Goal: Task Accomplishment & Management: Manage account settings

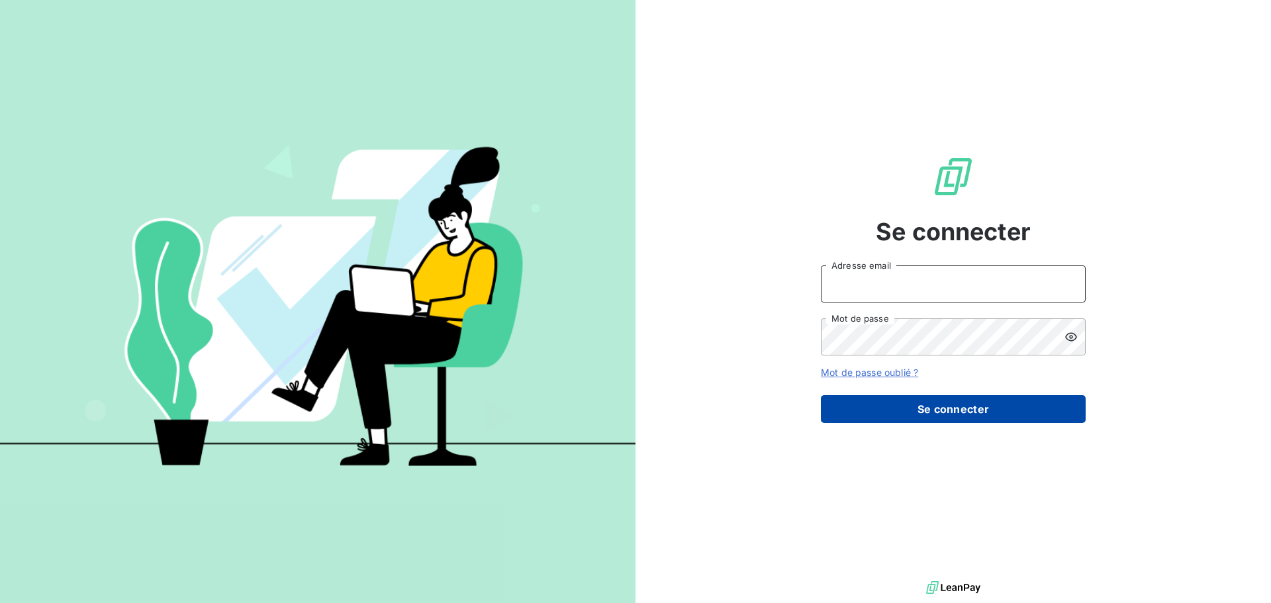
type input "[PERSON_NAME][EMAIL_ADDRESS][DOMAIN_NAME]"
click at [918, 410] on button "Se connecter" at bounding box center [953, 409] width 265 height 28
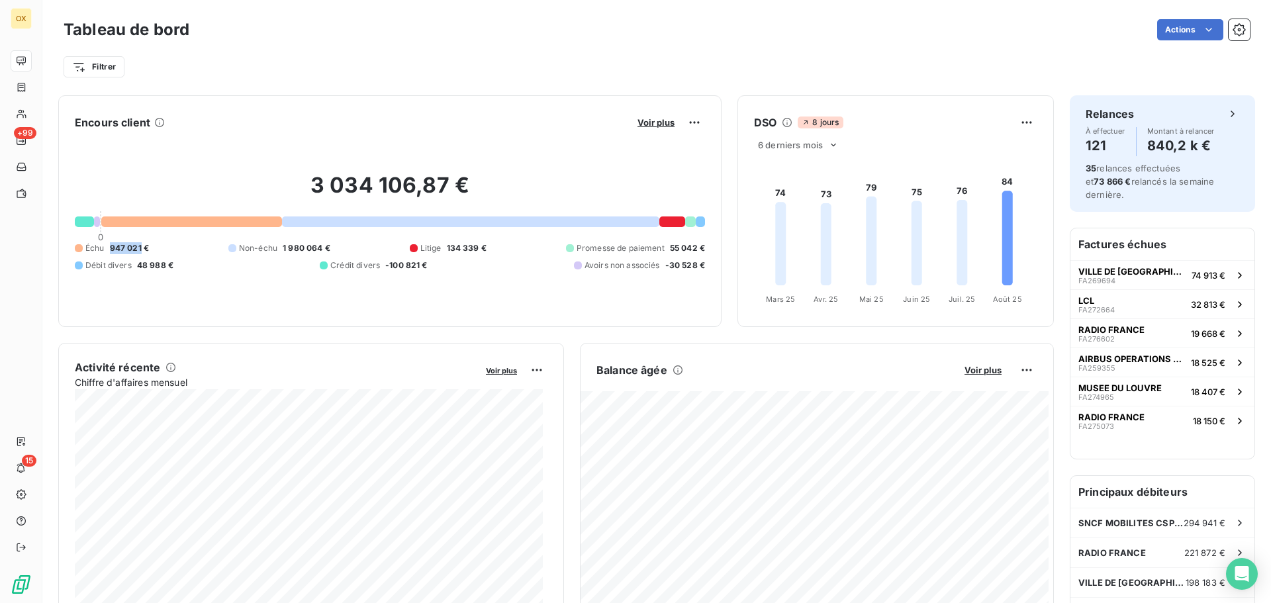
drag, startPoint x: 110, startPoint y: 244, endPoint x: 141, endPoint y: 247, distance: 31.3
click at [141, 247] on span "947 021 €" at bounding box center [129, 248] width 39 height 12
copy span "947 021"
click at [680, 43] on div "Tableau de bord Actions" at bounding box center [657, 30] width 1186 height 28
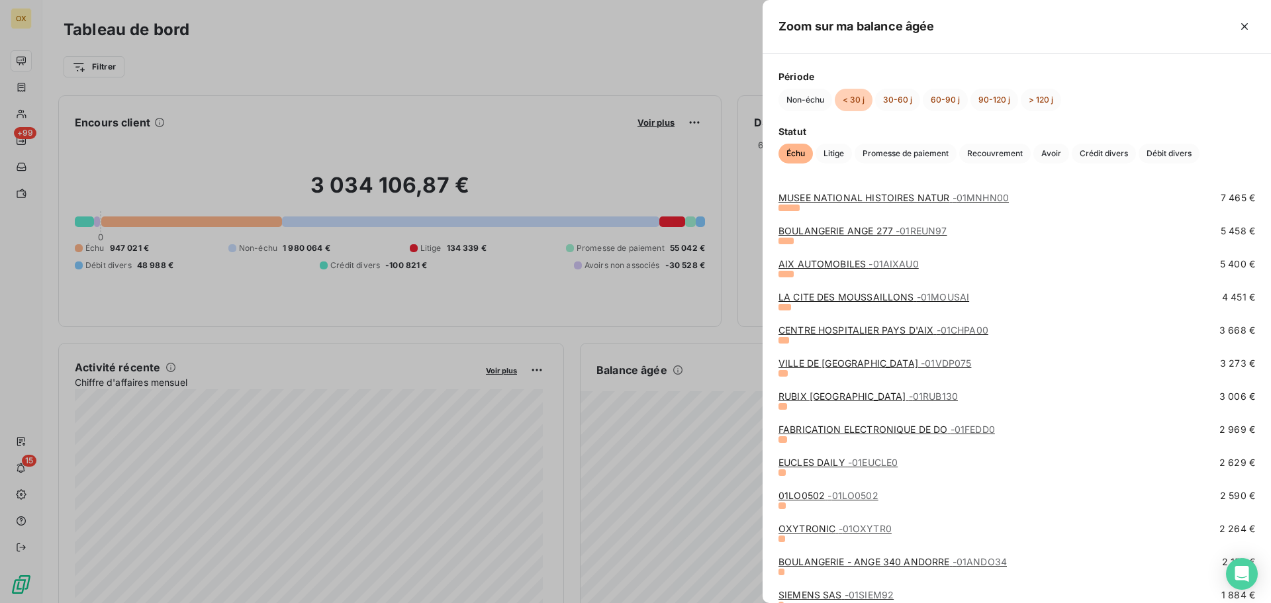
scroll to position [265, 0]
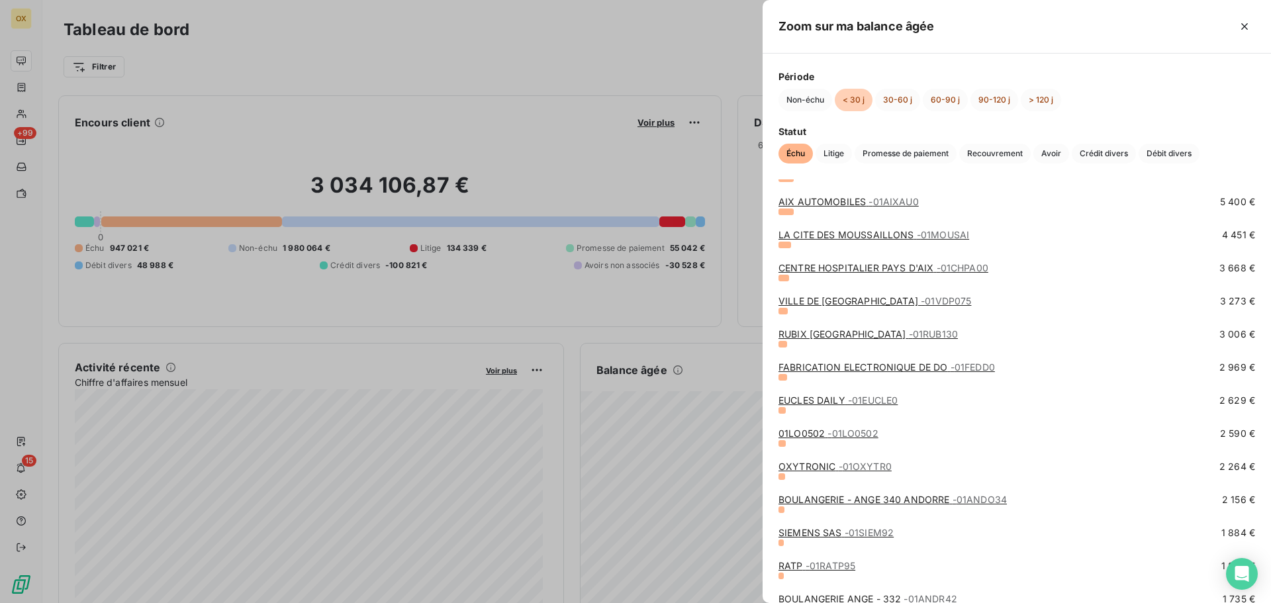
click at [677, 74] on div at bounding box center [635, 301] width 1271 height 603
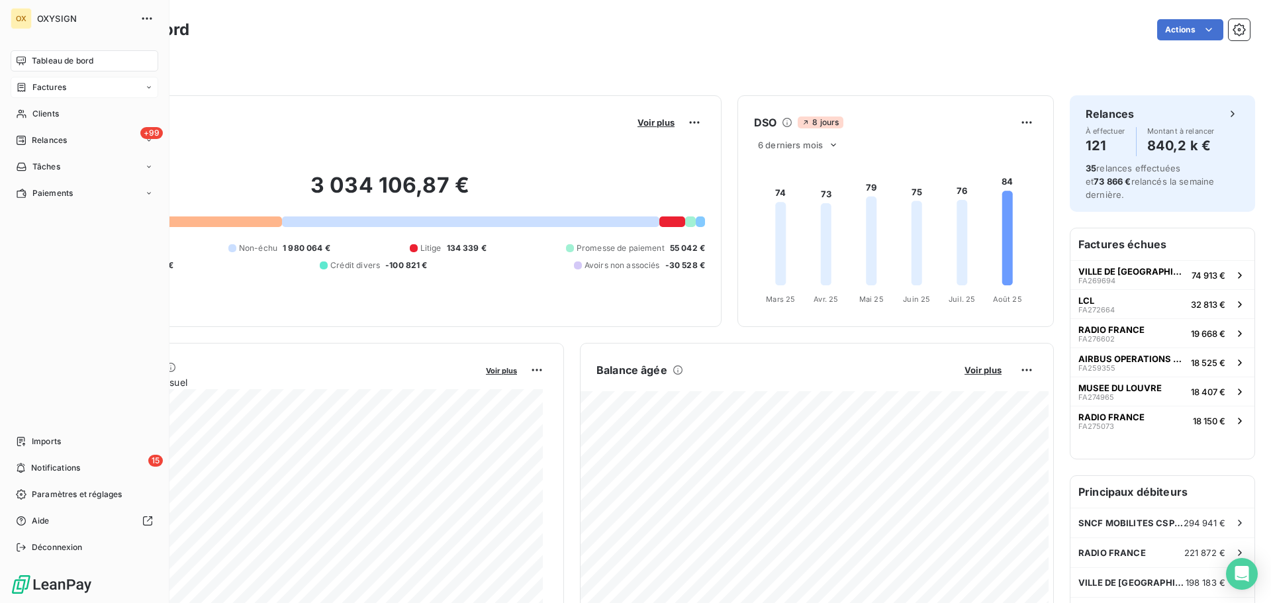
click at [39, 81] on span "Factures" at bounding box center [49, 87] width 34 height 12
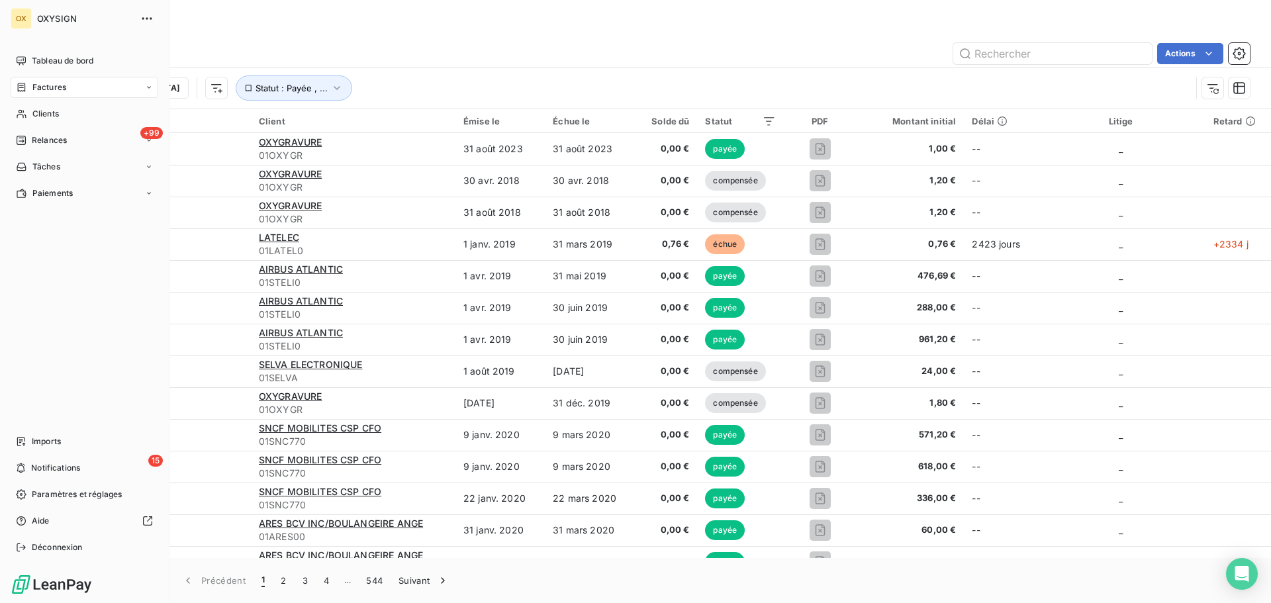
click at [48, 85] on span "Factures" at bounding box center [49, 87] width 34 height 12
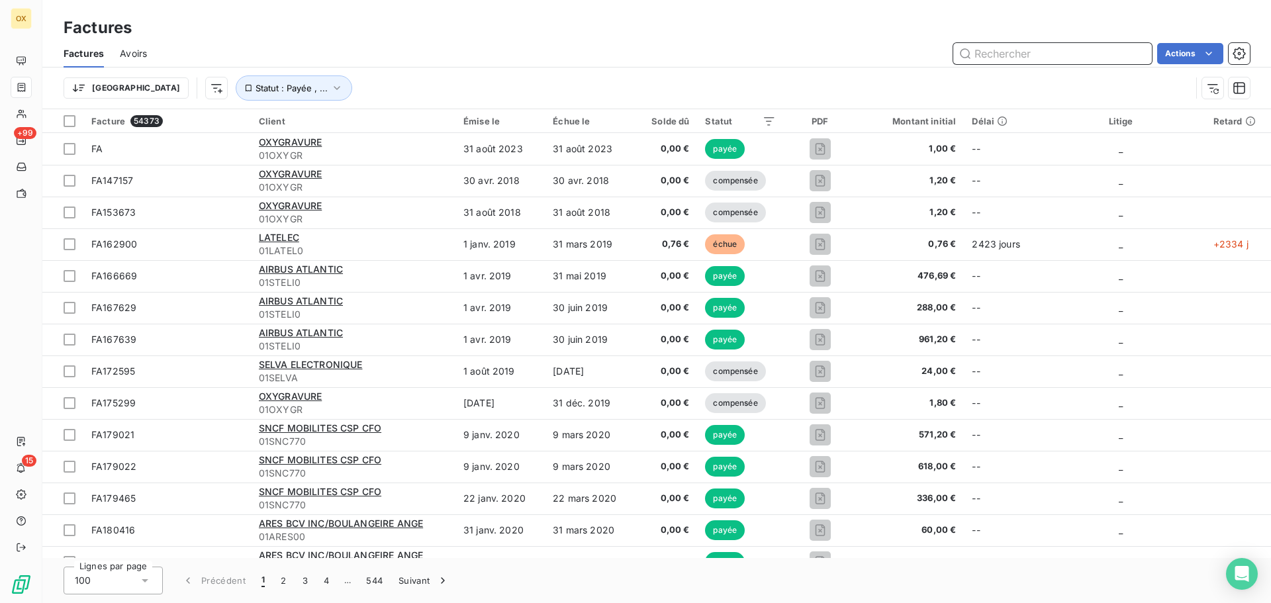
click at [1003, 53] on input "text" at bounding box center [1052, 53] width 199 height 21
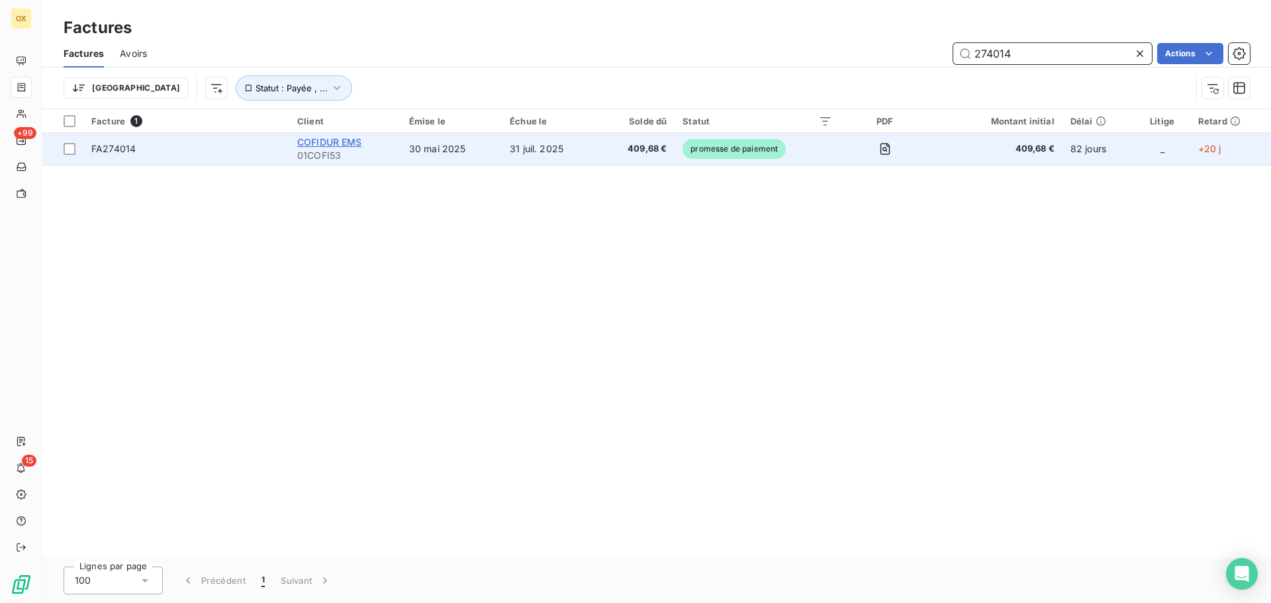
type input "274014"
click at [308, 140] on span "COFIDUR EMS" at bounding box center [329, 141] width 65 height 11
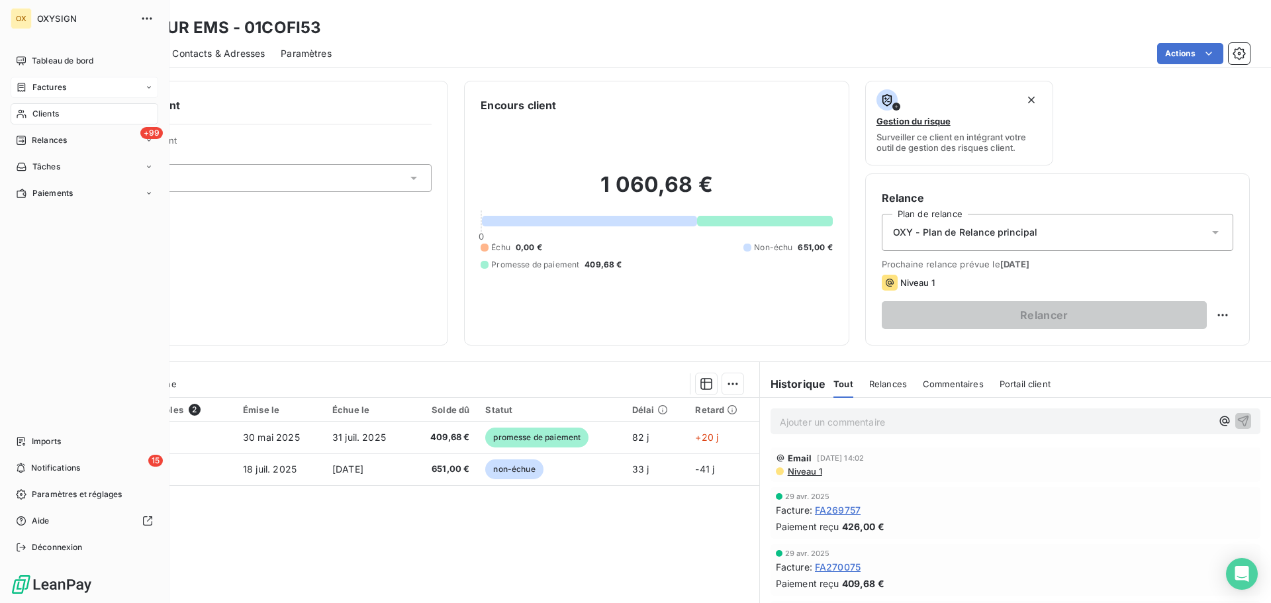
click at [52, 85] on span "Factures" at bounding box center [49, 87] width 34 height 12
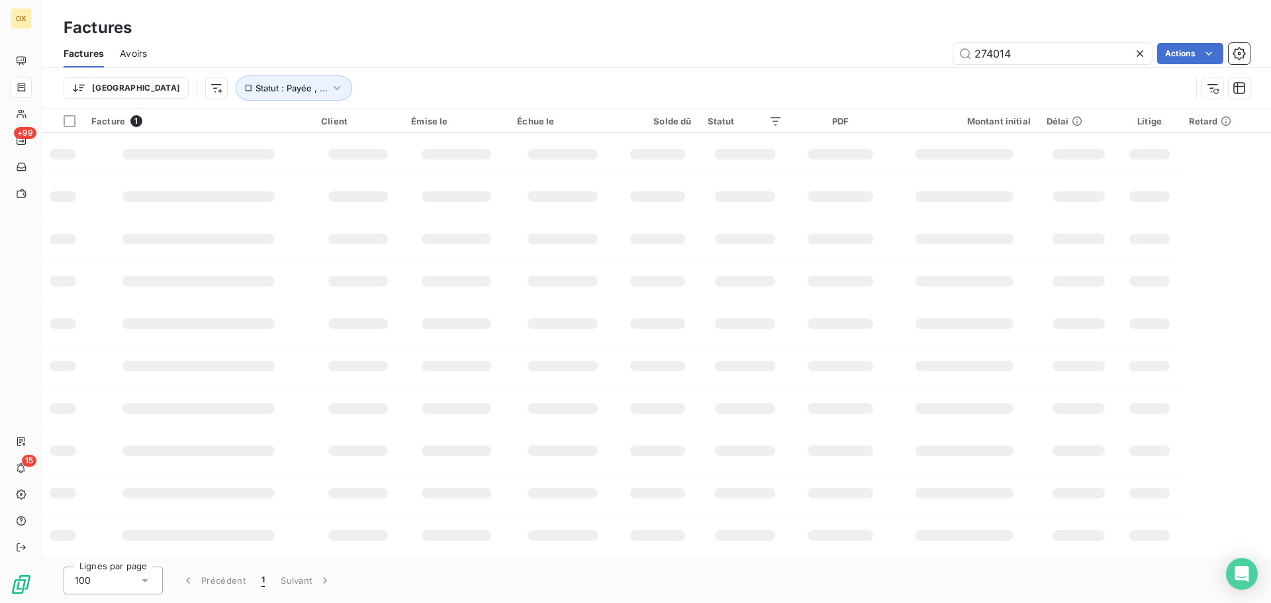
drag, startPoint x: 1038, startPoint y: 54, endPoint x: 911, endPoint y: 67, distance: 127.8
click at [911, 67] on div "Factures Avoirs 274014 Actions" at bounding box center [656, 54] width 1229 height 28
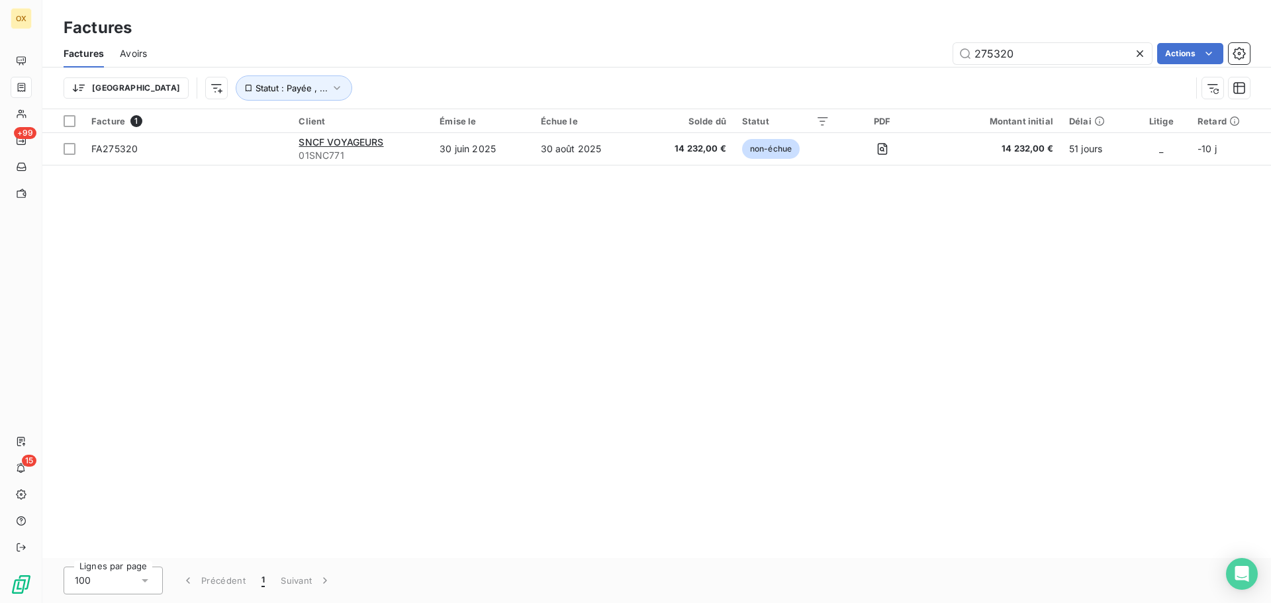
type input "275320"
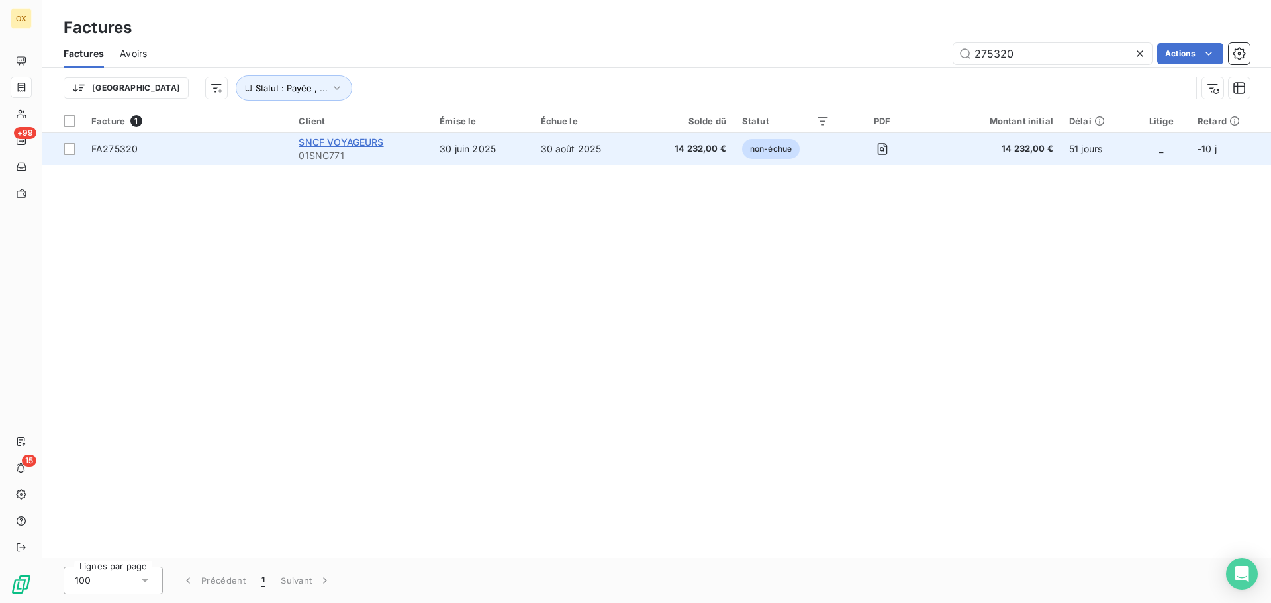
click at [314, 144] on span "SNCF VOYAGEURS" at bounding box center [341, 141] width 85 height 11
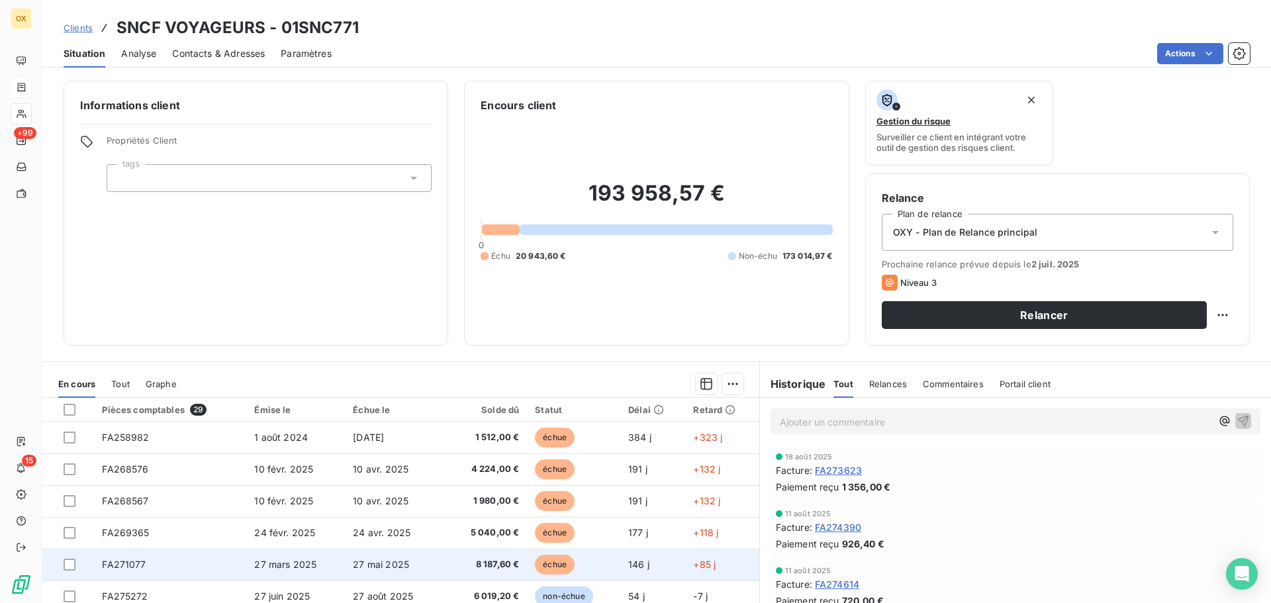
click at [472, 562] on span "8 187,60 €" at bounding box center [485, 564] width 70 height 13
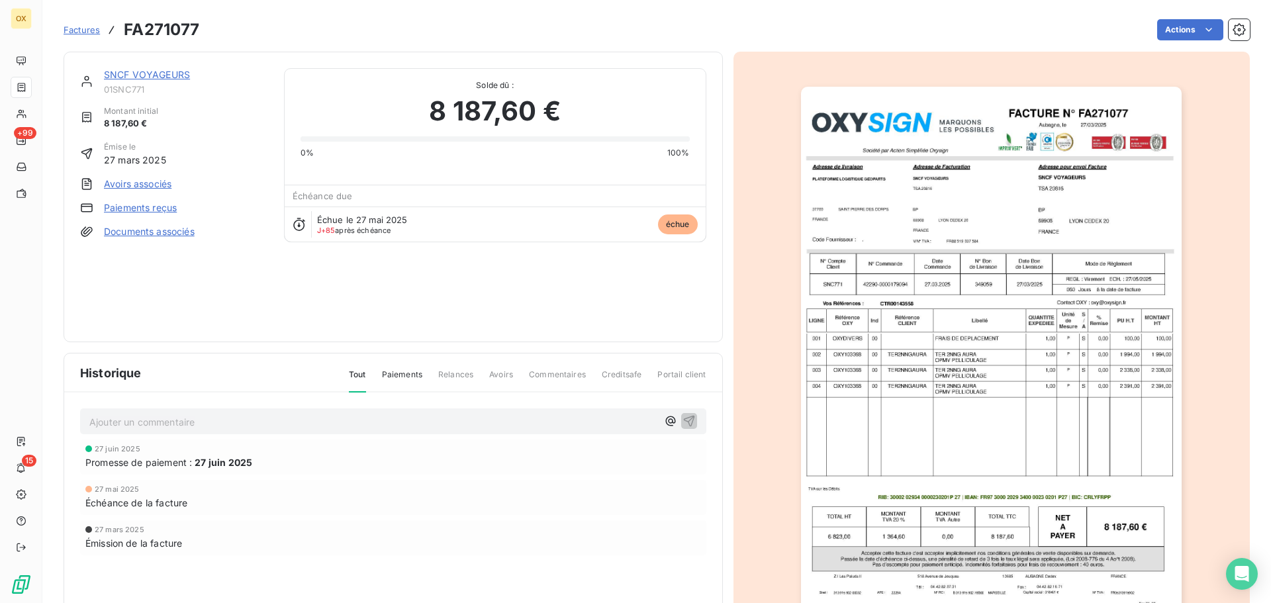
click at [1046, 271] on img "button" at bounding box center [991, 356] width 381 height 539
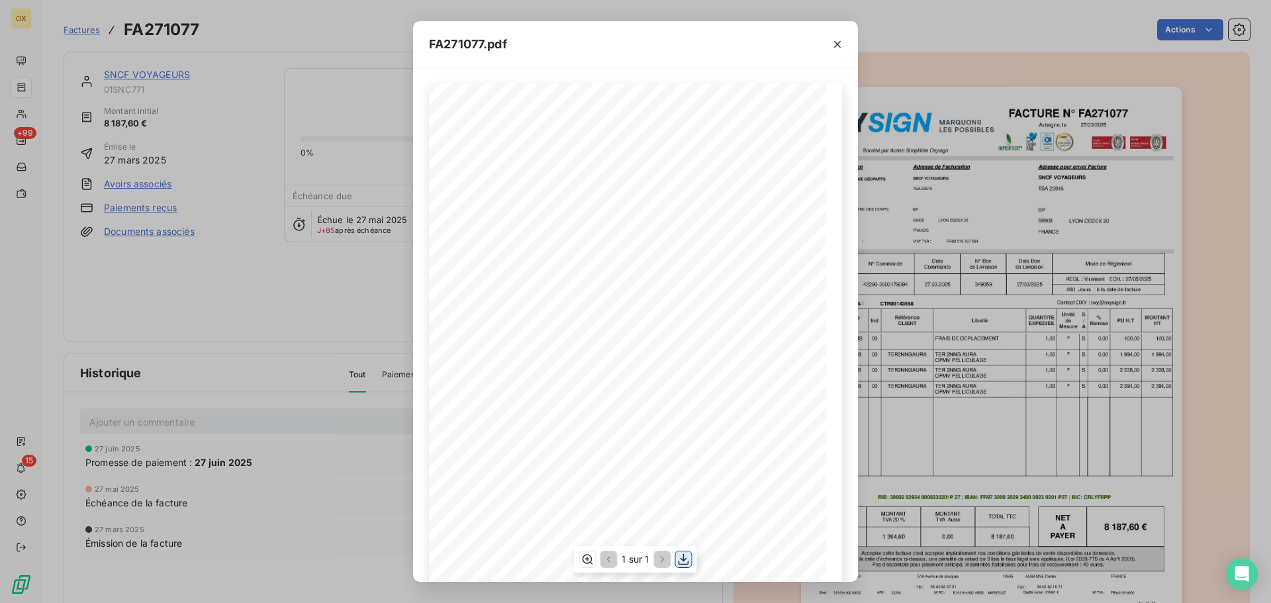
click at [685, 557] on icon "button" at bounding box center [683, 559] width 13 height 13
click at [842, 44] on icon "button" at bounding box center [837, 44] width 13 height 13
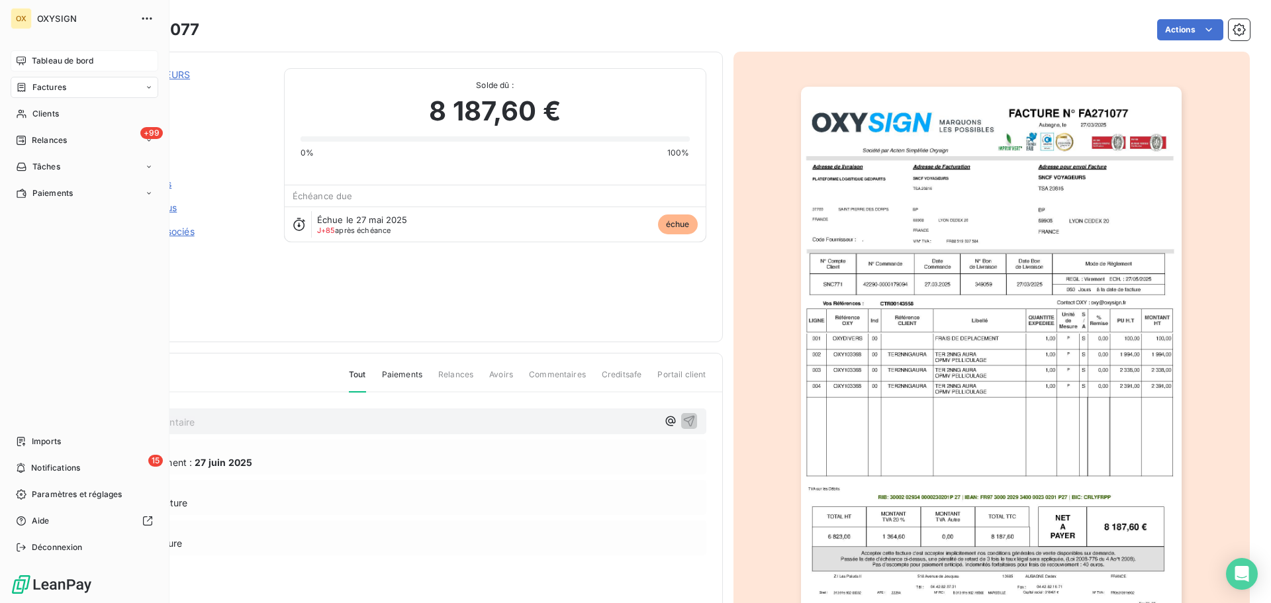
click at [34, 57] on span "Tableau de bord" at bounding box center [63, 61] width 62 height 12
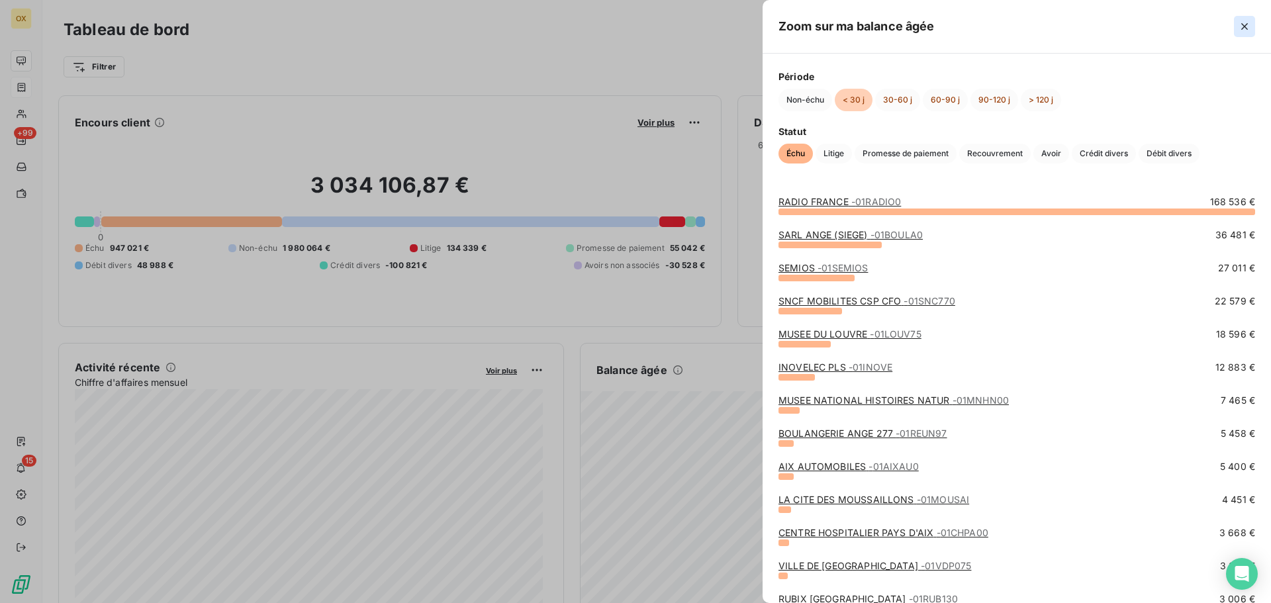
click at [1240, 21] on icon "button" at bounding box center [1244, 26] width 13 height 13
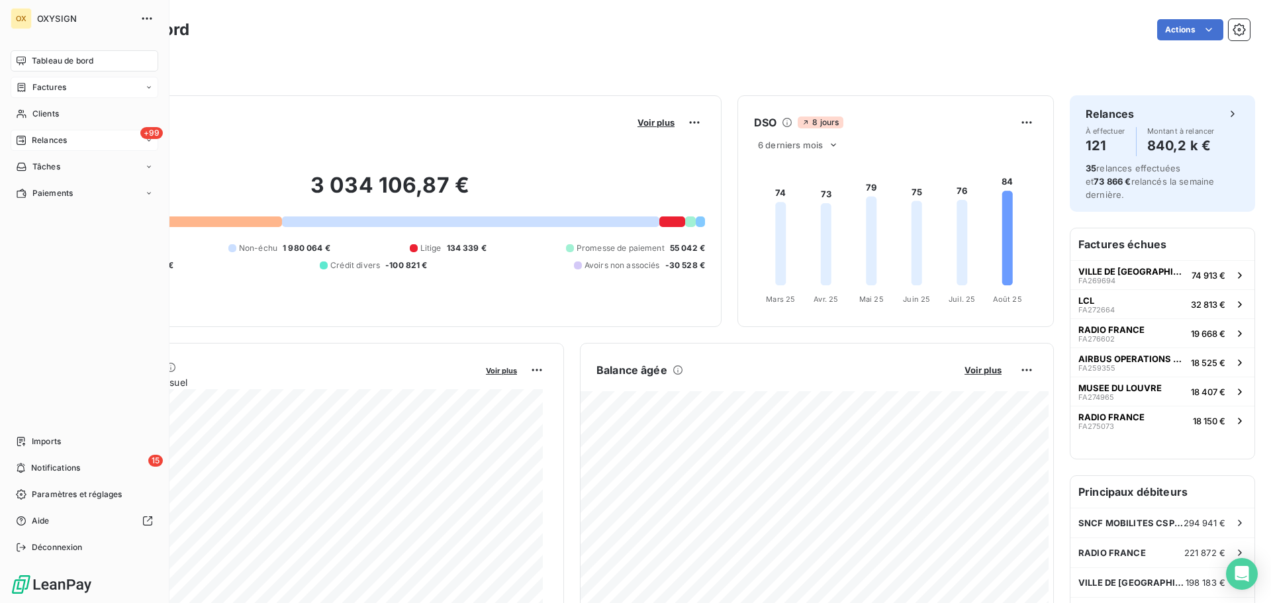
click at [40, 142] on span "Relances" at bounding box center [49, 140] width 35 height 12
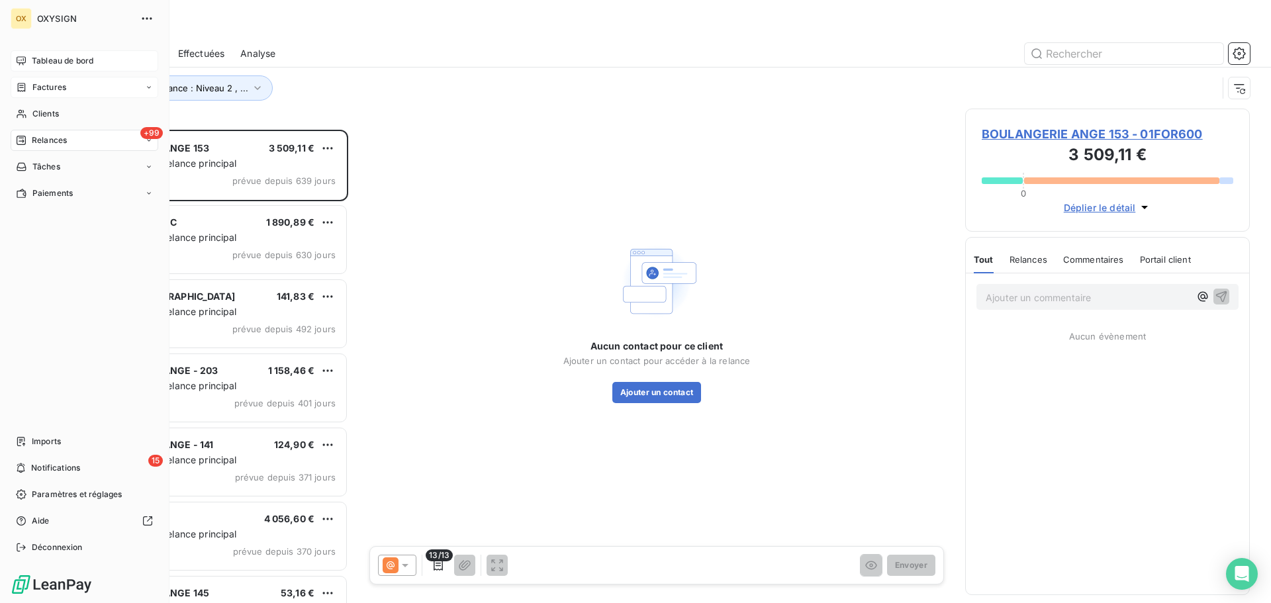
scroll to position [463, 275]
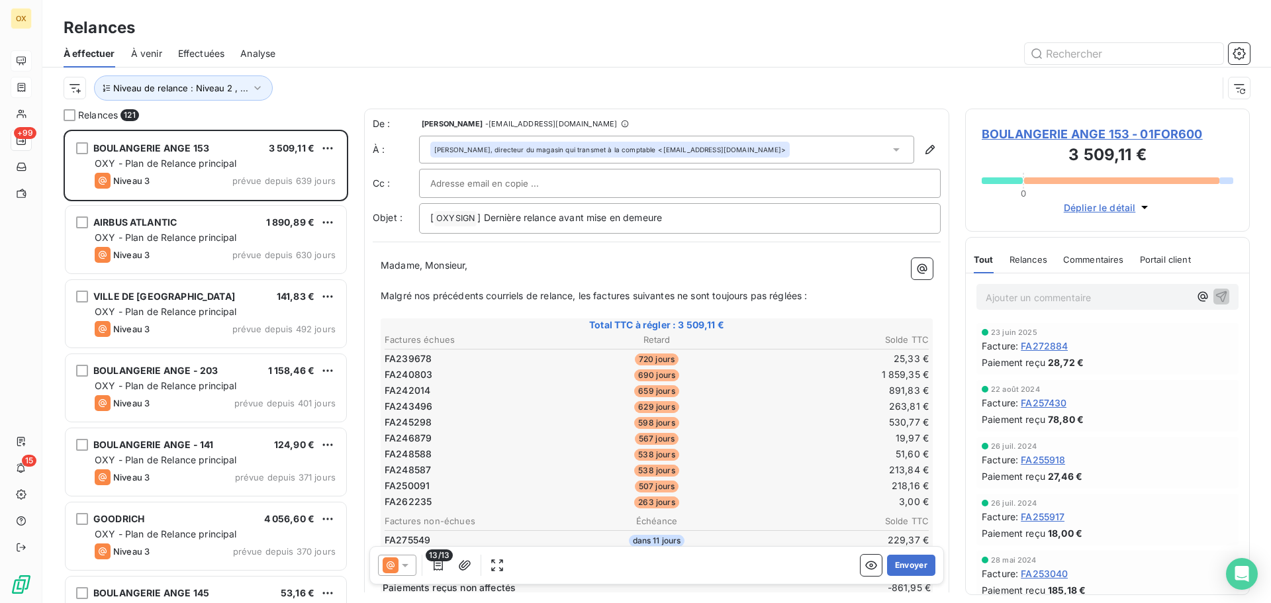
click at [189, 56] on span "Effectuées" at bounding box center [201, 53] width 47 height 13
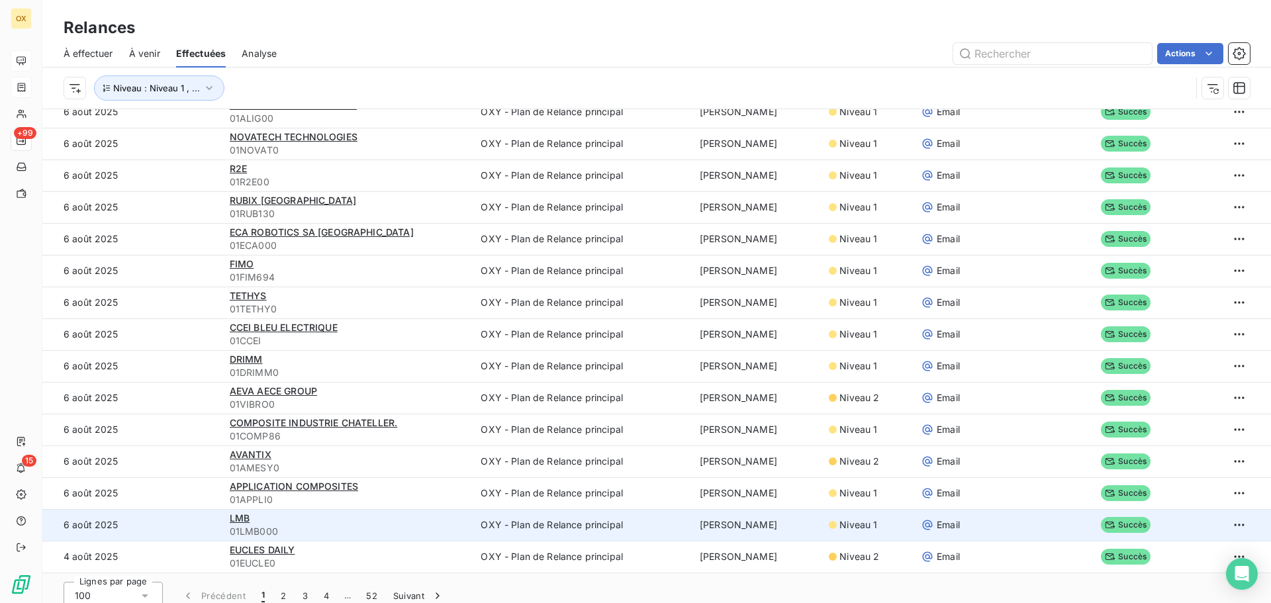
scroll to position [45, 0]
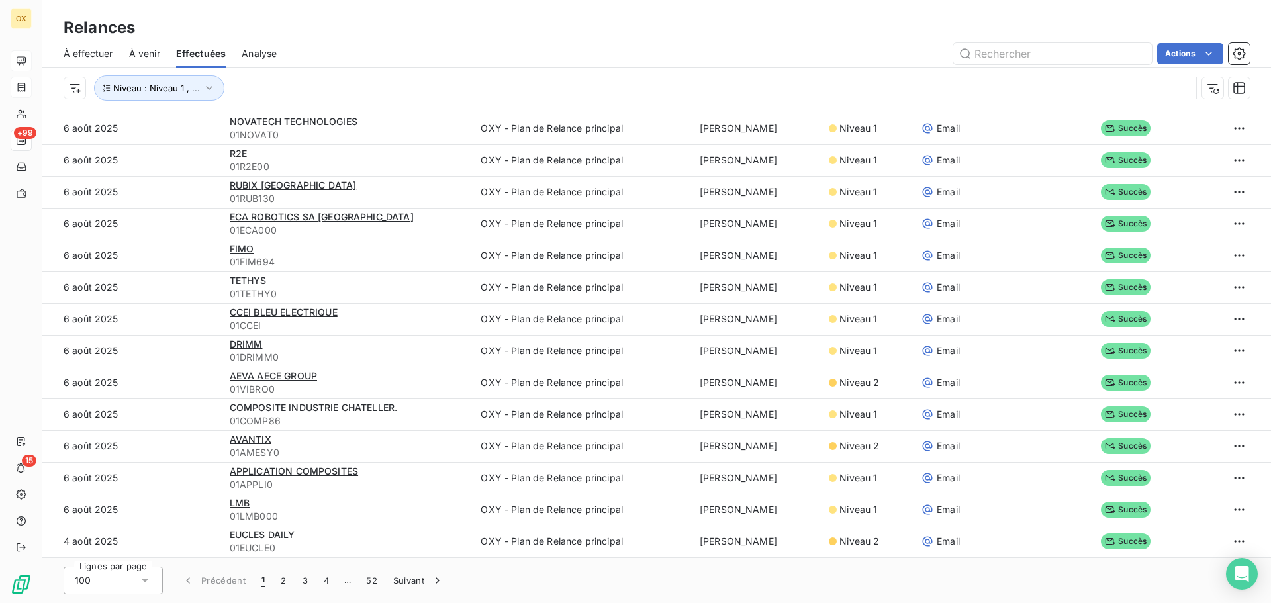
click at [145, 576] on icon at bounding box center [144, 580] width 13 height 13
click at [77, 501] on div at bounding box center [77, 504] width 13 height 13
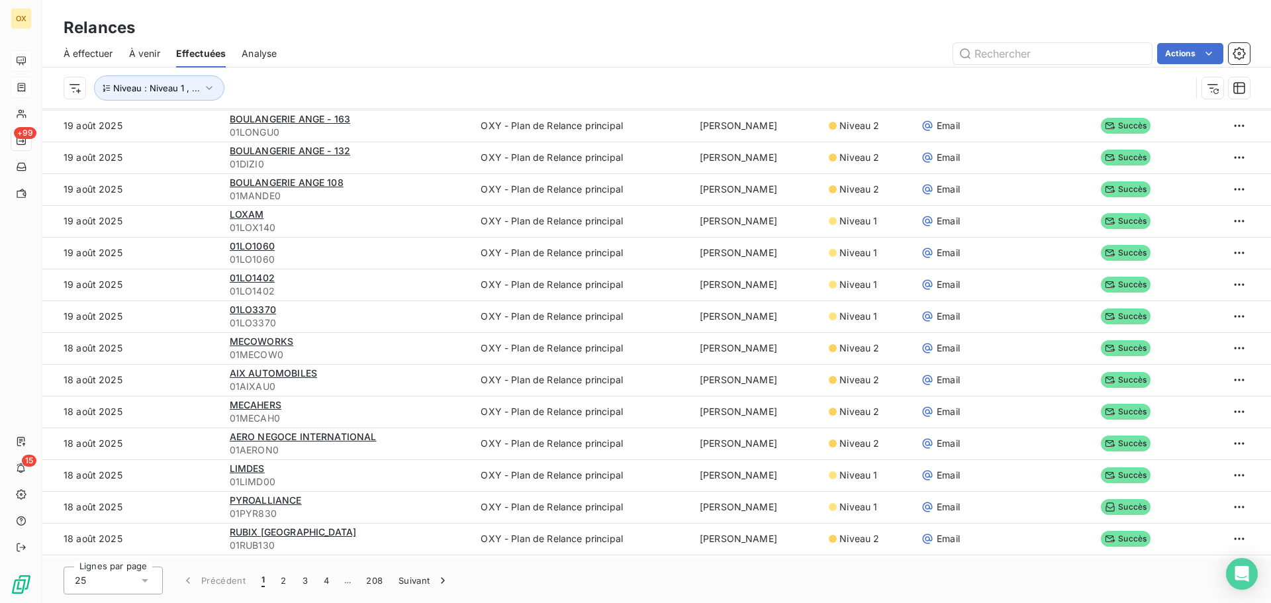
scroll to position [0, 0]
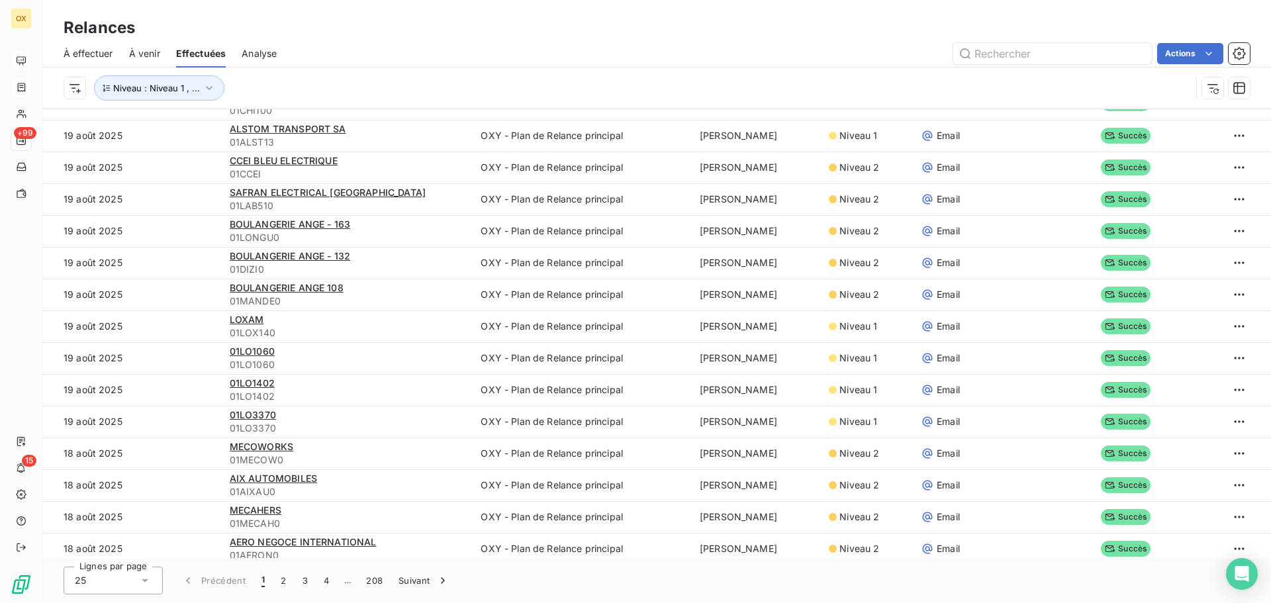
click at [83, 56] on span "À effectuer" at bounding box center [89, 53] width 50 height 13
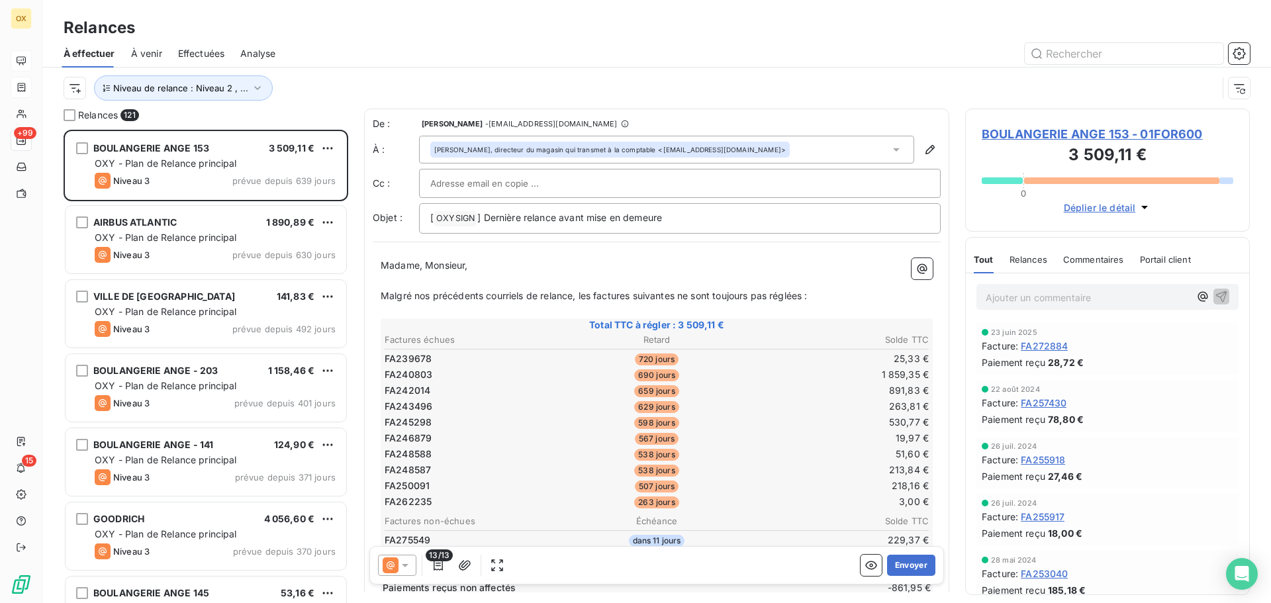
scroll to position [463, 275]
click at [154, 81] on button "Niveau de relance : Niveau 2 , ..." at bounding box center [183, 87] width 179 height 25
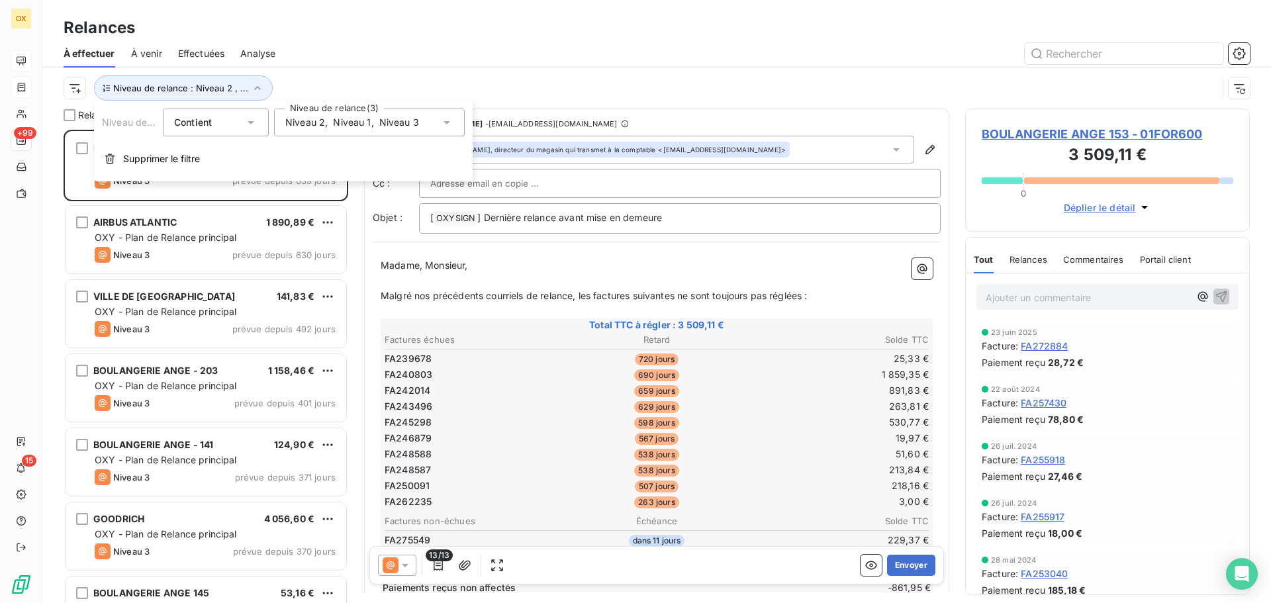
click at [373, 122] on span "," at bounding box center [372, 122] width 3 height 13
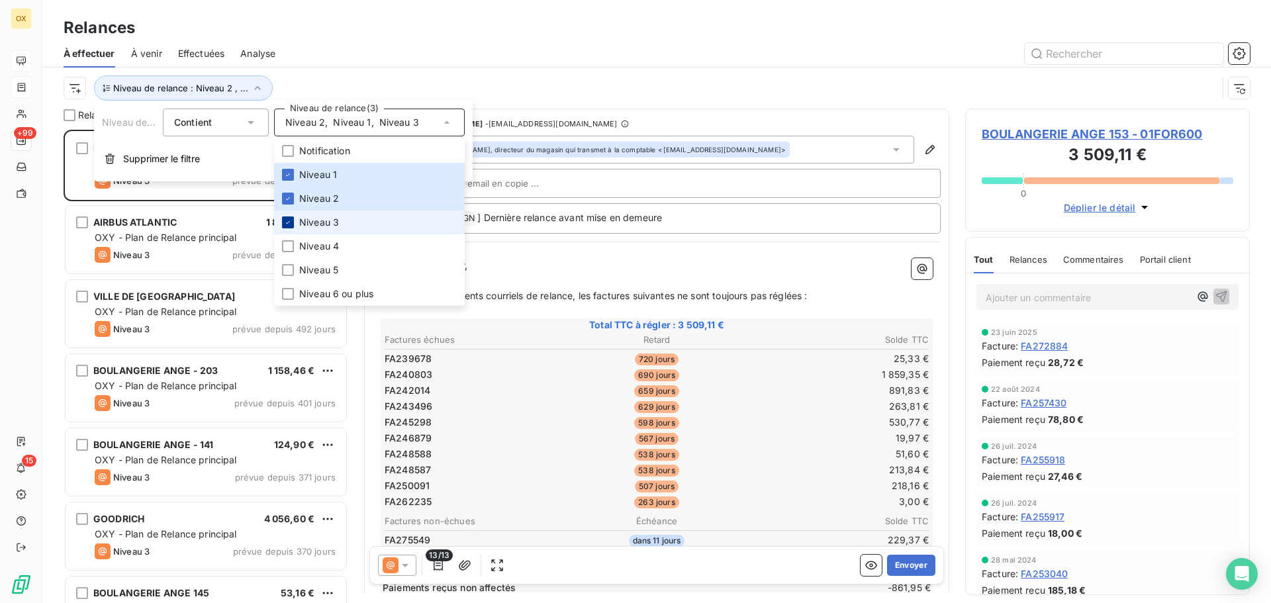
click at [289, 222] on icon at bounding box center [288, 222] width 8 height 8
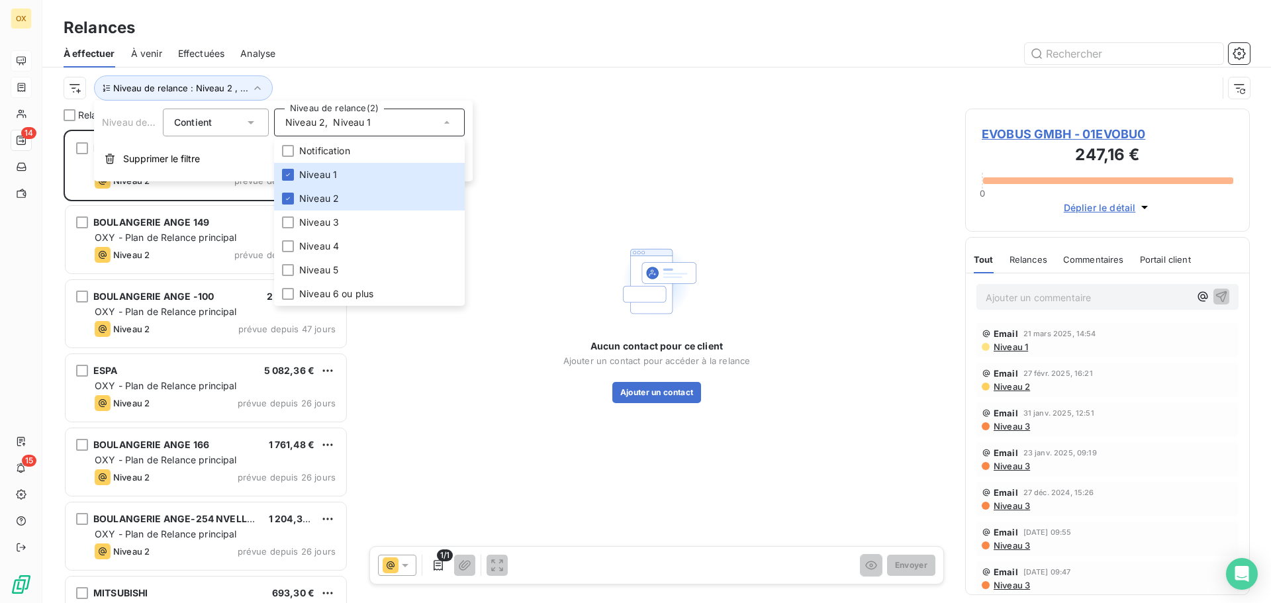
scroll to position [463, 275]
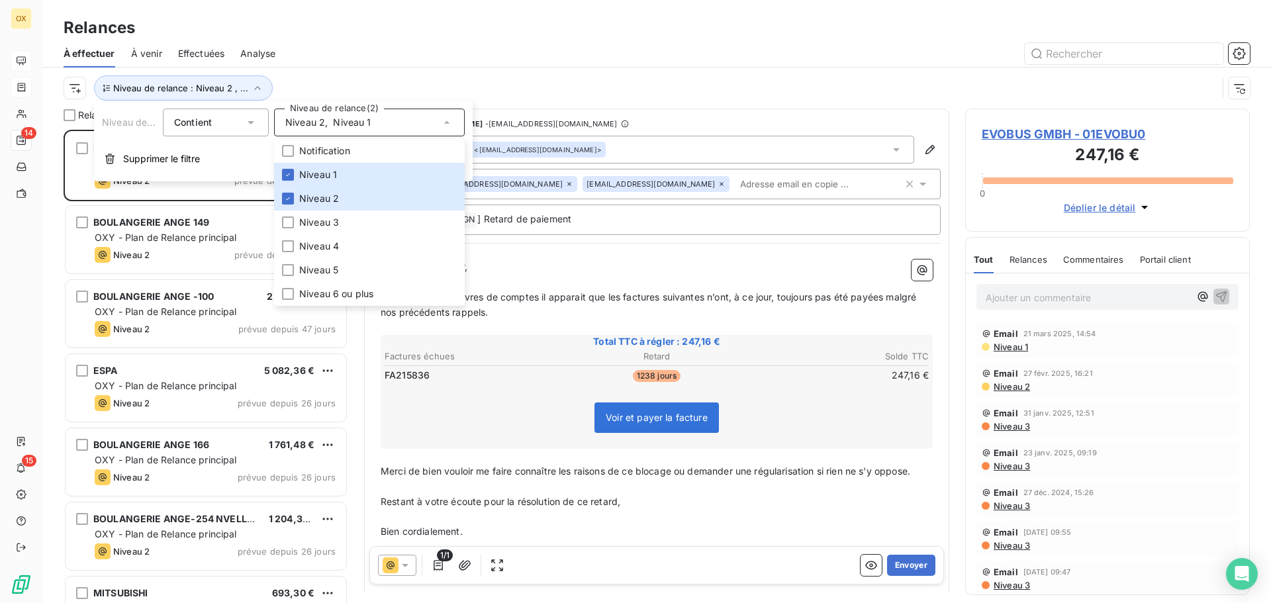
click at [322, 40] on div "À effectuer À venir Effectuées Analyse" at bounding box center [656, 54] width 1229 height 28
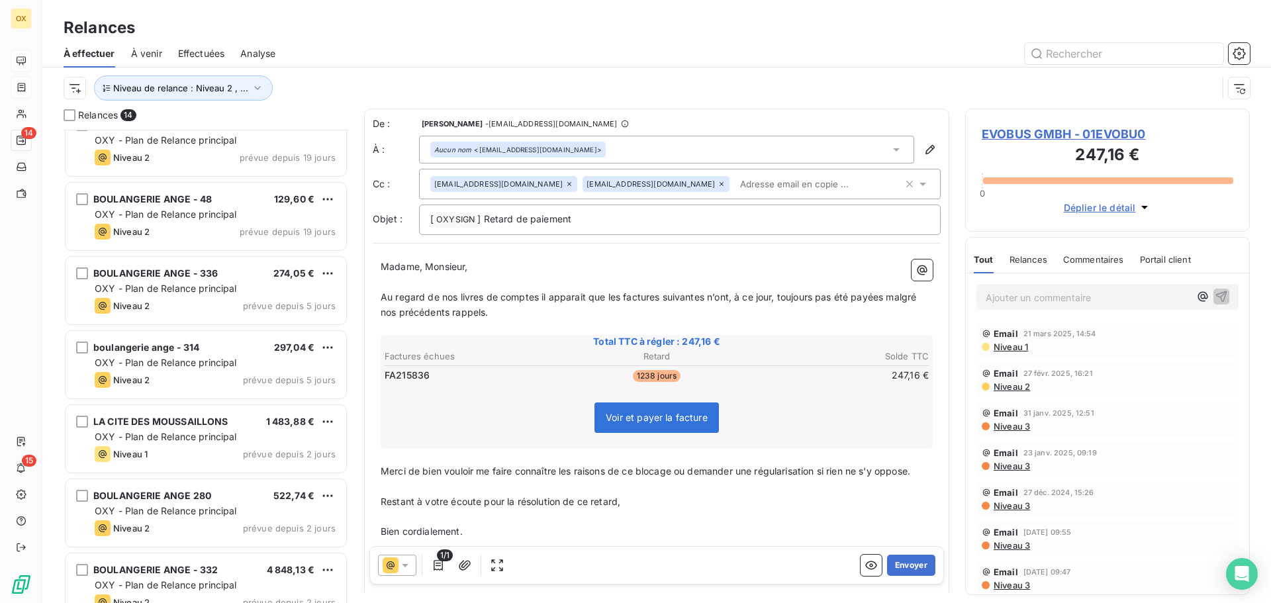
scroll to position [565, 0]
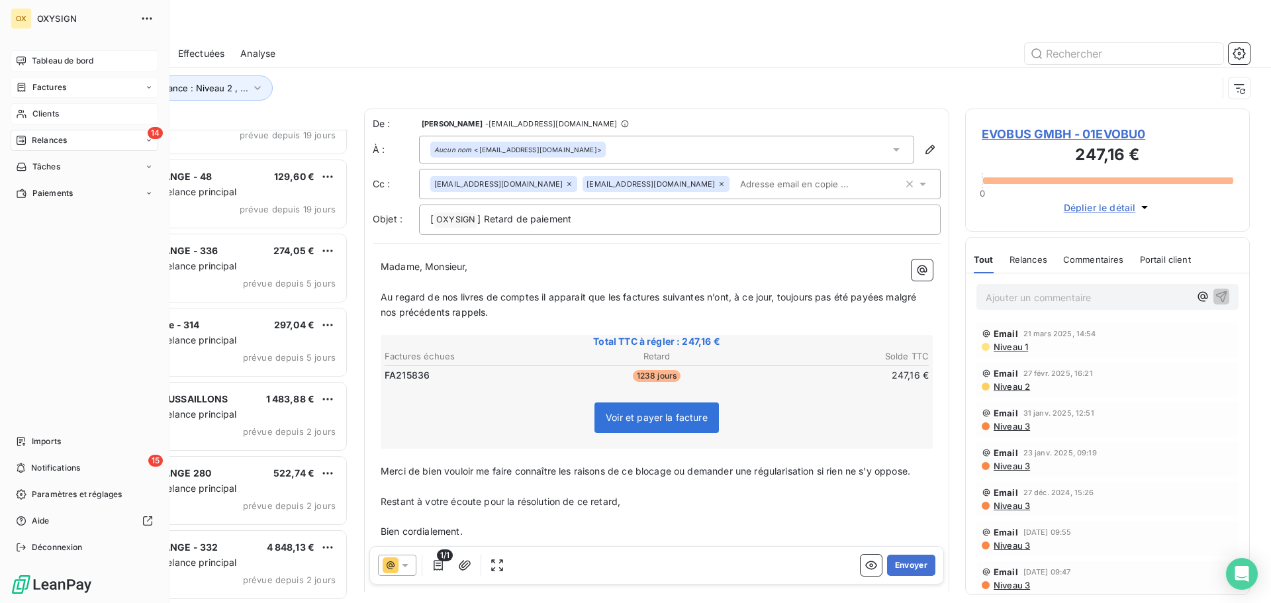
click at [42, 108] on span "Clients" at bounding box center [45, 114] width 26 height 12
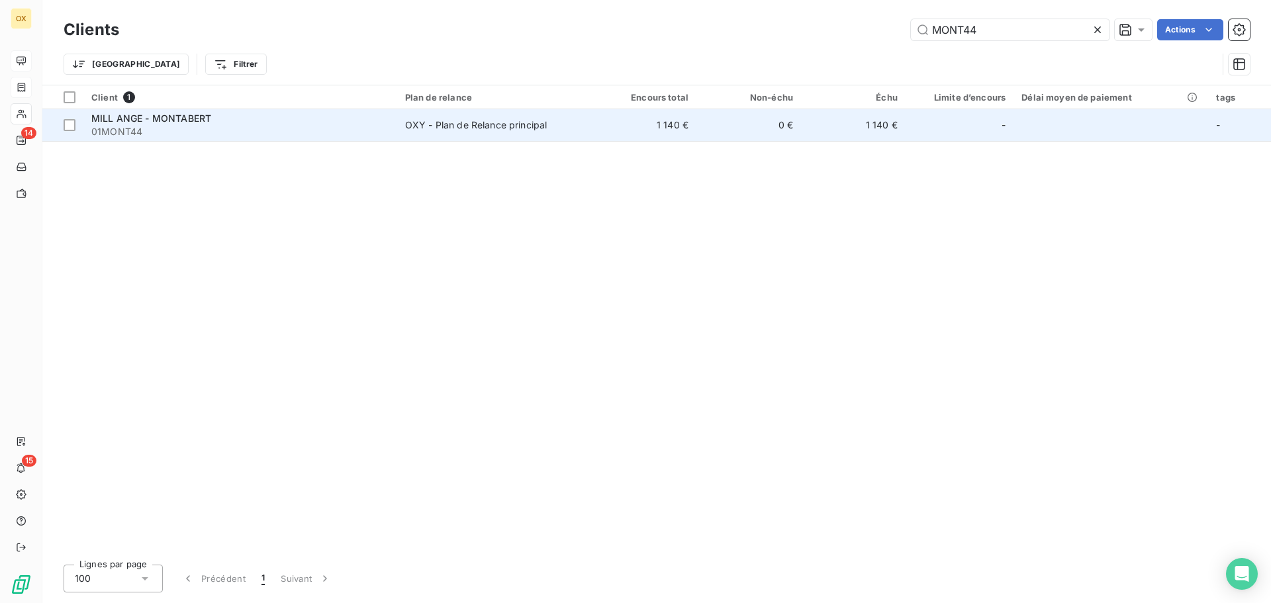
type input "MONT44"
click at [102, 129] on span "01MONT44" at bounding box center [240, 131] width 298 height 13
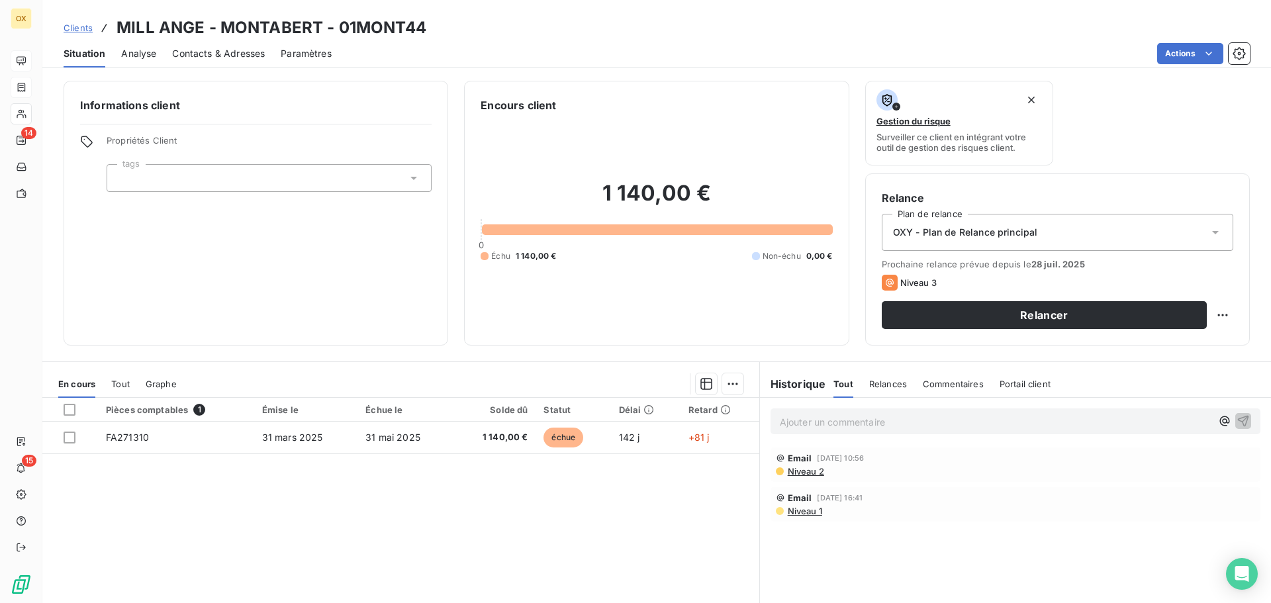
click at [229, 56] on span "Contacts & Adresses" at bounding box center [218, 53] width 93 height 13
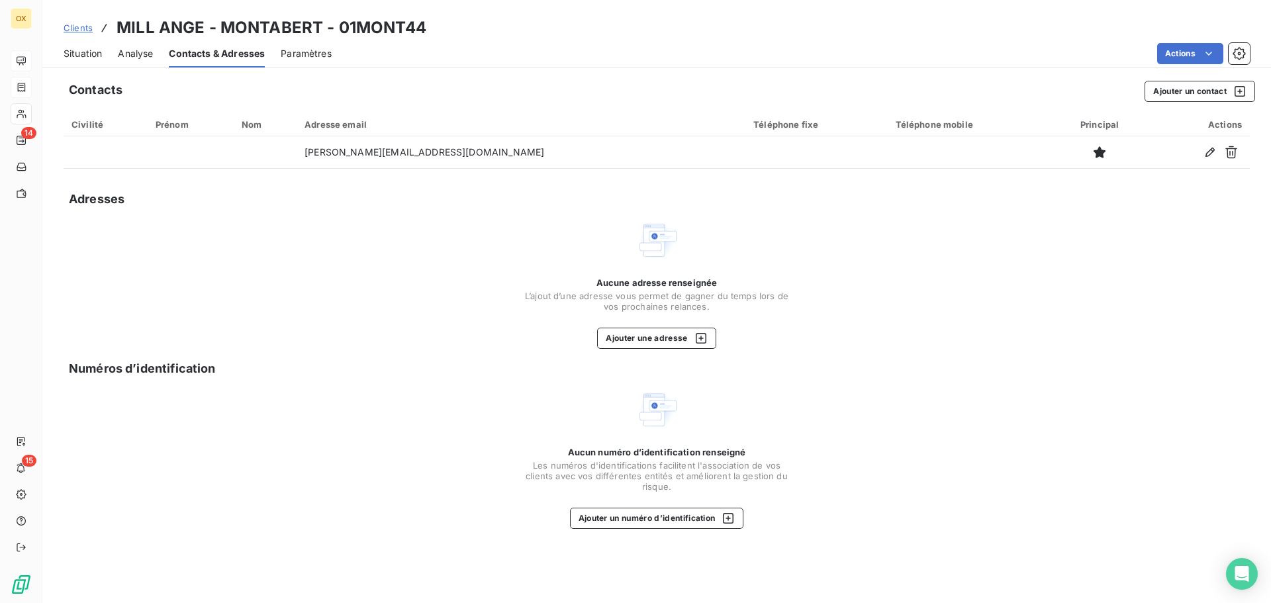
click at [91, 50] on span "Situation" at bounding box center [83, 53] width 38 height 13
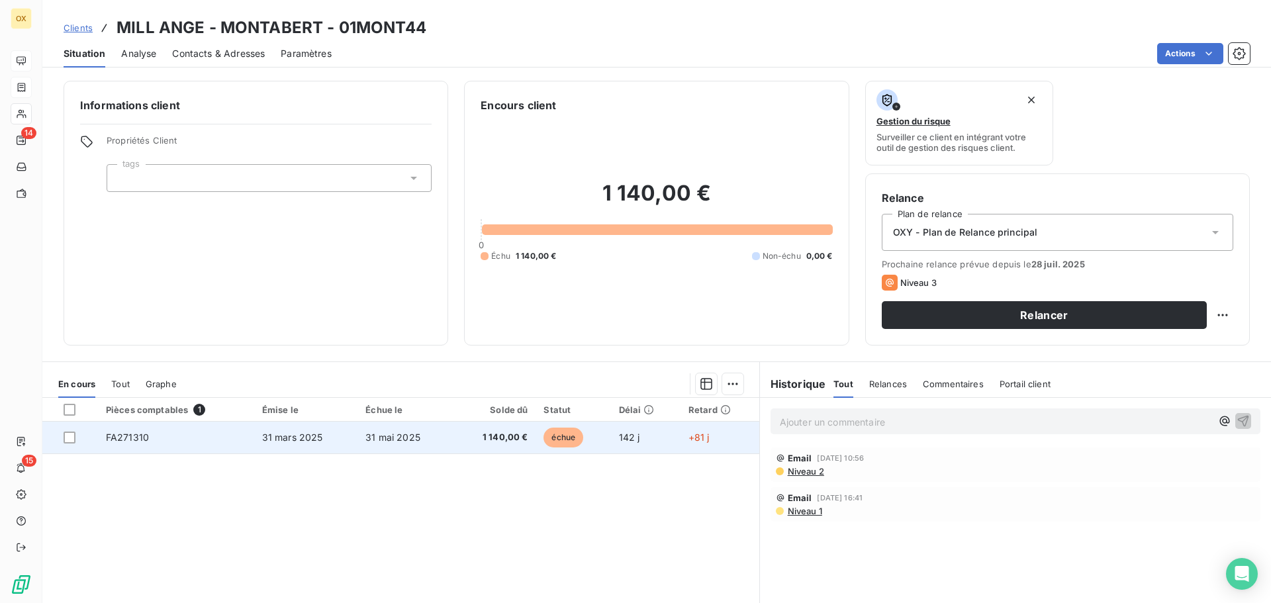
click at [490, 424] on td "1 140,00 €" at bounding box center [494, 438] width 83 height 32
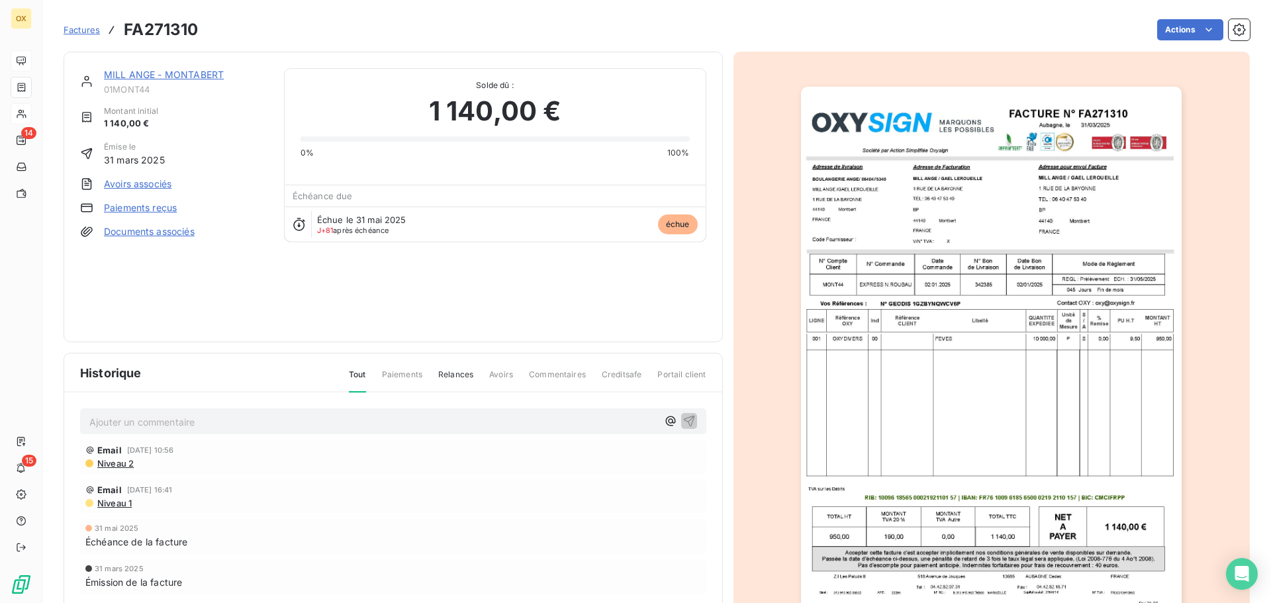
click at [129, 76] on link "MILL ANGE - MONTABERT" at bounding box center [164, 74] width 120 height 11
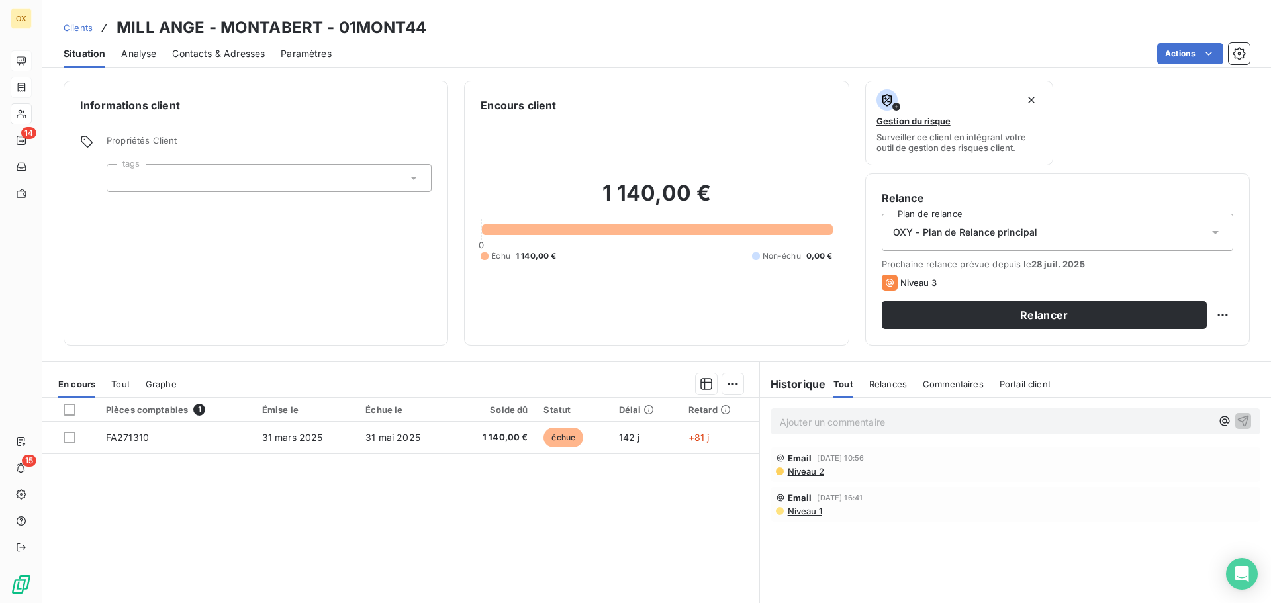
click at [931, 420] on p "Ajouter un commentaire ﻿" at bounding box center [996, 422] width 432 height 17
click at [1237, 420] on icon "button" at bounding box center [1243, 420] width 13 height 13
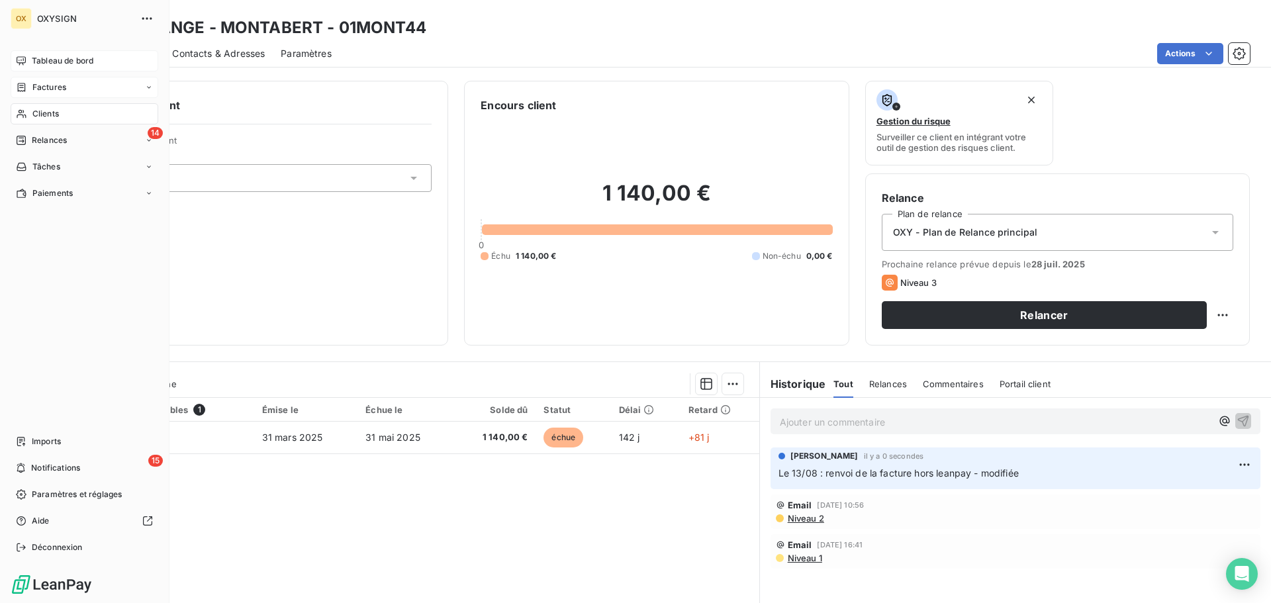
click at [48, 109] on span "Clients" at bounding box center [45, 114] width 26 height 12
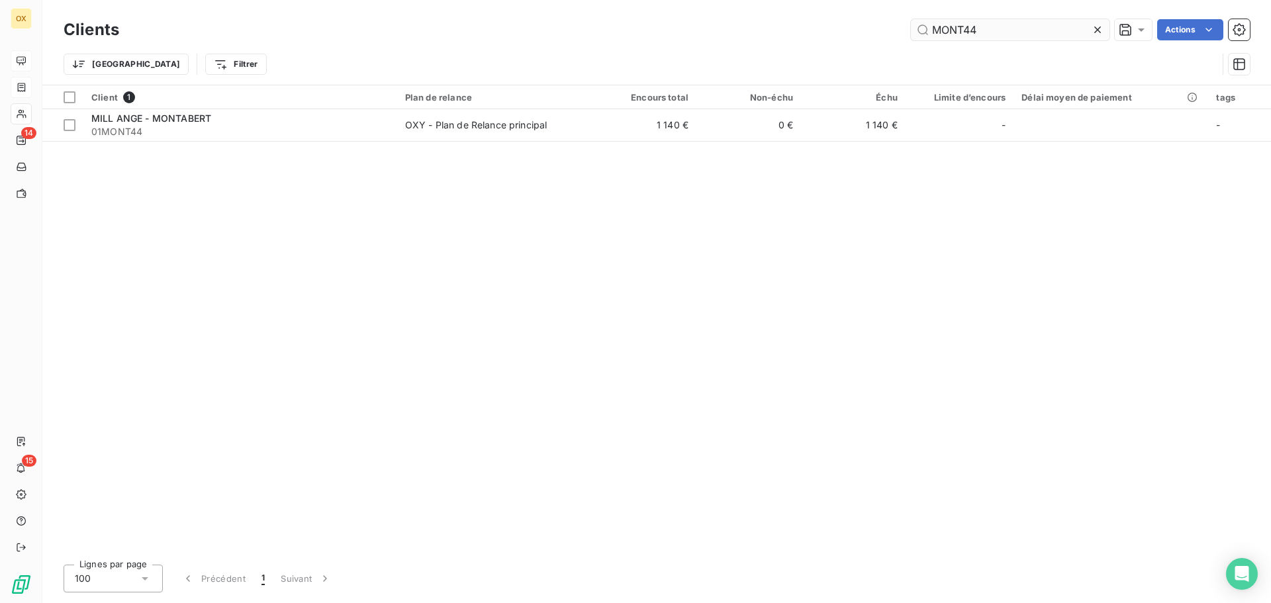
drag, startPoint x: 1051, startPoint y: 29, endPoint x: 926, endPoint y: 32, distance: 124.5
click at [927, 32] on input "MONT44" at bounding box center [1010, 29] width 199 height 21
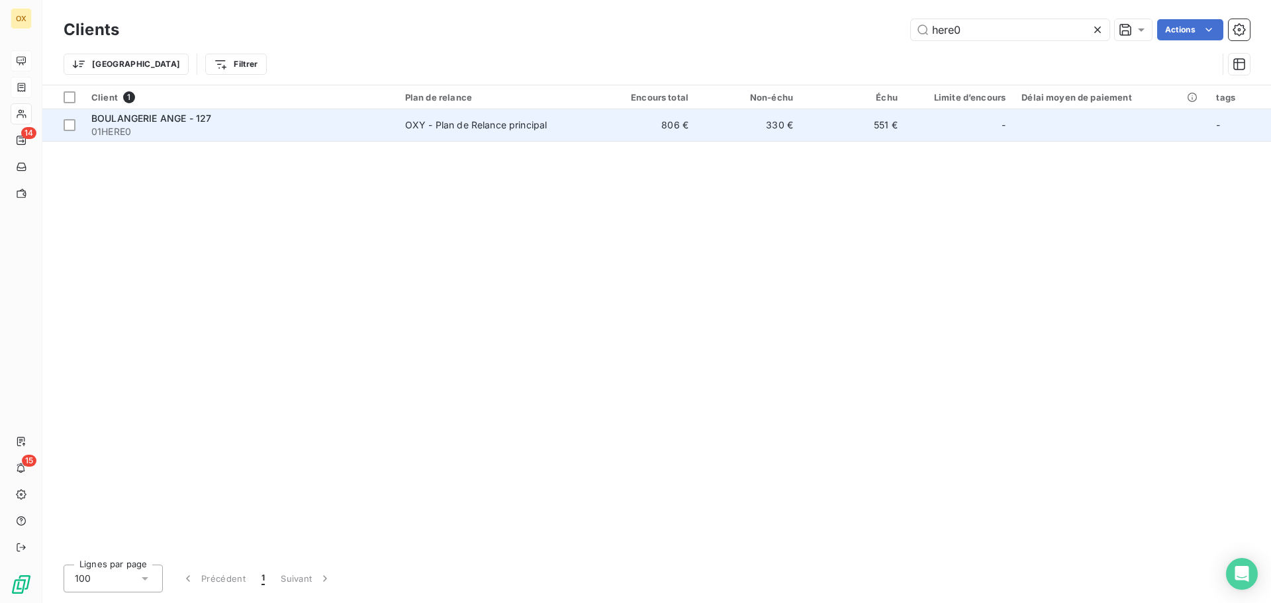
type input "here0"
click at [129, 116] on span "BOULANGERIE ANGE - 127" at bounding box center [151, 118] width 120 height 11
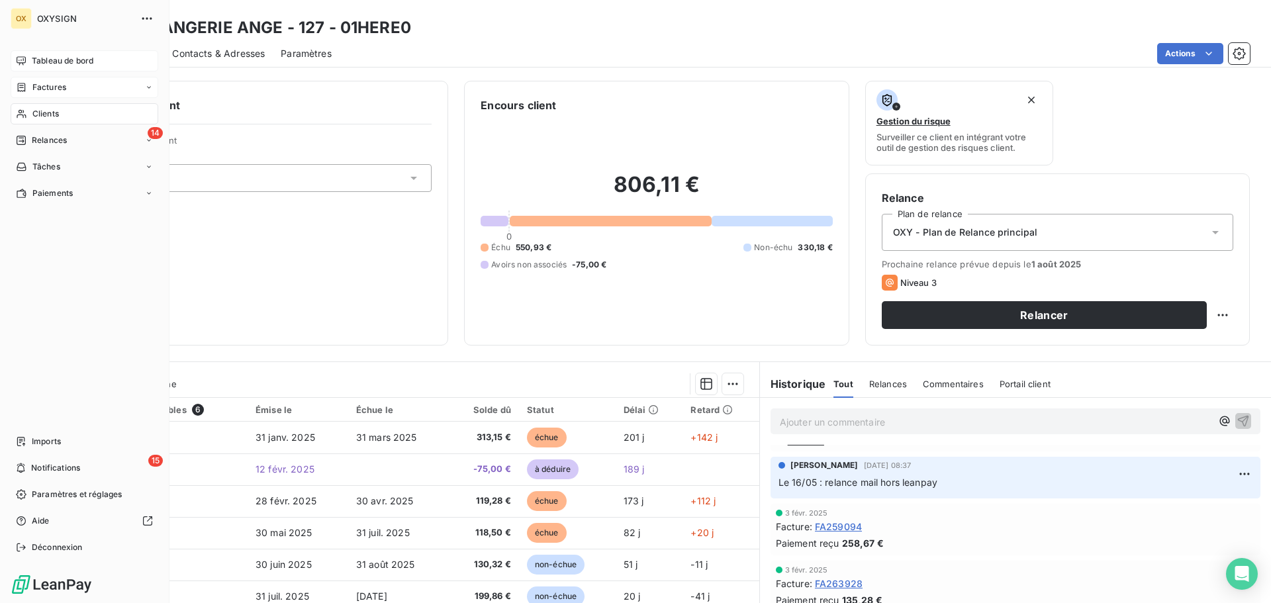
click at [35, 113] on span "Clients" at bounding box center [45, 114] width 26 height 12
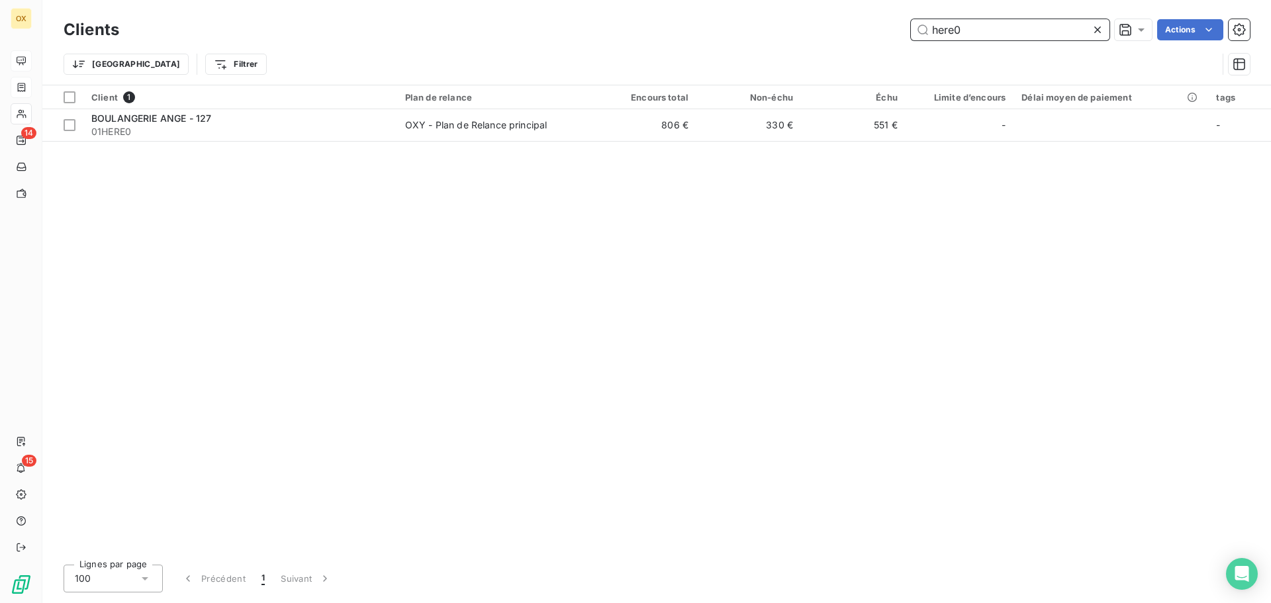
drag, startPoint x: 968, startPoint y: 26, endPoint x: 876, endPoint y: 26, distance: 92.7
click at [876, 26] on div "here0 Actions" at bounding box center [692, 29] width 1115 height 21
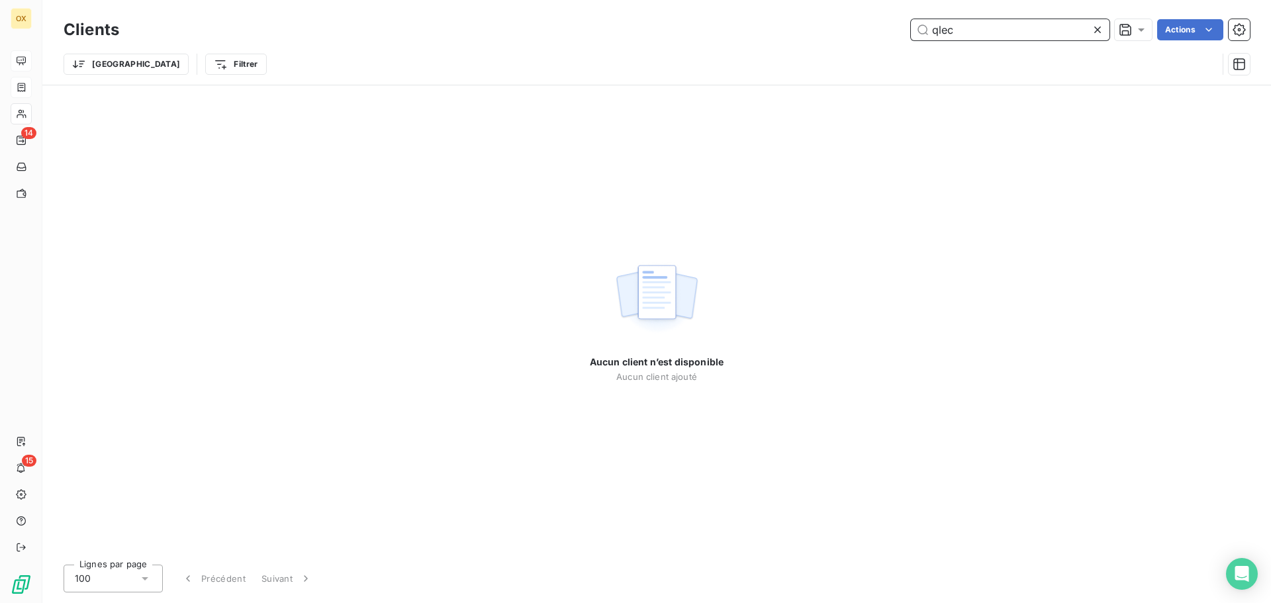
type input "qlec"
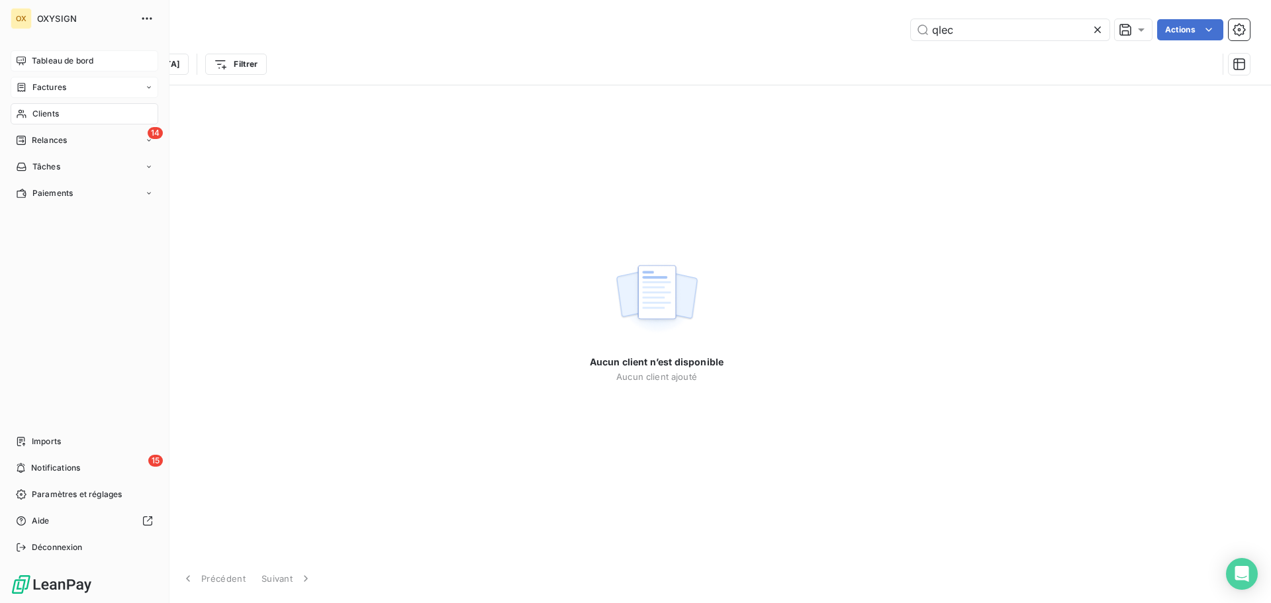
click at [68, 83] on div "Factures" at bounding box center [85, 87] width 148 height 21
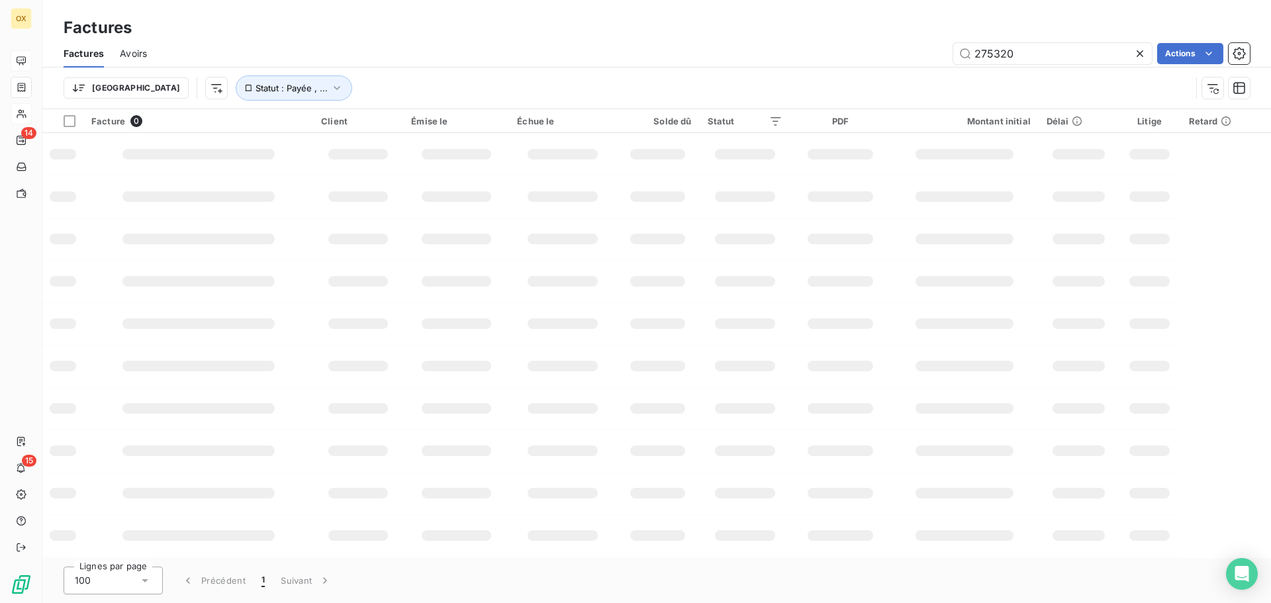
drag, startPoint x: 1046, startPoint y: 54, endPoint x: 935, endPoint y: 64, distance: 111.6
click at [935, 64] on div "275320 Actions" at bounding box center [706, 53] width 1087 height 21
click at [992, 52] on input "275805" at bounding box center [1052, 53] width 199 height 21
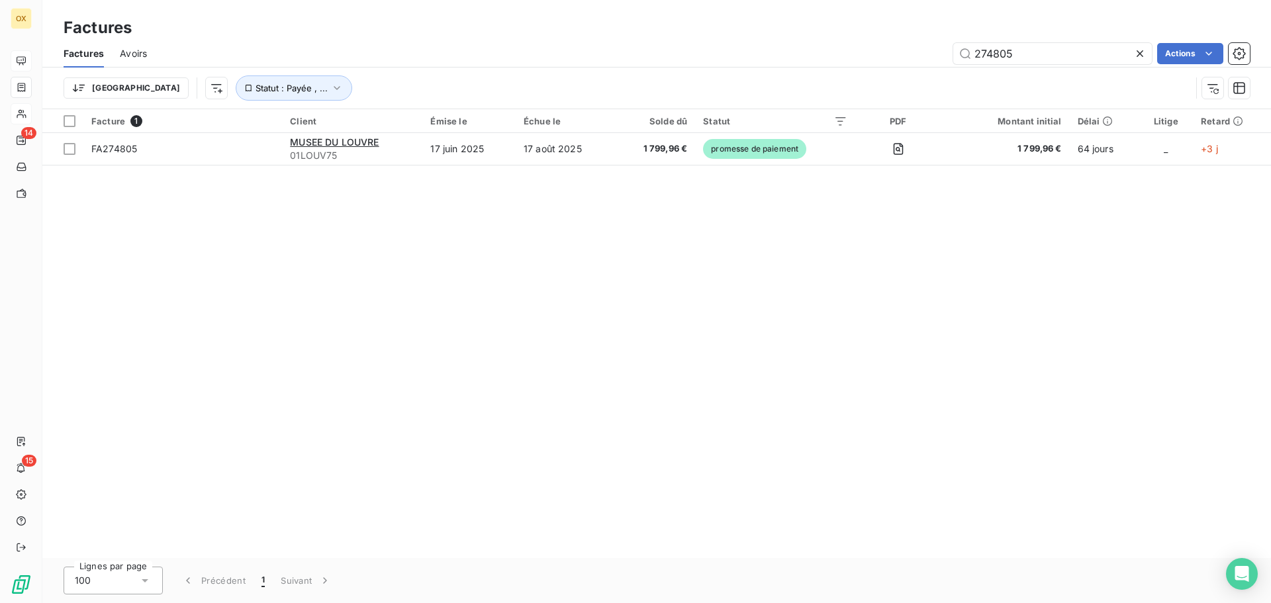
type input "274805"
click at [1140, 49] on icon at bounding box center [1139, 53] width 13 height 13
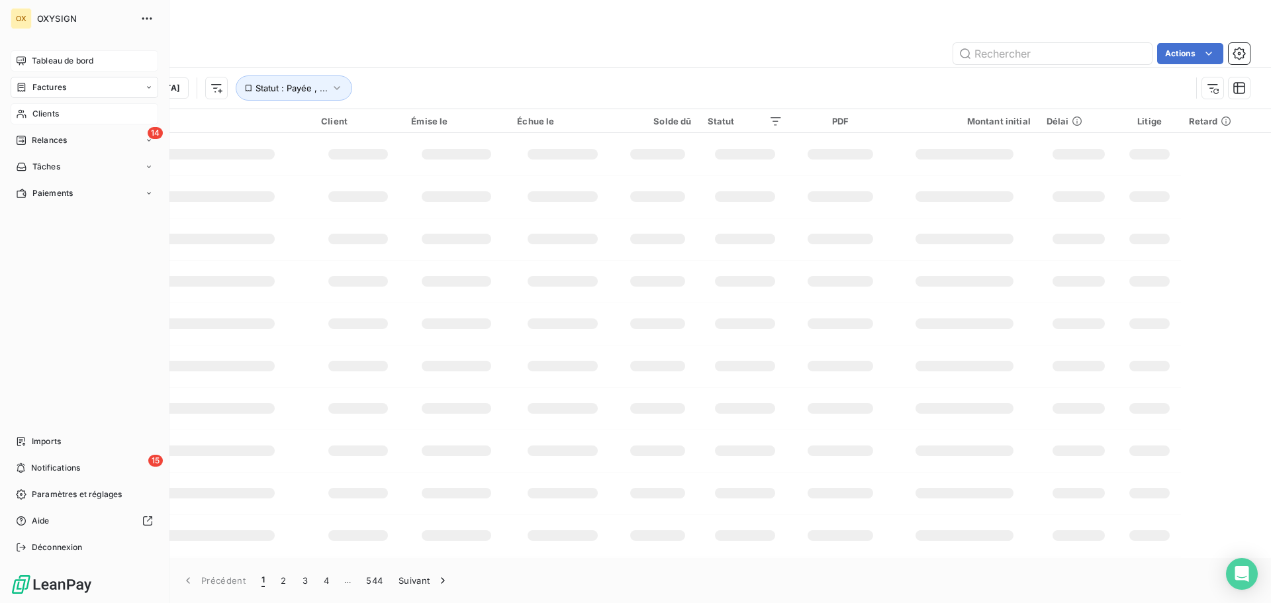
click at [49, 115] on span "Clients" at bounding box center [45, 114] width 26 height 12
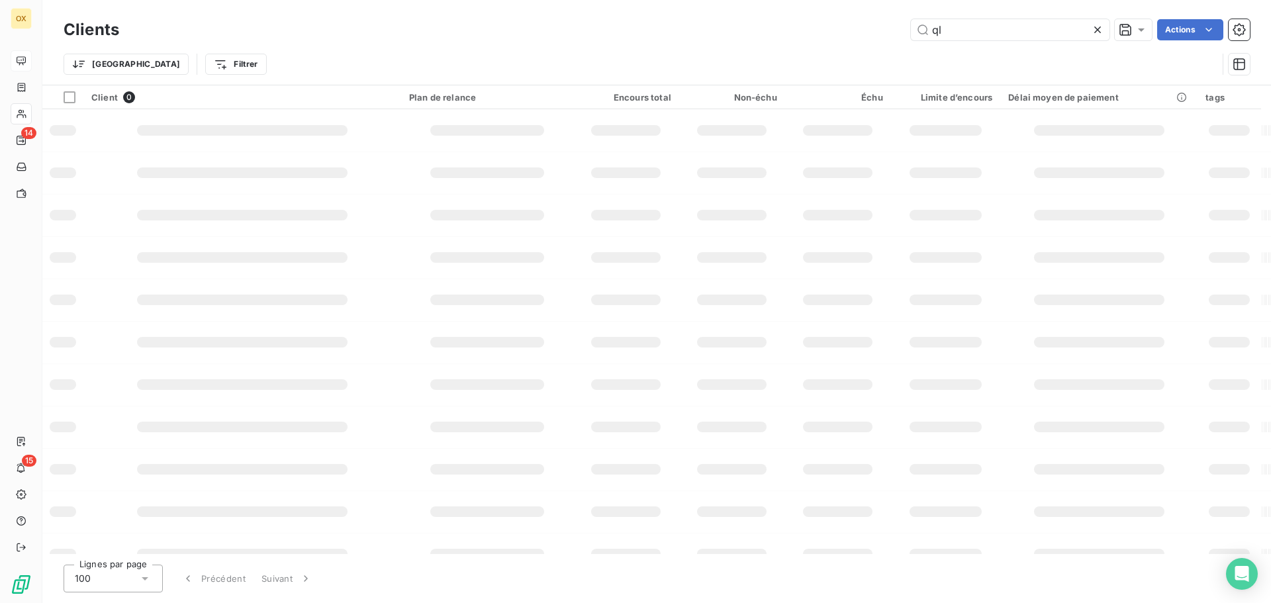
type input "q"
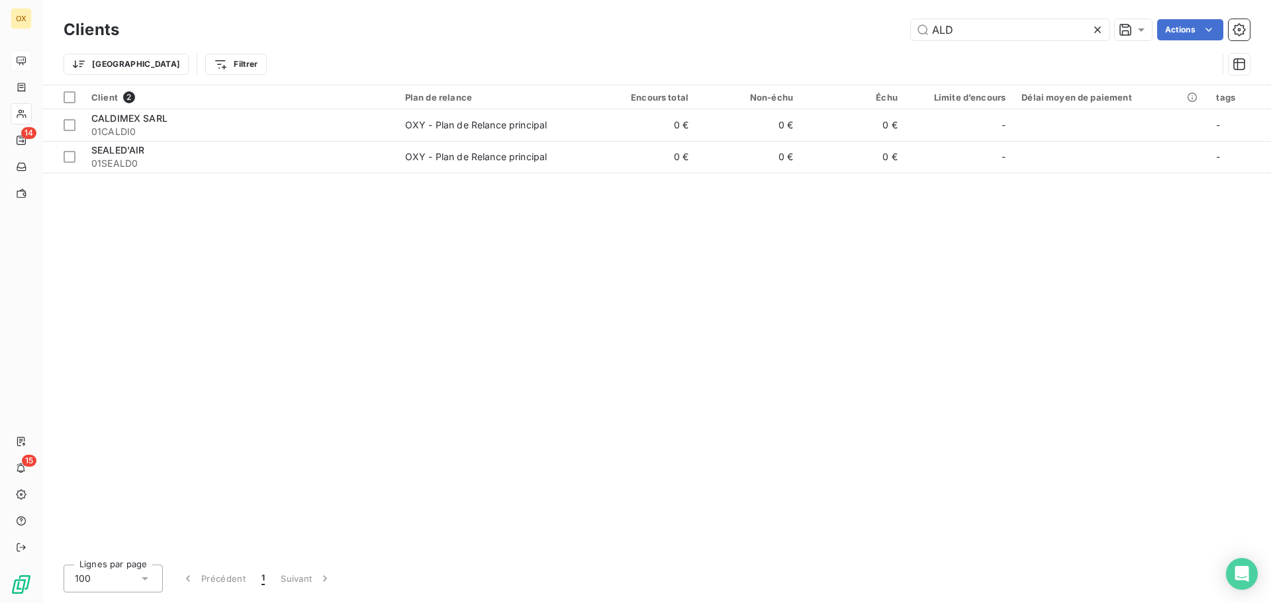
type input "ALD"
drag, startPoint x: 1009, startPoint y: 32, endPoint x: 900, endPoint y: 18, distance: 110.2
click at [900, 18] on div "Clients ALD Actions" at bounding box center [657, 30] width 1186 height 28
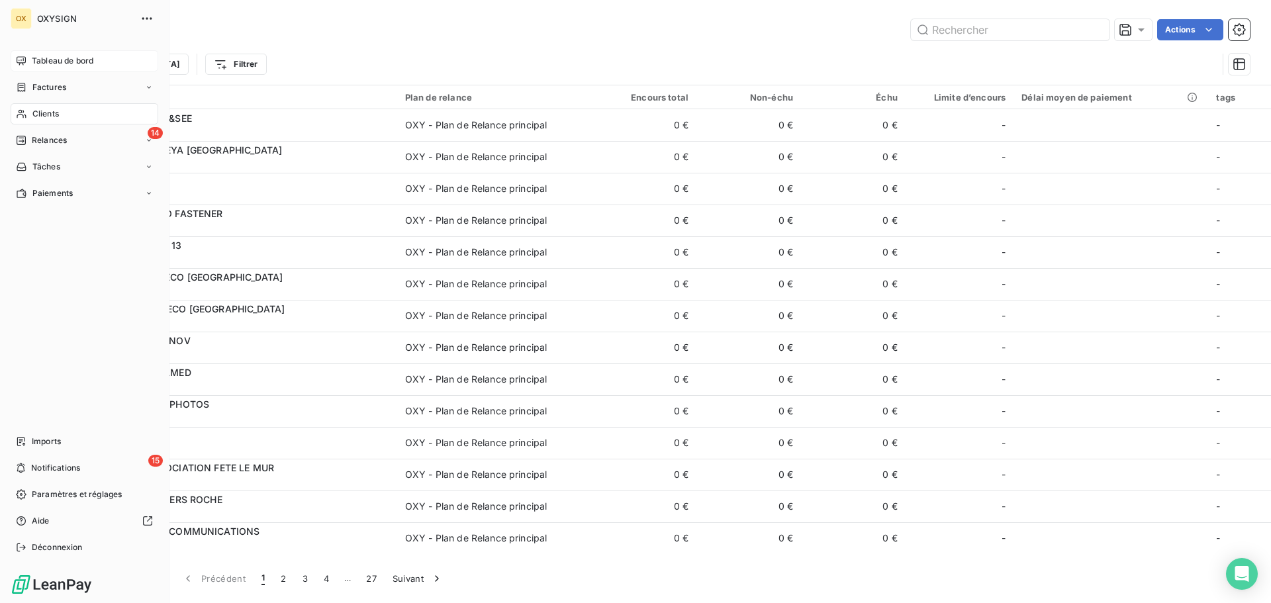
click at [36, 83] on span "Factures" at bounding box center [49, 87] width 34 height 12
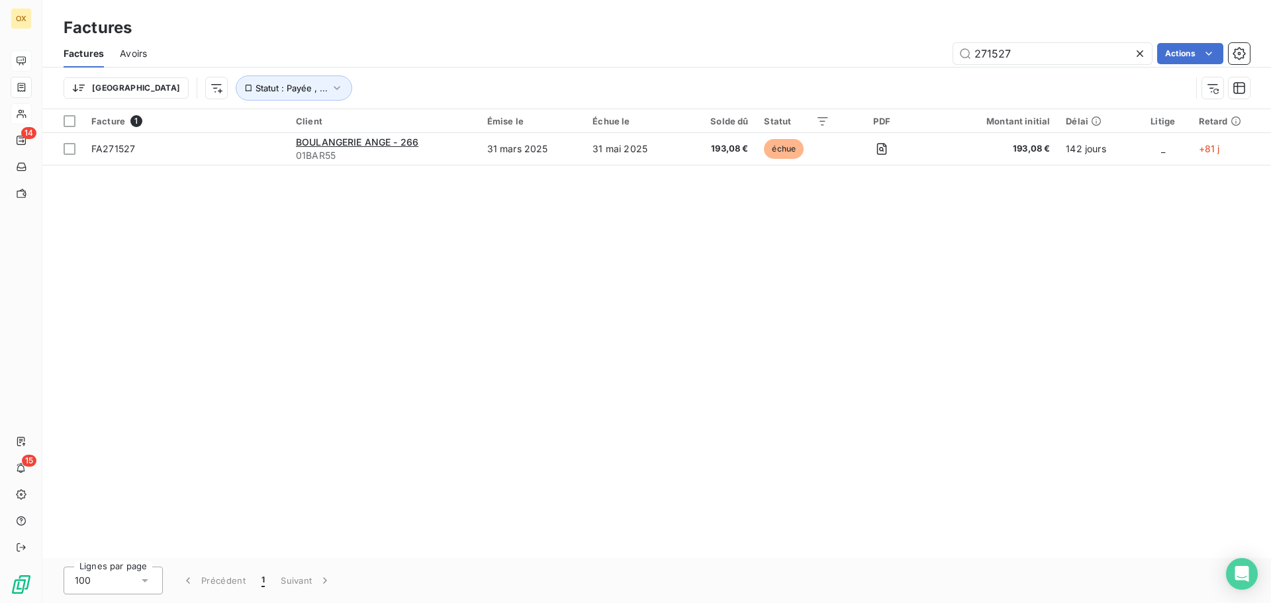
type input "271527"
drag, startPoint x: 1041, startPoint y: 58, endPoint x: 941, endPoint y: 53, distance: 100.8
click at [941, 53] on div "271527 Actions" at bounding box center [706, 53] width 1087 height 21
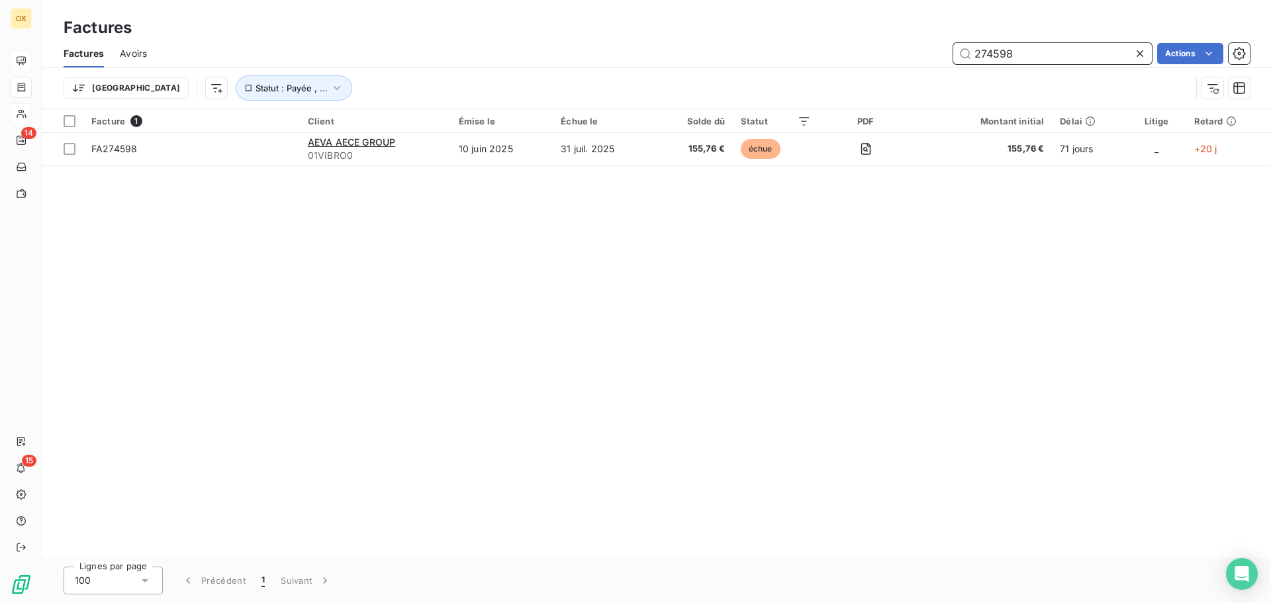
type input "274598"
drag, startPoint x: 1042, startPoint y: 56, endPoint x: 961, endPoint y: 51, distance: 80.9
click at [961, 51] on input "274598" at bounding box center [1052, 53] width 199 height 21
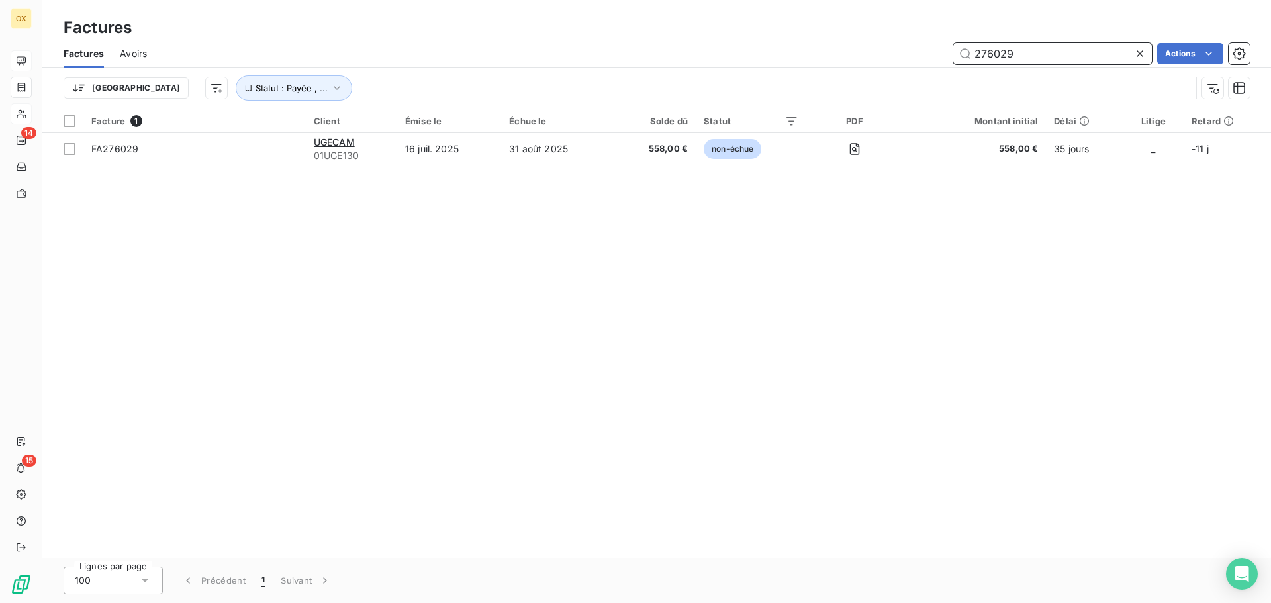
type input "276029"
click at [1138, 52] on icon at bounding box center [1139, 53] width 13 height 13
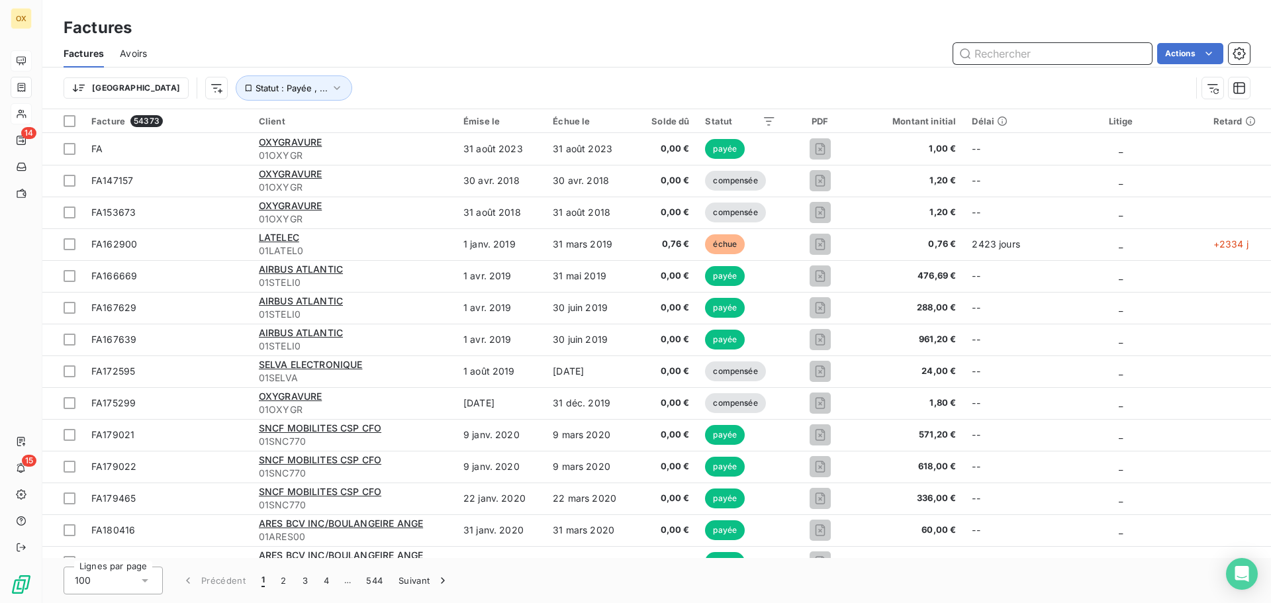
click at [1024, 48] on input "text" at bounding box center [1052, 53] width 199 height 21
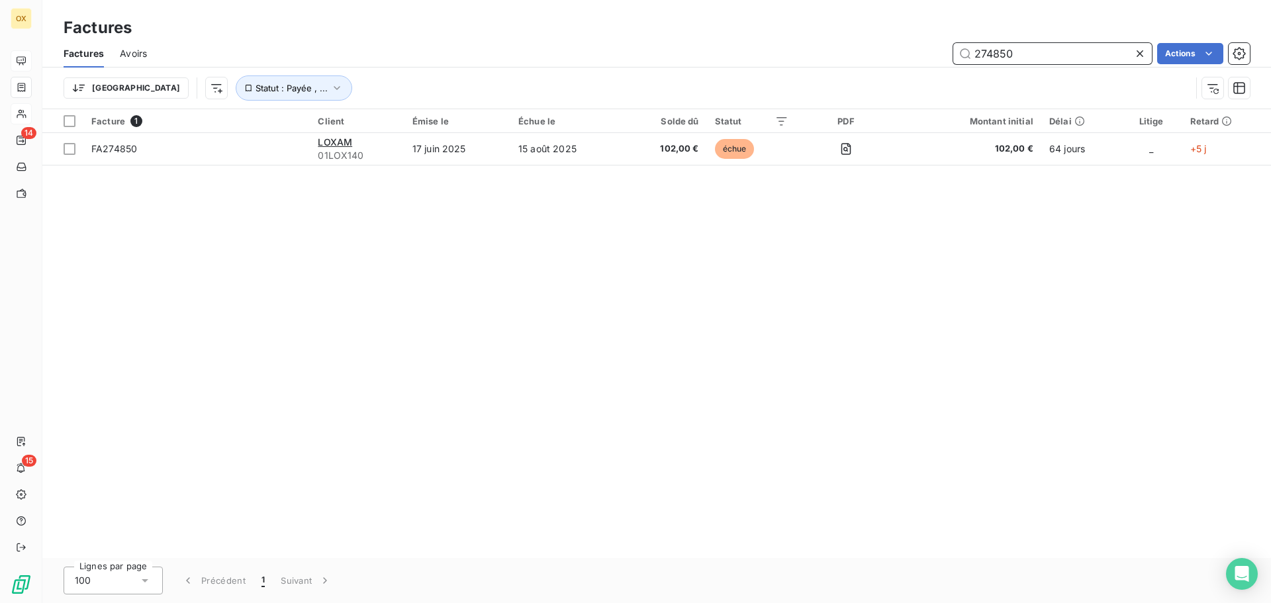
type input "274850"
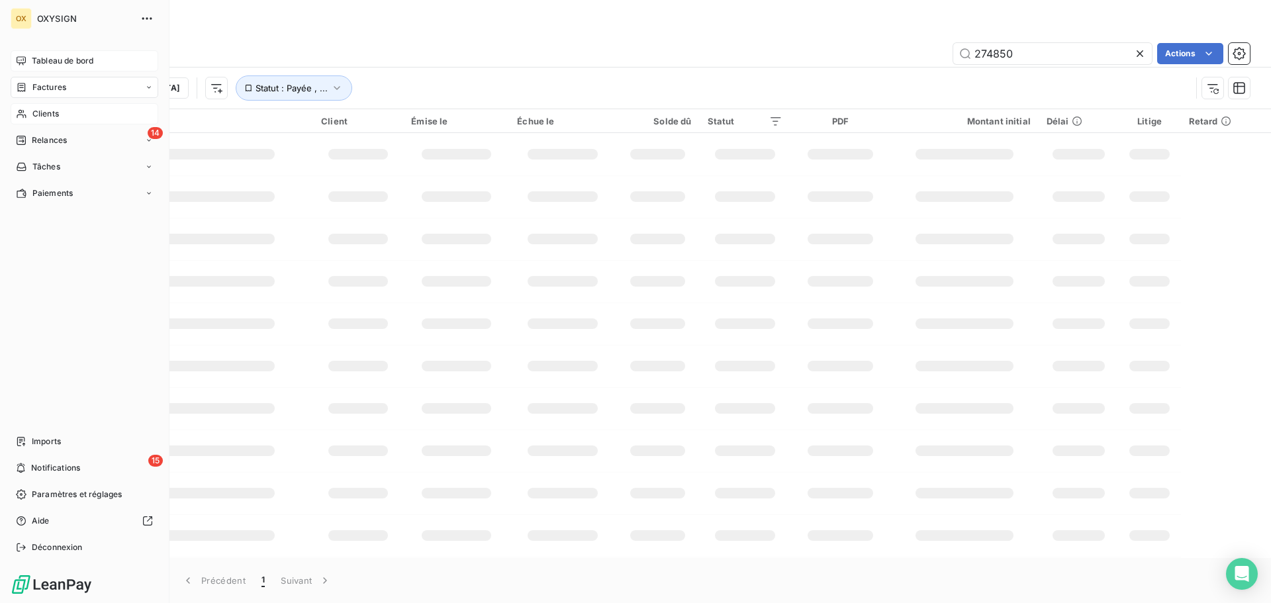
click at [30, 115] on div "Clients" at bounding box center [85, 113] width 148 height 21
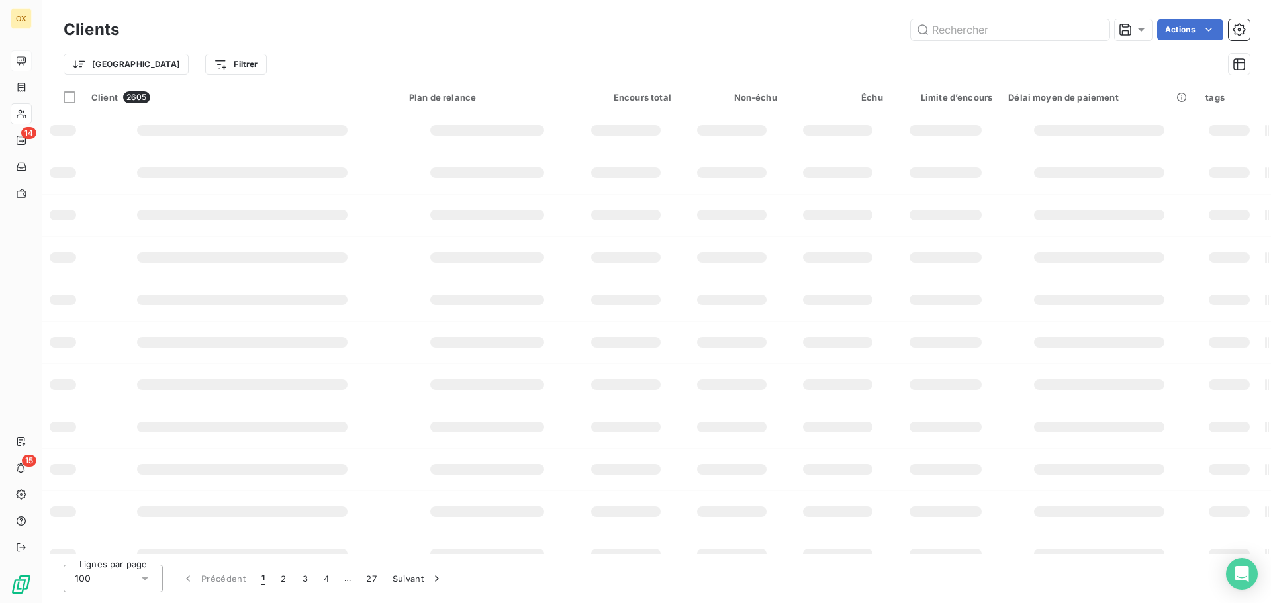
click at [964, 52] on div "Trier Filtrer" at bounding box center [657, 64] width 1186 height 41
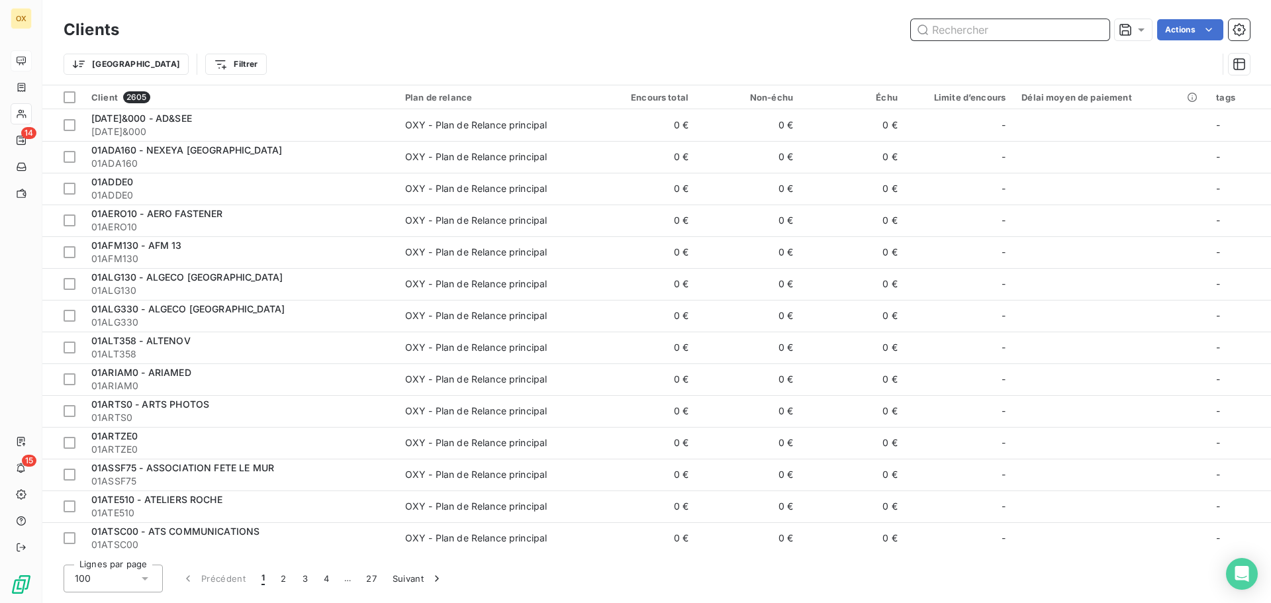
click at [975, 36] on input "text" at bounding box center [1010, 29] width 199 height 21
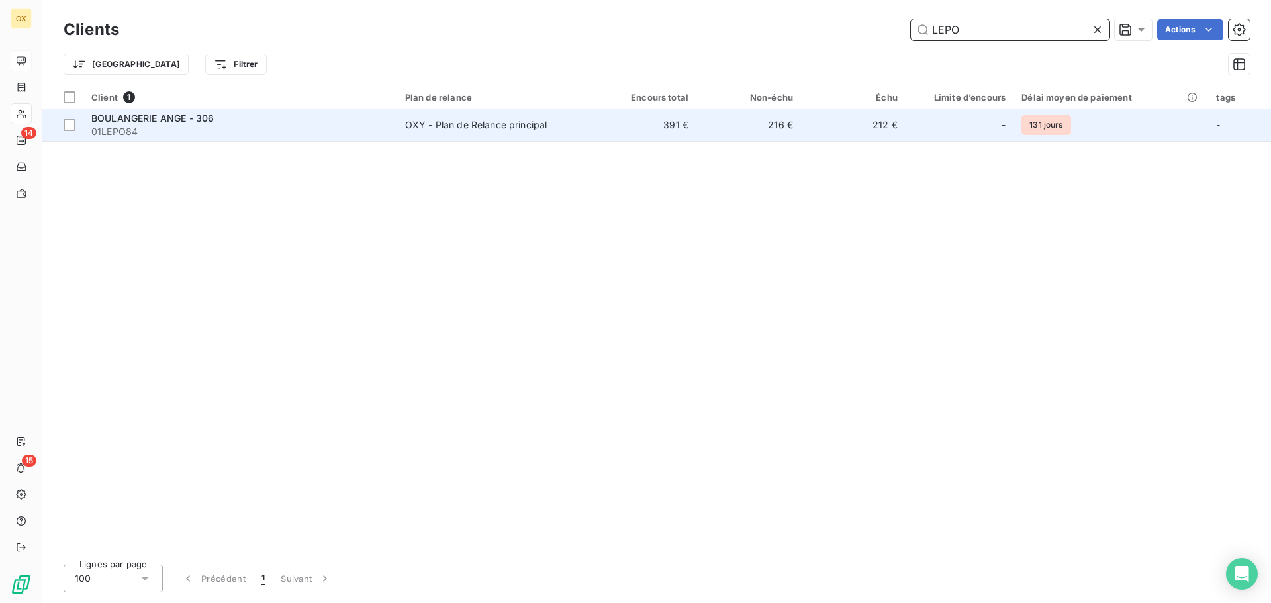
type input "LEPO"
click at [213, 125] on span "01LEPO84" at bounding box center [240, 131] width 298 height 13
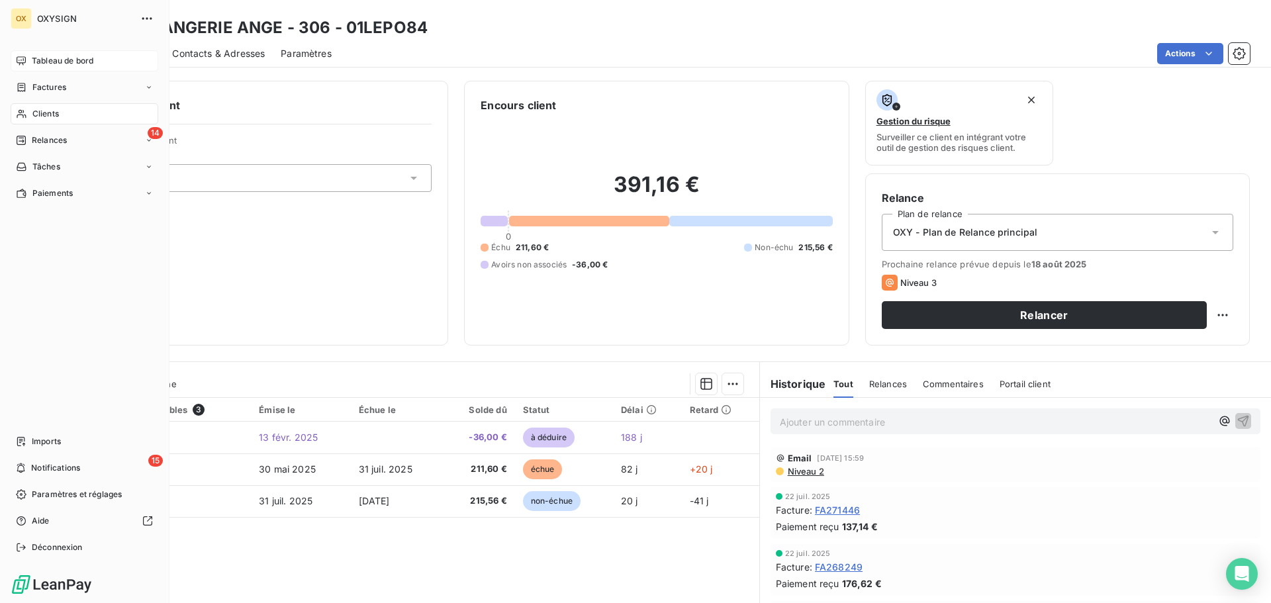
click at [42, 58] on span "Tableau de bord" at bounding box center [63, 61] width 62 height 12
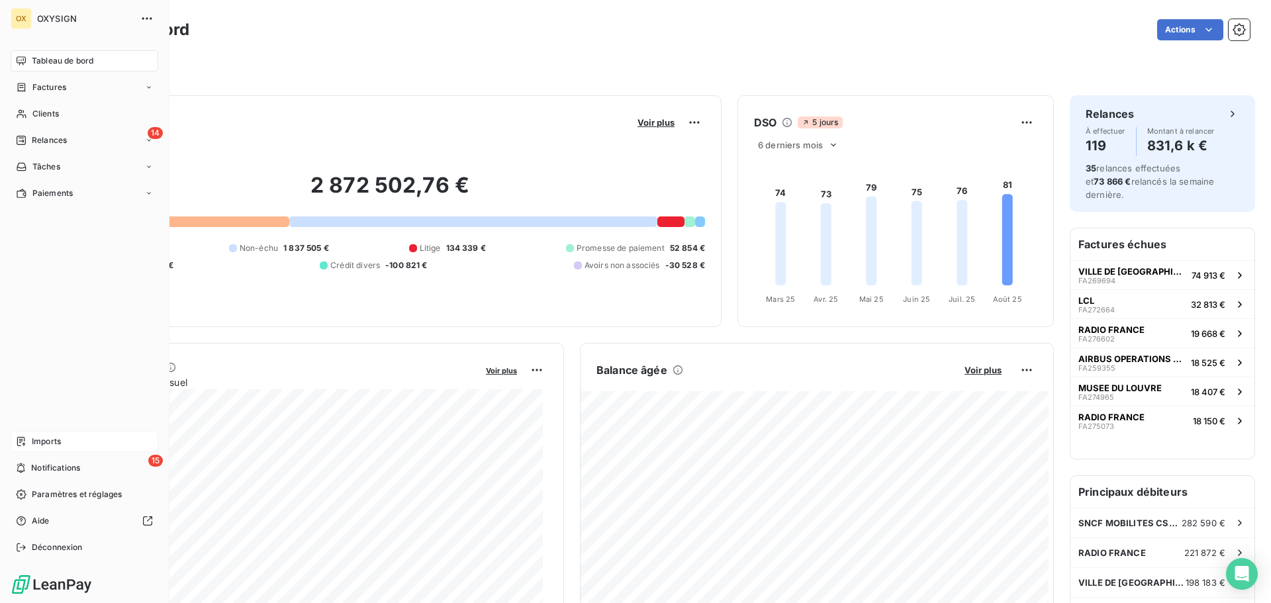
click at [42, 436] on span "Imports" at bounding box center [46, 442] width 29 height 12
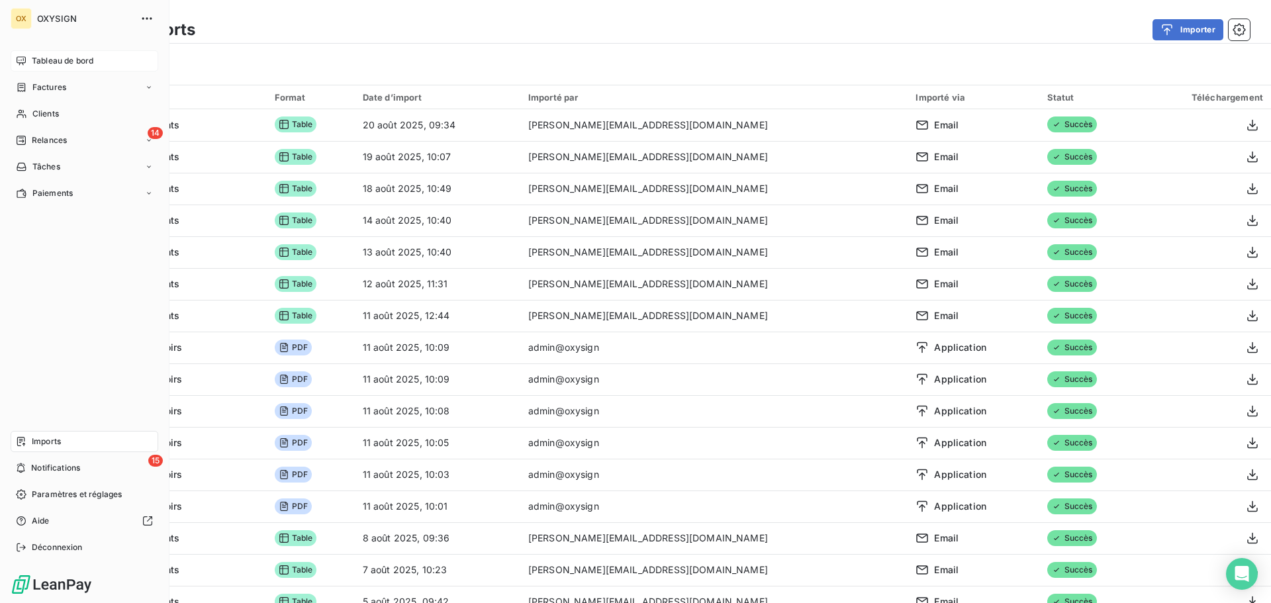
click at [35, 58] on span "Tableau de bord" at bounding box center [63, 61] width 62 height 12
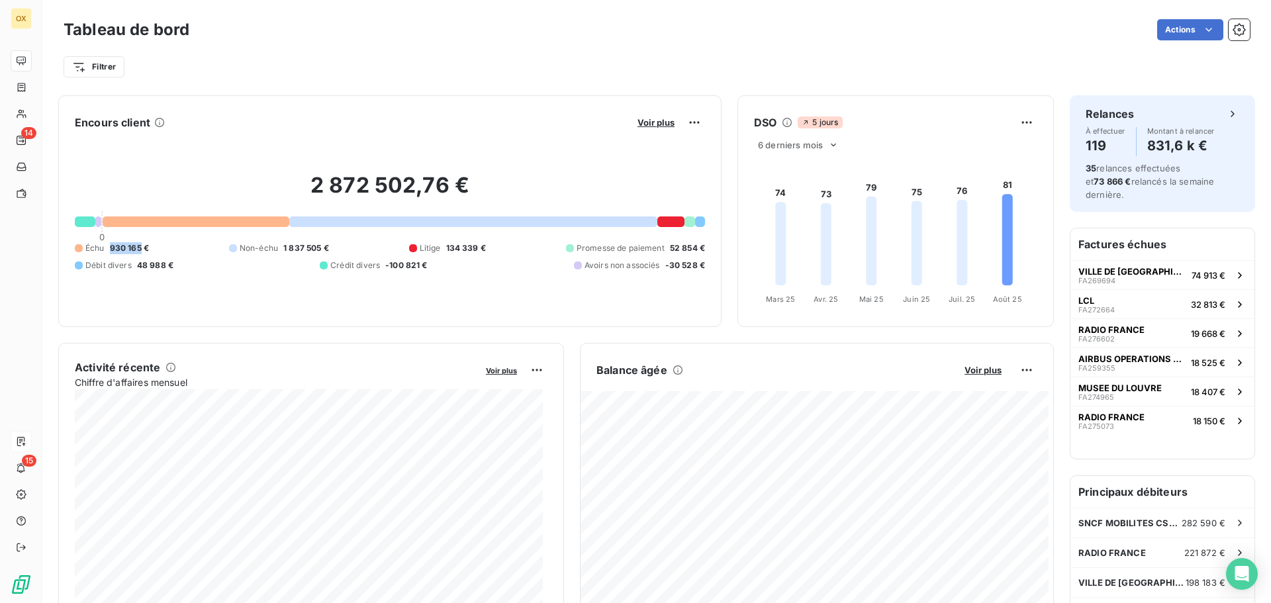
drag, startPoint x: 139, startPoint y: 245, endPoint x: 107, endPoint y: 245, distance: 31.8
click at [107, 245] on div "Échu 930 165 €" at bounding box center [112, 248] width 74 height 12
copy span "930 165"
click at [480, 75] on div "Filtrer" at bounding box center [657, 66] width 1186 height 25
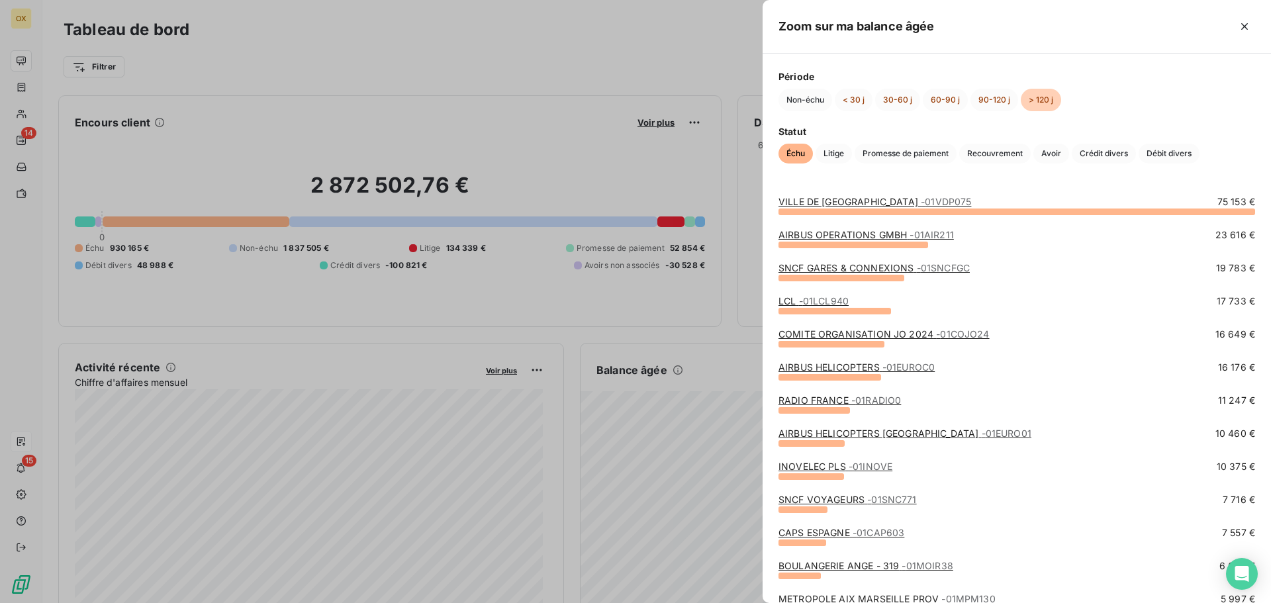
click at [825, 234] on link "AIRBUS OPERATIONS GMBH - 01AIR211" at bounding box center [865, 234] width 175 height 11
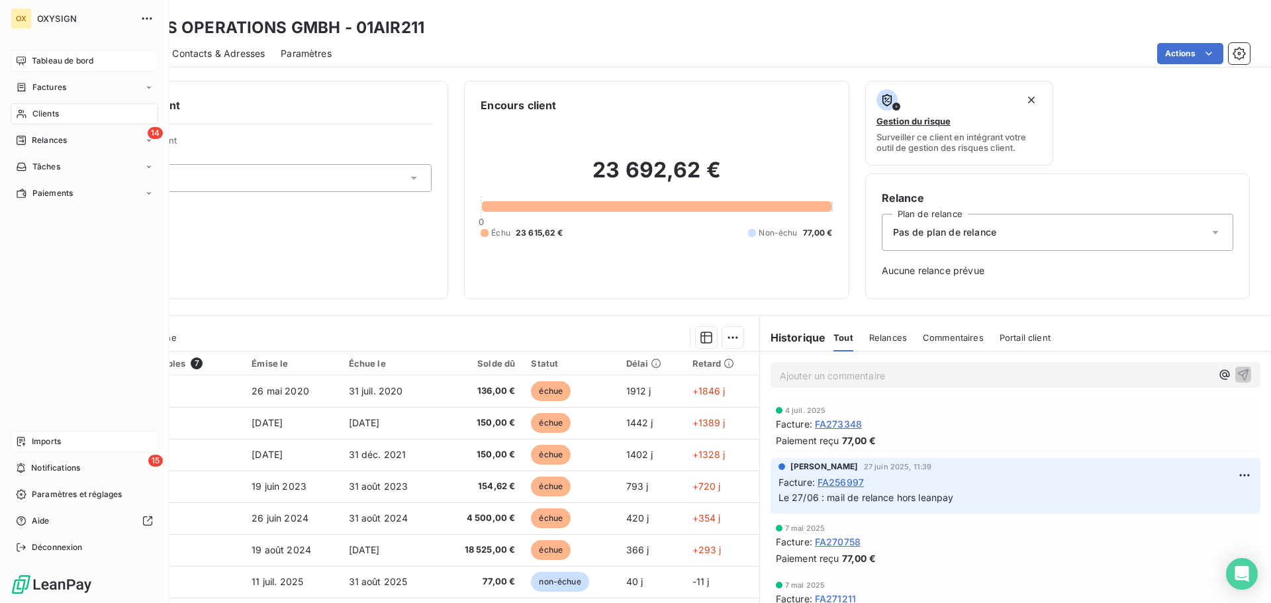
drag, startPoint x: 35, startPoint y: 60, endPoint x: 89, endPoint y: 59, distance: 53.6
click at [35, 59] on span "Tableau de bord" at bounding box center [63, 61] width 62 height 12
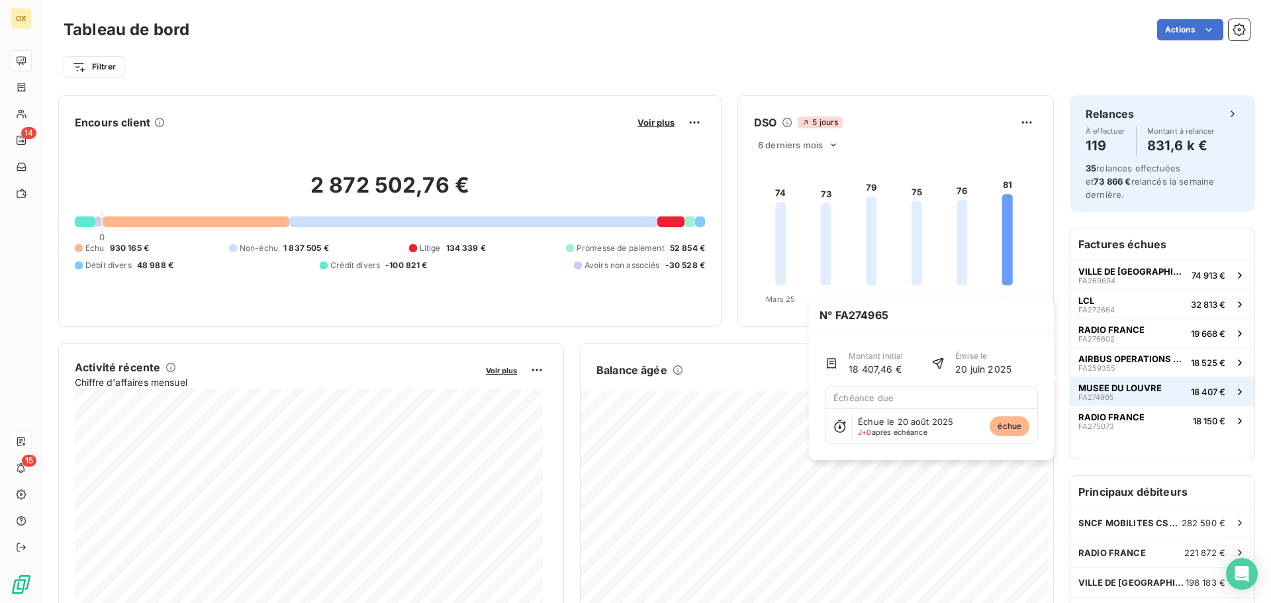
click at [1141, 383] on span "MUSEE DU LOUVRE" at bounding box center [1119, 388] width 83 height 11
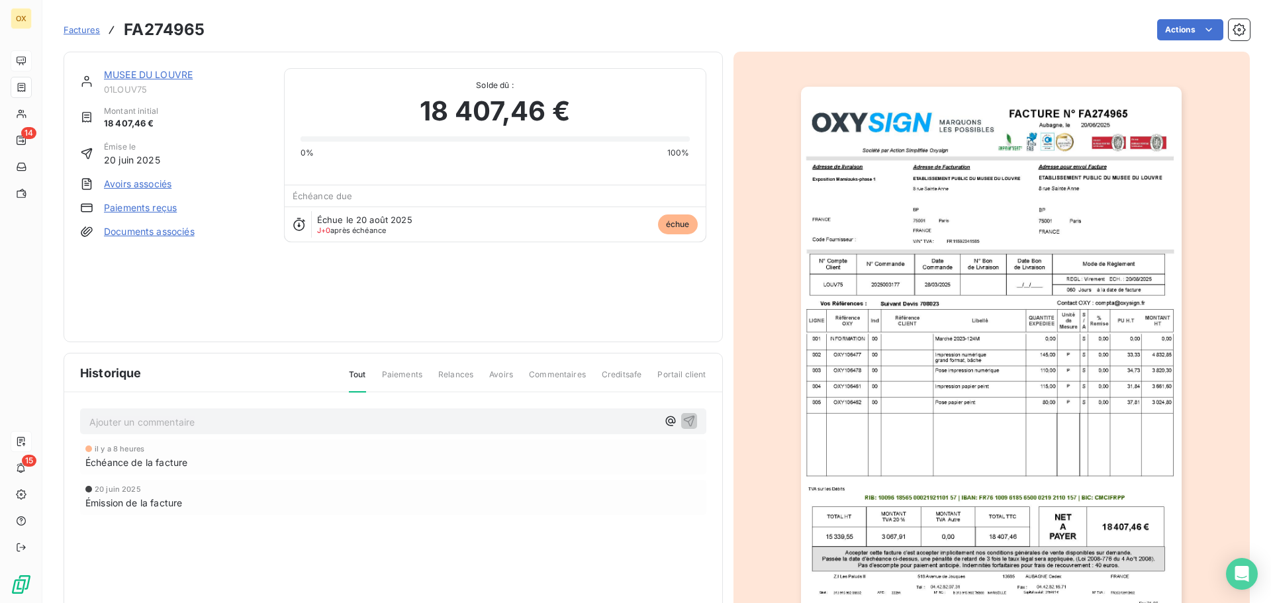
click at [154, 73] on link "MUSEE DU LOUVRE" at bounding box center [148, 74] width 89 height 11
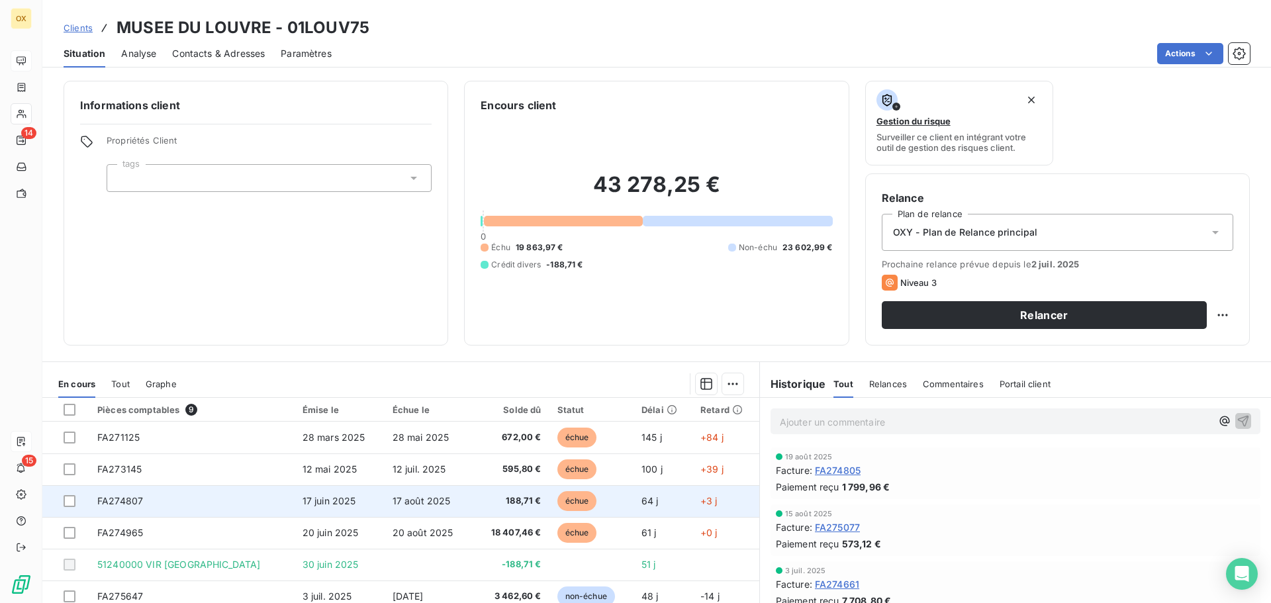
click at [549, 500] on td "échue" at bounding box center [591, 501] width 84 height 32
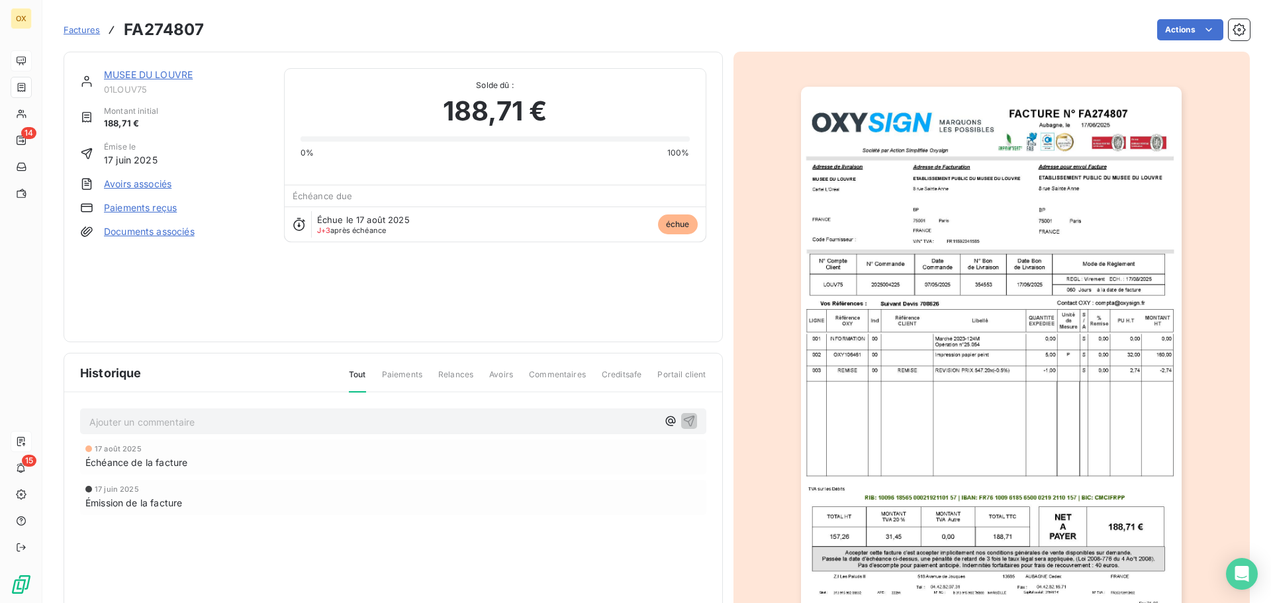
click at [1159, 34] on html "OX 14 15 Factures FA274807 Actions MUSEE DU LOUVRE 01LOUV75 Montant initial 188…" at bounding box center [635, 301] width 1271 height 603
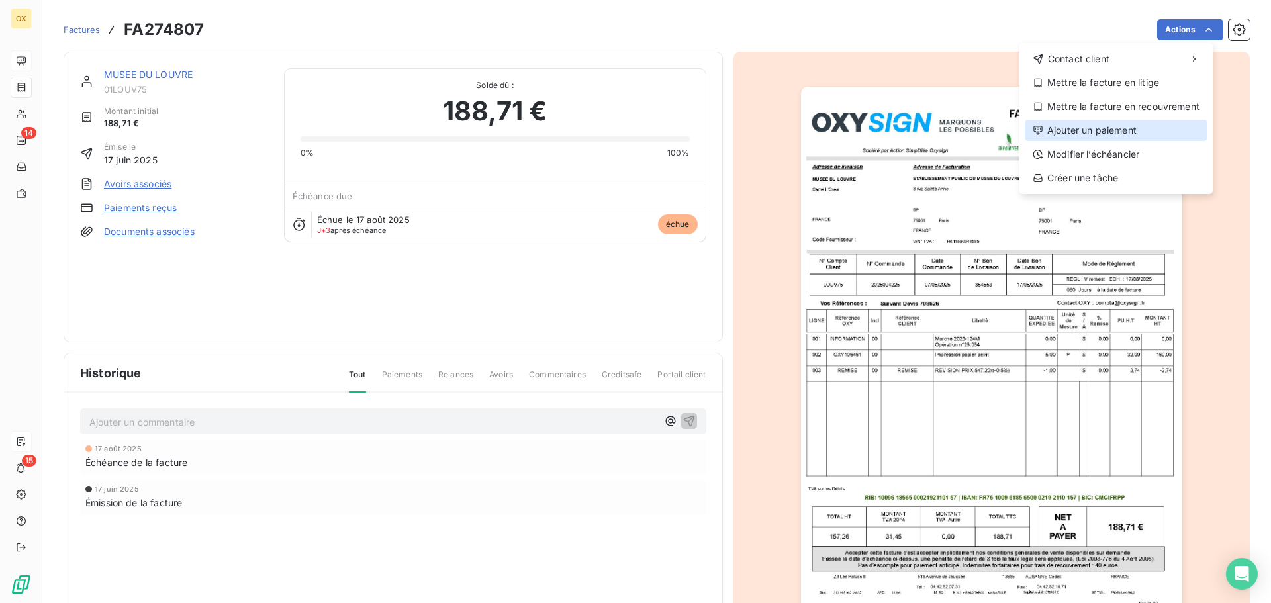
click at [1084, 129] on div "Ajouter un paiement" at bounding box center [1116, 130] width 183 height 21
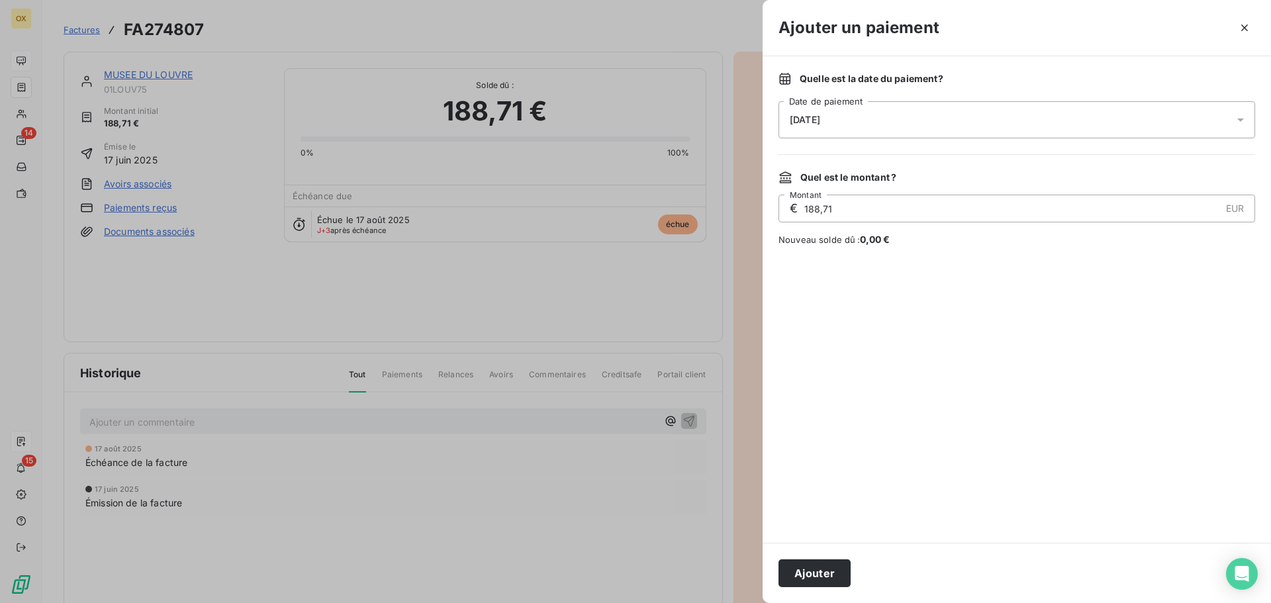
click at [850, 118] on div "[DATE]" at bounding box center [1016, 119] width 477 height 37
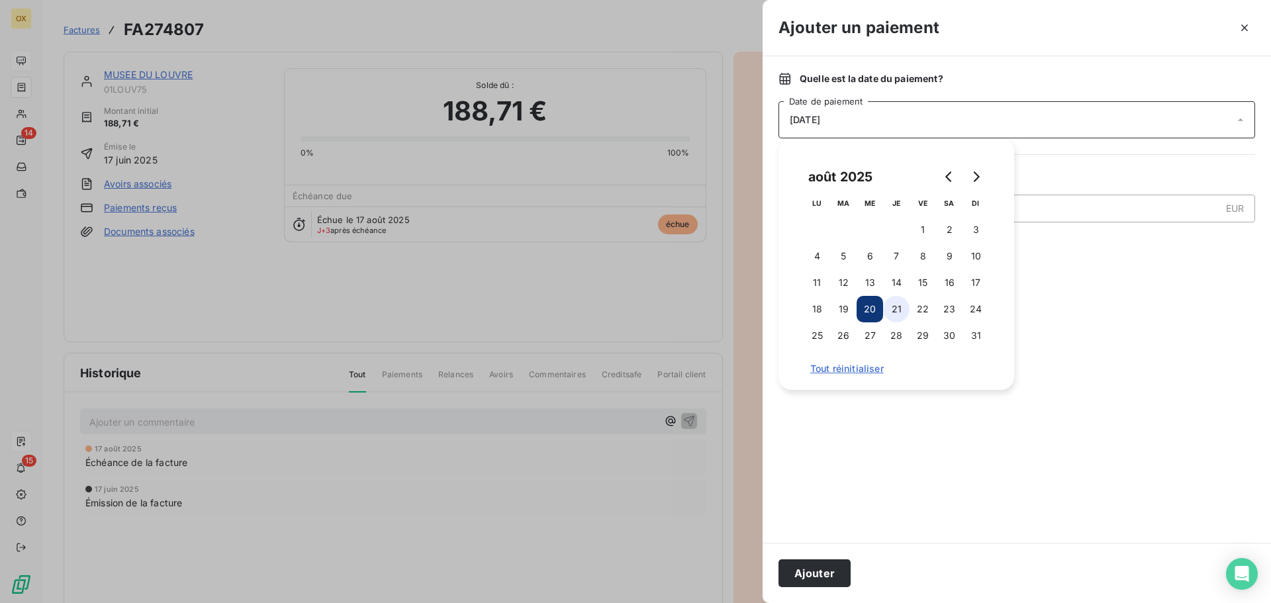
click at [902, 301] on button "21" at bounding box center [896, 309] width 26 height 26
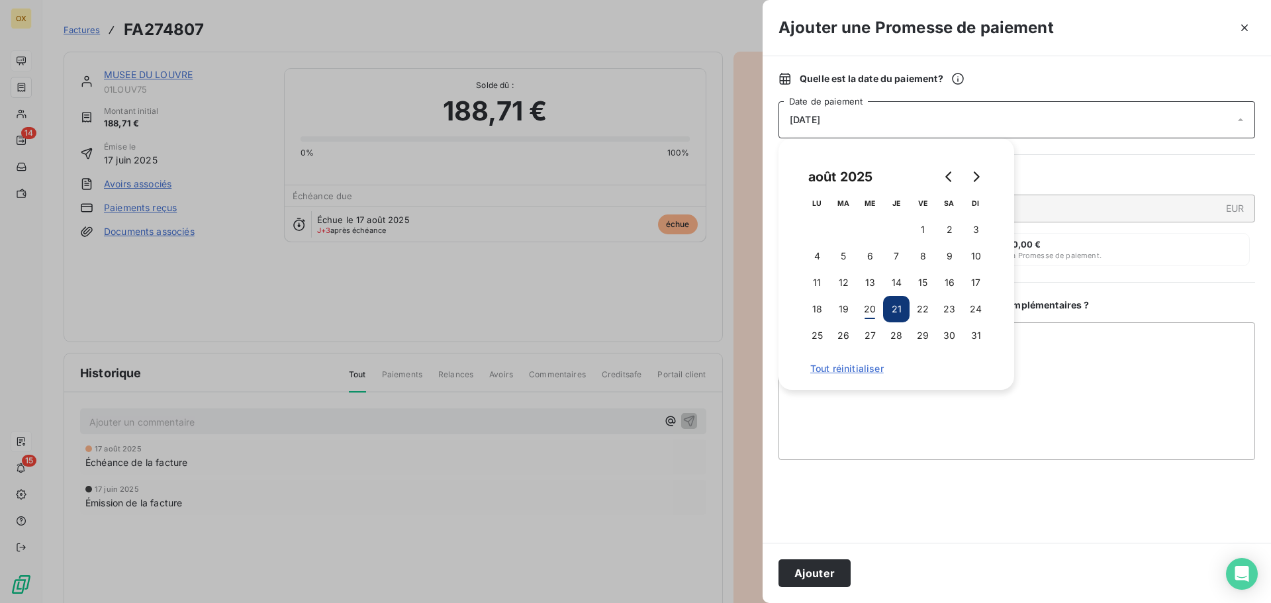
drag, startPoint x: 831, startPoint y: 566, endPoint x: 873, endPoint y: 537, distance: 51.4
click at [831, 565] on button "Ajouter" at bounding box center [814, 573] width 72 height 28
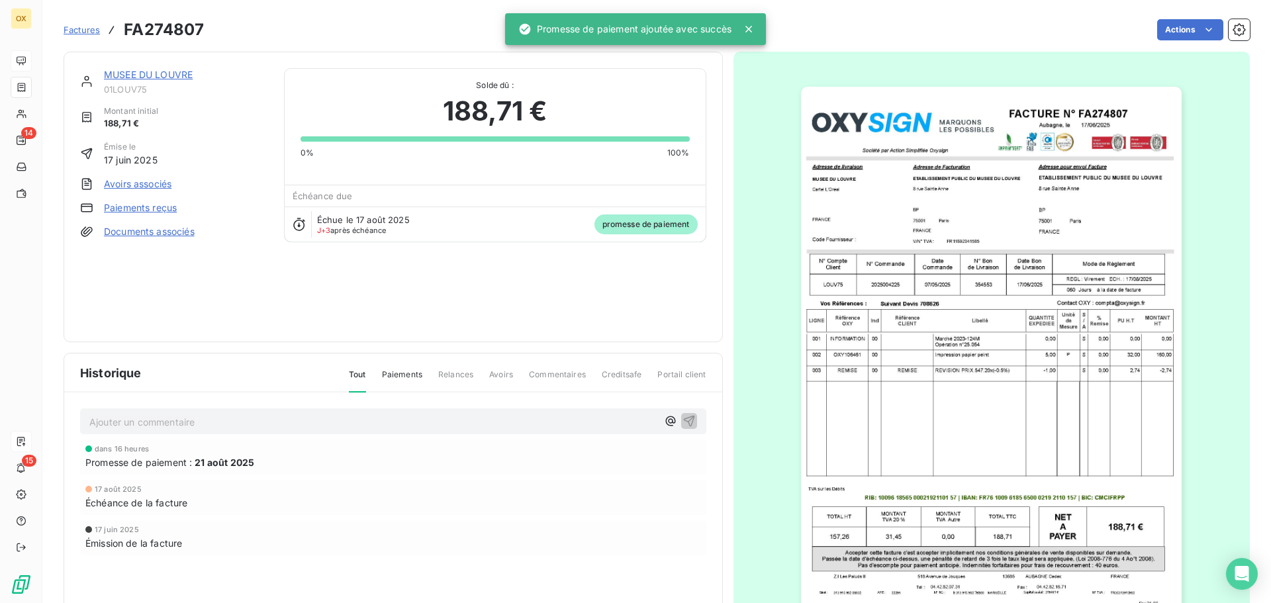
click at [167, 75] on link "MUSEE DU LOUVRE" at bounding box center [148, 74] width 89 height 11
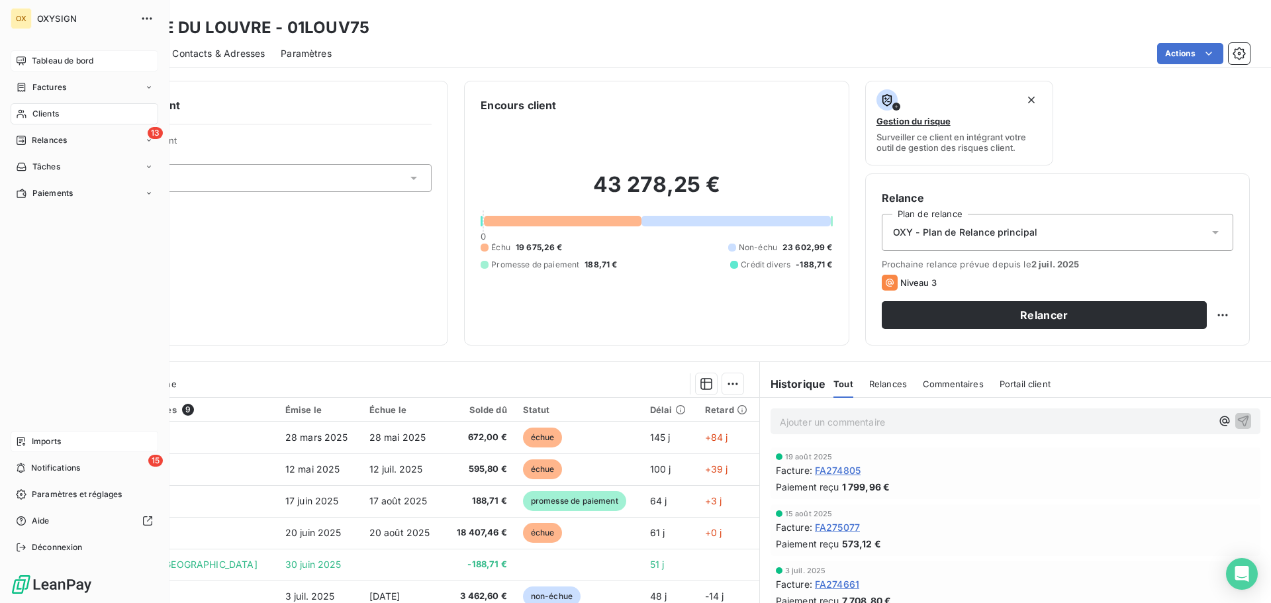
click at [39, 113] on span "Clients" at bounding box center [45, 114] width 26 height 12
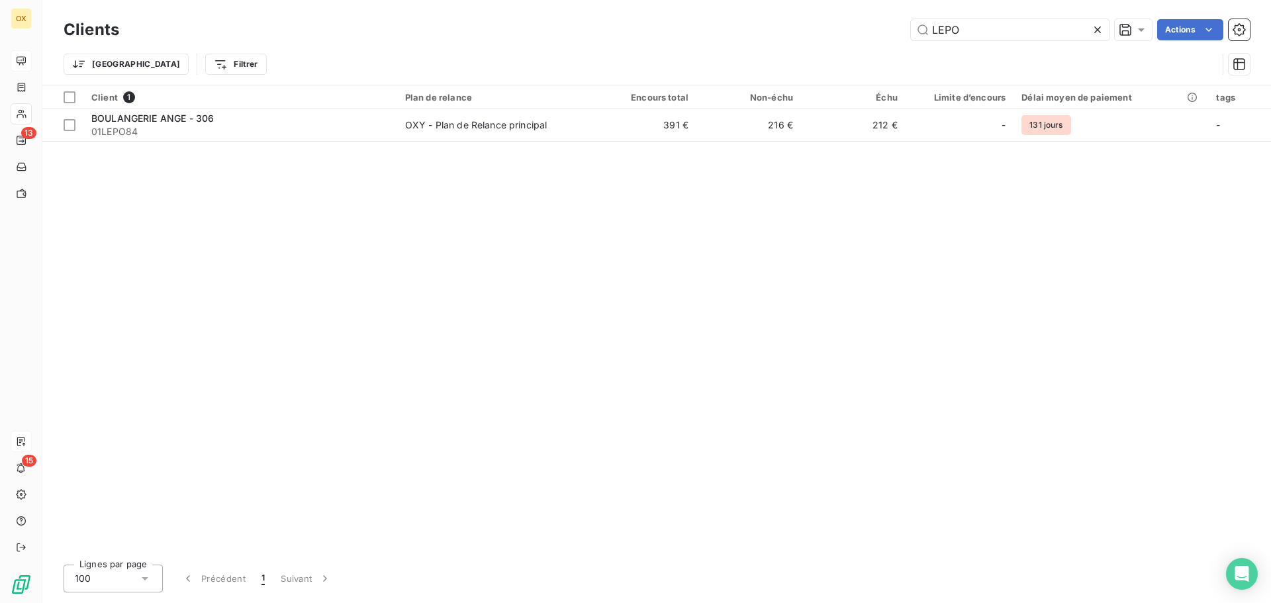
drag, startPoint x: 937, startPoint y: 24, endPoint x: 885, endPoint y: 24, distance: 52.3
click at [885, 24] on div "LEPO Actions" at bounding box center [692, 29] width 1115 height 21
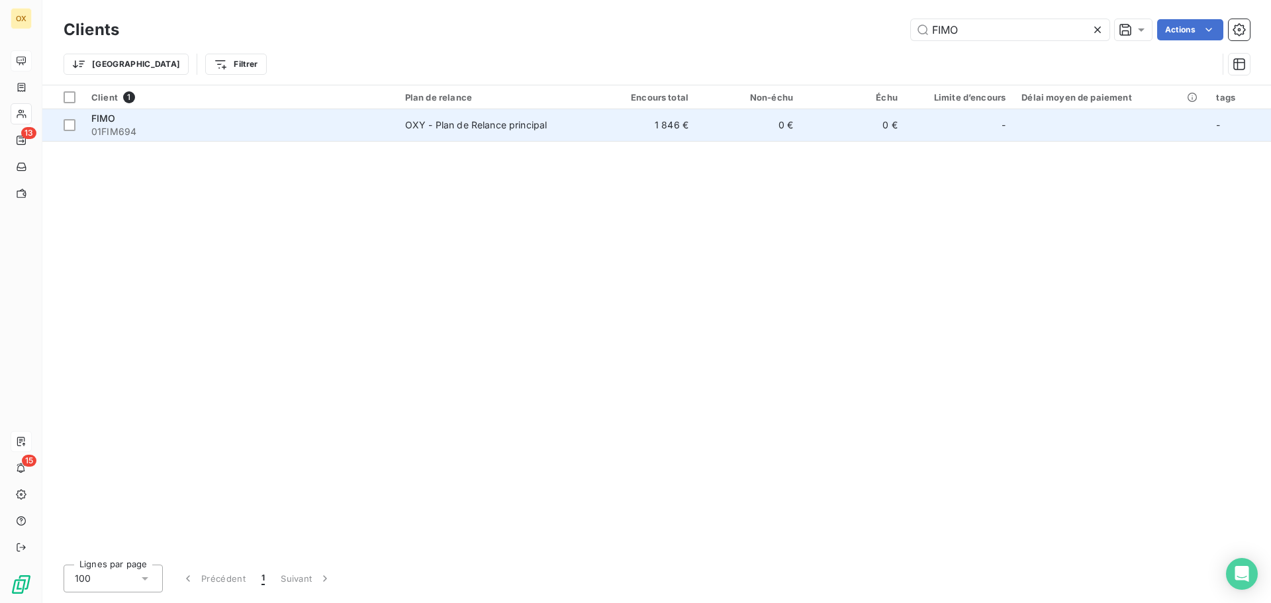
type input "FIMO"
click at [479, 131] on div "OXY - Plan de Relance principal" at bounding box center [476, 124] width 142 height 13
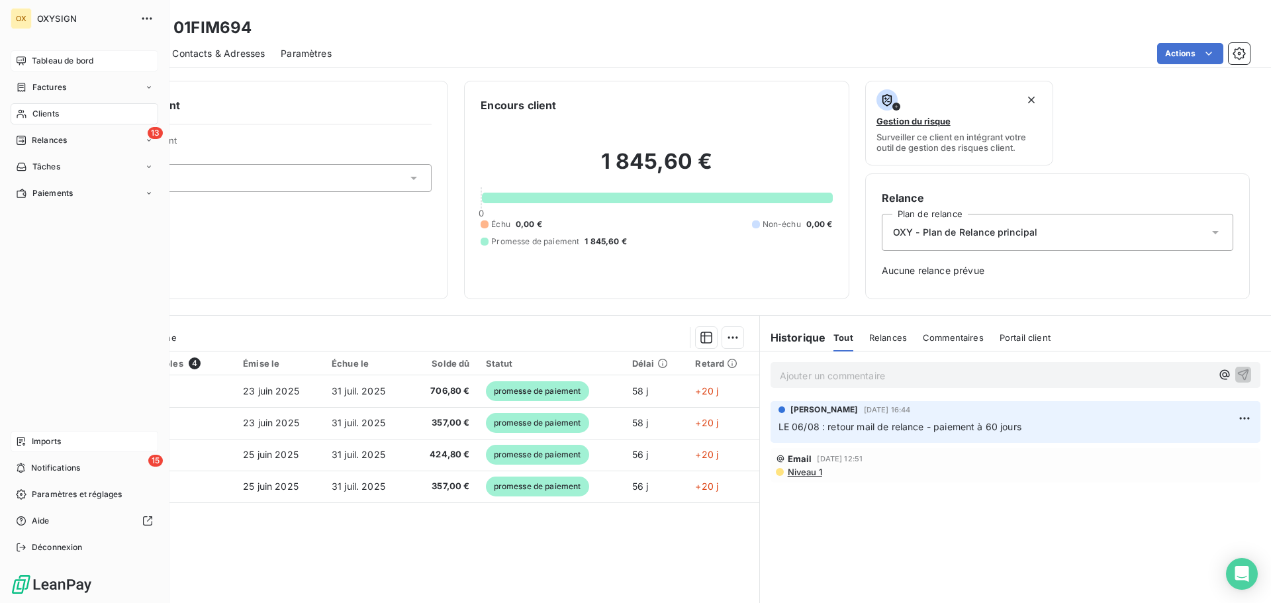
click at [36, 113] on span "Clients" at bounding box center [45, 114] width 26 height 12
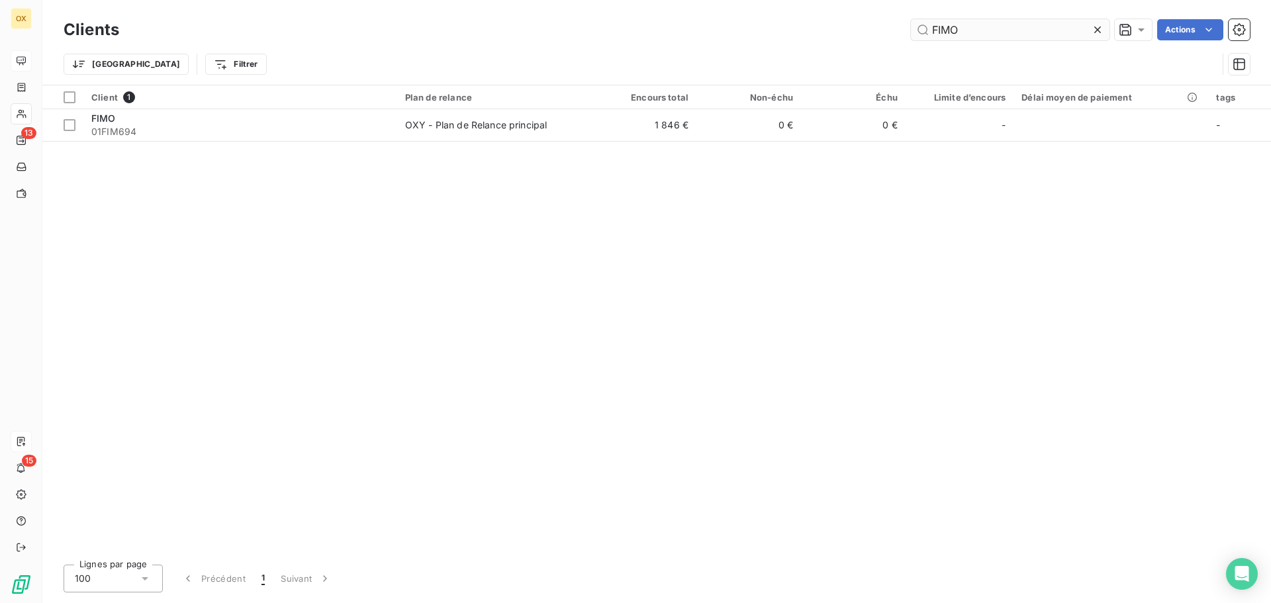
drag, startPoint x: 1010, startPoint y: 40, endPoint x: 943, endPoint y: 32, distance: 68.0
click at [934, 29] on input "FIMO" at bounding box center [1010, 29] width 199 height 21
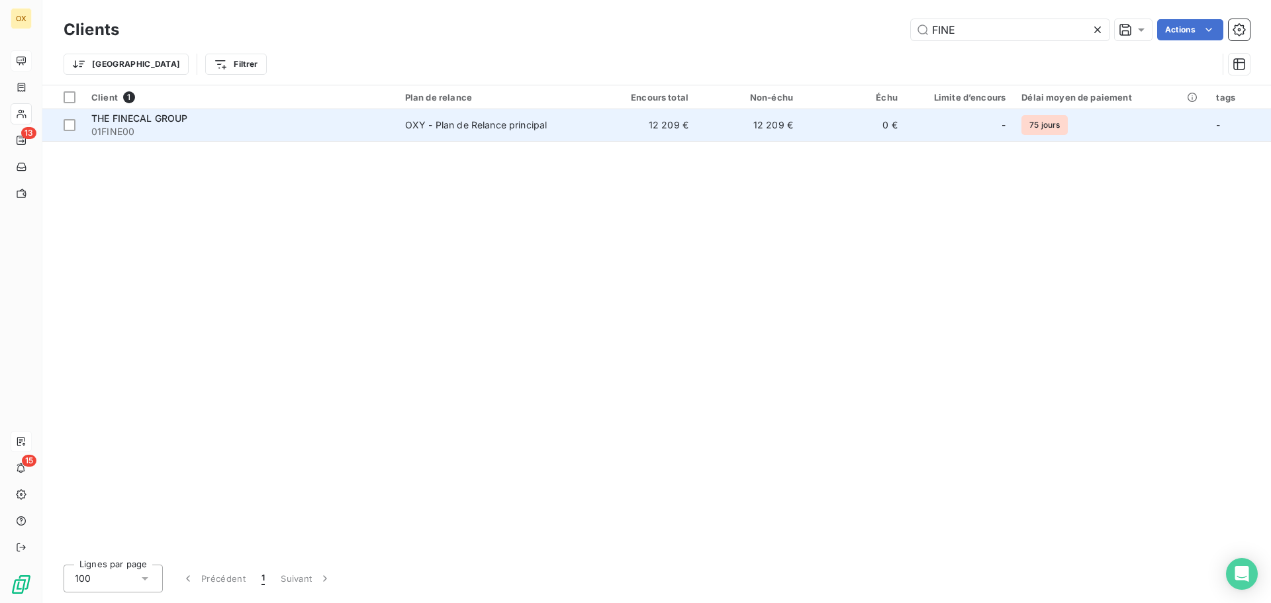
type input "FINE"
click at [338, 120] on div "THE FINECAL GROUP" at bounding box center [240, 118] width 298 height 13
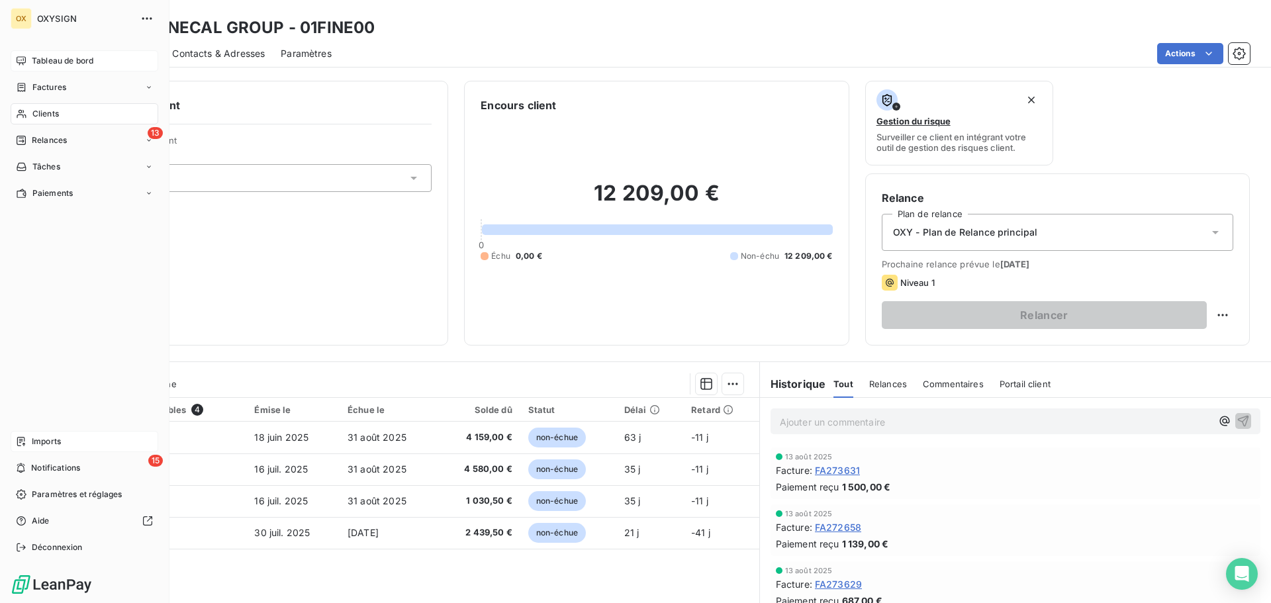
click at [46, 109] on span "Clients" at bounding box center [45, 114] width 26 height 12
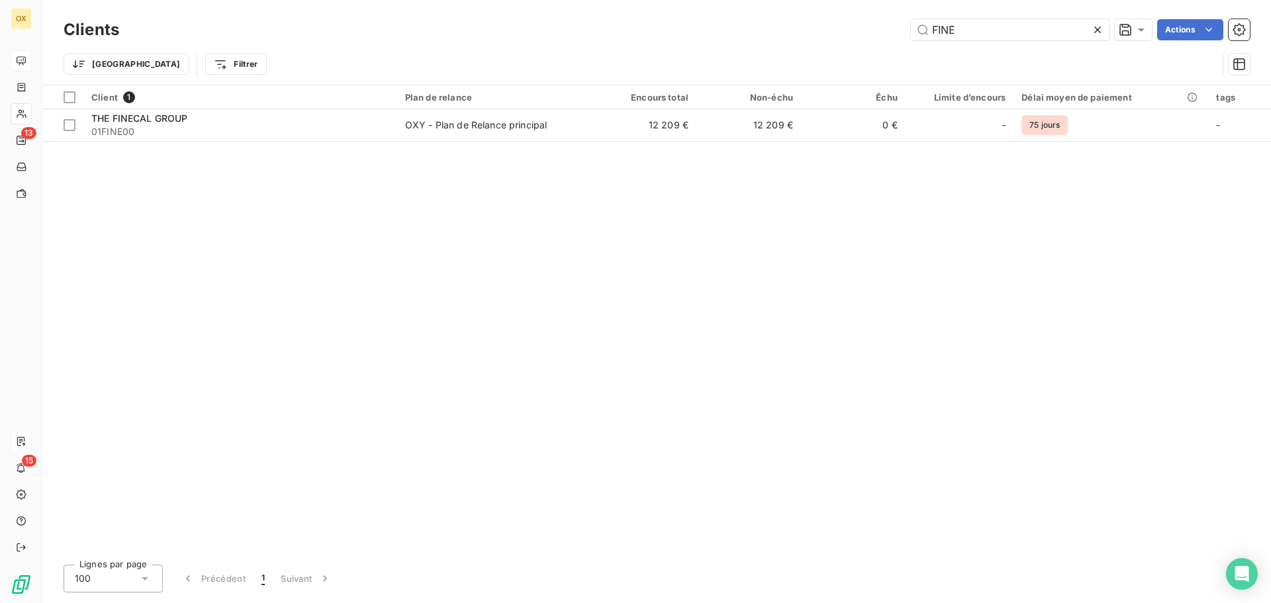
click at [1096, 23] on icon at bounding box center [1097, 29] width 13 height 13
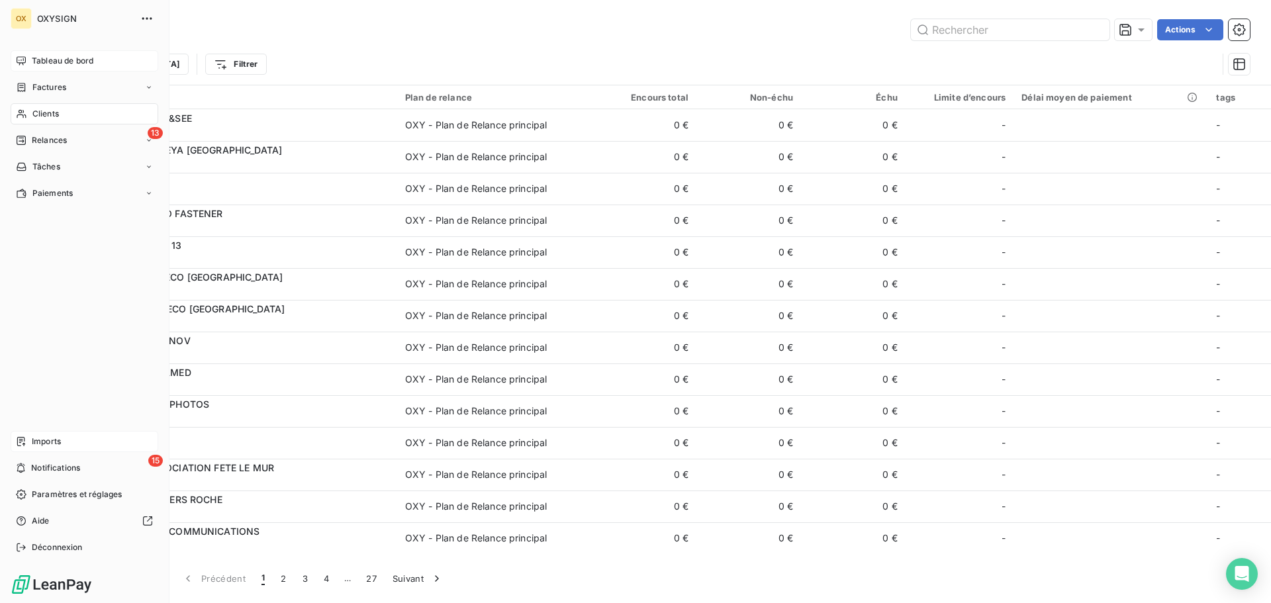
click at [37, 61] on span "Tableau de bord" at bounding box center [63, 61] width 62 height 12
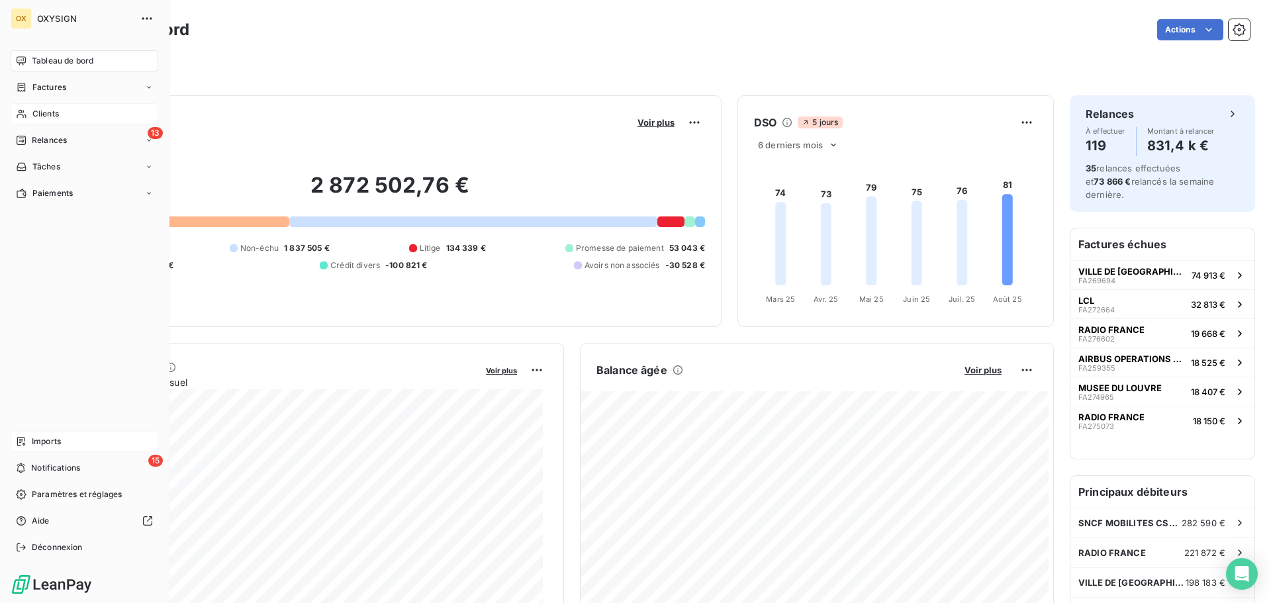
click at [44, 85] on span "Factures" at bounding box center [49, 87] width 34 height 12
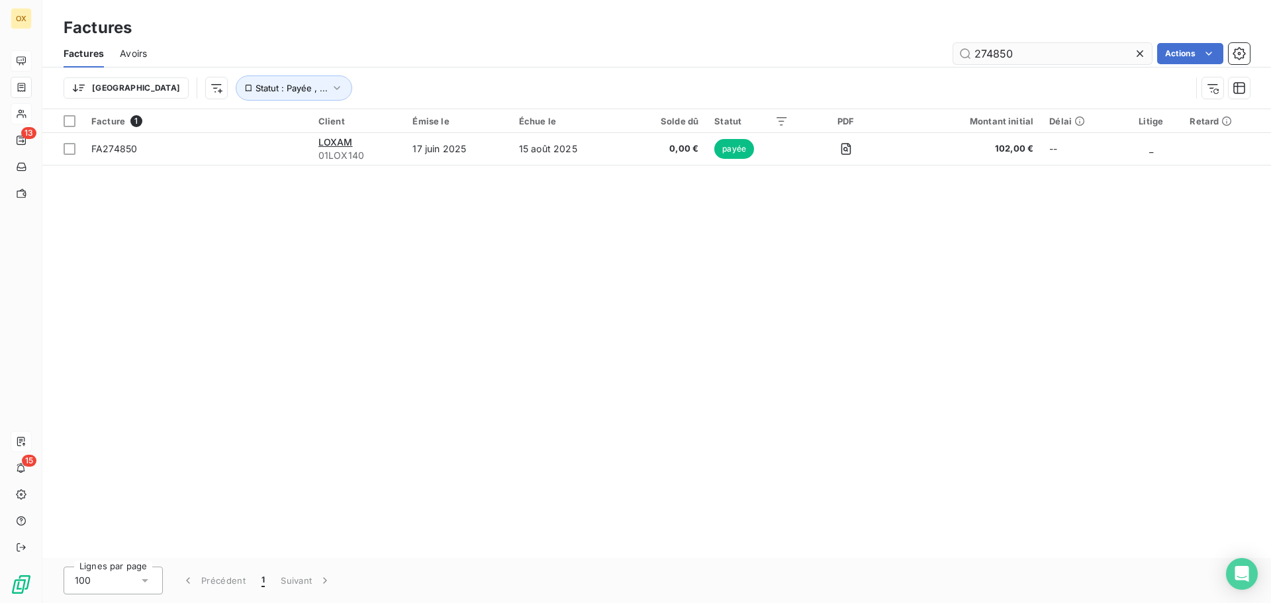
drag, startPoint x: 1053, startPoint y: 64, endPoint x: 970, endPoint y: 50, distance: 84.6
click at [970, 52] on div "Factures Avoirs 274850 Actions" at bounding box center [656, 54] width 1229 height 28
click at [1137, 49] on icon at bounding box center [1139, 53] width 13 height 13
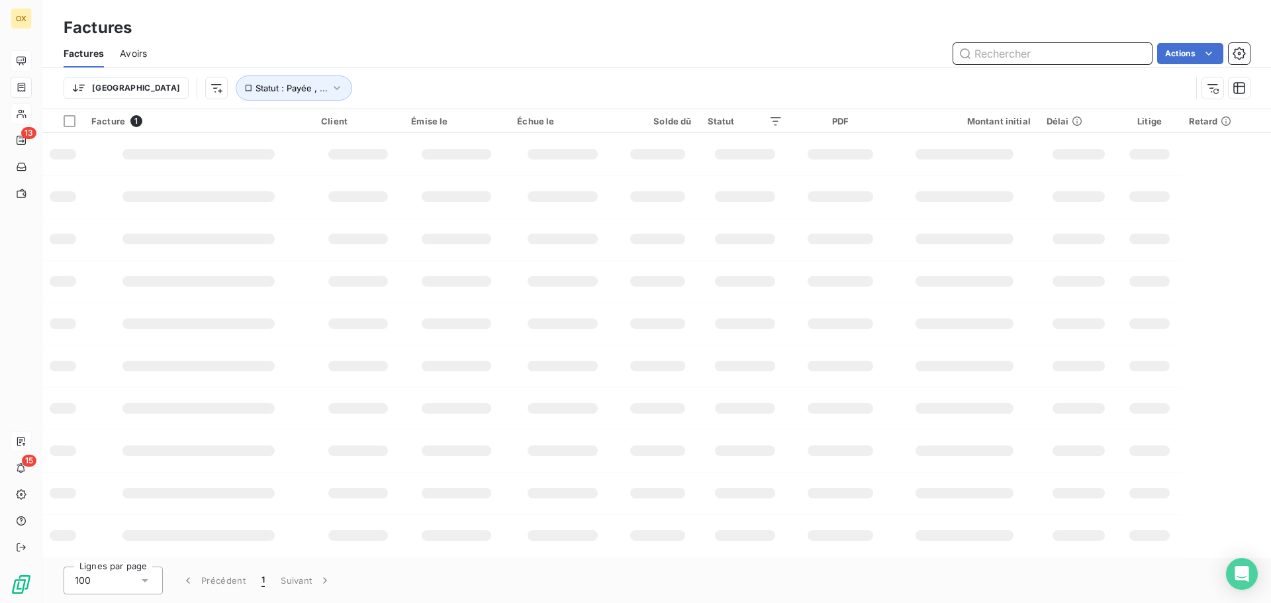
click at [1076, 57] on input "text" at bounding box center [1052, 53] width 199 height 21
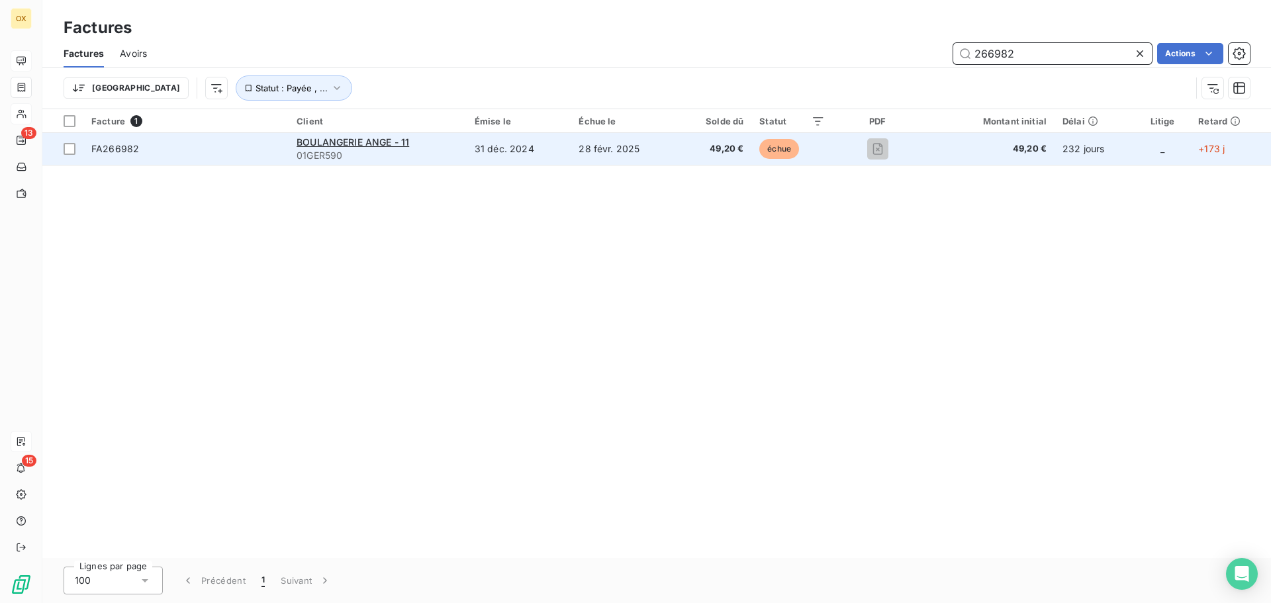
type input "266982"
click at [225, 142] on span "FA266982" at bounding box center [185, 148] width 189 height 13
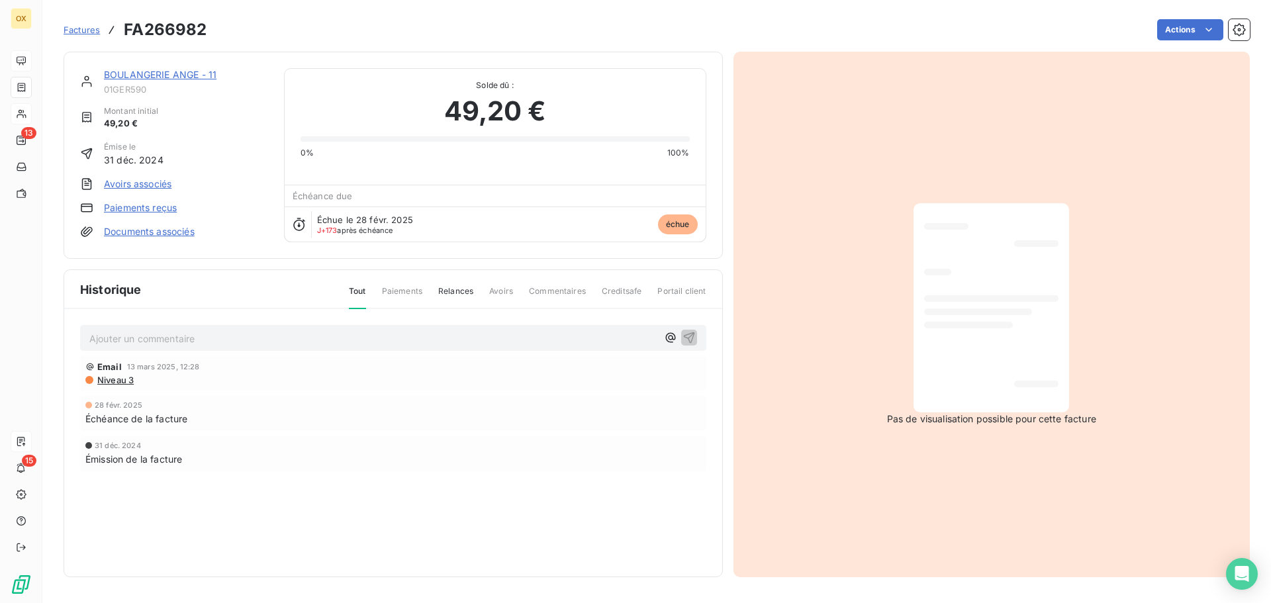
click at [181, 76] on link "BOULANGERIE ANGE - 11" at bounding box center [160, 74] width 113 height 11
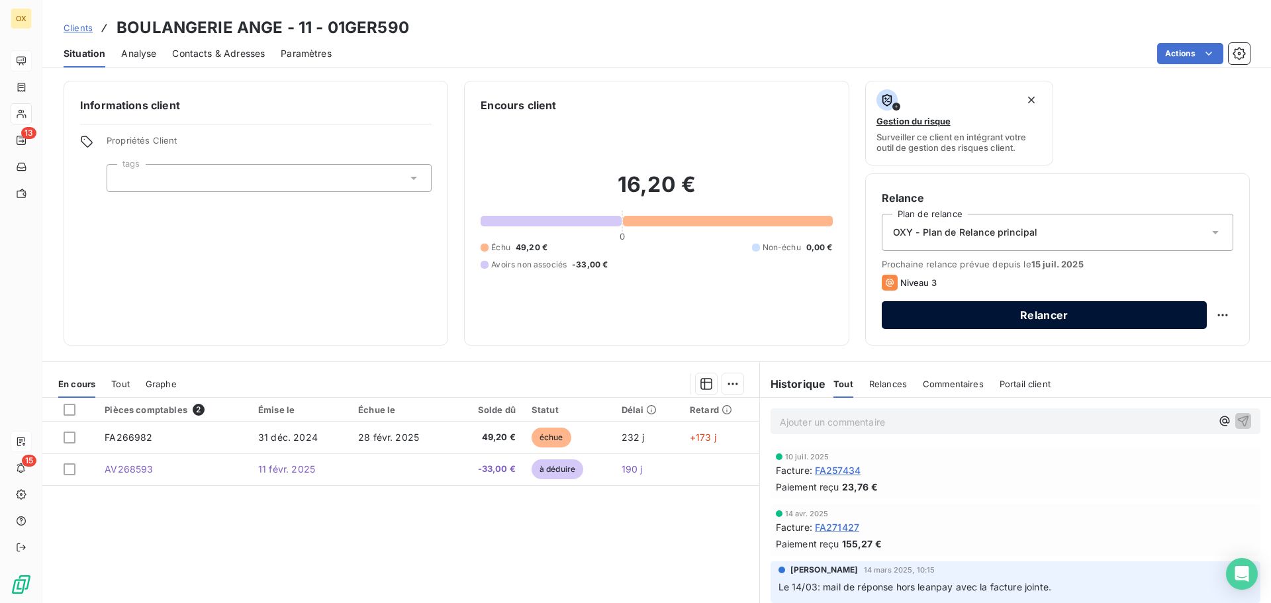
click at [985, 309] on button "Relancer" at bounding box center [1044, 315] width 325 height 28
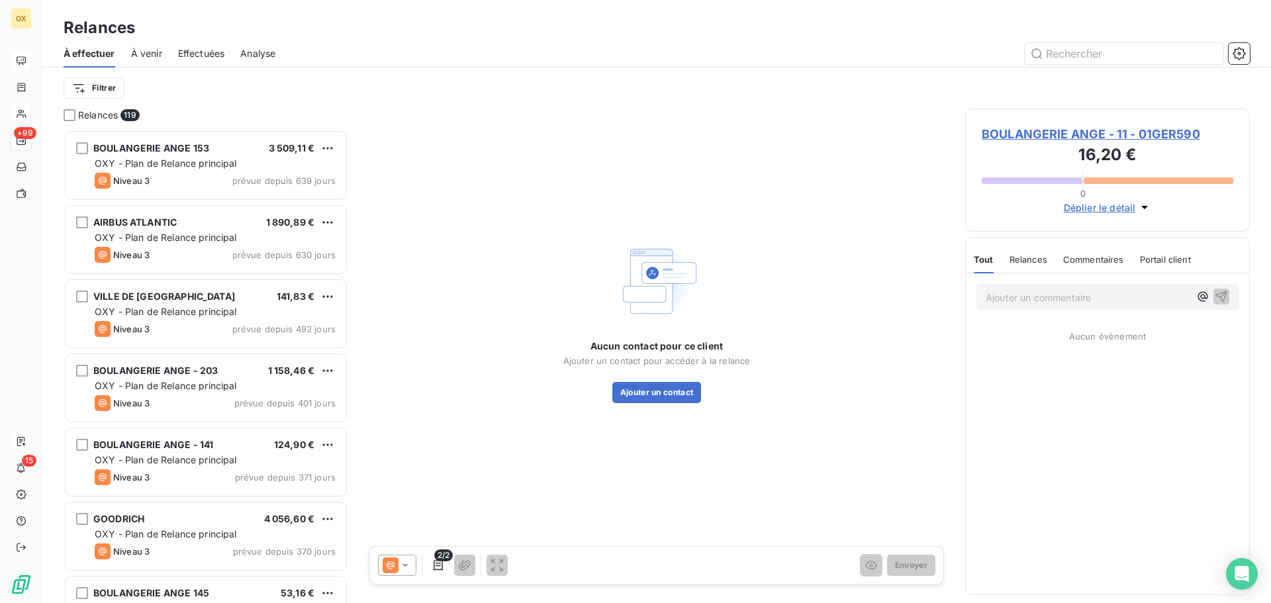
scroll to position [463, 275]
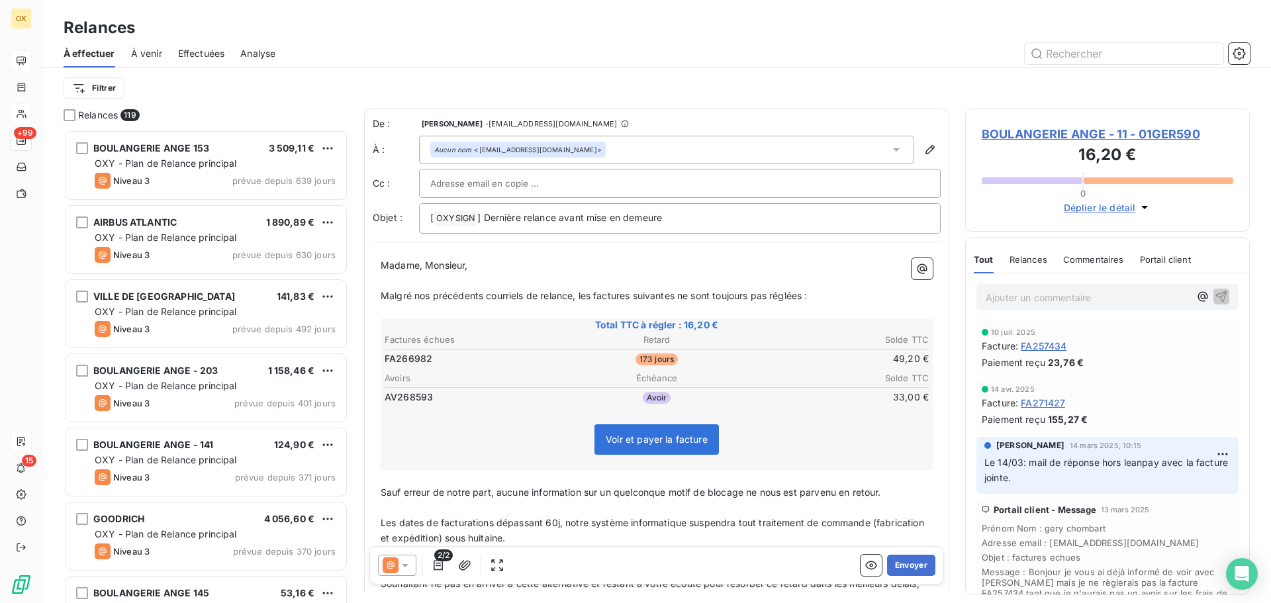
click at [405, 569] on icon at bounding box center [404, 565] width 13 height 13
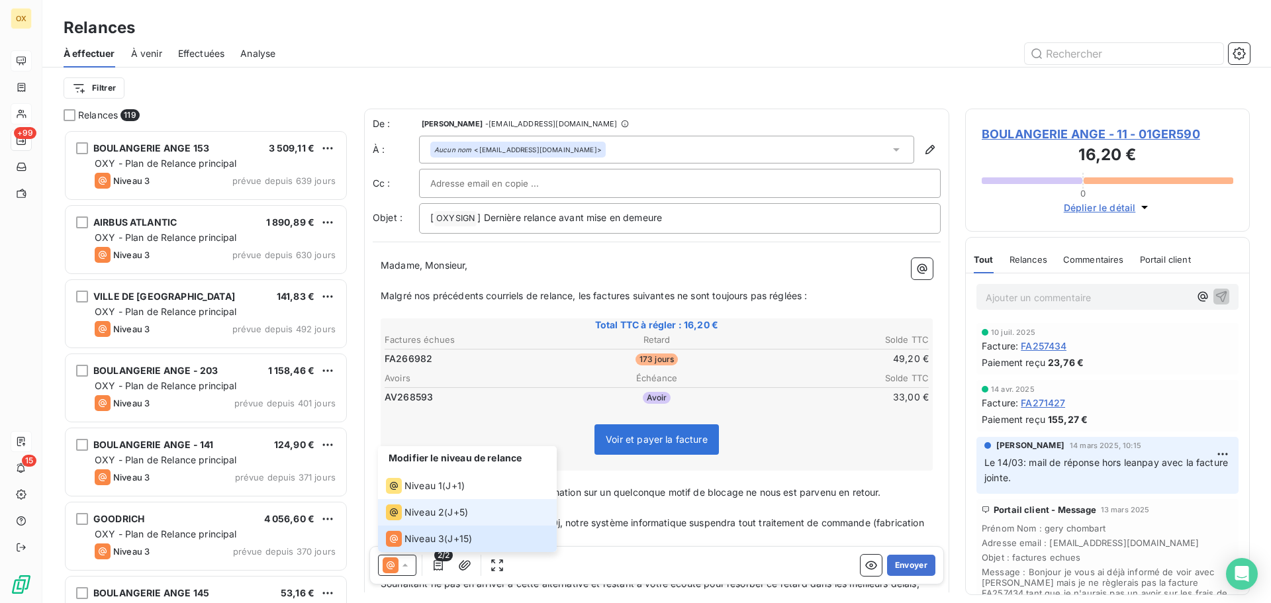
click at [415, 511] on span "Niveau 2" at bounding box center [424, 512] width 40 height 13
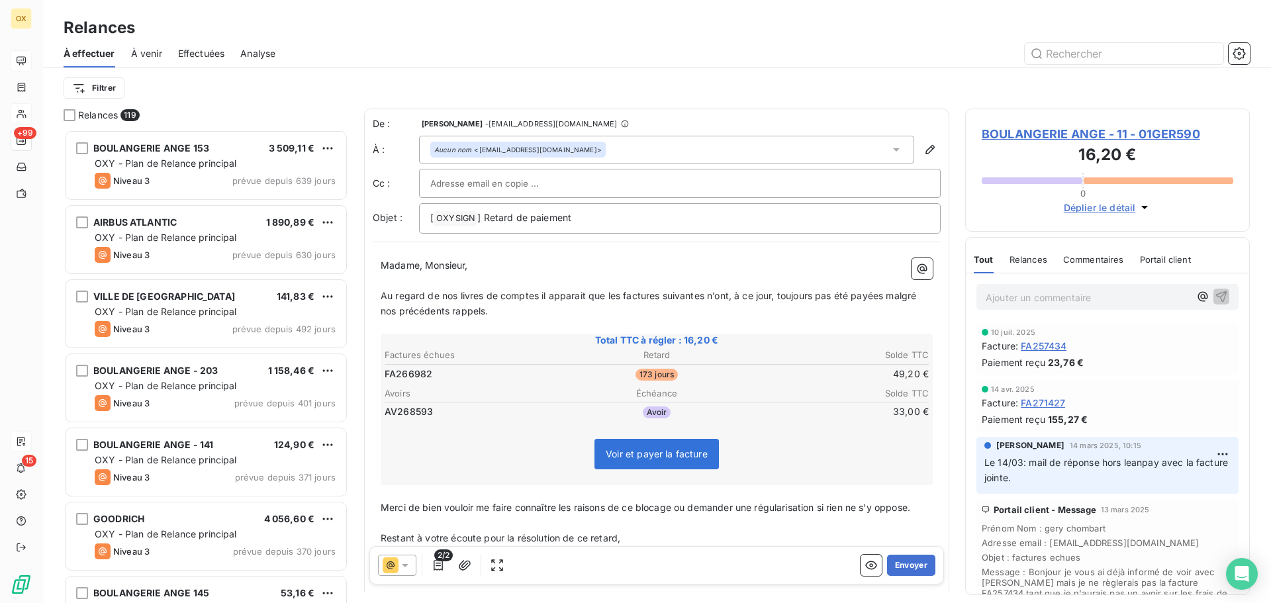
click at [1015, 130] on span "BOULANGERIE ANGE - 11 - 01GER590" at bounding box center [1108, 134] width 252 height 18
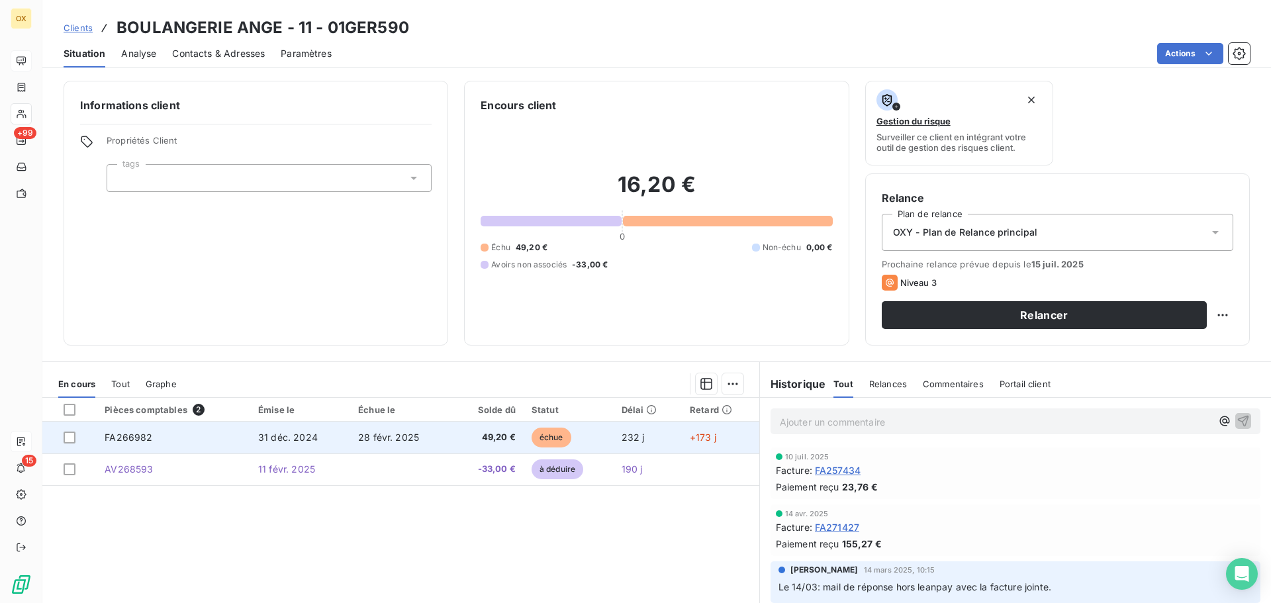
click at [496, 432] on span "49,20 €" at bounding box center [488, 437] width 56 height 13
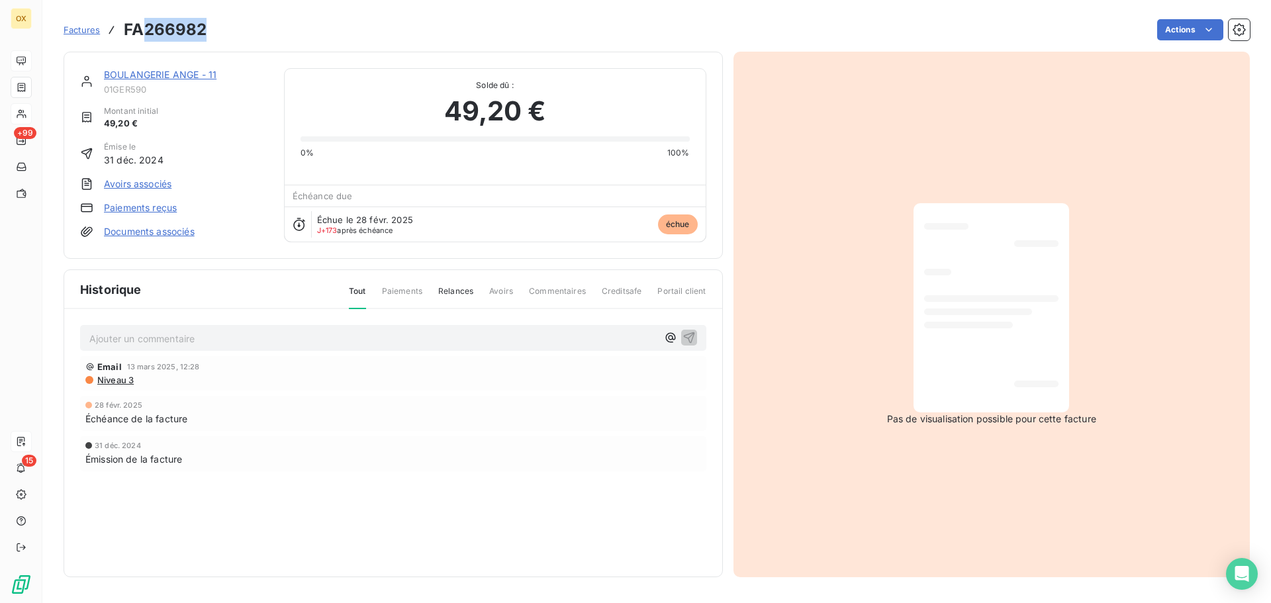
drag, startPoint x: 205, startPoint y: 30, endPoint x: 147, endPoint y: 35, distance: 57.8
click at [147, 35] on h3 "FA266982" at bounding box center [165, 30] width 83 height 24
copy h3 "266982"
click at [175, 72] on link "BOULANGERIE ANGE - 11" at bounding box center [160, 74] width 113 height 11
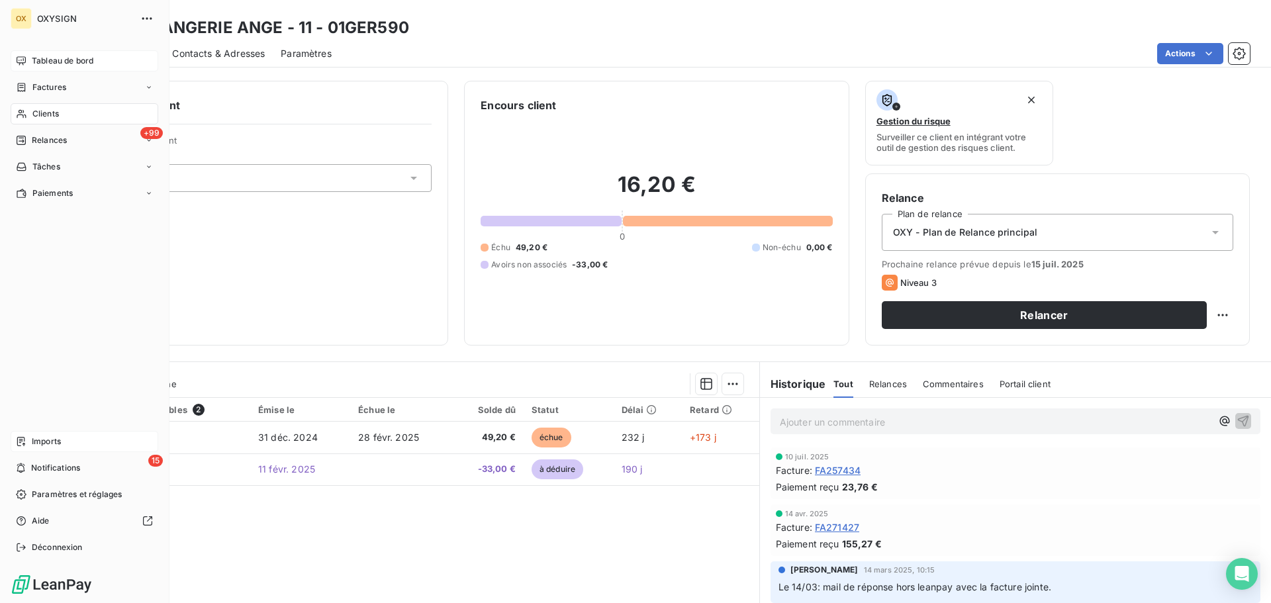
drag, startPoint x: 44, startPoint y: 142, endPoint x: 144, endPoint y: 122, distance: 101.9
click at [44, 142] on span "Relances" at bounding box center [49, 140] width 35 height 12
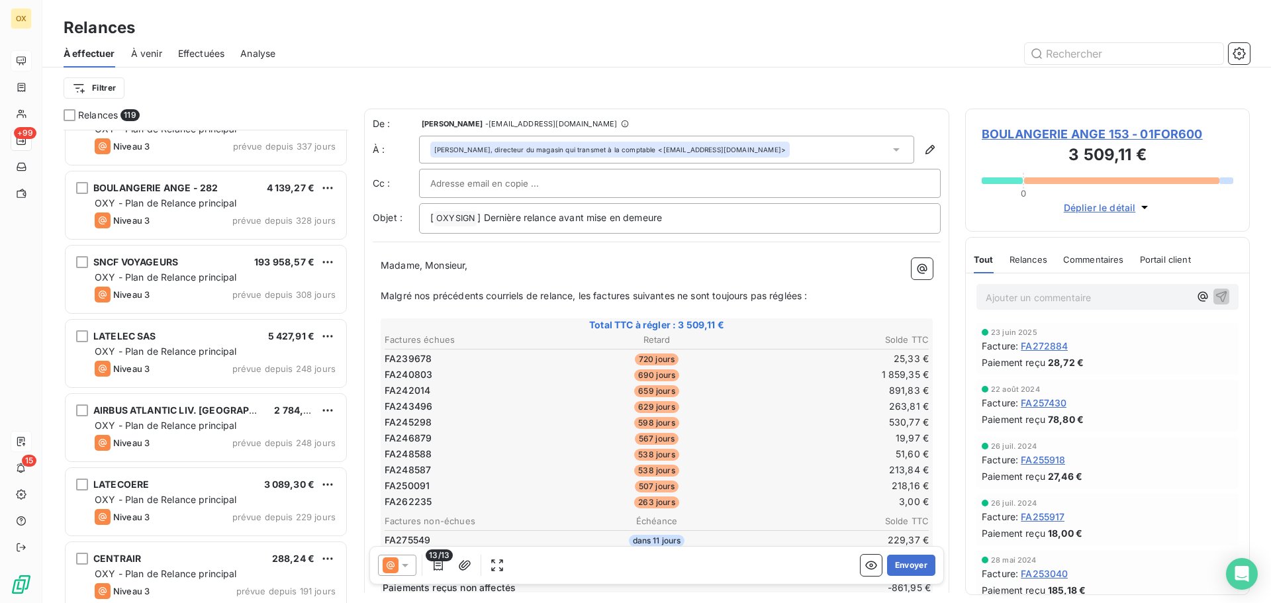
scroll to position [530, 0]
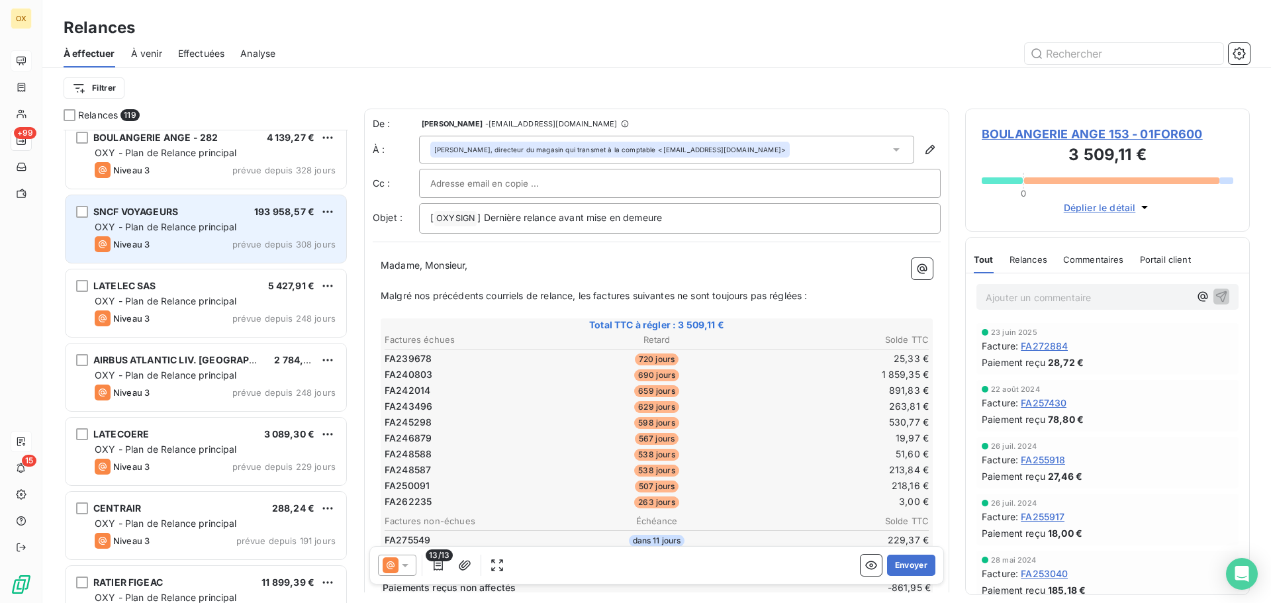
click at [204, 242] on div "Niveau 3 prévue depuis 308 jours" at bounding box center [215, 244] width 241 height 16
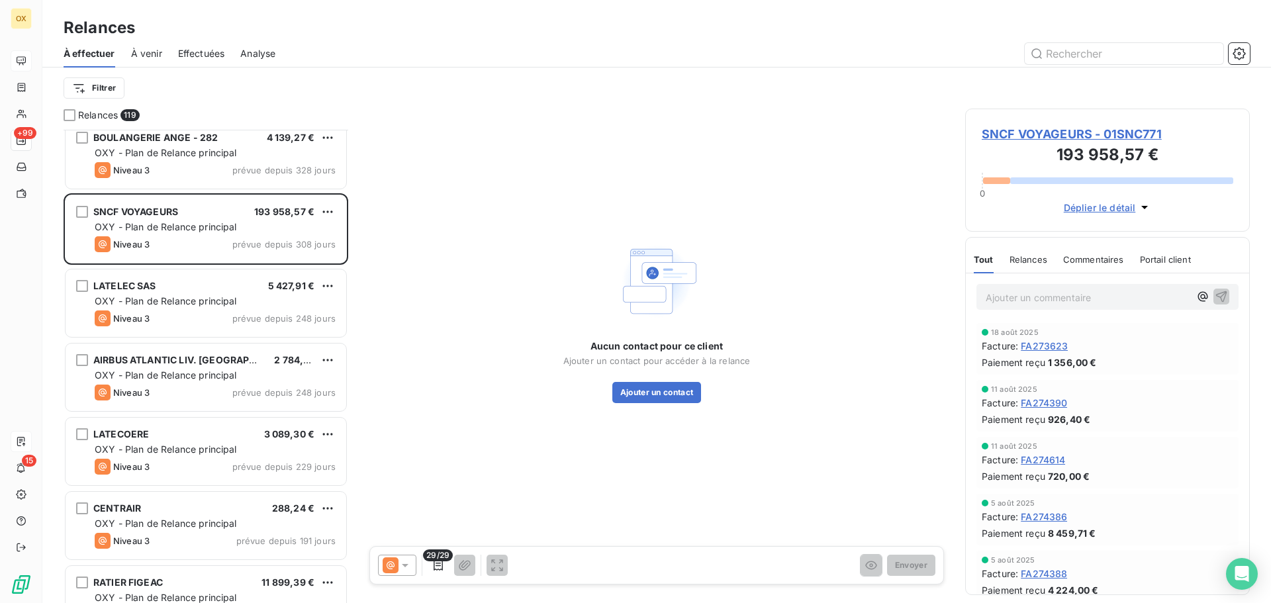
click at [1009, 131] on span "SNCF VOYAGEURS - 01SNC771" at bounding box center [1108, 134] width 252 height 18
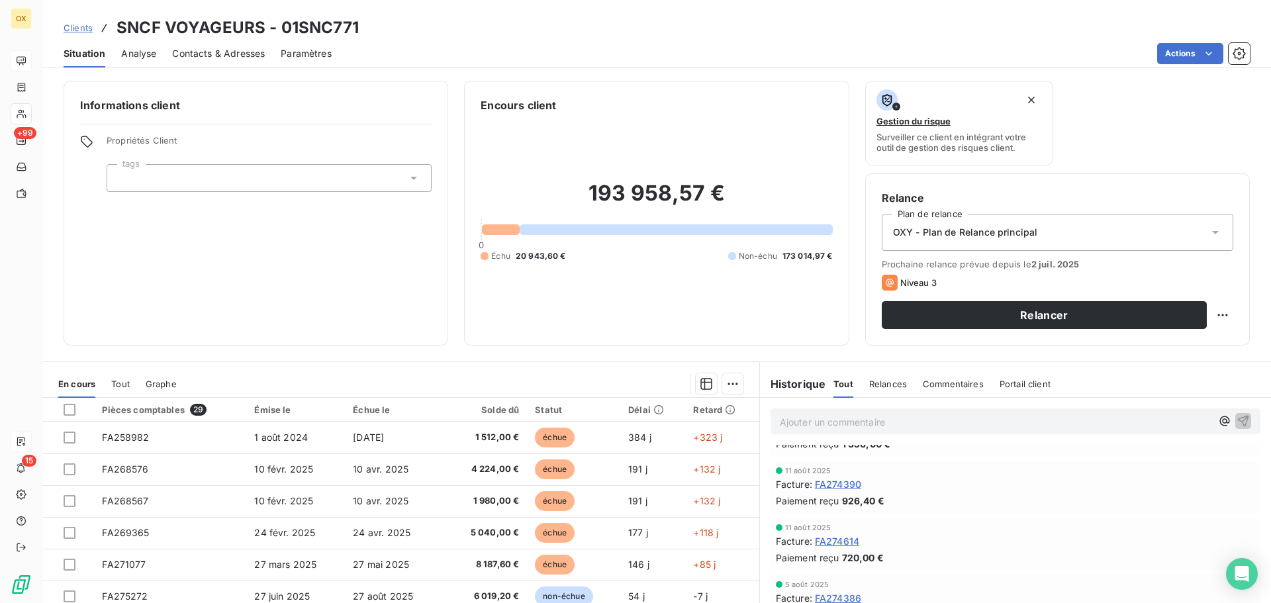
scroll to position [66, 0]
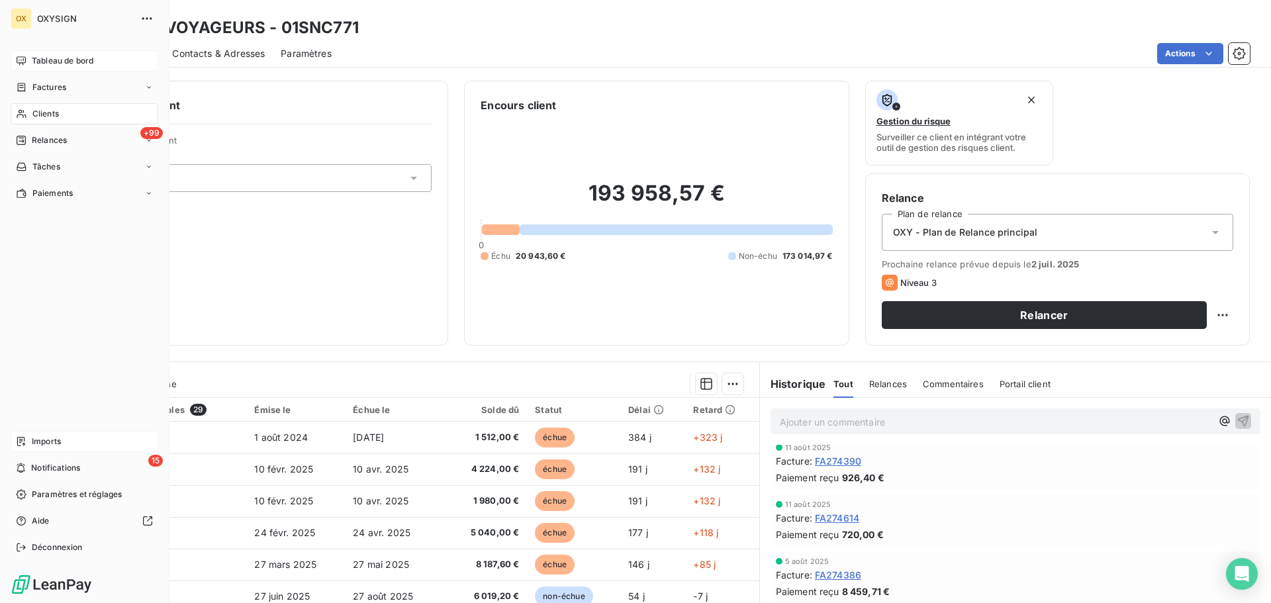
click at [46, 57] on span "Tableau de bord" at bounding box center [63, 61] width 62 height 12
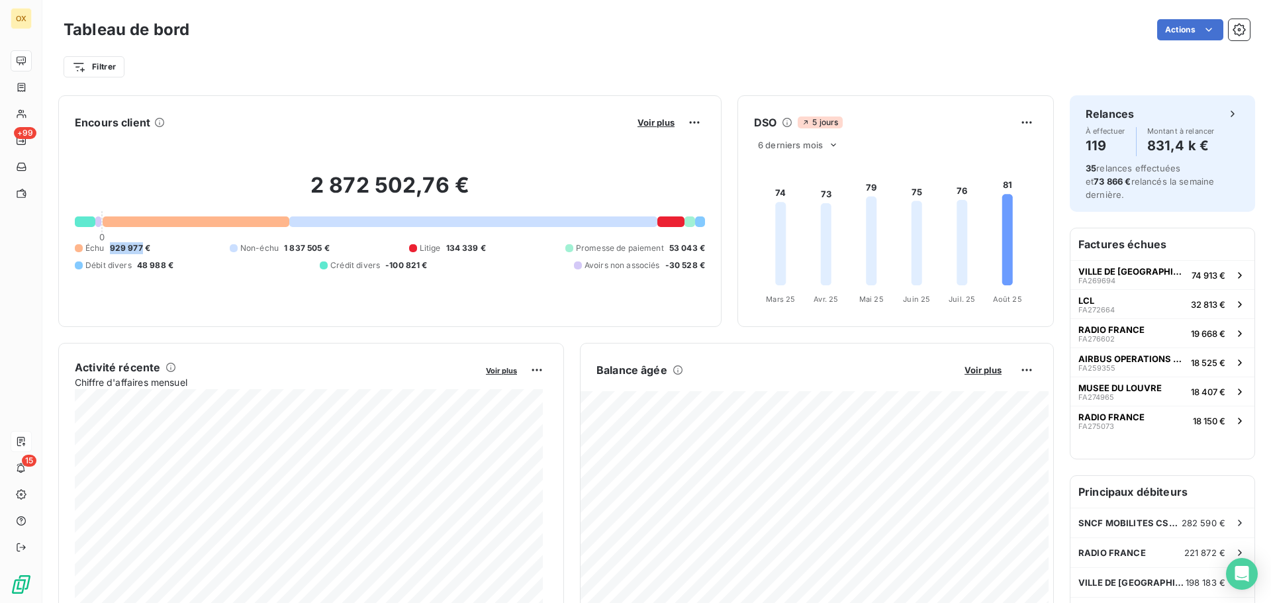
drag, startPoint x: 143, startPoint y: 246, endPoint x: 110, endPoint y: 248, distance: 33.2
click at [110, 248] on span "929 977 €" at bounding box center [130, 248] width 40 height 12
copy span "929 977"
click at [414, 101] on div "Encours client Voir plus 2 872 502,76 € 0 Échu 929 977 € Non-échu 1 837 505 € L…" at bounding box center [389, 211] width 663 height 232
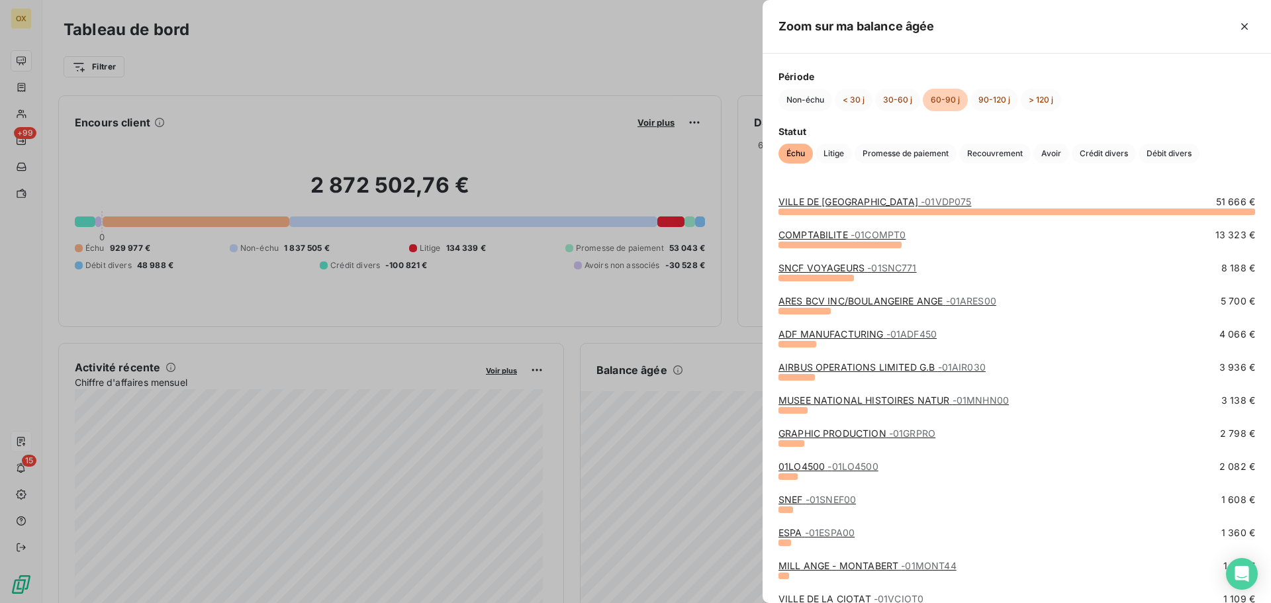
click at [885, 368] on link "AIRBUS OPERATIONS LIMITED G.B - 01AIR030" at bounding box center [881, 366] width 207 height 11
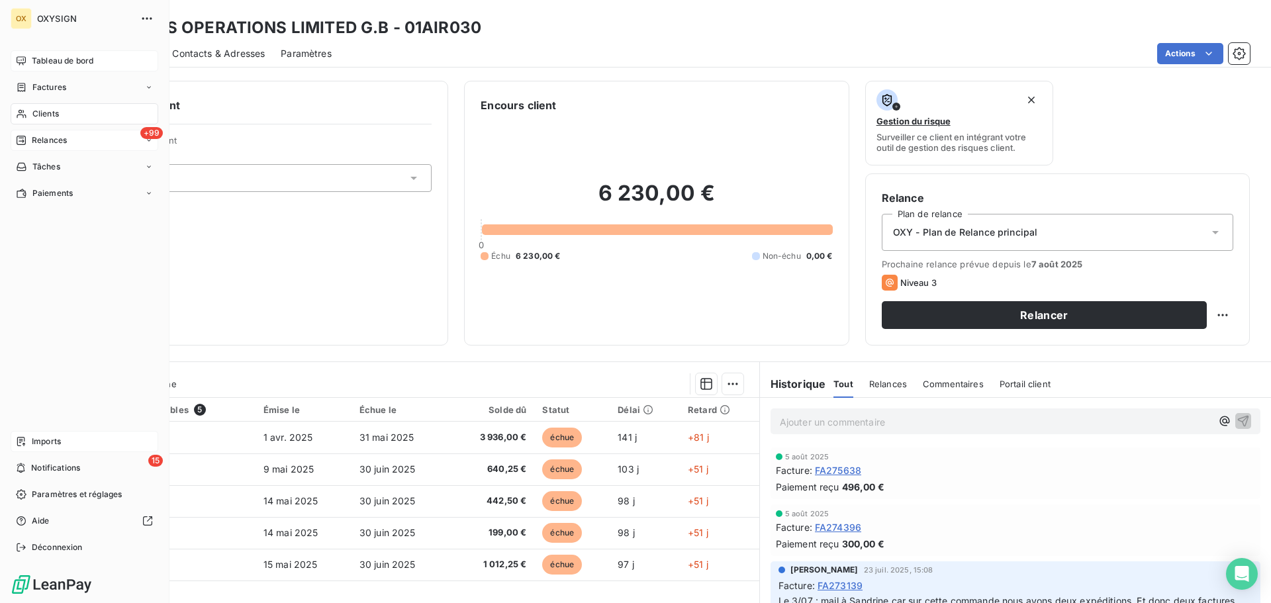
click at [38, 143] on span "Relances" at bounding box center [49, 140] width 35 height 12
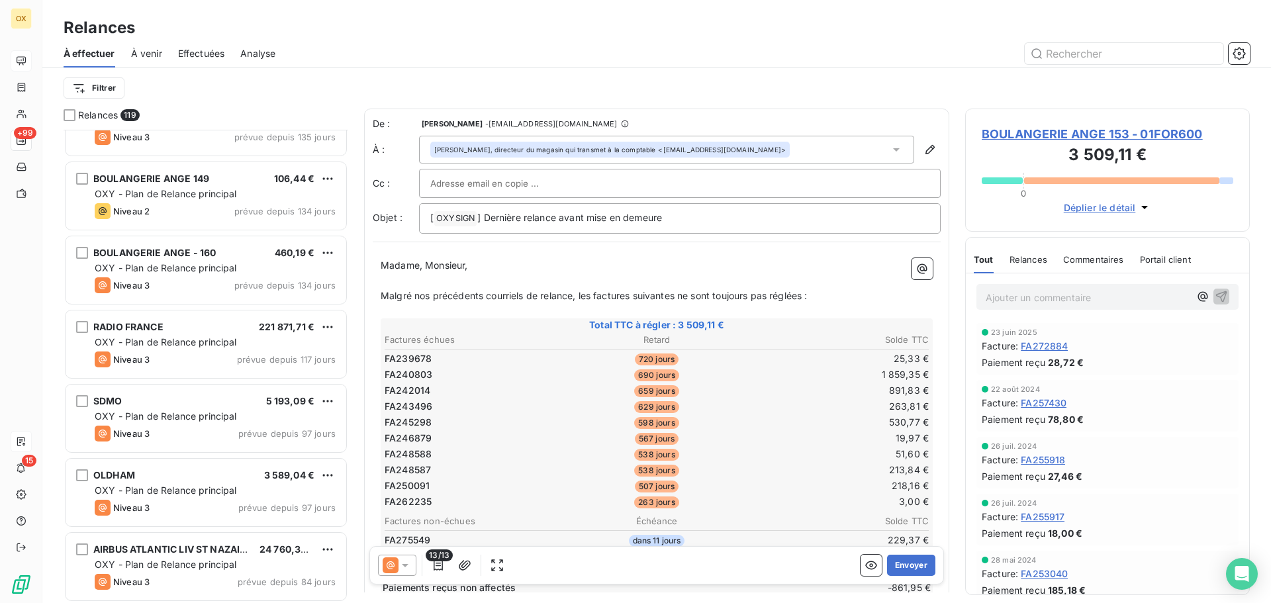
scroll to position [1391, 0]
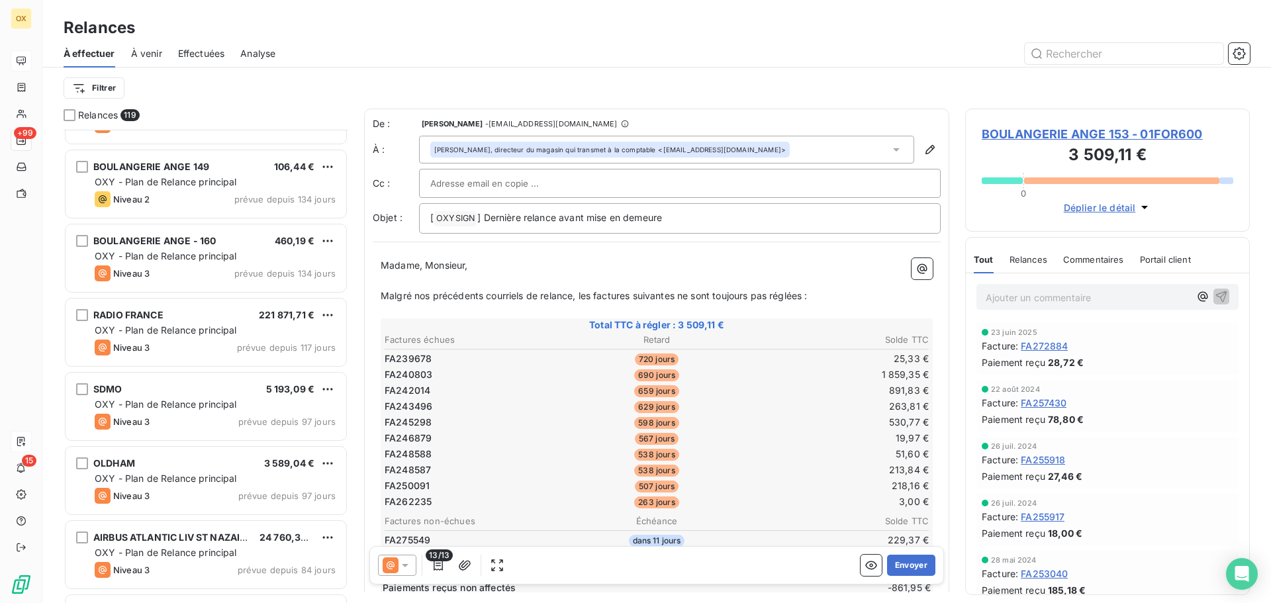
click at [202, 160] on div "BOULANGERIE ANGE 149 106,44 € OXY - Plan de Relance principal Niveau 2 prévue d…" at bounding box center [206, 184] width 281 height 68
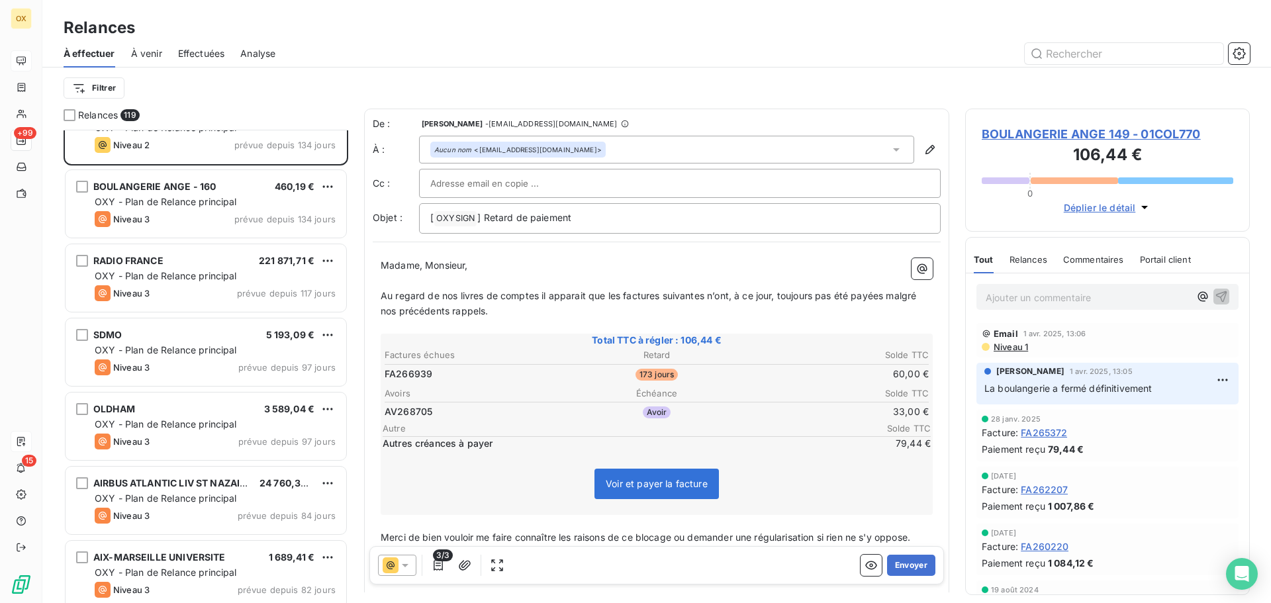
scroll to position [1457, 0]
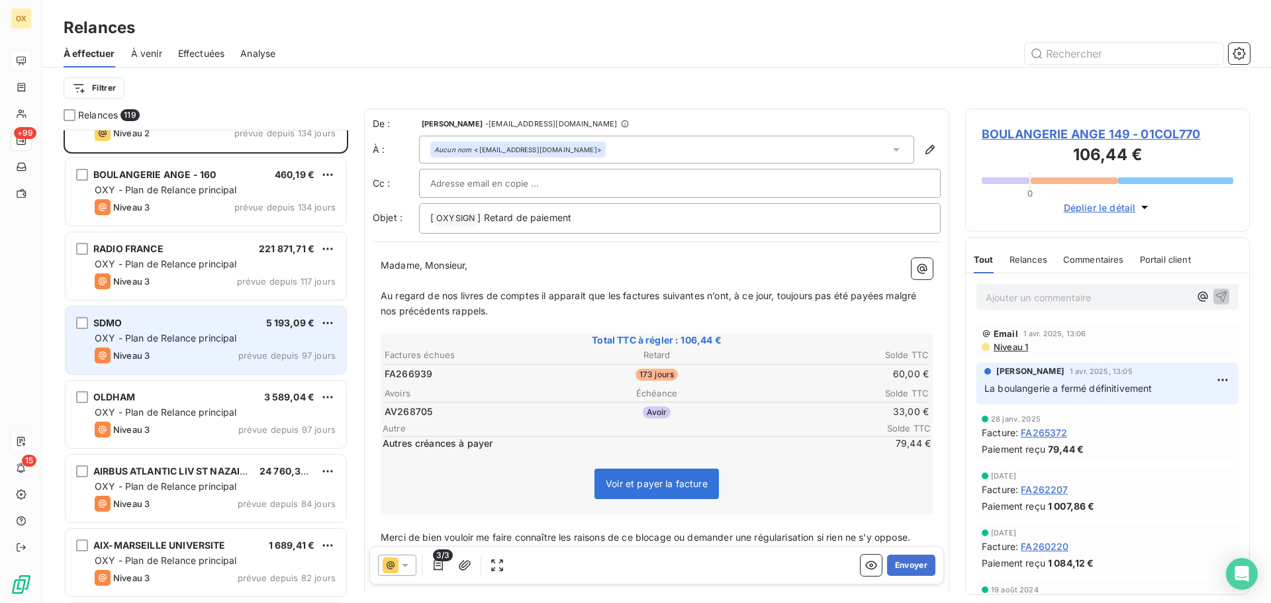
click at [204, 333] on span "OXY - Plan de Relance principal" at bounding box center [166, 337] width 142 height 11
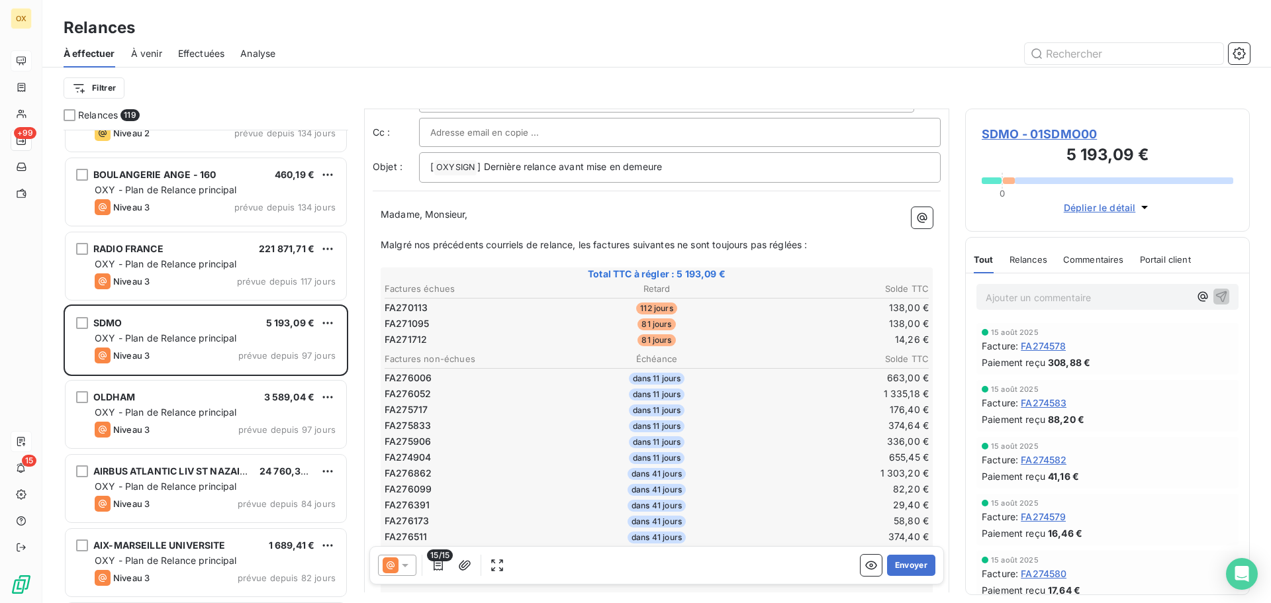
scroll to position [50, 0]
click at [1013, 136] on span "SDMO - 01SDMO00" at bounding box center [1108, 134] width 252 height 18
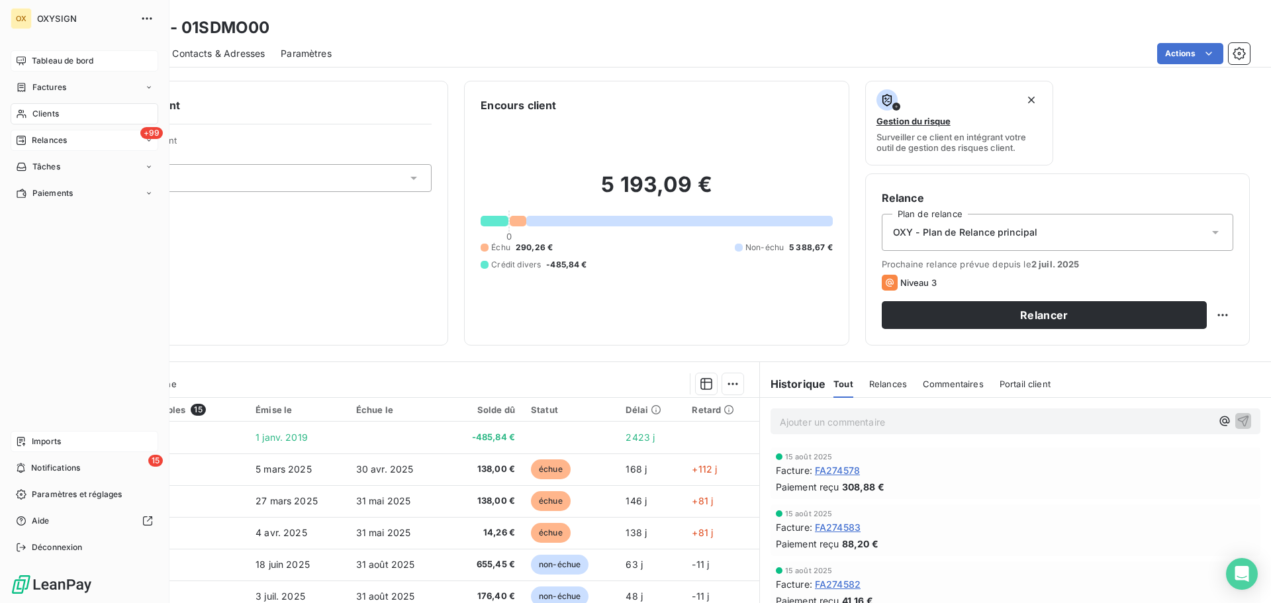
click at [33, 141] on span "Relances" at bounding box center [49, 140] width 35 height 12
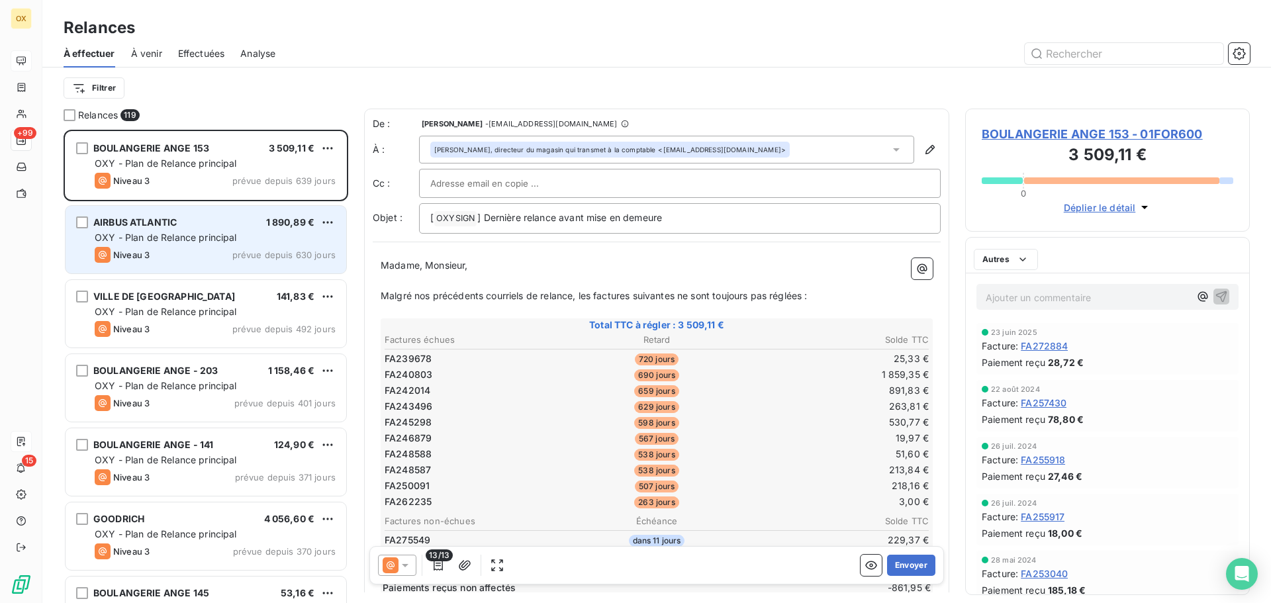
scroll to position [463, 275]
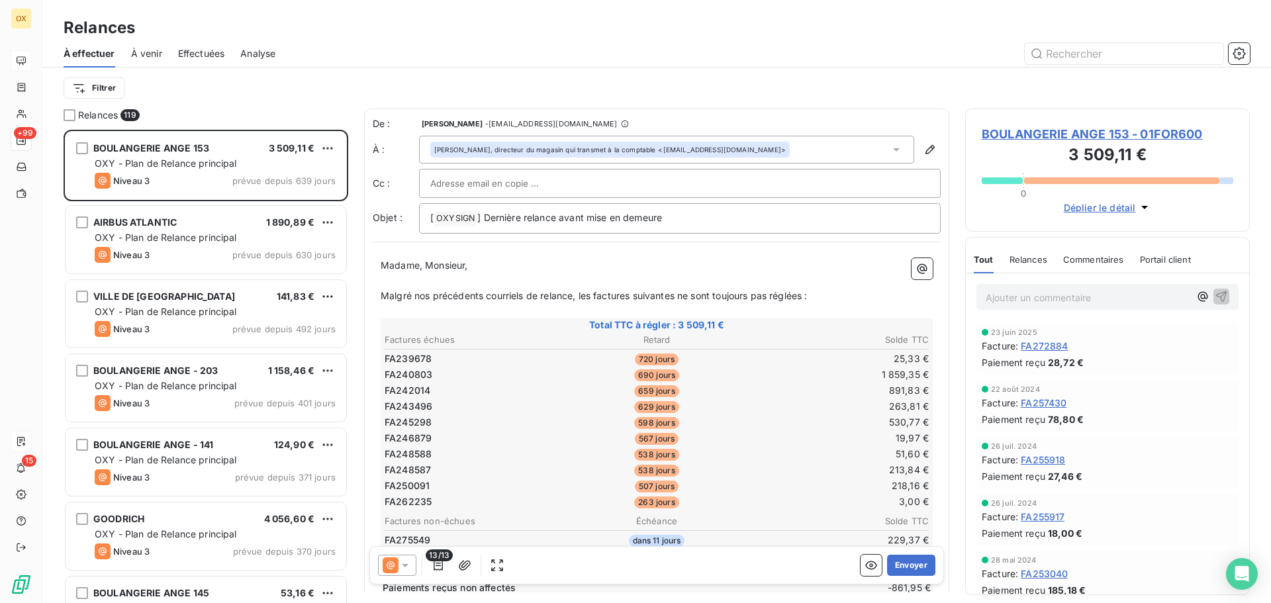
drag, startPoint x: 218, startPoint y: 519, endPoint x: 222, endPoint y: 499, distance: 20.3
click at [218, 518] on div "GOODRICH 4 056,60 €" at bounding box center [215, 519] width 241 height 12
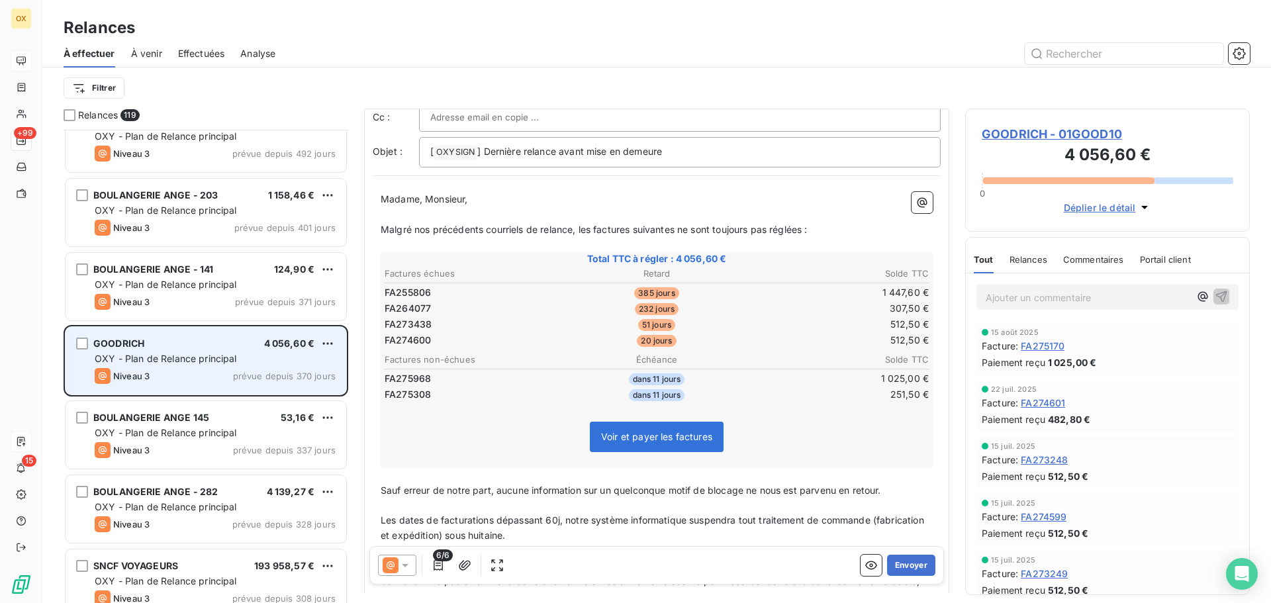
scroll to position [199, 0]
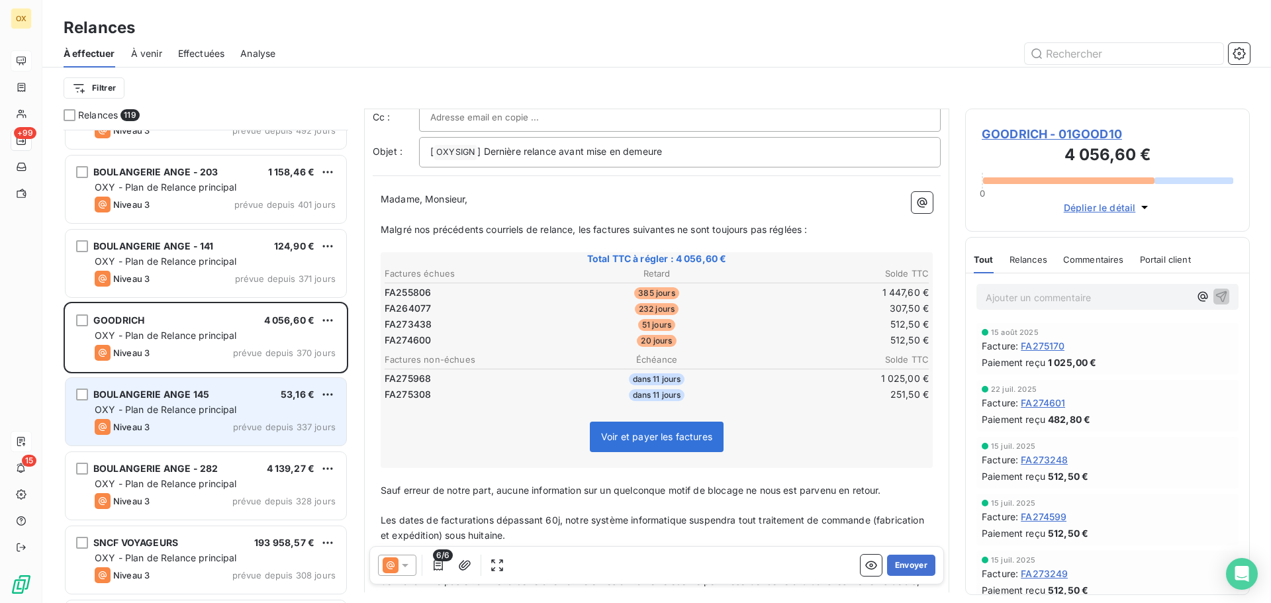
click at [244, 393] on div "BOULANGERIE ANGE 145 53,16 €" at bounding box center [215, 395] width 241 height 12
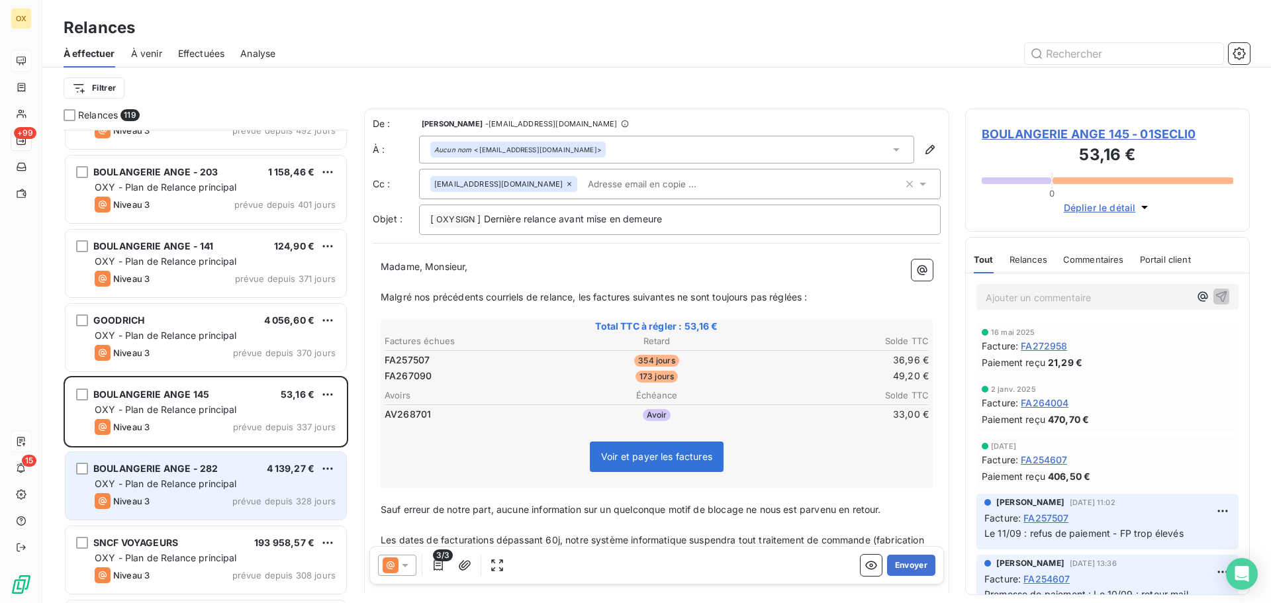
click at [167, 481] on span "OXY - Plan de Relance principal" at bounding box center [166, 483] width 142 height 11
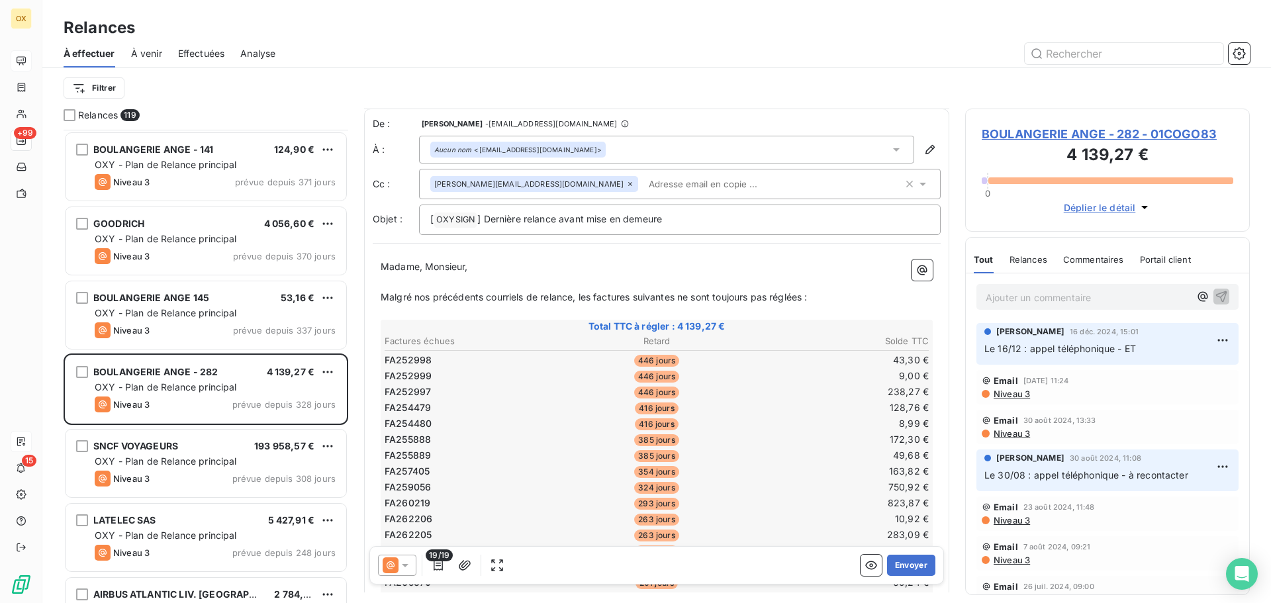
scroll to position [332, 0]
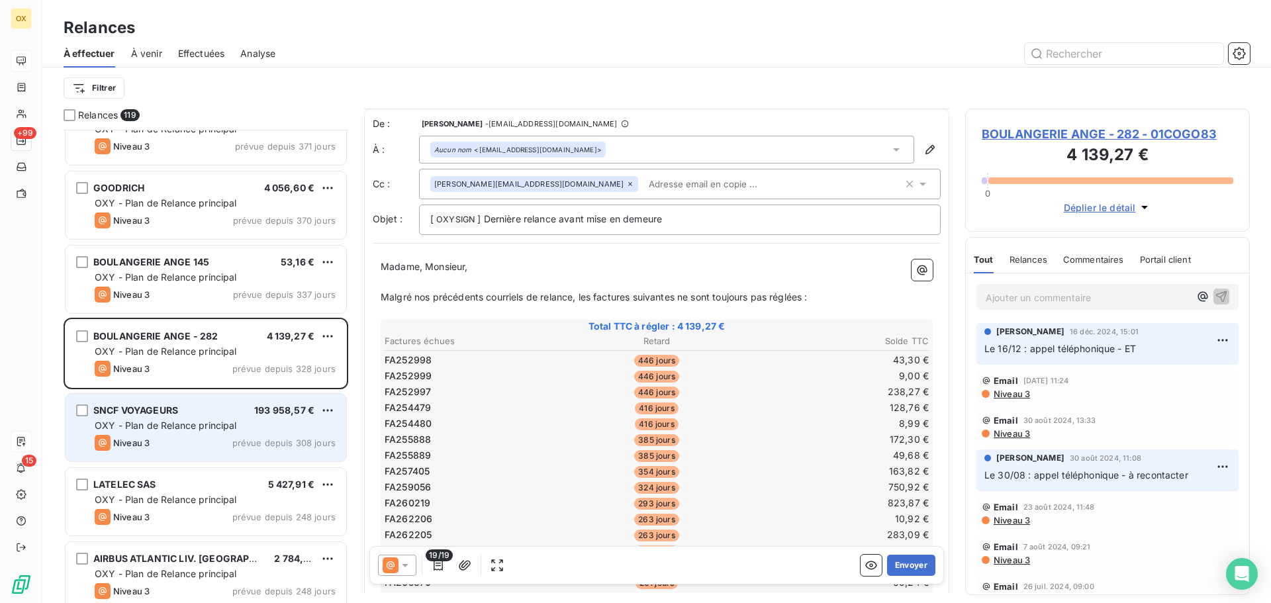
click at [204, 422] on span "OXY - Plan de Relance principal" at bounding box center [166, 425] width 142 height 11
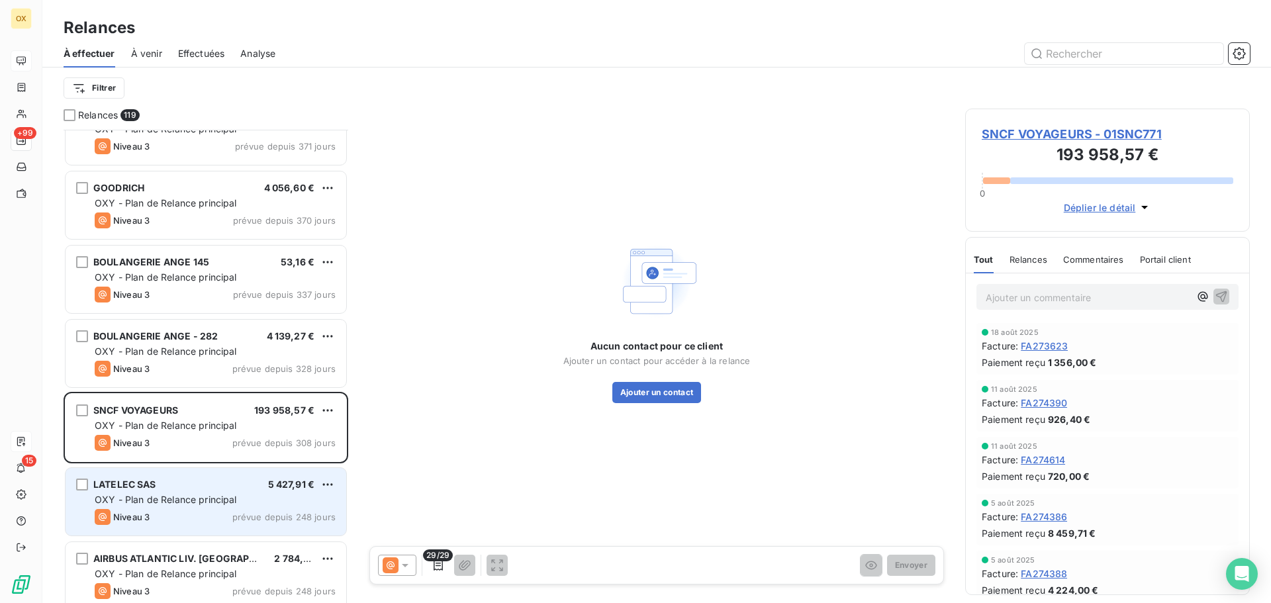
drag, startPoint x: 150, startPoint y: 498, endPoint x: 160, endPoint y: 487, distance: 15.0
click at [149, 498] on span "OXY - Plan de Relance principal" at bounding box center [166, 499] width 142 height 11
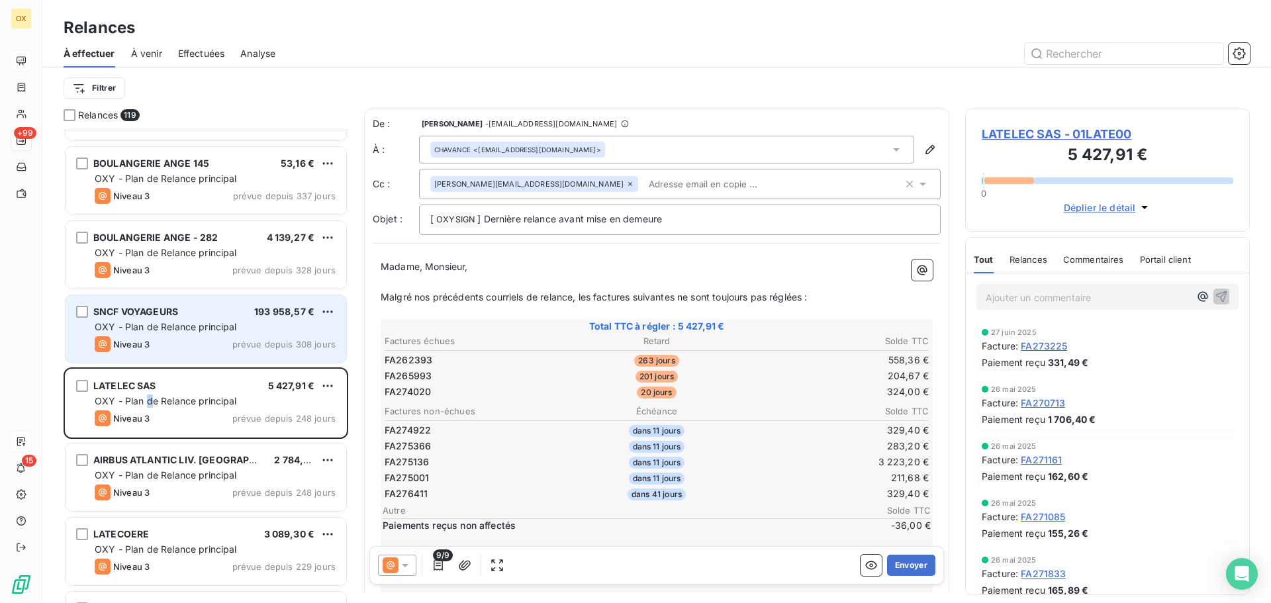
scroll to position [464, 0]
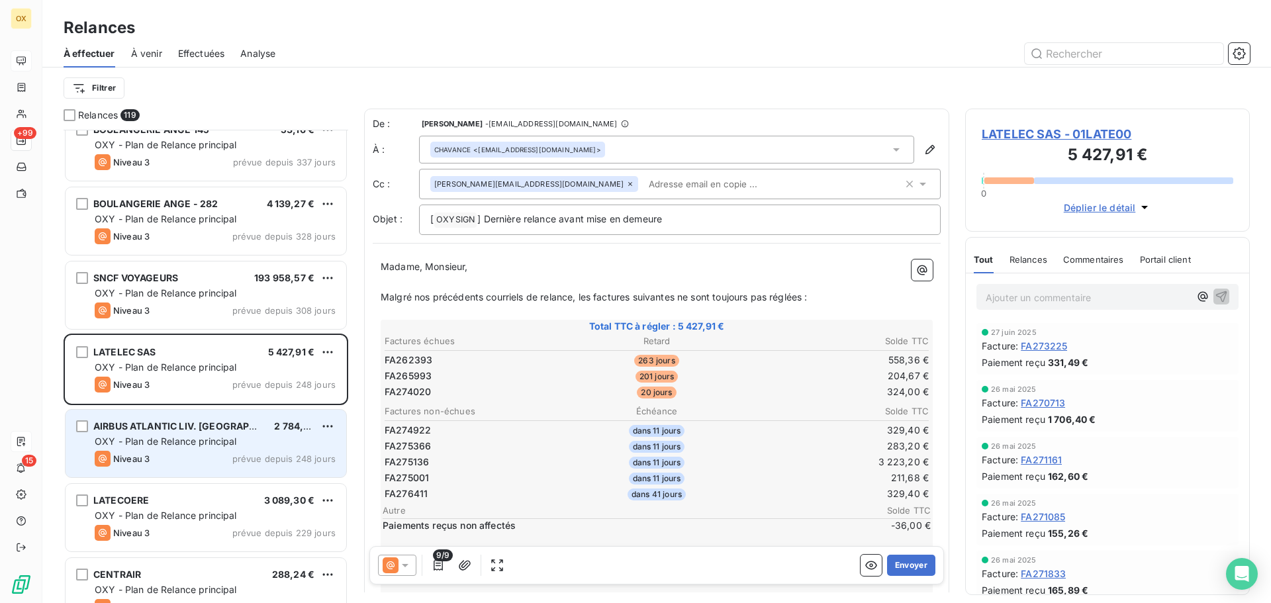
click at [190, 433] on div "AIRBUS ATLANTIC LIV. [GEOGRAPHIC_DATA]" at bounding box center [178, 426] width 170 height 13
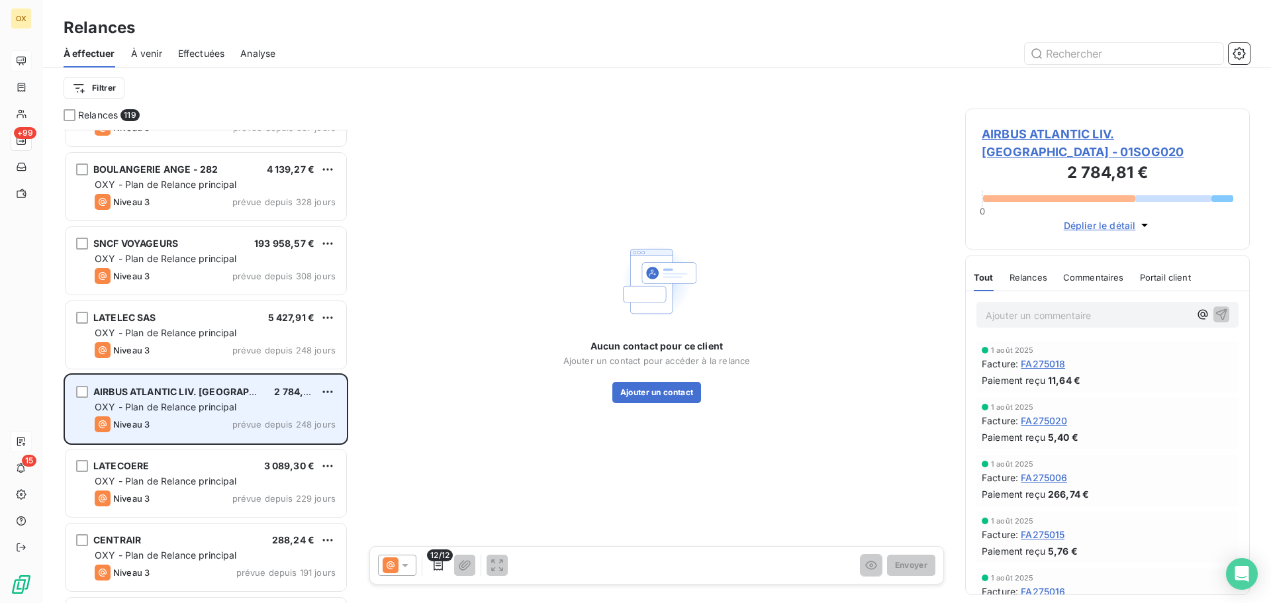
scroll to position [530, 0]
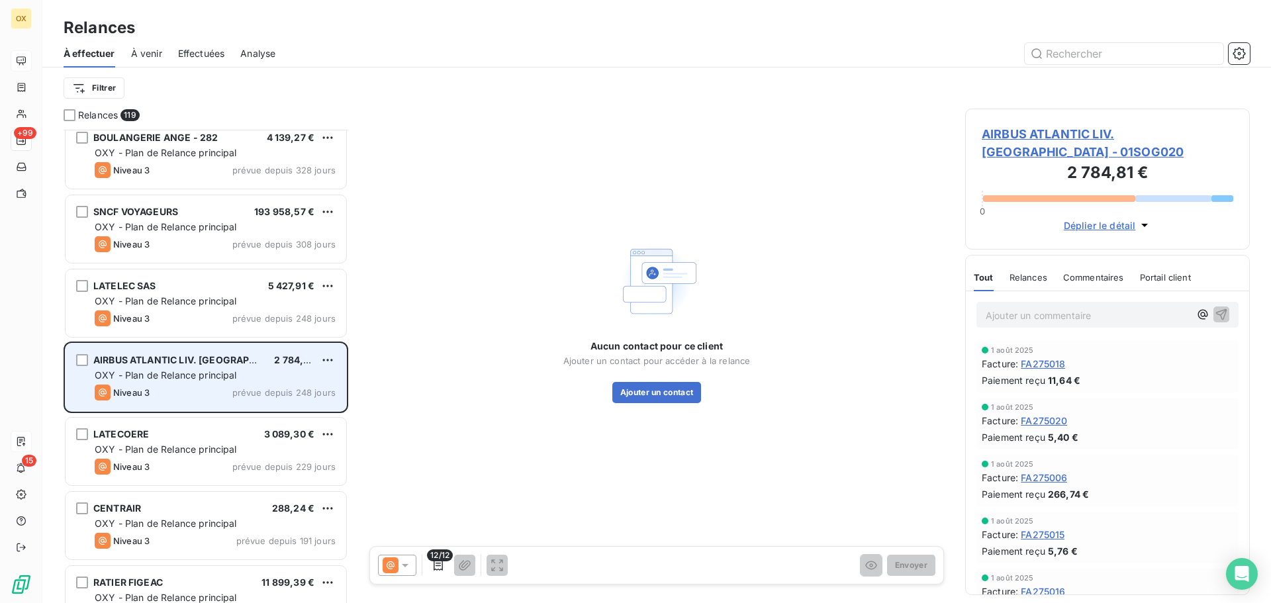
click at [175, 459] on div "Niveau 3 prévue depuis 229 jours" at bounding box center [215, 467] width 241 height 16
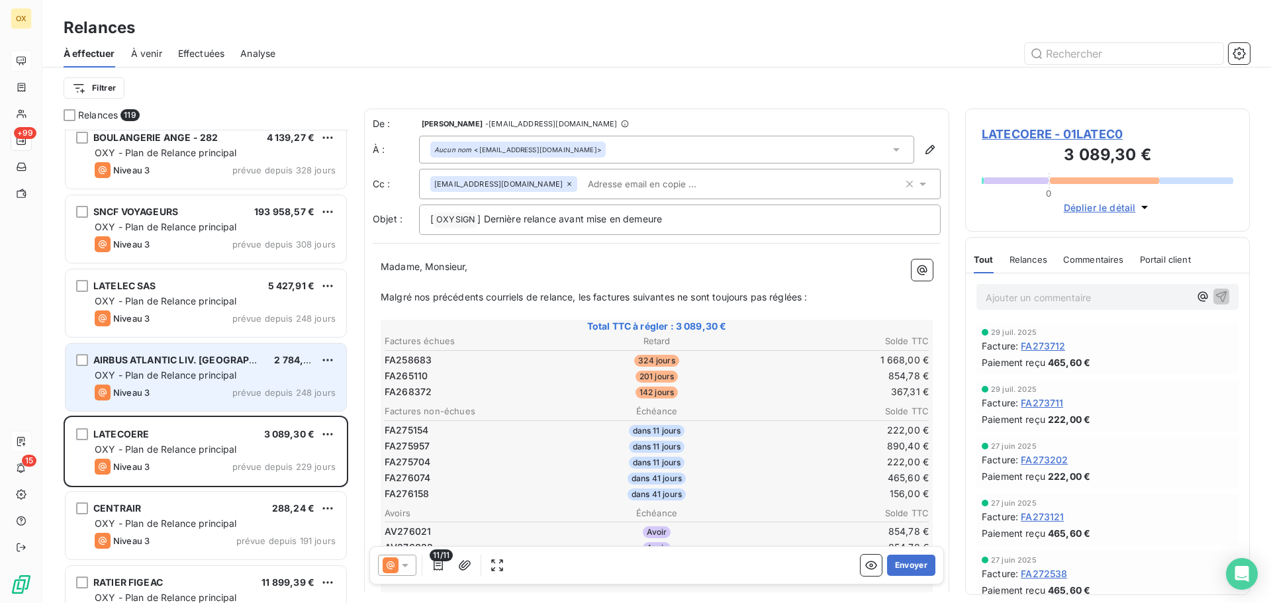
scroll to position [596, 0]
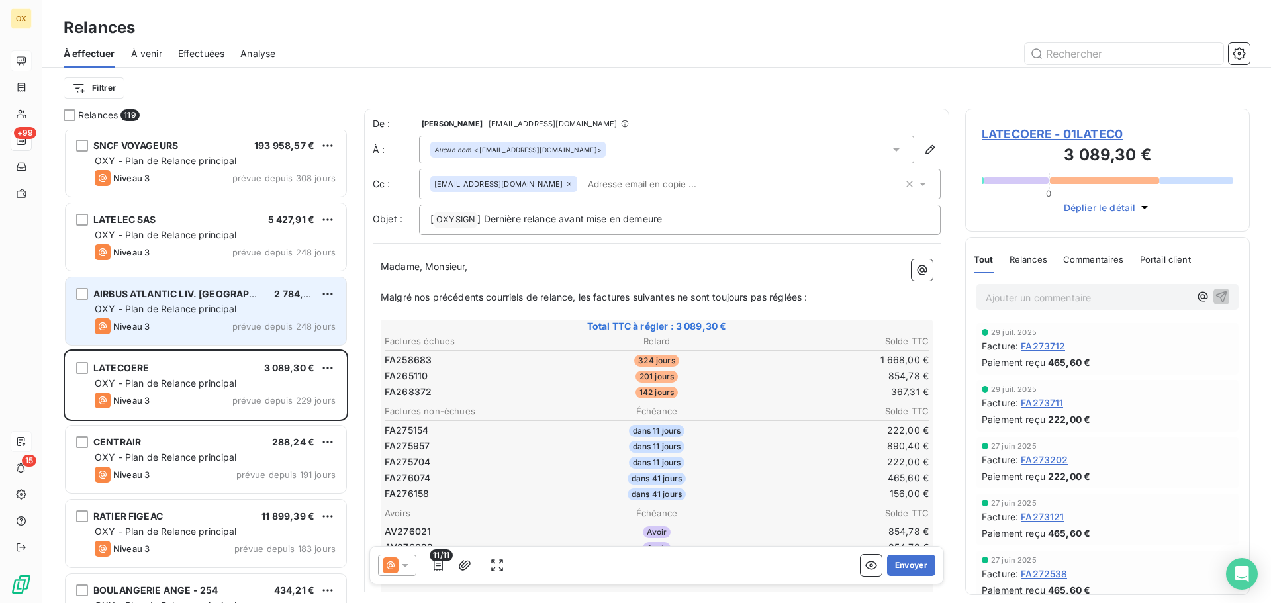
click at [175, 459] on span "OXY - Plan de Relance principal" at bounding box center [166, 456] width 142 height 11
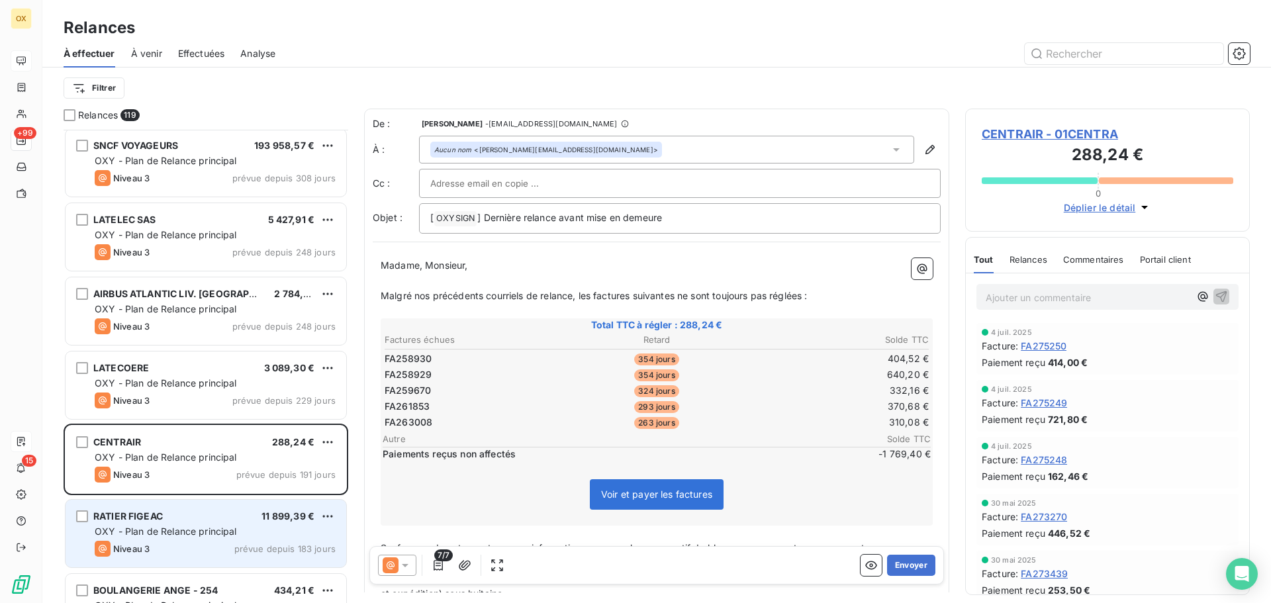
click at [167, 513] on div "RATIER FIGEAC 11 899,39 €" at bounding box center [215, 516] width 241 height 12
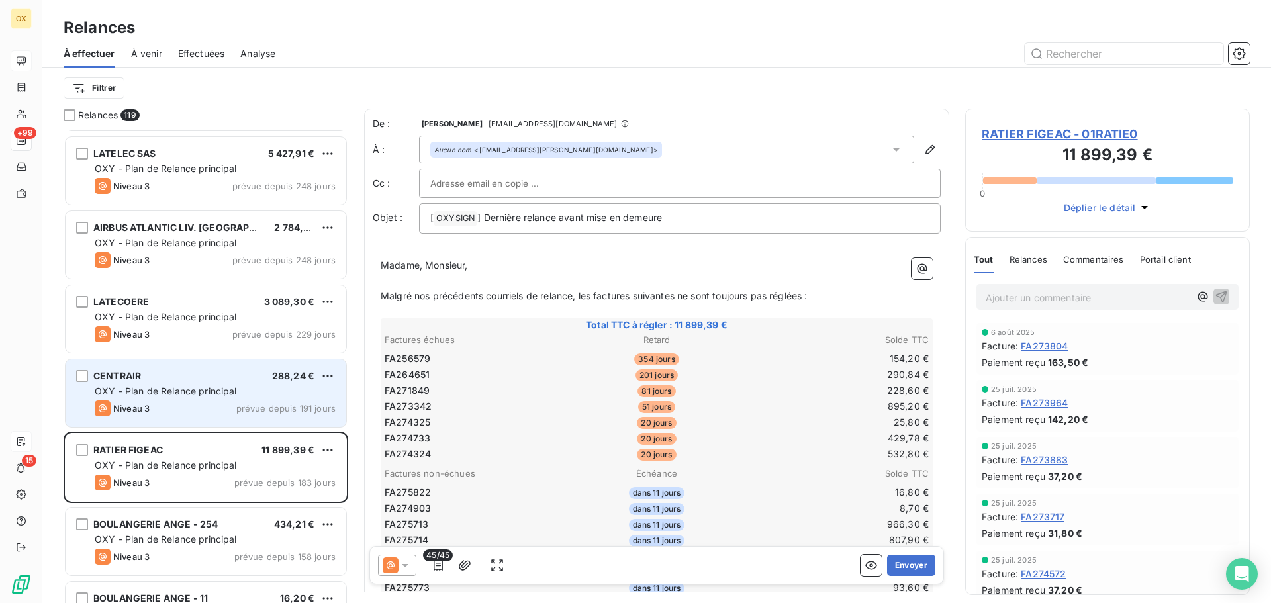
scroll to position [729, 0]
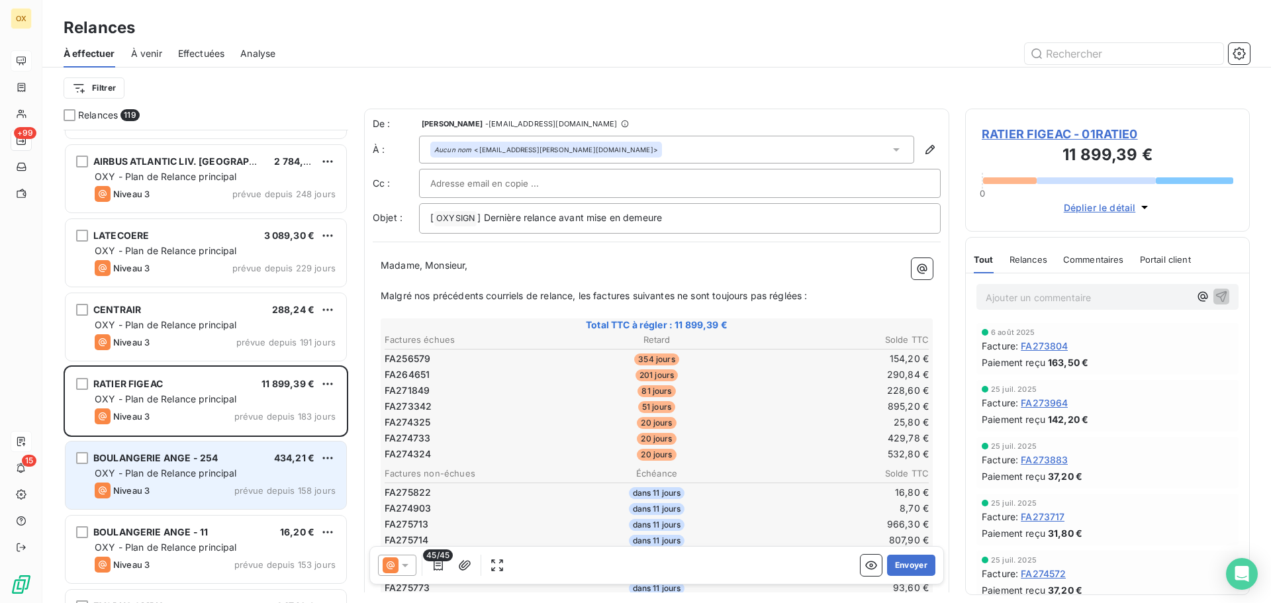
click at [210, 465] on div "BOULANGERIE ANGE - 254" at bounding box center [155, 457] width 124 height 13
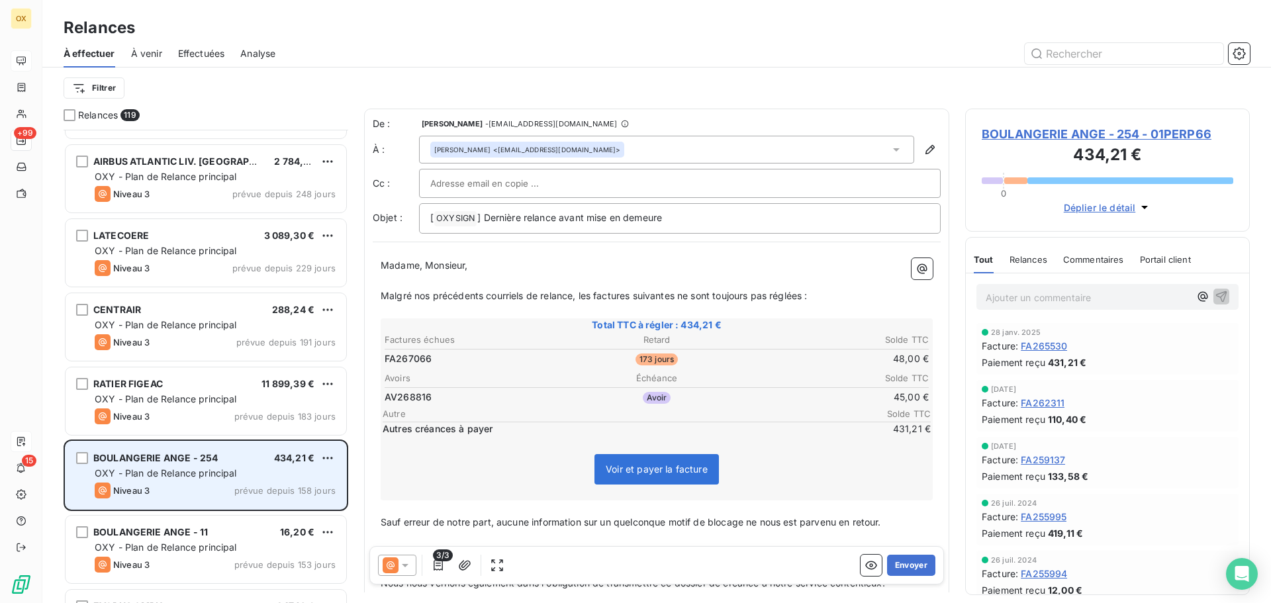
scroll to position [795, 0]
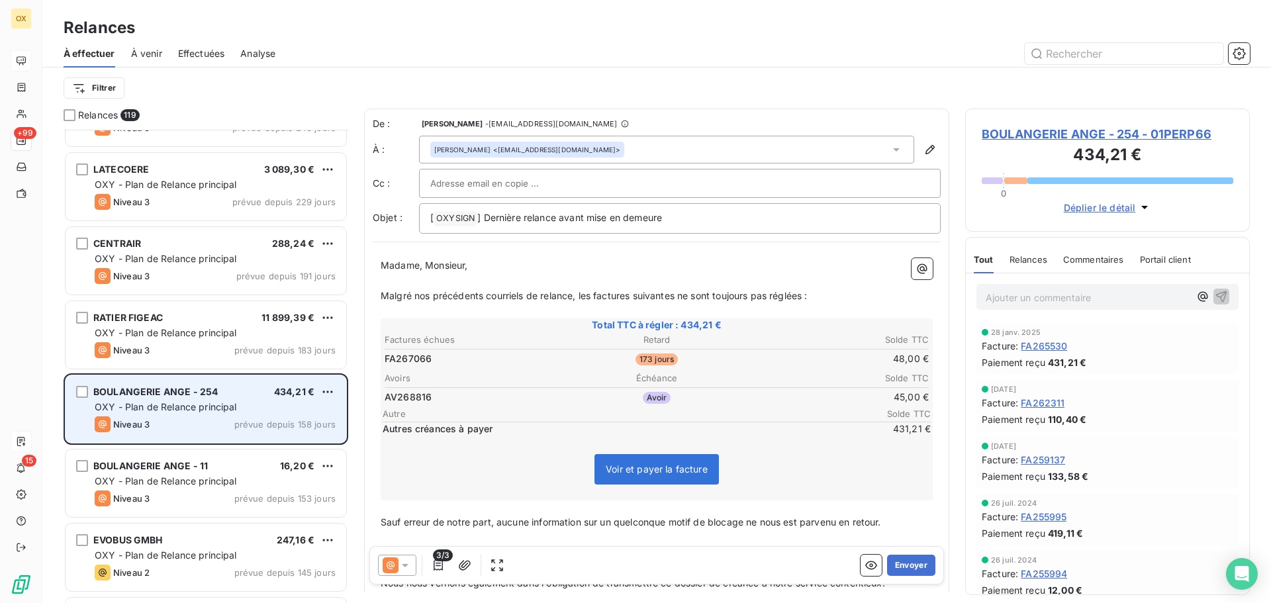
click at [210, 465] on div "BOULANGERIE ANGE - 11 16,20 €" at bounding box center [215, 466] width 241 height 12
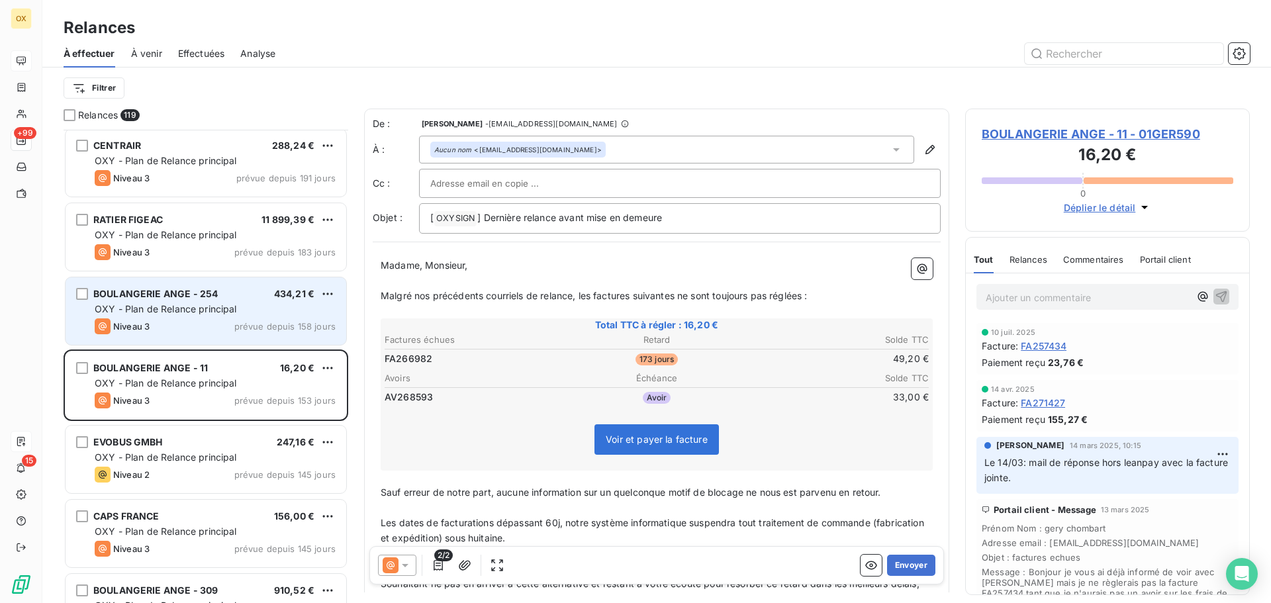
scroll to position [927, 0]
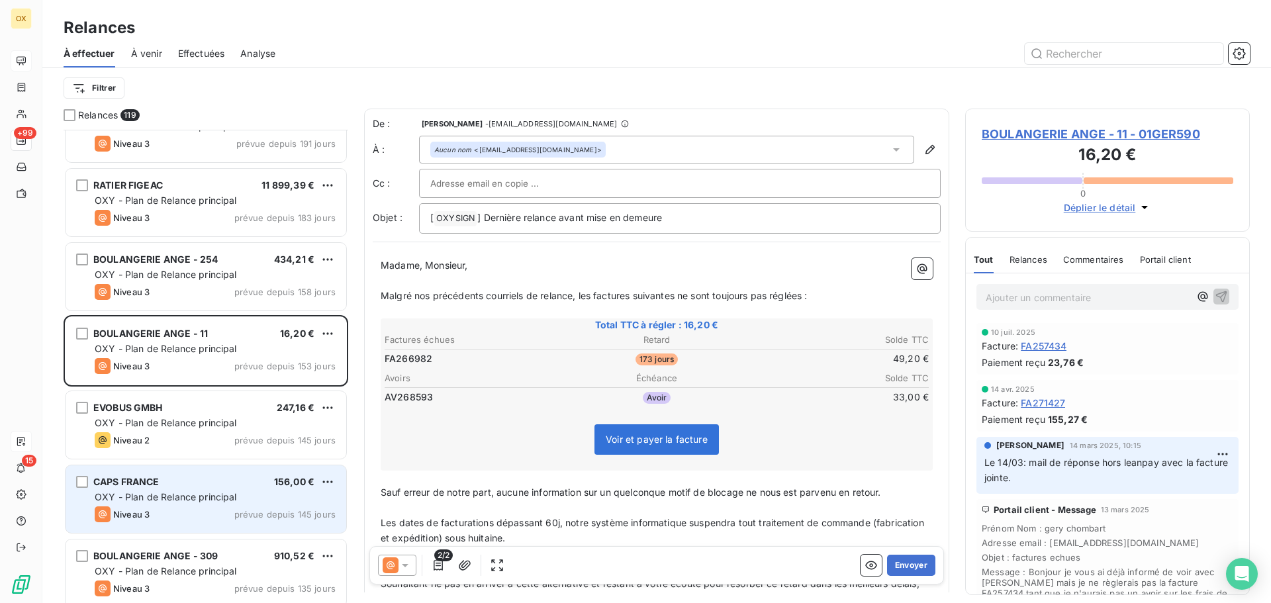
click at [219, 473] on div "CAPS FRANCE 156,00 € OXY - Plan de Relance principal Niveau 3 prévue depuis 145…" at bounding box center [206, 499] width 281 height 68
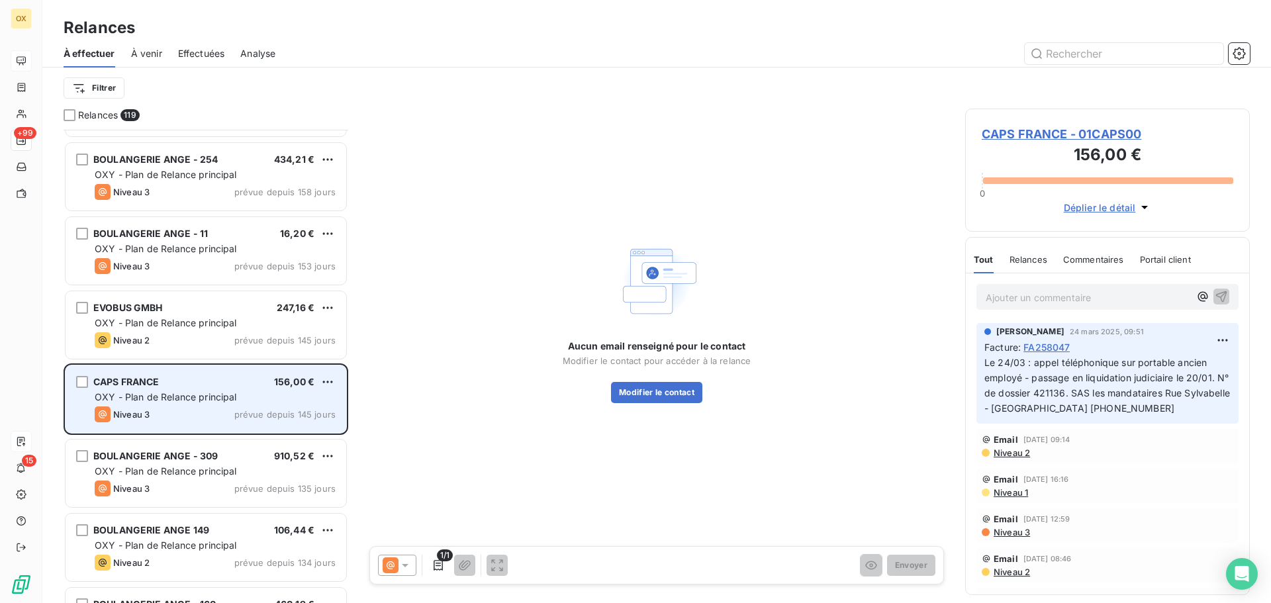
scroll to position [1060, 0]
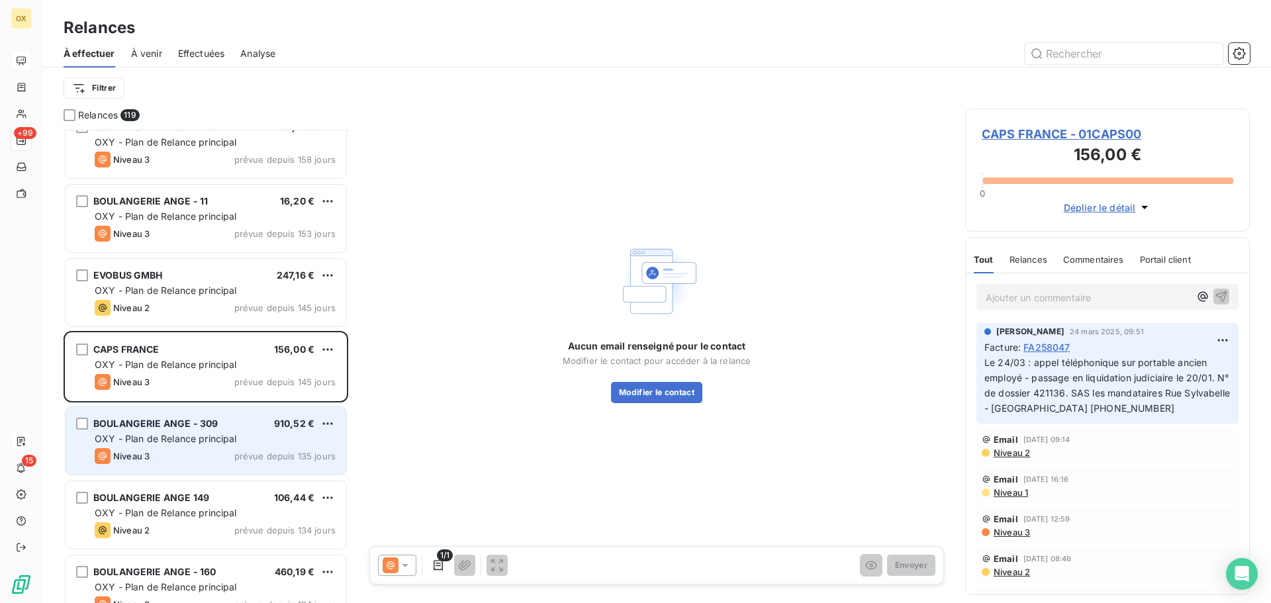
click at [219, 467] on div "BOULANGERIE ANGE - 309 910,52 € OXY - Plan de Relance principal Niveau 3 prévue…" at bounding box center [206, 441] width 281 height 68
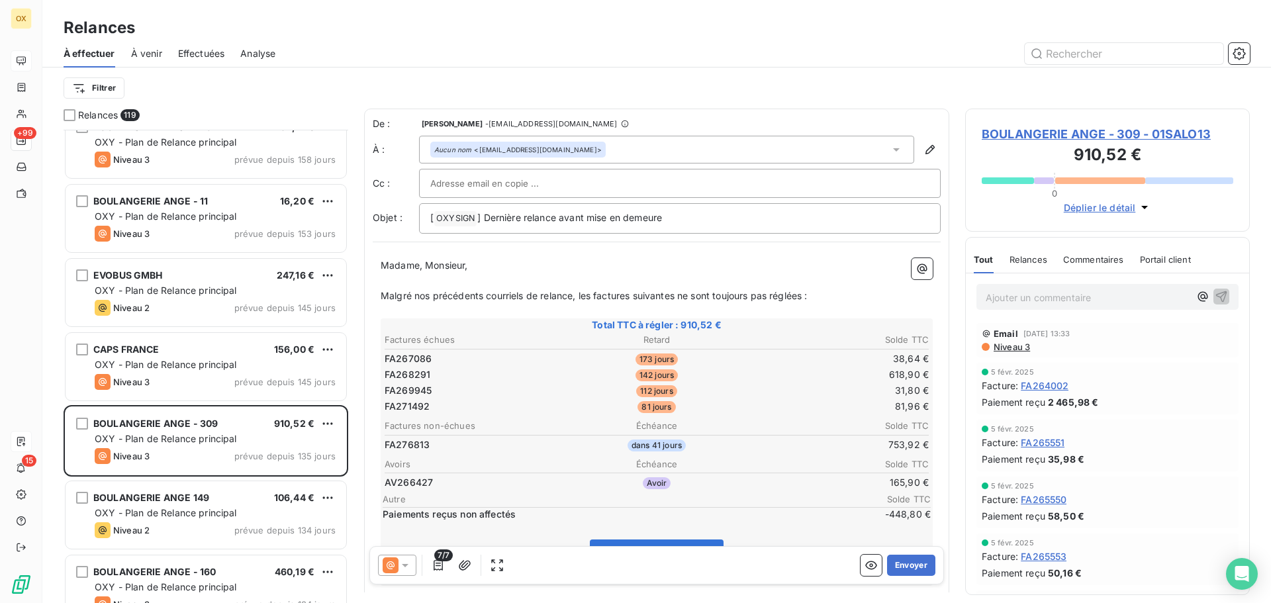
click at [1135, 135] on span "BOULANGERIE ANGE - 309 - 01SALO13" at bounding box center [1108, 134] width 252 height 18
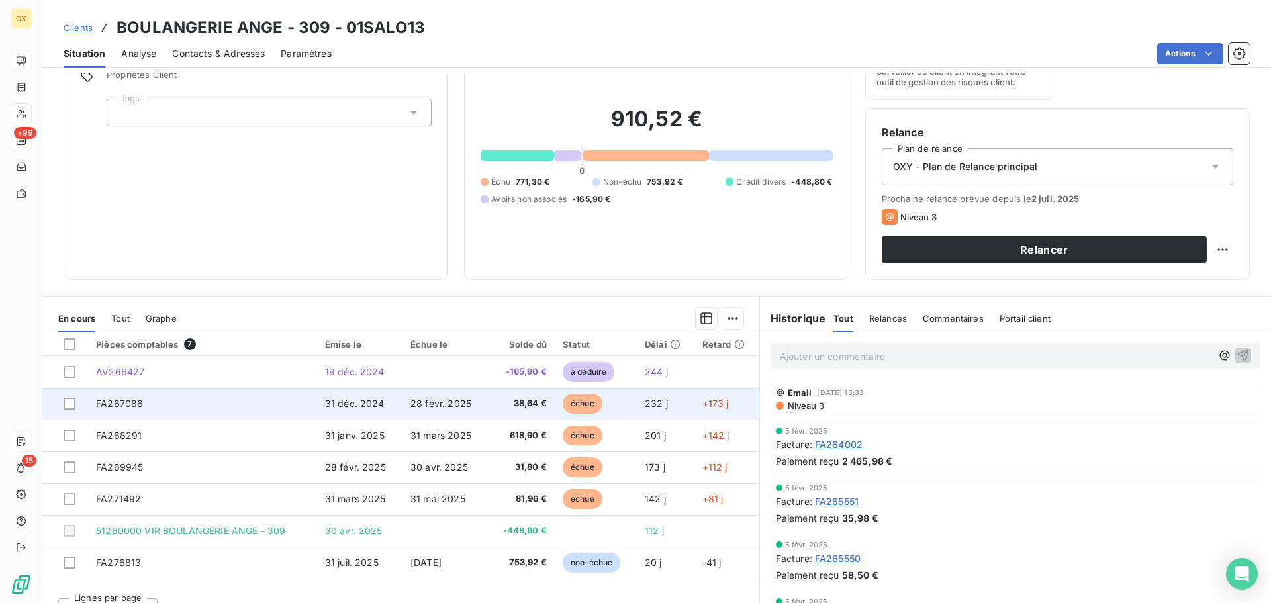
scroll to position [66, 0]
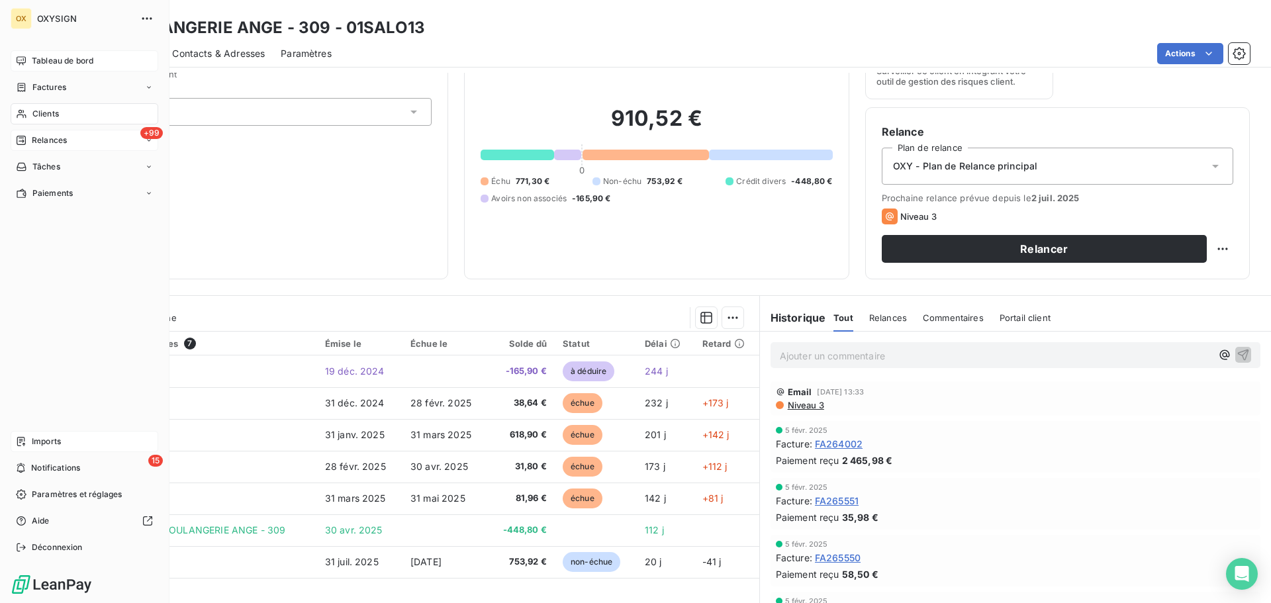
click at [48, 140] on span "Relances" at bounding box center [49, 140] width 35 height 12
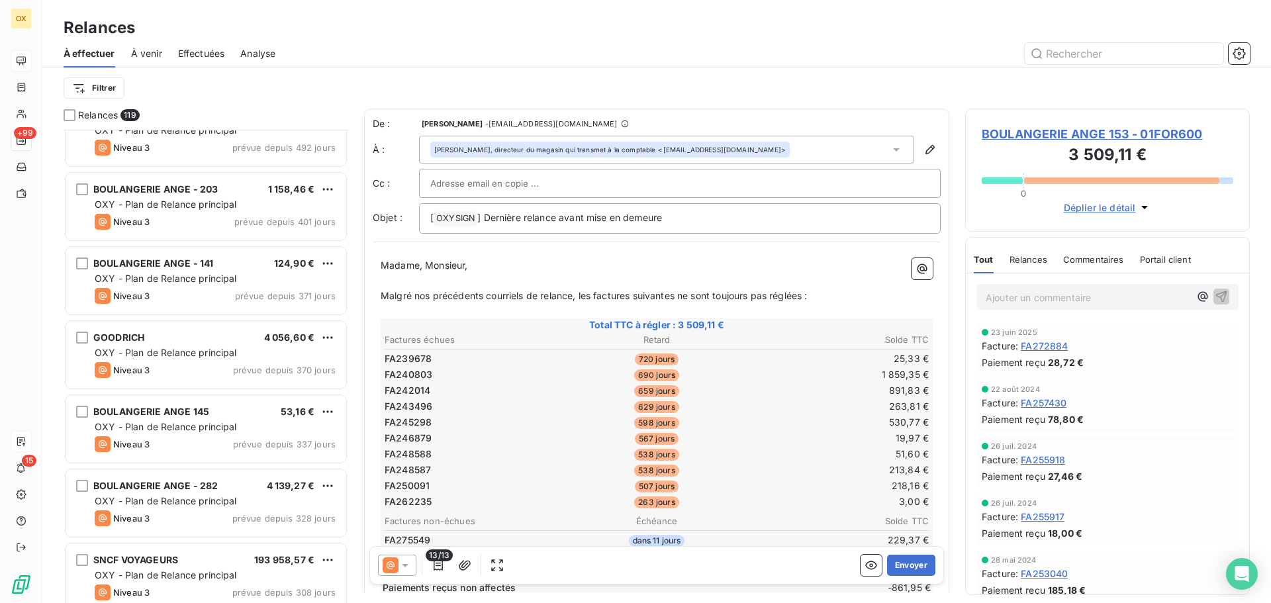
scroll to position [199, 0]
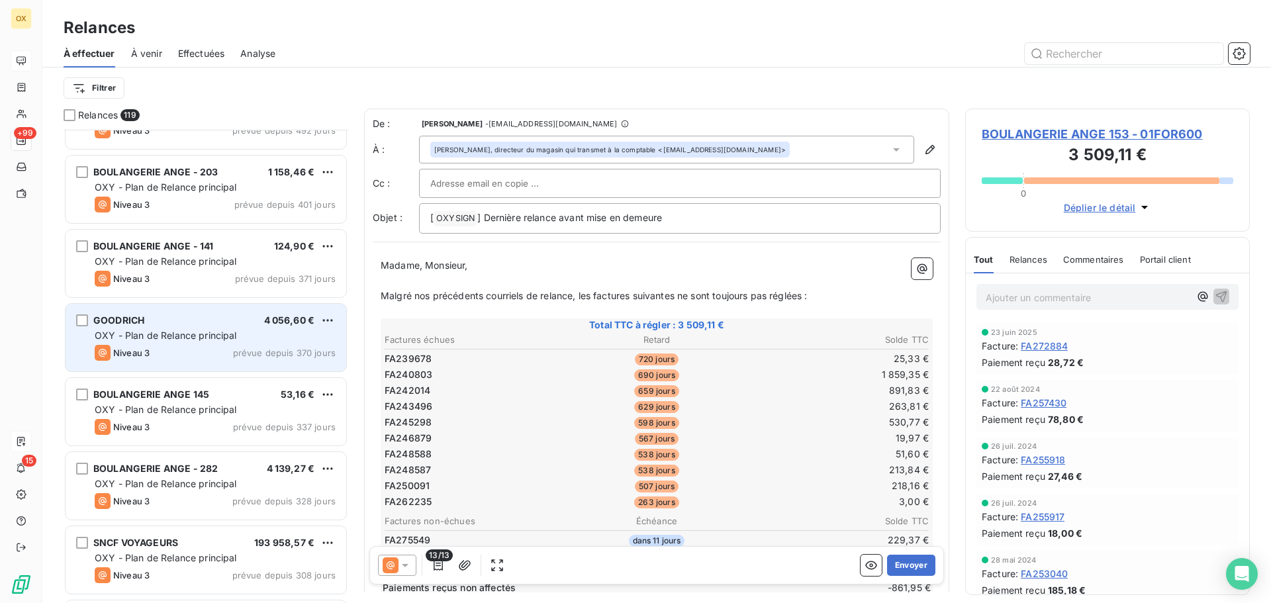
click at [238, 335] on div "OXY - Plan de Relance principal" at bounding box center [215, 335] width 241 height 13
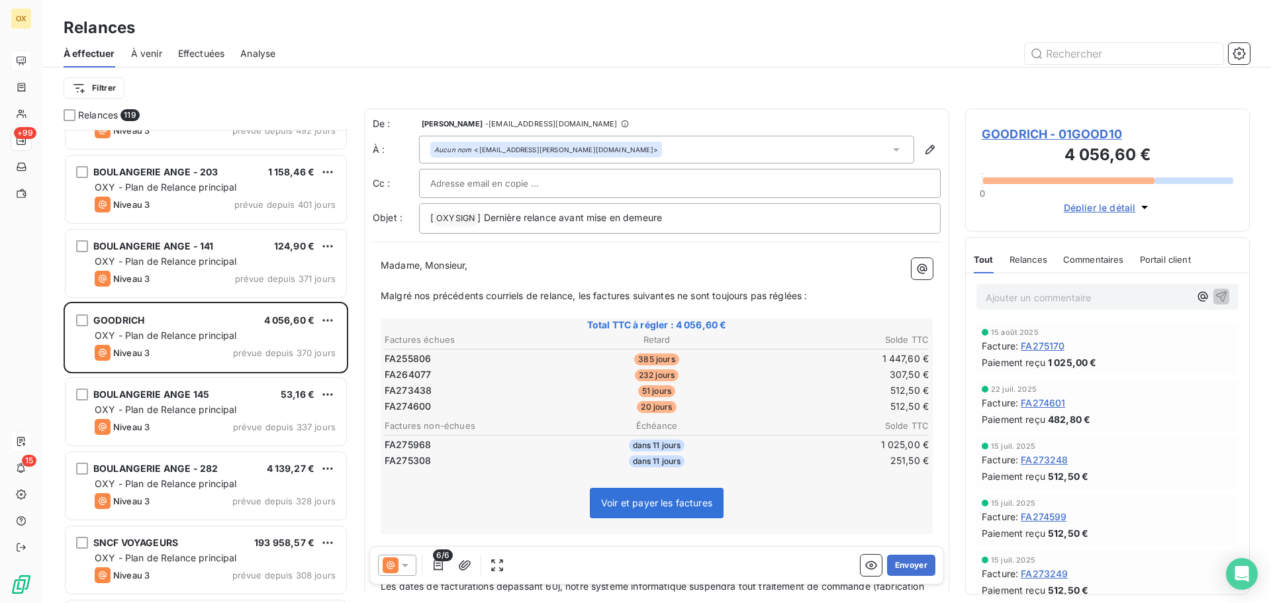
click at [1035, 301] on p "Ajouter un commentaire ﻿" at bounding box center [1088, 297] width 204 height 17
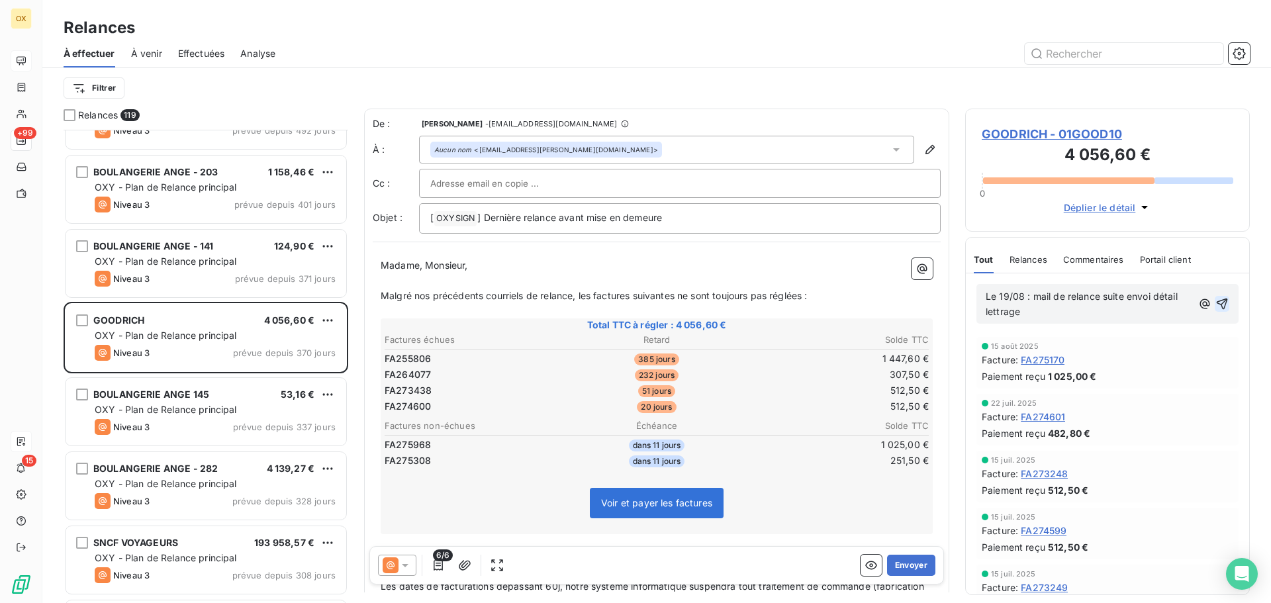
click at [1217, 300] on icon "button" at bounding box center [1222, 304] width 11 height 11
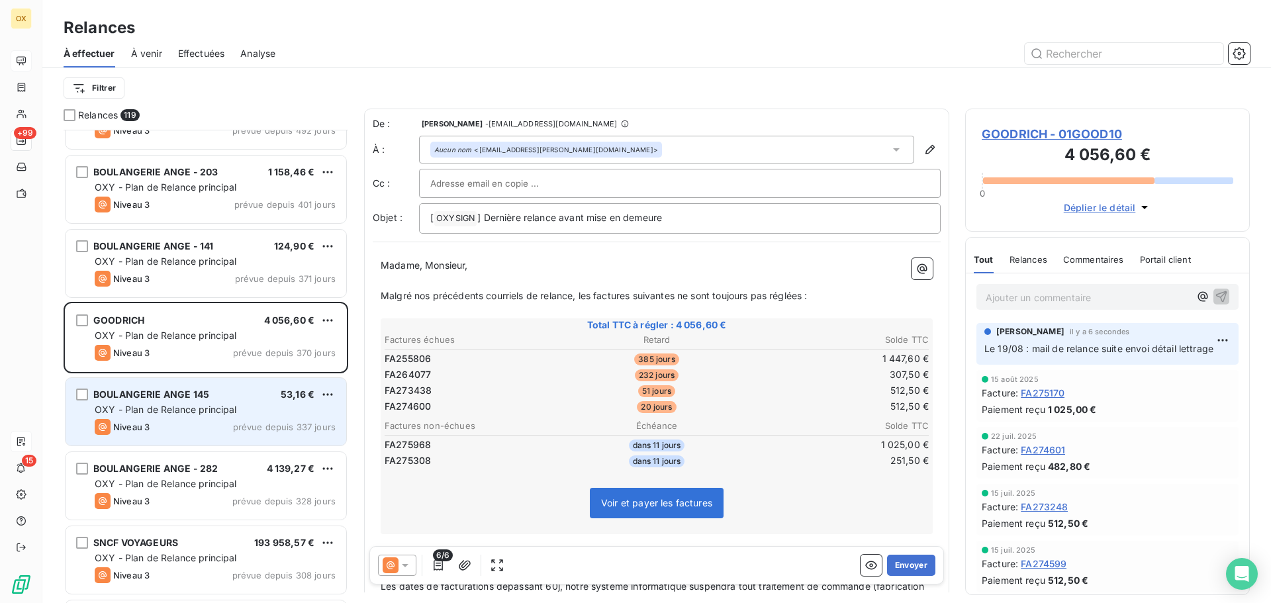
click at [184, 423] on div "Niveau 3 prévue depuis 337 jours" at bounding box center [215, 427] width 241 height 16
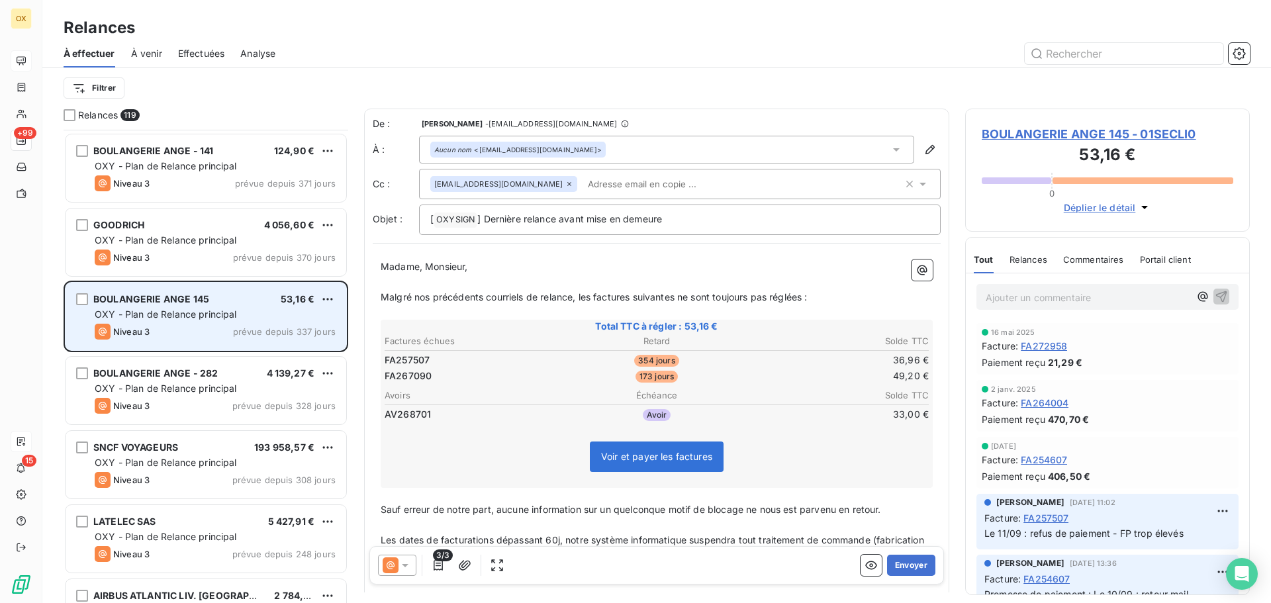
scroll to position [332, 0]
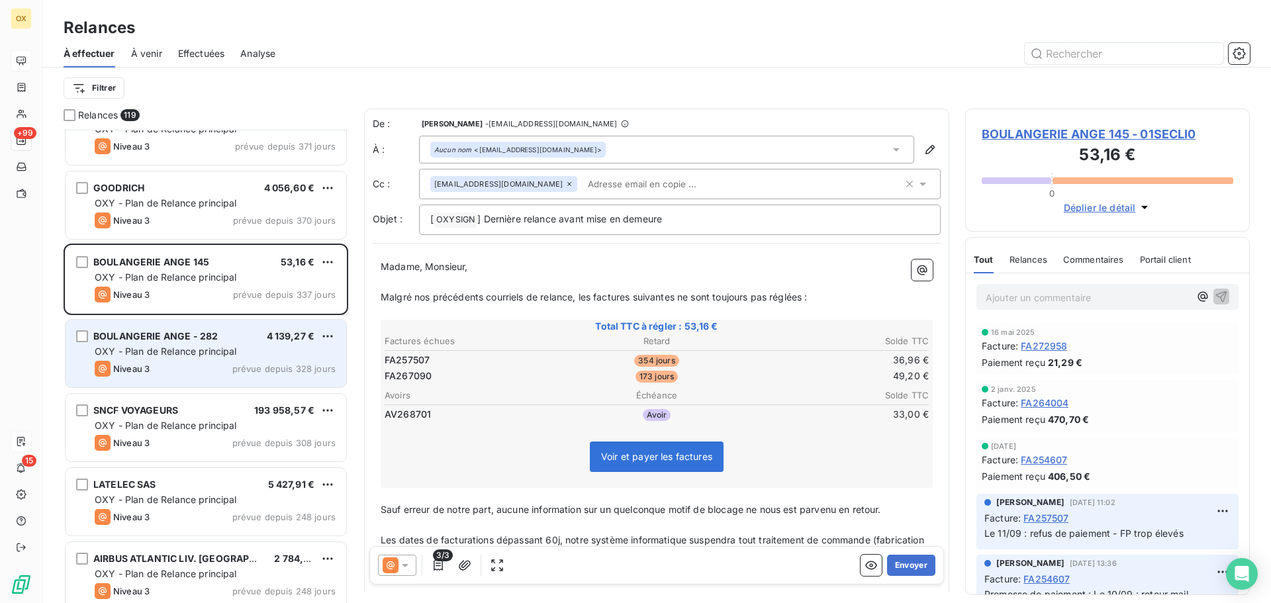
click at [186, 350] on span "OXY - Plan de Relance principal" at bounding box center [166, 351] width 142 height 11
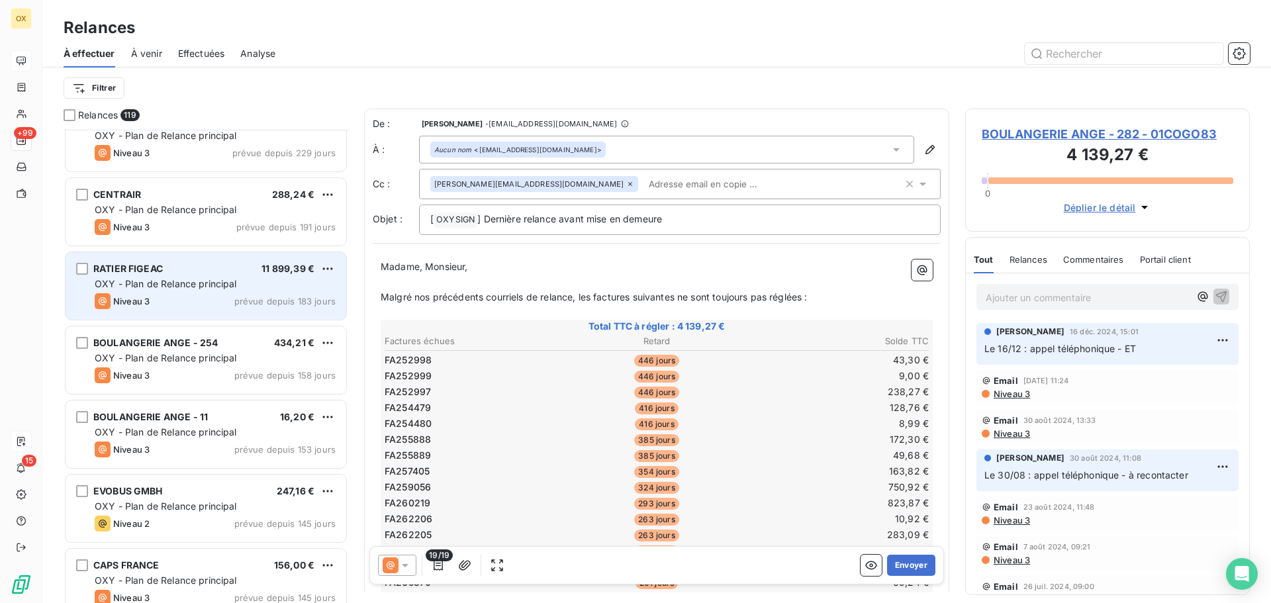
scroll to position [861, 0]
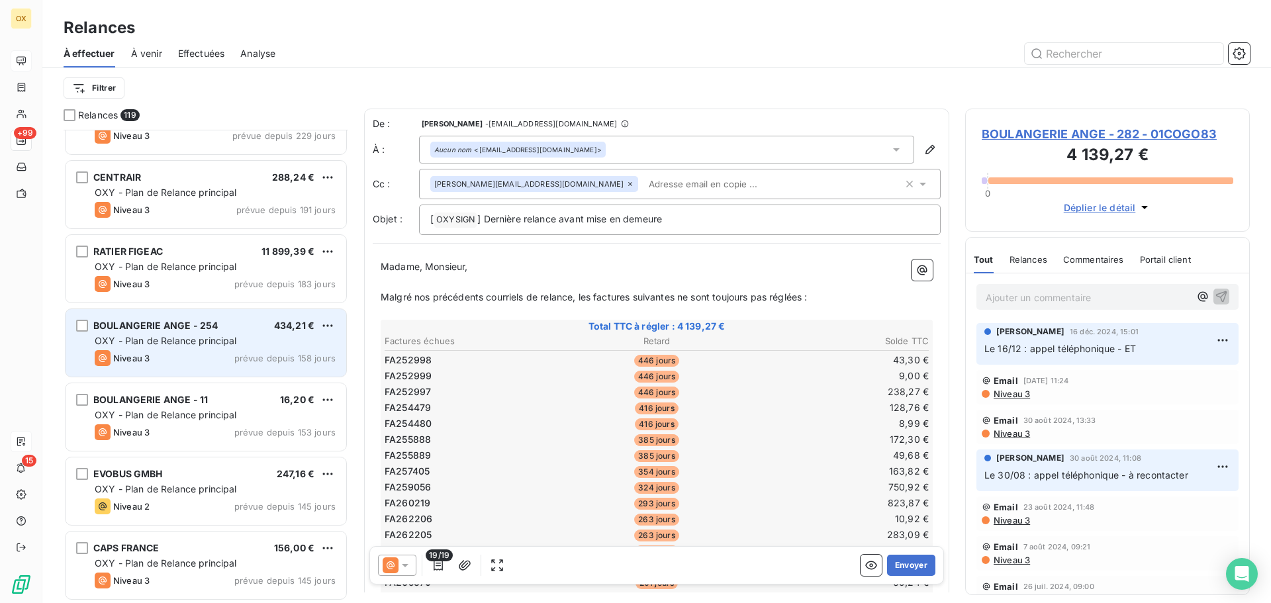
click at [191, 344] on span "OXY - Plan de Relance principal" at bounding box center [166, 340] width 142 height 11
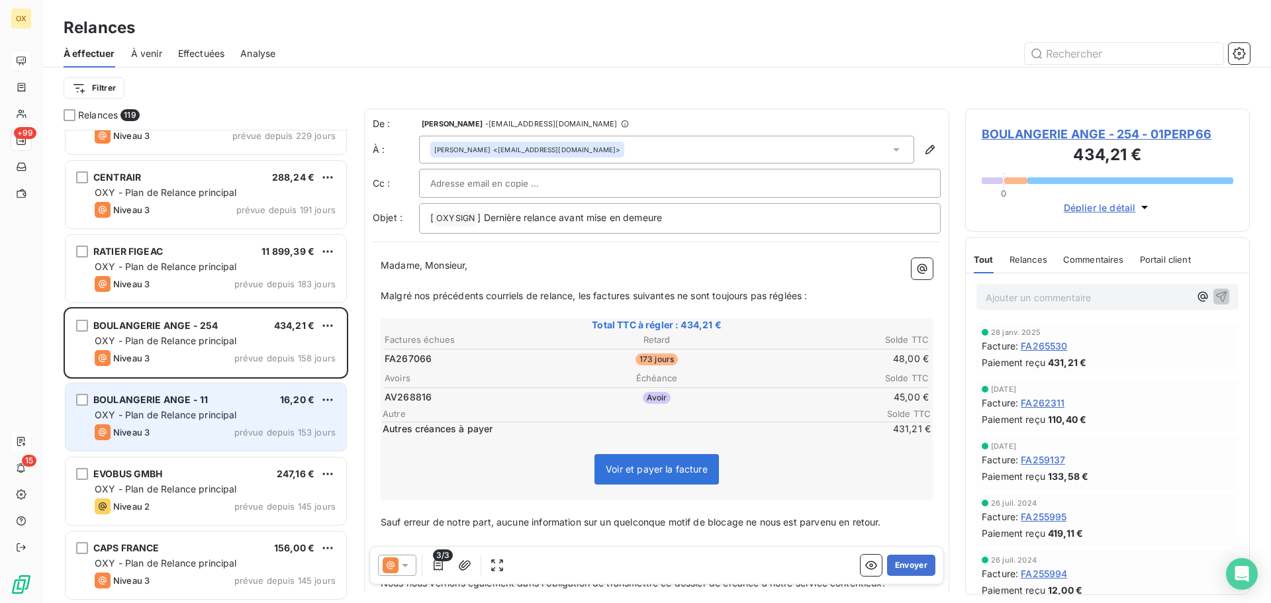
click at [201, 398] on span "BOULANGERIE ANGE - 11" at bounding box center [150, 399] width 115 height 11
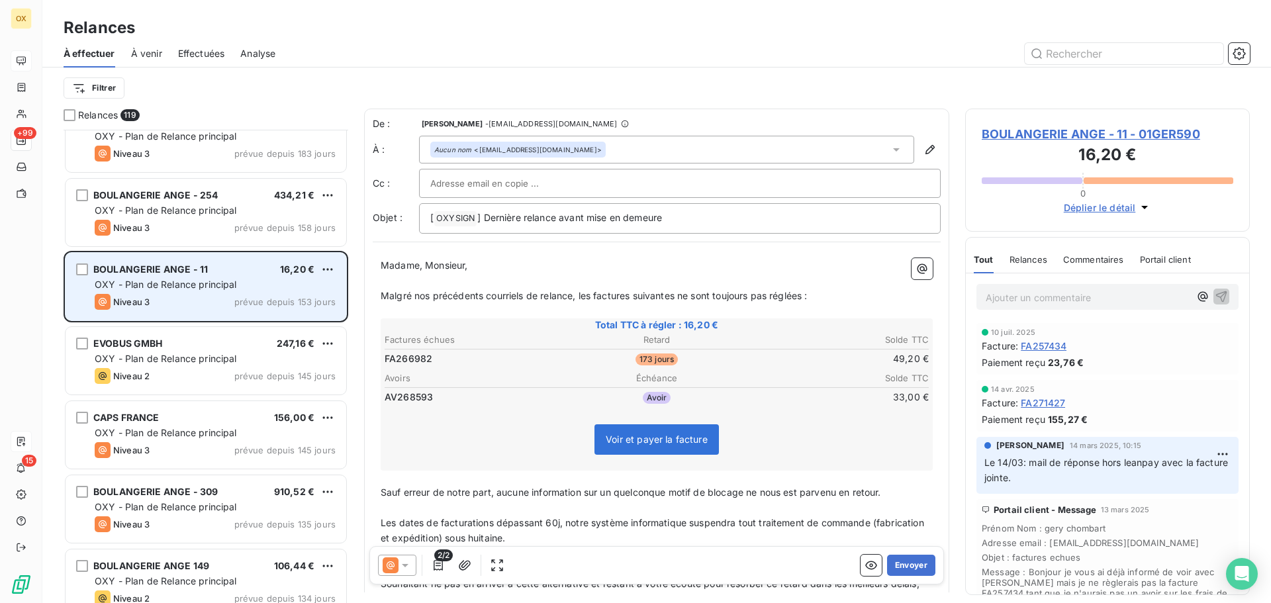
scroll to position [994, 0]
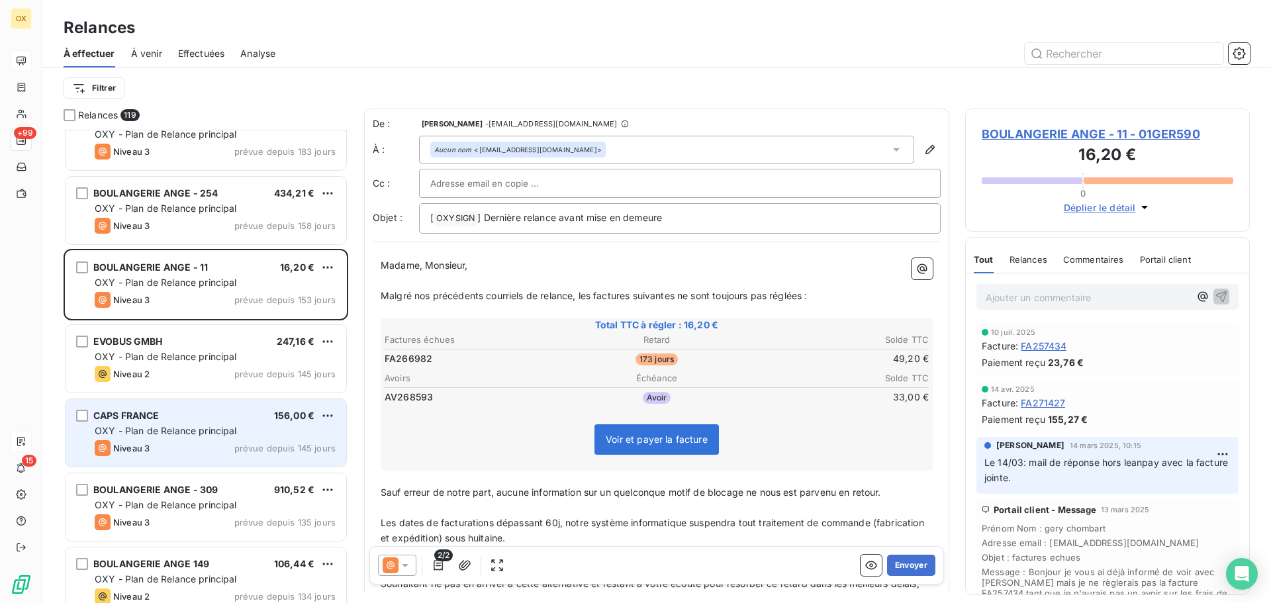
click at [204, 429] on span "OXY - Plan de Relance principal" at bounding box center [166, 430] width 142 height 11
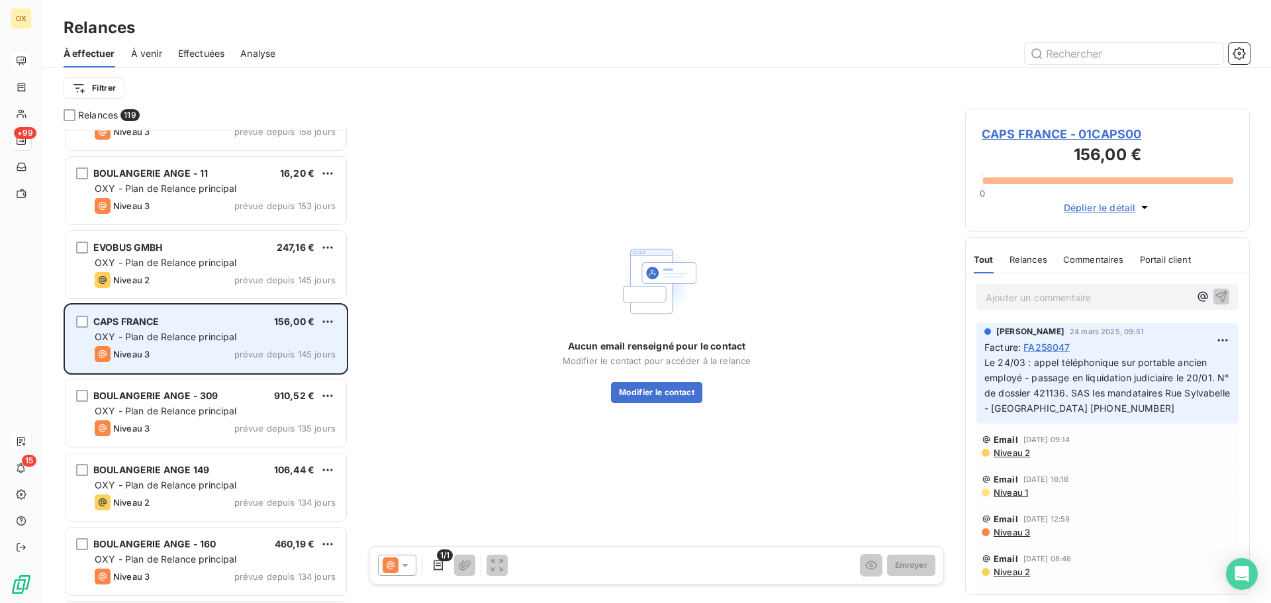
scroll to position [1126, 0]
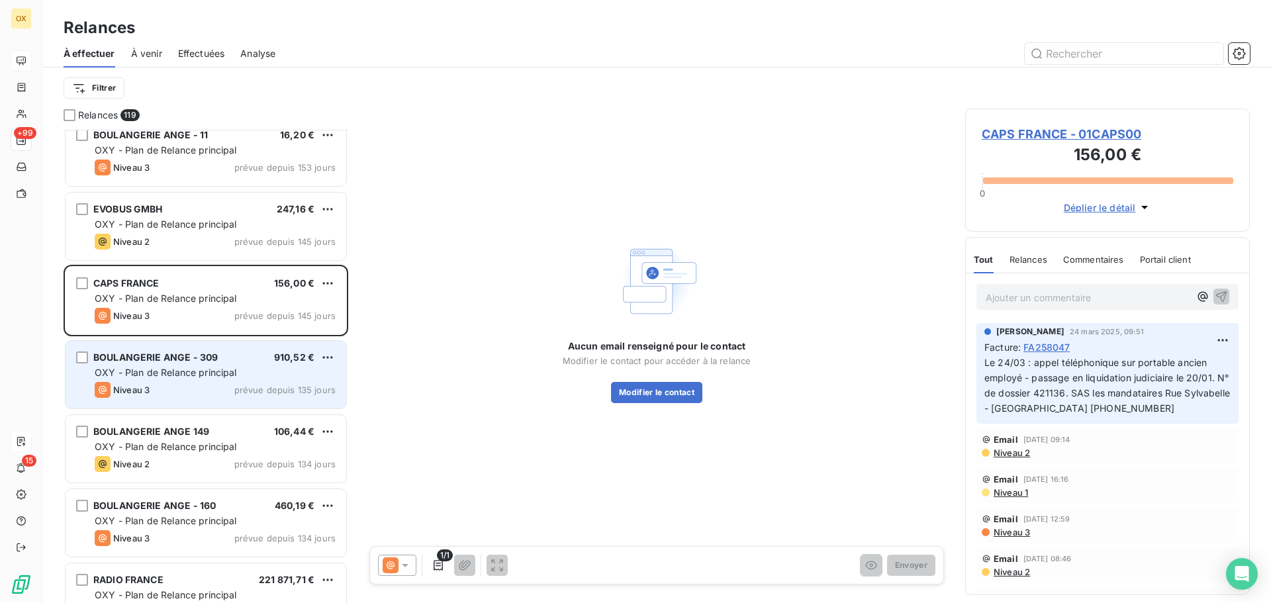
click at [194, 377] on span "OXY - Plan de Relance principal" at bounding box center [166, 372] width 142 height 11
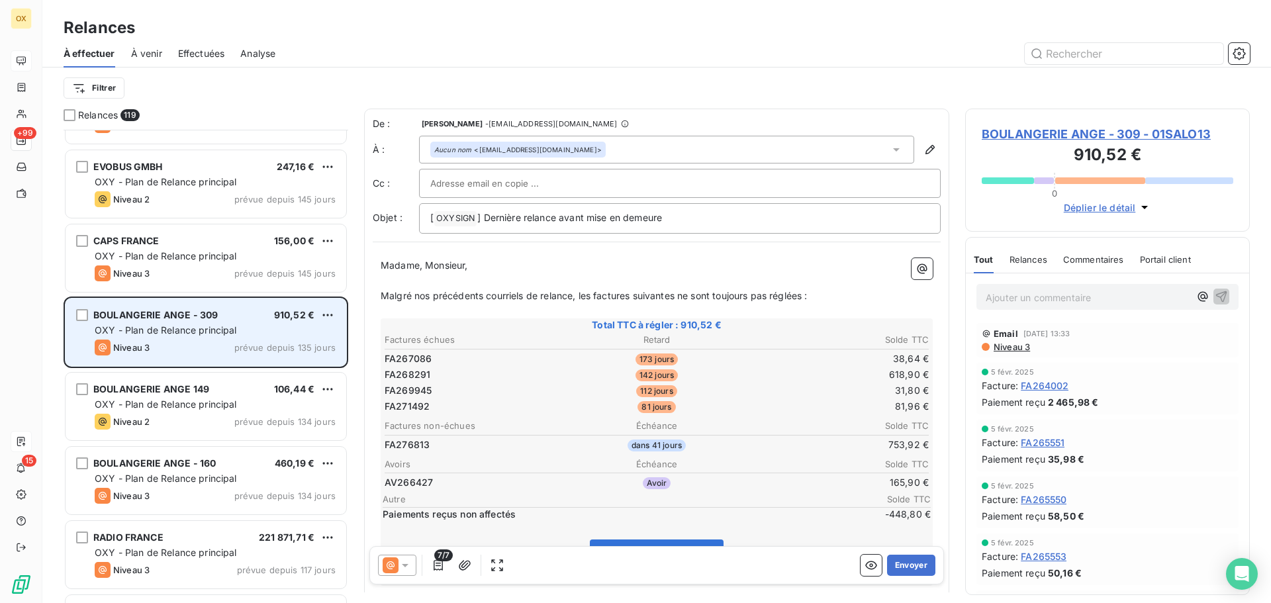
scroll to position [1192, 0]
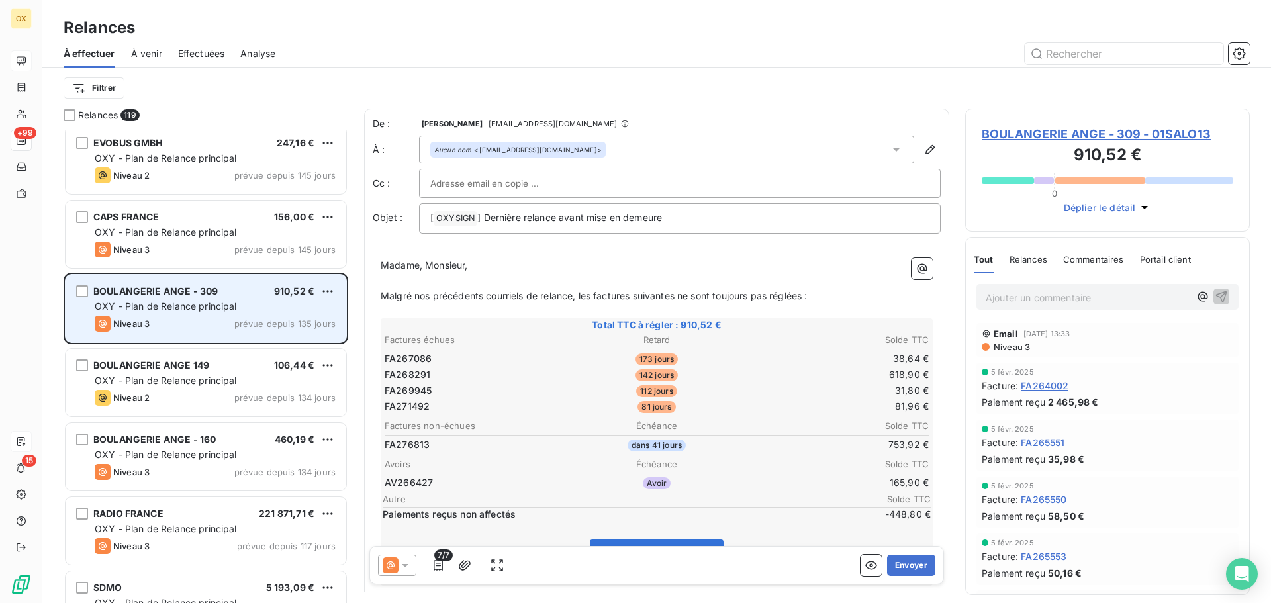
click at [194, 377] on span "OXY - Plan de Relance principal" at bounding box center [166, 380] width 142 height 11
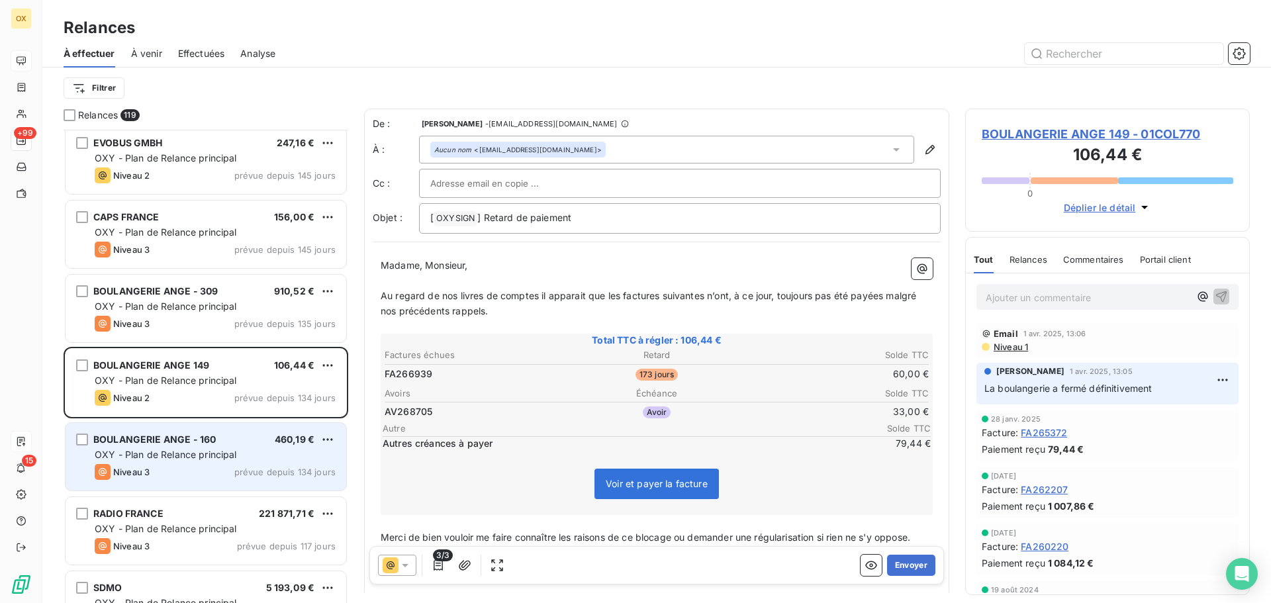
click at [202, 438] on span "BOULANGERIE ANGE - 160" at bounding box center [154, 439] width 122 height 11
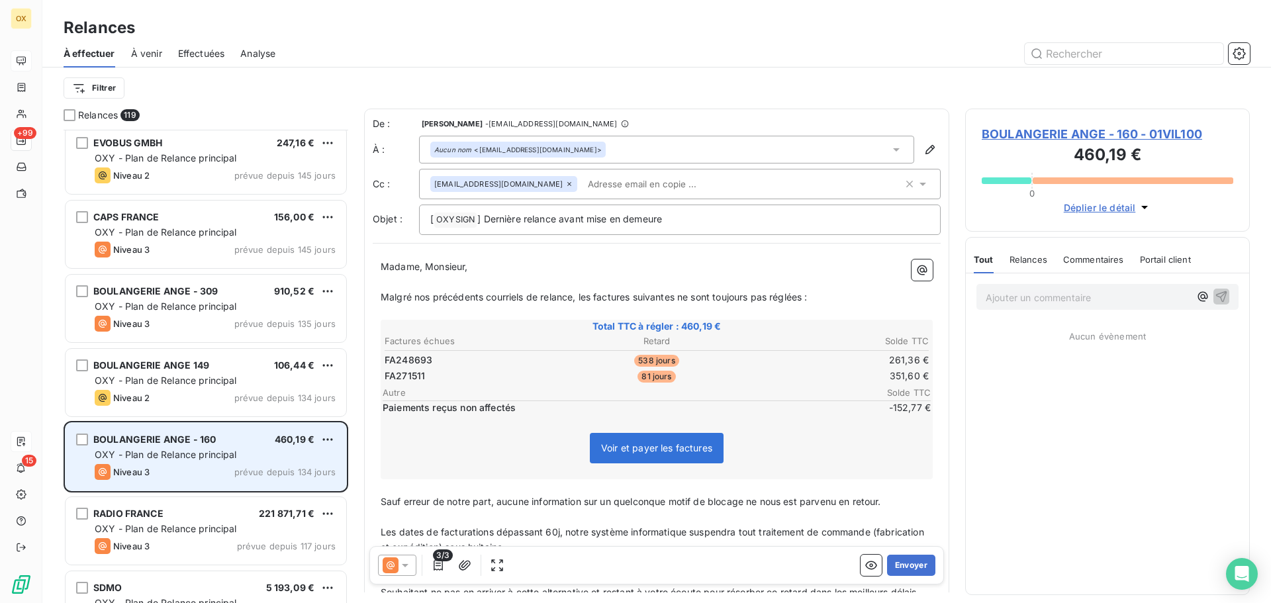
click at [226, 454] on span "OXY - Plan de Relance principal" at bounding box center [166, 454] width 142 height 11
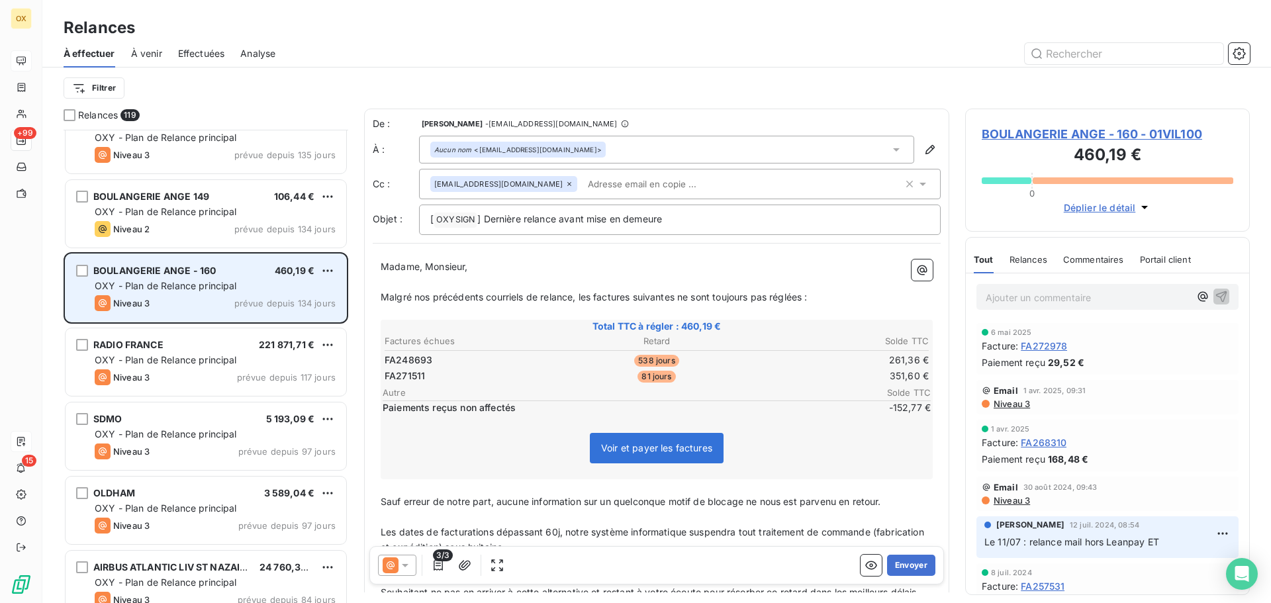
scroll to position [1457, 0]
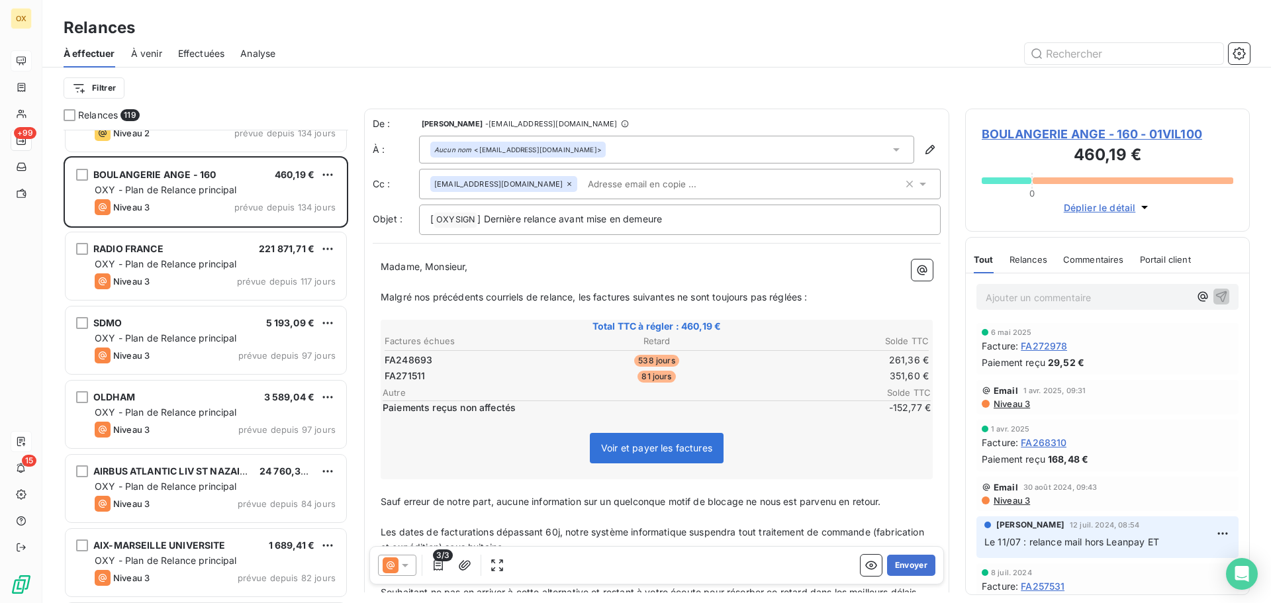
click at [1039, 136] on span "BOULANGERIE ANGE - 160 - 01VIL100" at bounding box center [1108, 134] width 252 height 18
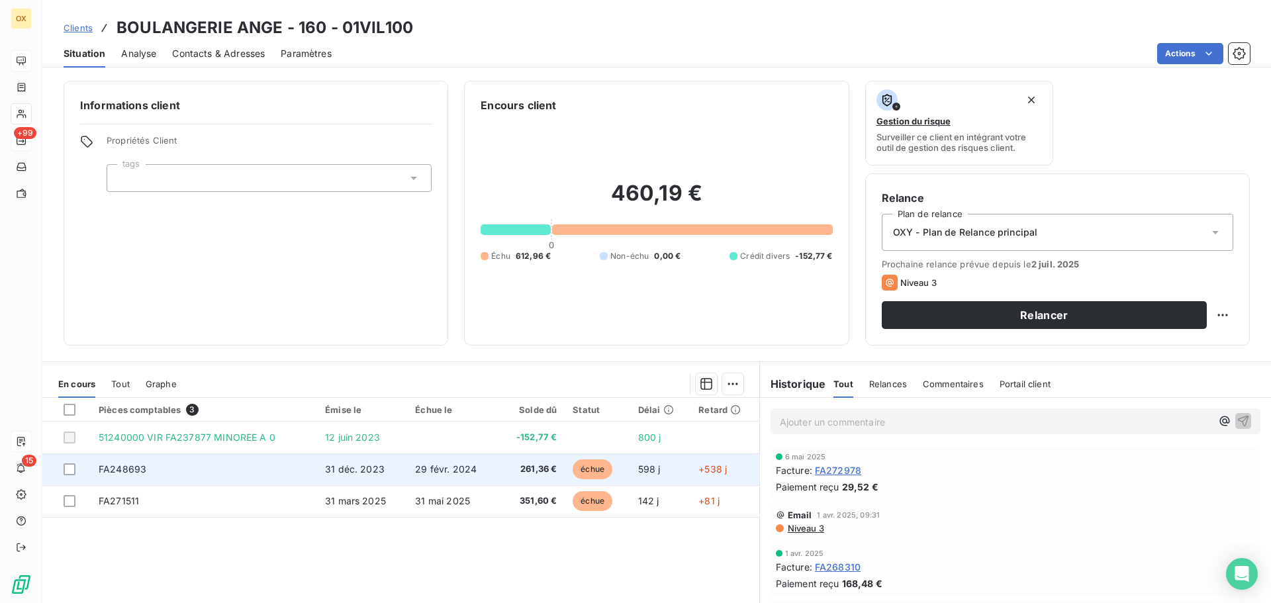
click at [553, 473] on td "261,36 €" at bounding box center [531, 469] width 66 height 32
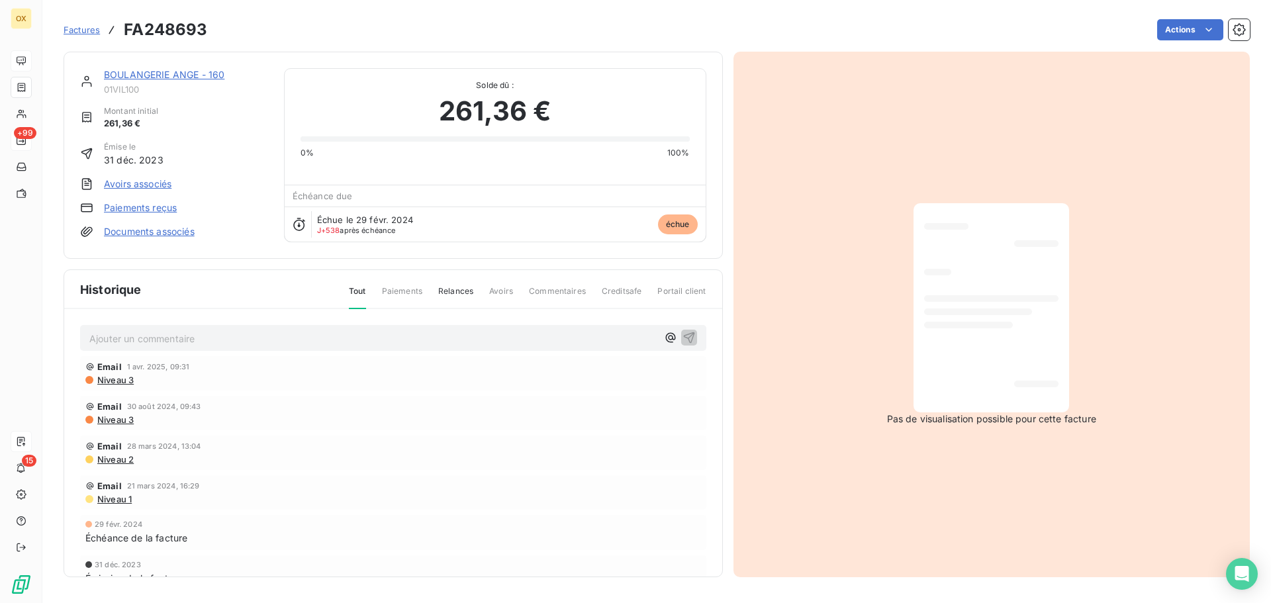
click at [192, 75] on link "BOULANGERIE ANGE - 160" at bounding box center [164, 74] width 120 height 11
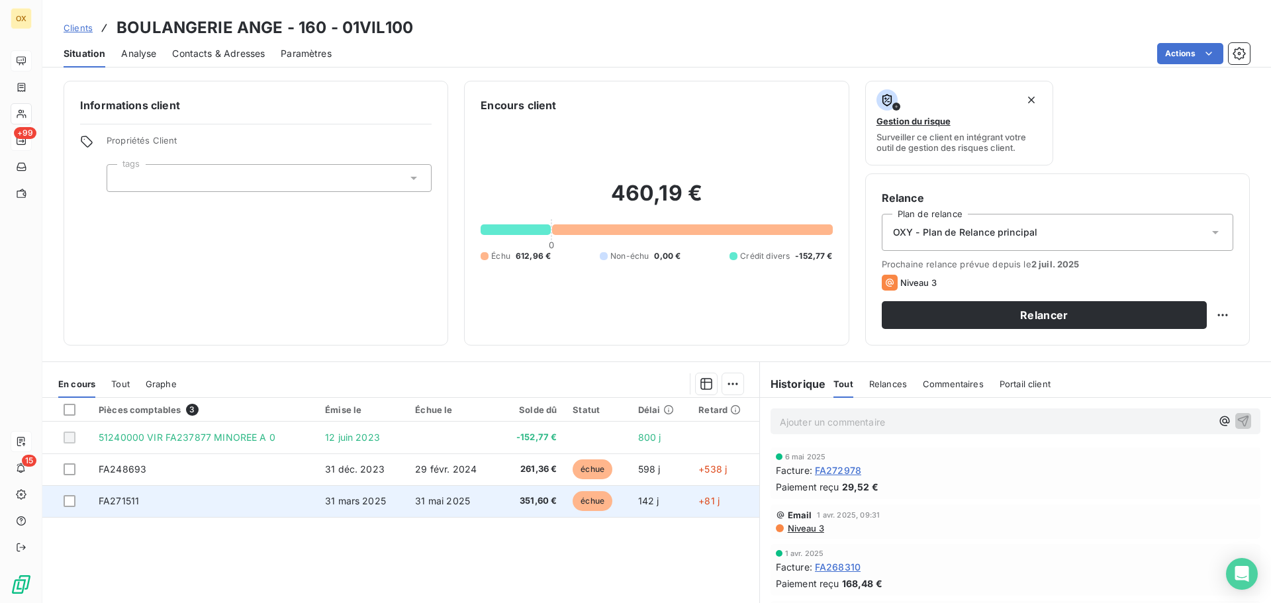
click at [443, 504] on span "31 mai 2025" at bounding box center [442, 500] width 55 height 11
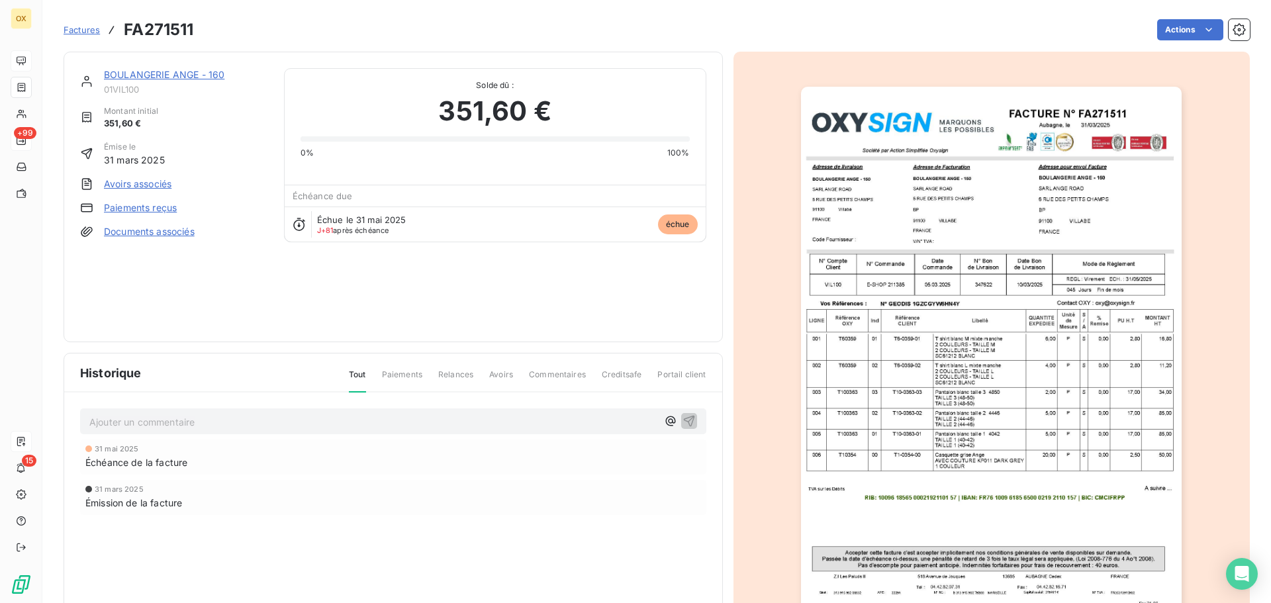
click at [173, 73] on link "BOULANGERIE ANGE - 160" at bounding box center [164, 74] width 120 height 11
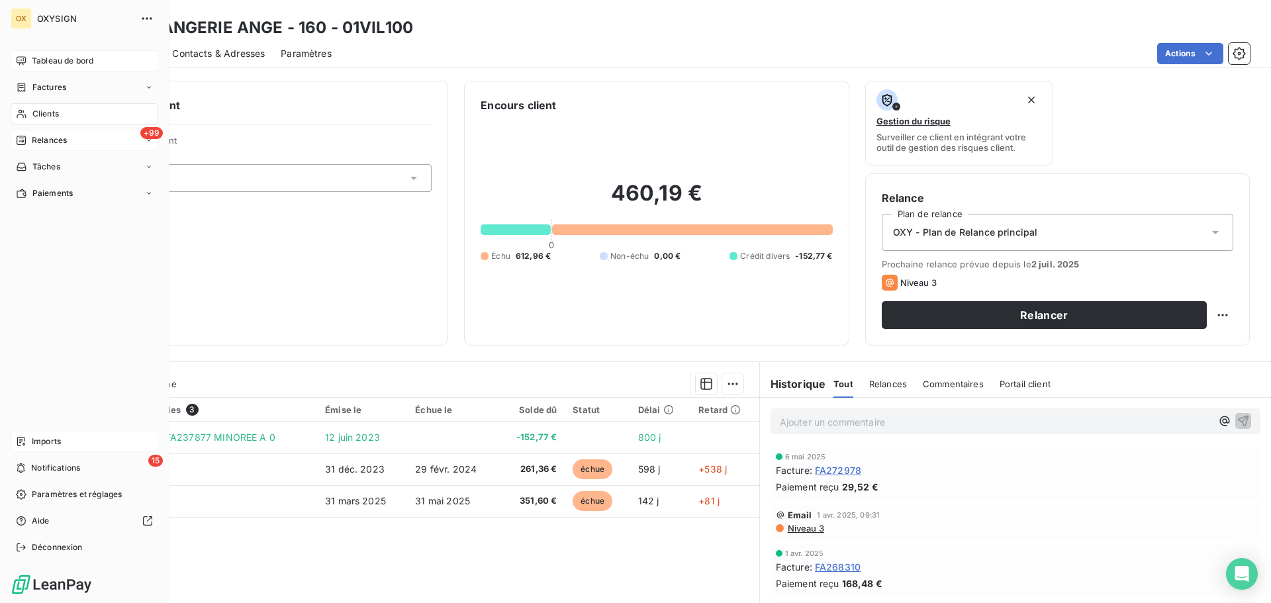
click at [37, 140] on span "Relances" at bounding box center [49, 140] width 35 height 12
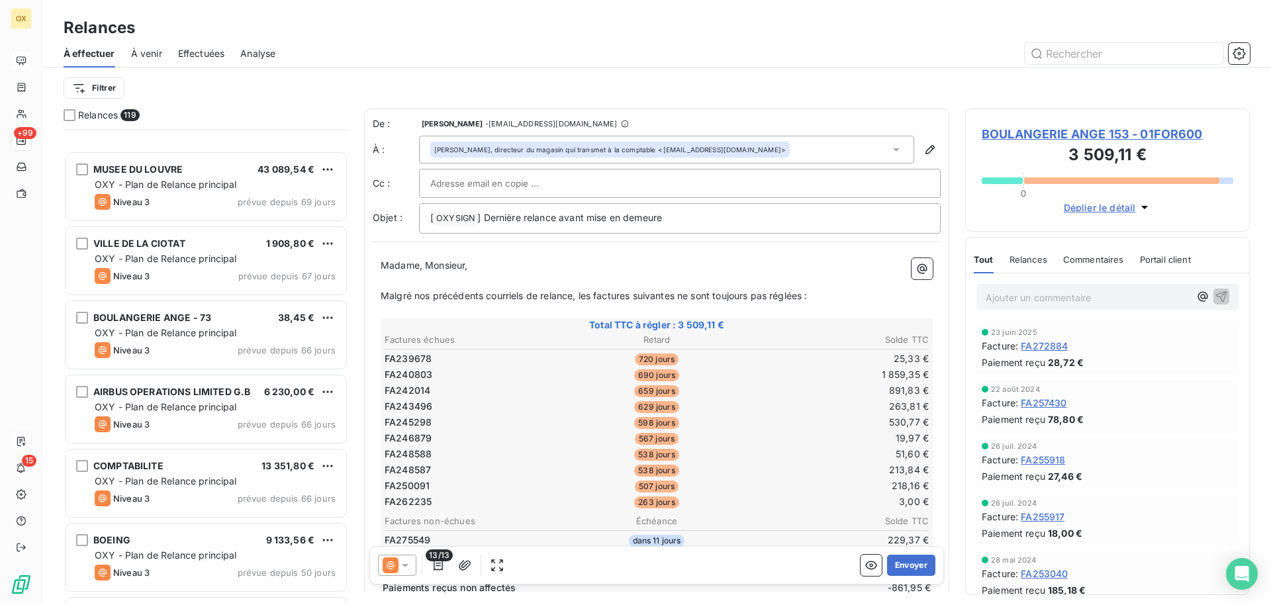
scroll to position [2185, 0]
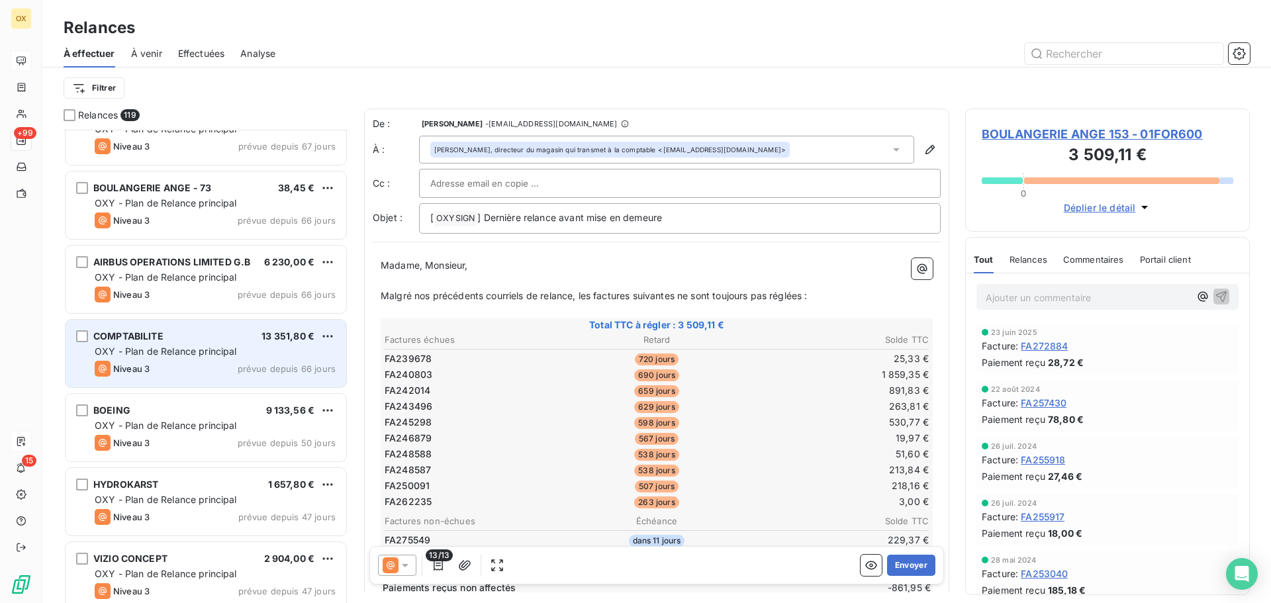
click at [182, 347] on span "OXY - Plan de Relance principal" at bounding box center [166, 351] width 142 height 11
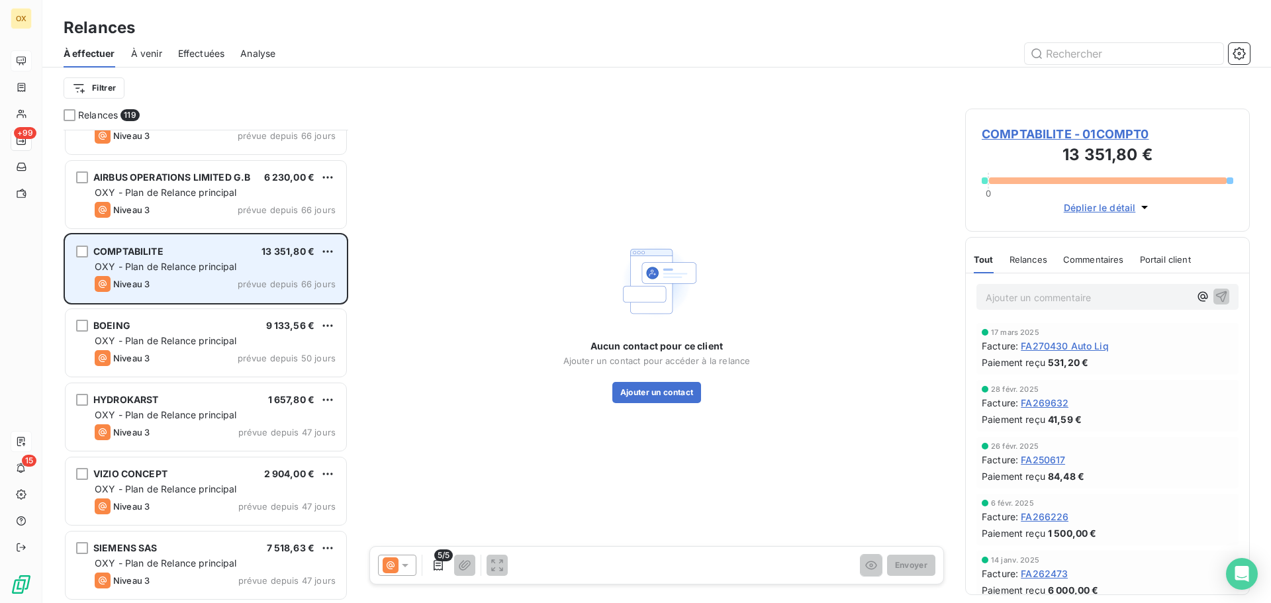
scroll to position [2317, 0]
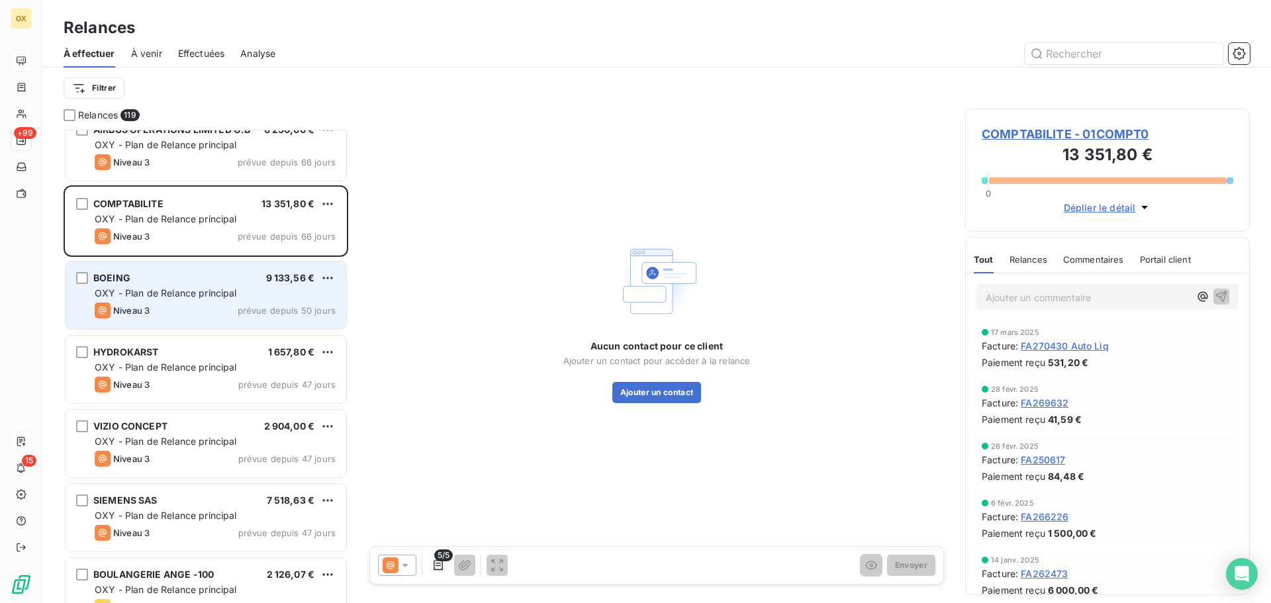
click at [158, 287] on span "OXY - Plan de Relance principal" at bounding box center [166, 292] width 142 height 11
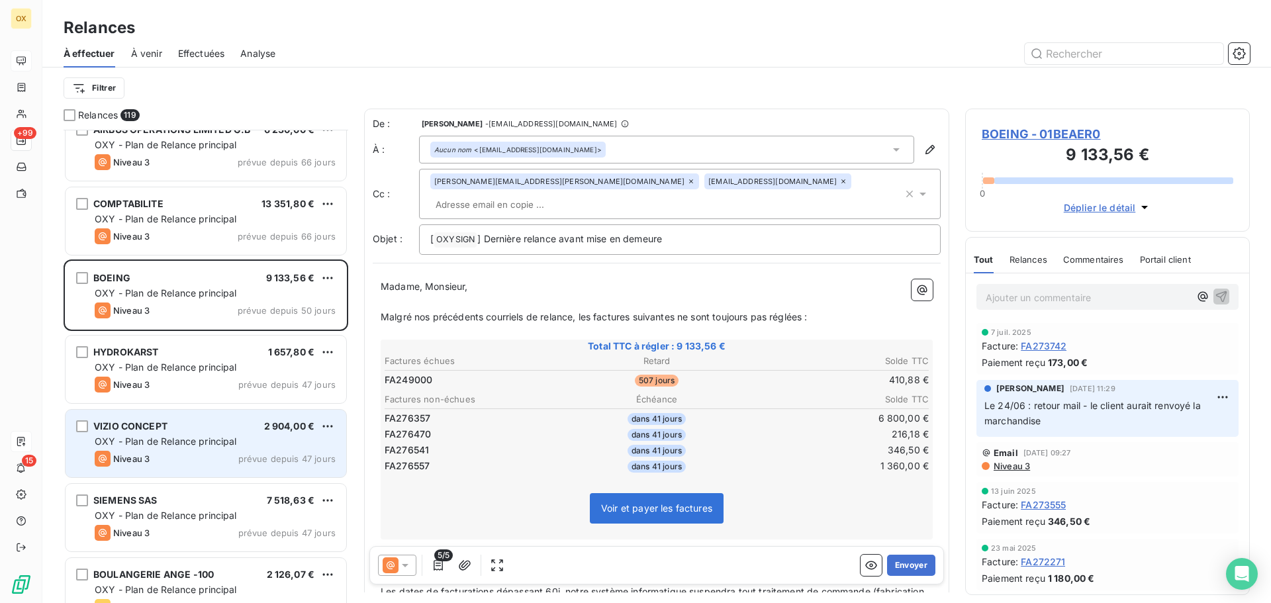
click at [162, 433] on div "VIZIO CONCEPT" at bounding box center [130, 426] width 74 height 13
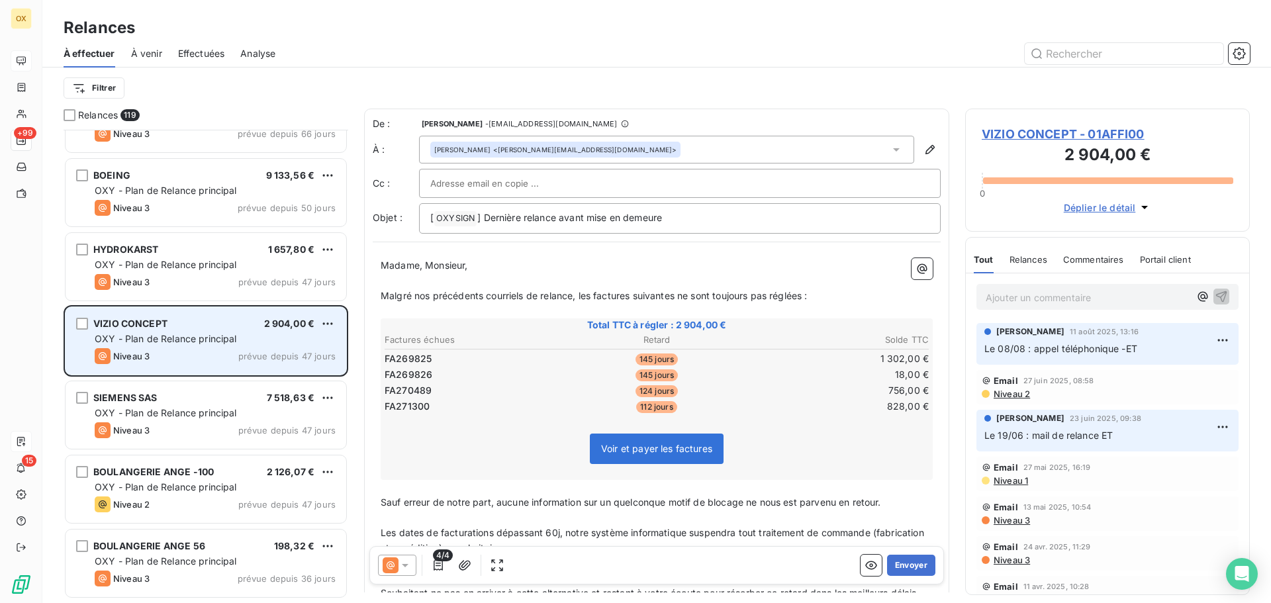
scroll to position [2450, 0]
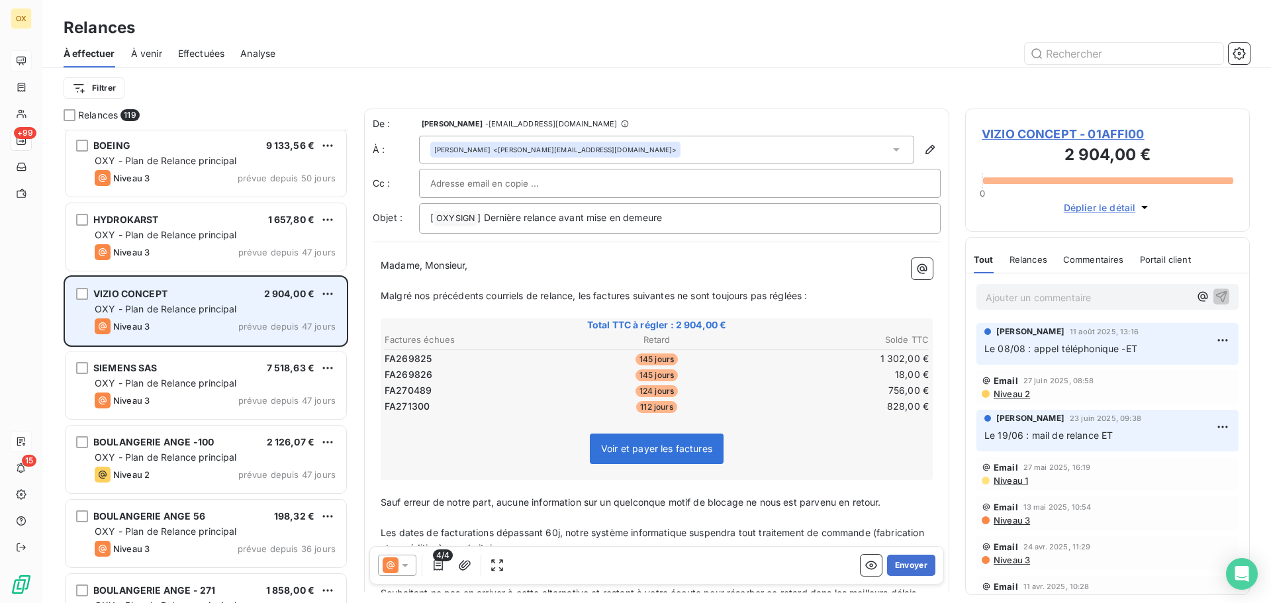
click at [209, 313] on span "OXY - Plan de Relance principal" at bounding box center [166, 308] width 142 height 11
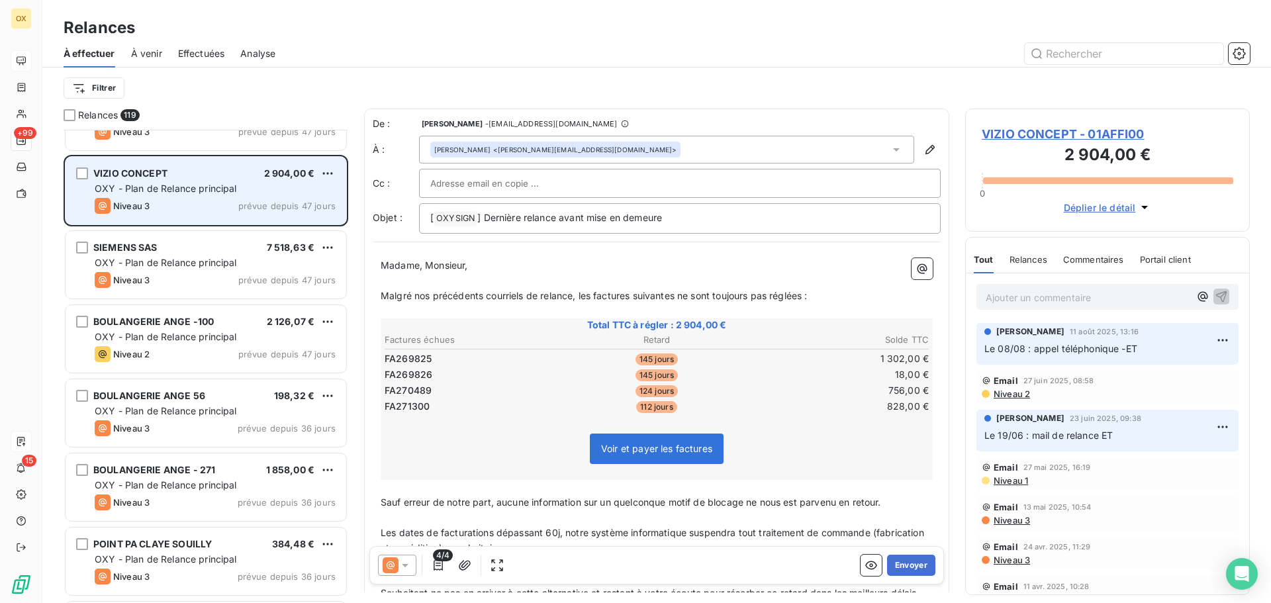
scroll to position [2582, 0]
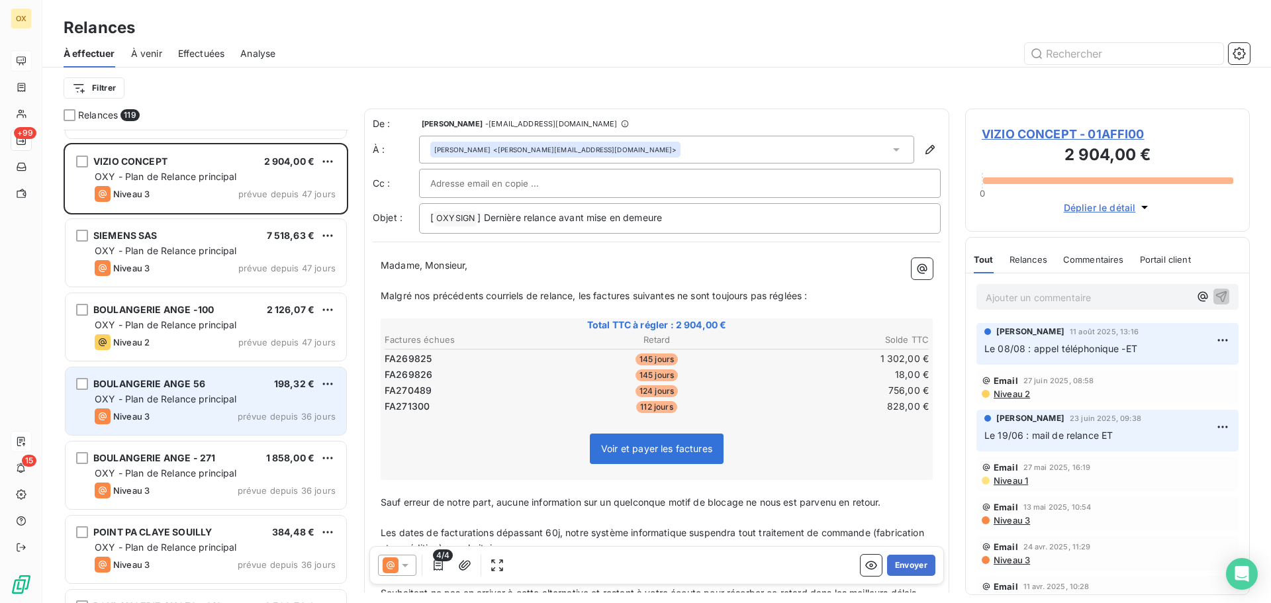
click at [183, 403] on span "OXY - Plan de Relance principal" at bounding box center [166, 398] width 142 height 11
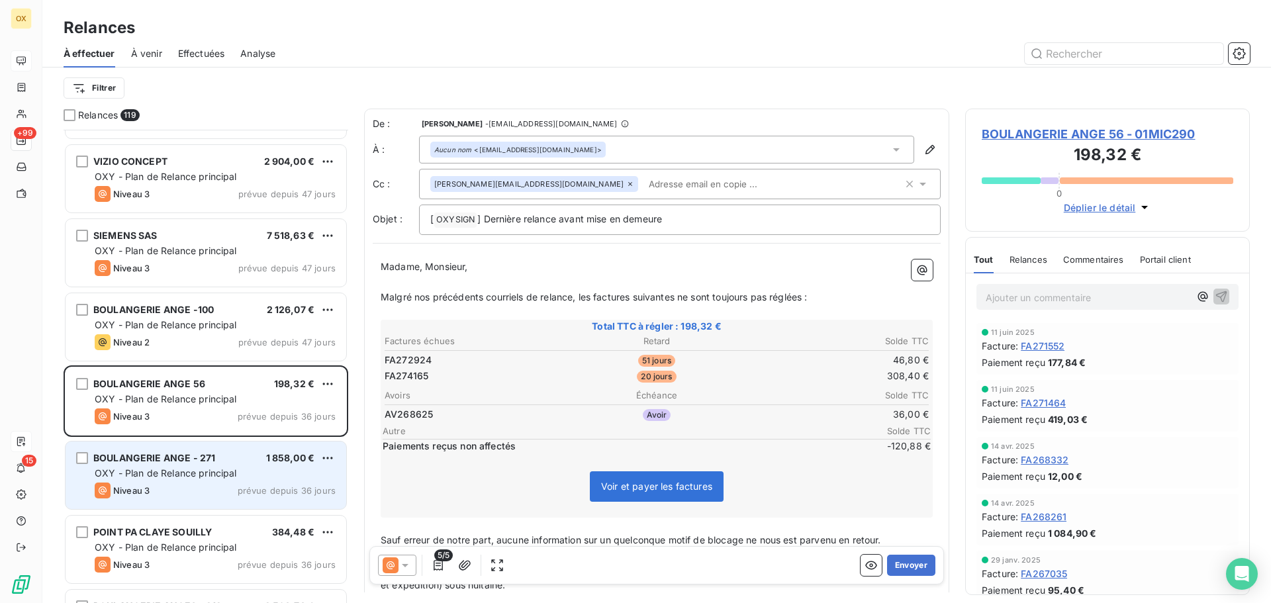
click at [176, 465] on div "BOULANGERIE ANGE - 271 1 858,00 € OXY - Plan de Relance principal Niveau 3 prév…" at bounding box center [206, 476] width 281 height 68
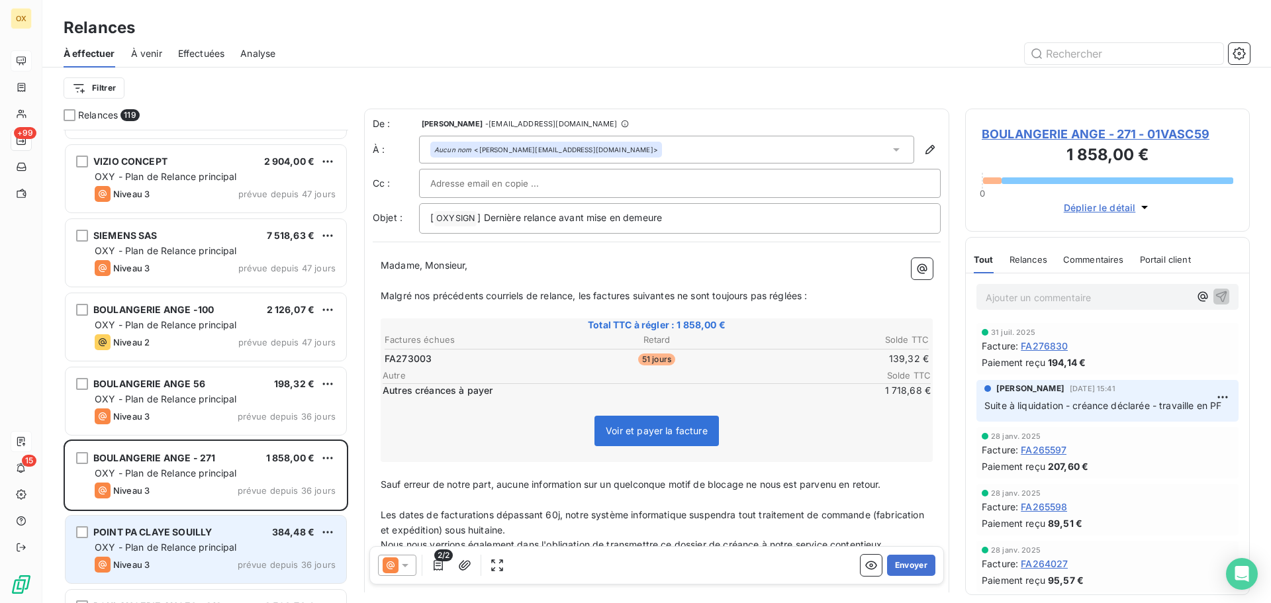
click at [177, 539] on div "POINT PA CLAYE SOUILLY 384,48 € OXY - Plan de Relance principal Niveau 3 prévue…" at bounding box center [206, 550] width 281 height 68
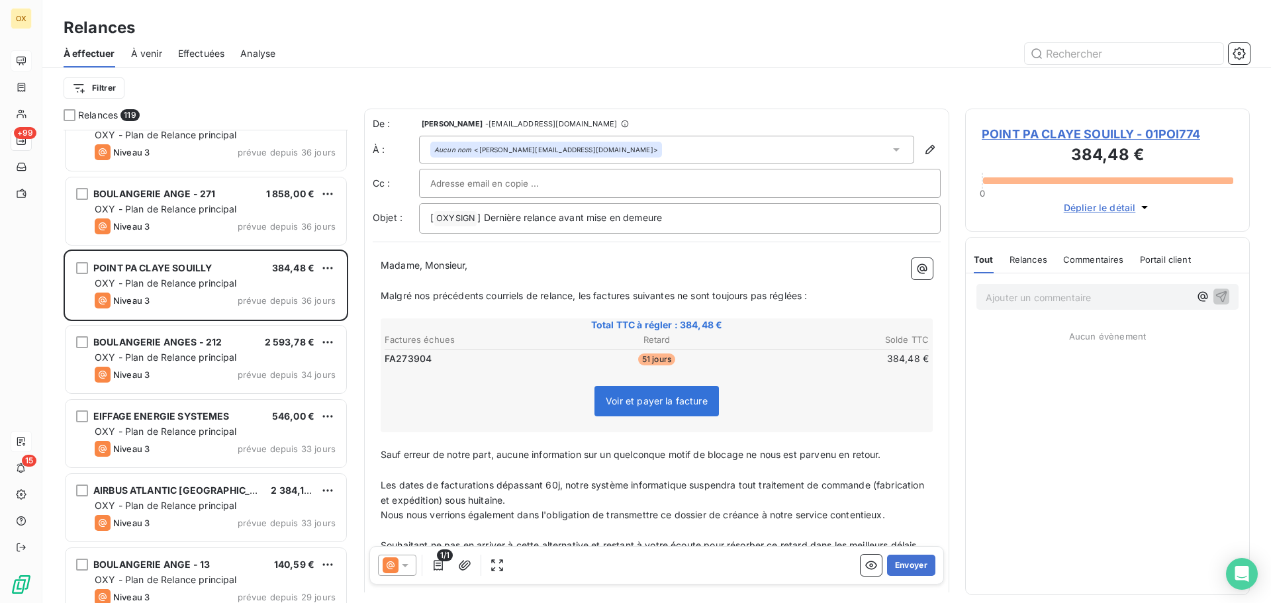
scroll to position [2847, 0]
click at [229, 353] on span "OXY - Plan de Relance principal" at bounding box center [166, 356] width 142 height 11
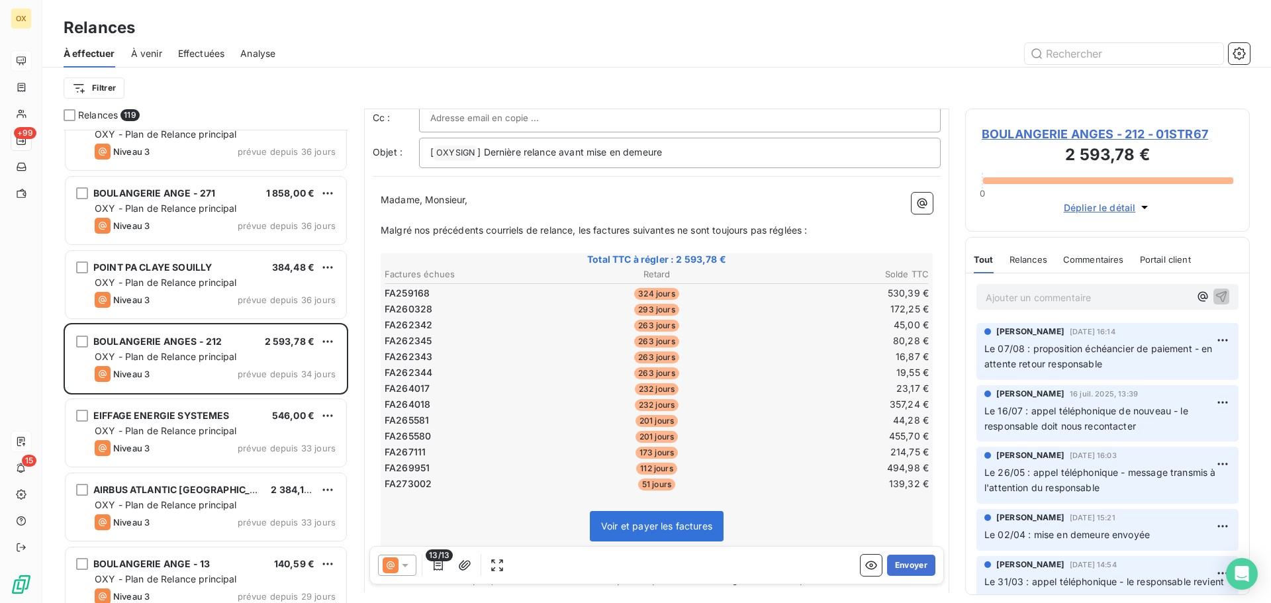
scroll to position [67, 0]
click at [1015, 295] on p "Ajouter un commentaire ﻿" at bounding box center [1088, 297] width 204 height 17
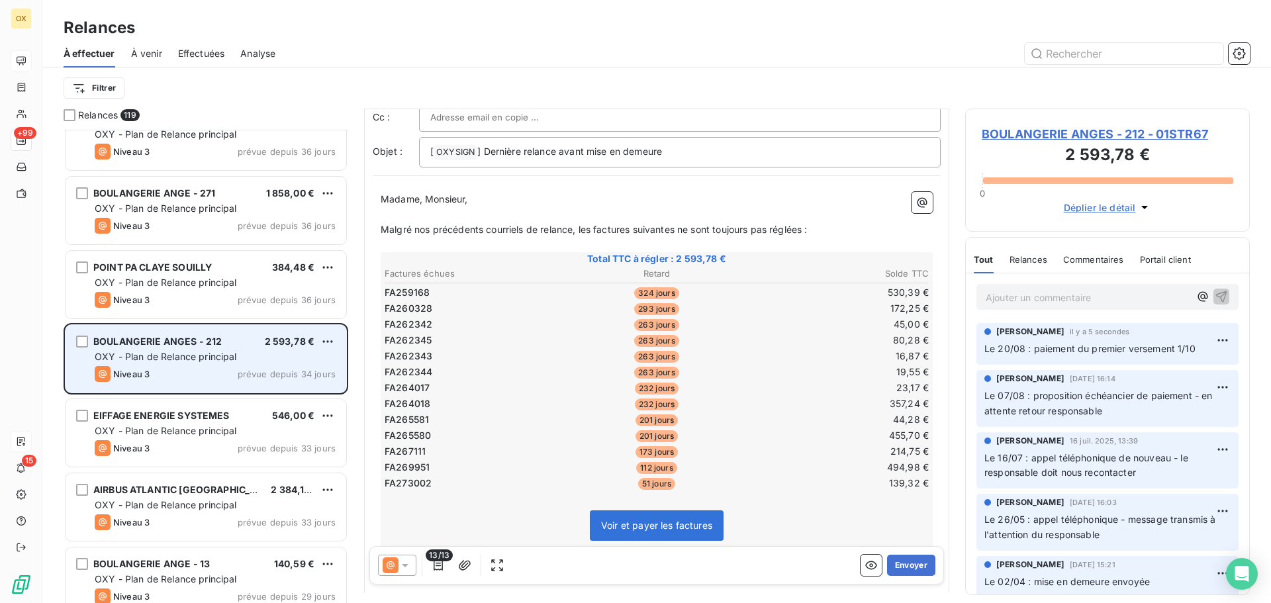
click at [259, 367] on div "Niveau 3 prévue depuis 34 jours" at bounding box center [215, 374] width 241 height 16
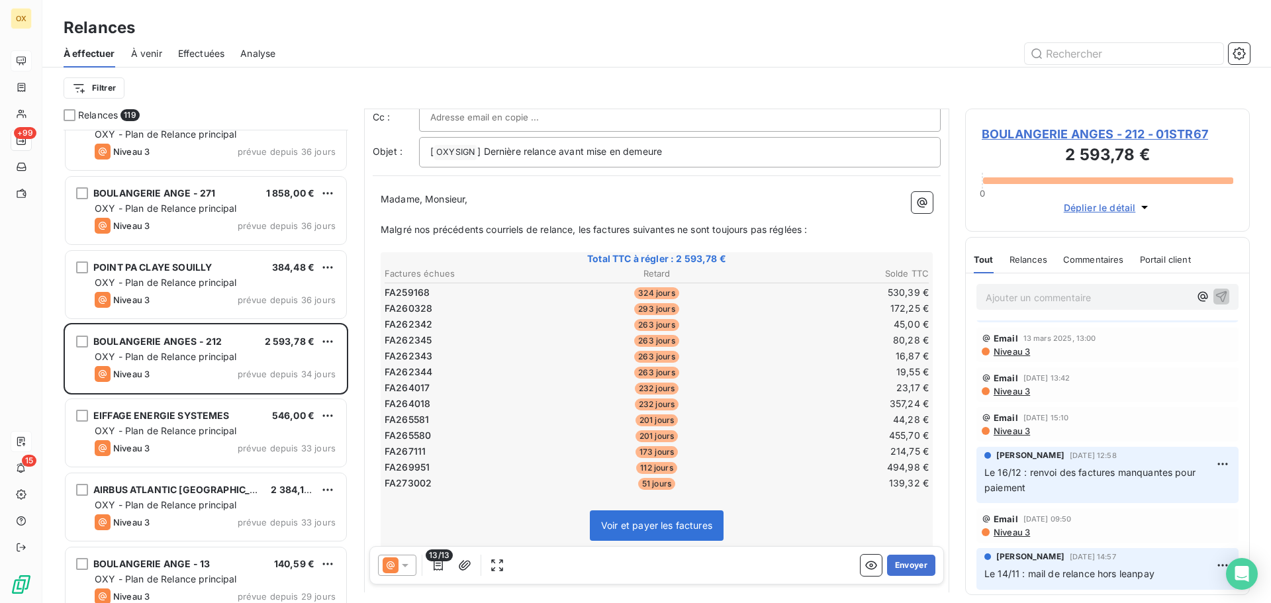
scroll to position [397, 0]
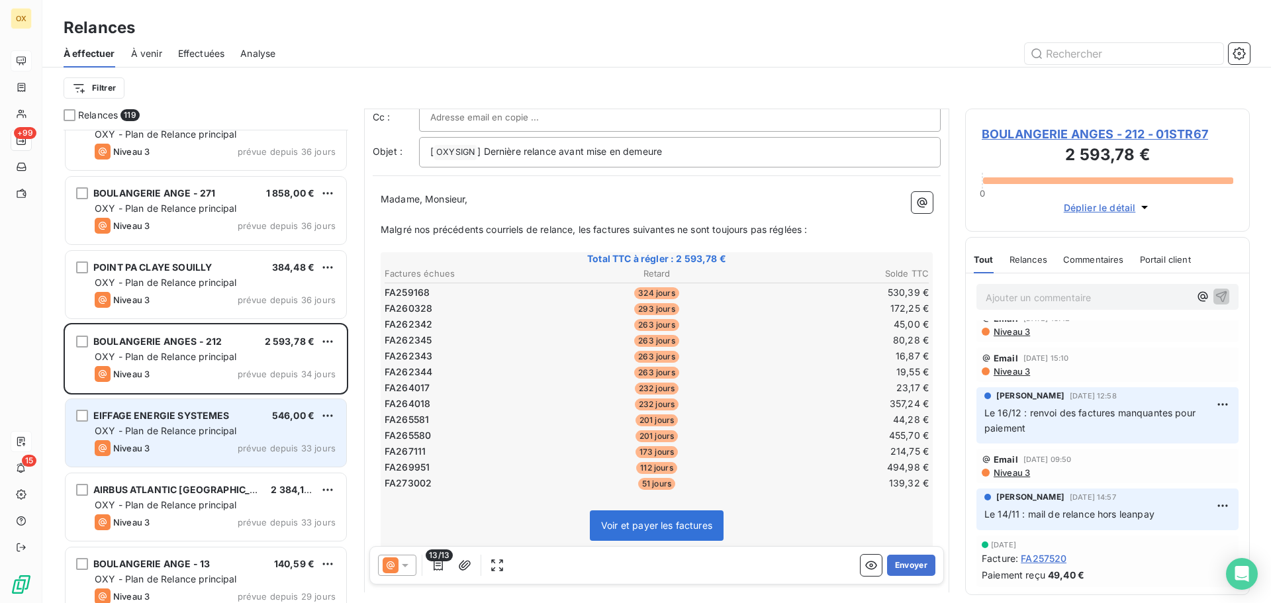
click at [188, 432] on span "OXY - Plan de Relance principal" at bounding box center [166, 430] width 142 height 11
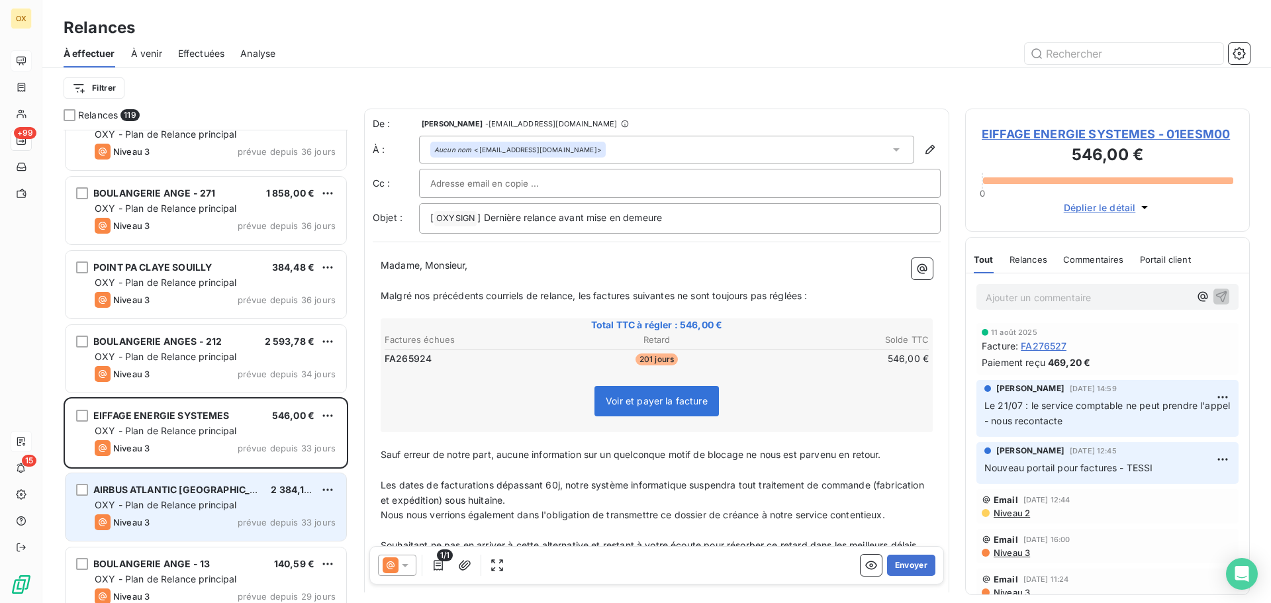
click at [231, 514] on div "AIRBUS ATLANTIC MAROC 2 384,18 € OXY - Plan de Relance principal Niveau 3 prévu…" at bounding box center [206, 507] width 281 height 68
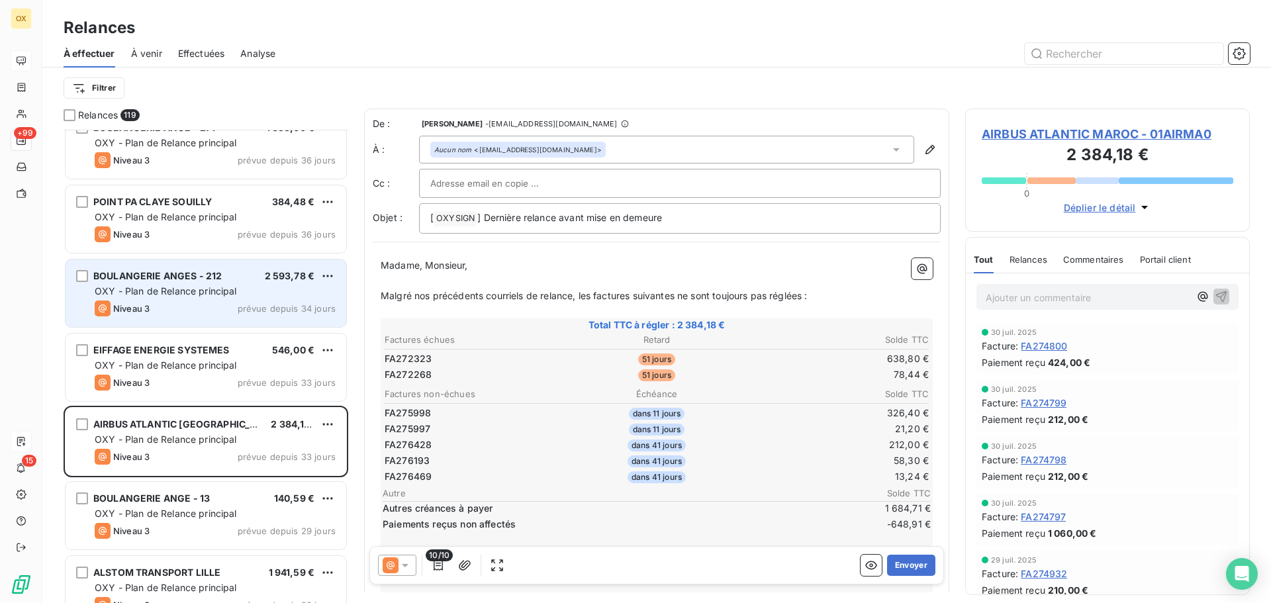
scroll to position [2913, 0]
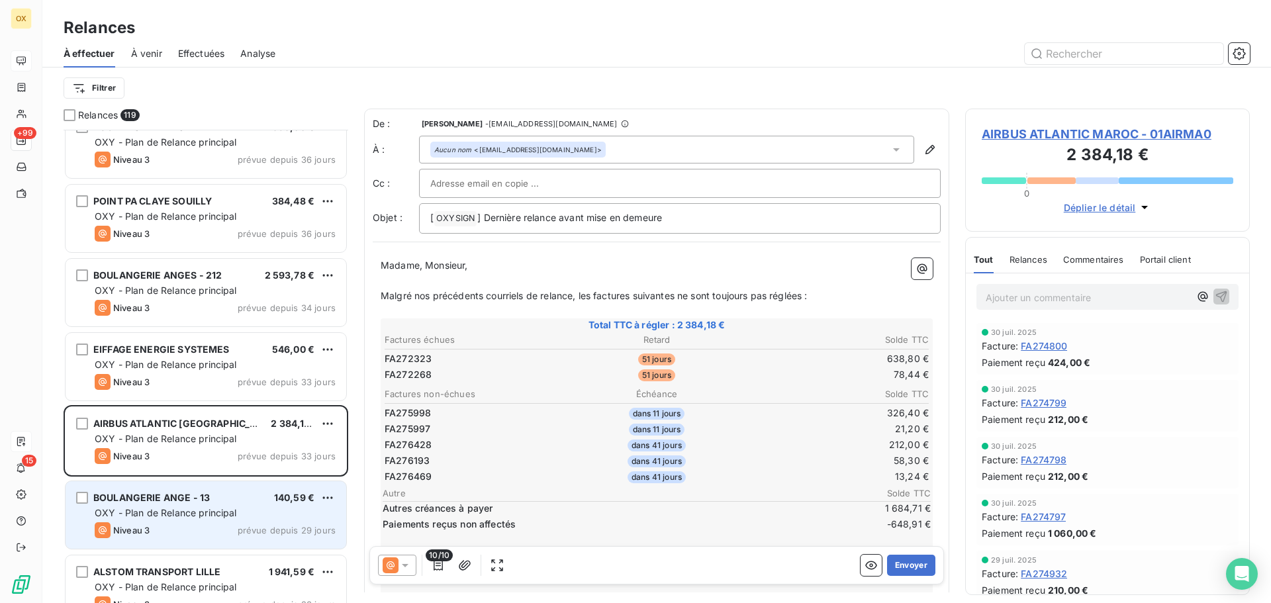
click at [263, 505] on div "BOULANGERIE ANGE - 13 140,59 € OXY - Plan de Relance principal Niveau 3 prévue …" at bounding box center [206, 515] width 281 height 68
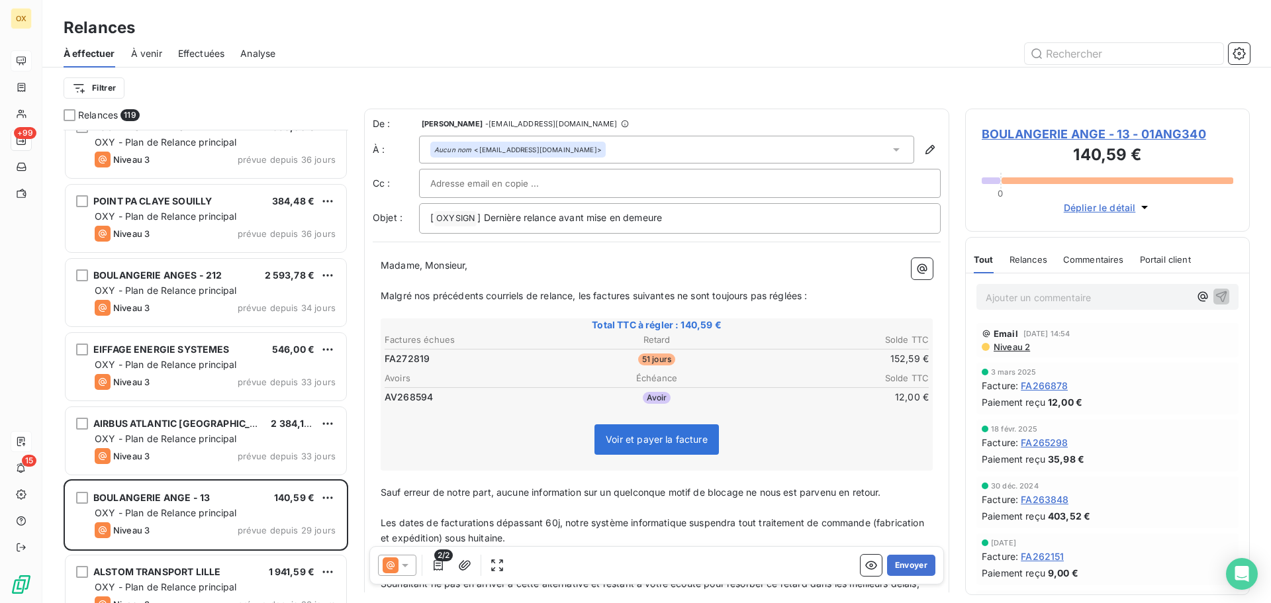
click at [1015, 135] on span "BOULANGERIE ANGE - 13 - 01ANG340" at bounding box center [1108, 134] width 252 height 18
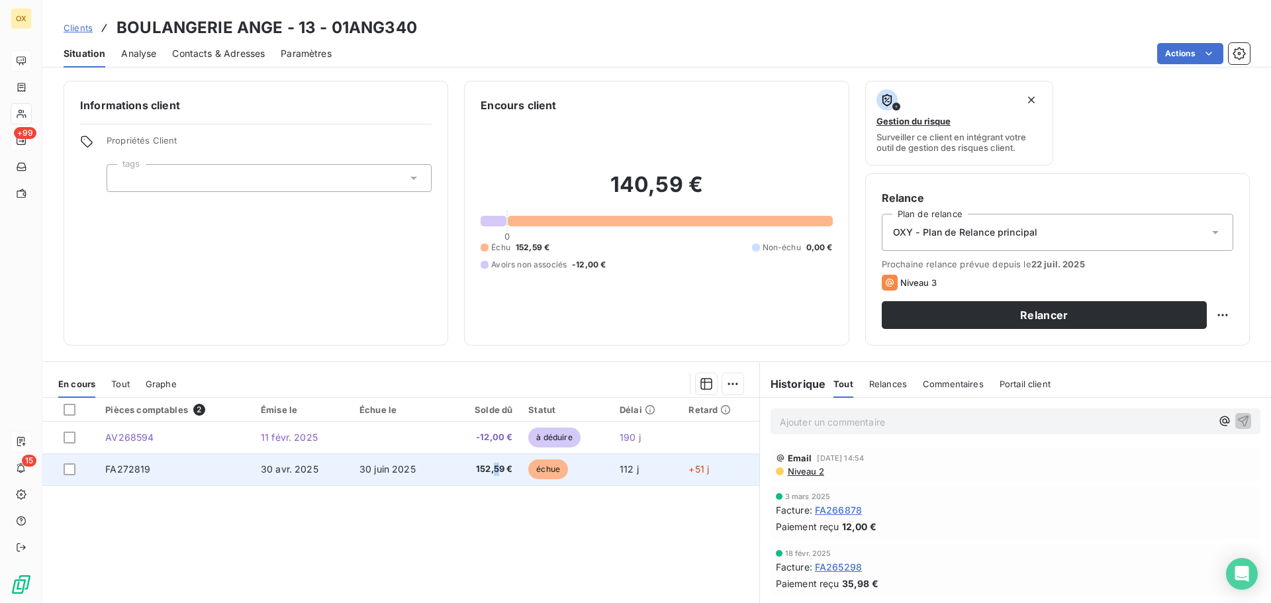
click at [491, 474] on td "152,59 €" at bounding box center [484, 469] width 72 height 32
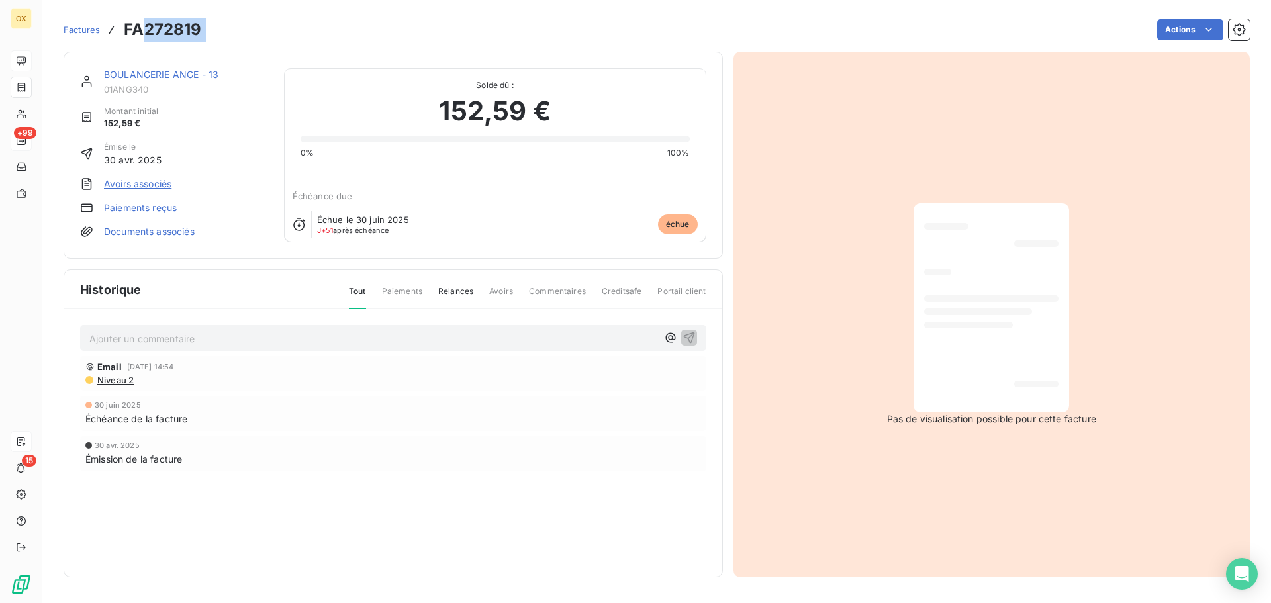
drag, startPoint x: 224, startPoint y: 35, endPoint x: 144, endPoint y: 38, distance: 79.5
click at [144, 38] on div "Factures FA272819 Actions" at bounding box center [657, 30] width 1186 height 28
copy section "272819 Actions"
click at [169, 74] on link "BOULANGERIE ANGE - 13" at bounding box center [161, 74] width 115 height 11
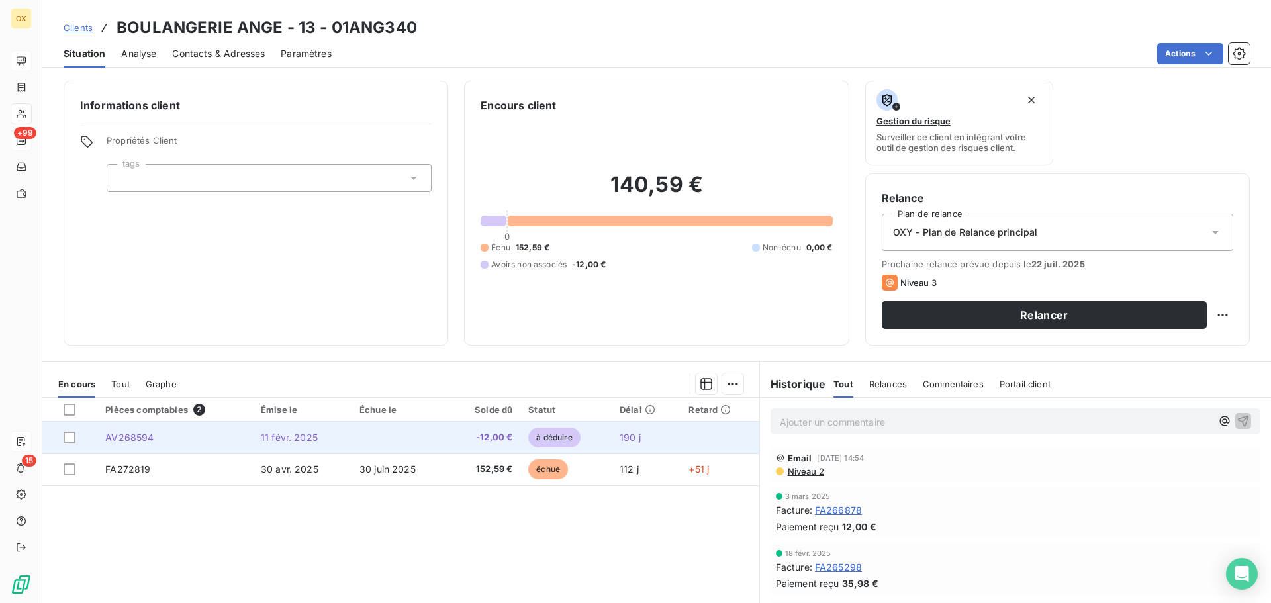
click at [543, 426] on td "à déduire" at bounding box center [565, 438] width 91 height 32
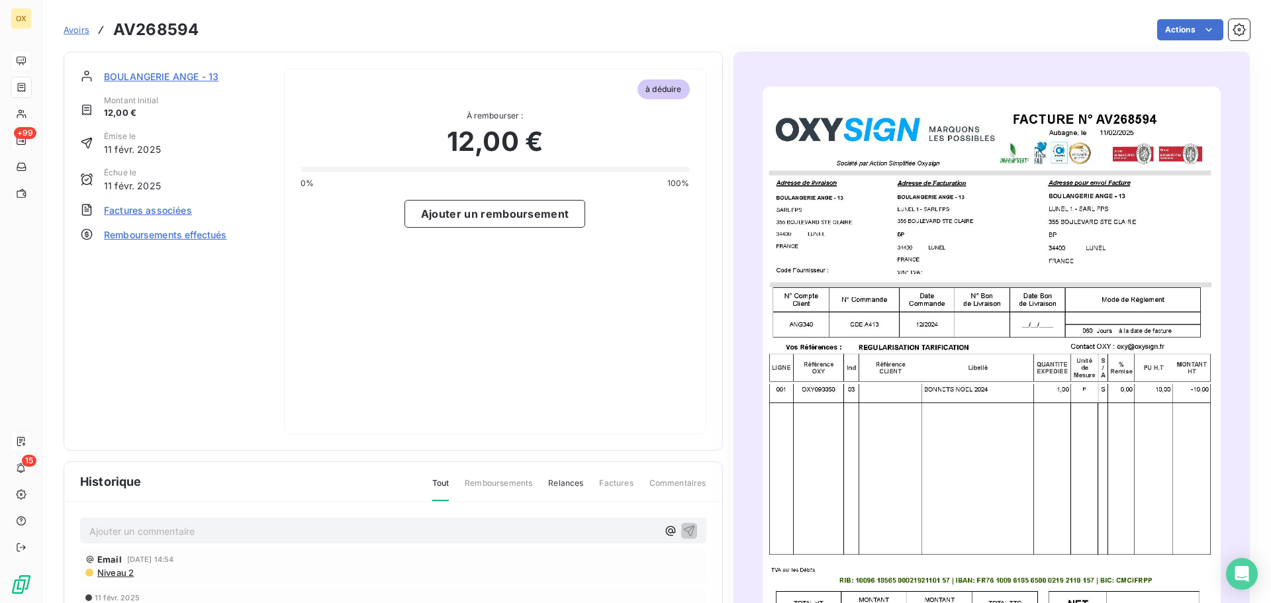
click at [167, 77] on span "BOULANGERIE ANGE - 13" at bounding box center [161, 77] width 115 height 14
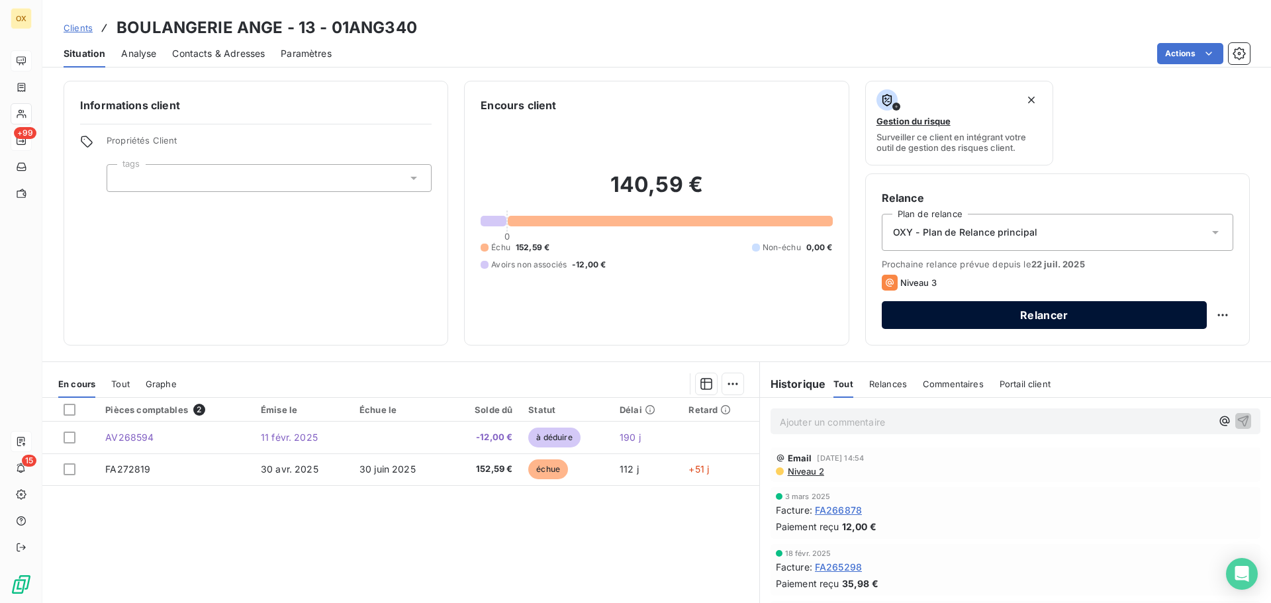
click at [1045, 314] on button "Relancer" at bounding box center [1044, 315] width 325 height 28
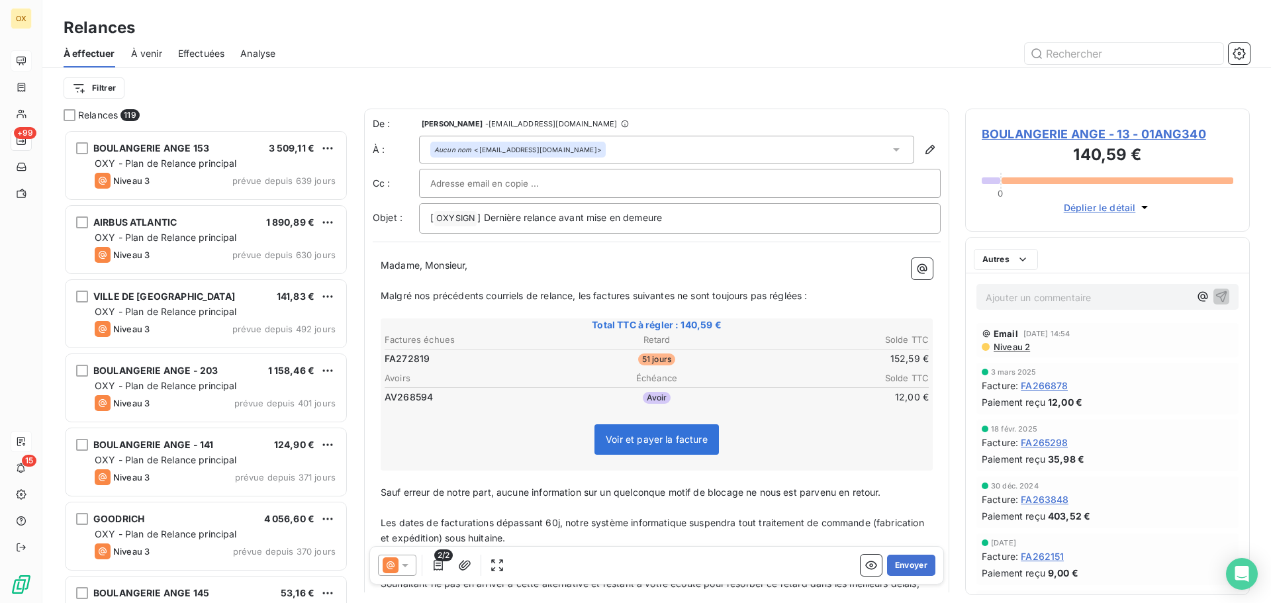
scroll to position [463, 275]
click at [463, 564] on icon "button" at bounding box center [465, 565] width 12 height 10
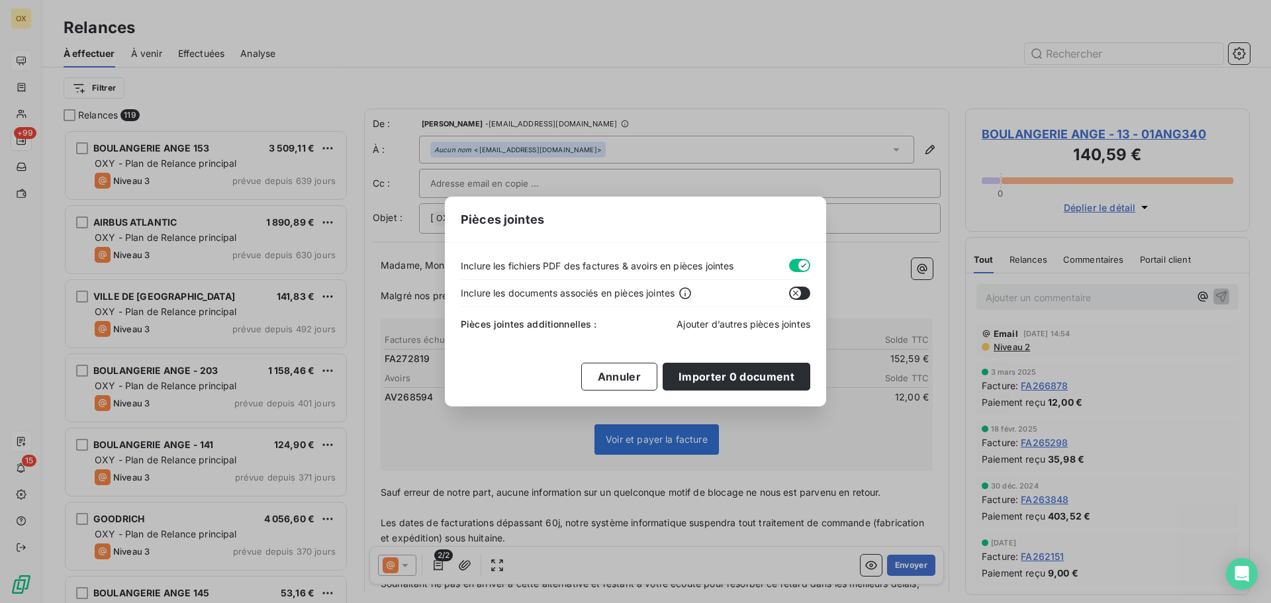
click at [733, 327] on span "Ajouter d’autres pièces jointes" at bounding box center [744, 323] width 134 height 11
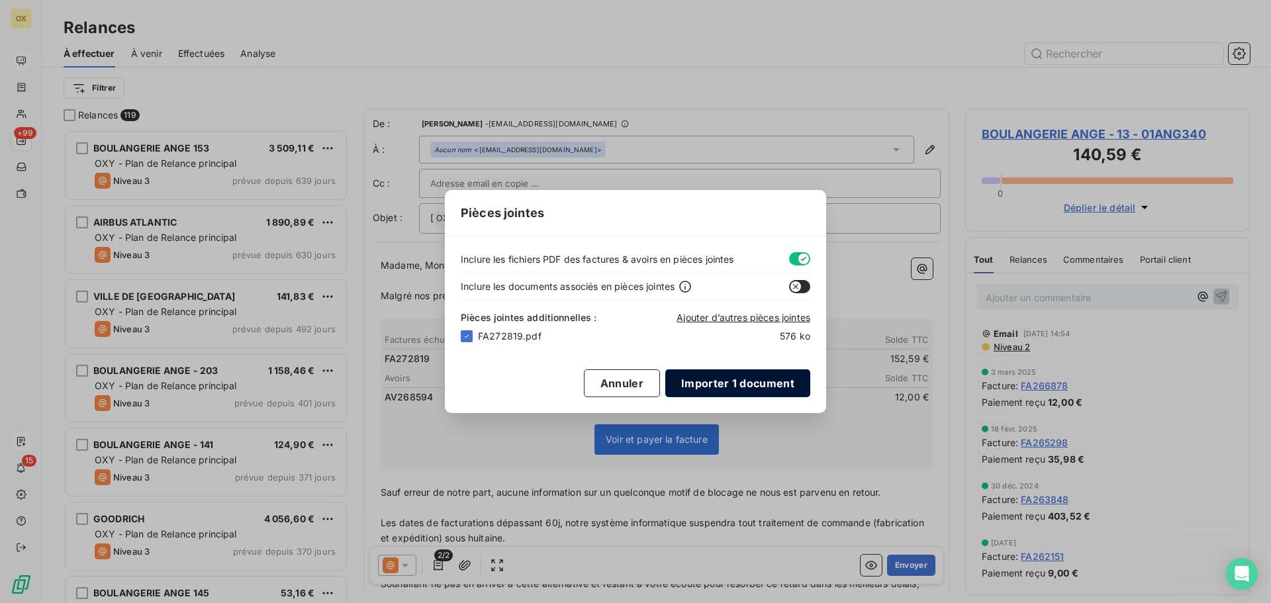
click at [775, 387] on button "Importer 1 document" at bounding box center [737, 383] width 145 height 28
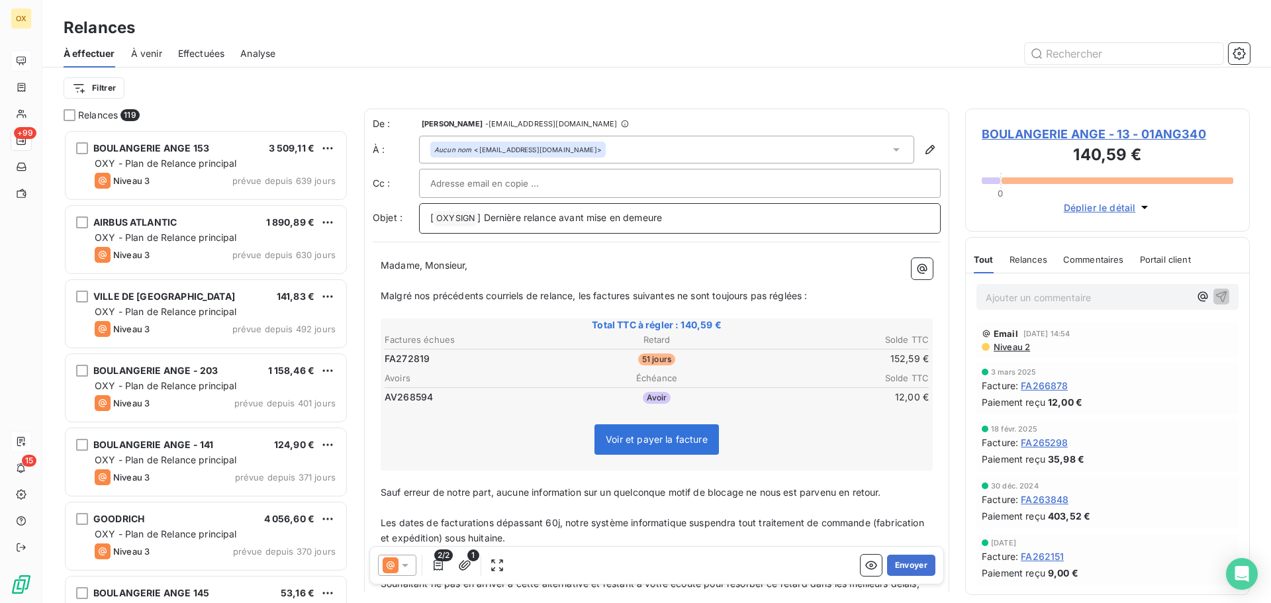
drag, startPoint x: 673, startPoint y: 215, endPoint x: 485, endPoint y: 220, distance: 188.1
click at [485, 220] on p "[ OXYSIGN ﻿ ] Dernière relance avant mise en demeure" at bounding box center [679, 219] width 499 height 16
click at [594, 293] on span "Malgré nos précédents courriels de relance, les factures suivantes ne sont touj…" at bounding box center [594, 295] width 427 height 11
click at [678, 294] on span "Malgré nos précédents courriels de relance, le solde de la factures suivantes n…" at bounding box center [617, 295] width 473 height 11
click at [719, 295] on span "Malgré nos précédents courriels de relance, le solde de la facture suivantes ne…" at bounding box center [615, 295] width 468 height 11
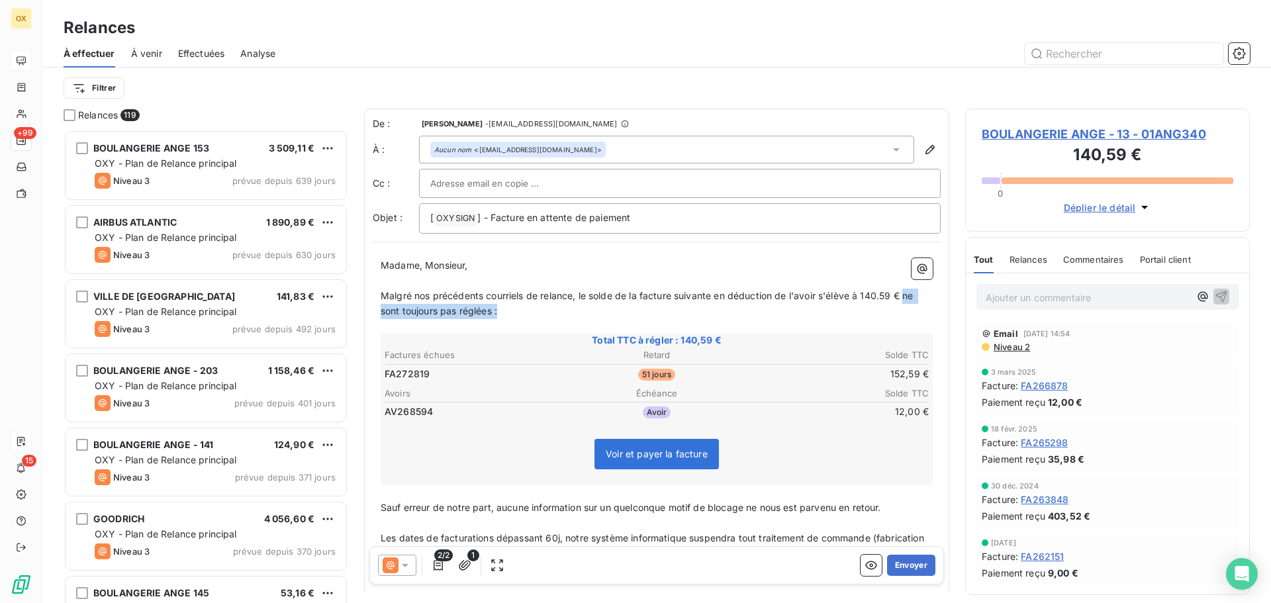
drag, startPoint x: 905, startPoint y: 294, endPoint x: 915, endPoint y: 309, distance: 18.5
click at [915, 309] on p "Malgré nos précédents courriels de relance, le solde de la facture suivante en …" at bounding box center [657, 304] width 552 height 30
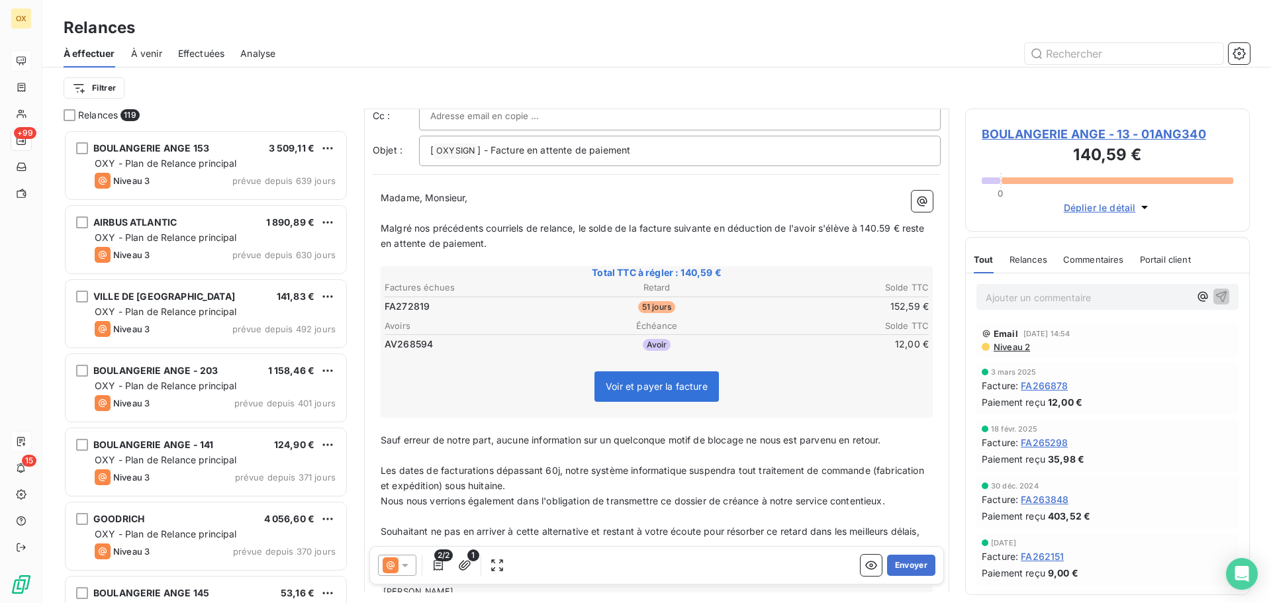
scroll to position [175, 0]
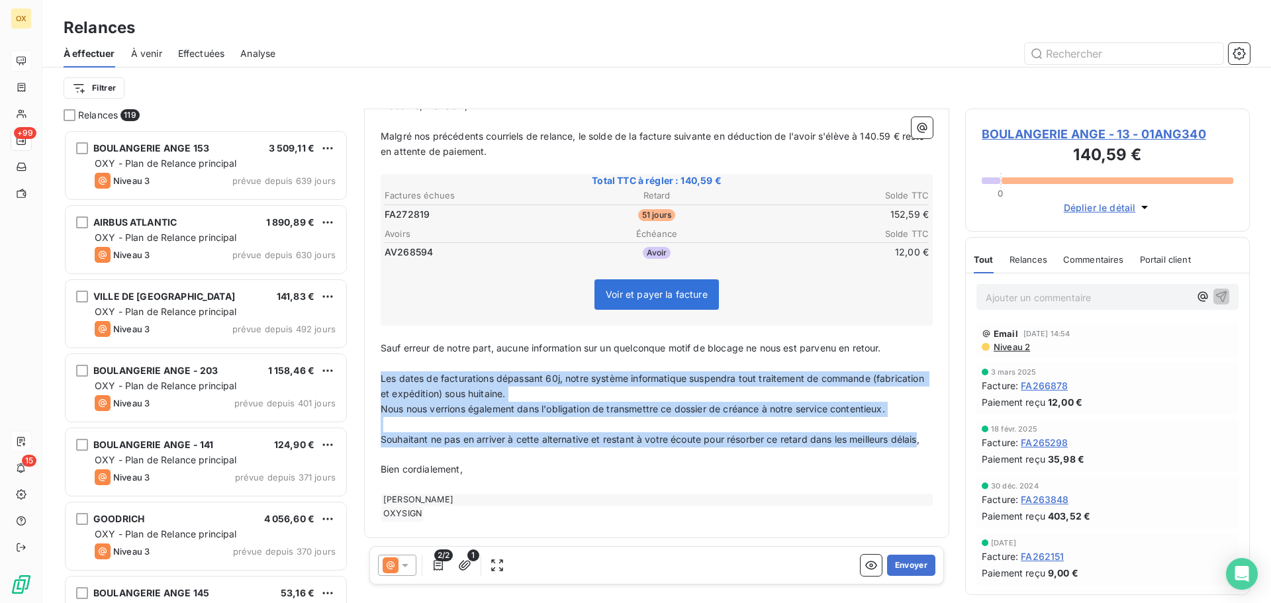
drag, startPoint x: 406, startPoint y: 436, endPoint x: 376, endPoint y: 363, distance: 78.9
click at [376, 363] on div "Madame, Monsieur, ﻿ Malgré nos précédents courriels de relance, le solde de la …" at bounding box center [657, 310] width 568 height 439
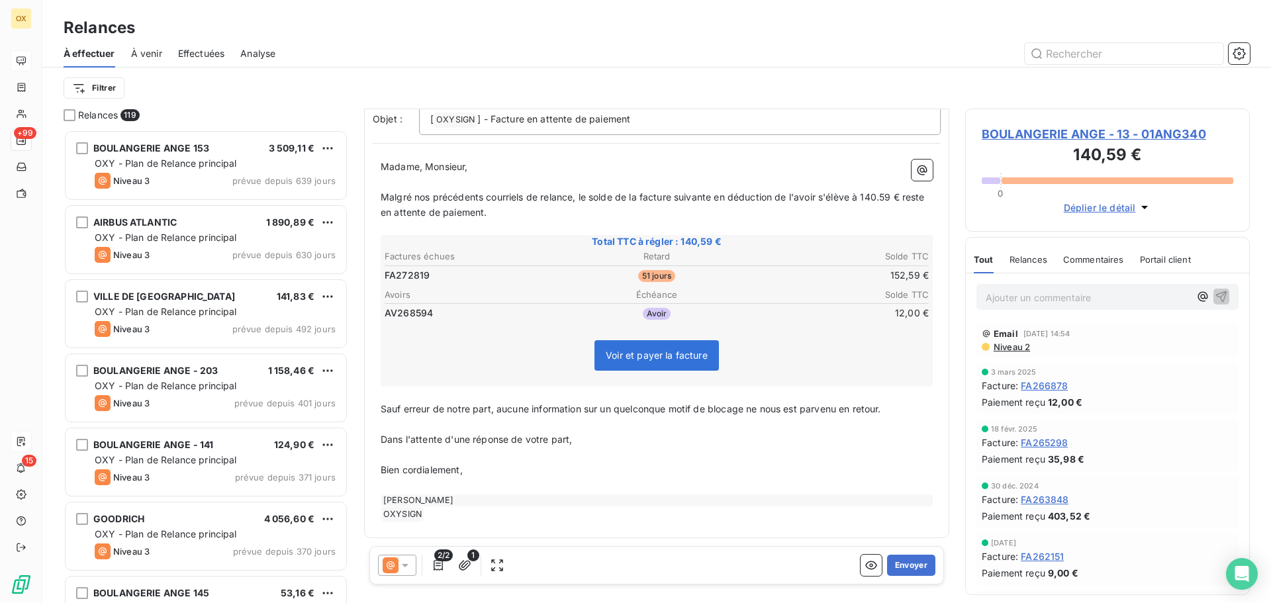
scroll to position [0, 0]
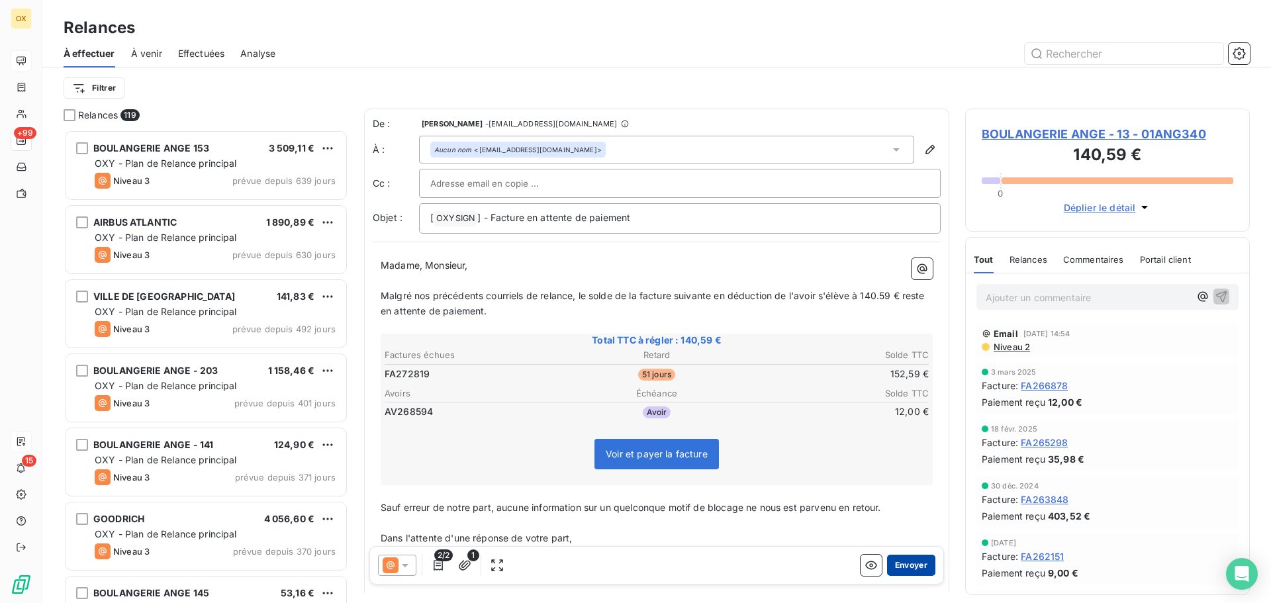
click at [915, 562] on button "Envoyer" at bounding box center [911, 565] width 48 height 21
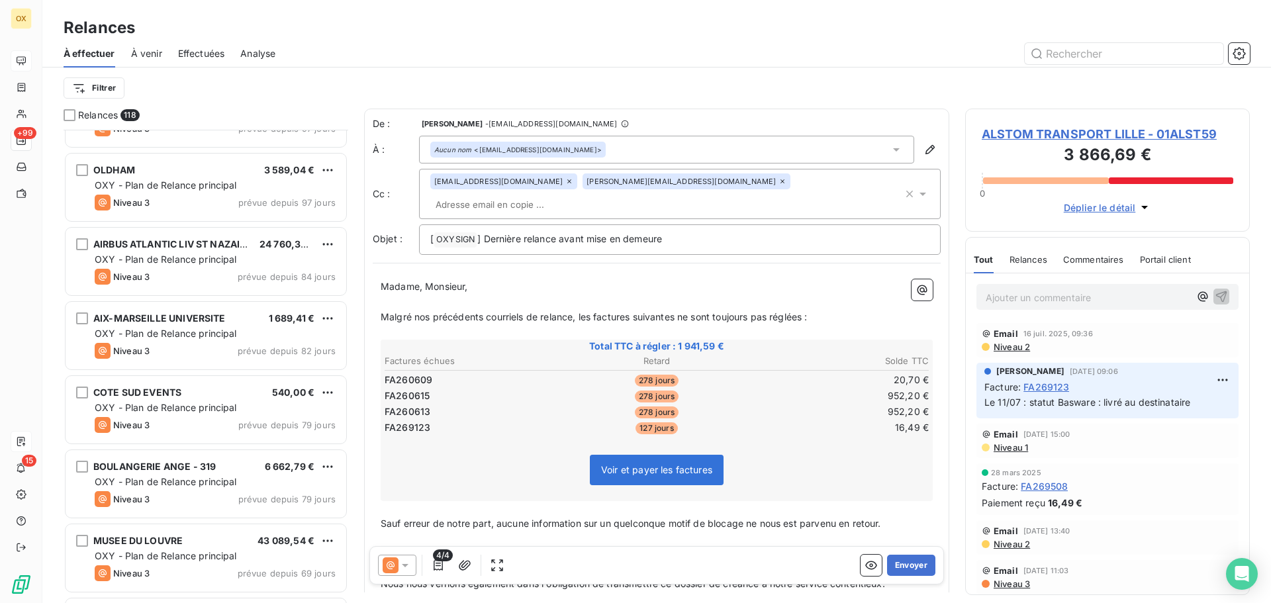
scroll to position [1788, 0]
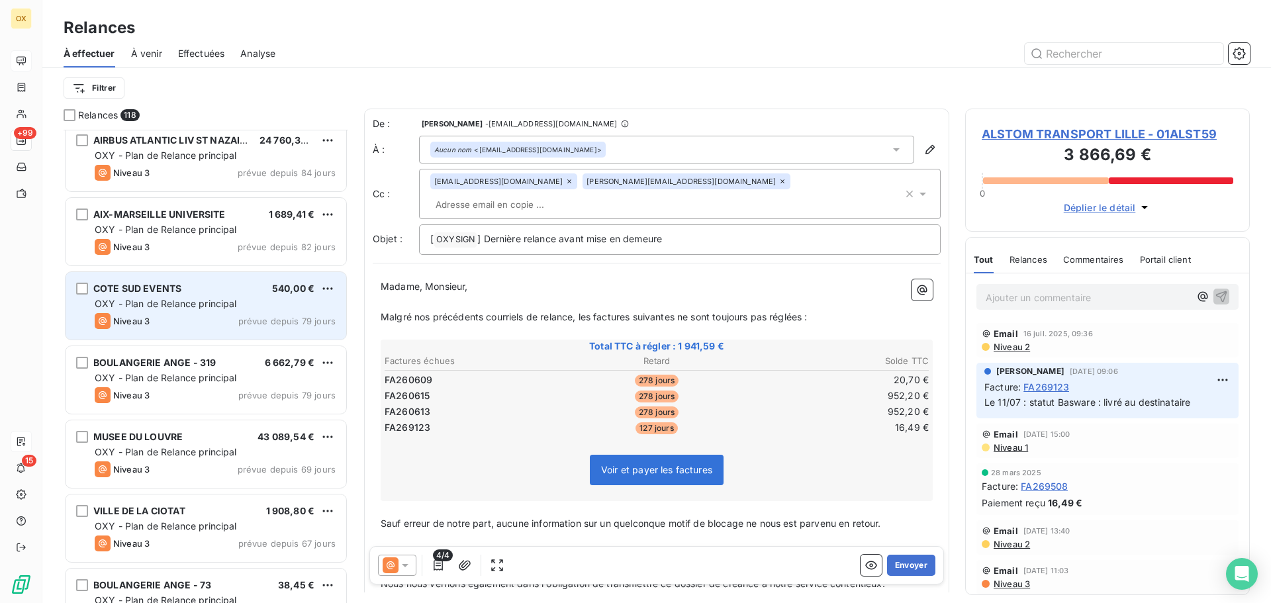
click at [191, 304] on span "OXY - Plan de Relance principal" at bounding box center [166, 303] width 142 height 11
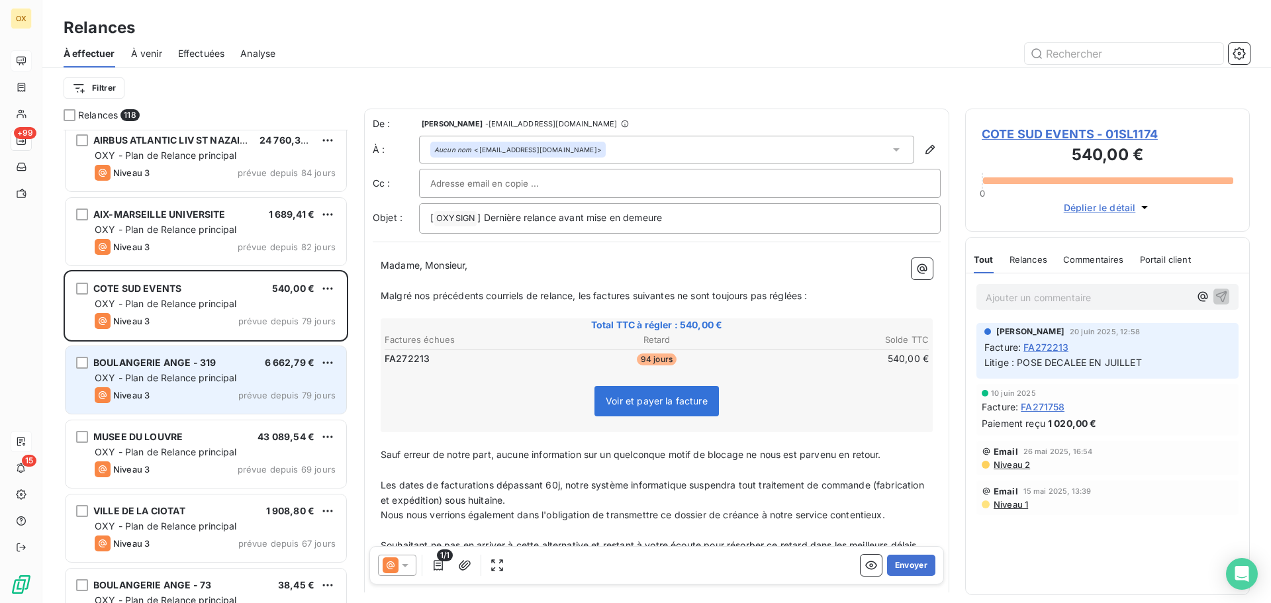
click at [200, 365] on span "BOULANGERIE ANGE - 319" at bounding box center [154, 362] width 122 height 11
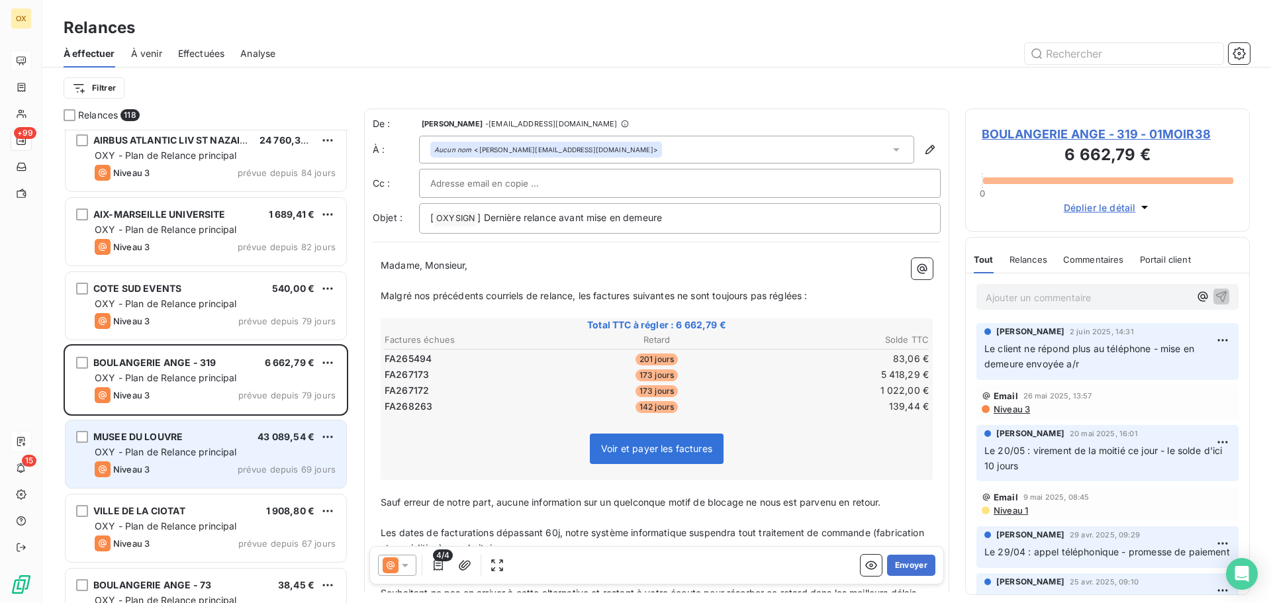
click at [158, 445] on div "[GEOGRAPHIC_DATA] 43 089,54 € OXY - Plan de Relance principal Niveau 3 prévue d…" at bounding box center [206, 454] width 281 height 68
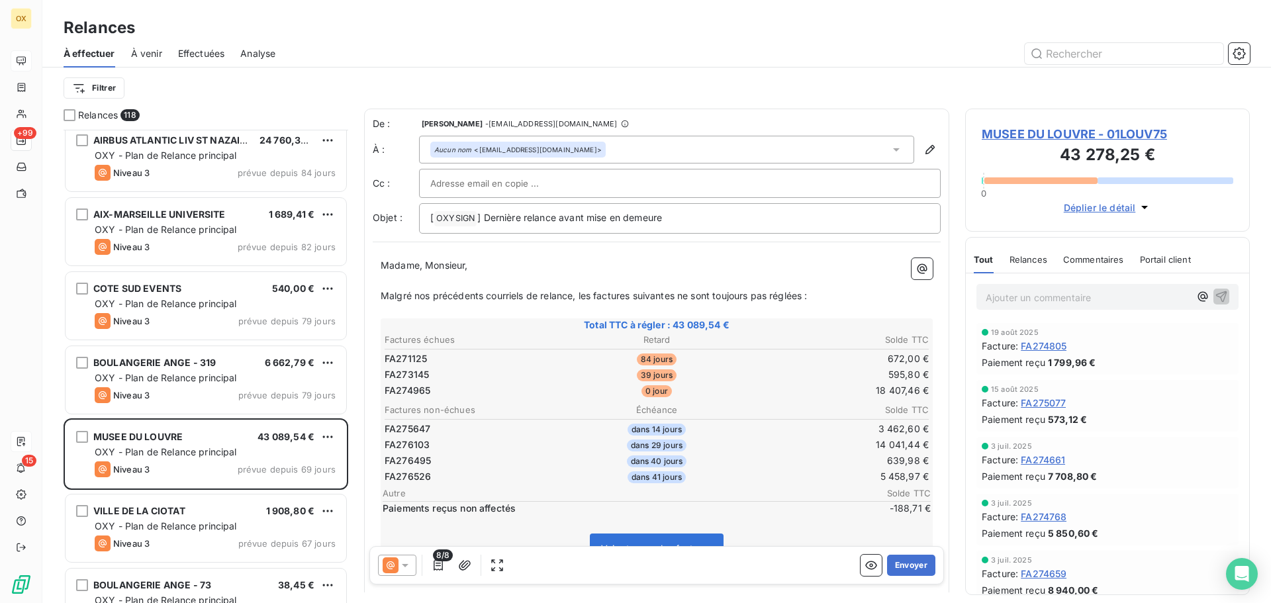
click at [1082, 133] on span "MUSEE DU LOUVRE - 01LOUV75" at bounding box center [1108, 134] width 252 height 18
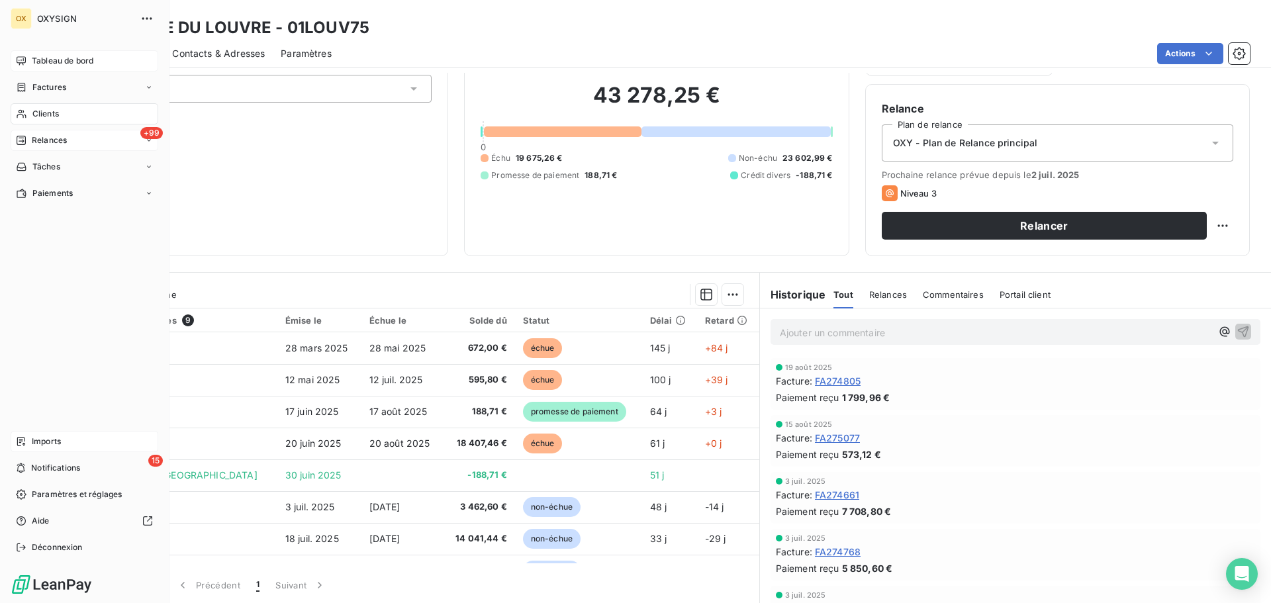
drag, startPoint x: 54, startPoint y: 137, endPoint x: 142, endPoint y: 141, distance: 87.5
click at [54, 137] on span "Relances" at bounding box center [49, 140] width 35 height 12
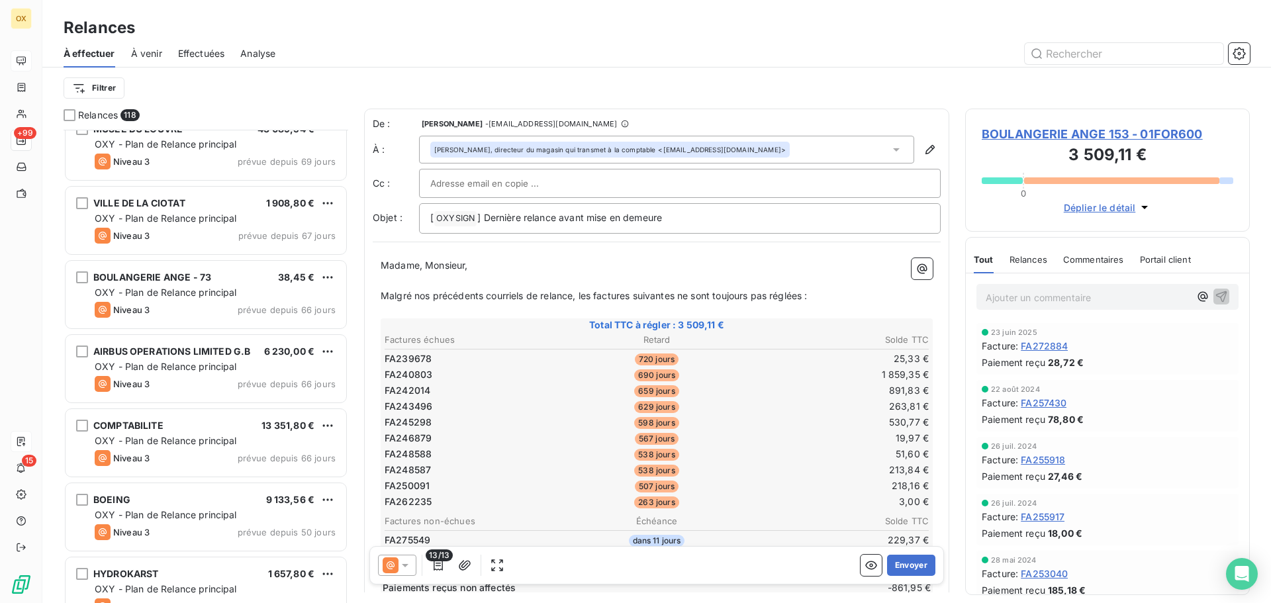
scroll to position [2119, 0]
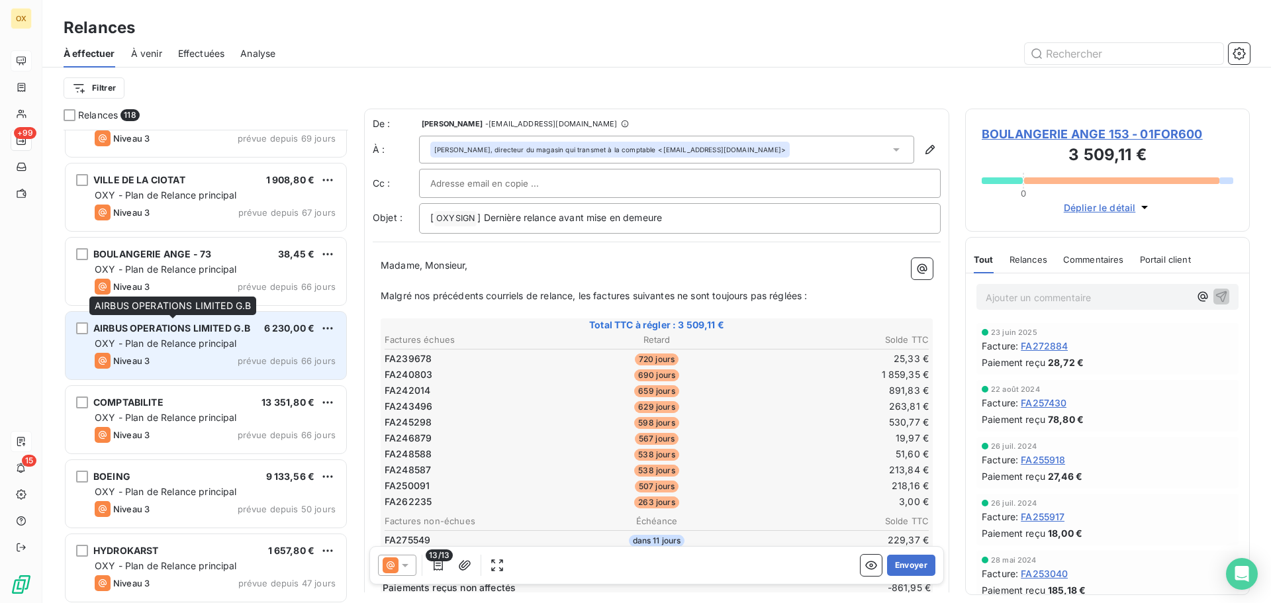
click at [238, 331] on span "AIRBUS OPERATIONS LIMITED G.B" at bounding box center [171, 327] width 157 height 11
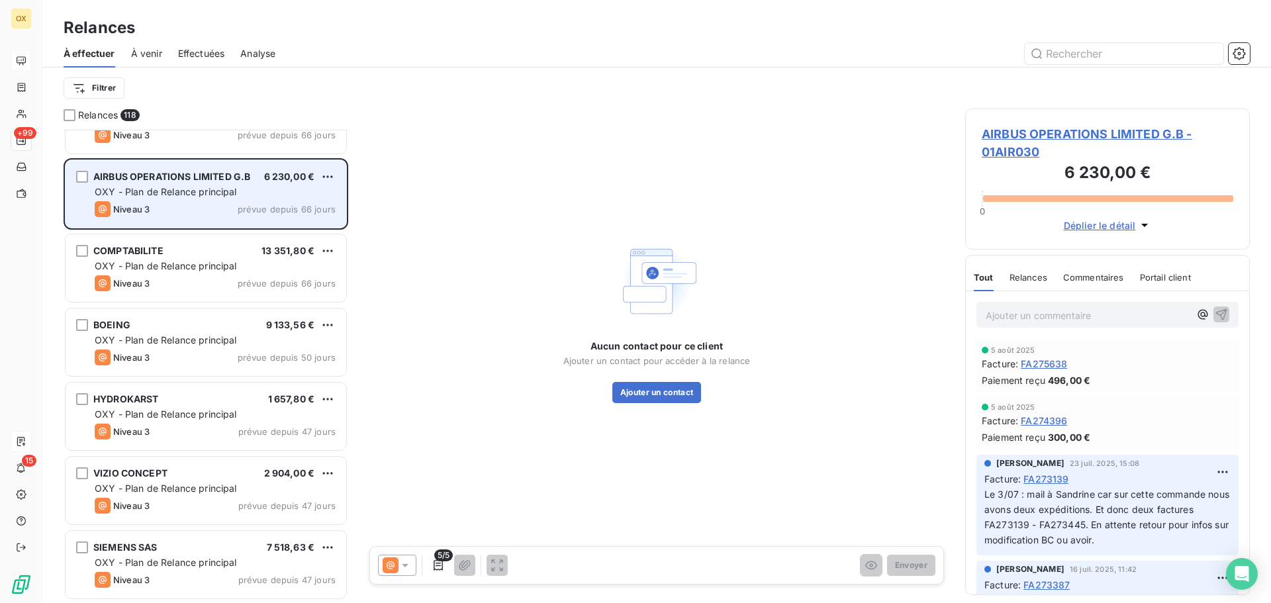
scroll to position [2317, 0]
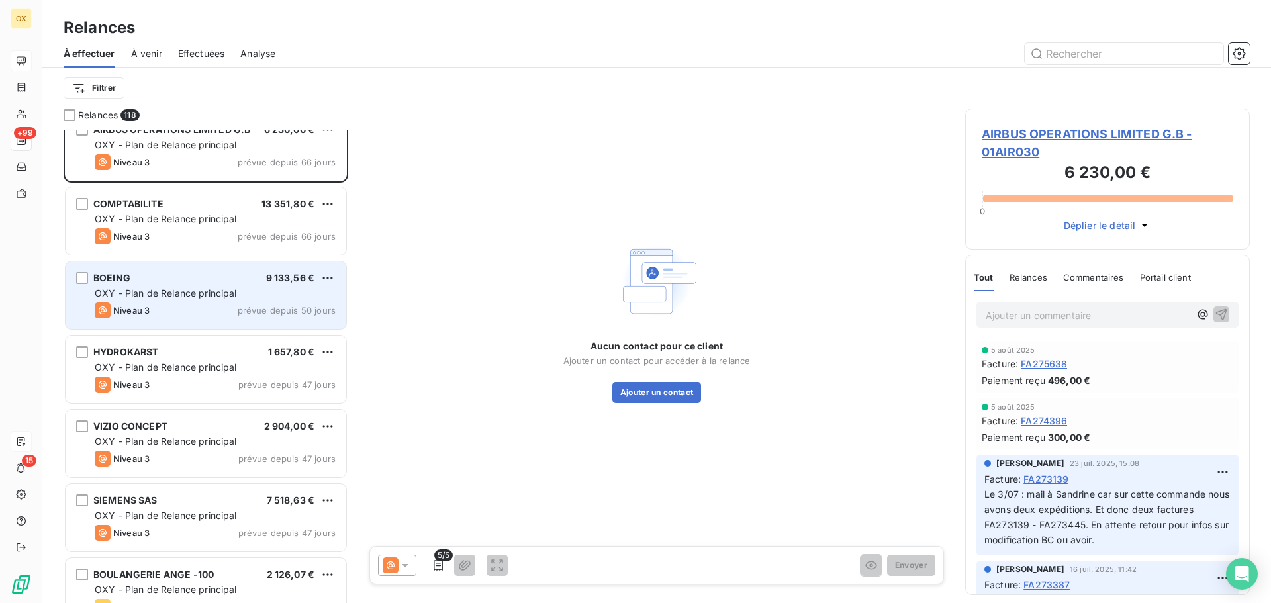
click at [238, 311] on div "Niveau 3 prévue depuis 50 jours" at bounding box center [215, 311] width 241 height 16
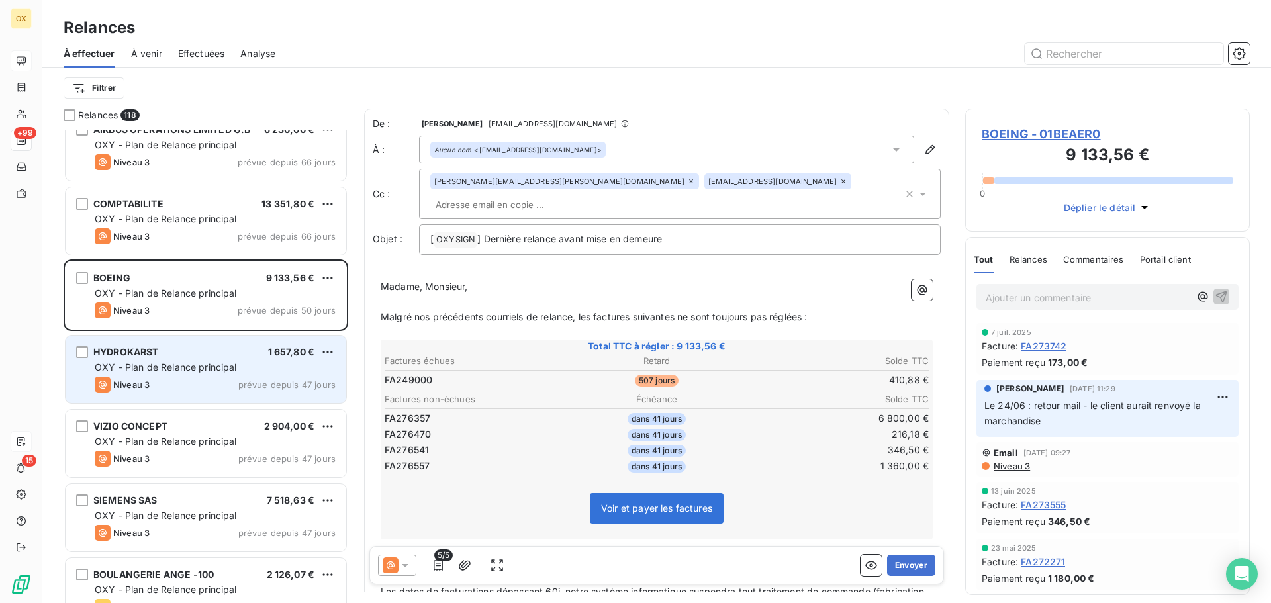
click at [243, 359] on div "HYDROKARST 1 657,80 € OXY - Plan de Relance principal Niveau 3 prévue depuis 47…" at bounding box center [206, 370] width 281 height 68
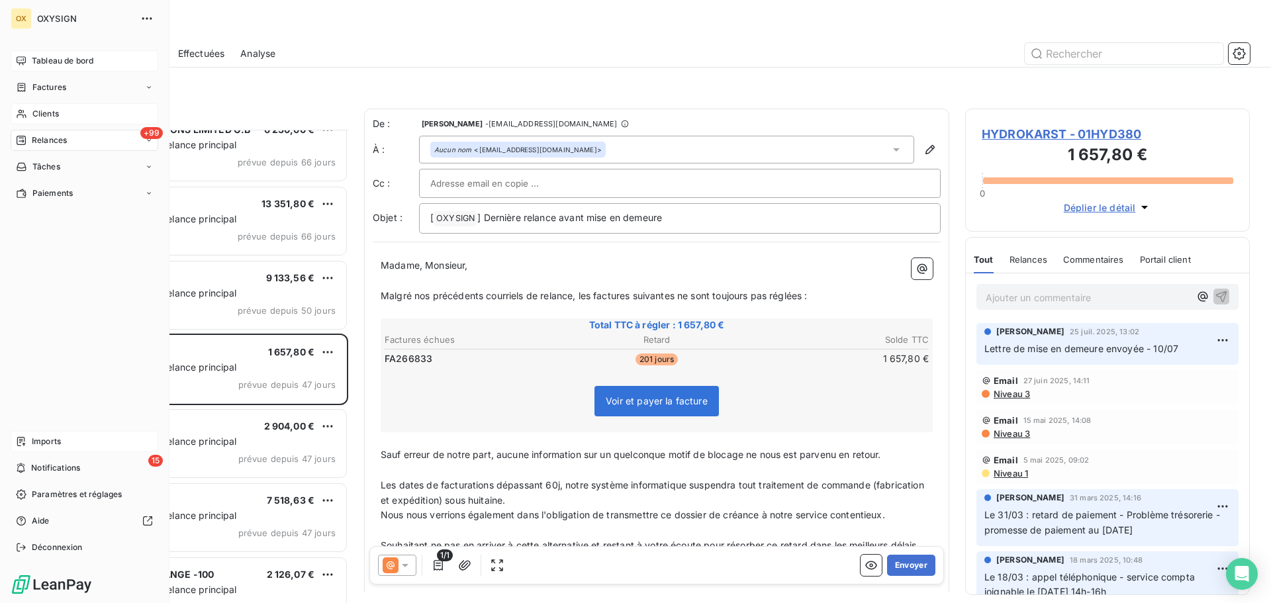
click at [44, 109] on span "Clients" at bounding box center [45, 114] width 26 height 12
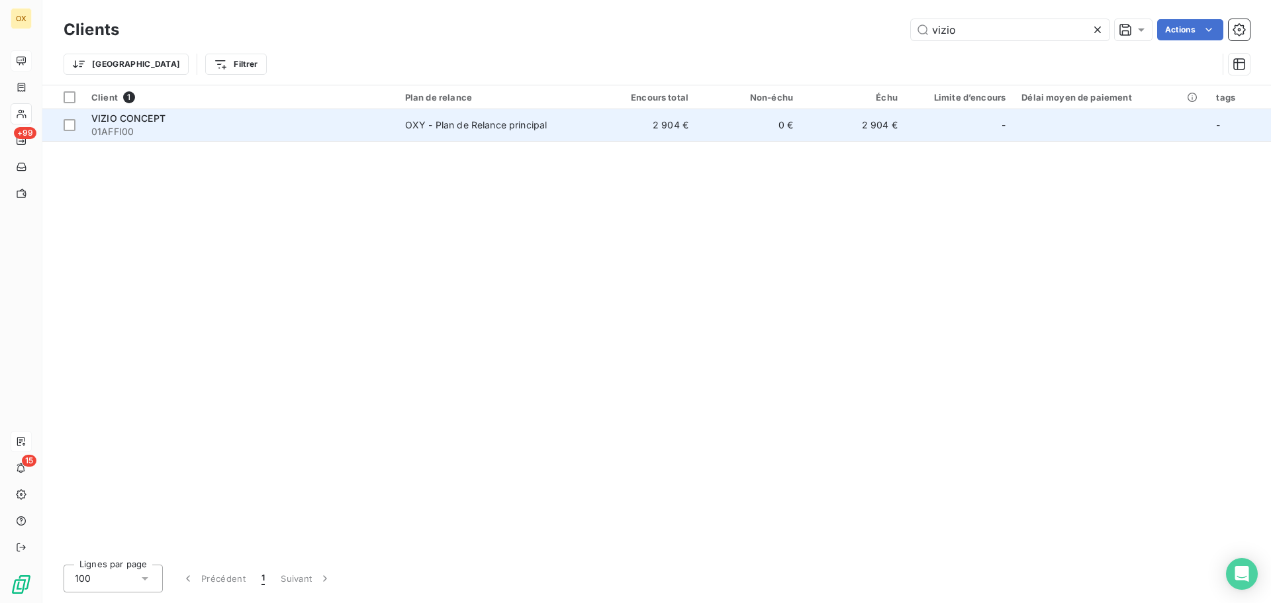
type input "vizio"
click at [175, 117] on div "VIZIO CONCEPT" at bounding box center [240, 118] width 298 height 13
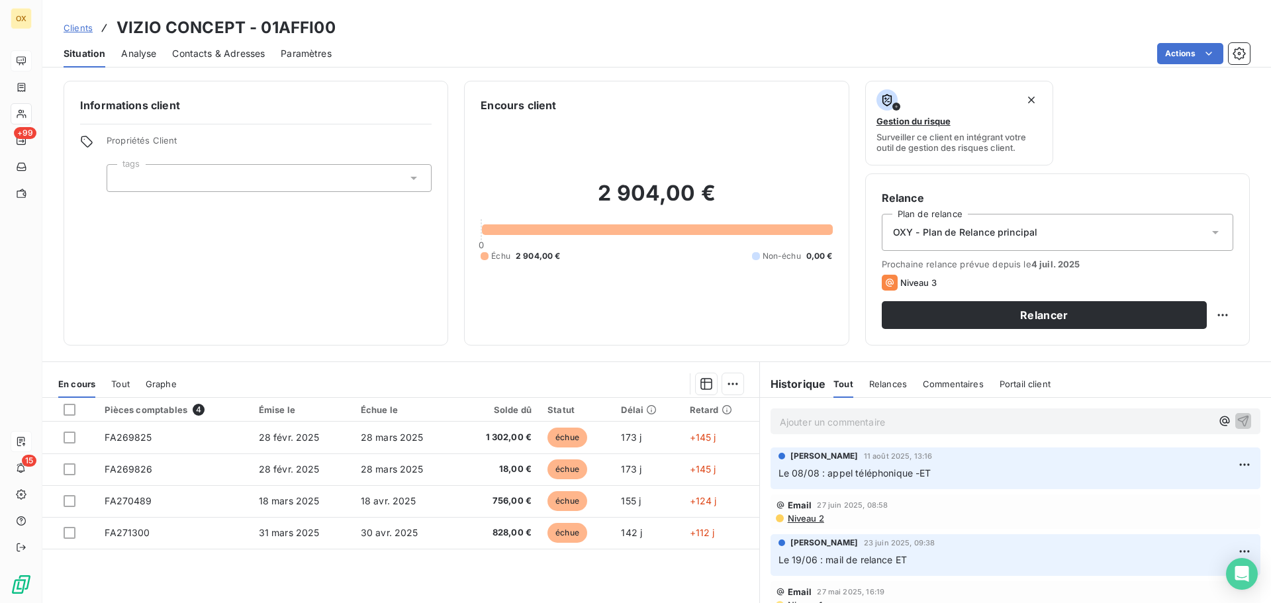
click at [203, 47] on span "Contacts & Adresses" at bounding box center [218, 53] width 93 height 13
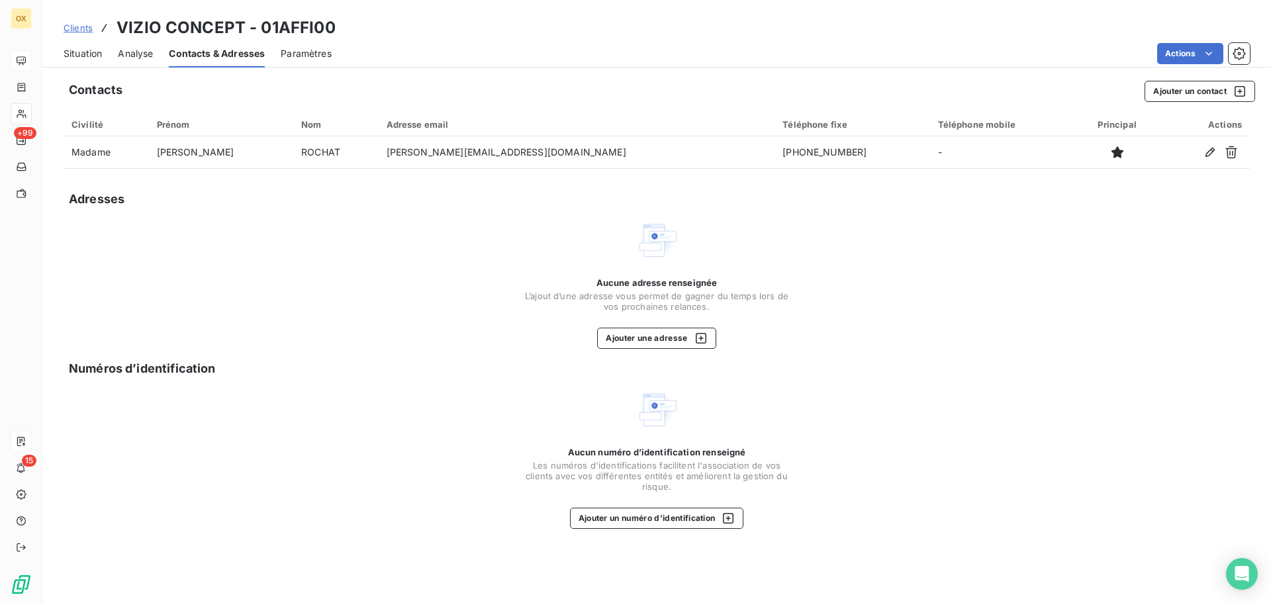
click at [95, 56] on span "Situation" at bounding box center [83, 53] width 38 height 13
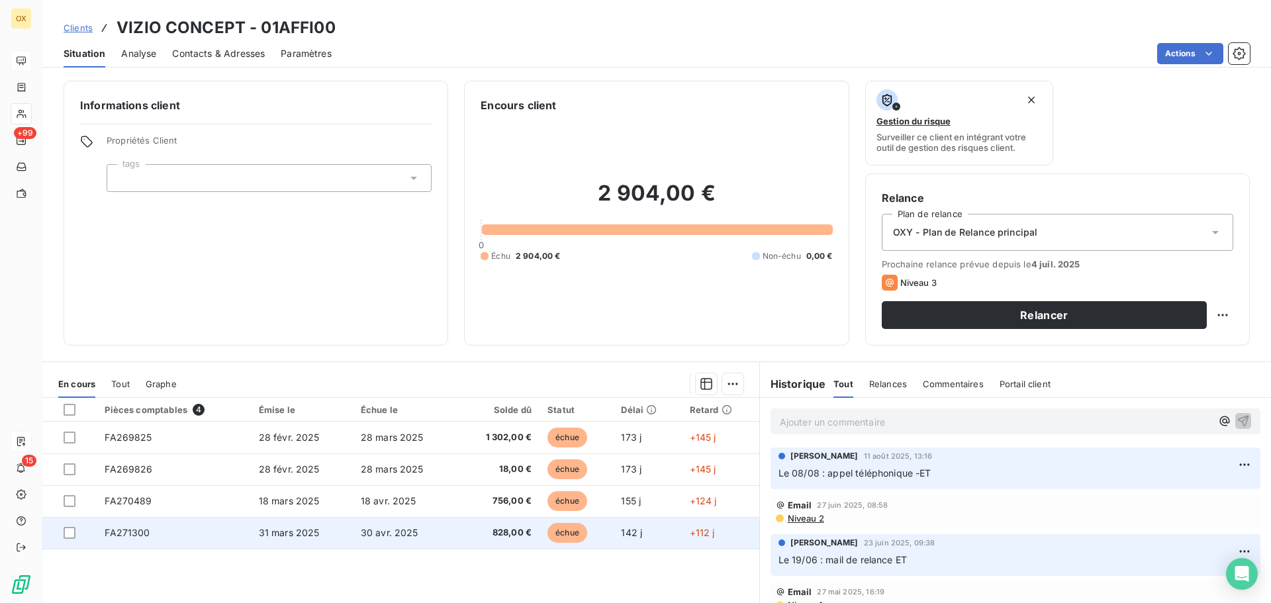
click at [511, 530] on span "828,00 €" at bounding box center [498, 532] width 66 height 13
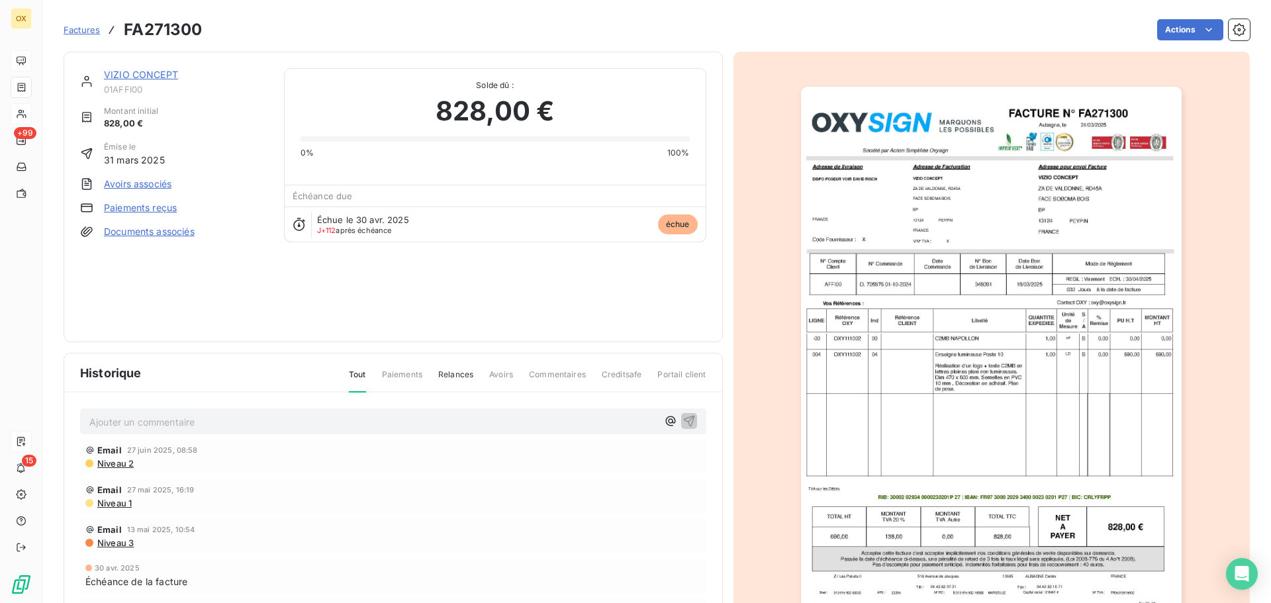
click at [152, 75] on link "VIZIO CONCEPT" at bounding box center [141, 74] width 74 height 11
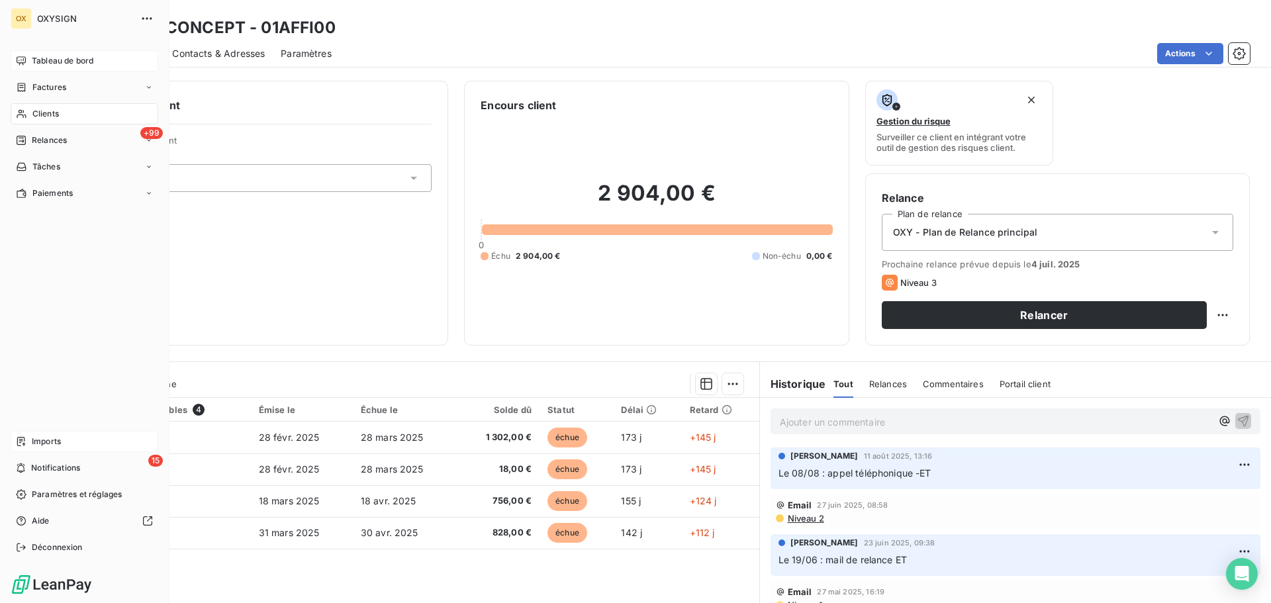
click at [41, 113] on span "Clients" at bounding box center [45, 114] width 26 height 12
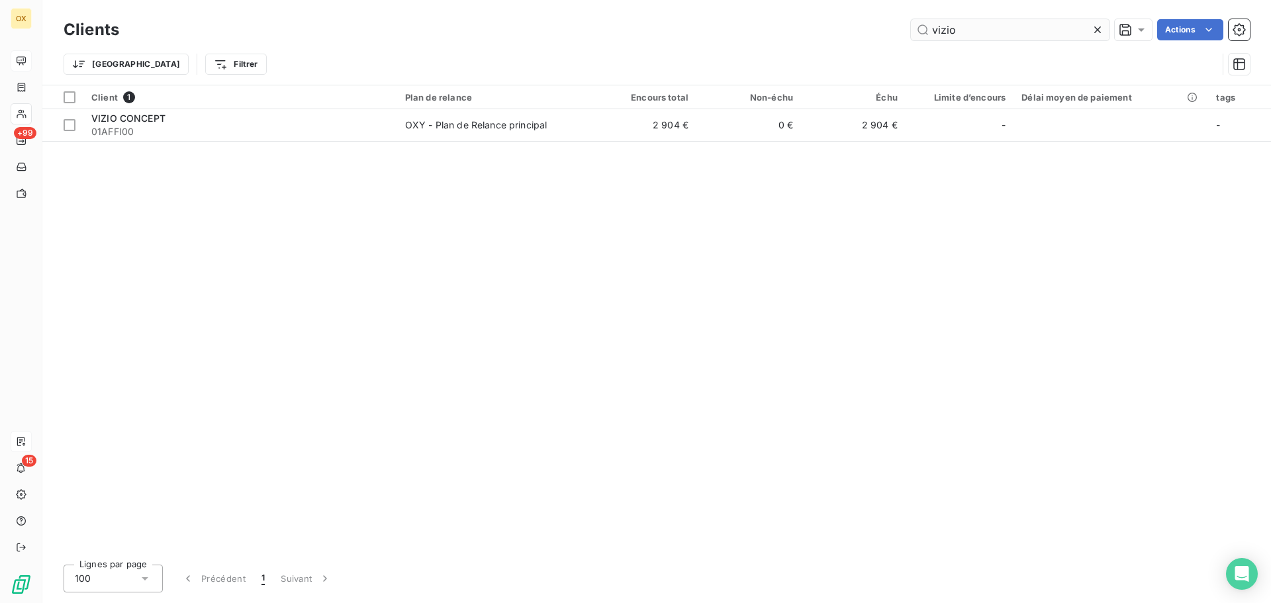
click at [958, 27] on input "vizio" at bounding box center [1010, 29] width 199 height 21
drag, startPoint x: 963, startPoint y: 20, endPoint x: 929, endPoint y: 24, distance: 34.1
click at [929, 24] on input "vizio" at bounding box center [1010, 29] width 199 height 21
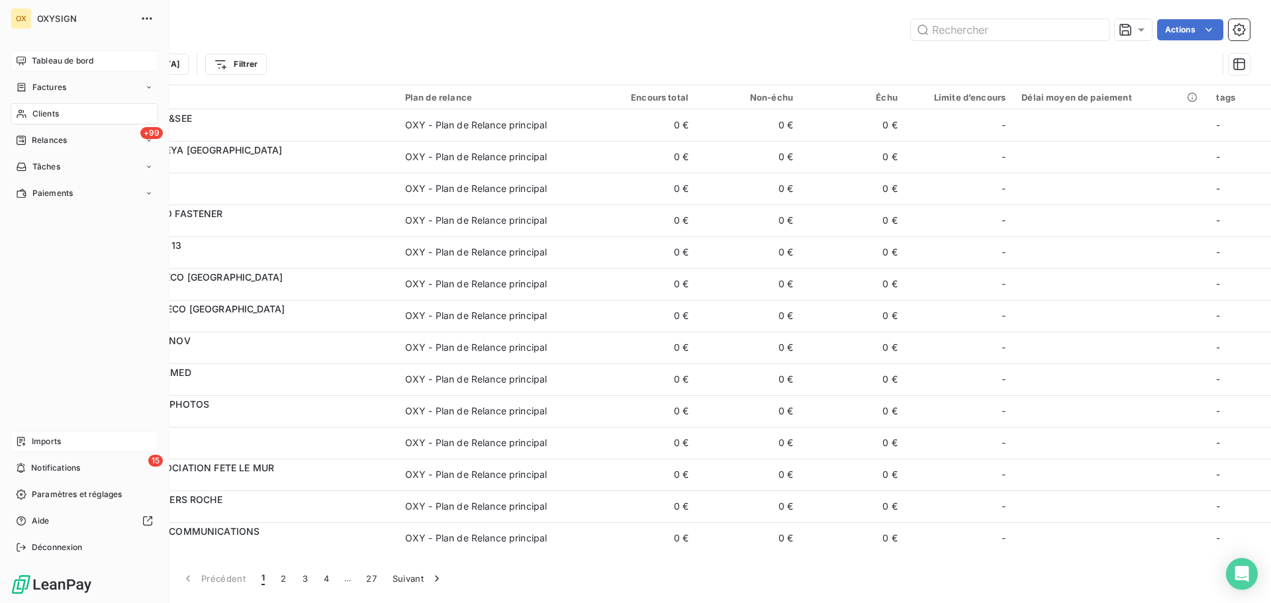
click at [38, 113] on span "Clients" at bounding box center [45, 114] width 26 height 12
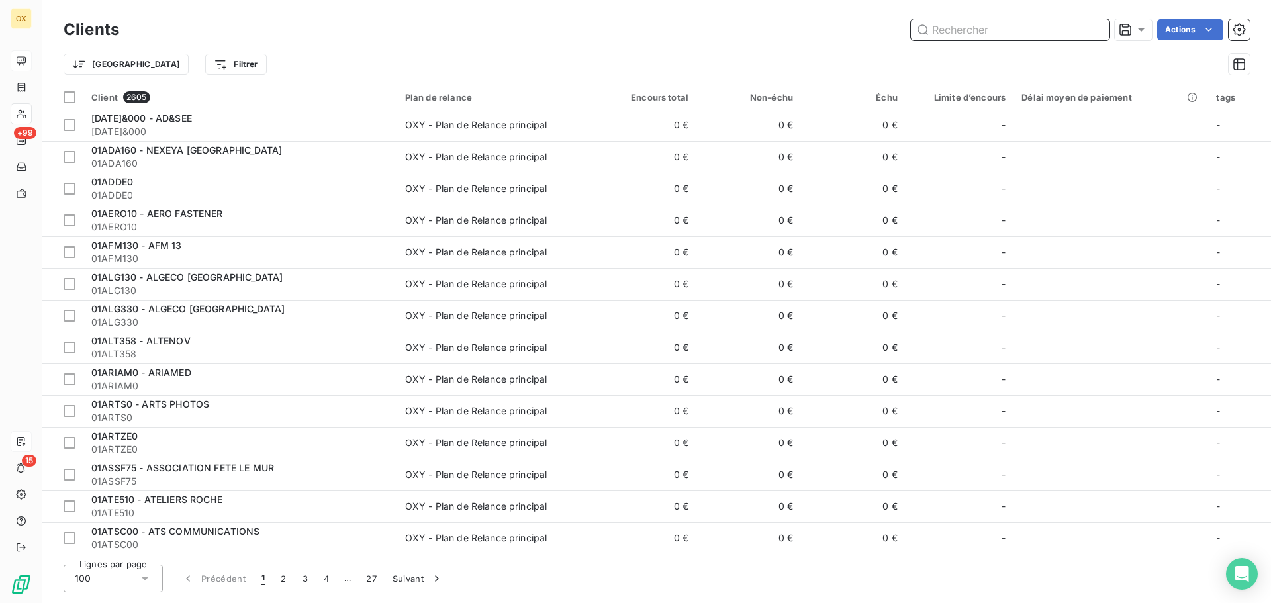
click at [980, 32] on input "text" at bounding box center [1010, 29] width 199 height 21
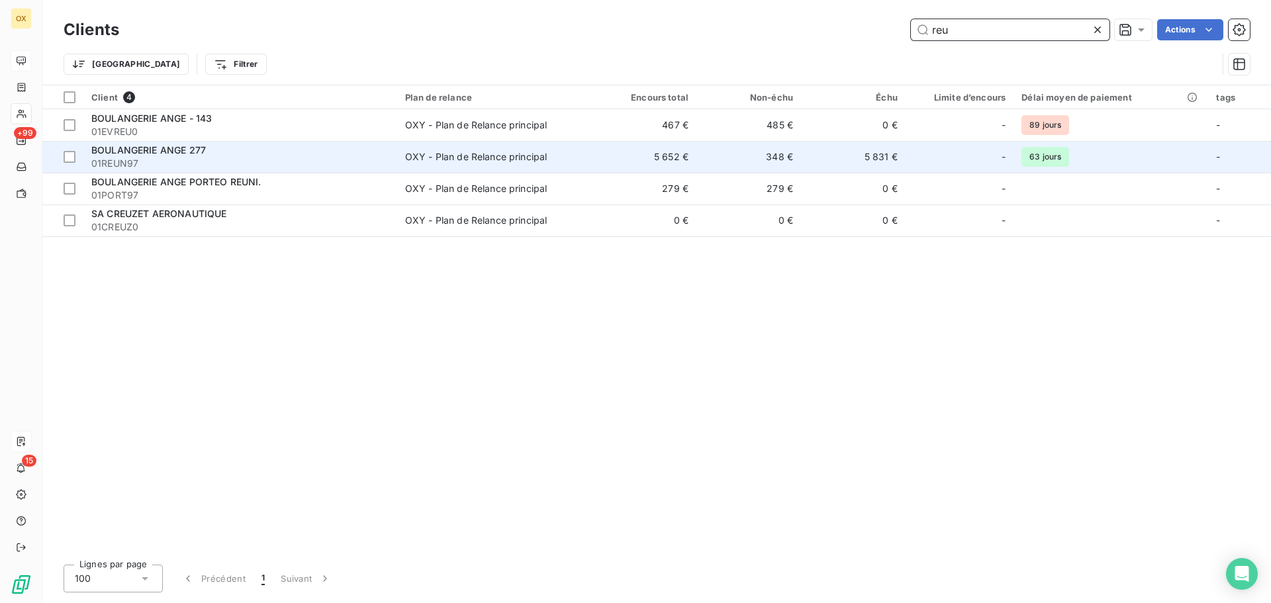
type input "reu"
click at [703, 151] on td "348 €" at bounding box center [748, 157] width 105 height 32
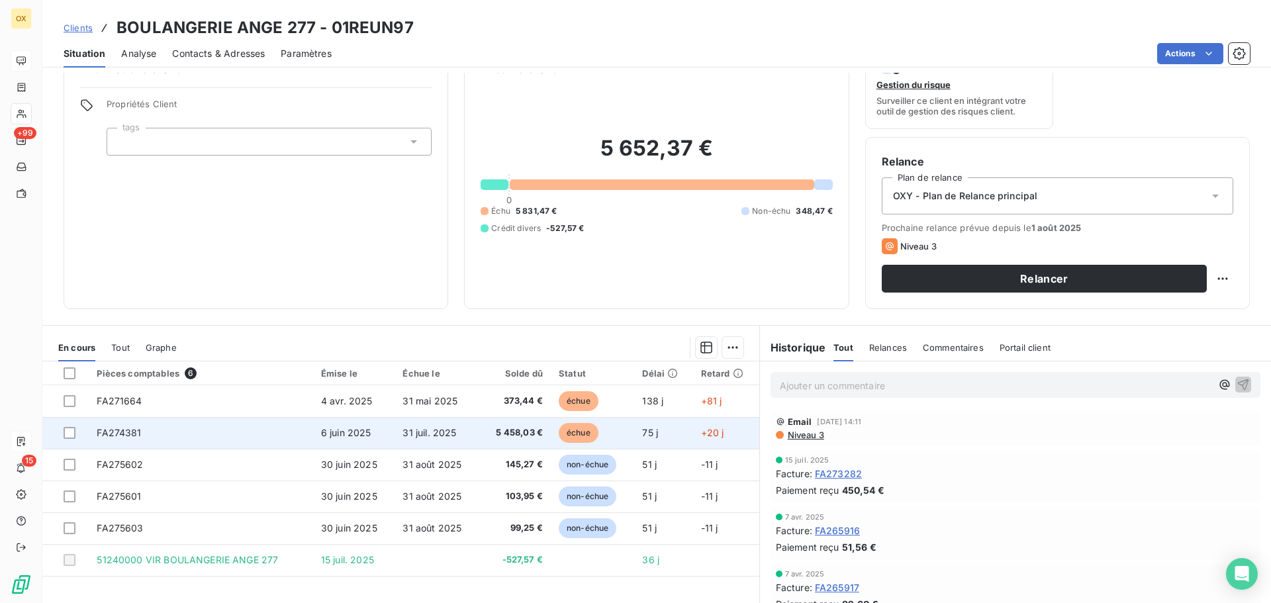
scroll to position [66, 0]
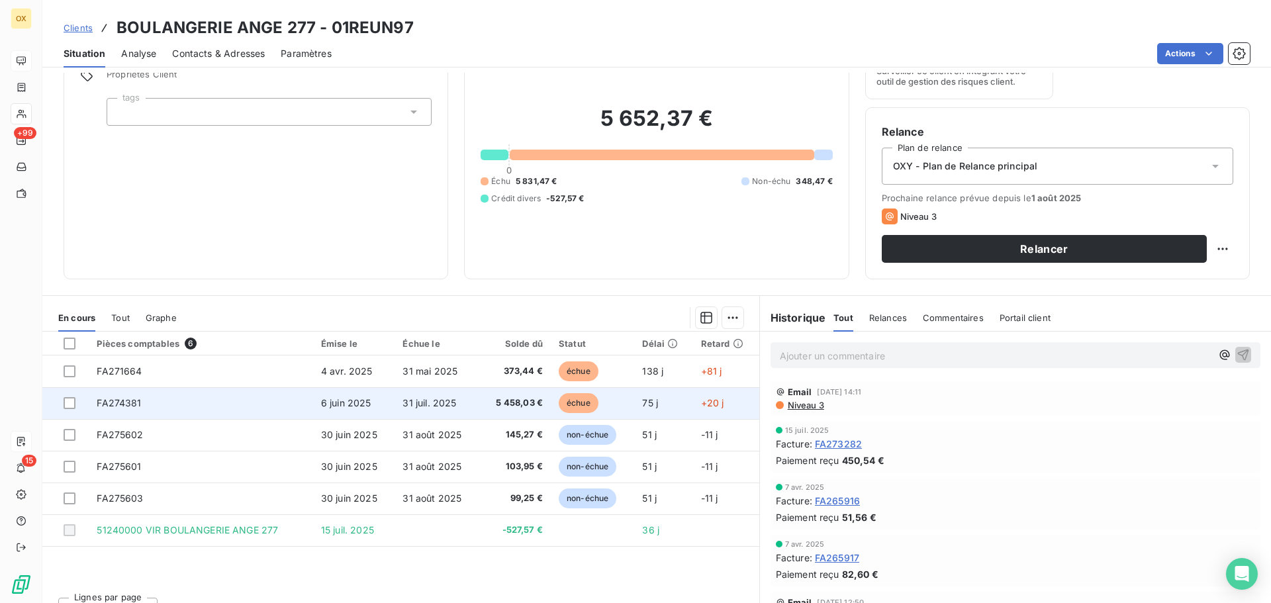
click at [586, 399] on span "échue" at bounding box center [579, 403] width 40 height 20
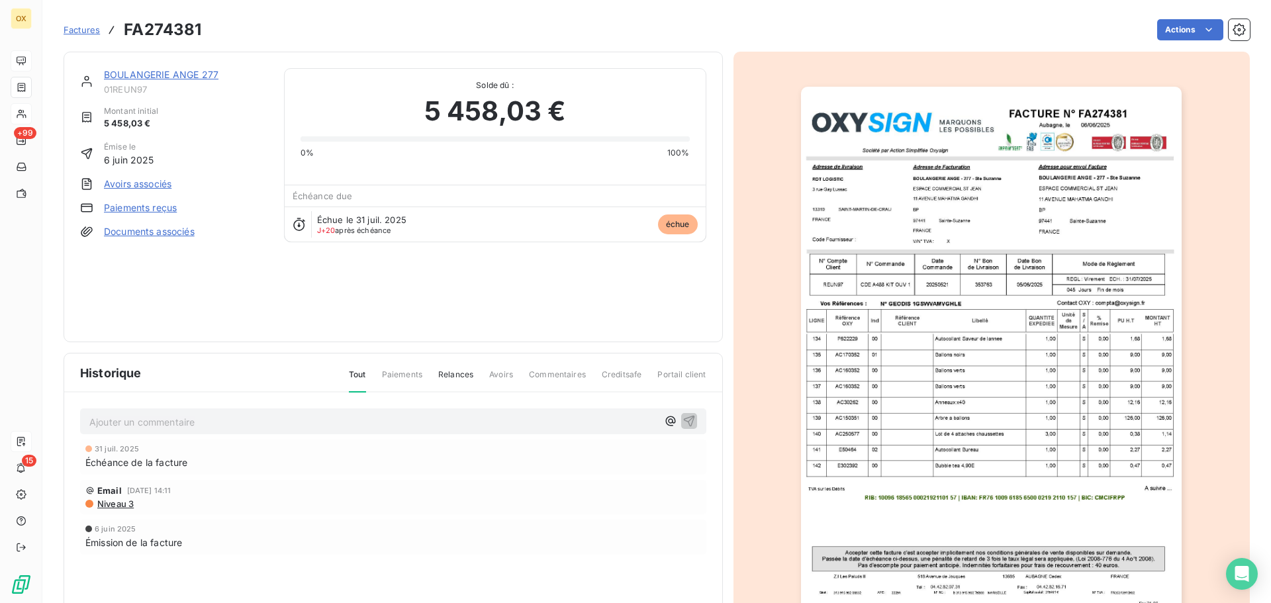
click at [187, 72] on link "BOULANGERIE ANGE 277" at bounding box center [161, 74] width 115 height 11
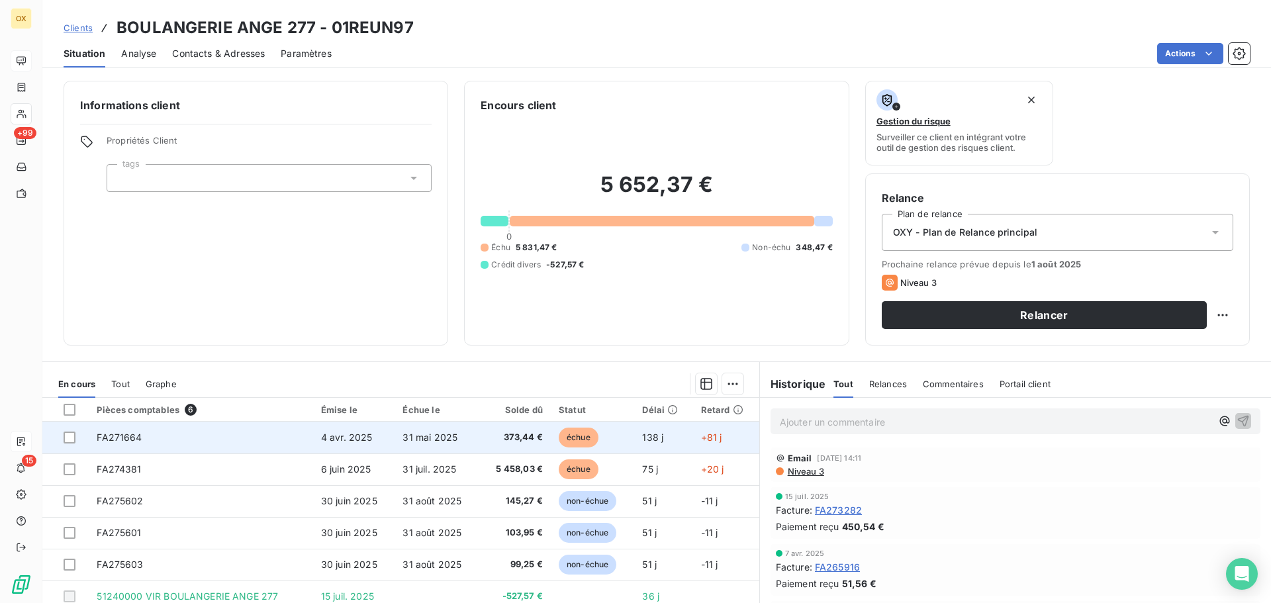
click at [545, 429] on td "373,44 €" at bounding box center [515, 438] width 71 height 32
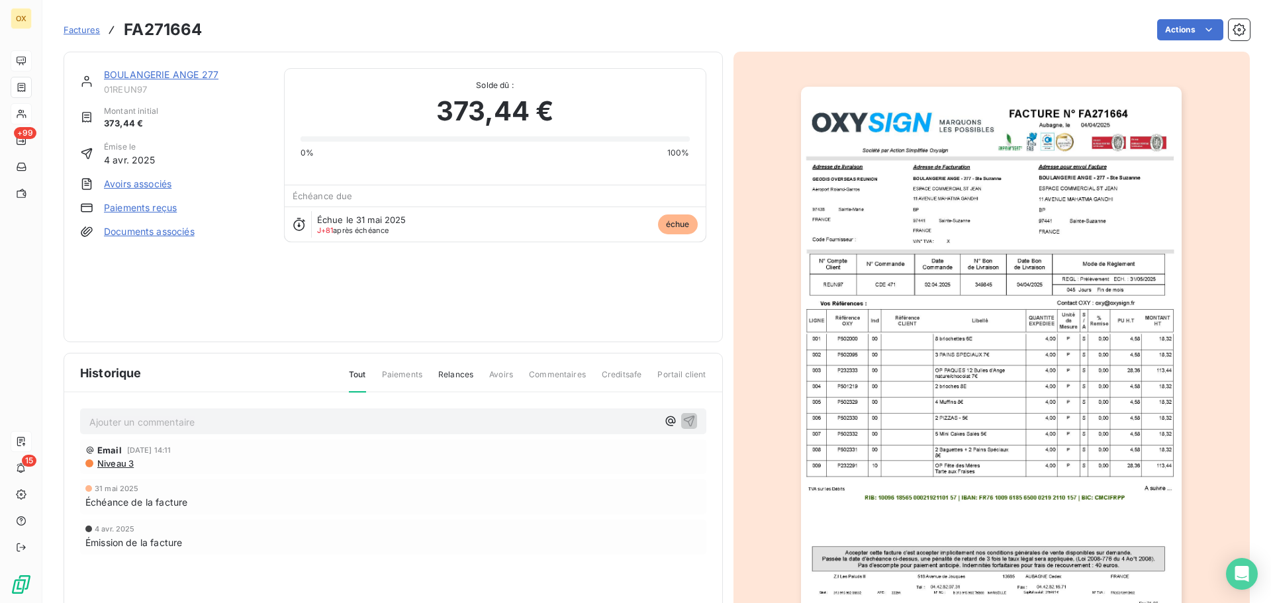
click at [173, 74] on link "BOULANGERIE ANGE 277" at bounding box center [161, 74] width 115 height 11
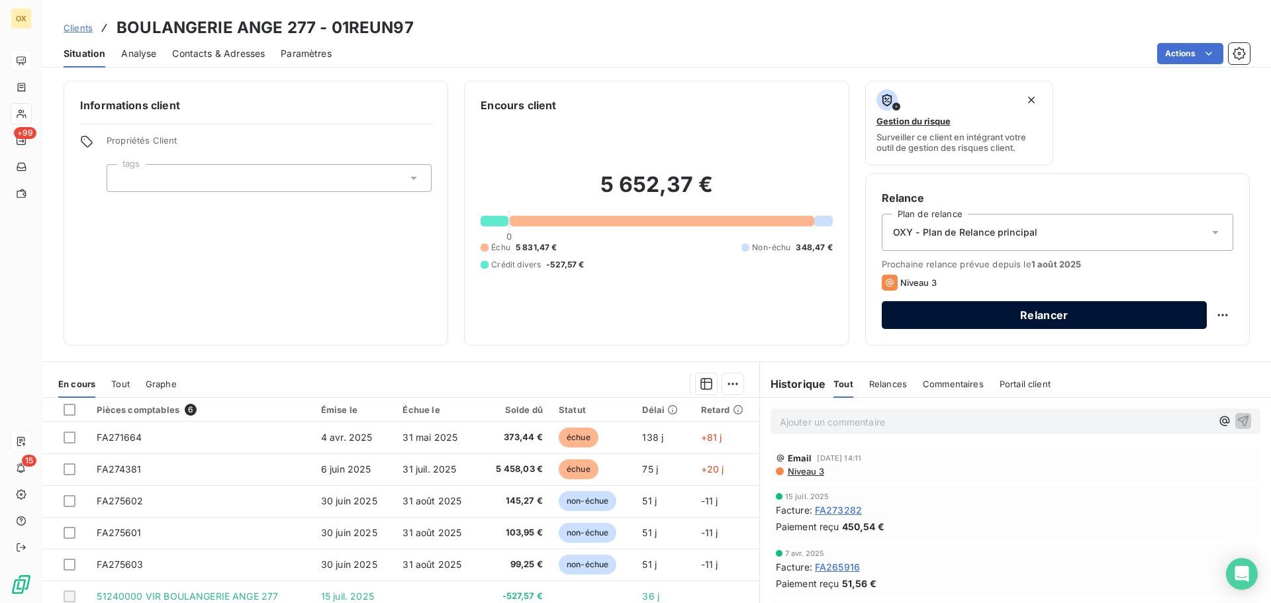
click at [1033, 309] on button "Relancer" at bounding box center [1044, 315] width 325 height 28
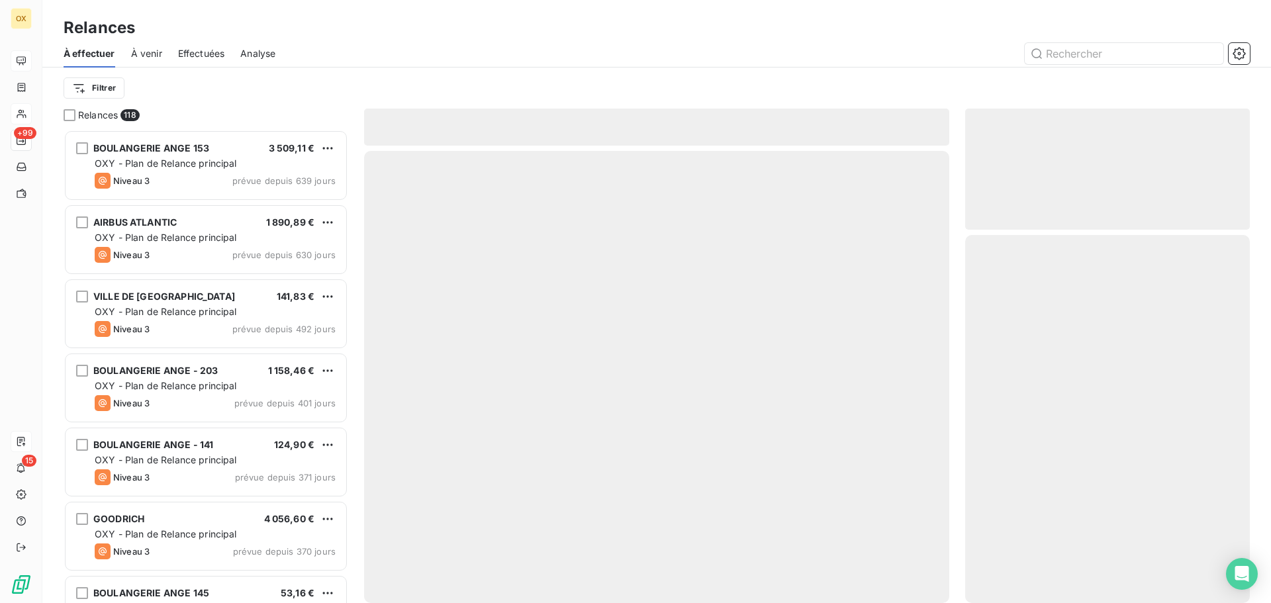
scroll to position [463, 275]
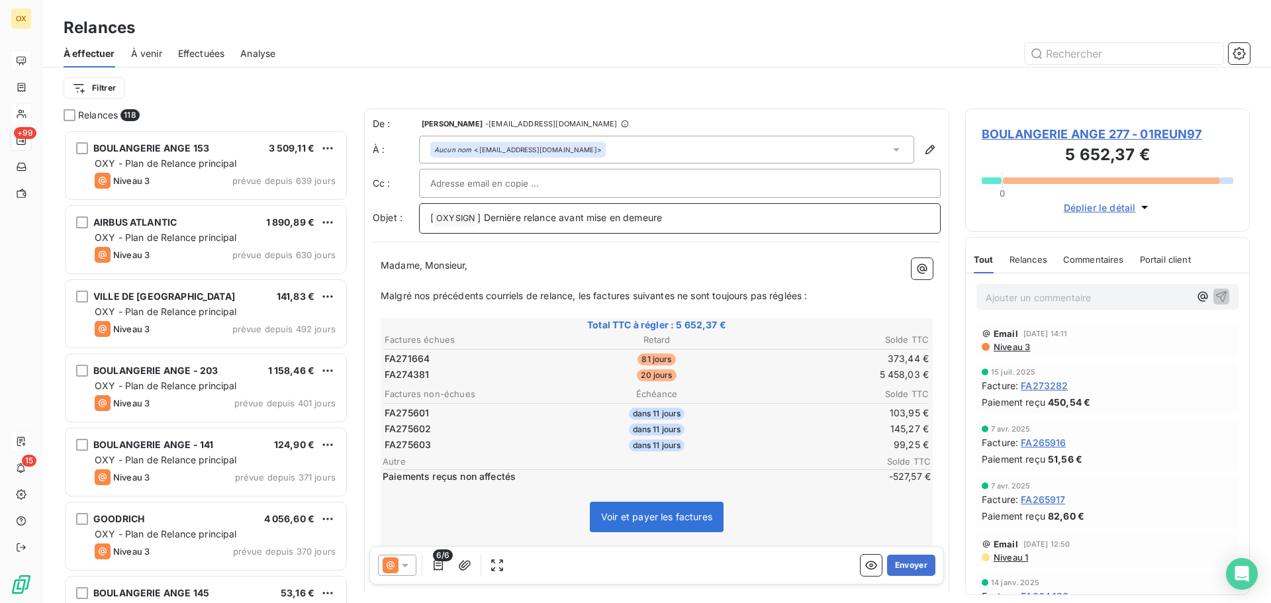
drag, startPoint x: 675, startPoint y: 215, endPoint x: 487, endPoint y: 197, distance: 188.9
click at [487, 197] on div "De : [PERSON_NAME] - [EMAIL_ADDRESS][DOMAIN_NAME] À : Aucun nom <[EMAIL_ADDRESS…" at bounding box center [657, 175] width 568 height 117
drag, startPoint x: 425, startPoint y: 265, endPoint x: 370, endPoint y: 262, distance: 55.0
click at [370, 262] on div "De : [PERSON_NAME] - [EMAIL_ADDRESS][DOMAIN_NAME] À : Aucun nom <[EMAIL_ADDRESS…" at bounding box center [656, 434] width 585 height 651
click at [421, 263] on span "Monsieur," at bounding box center [402, 264] width 42 height 11
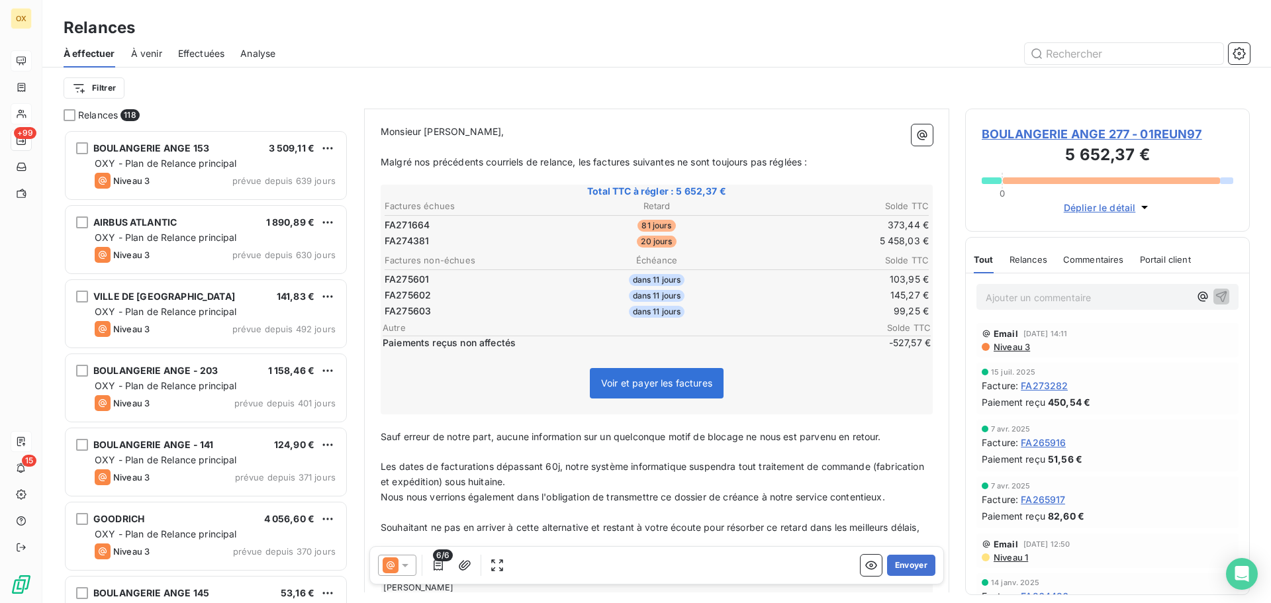
scroll to position [2, 0]
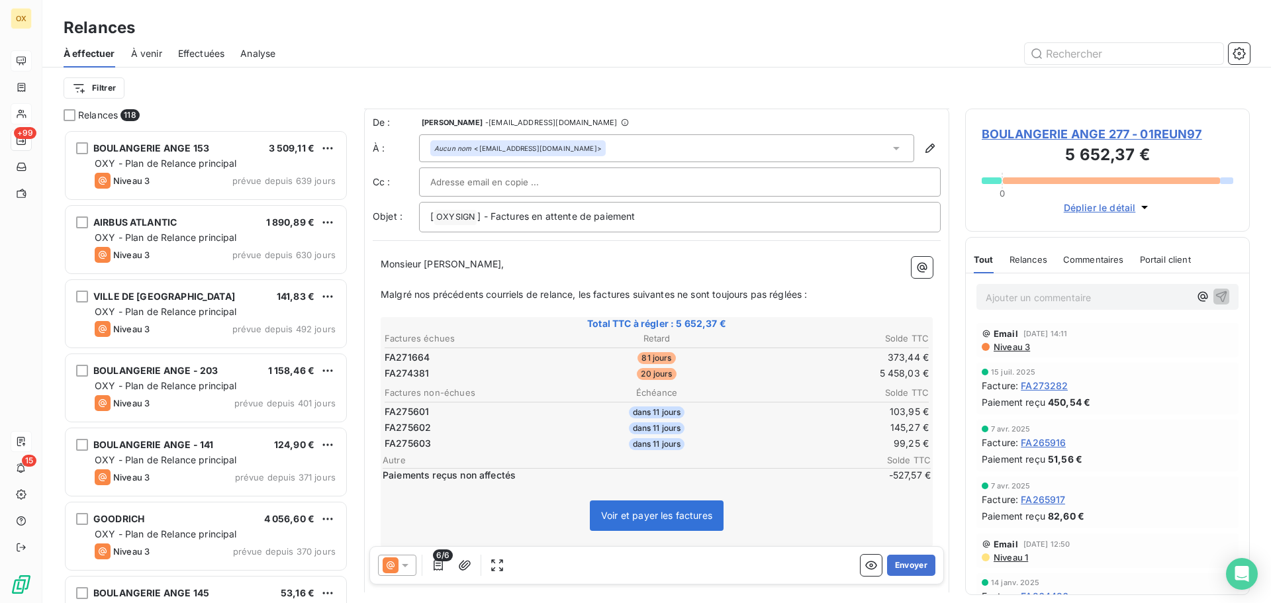
click at [593, 295] on span "Malgré nos précédents courriels de relance, les factures suivantes ne sont touj…" at bounding box center [594, 294] width 427 height 11
click at [754, 290] on span "Malgré nos précédents courriels de relance, le solde des factures suivantes ne …" at bounding box center [614, 294] width 467 height 11
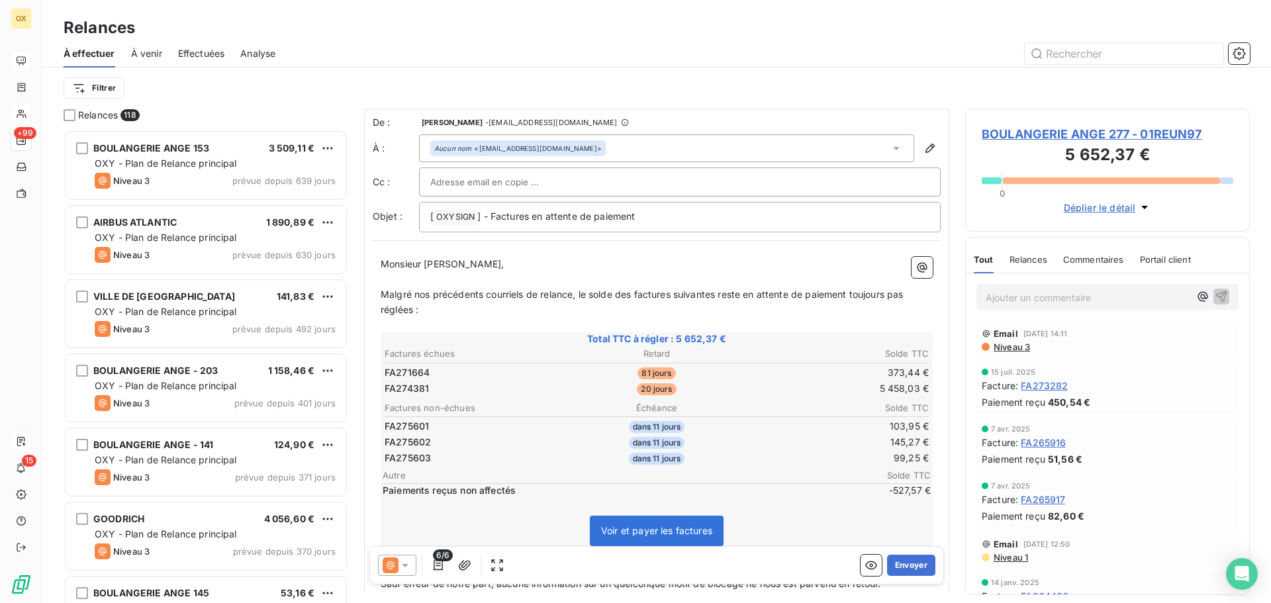
scroll to position [0, 0]
drag, startPoint x: 853, startPoint y: 292, endPoint x: 868, endPoint y: 306, distance: 21.1
click at [868, 306] on p "Malgré nos précédents courriels de relance, le solde des factures suivantes res…" at bounding box center [657, 304] width 552 height 30
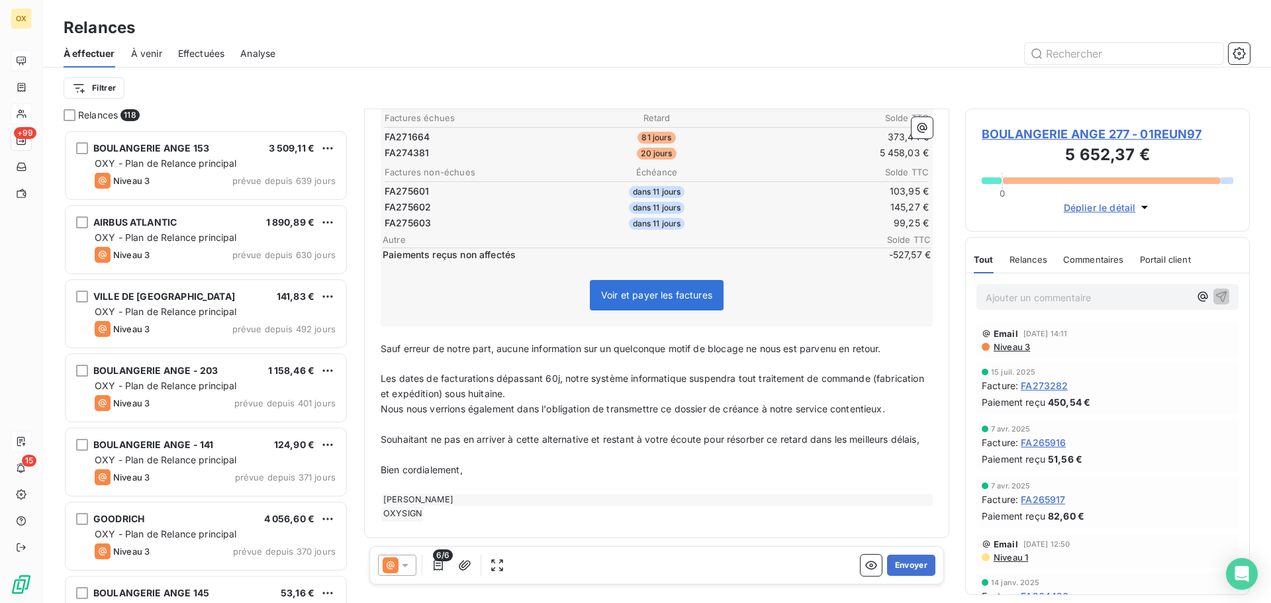
scroll to position [238, 0]
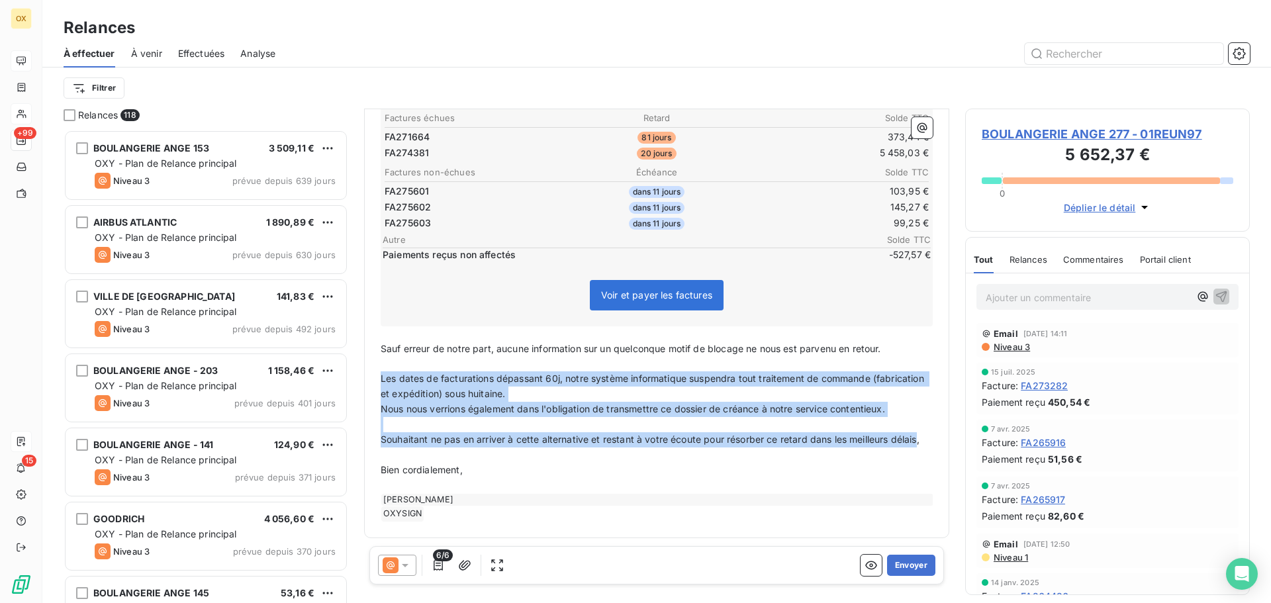
drag, startPoint x: 406, startPoint y: 442, endPoint x: 377, endPoint y: 369, distance: 78.4
click at [377, 369] on div "Monsieur [PERSON_NAME], ﻿ Malgré nos précédents courriels de relance, le solde …" at bounding box center [657, 278] width 568 height 501
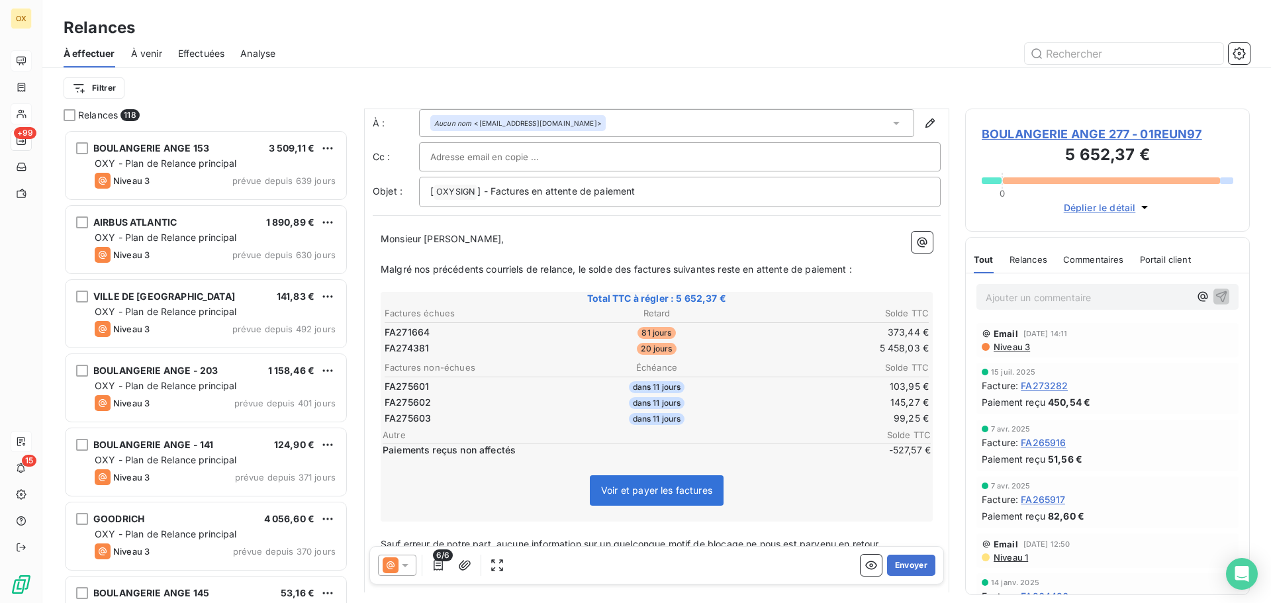
scroll to position [0, 0]
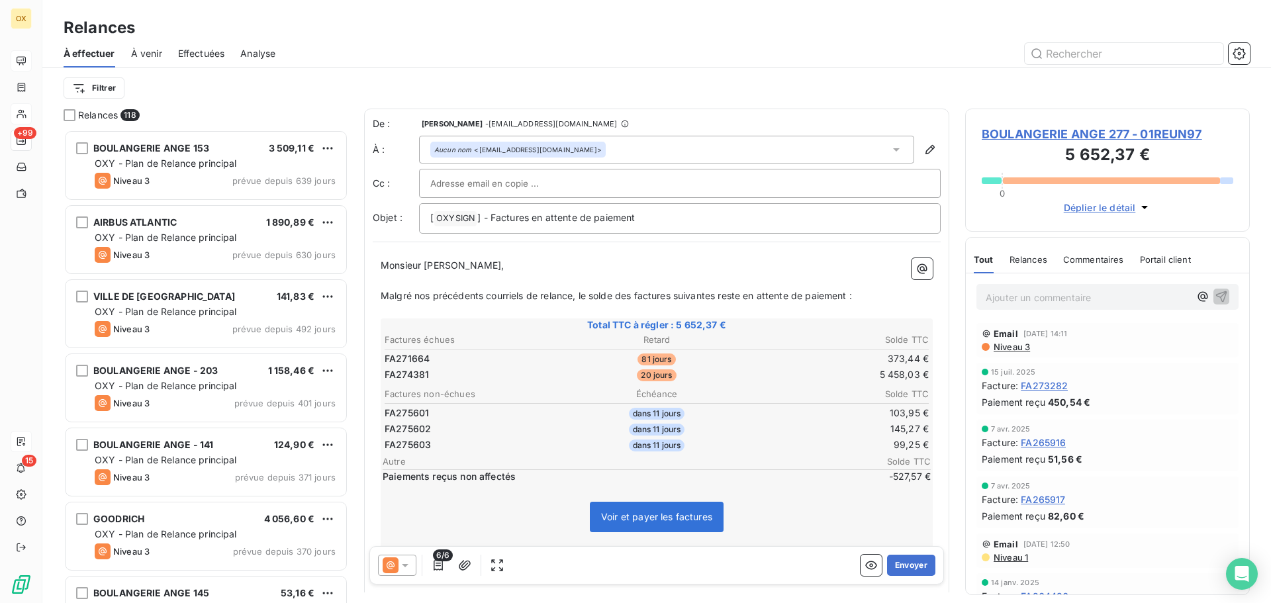
click at [619, 292] on span "Malgré nos précédents courriels de relance, le solde des factures suivantes res…" at bounding box center [616, 295] width 471 height 11
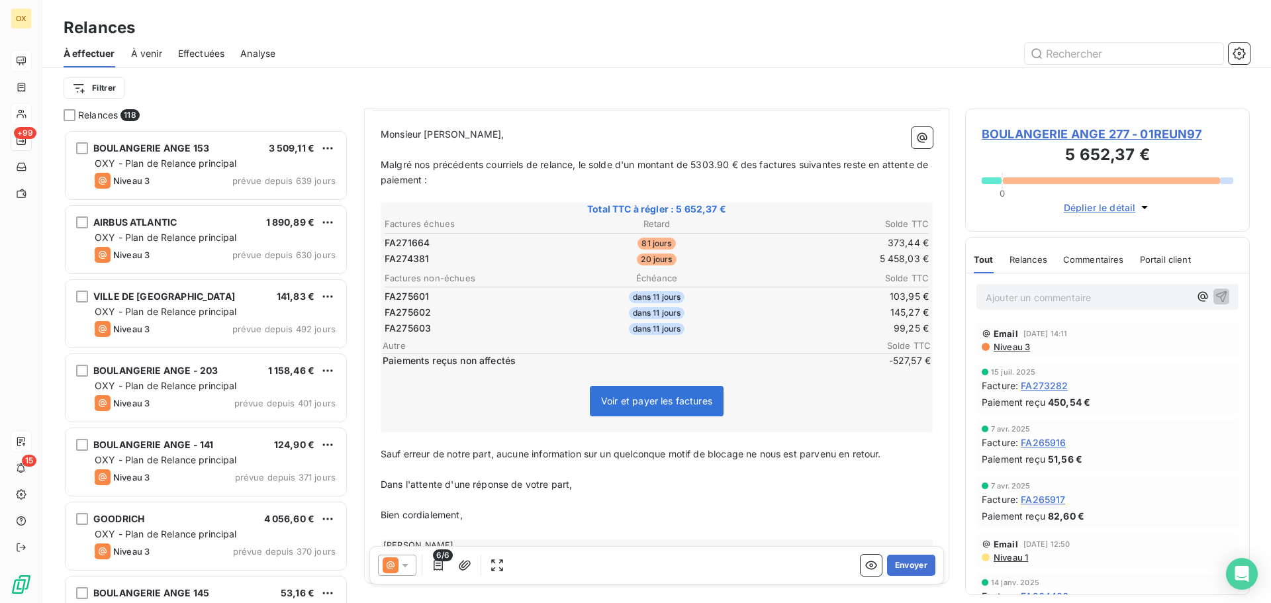
scroll to position [133, 0]
click at [914, 558] on button "Envoyer" at bounding box center [911, 565] width 48 height 21
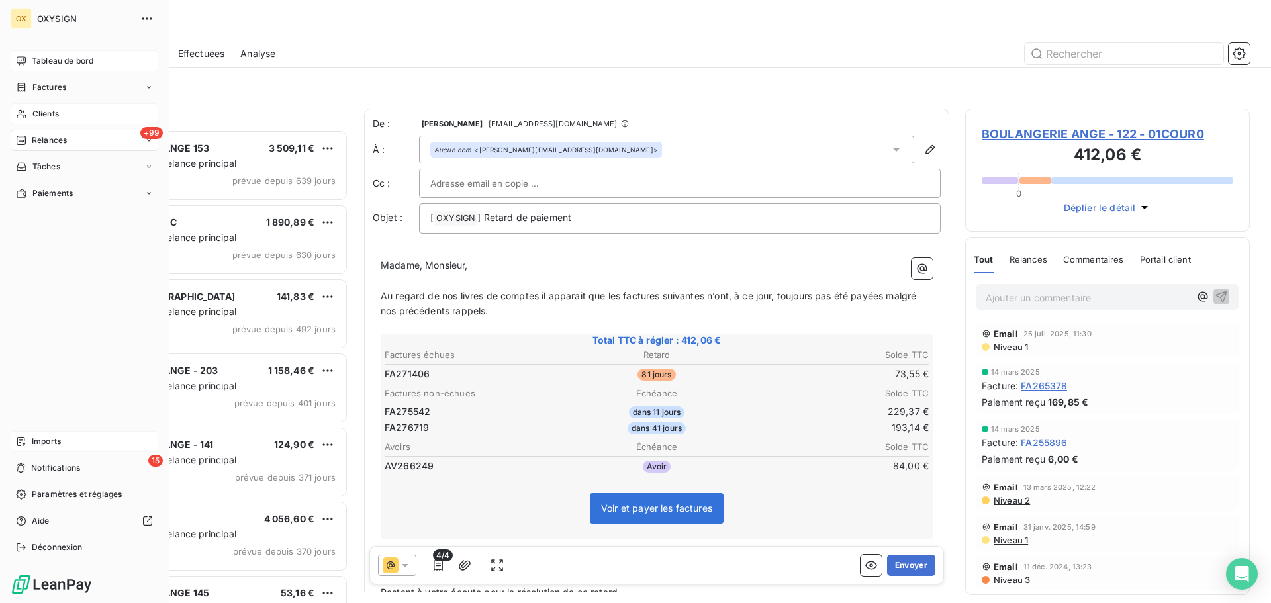
click at [46, 111] on span "Clients" at bounding box center [45, 114] width 26 height 12
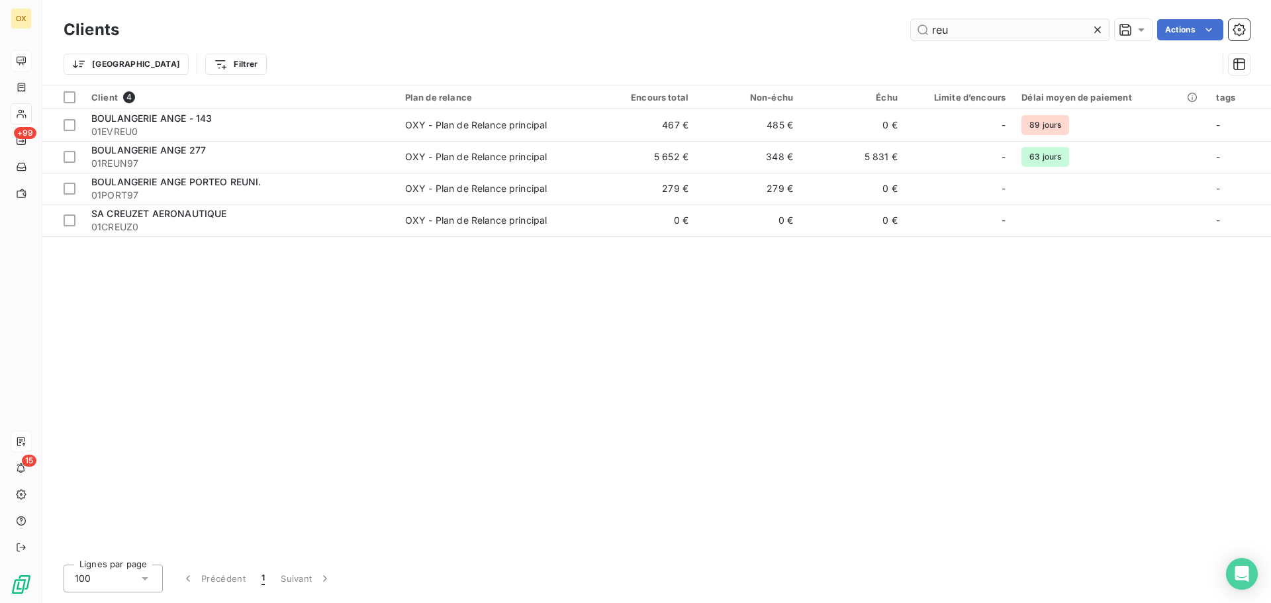
drag, startPoint x: 967, startPoint y: 17, endPoint x: 915, endPoint y: 23, distance: 52.6
click at [915, 23] on div "Clients reu Actions" at bounding box center [657, 30] width 1186 height 28
drag, startPoint x: 959, startPoint y: 36, endPoint x: 931, endPoint y: 29, distance: 29.2
click at [931, 29] on input "reu" at bounding box center [1010, 29] width 199 height 21
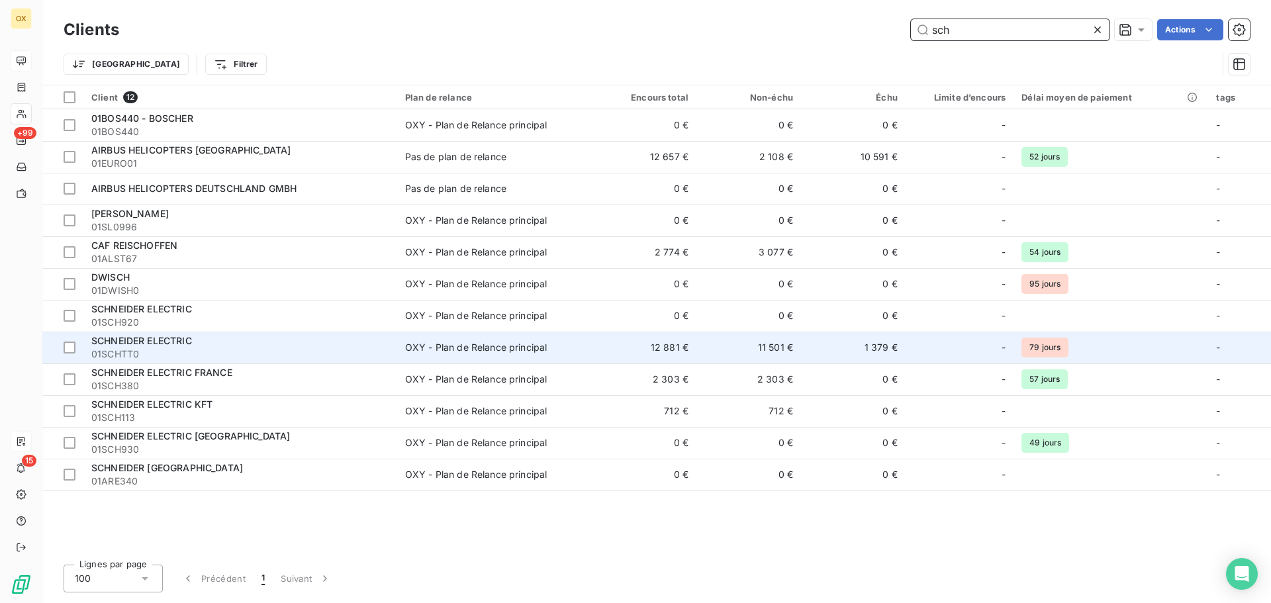
type input "sch"
click at [327, 339] on div "SCHNEIDER ELECTRIC" at bounding box center [240, 340] width 298 height 13
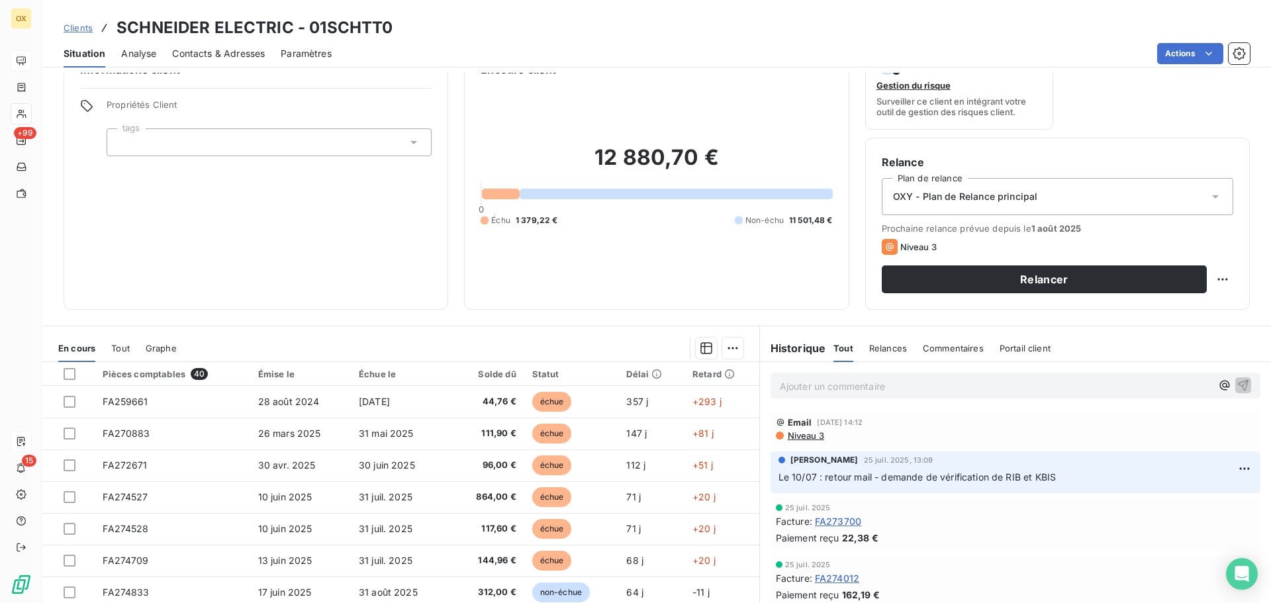
scroll to position [66, 0]
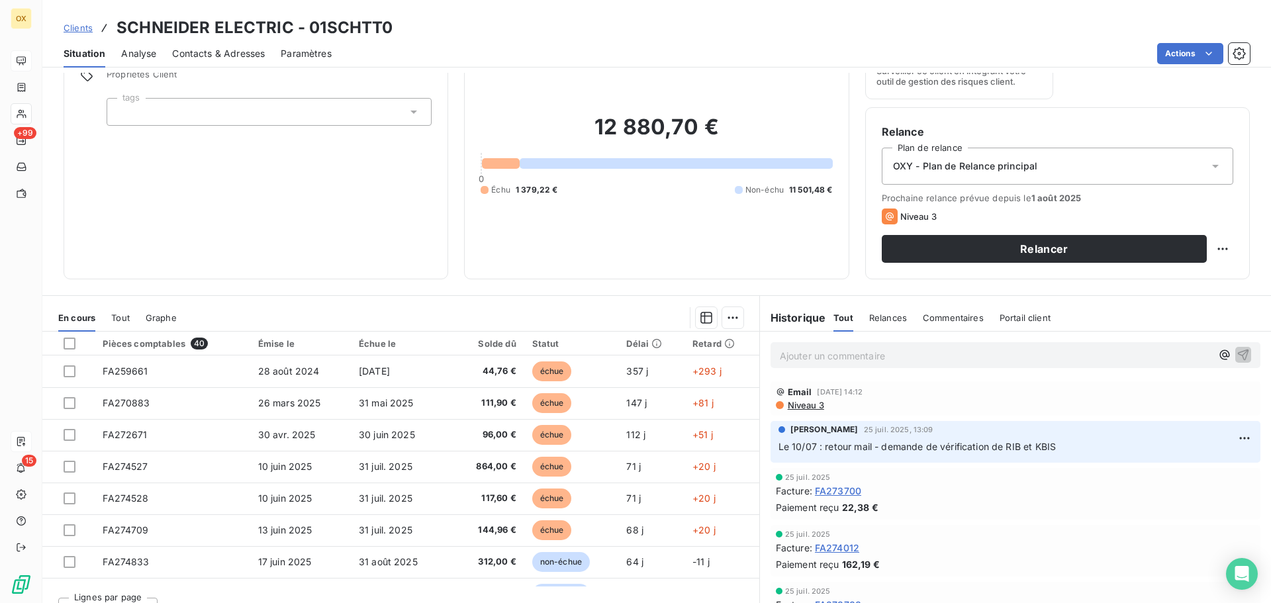
click at [203, 51] on span "Contacts & Adresses" at bounding box center [218, 53] width 93 height 13
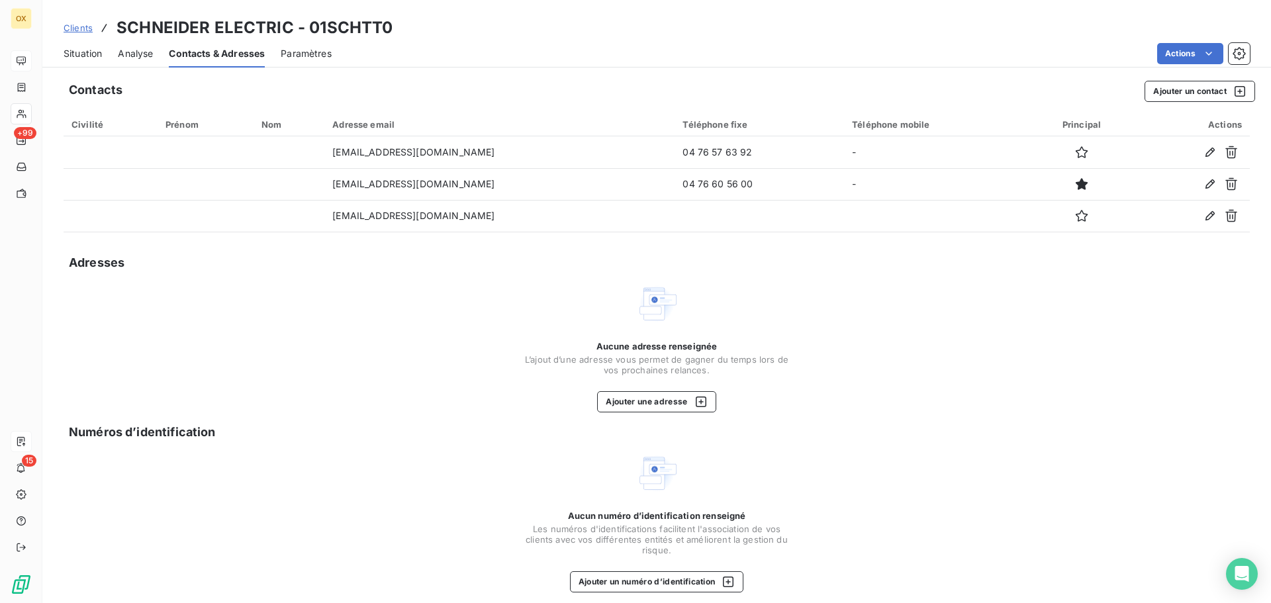
click at [95, 52] on span "Situation" at bounding box center [83, 53] width 38 height 13
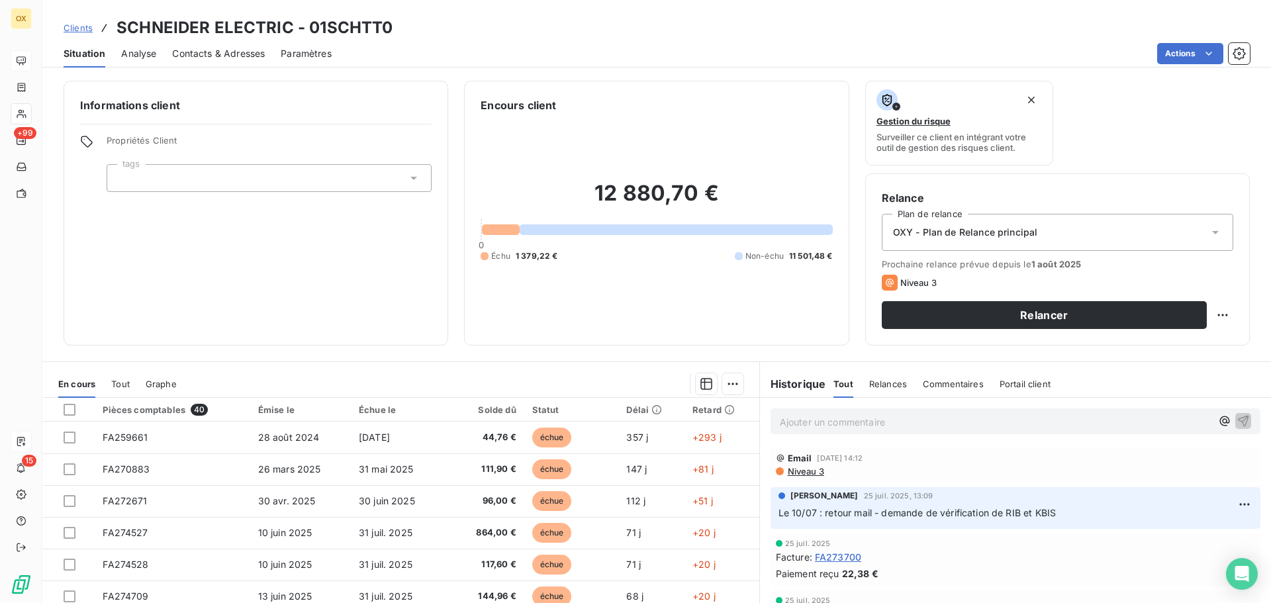
click at [240, 53] on span "Contacts & Adresses" at bounding box center [218, 53] width 93 height 13
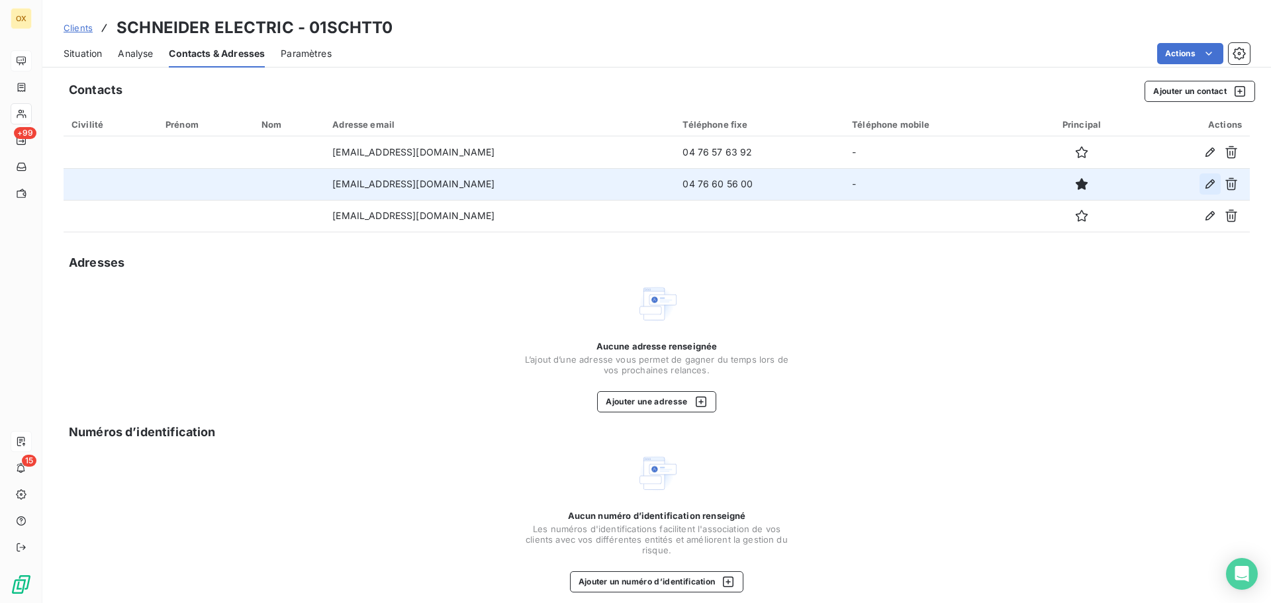
click at [1205, 182] on icon "button" at bounding box center [1209, 183] width 9 height 9
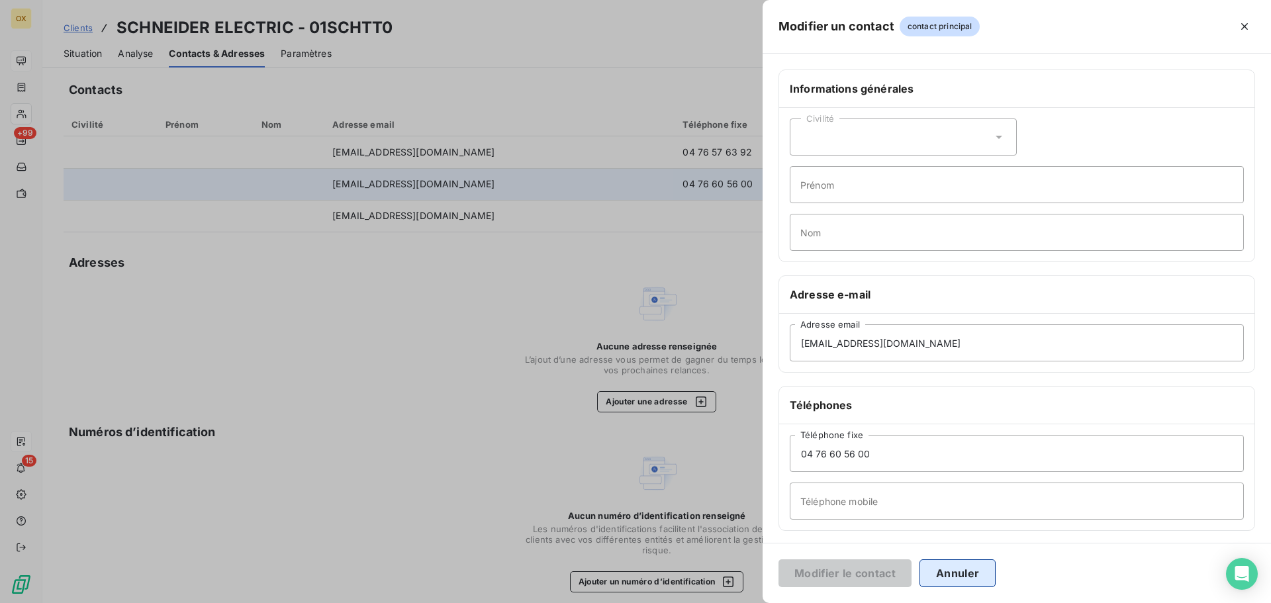
click at [966, 573] on button "Annuler" at bounding box center [957, 573] width 76 height 28
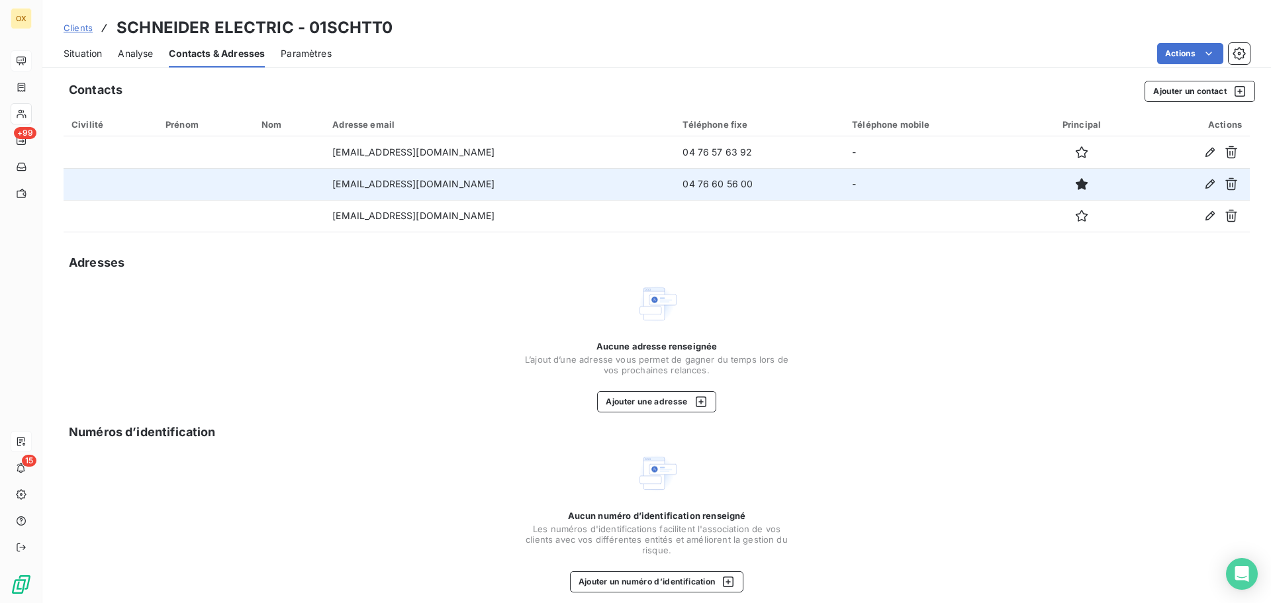
drag, startPoint x: 492, startPoint y: 180, endPoint x: 334, endPoint y: 183, distance: 157.6
click at [305, 185] on tr "[EMAIL_ADDRESS][DOMAIN_NAME] 04 76 60 56 00 -" at bounding box center [657, 184] width 1186 height 32
copy tr "[EMAIL_ADDRESS][DOMAIN_NAME]"
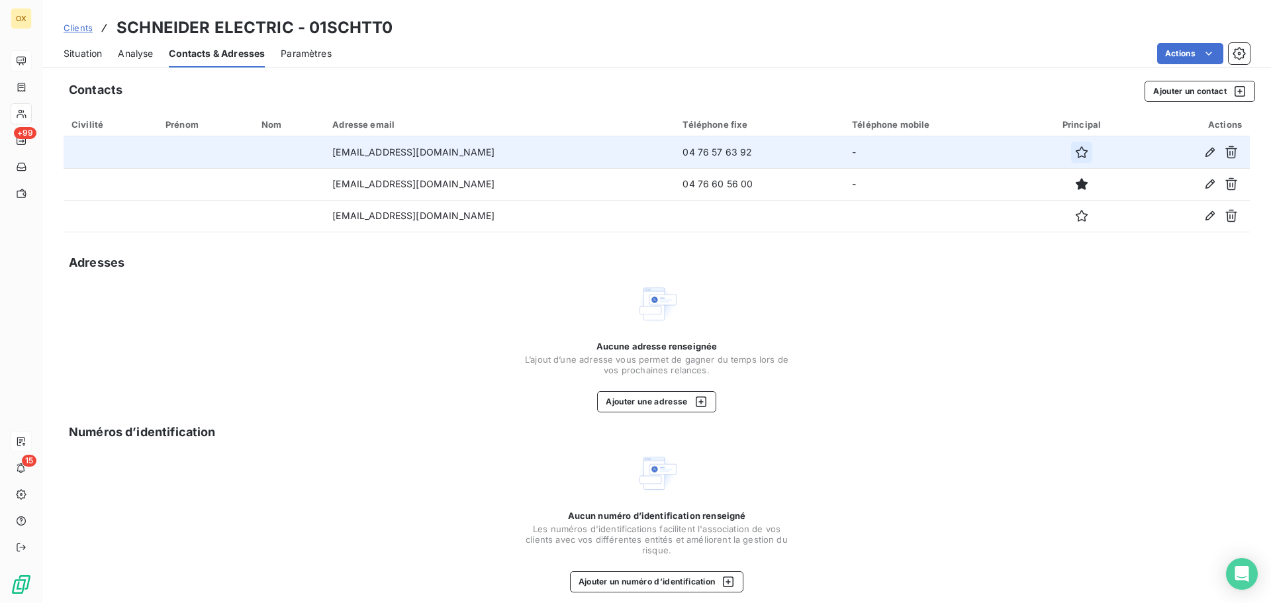
click at [1084, 150] on icon "button" at bounding box center [1081, 152] width 13 height 13
click at [874, 106] on div "Contacts Ajouter un contact Civilité Prénom Nom Adresse email Téléphone fixe Té…" at bounding box center [656, 343] width 1229 height 541
click at [79, 54] on span "Situation" at bounding box center [83, 53] width 38 height 13
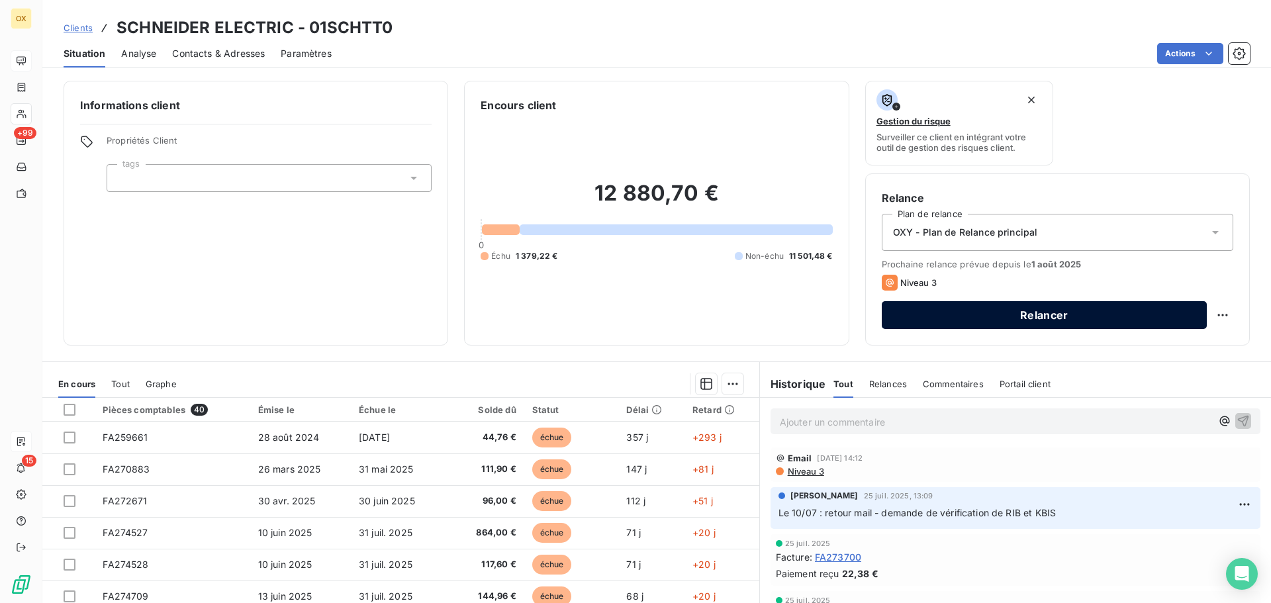
click at [1033, 316] on button "Relancer" at bounding box center [1044, 315] width 325 height 28
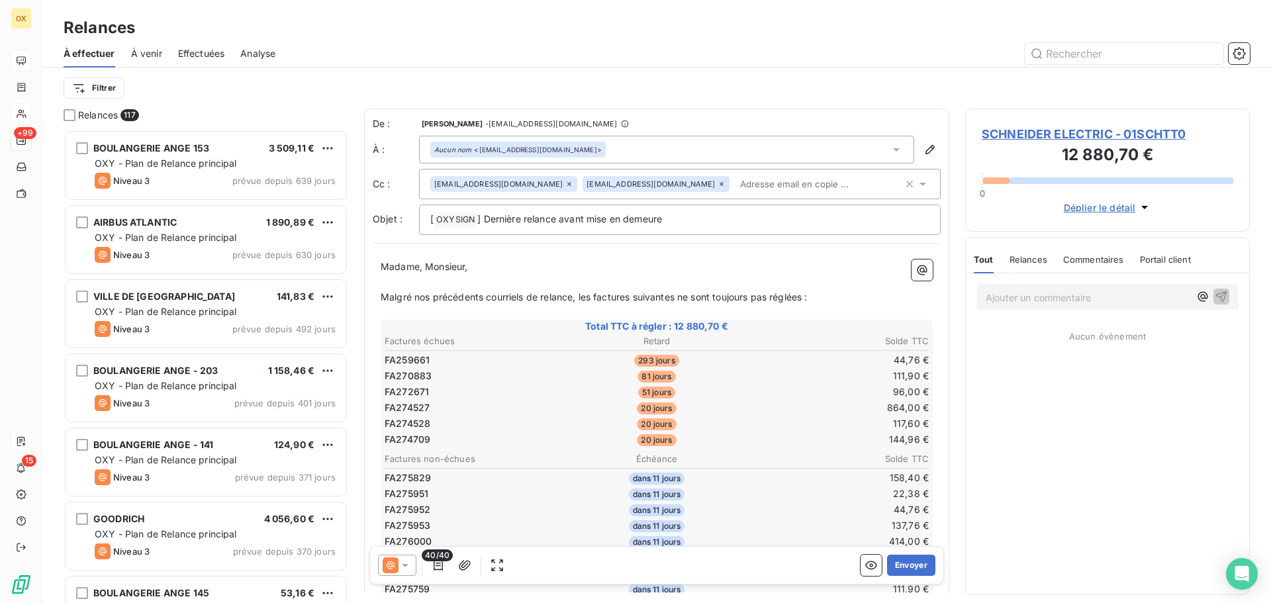
scroll to position [463, 275]
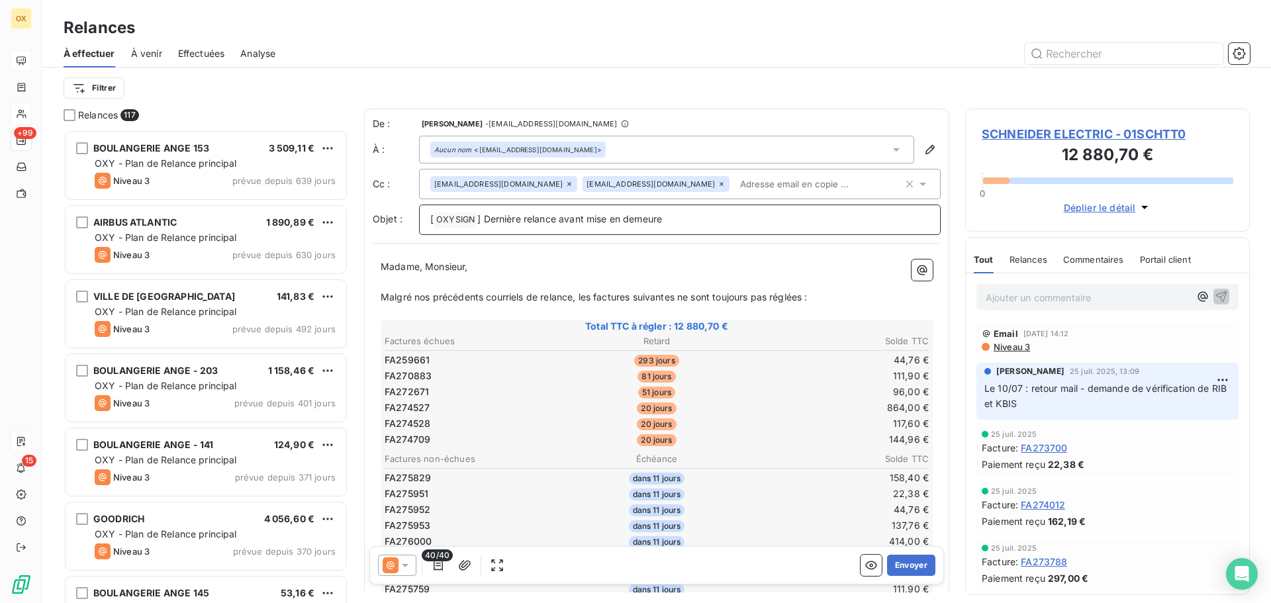
drag, startPoint x: 669, startPoint y: 220, endPoint x: 485, endPoint y: 216, distance: 184.7
click at [485, 216] on p "[ OXYSIGN ﻿ ] Dernière relance avant mise en demeure" at bounding box center [679, 220] width 499 height 16
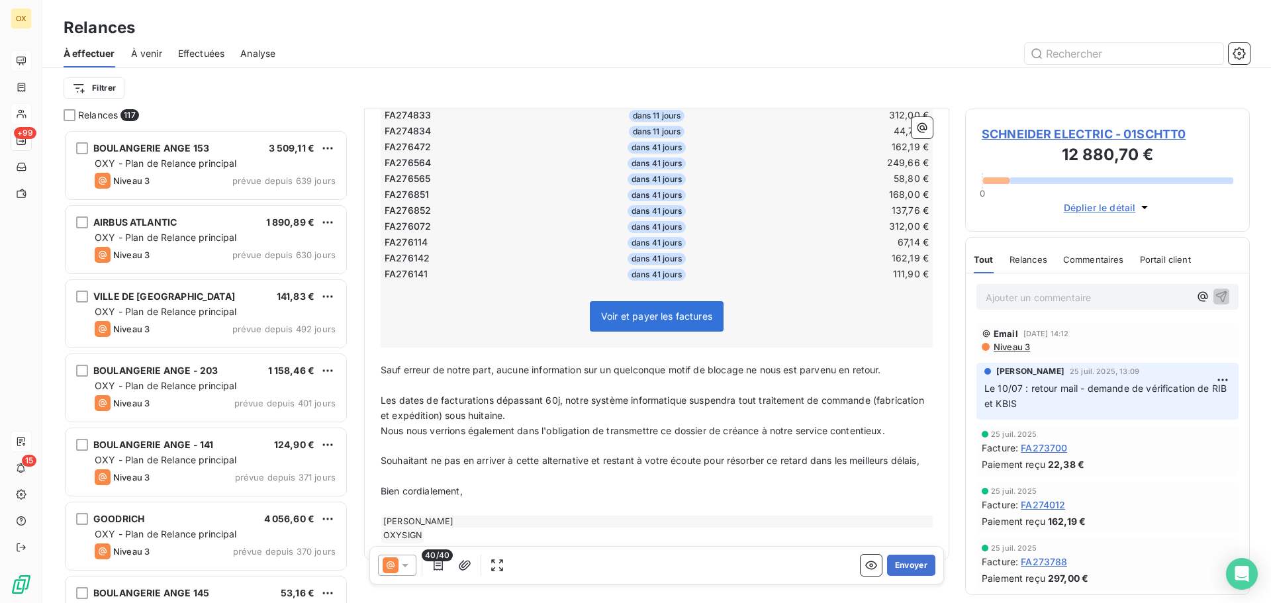
scroll to position [766, 0]
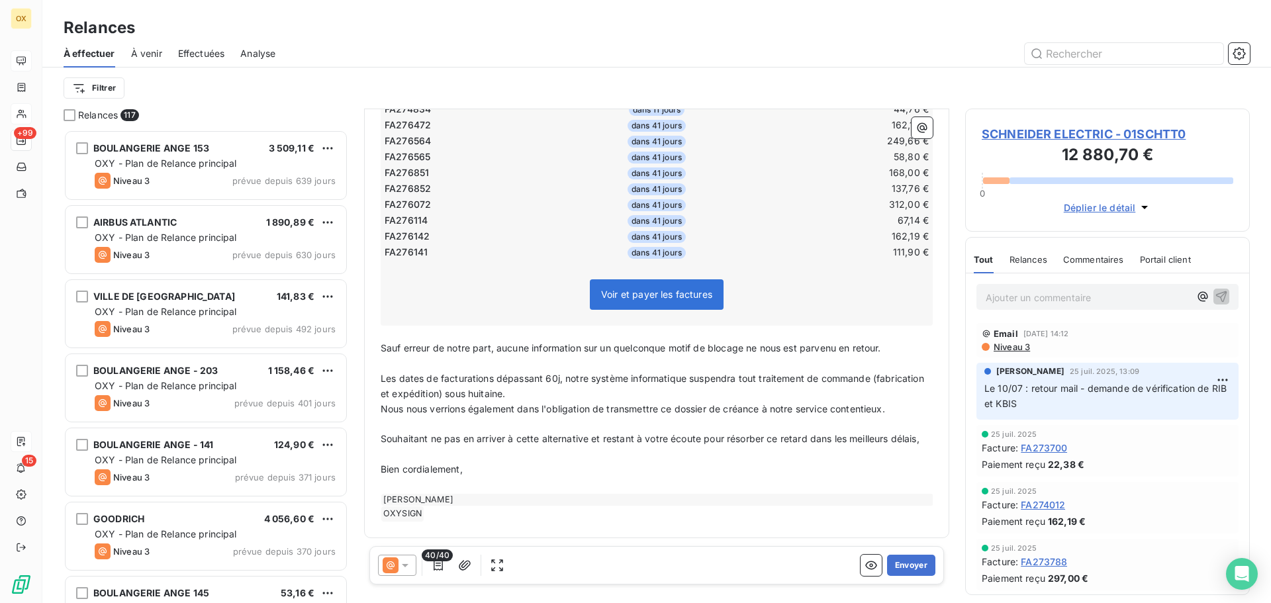
click at [403, 441] on span "Souhaitant ne pas en arriver à cette alternative et restant à votre écoute pour…" at bounding box center [650, 438] width 539 height 11
click at [404, 439] on span "Souhaitant ne pas en arriver à cette alternative et restant à votre écoute pour…" at bounding box center [650, 438] width 539 height 11
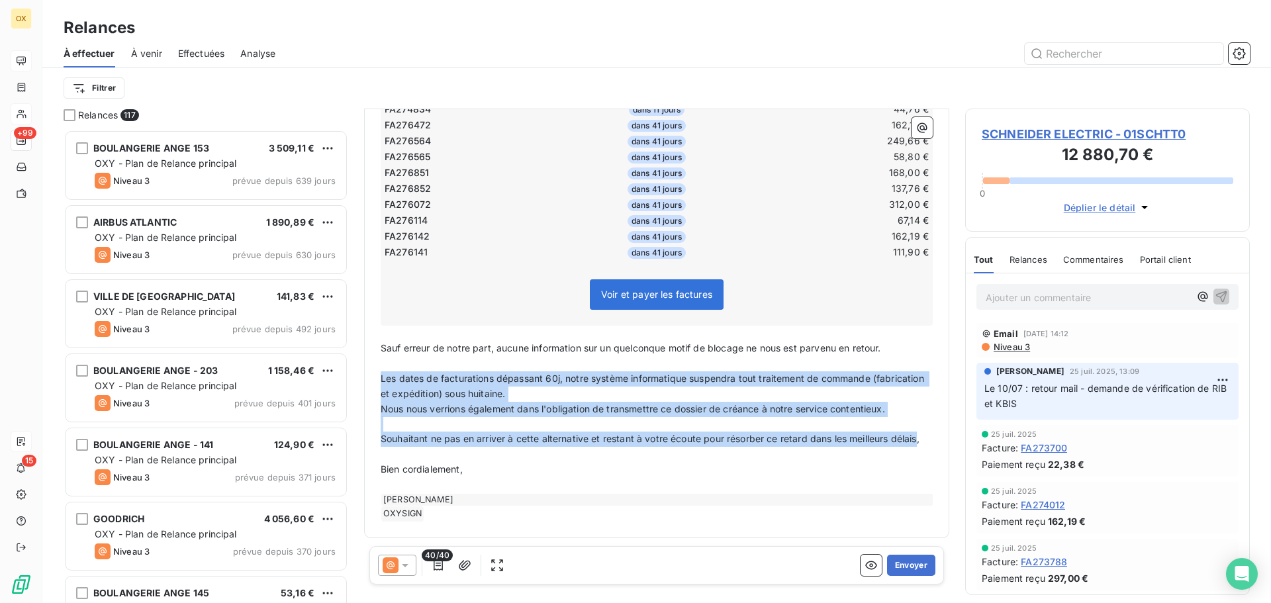
drag, startPoint x: 405, startPoint y: 438, endPoint x: 378, endPoint y: 367, distance: 75.9
click at [378, 367] on div "Madame, Monsieur, ﻿ Malgré nos précédents courriels de relance, les factures su…" at bounding box center [657, 16] width 568 height 1028
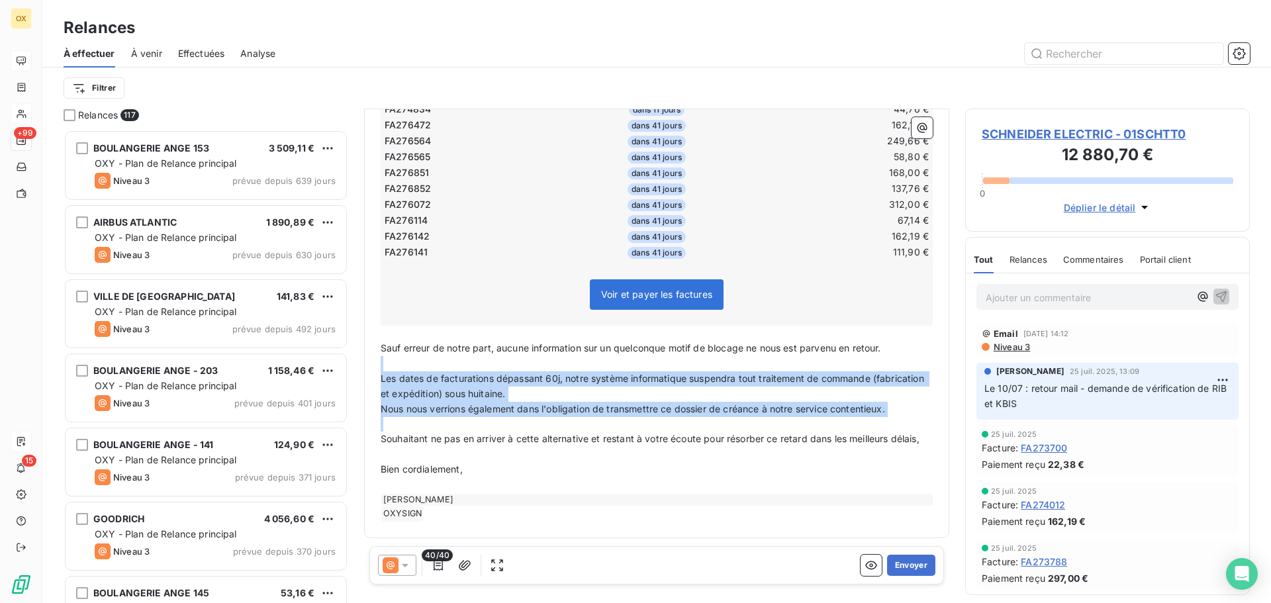
scroll to position [690, 0]
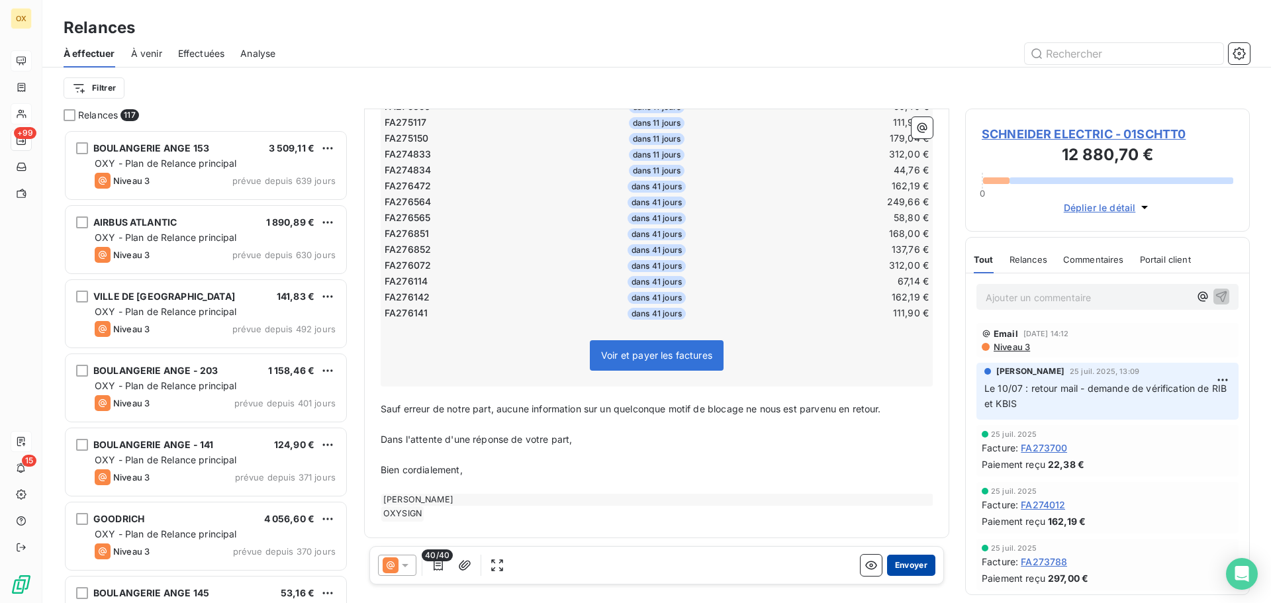
click at [906, 563] on button "Envoyer" at bounding box center [911, 565] width 48 height 21
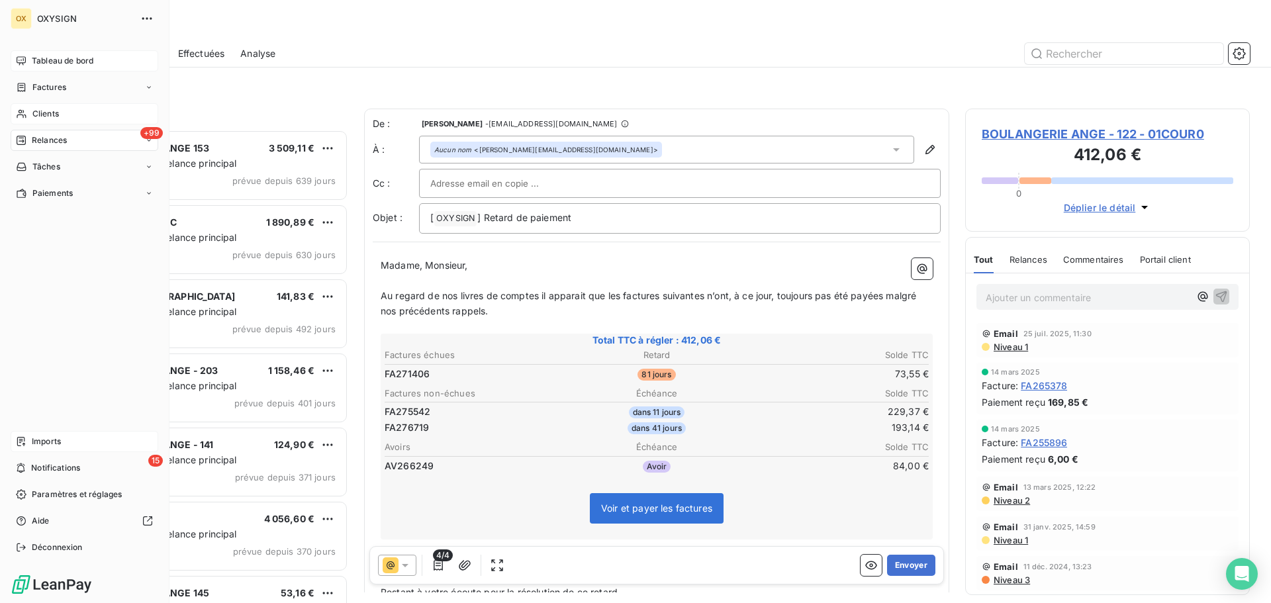
click at [39, 113] on span "Clients" at bounding box center [45, 114] width 26 height 12
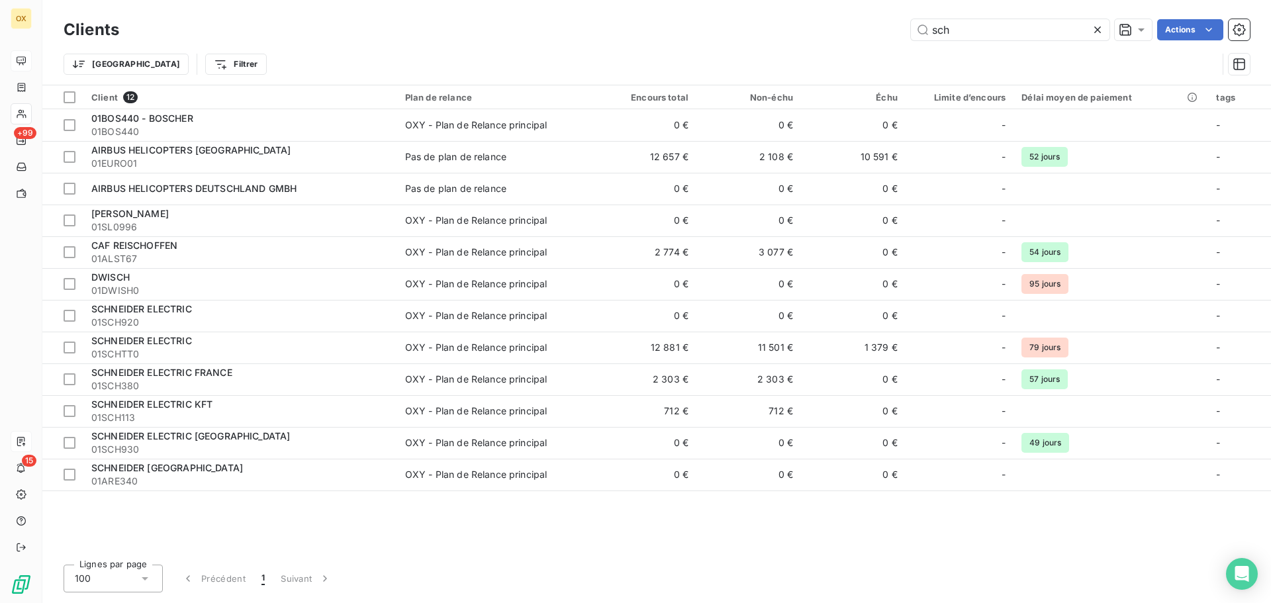
drag, startPoint x: 1003, startPoint y: 24, endPoint x: 883, endPoint y: 38, distance: 120.6
click at [883, 38] on div "sch Actions" at bounding box center [692, 29] width 1115 height 21
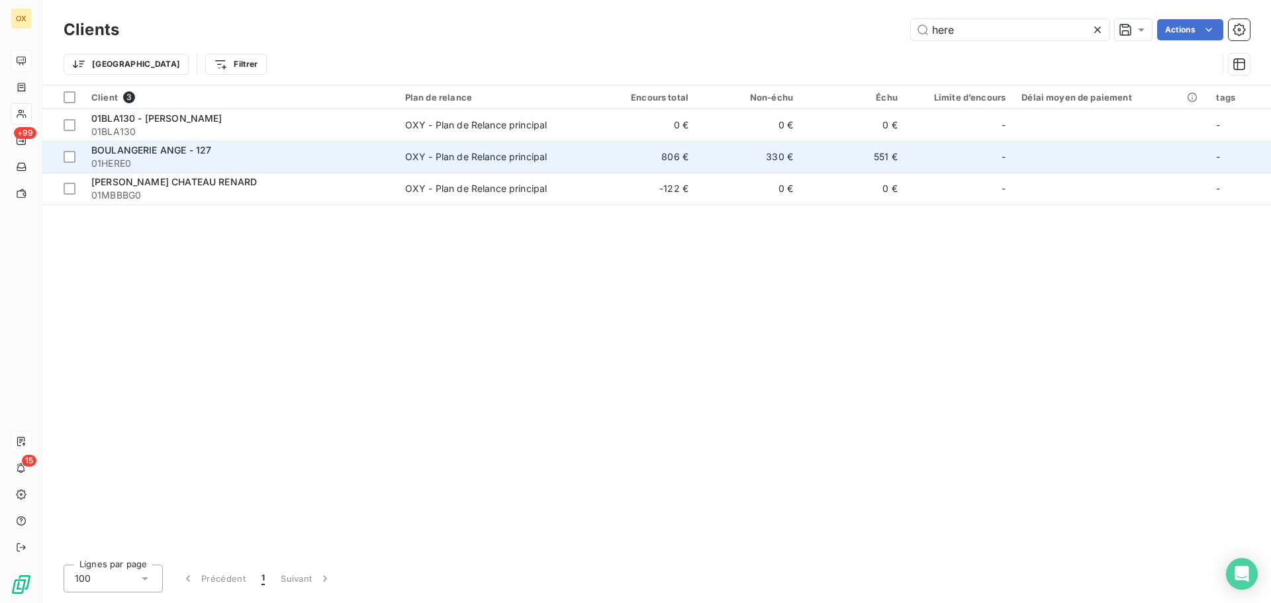
type input "here"
click at [310, 160] on span "01HERE0" at bounding box center [240, 163] width 298 height 13
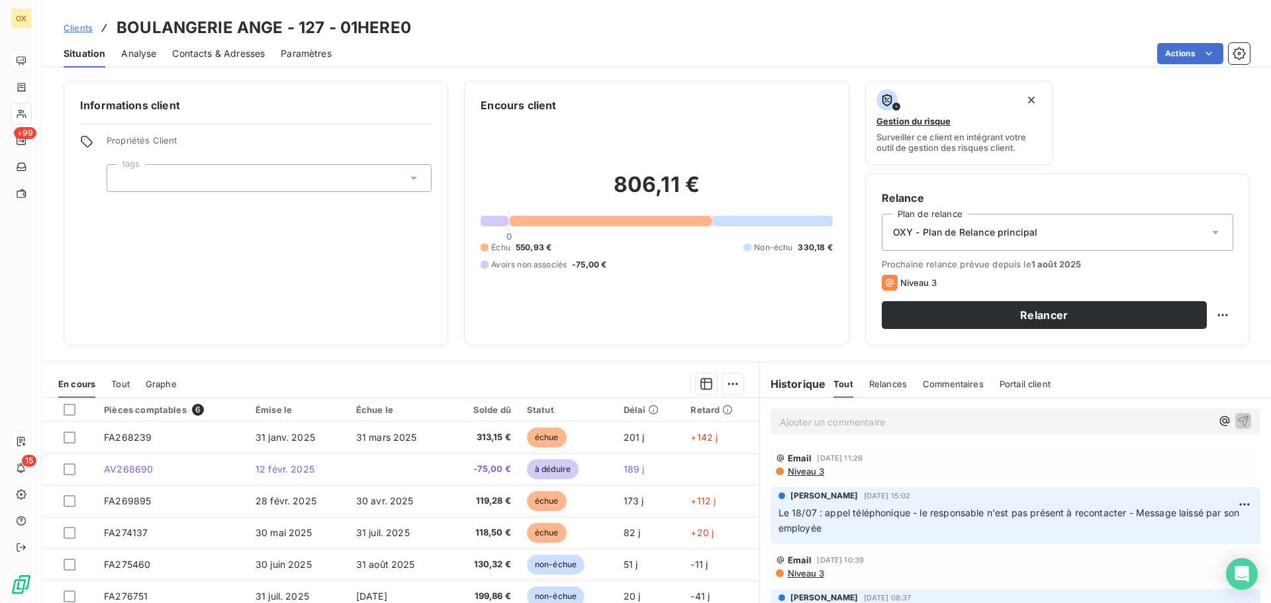
click at [215, 51] on span "Contacts & Adresses" at bounding box center [218, 53] width 93 height 13
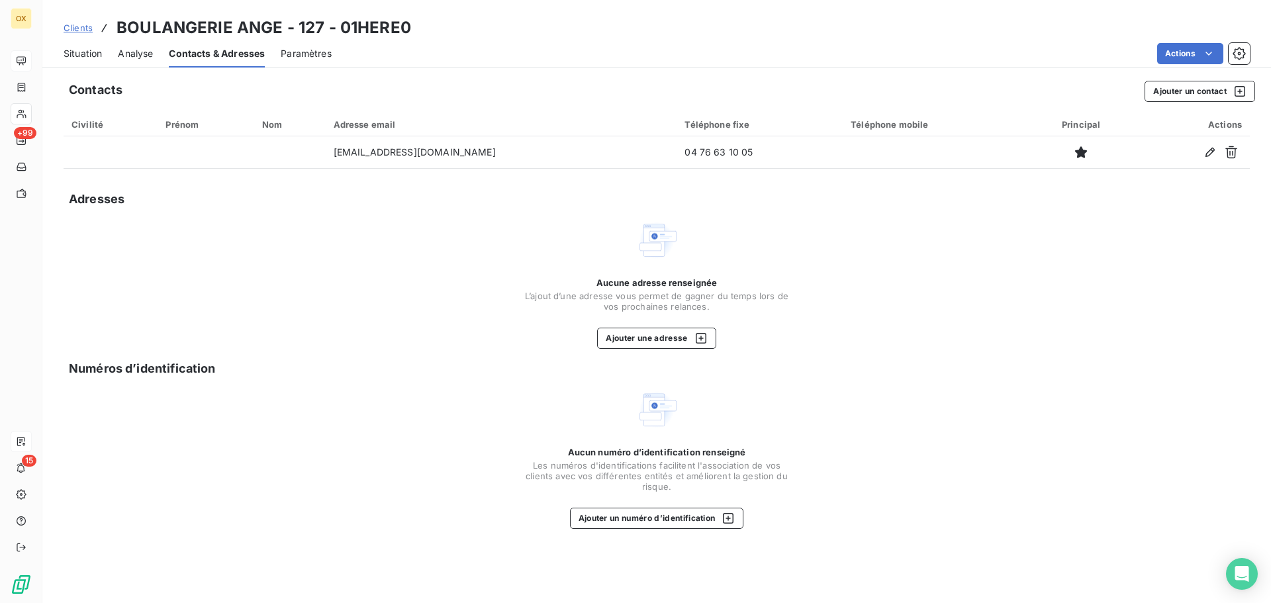
click at [95, 54] on span "Situation" at bounding box center [83, 53] width 38 height 13
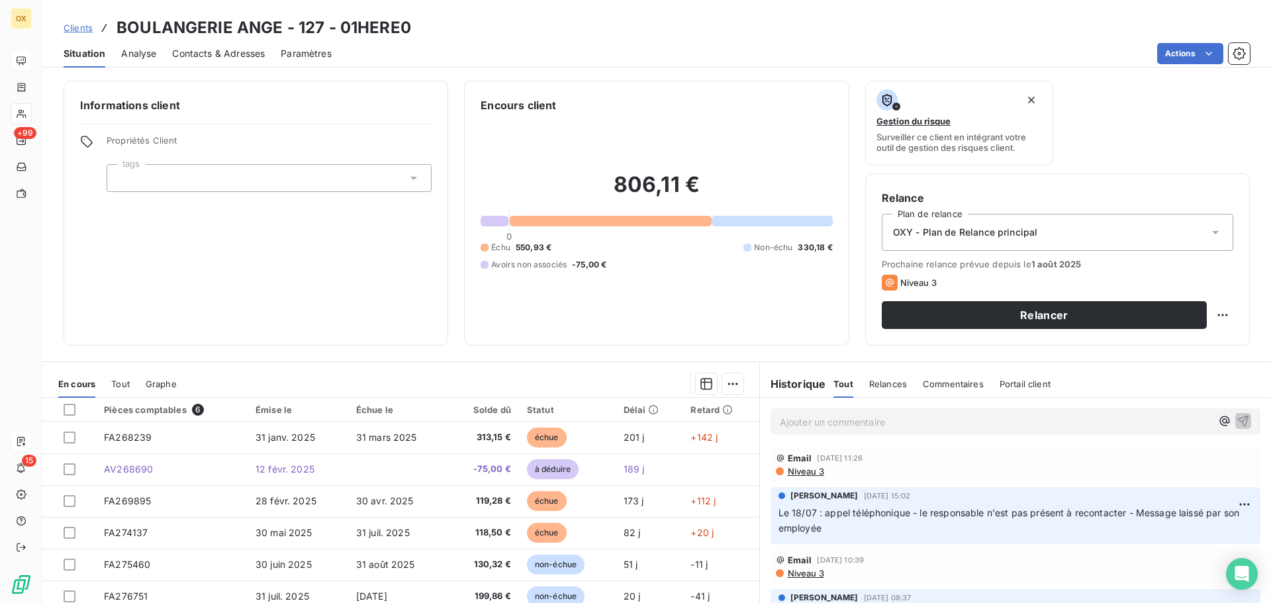
click at [829, 414] on p "Ajouter un commentaire ﻿" at bounding box center [996, 422] width 432 height 17
click at [1237, 417] on icon "button" at bounding box center [1243, 420] width 13 height 13
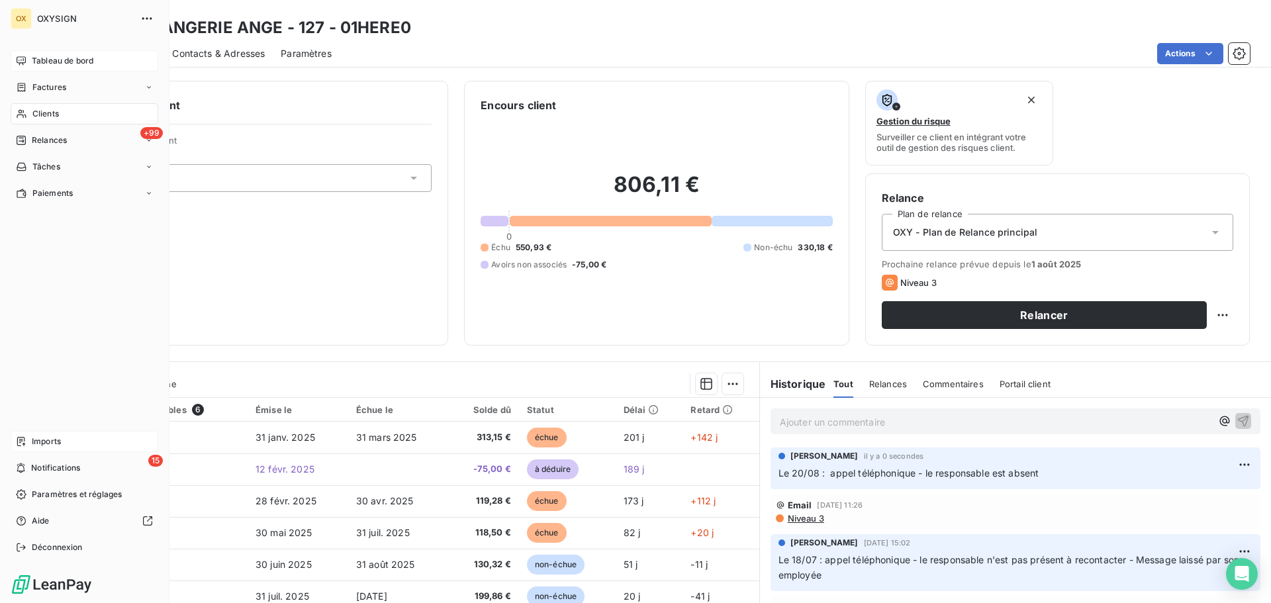
click at [38, 112] on span "Clients" at bounding box center [45, 114] width 26 height 12
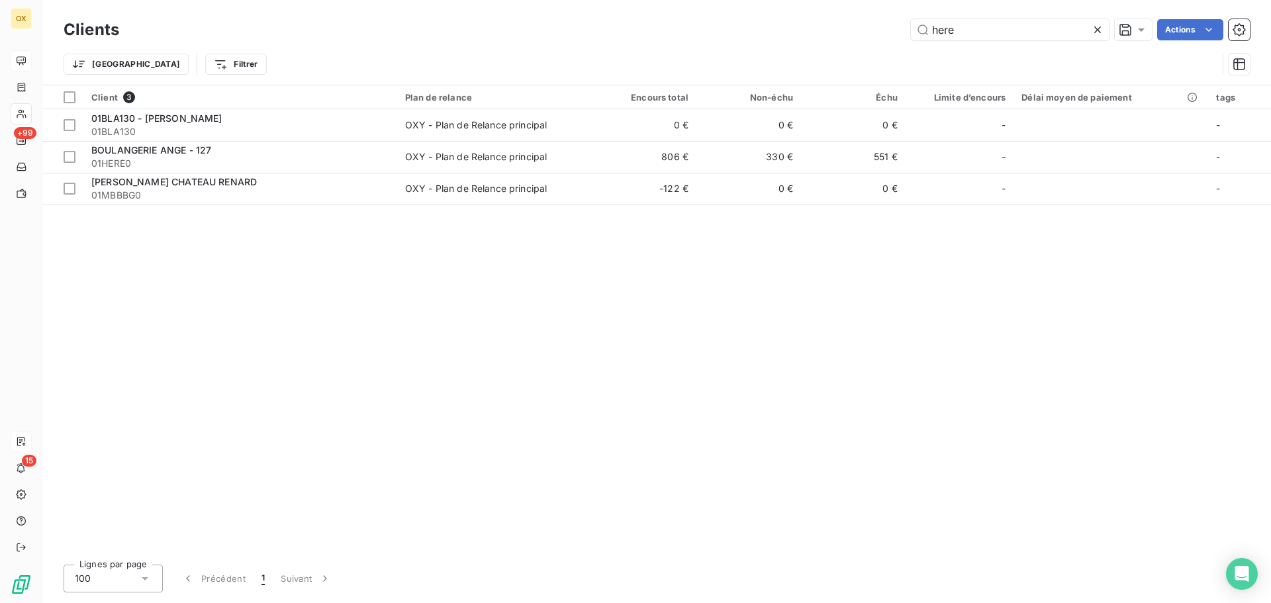
drag, startPoint x: 974, startPoint y: 28, endPoint x: 904, endPoint y: 27, distance: 70.2
click at [904, 27] on div "here Actions" at bounding box center [692, 29] width 1115 height 21
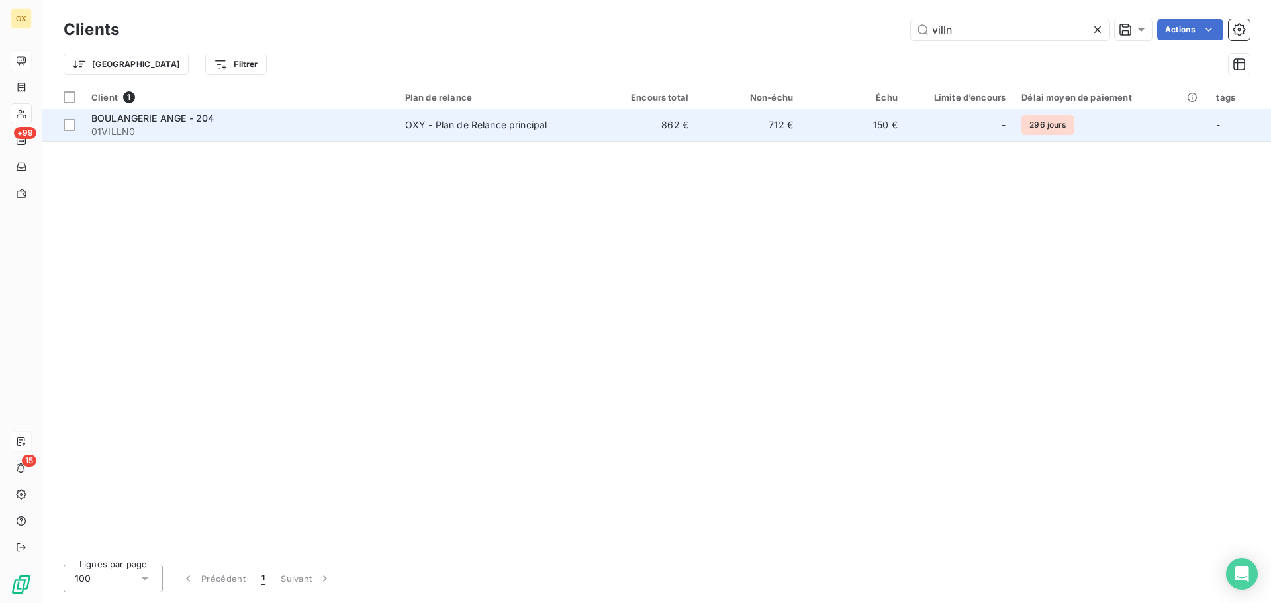
type input "villn"
click at [164, 125] on span "01VILLN0" at bounding box center [240, 131] width 298 height 13
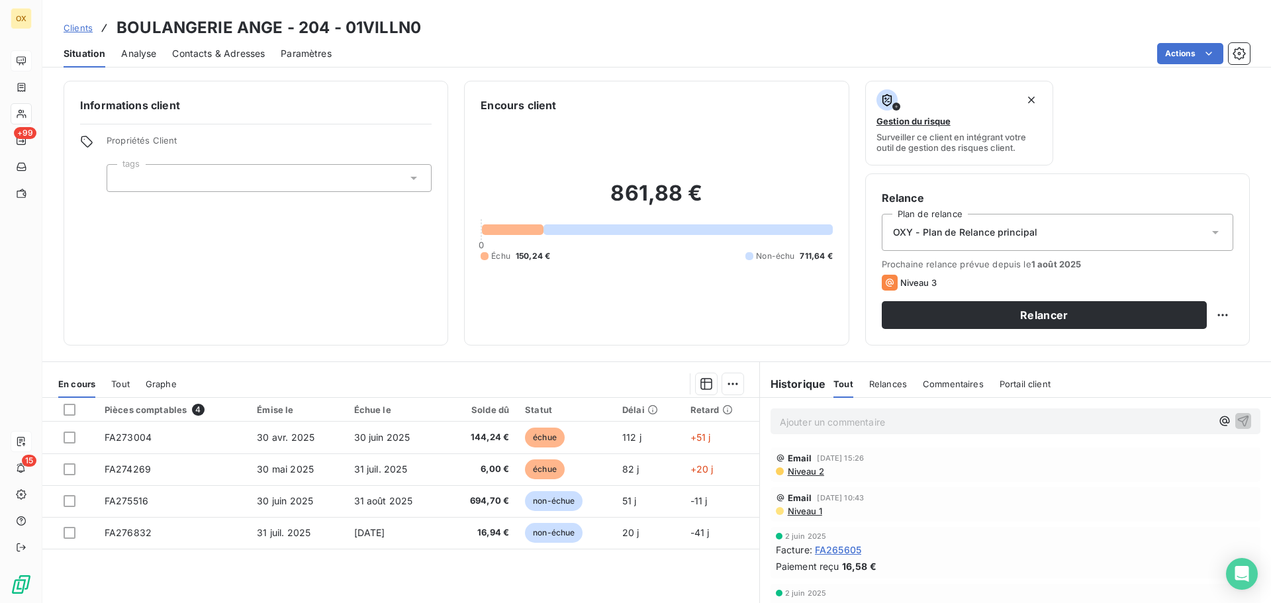
click at [219, 54] on span "Contacts & Adresses" at bounding box center [218, 53] width 93 height 13
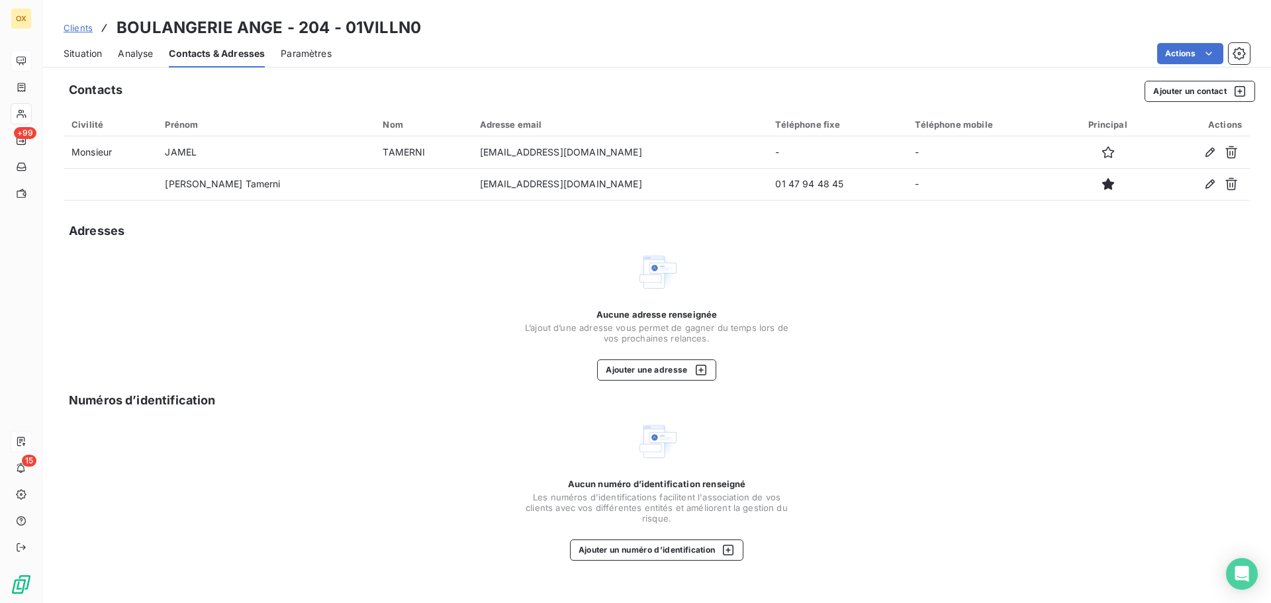
click at [92, 49] on span "Situation" at bounding box center [83, 53] width 38 height 13
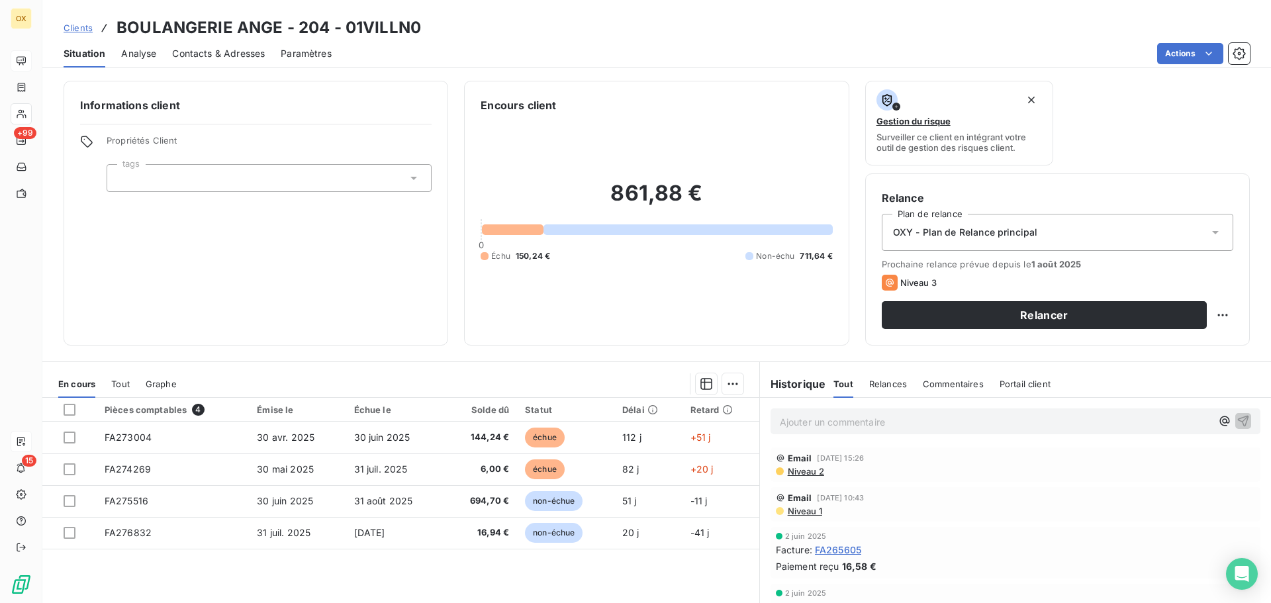
click at [226, 56] on span "Contacts & Adresses" at bounding box center [218, 53] width 93 height 13
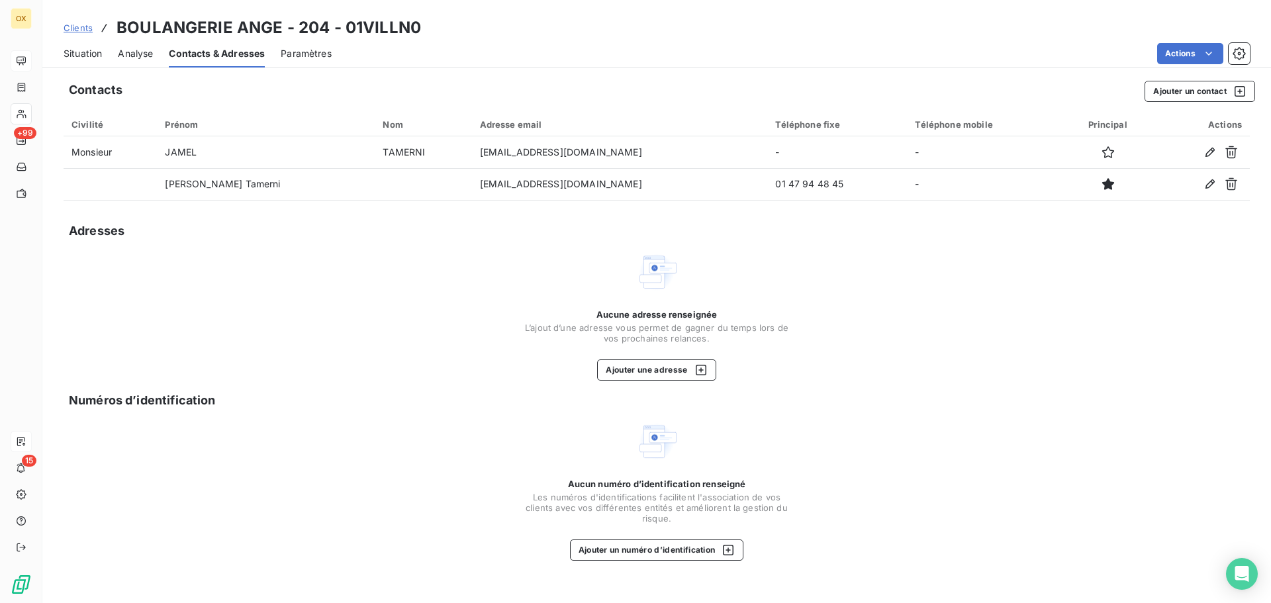
click at [95, 52] on span "Situation" at bounding box center [83, 53] width 38 height 13
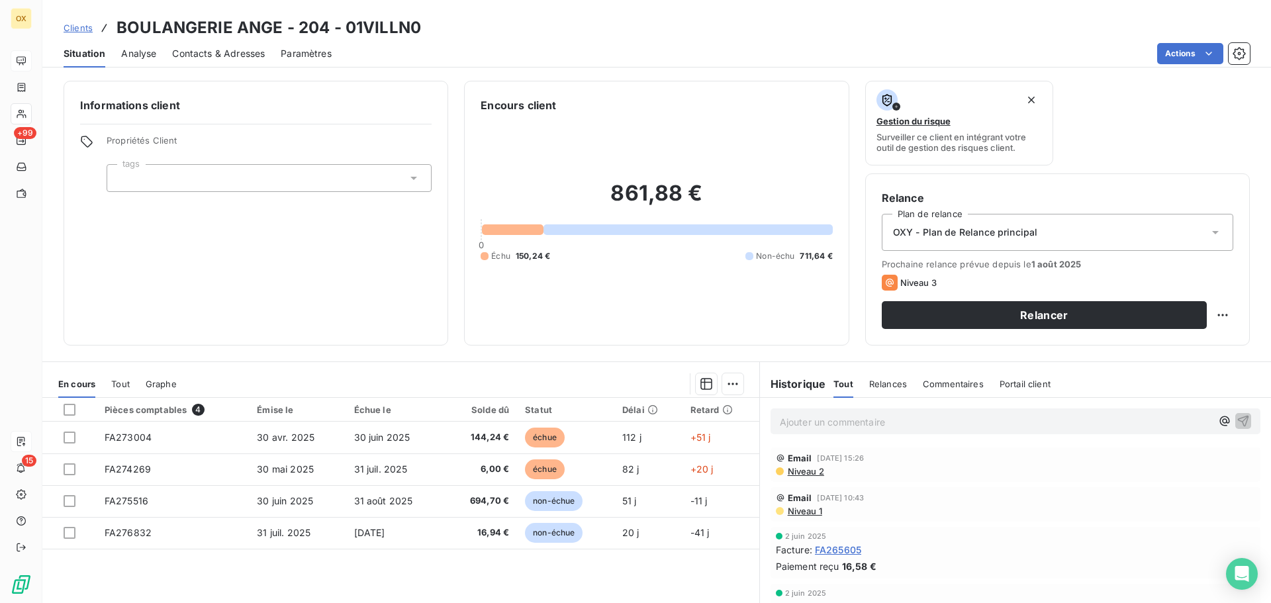
click at [843, 428] on p "Ajouter un commentaire ﻿" at bounding box center [996, 422] width 432 height 17
click at [1237, 418] on icon "button" at bounding box center [1243, 420] width 13 height 13
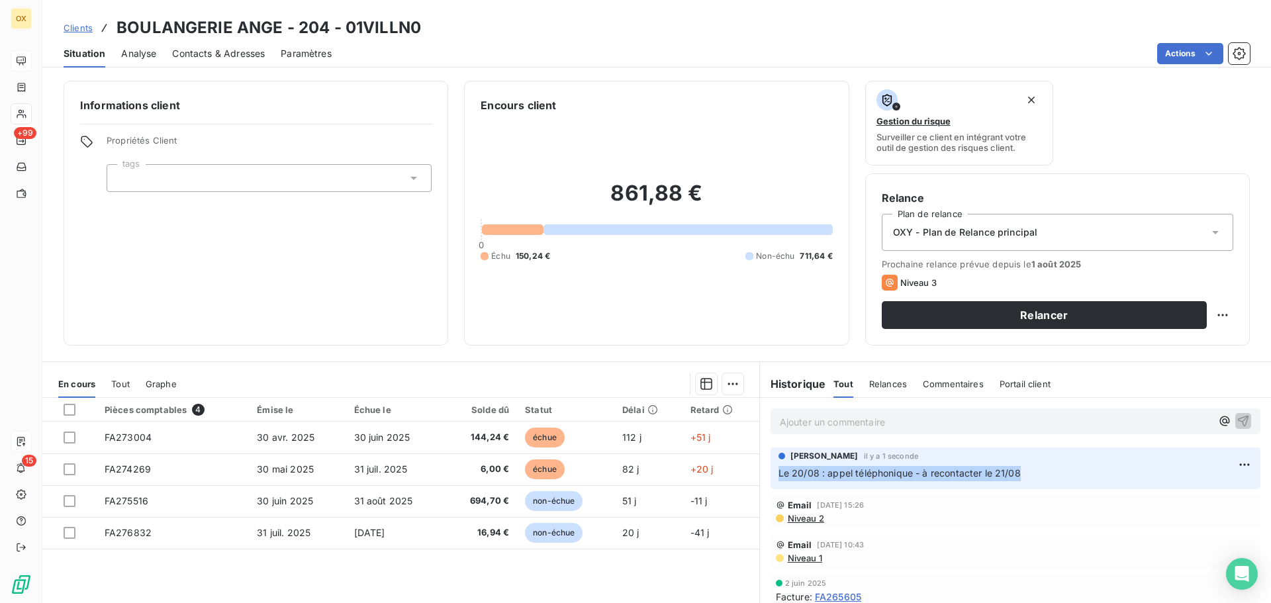
drag, startPoint x: 1022, startPoint y: 473, endPoint x: 776, endPoint y: 473, distance: 246.2
click at [778, 472] on p "Le 20/08 : appel téléphonique - à recontacter le 21/08" at bounding box center [1015, 473] width 474 height 15
copy span "Le 20/08 : appel téléphonique - à recontacter le 21/08"
click at [1209, 314] on html "OX +99 15 Clients BOULANGERIE ANGE - 204 - 01VILLN0 Situation Analyse Contacts …" at bounding box center [635, 301] width 1271 height 603
click at [1133, 346] on div "Replanifier cette action" at bounding box center [1158, 344] width 118 height 21
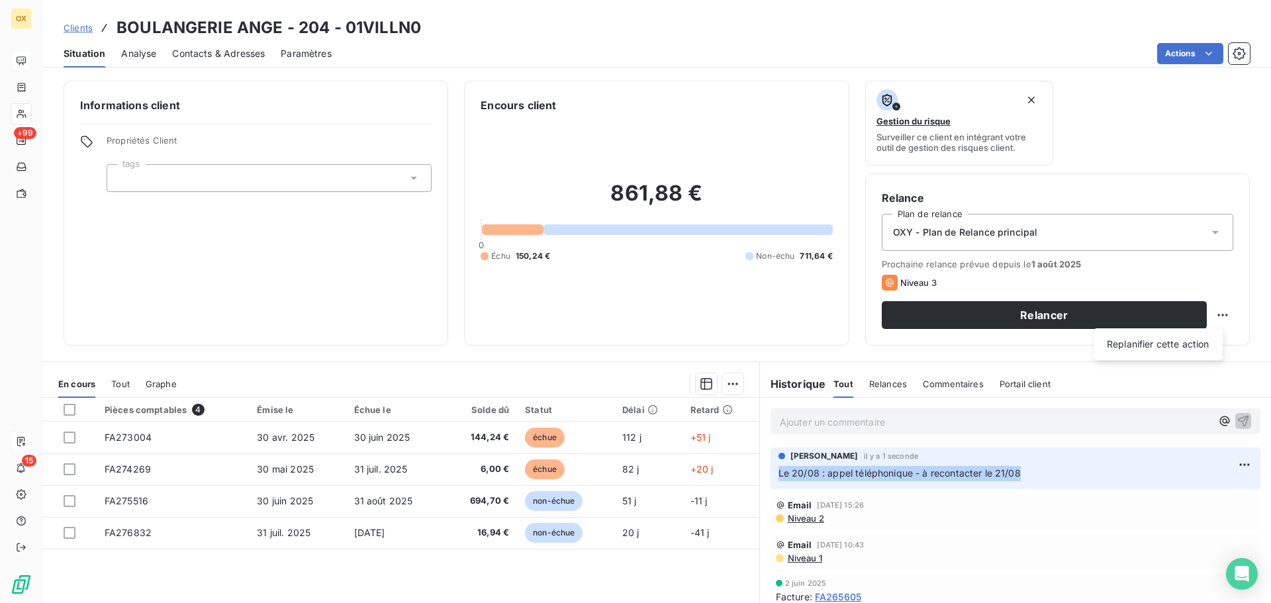
select select "7"
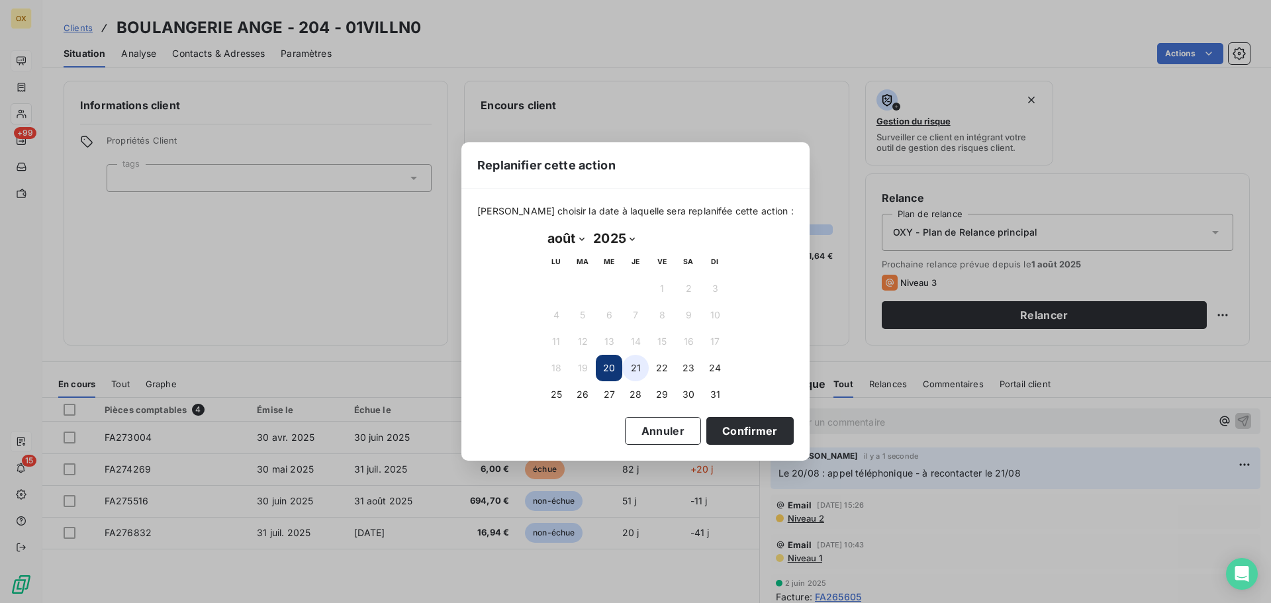
click at [640, 361] on button "21" at bounding box center [635, 368] width 26 height 26
click at [724, 435] on button "Confirmer" at bounding box center [749, 431] width 87 height 28
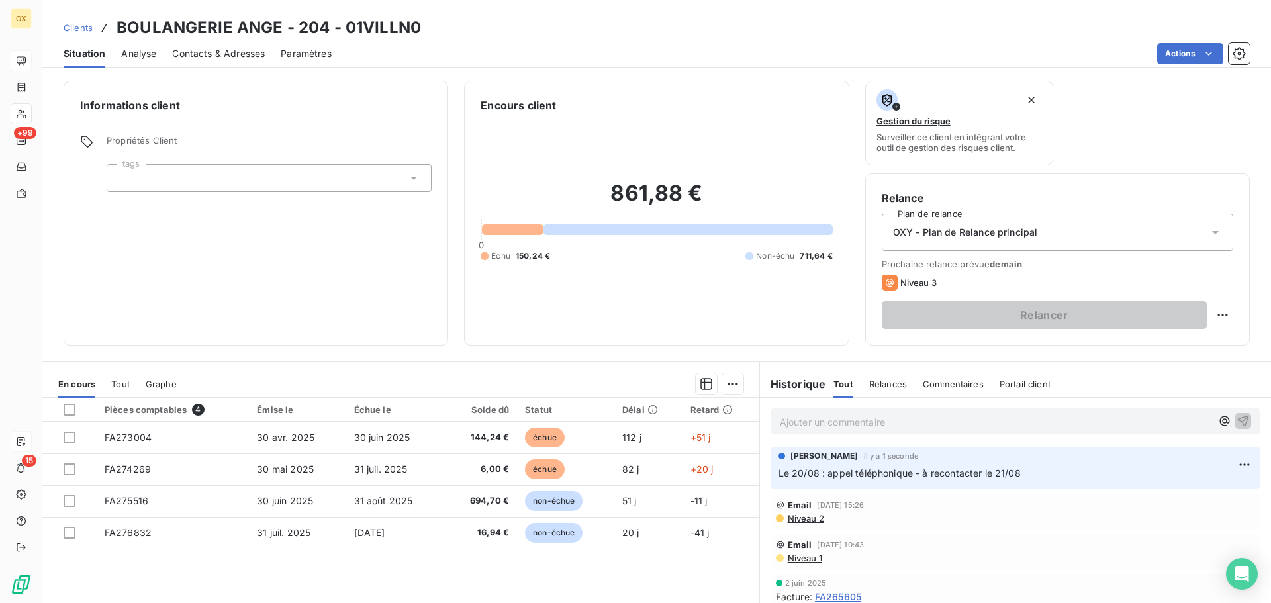
click at [1092, 371] on div "Historique Tout Relances Commentaires Portail client Tout Relances Commentaires…" at bounding box center [1015, 384] width 511 height 28
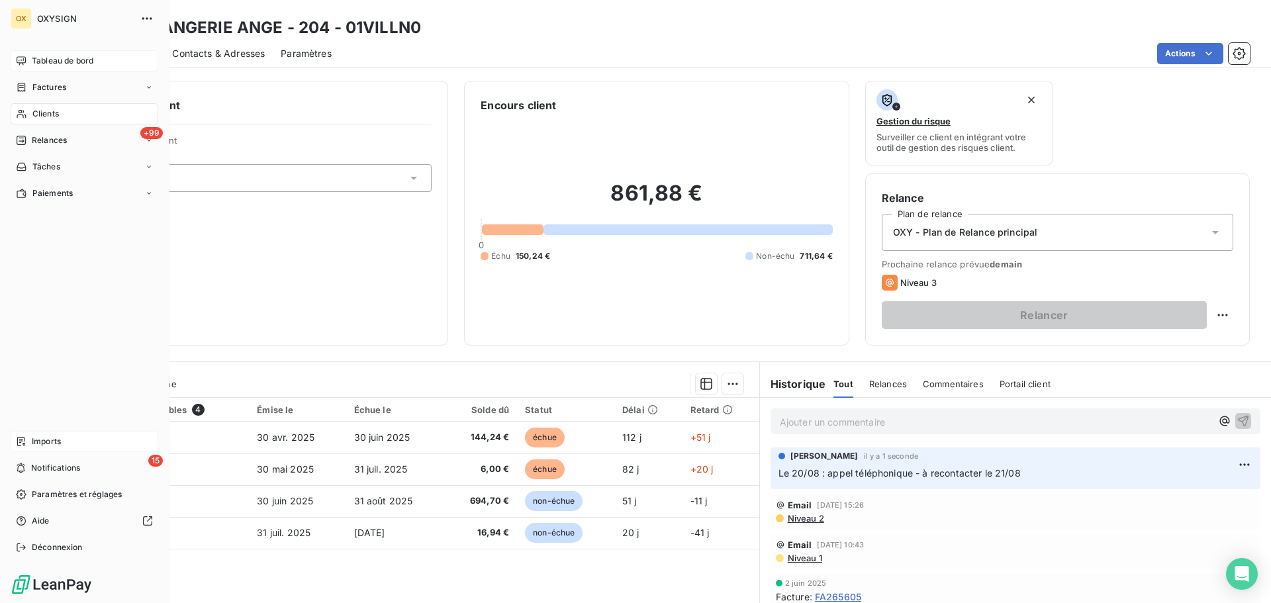
click at [48, 113] on span "Clients" at bounding box center [45, 114] width 26 height 12
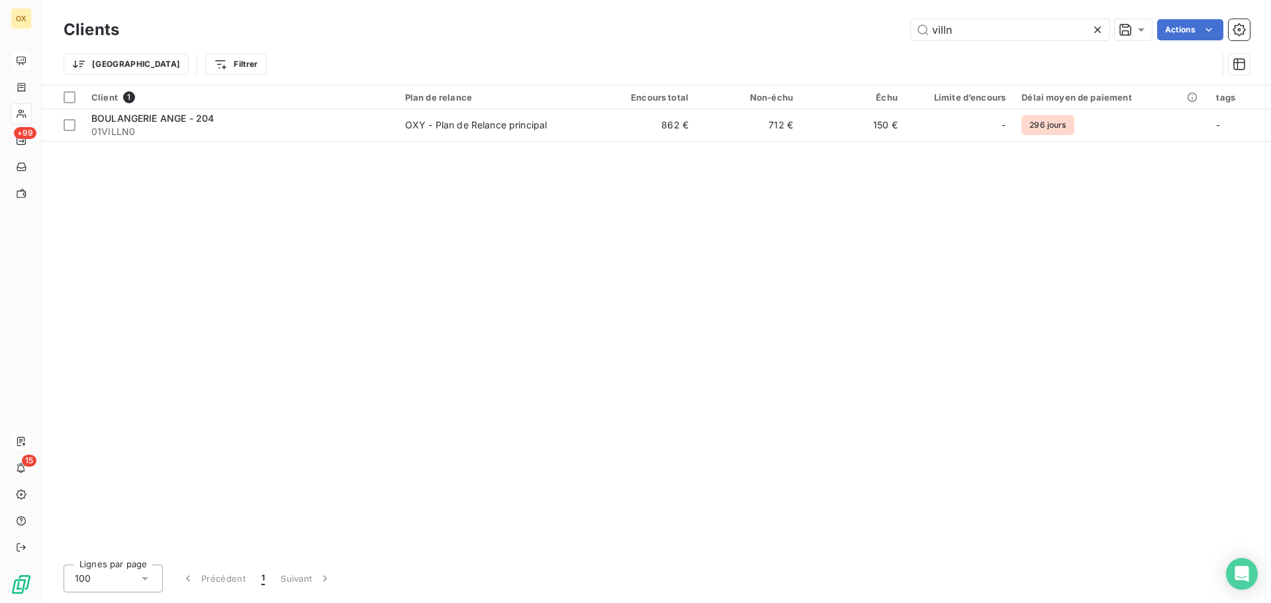
click at [1095, 28] on icon at bounding box center [1097, 29] width 7 height 7
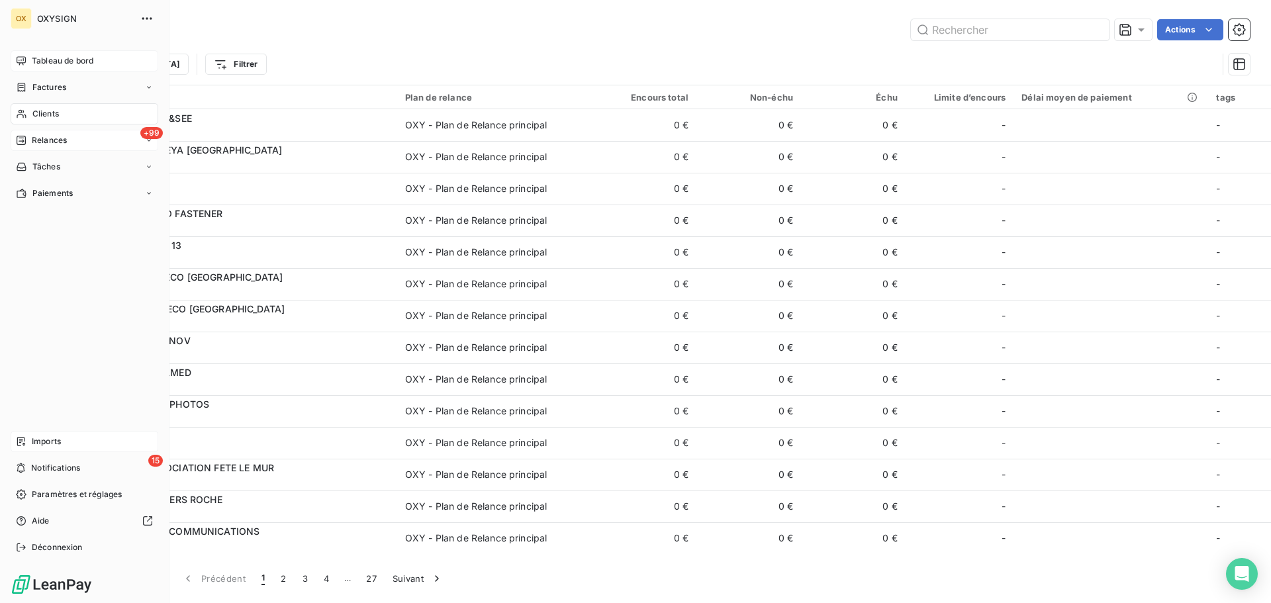
click at [38, 140] on span "Relances" at bounding box center [49, 140] width 35 height 12
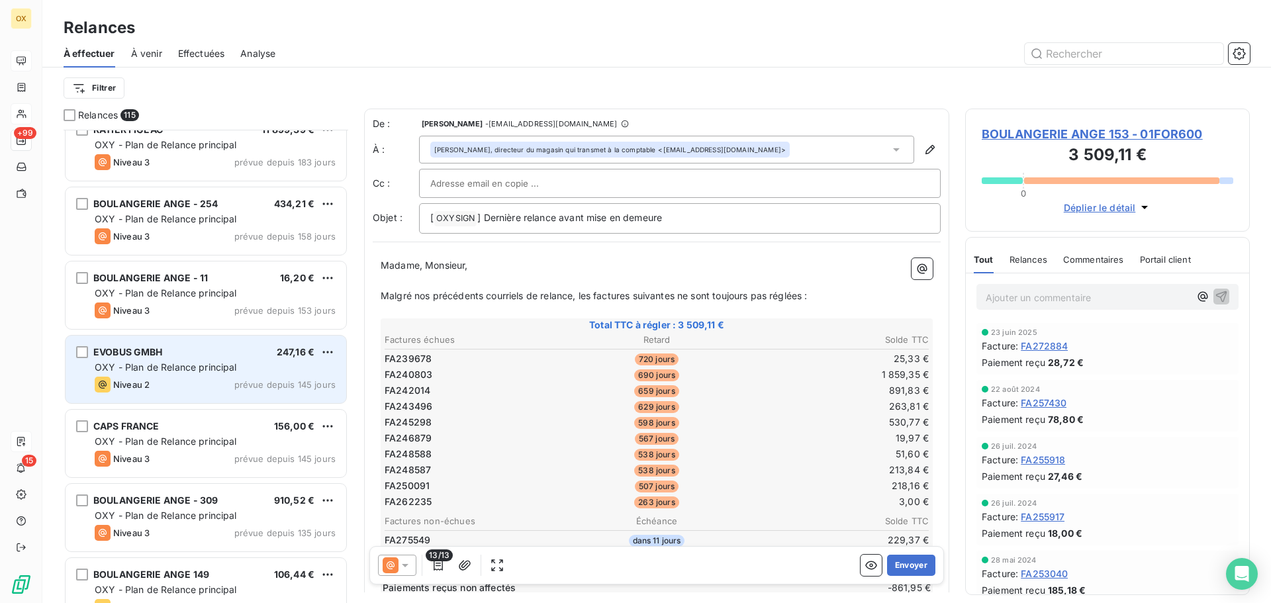
scroll to position [927, 0]
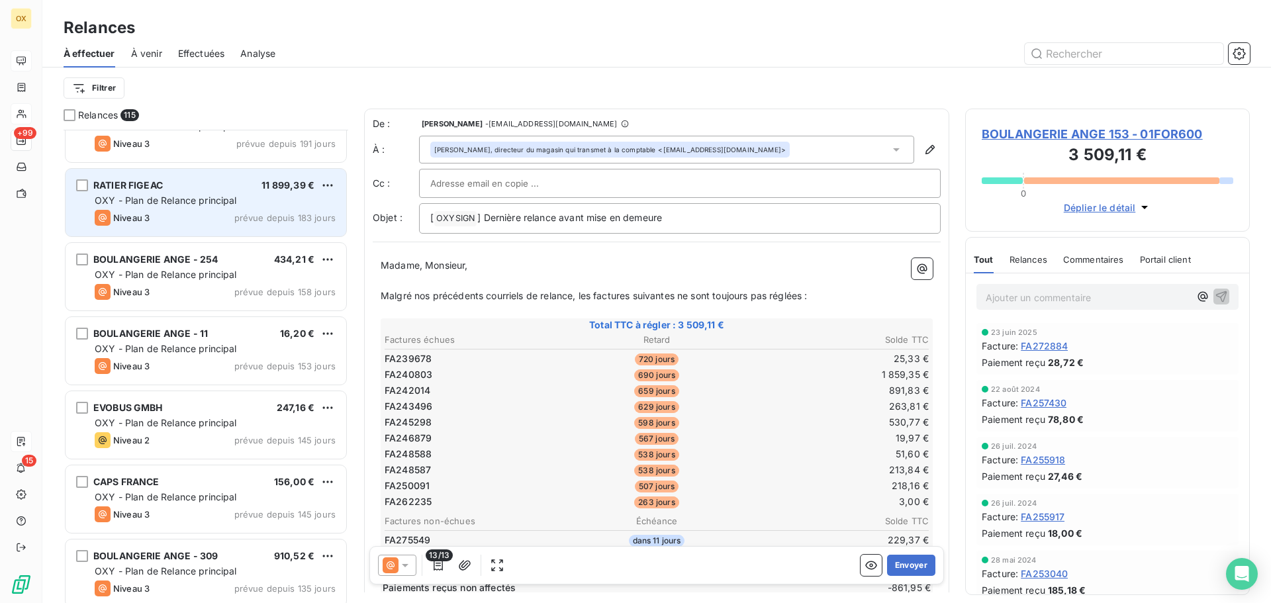
click at [193, 209] on div "RATIER FIGEAC 11 899,39 € OXY - Plan de Relance principal Niveau 3 prévue depui…" at bounding box center [206, 203] width 281 height 68
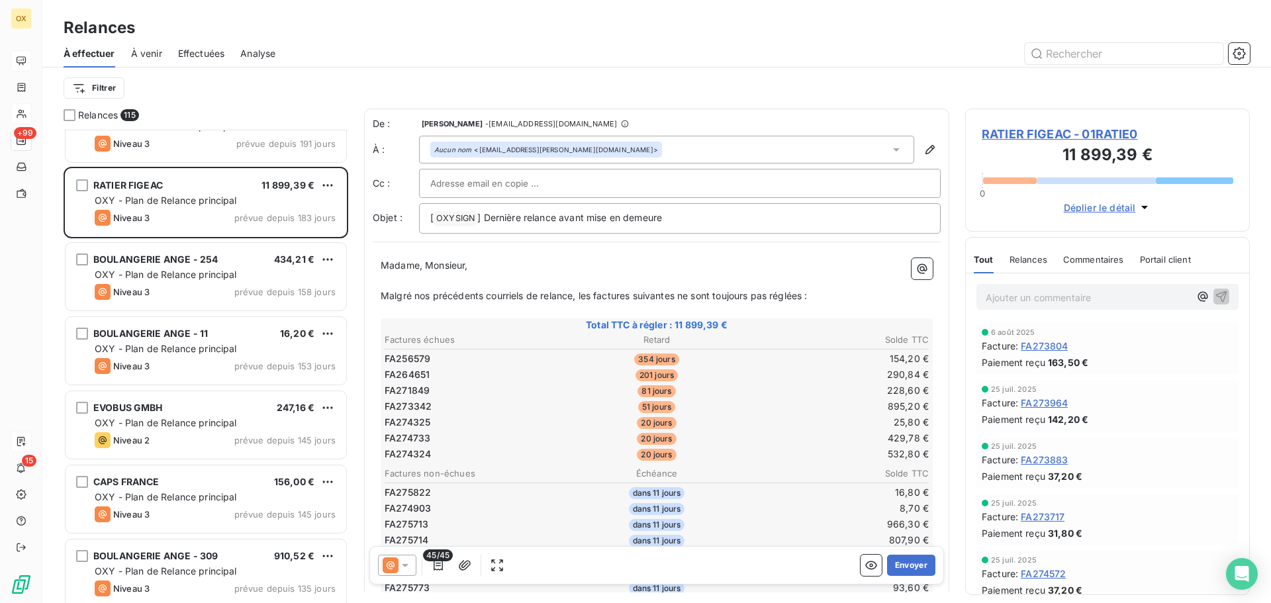
click at [1010, 132] on span "RATIER FIGEAC - 01RATIE0" at bounding box center [1108, 134] width 252 height 18
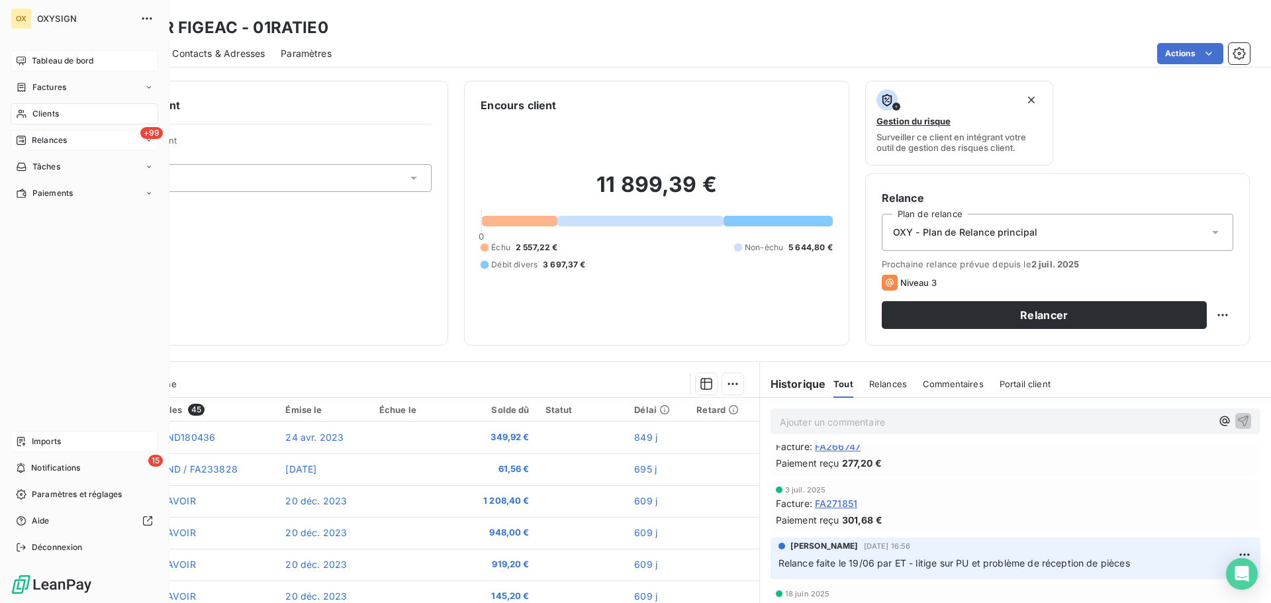
click at [64, 137] on span "Relances" at bounding box center [49, 140] width 35 height 12
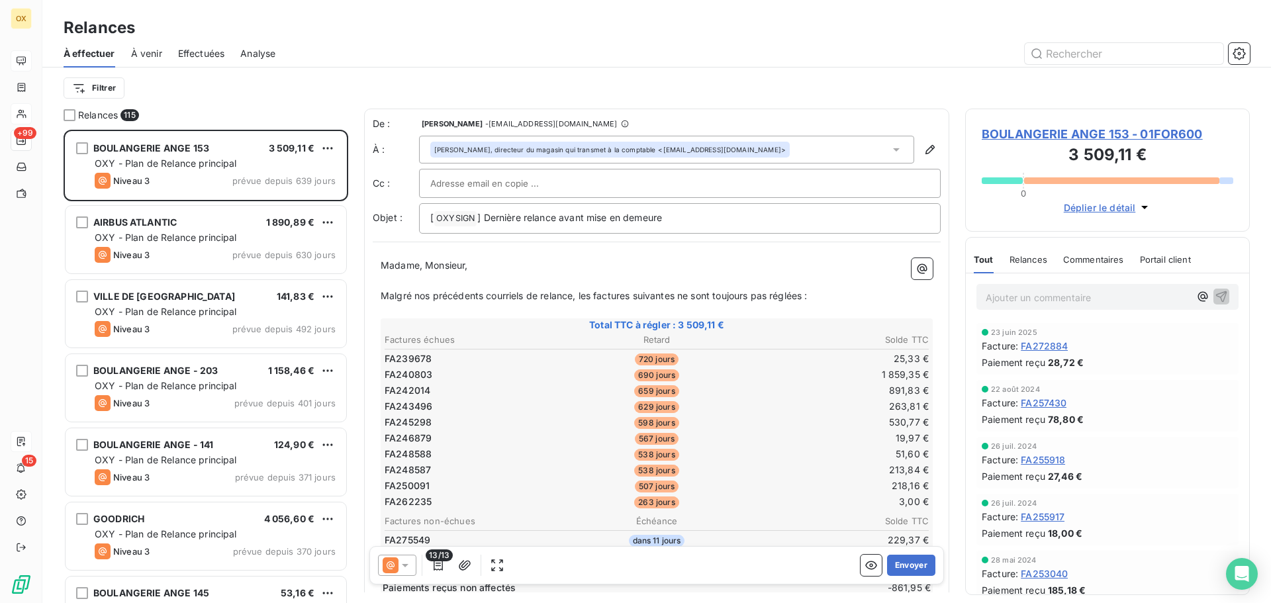
scroll to position [463, 275]
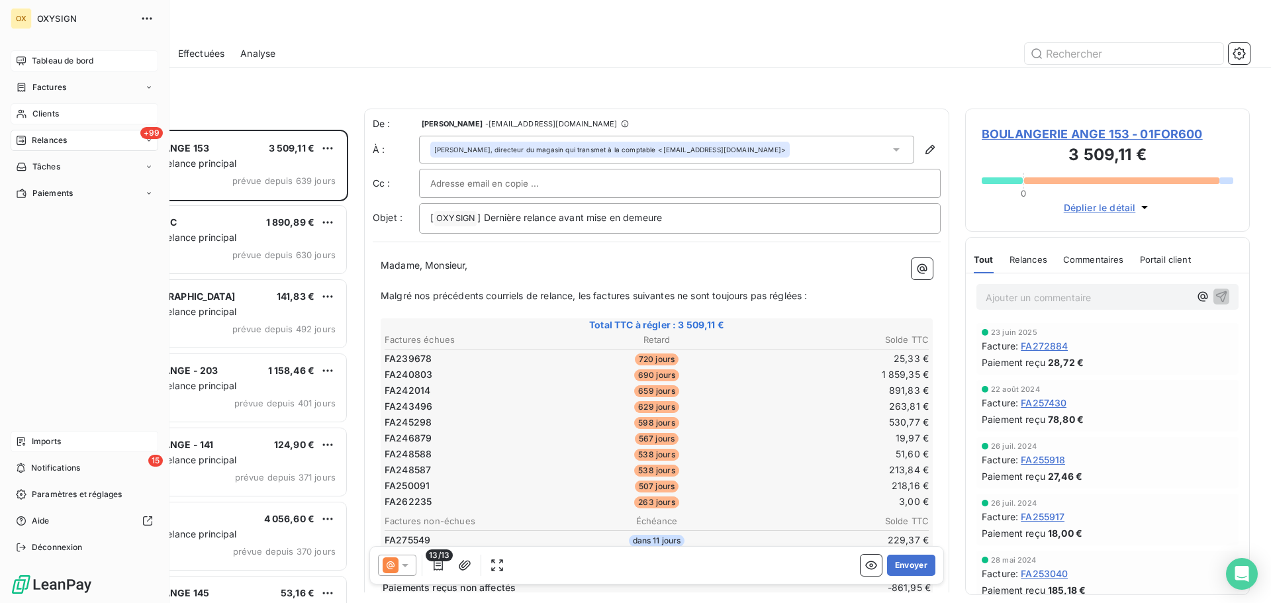
click at [38, 112] on span "Clients" at bounding box center [45, 114] width 26 height 12
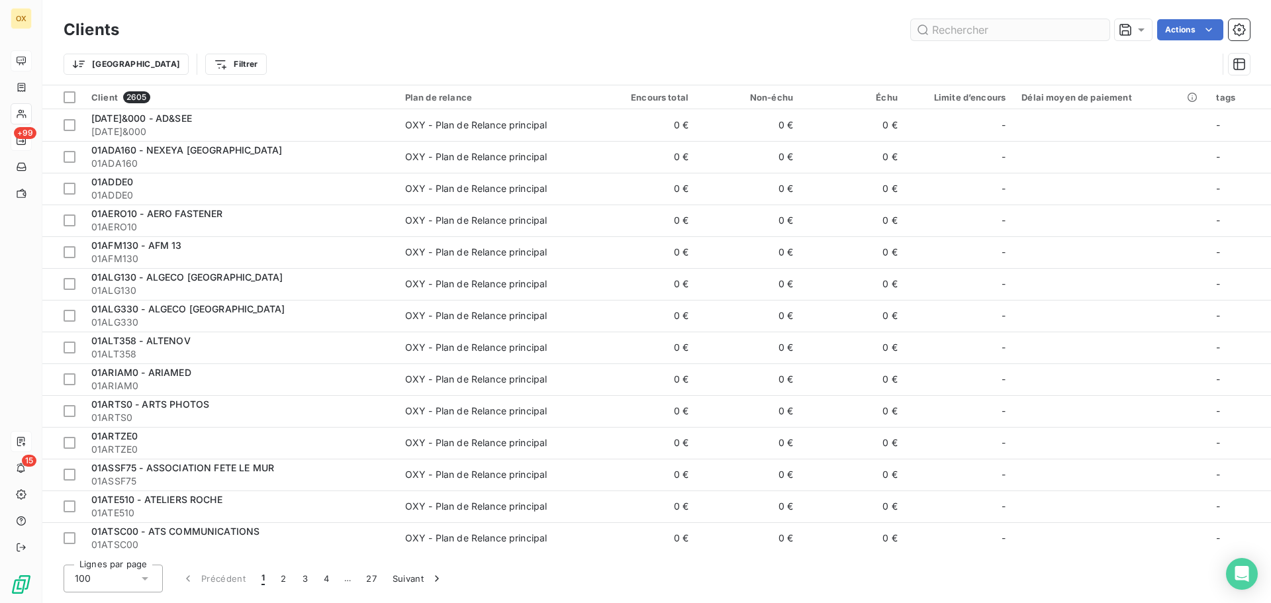
click at [966, 30] on input "text" at bounding box center [1010, 29] width 199 height 21
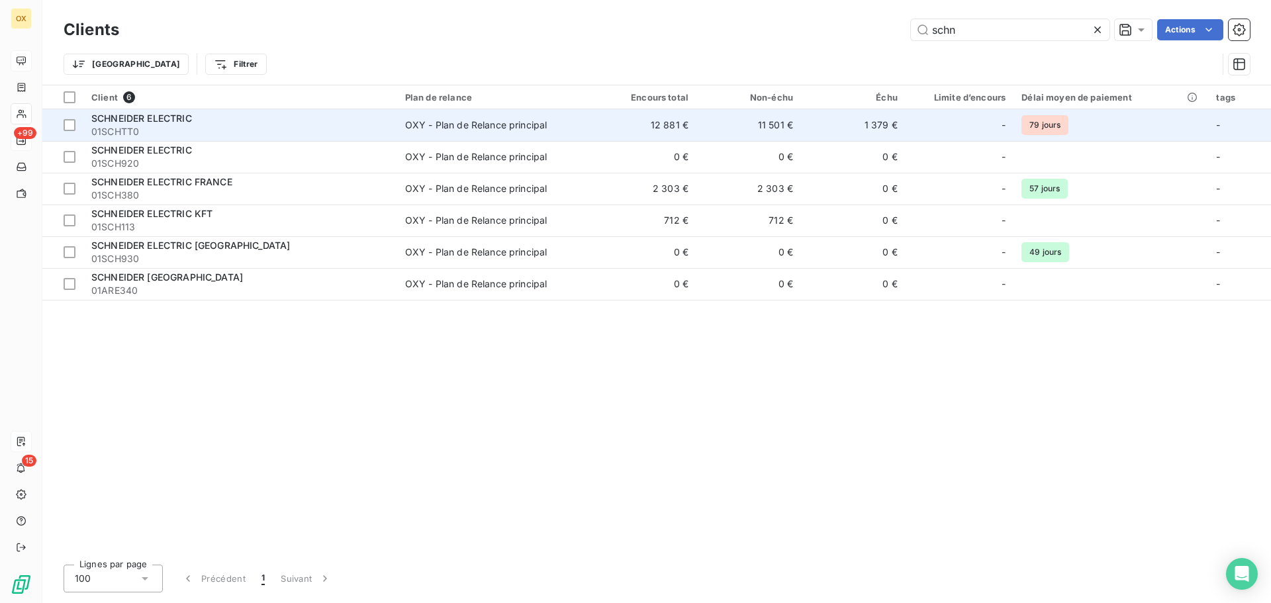
type input "schn"
click at [625, 120] on td "12 881 €" at bounding box center [644, 125] width 105 height 32
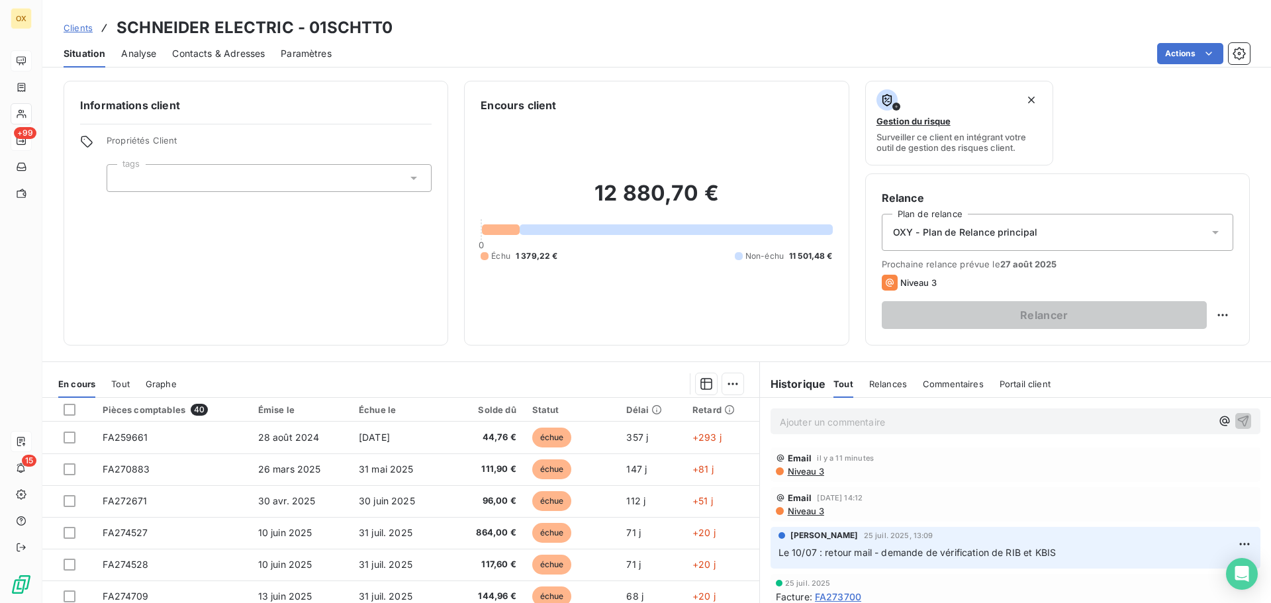
click at [246, 50] on span "Contacts & Adresses" at bounding box center [218, 53] width 93 height 13
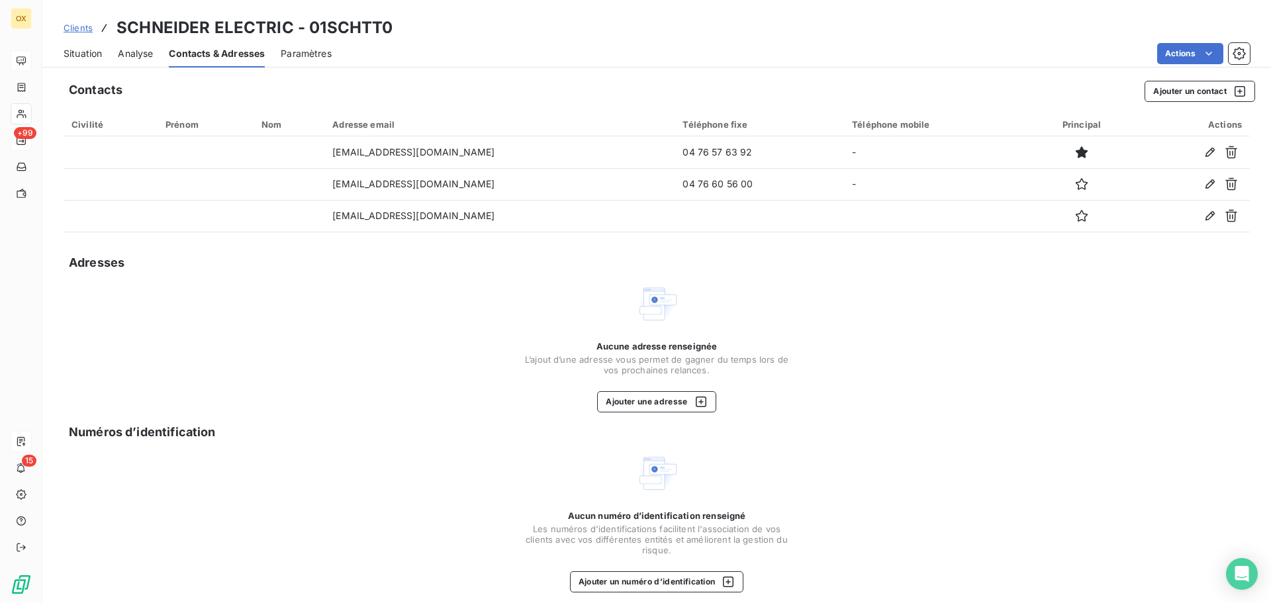
click at [89, 52] on span "Situation" at bounding box center [83, 53] width 38 height 13
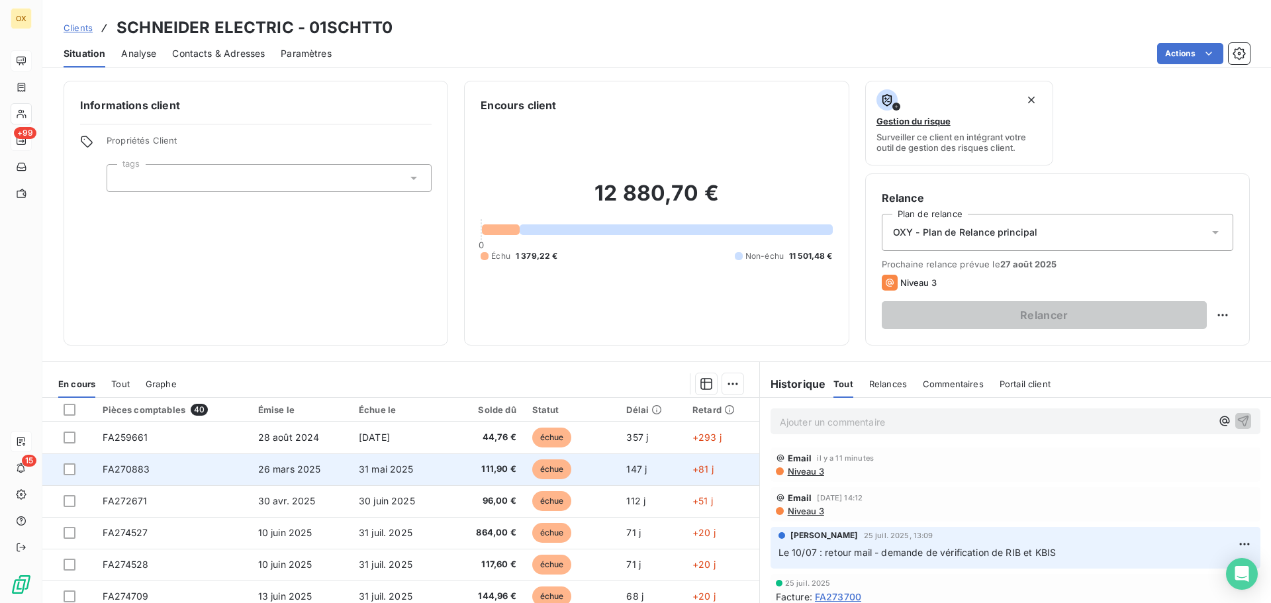
click at [335, 463] on td "26 mars 2025" at bounding box center [300, 469] width 101 height 32
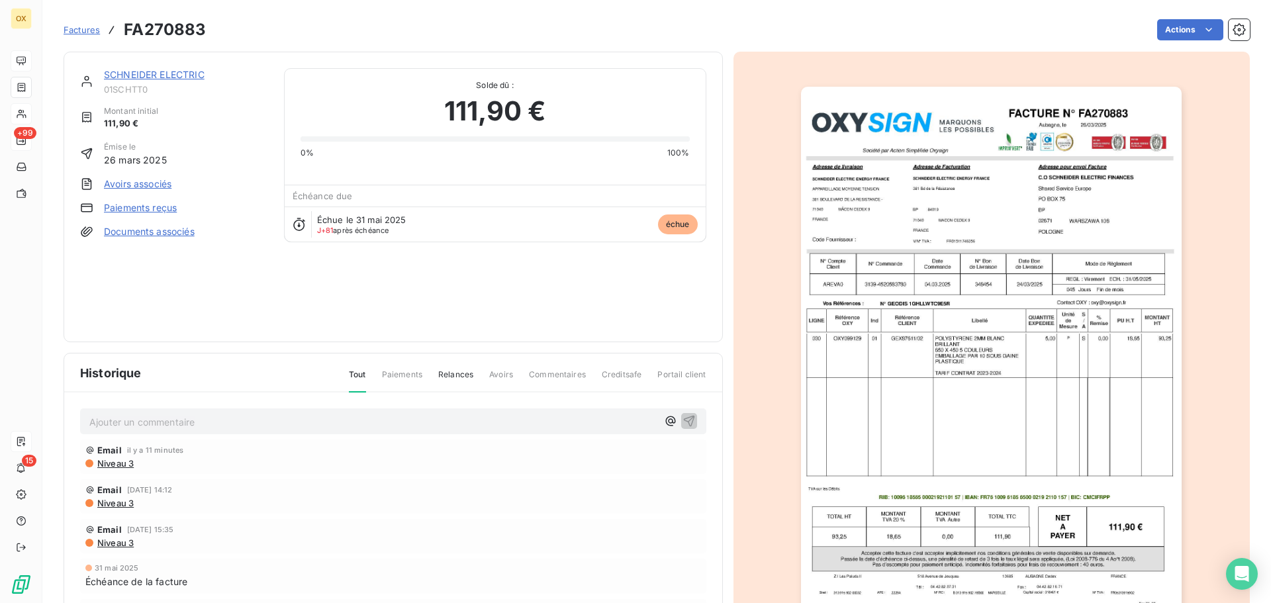
click at [1001, 197] on img "button" at bounding box center [991, 356] width 381 height 539
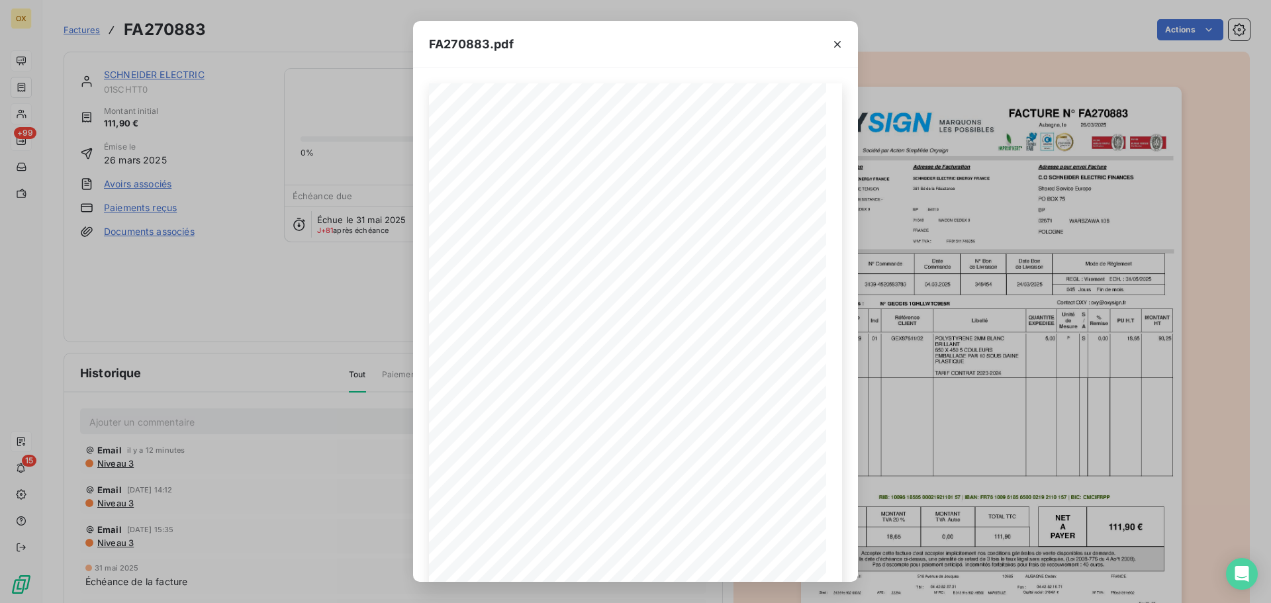
click at [839, 42] on icon "button" at bounding box center [837, 44] width 7 height 7
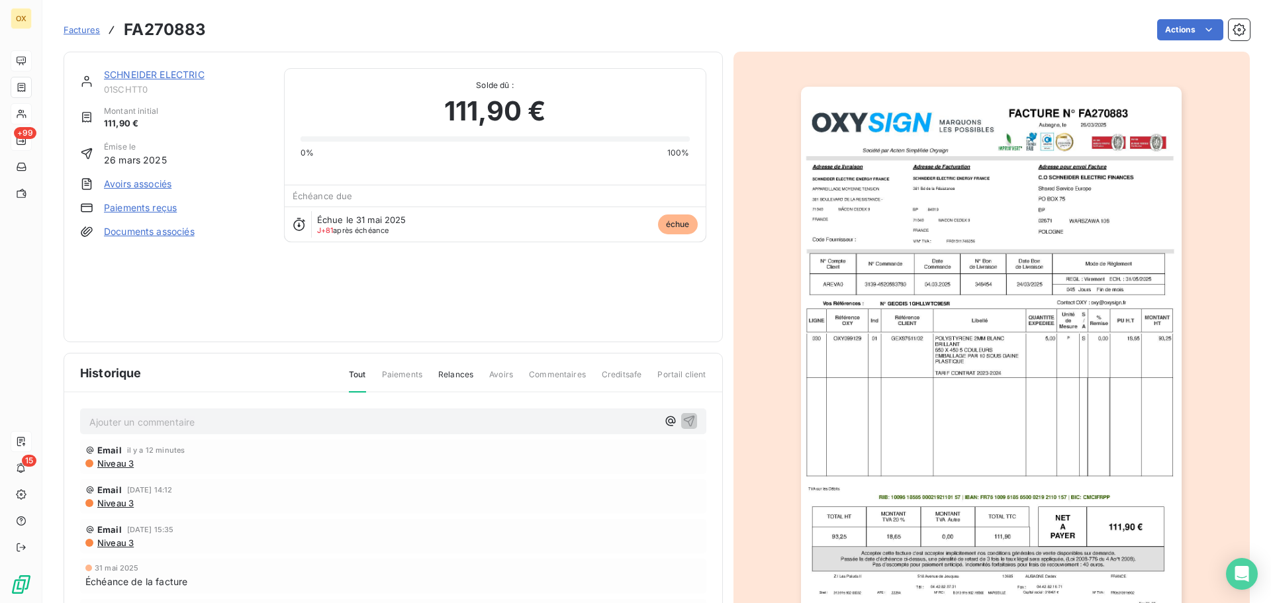
click at [197, 74] on link "SCHNEIDER ELECTRIC" at bounding box center [154, 74] width 101 height 11
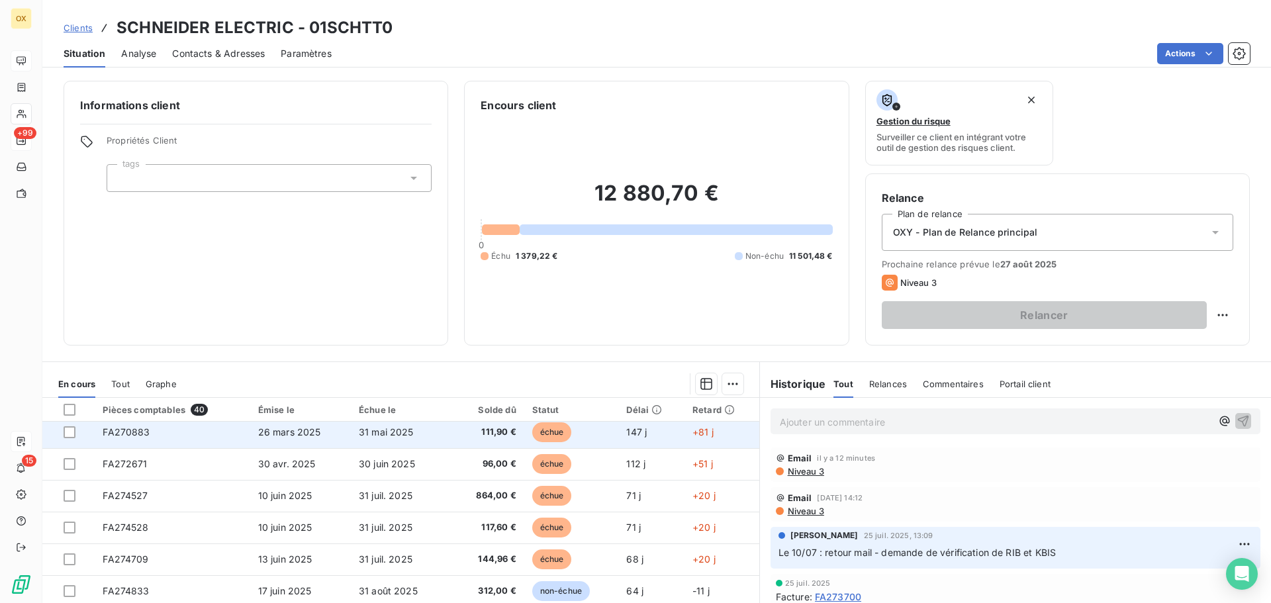
scroll to position [66, 0]
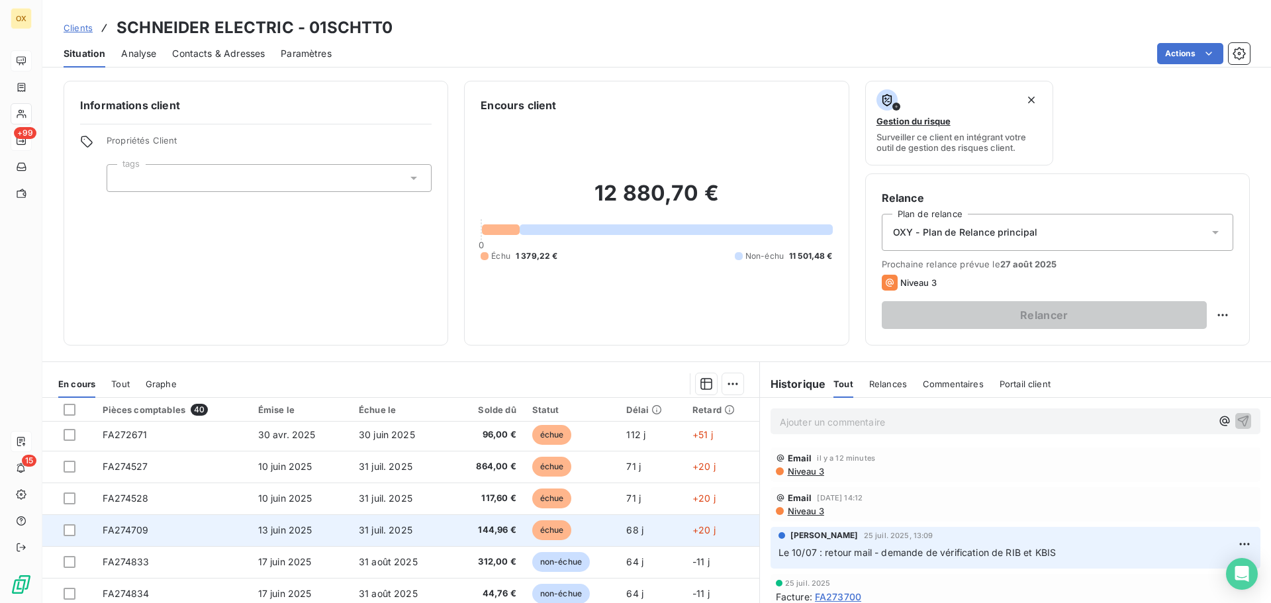
click at [585, 519] on td "échue" at bounding box center [571, 530] width 95 height 32
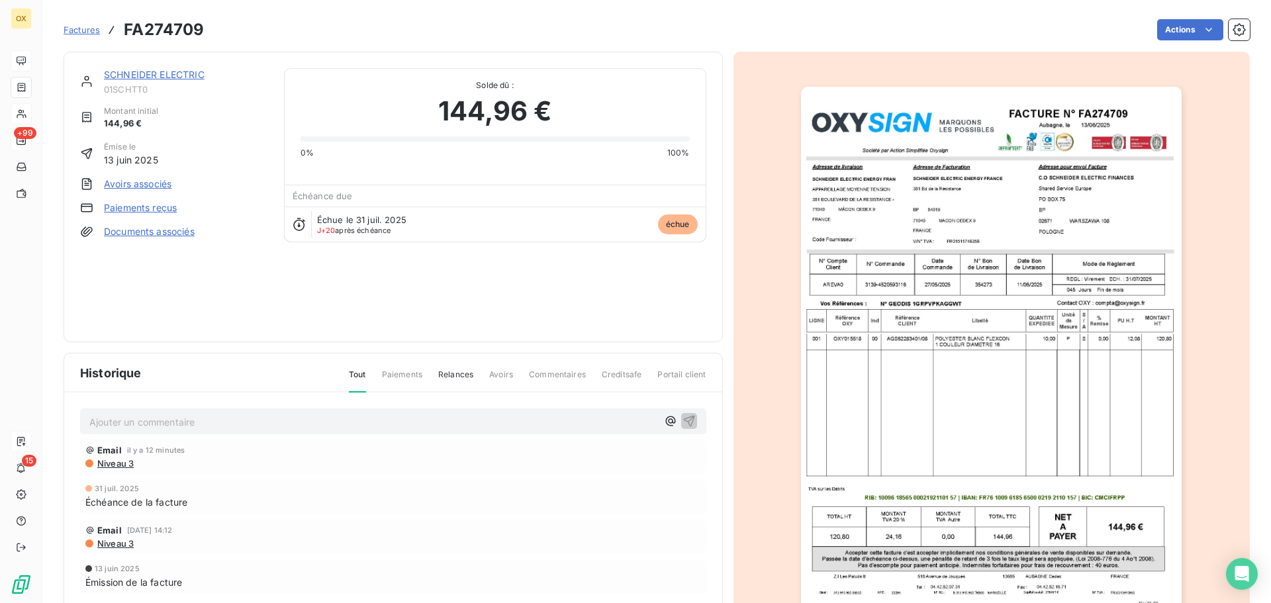
click at [928, 183] on img "button" at bounding box center [991, 356] width 381 height 539
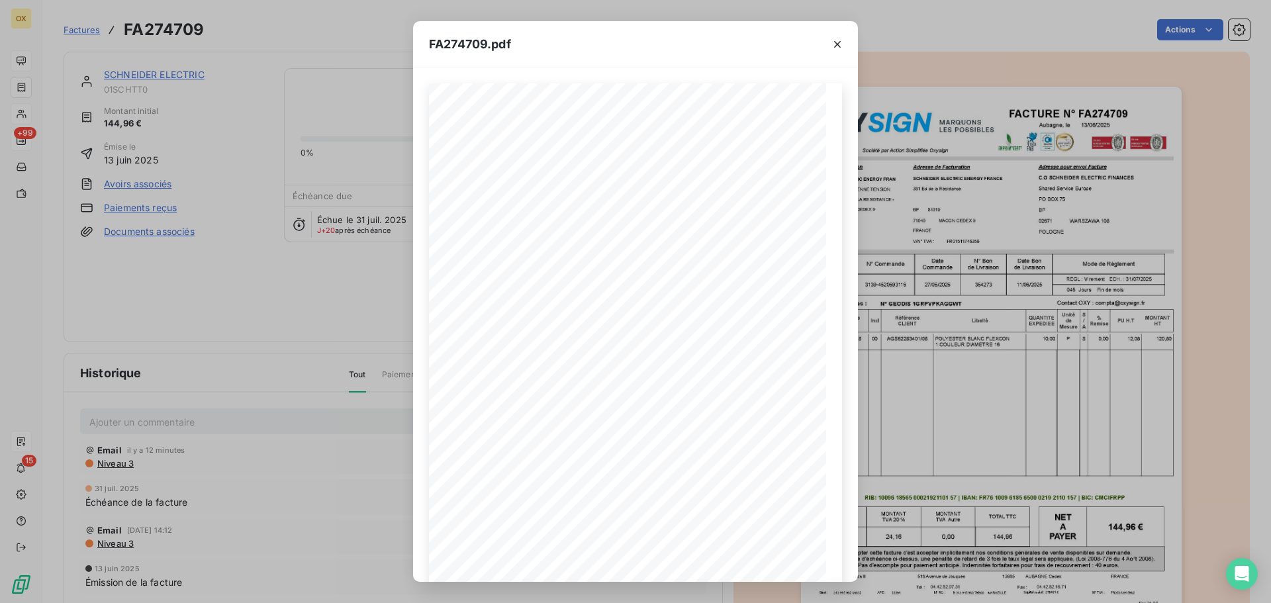
drag, startPoint x: 840, startPoint y: 43, endPoint x: 718, endPoint y: 48, distance: 121.9
click at [840, 42] on icon "button" at bounding box center [837, 44] width 13 height 13
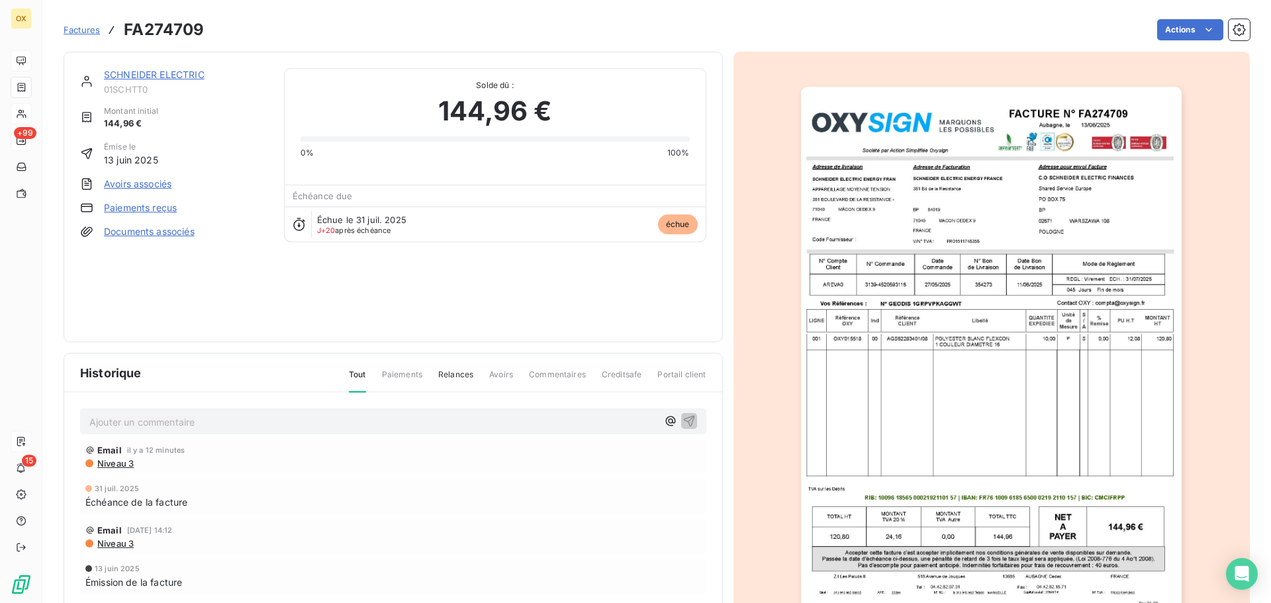
click at [196, 75] on link "SCHNEIDER ELECTRIC" at bounding box center [154, 74] width 101 height 11
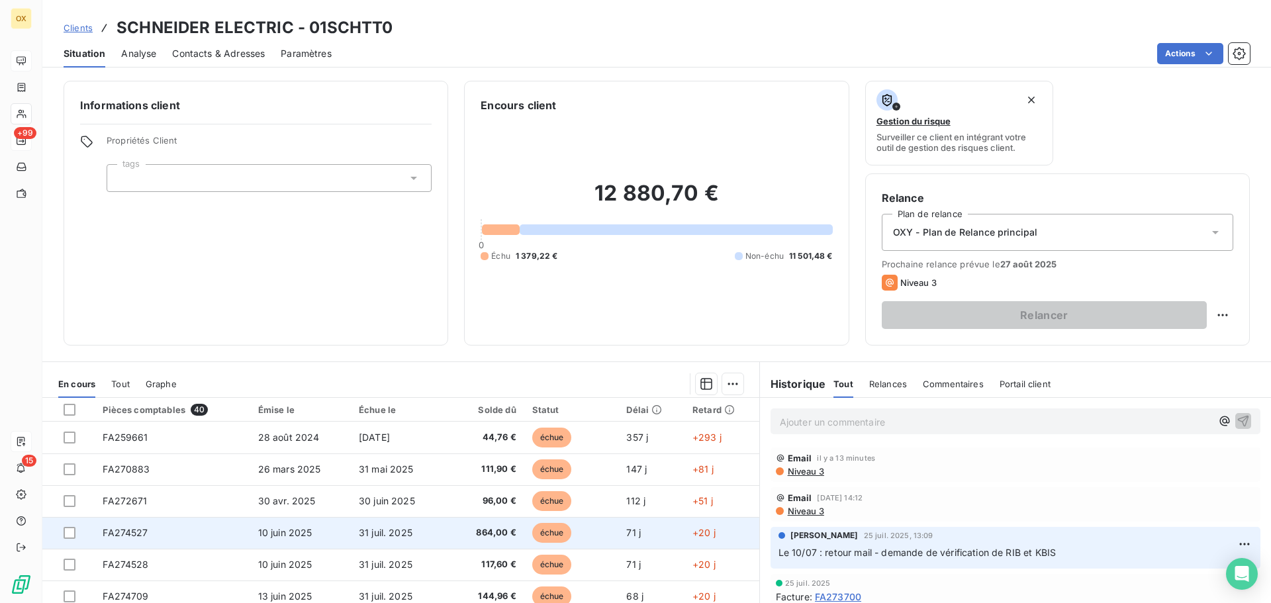
click at [498, 531] on span "864,00 €" at bounding box center [485, 532] width 62 height 13
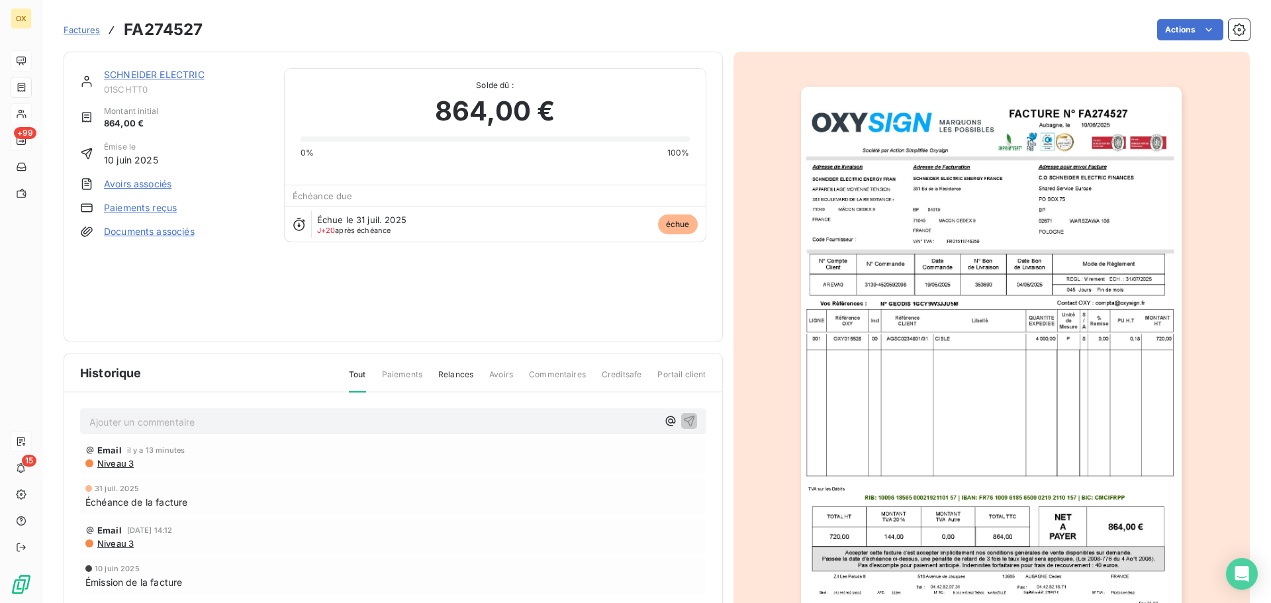
click at [1073, 231] on img "button" at bounding box center [991, 356] width 381 height 539
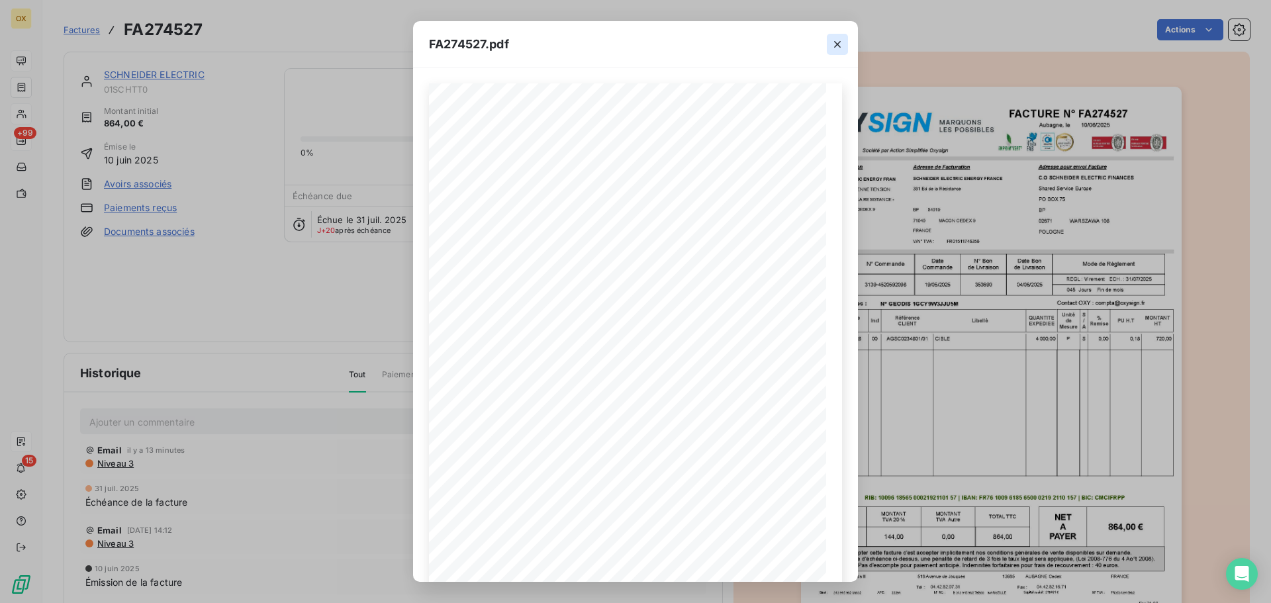
click at [839, 38] on icon "button" at bounding box center [837, 44] width 13 height 13
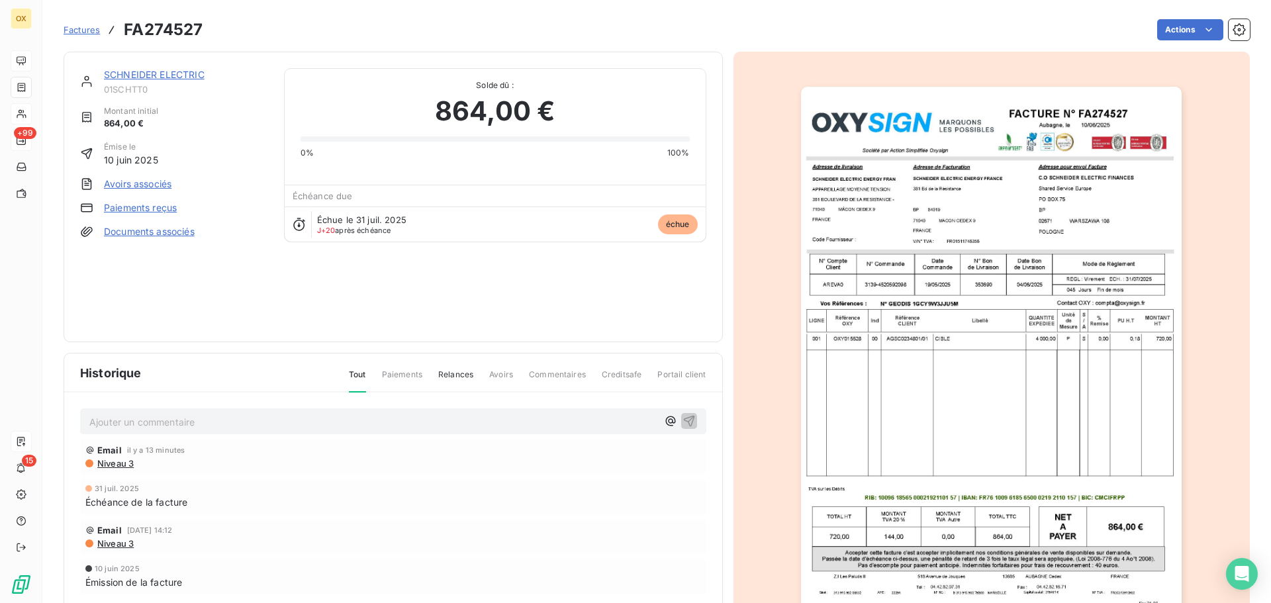
click at [192, 77] on link "SCHNEIDER ELECTRIC" at bounding box center [154, 74] width 101 height 11
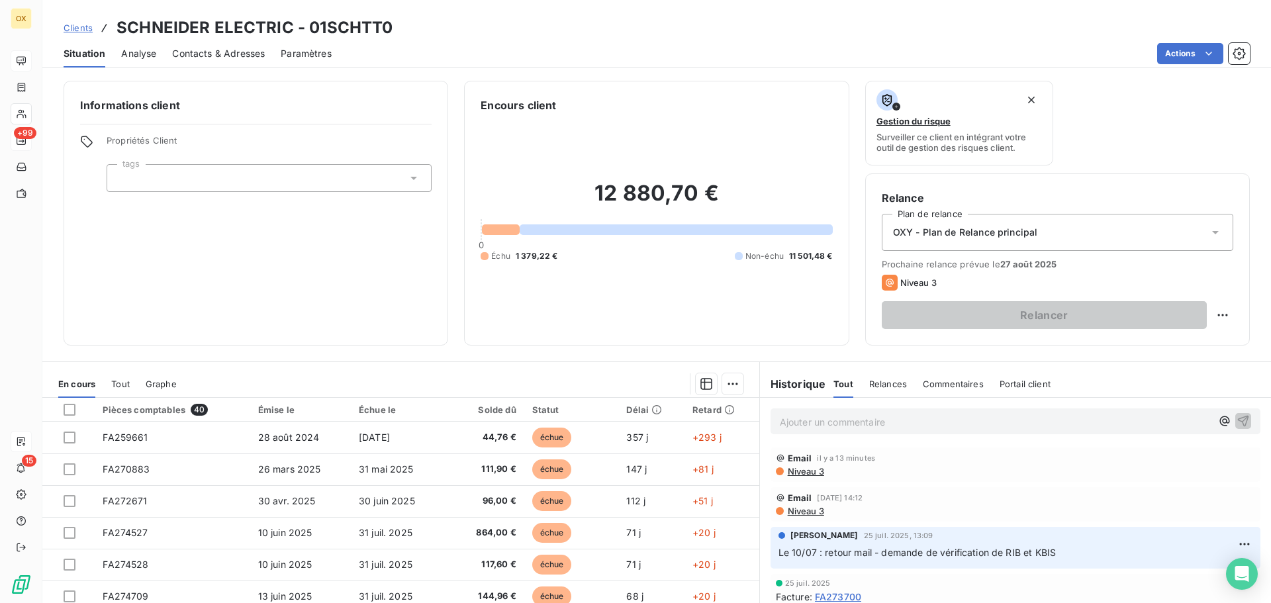
click at [248, 54] on span "Contacts & Adresses" at bounding box center [218, 53] width 93 height 13
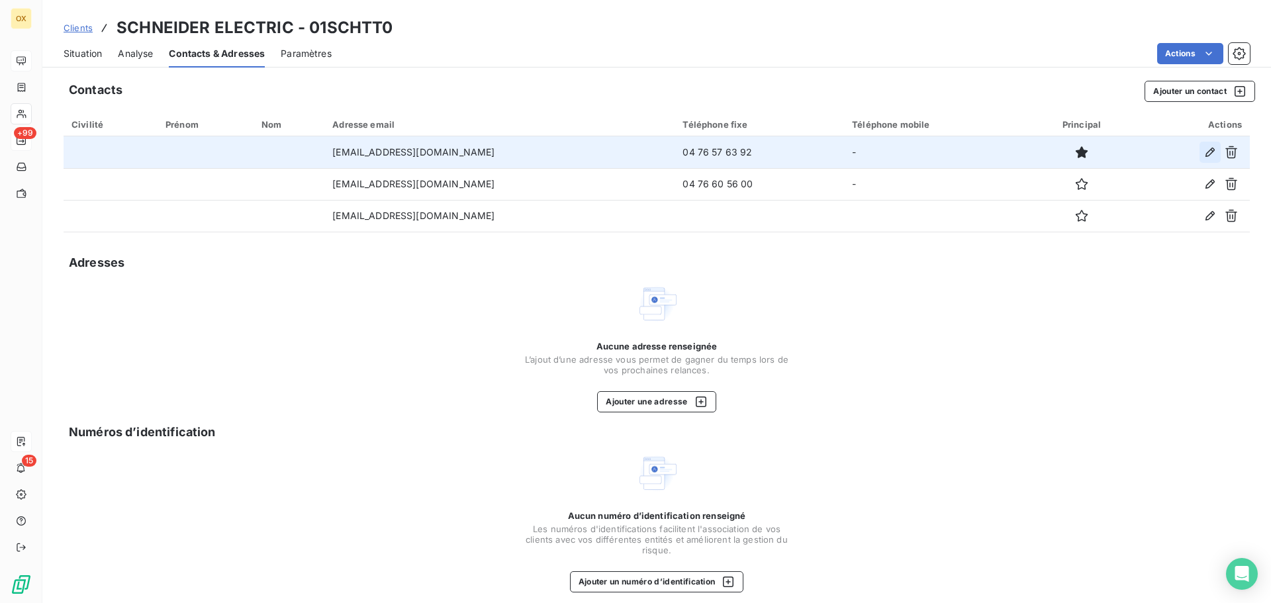
click at [1203, 153] on icon "button" at bounding box center [1209, 152] width 13 height 13
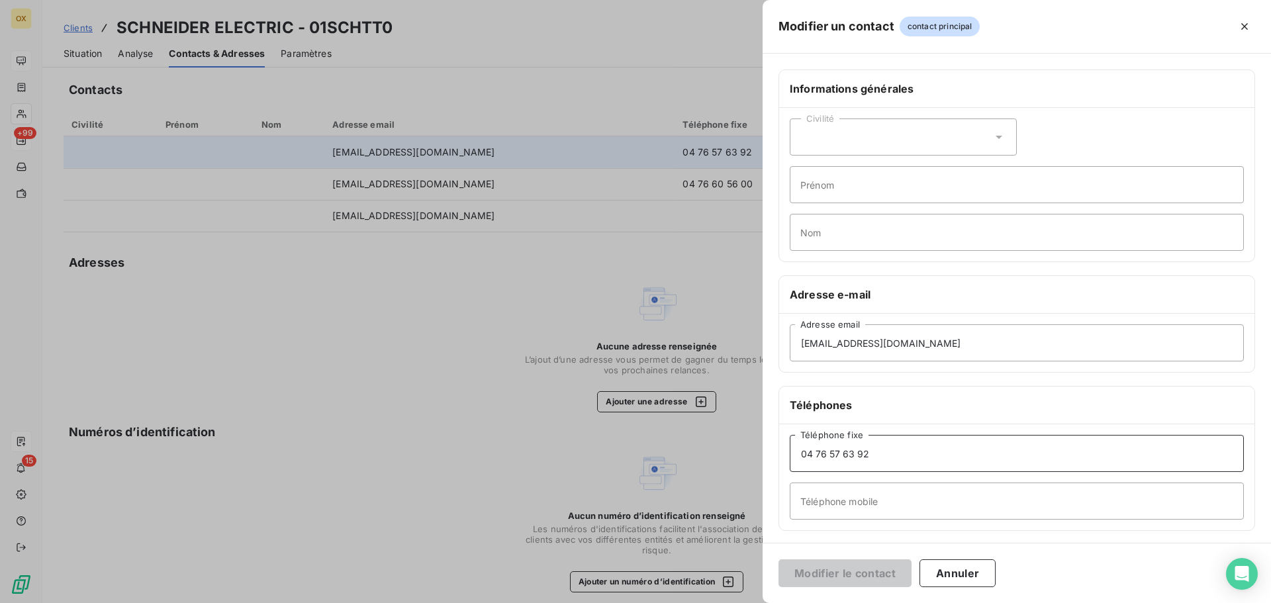
drag, startPoint x: 889, startPoint y: 450, endPoint x: 765, endPoint y: 431, distance: 125.9
click at [765, 431] on div "Informations générales Civilité Prénom Nom Adresse e-mail [EMAIL_ADDRESS][DOMAI…" at bounding box center [1017, 364] width 508 height 588
drag, startPoint x: 851, startPoint y: 571, endPoint x: 772, endPoint y: 323, distance: 260.2
click at [850, 571] on button "Modifier le contact" at bounding box center [844, 573] width 133 height 28
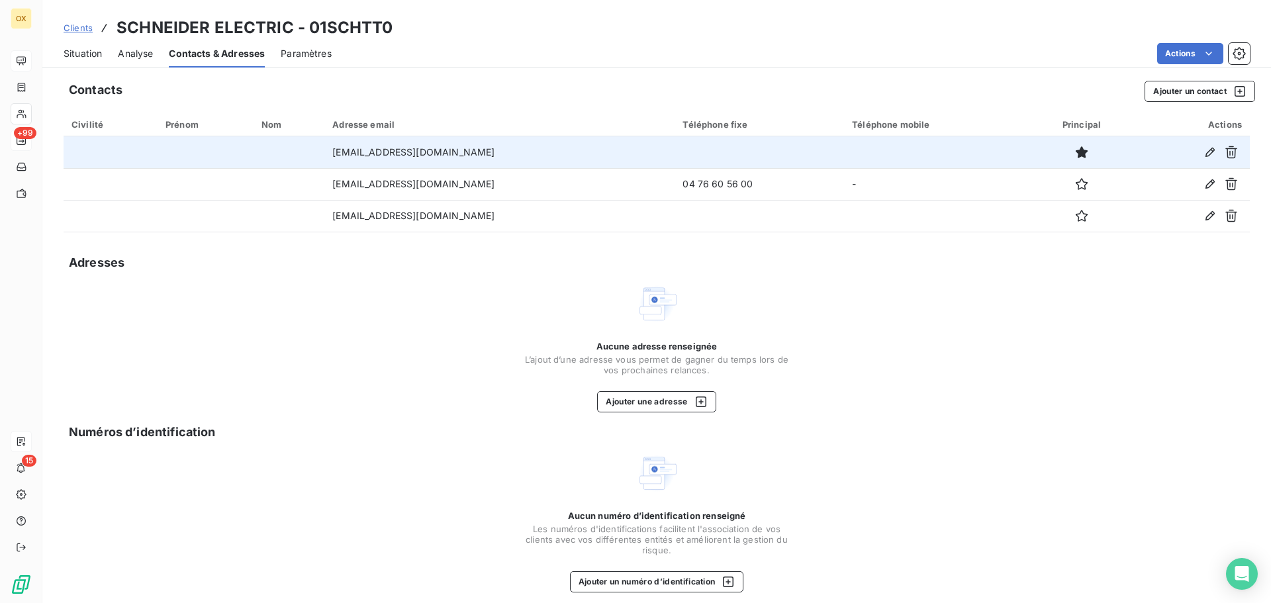
click at [98, 54] on span "Situation" at bounding box center [83, 53] width 38 height 13
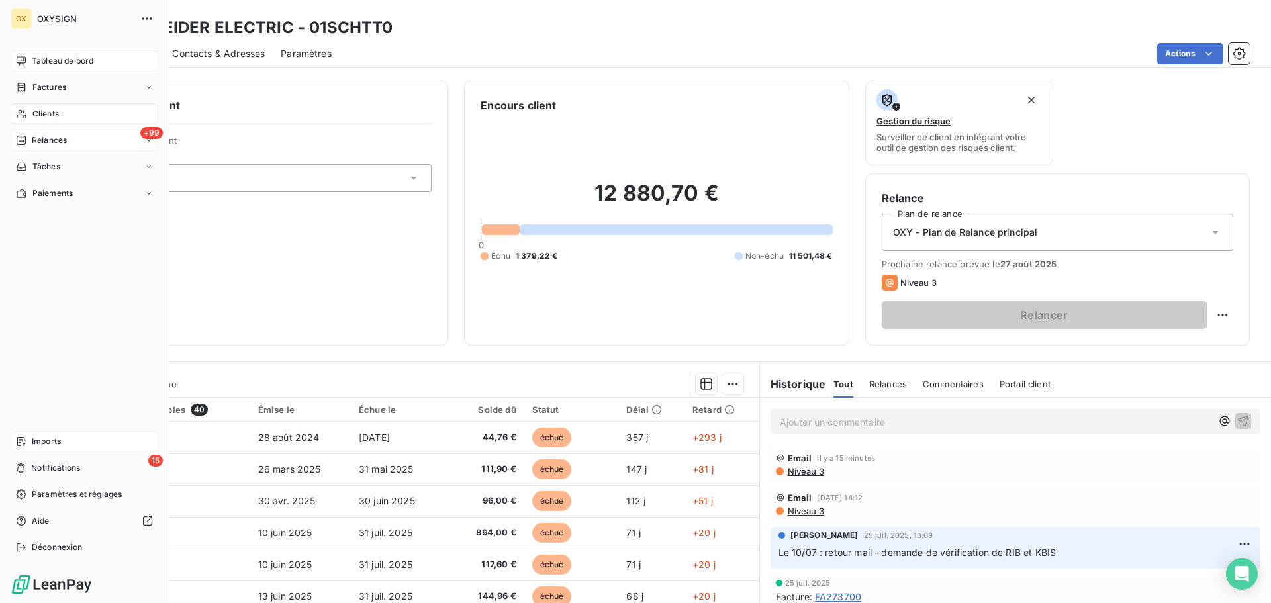
click at [39, 140] on span "Relances" at bounding box center [49, 140] width 35 height 12
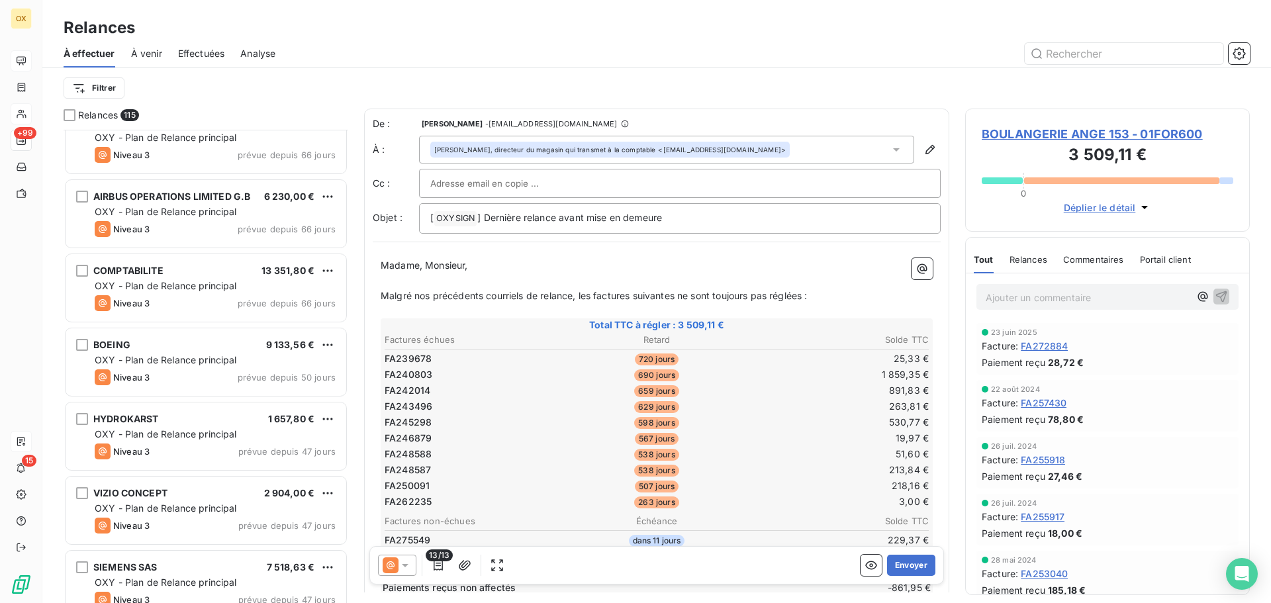
scroll to position [2317, 0]
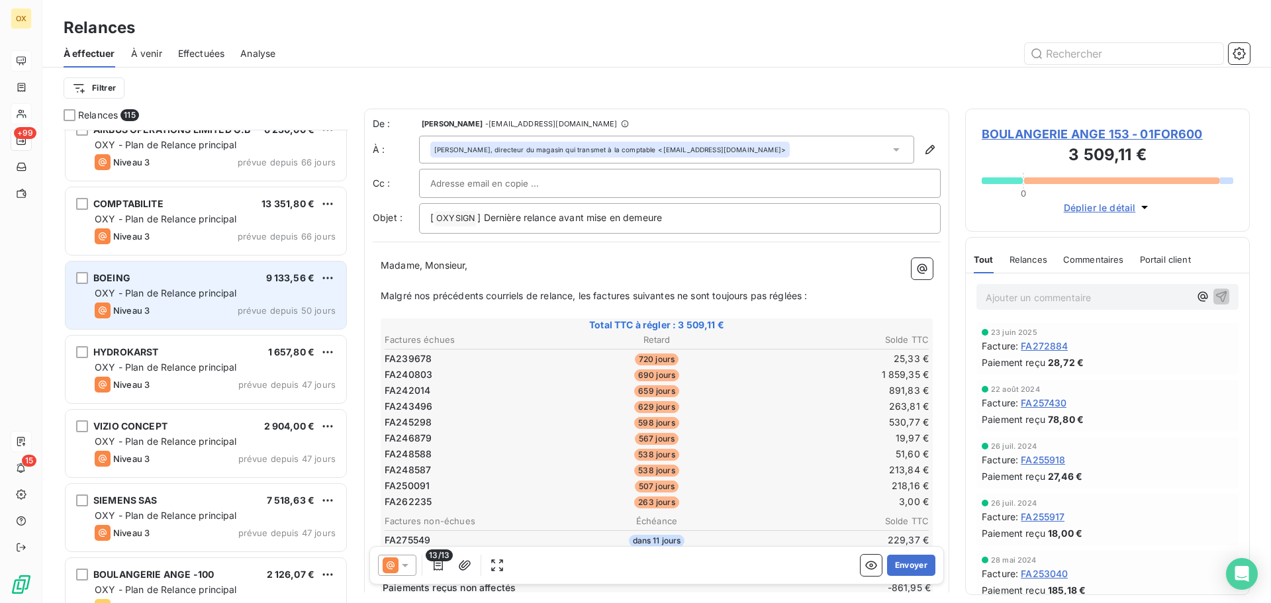
click at [198, 313] on div "Niveau 3 prévue depuis 50 jours" at bounding box center [215, 311] width 241 height 16
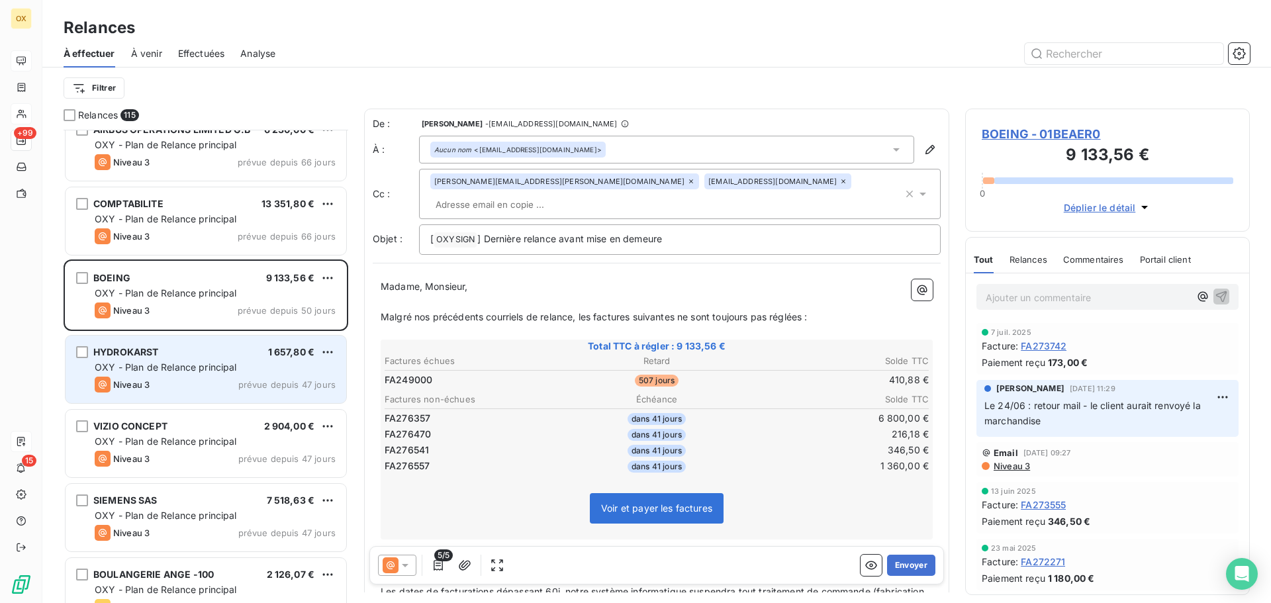
click at [209, 363] on span "OXY - Plan de Relance principal" at bounding box center [166, 366] width 142 height 11
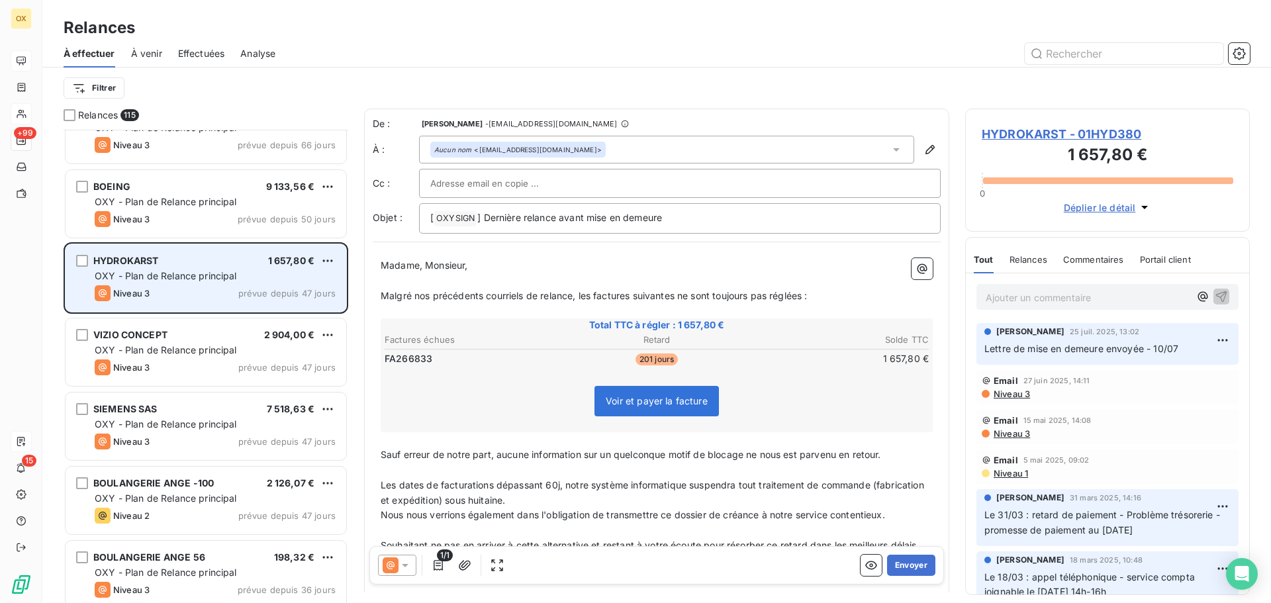
scroll to position [2450, 0]
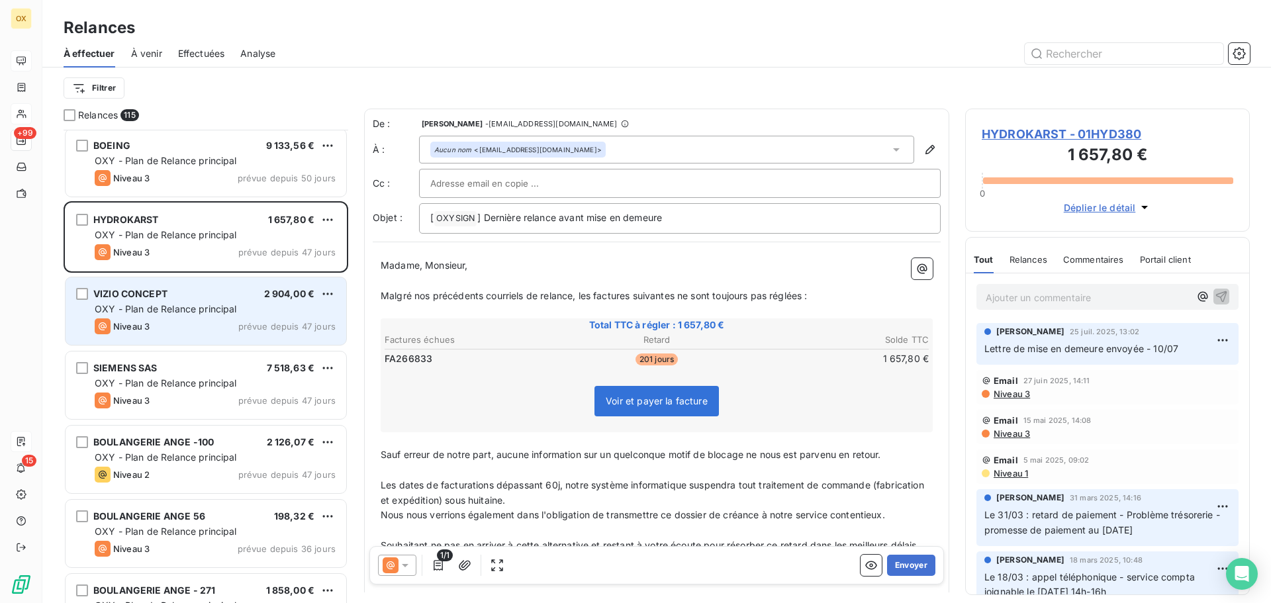
click at [197, 326] on div "Niveau 3 prévue depuis 47 jours" at bounding box center [215, 326] width 241 height 16
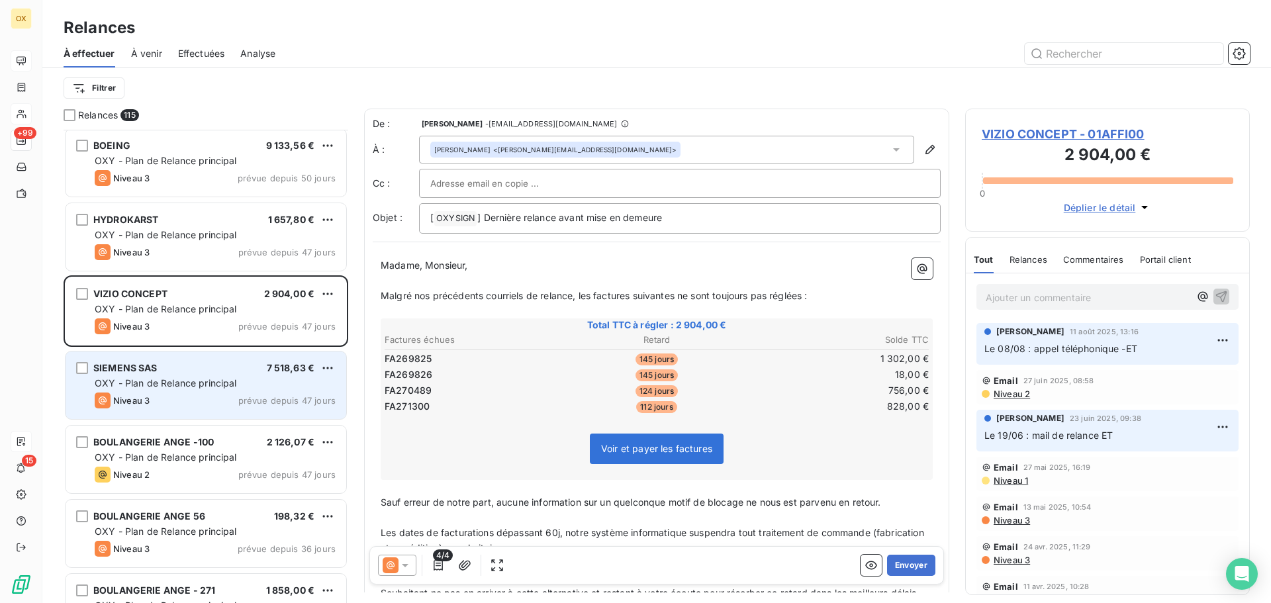
click at [195, 367] on div "SIEMENS SAS 7 518,63 €" at bounding box center [215, 368] width 241 height 12
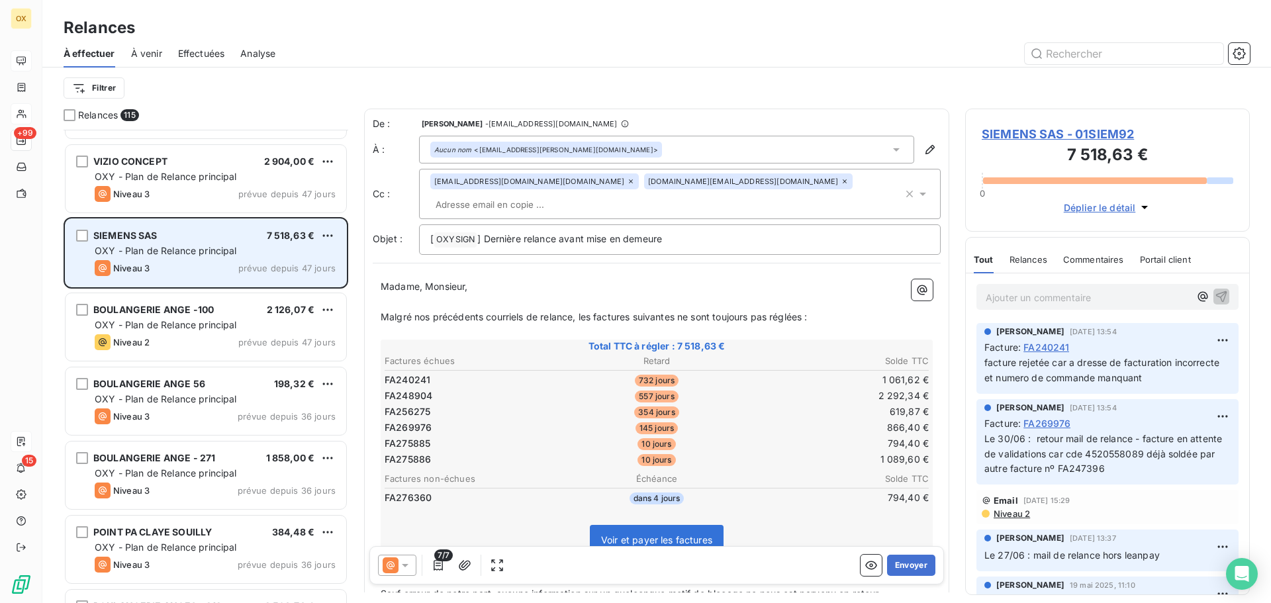
scroll to position [2648, 0]
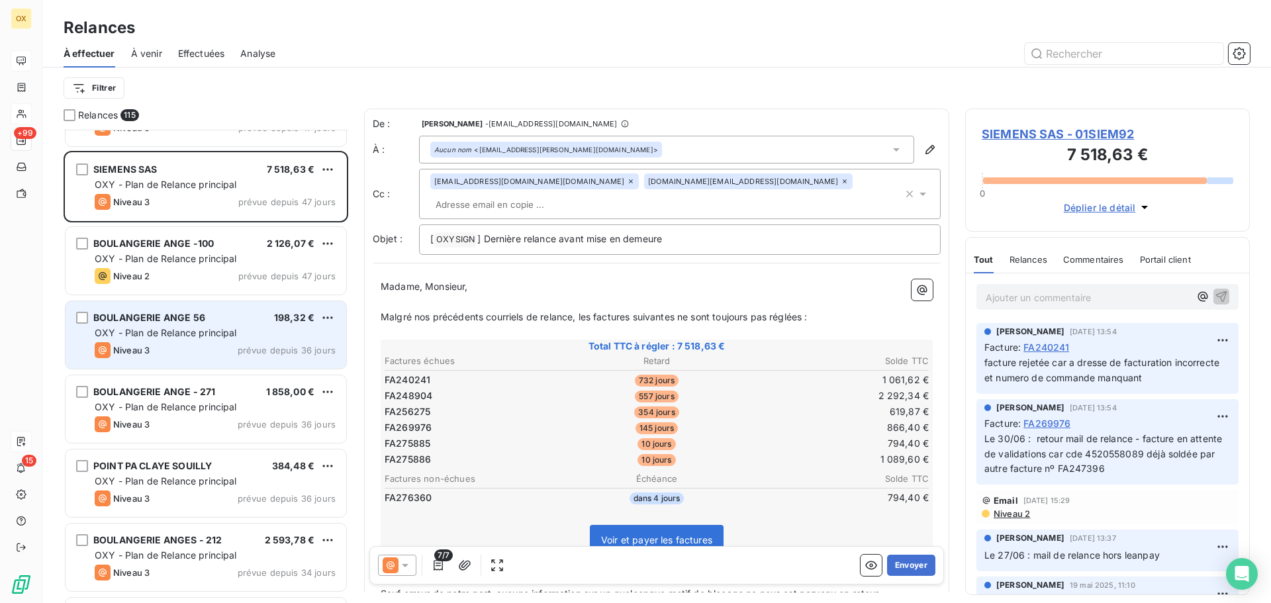
click at [199, 332] on span "OXY - Plan de Relance principal" at bounding box center [166, 332] width 142 height 11
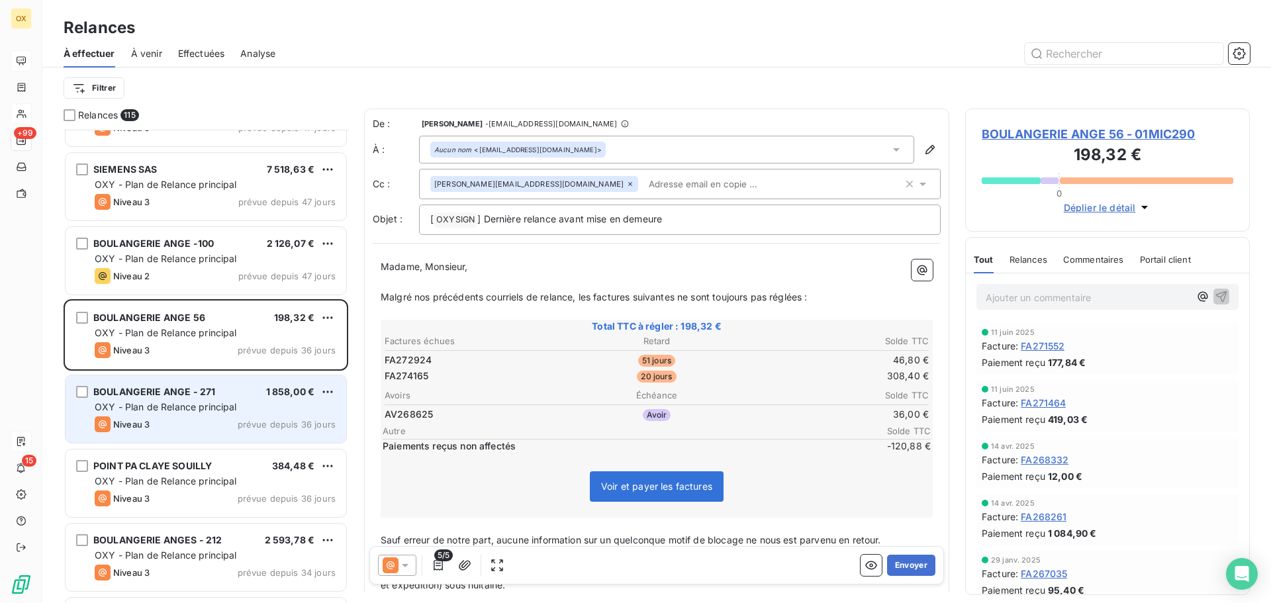
click at [216, 393] on div "BOULANGERIE ANGE - 271 1 858,00 €" at bounding box center [215, 392] width 241 height 12
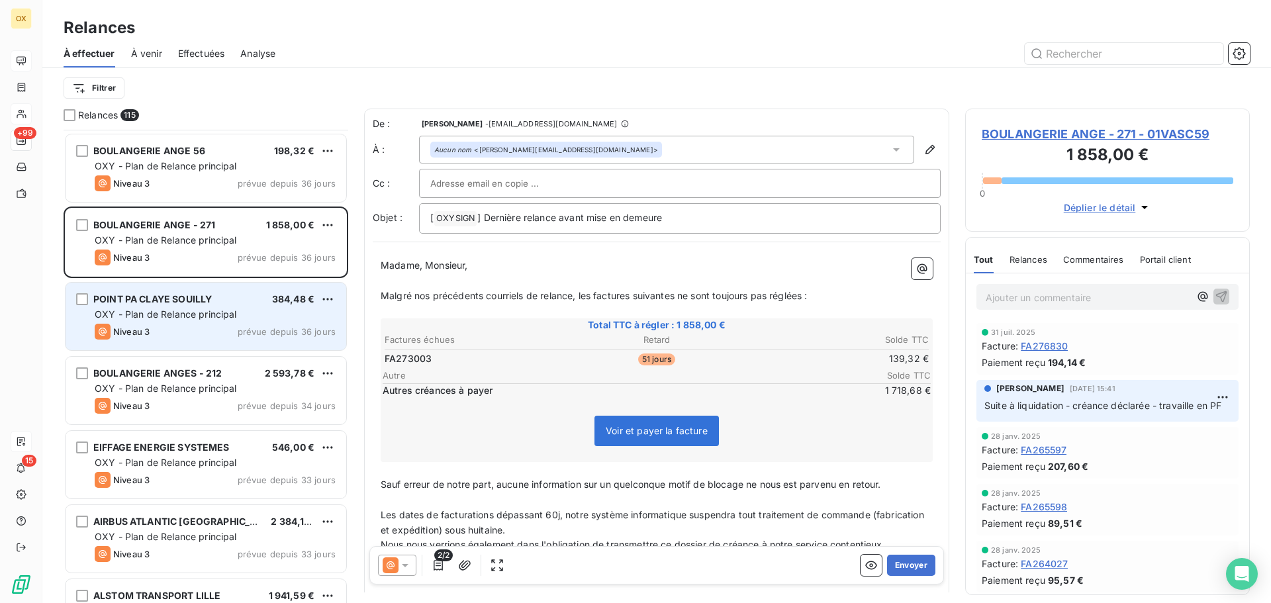
scroll to position [2847, 0]
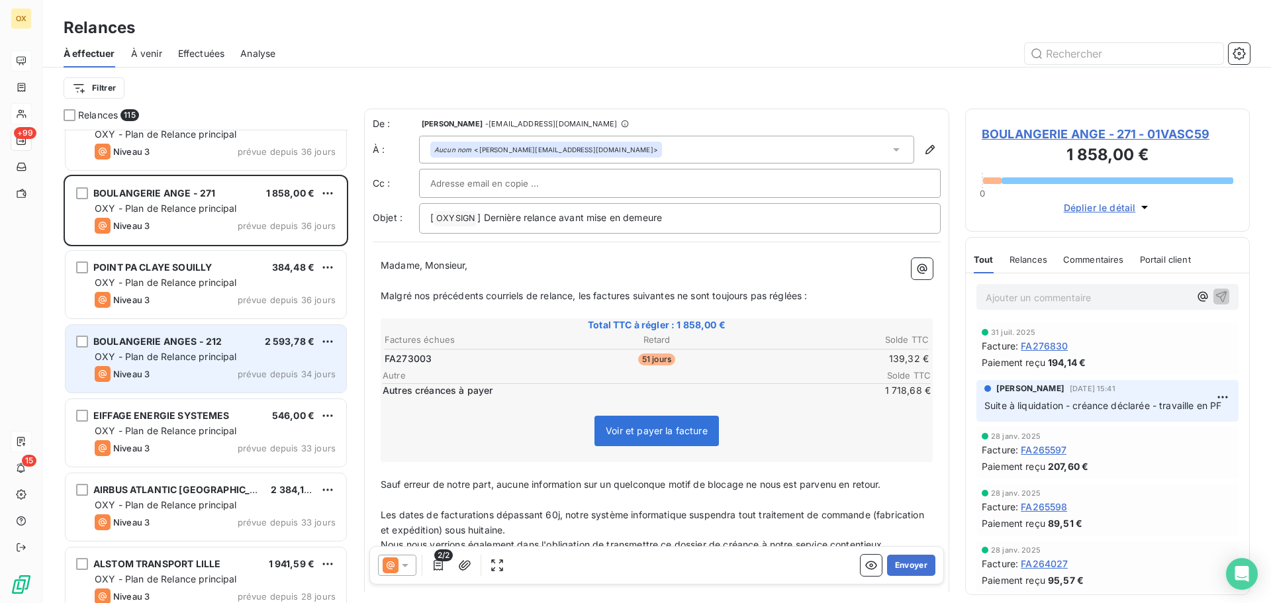
click at [203, 375] on div "Niveau 3 prévue depuis 34 jours" at bounding box center [215, 374] width 241 height 16
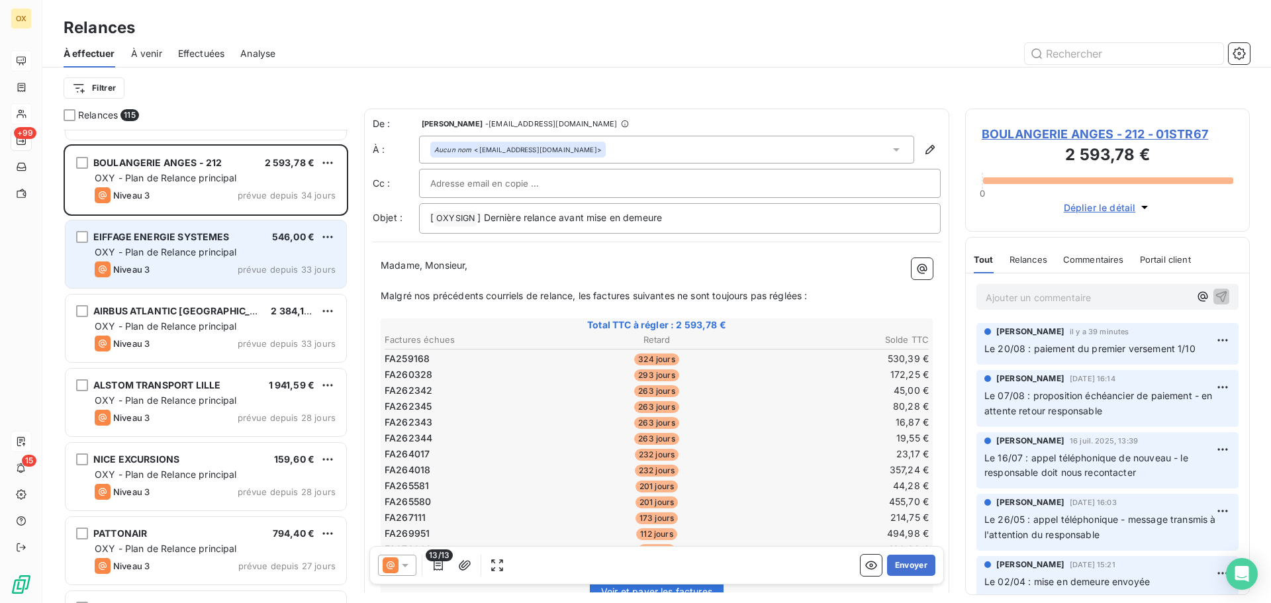
scroll to position [3046, 0]
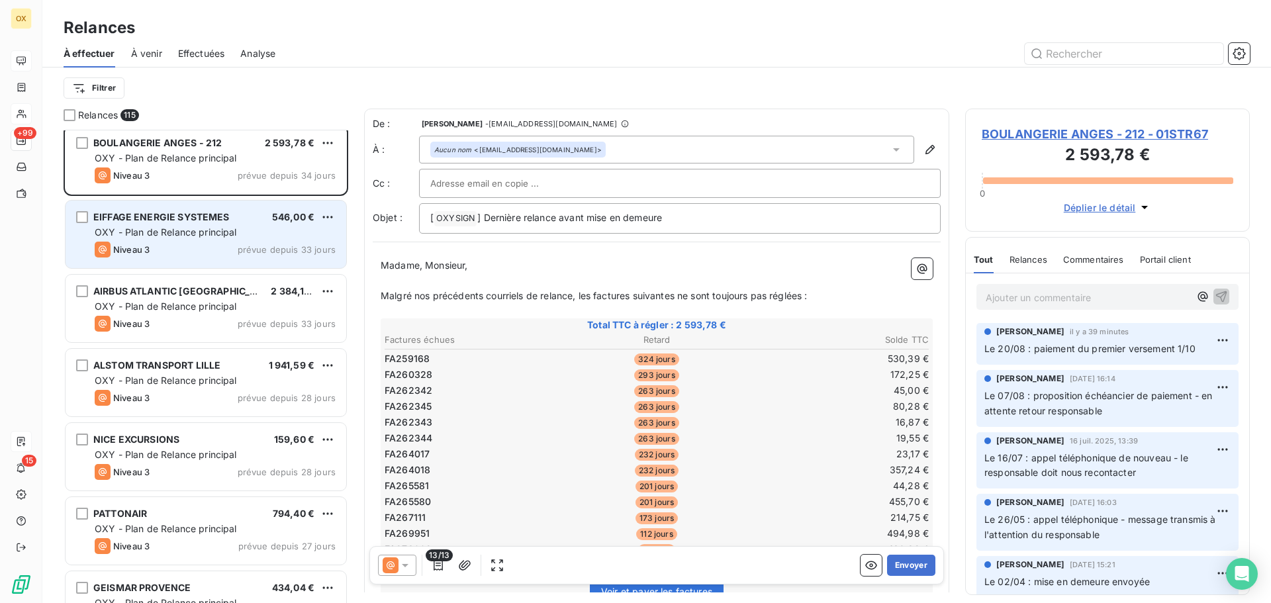
click at [190, 246] on div "Niveau 3 prévue depuis 33 jours" at bounding box center [215, 250] width 241 height 16
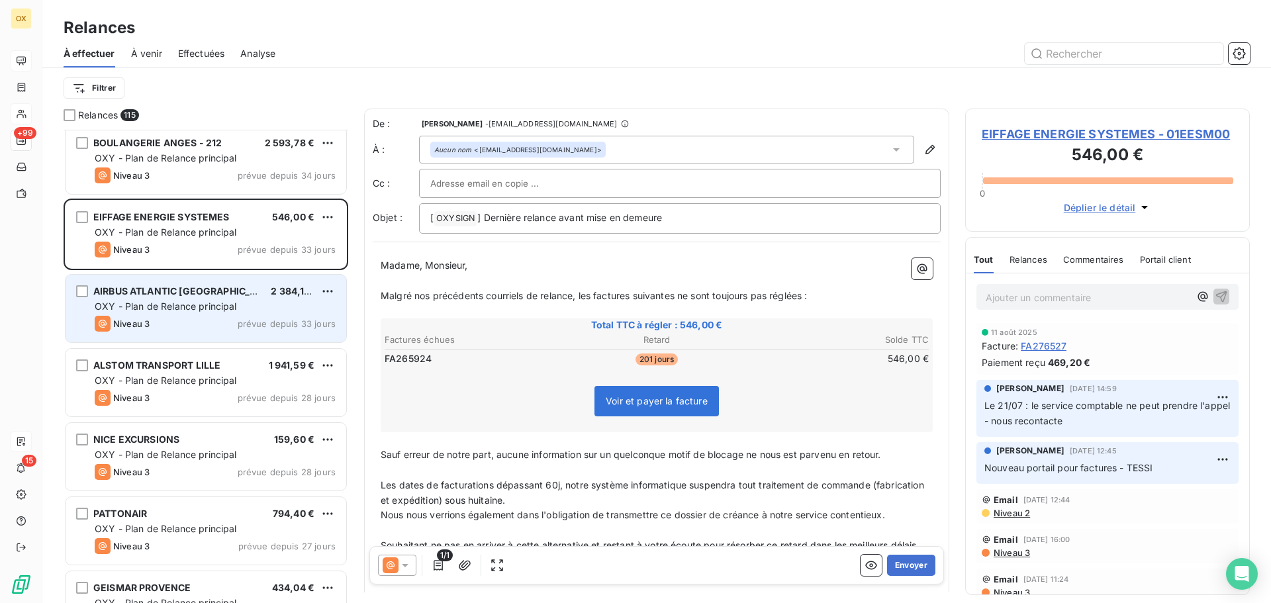
click at [166, 318] on div "Niveau 3 prévue depuis 33 jours" at bounding box center [215, 324] width 241 height 16
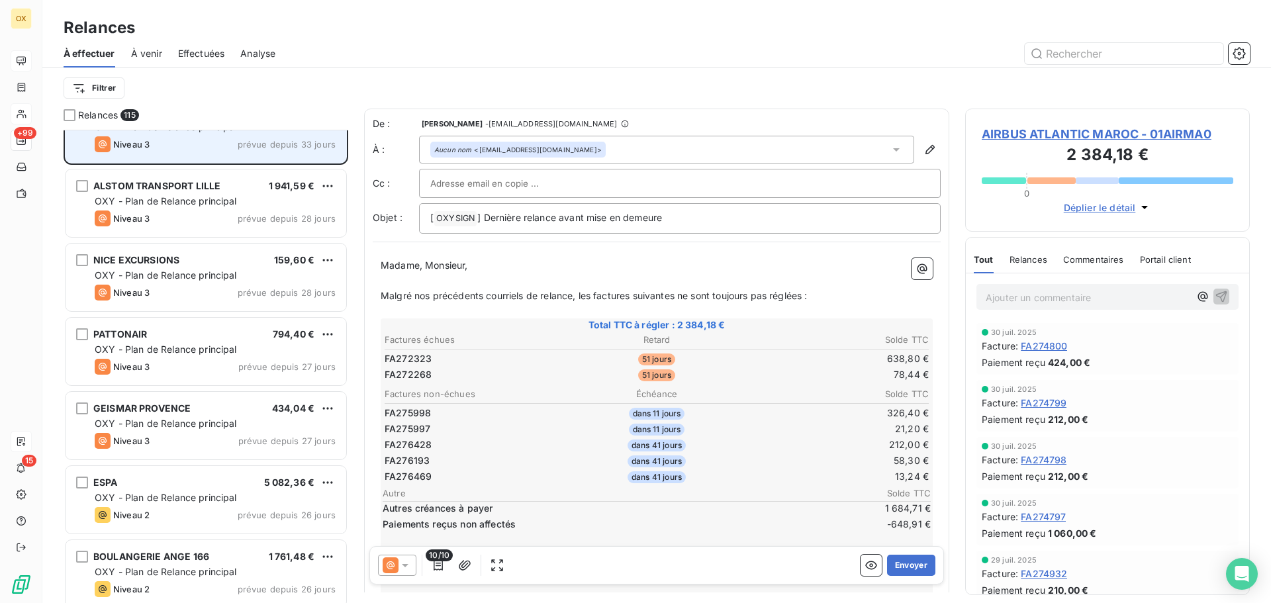
scroll to position [3244, 0]
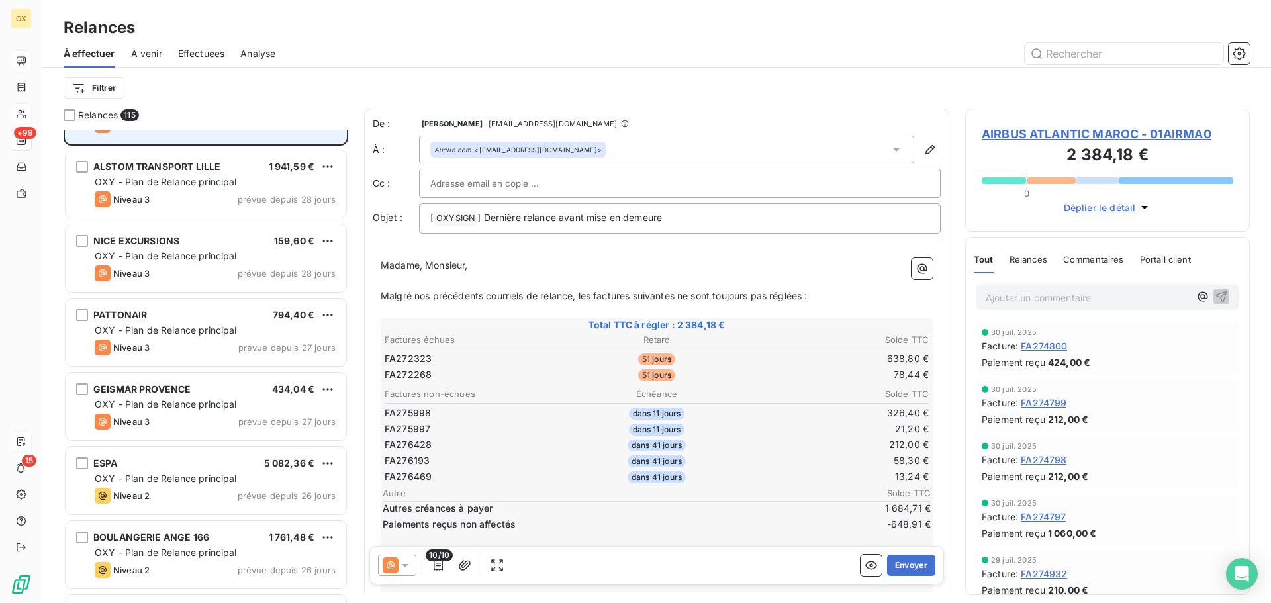
click at [166, 318] on div "PATTONAIR 794,40 €" at bounding box center [215, 315] width 241 height 12
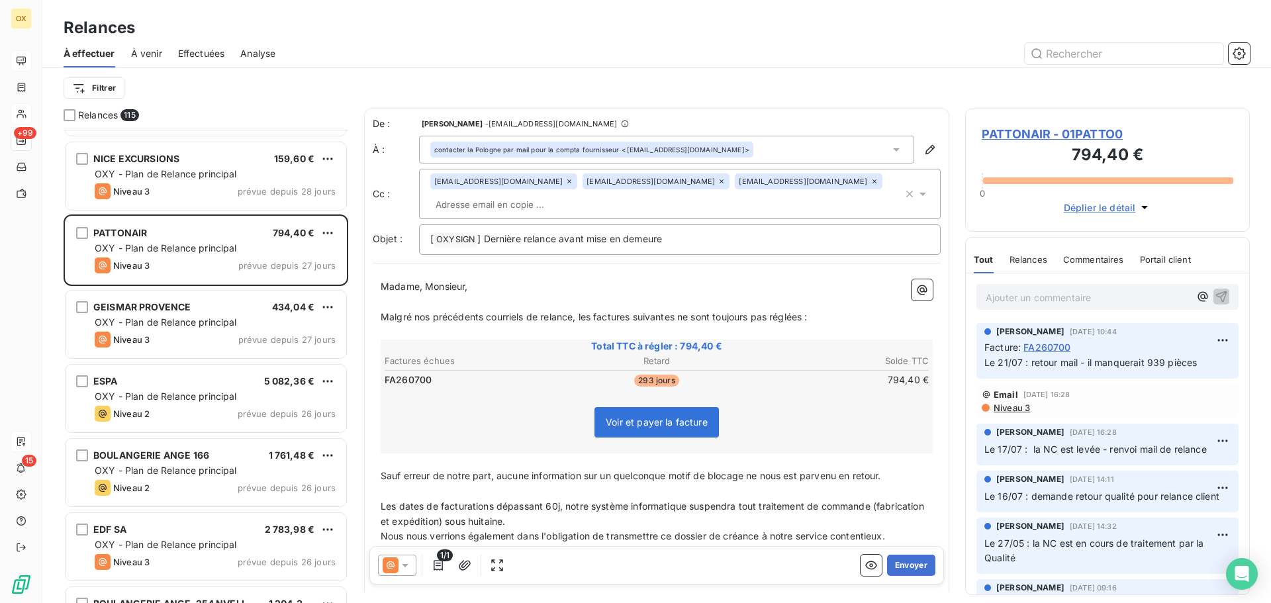
scroll to position [3377, 0]
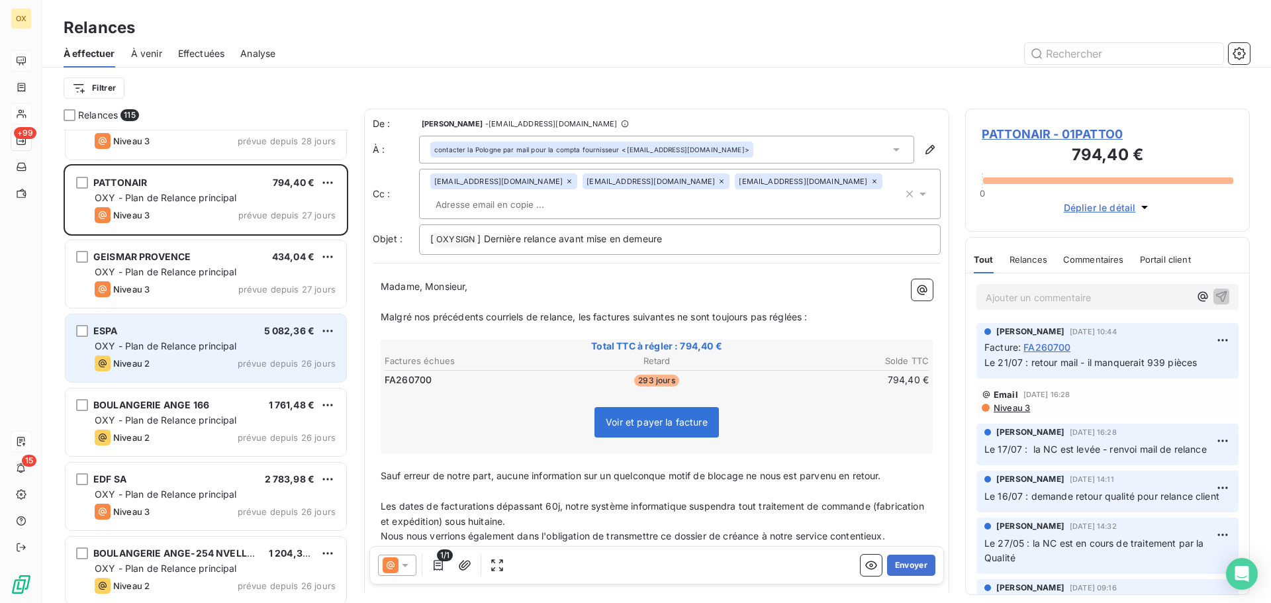
click at [173, 338] on div "ESPA 5 082,36 € OXY - Plan de Relance principal Niveau 2 prévue depuis 26 jours" at bounding box center [206, 348] width 281 height 68
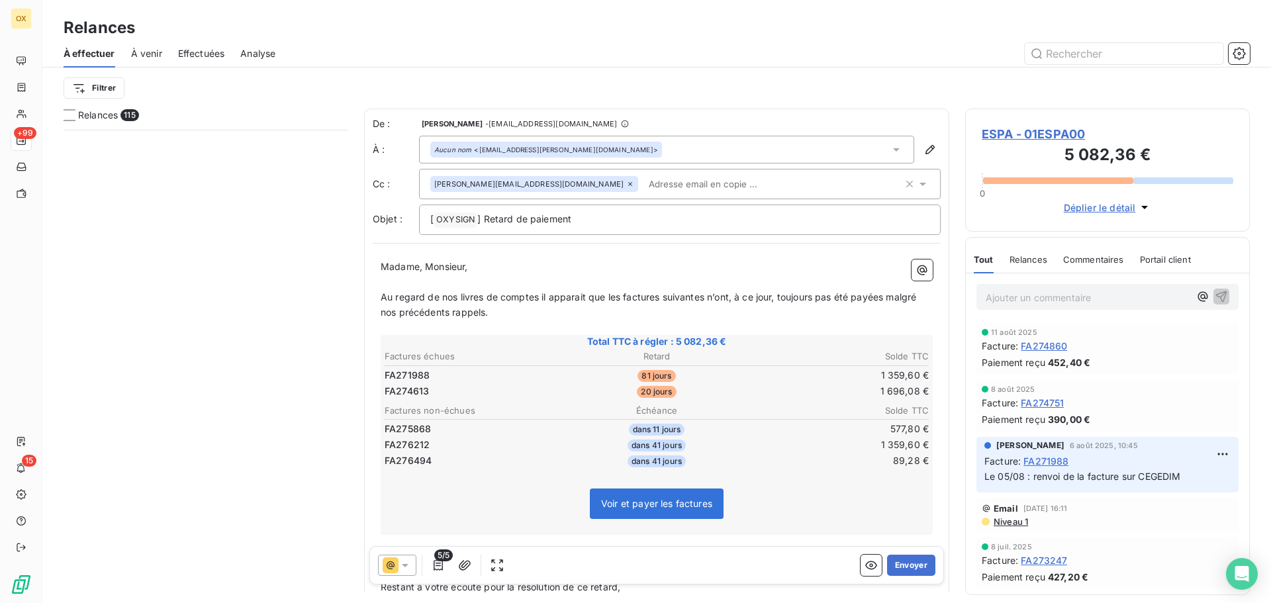
scroll to position [463, 275]
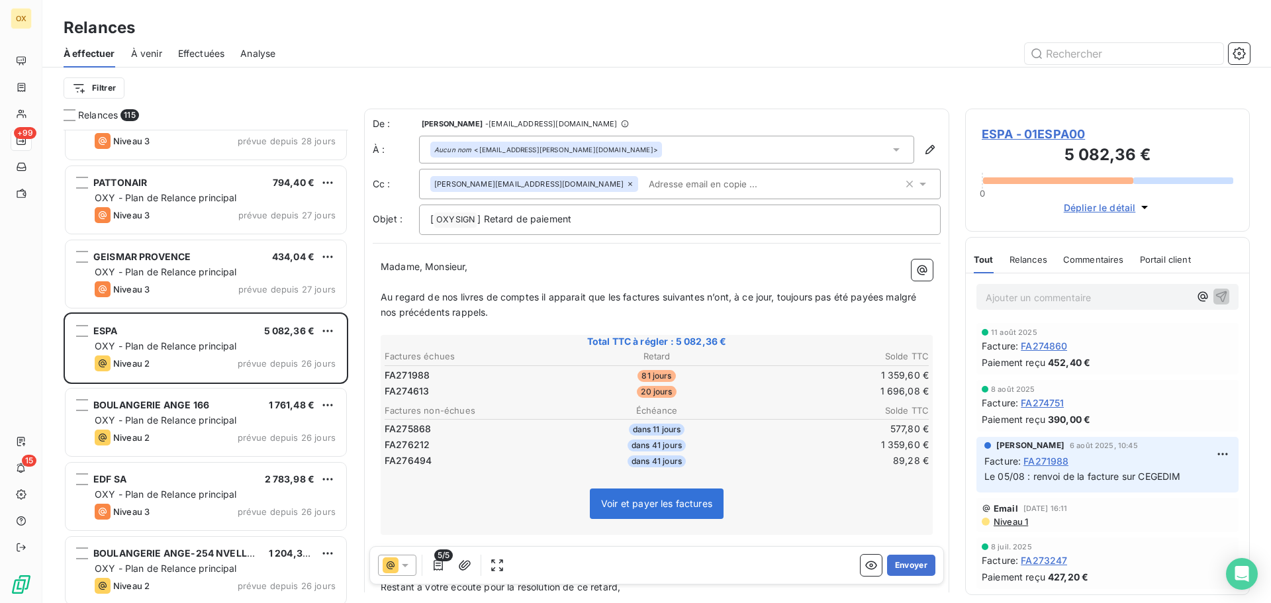
click at [1000, 134] on span "ESPA - 01ESPA00" at bounding box center [1108, 134] width 252 height 18
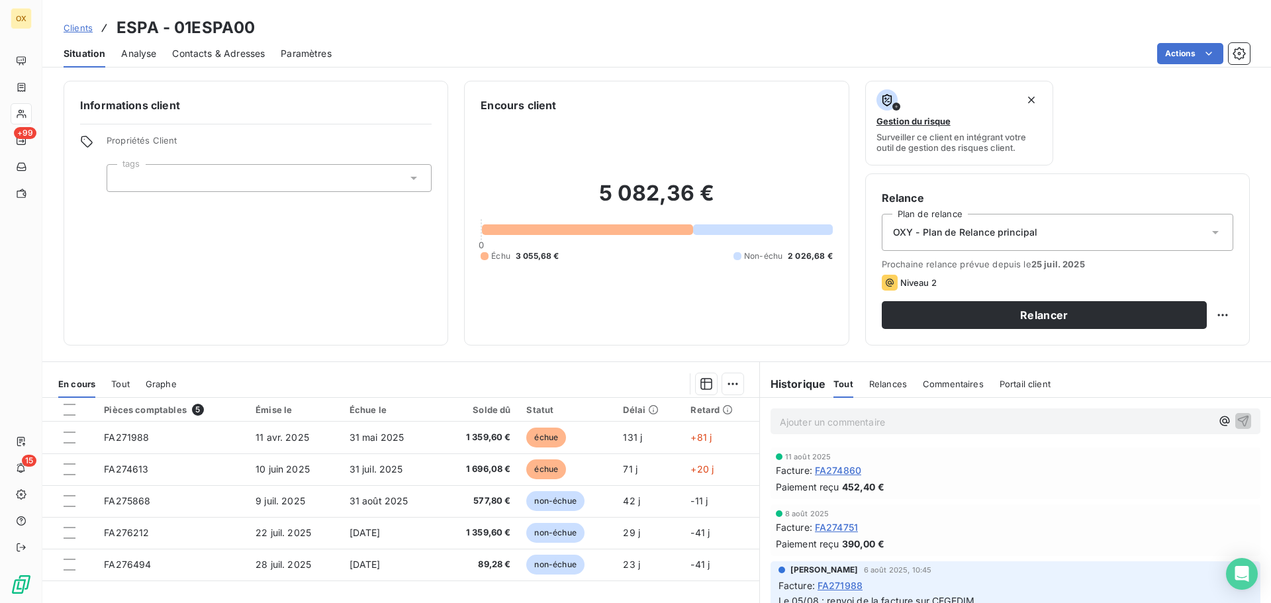
click at [195, 55] on span "Contacts & Adresses" at bounding box center [218, 53] width 93 height 13
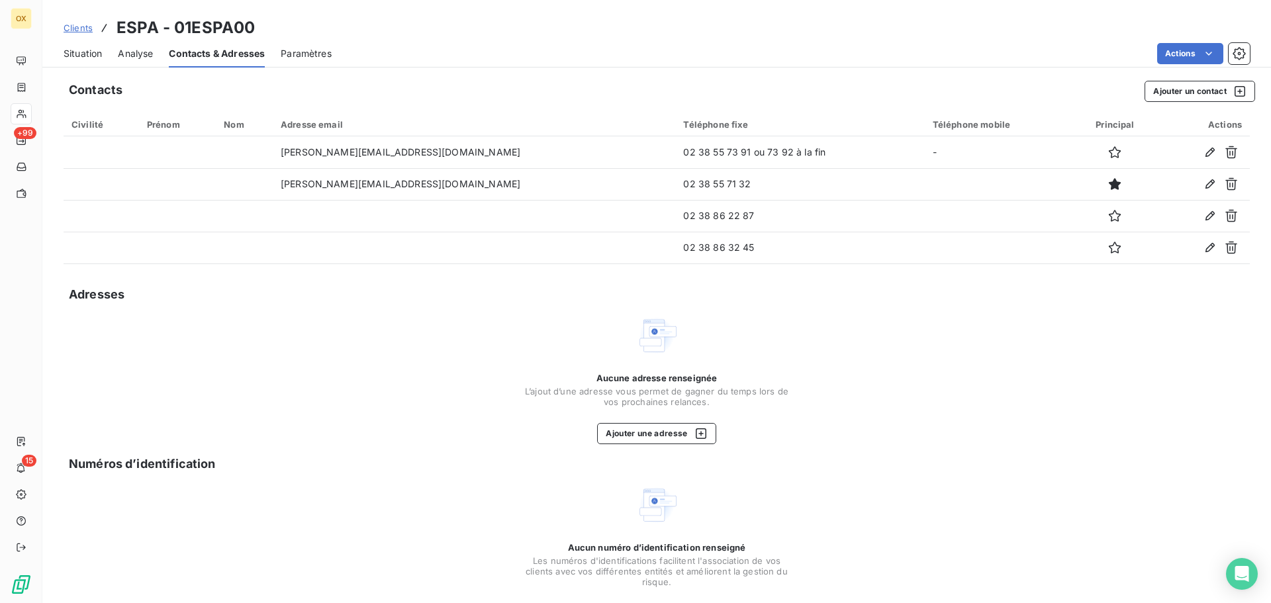
click at [86, 52] on span "Situation" at bounding box center [83, 53] width 38 height 13
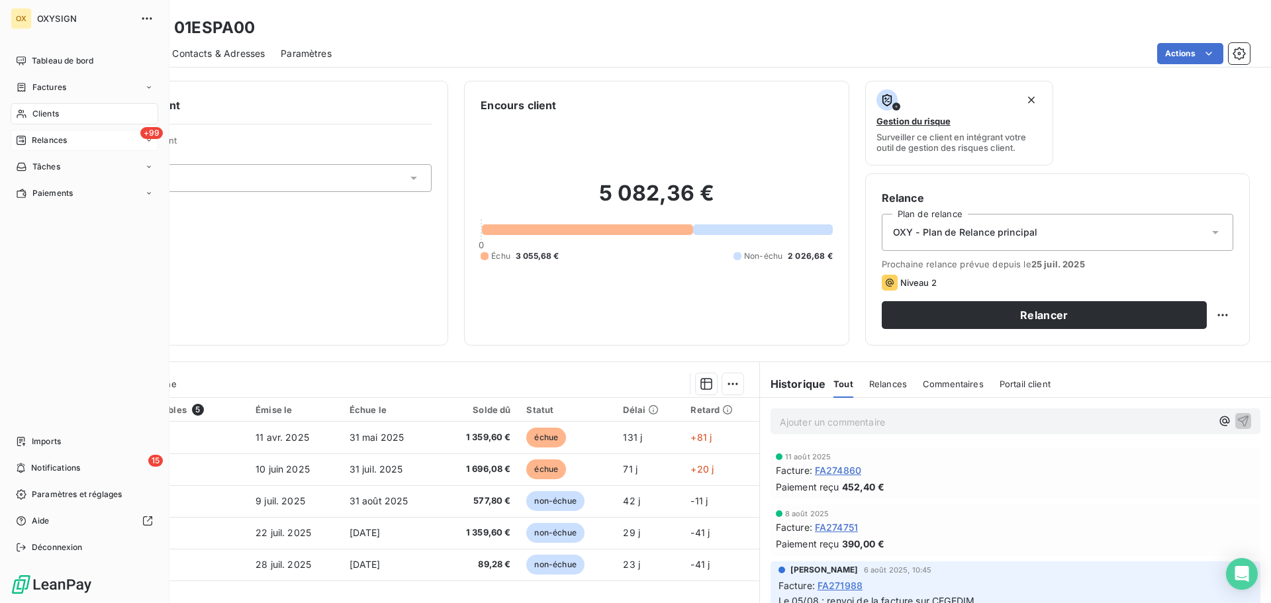
click at [41, 140] on span "Relances" at bounding box center [49, 140] width 35 height 12
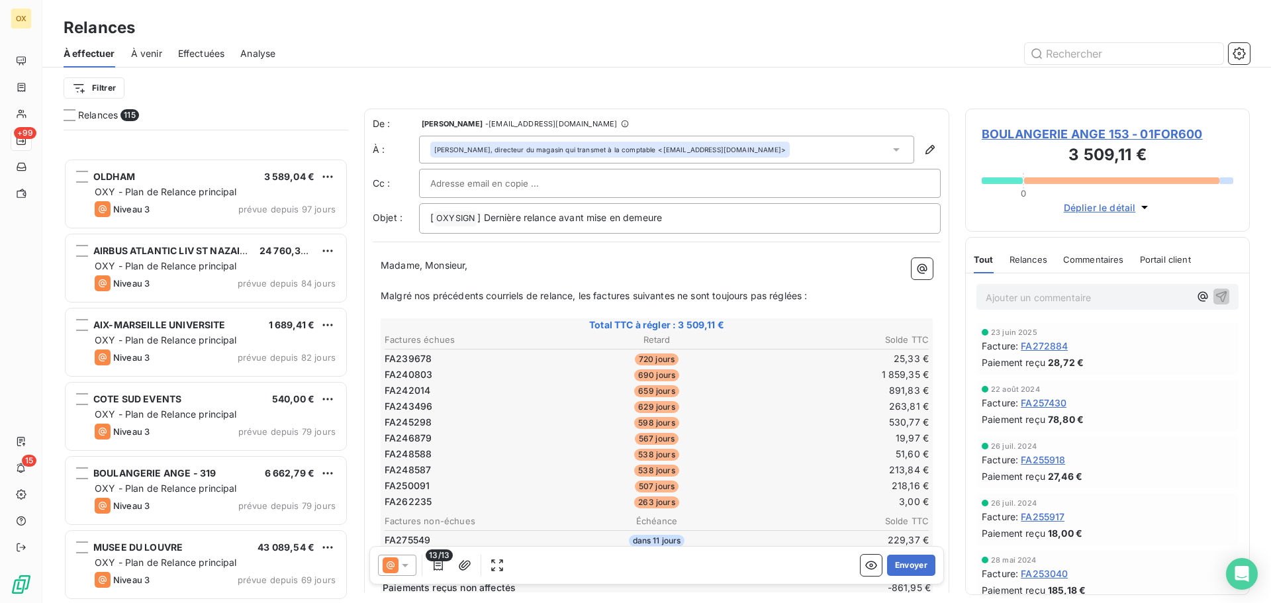
scroll to position [1788, 0]
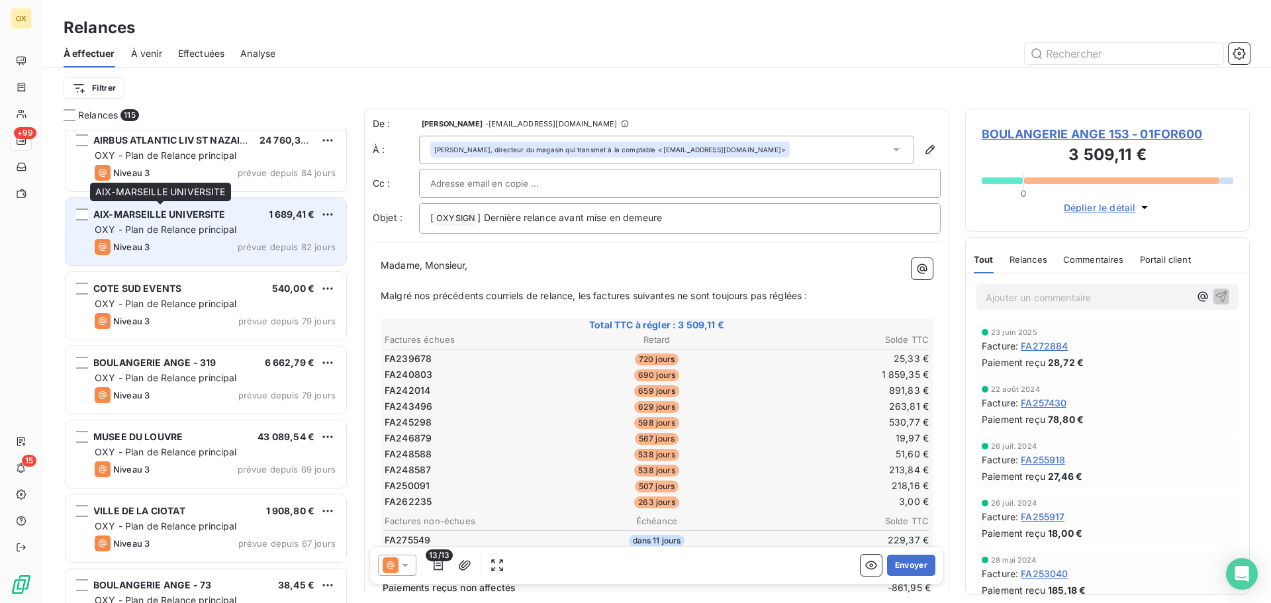
click at [175, 205] on div "AIX-MARSEILLE UNIVERSITE 1 689,41 € OXY - Plan de Relance principal Niveau 3 pr…" at bounding box center [206, 232] width 281 height 68
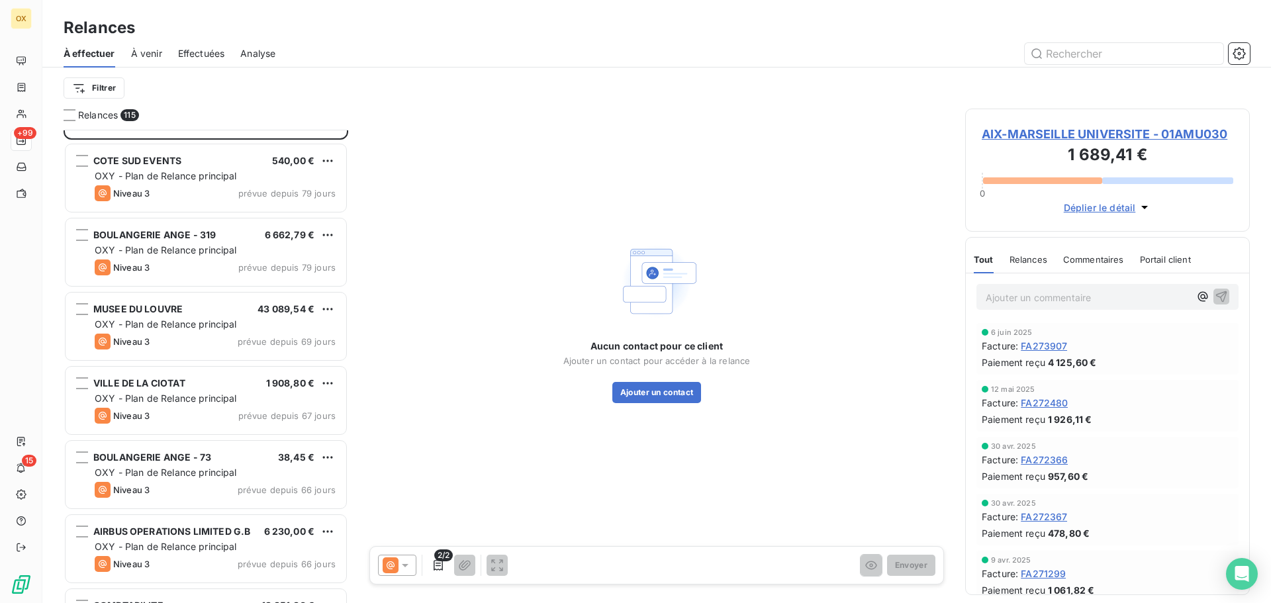
scroll to position [1920, 0]
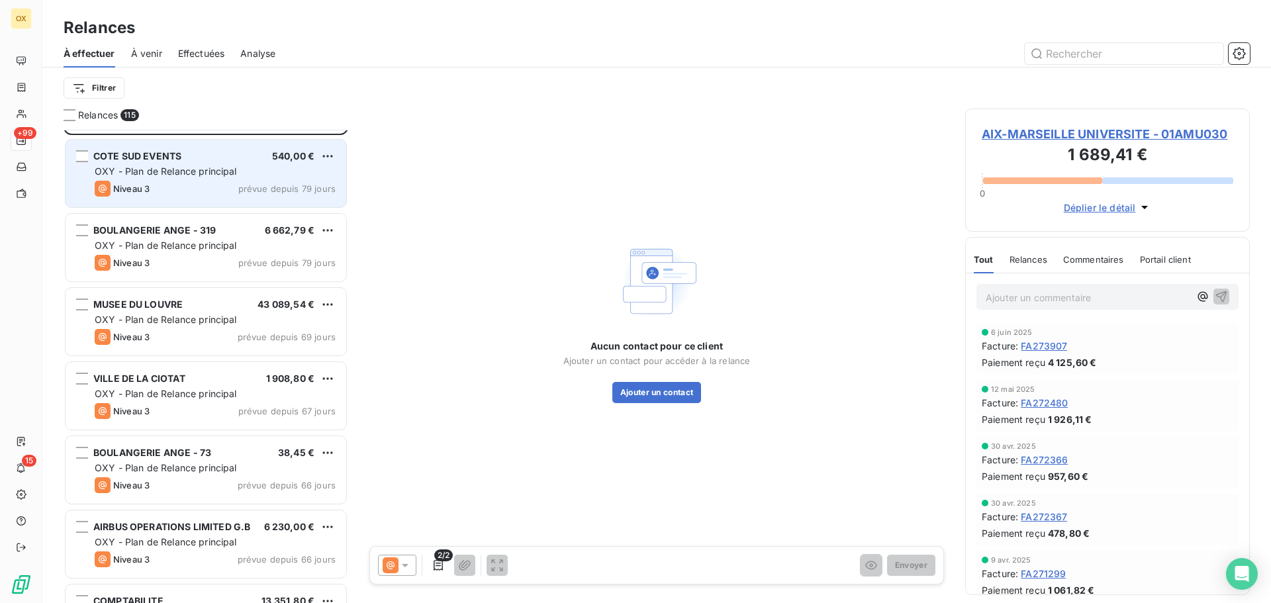
click at [197, 195] on div "Niveau 3 prévue depuis 79 jours" at bounding box center [215, 189] width 241 height 16
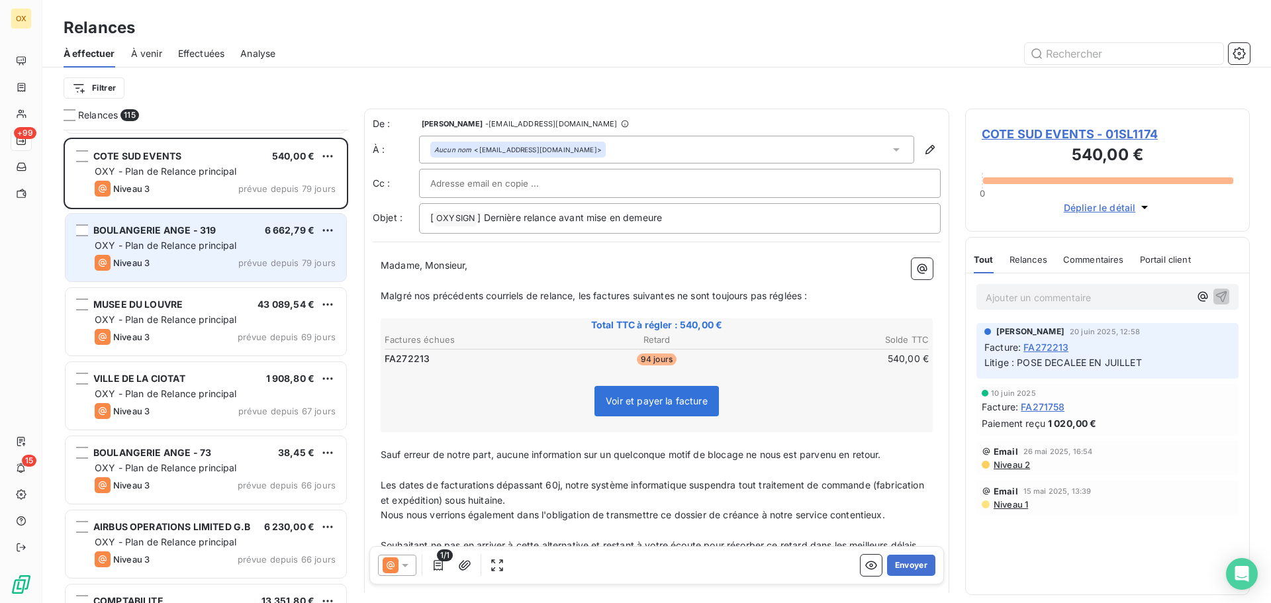
click at [199, 228] on span "BOULANGERIE ANGE - 319" at bounding box center [154, 229] width 122 height 11
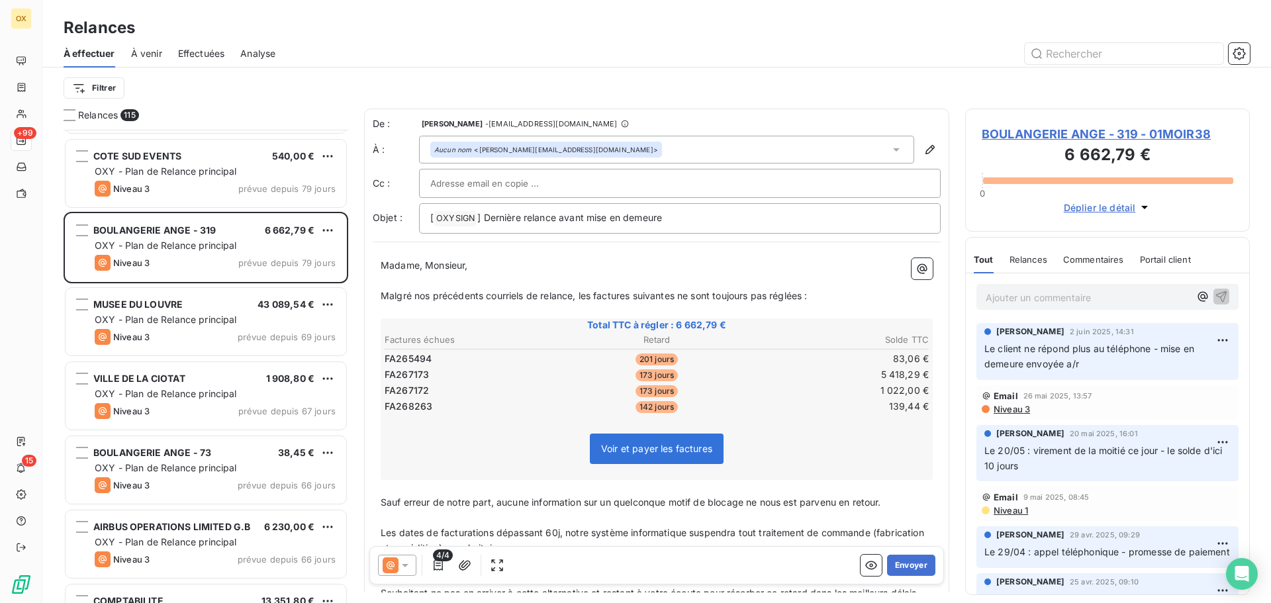
click at [1003, 131] on span "BOULANGERIE ANGE - 319 - 01MOIR38" at bounding box center [1108, 134] width 252 height 18
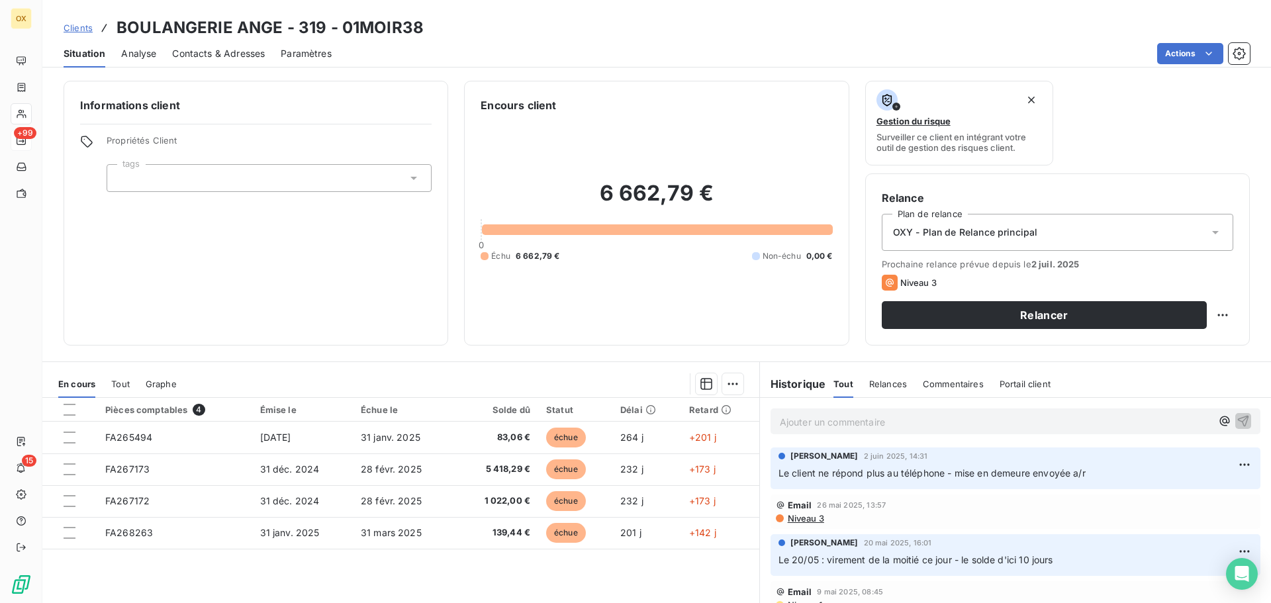
click at [213, 52] on span "Contacts & Adresses" at bounding box center [218, 53] width 93 height 13
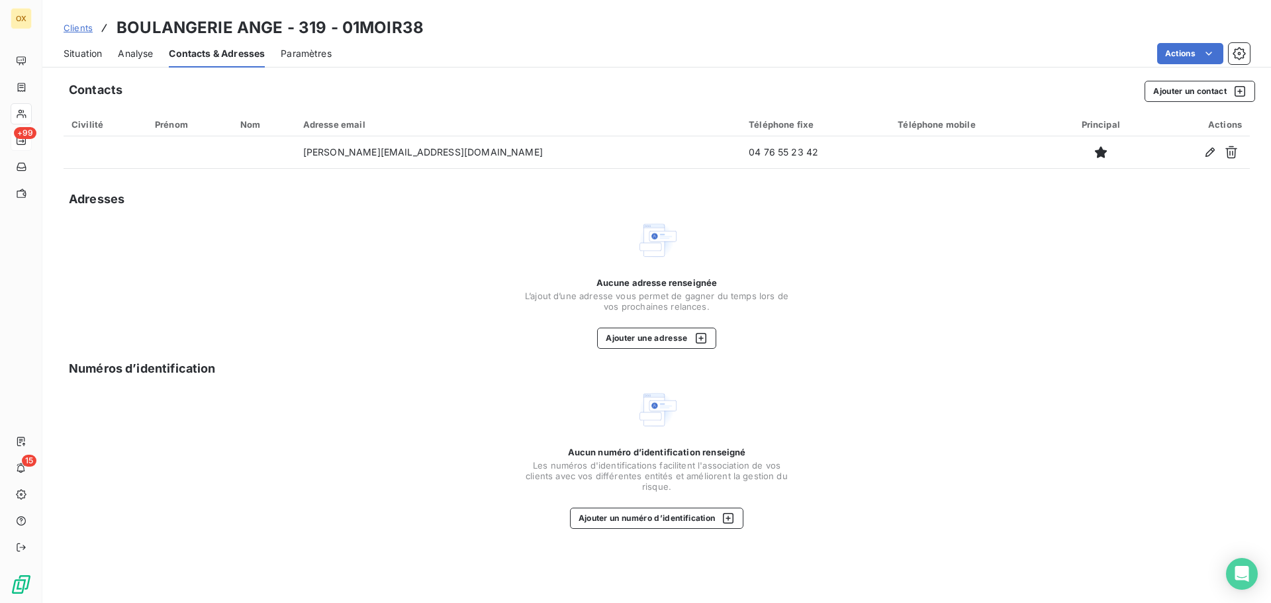
click at [87, 53] on span "Situation" at bounding box center [83, 53] width 38 height 13
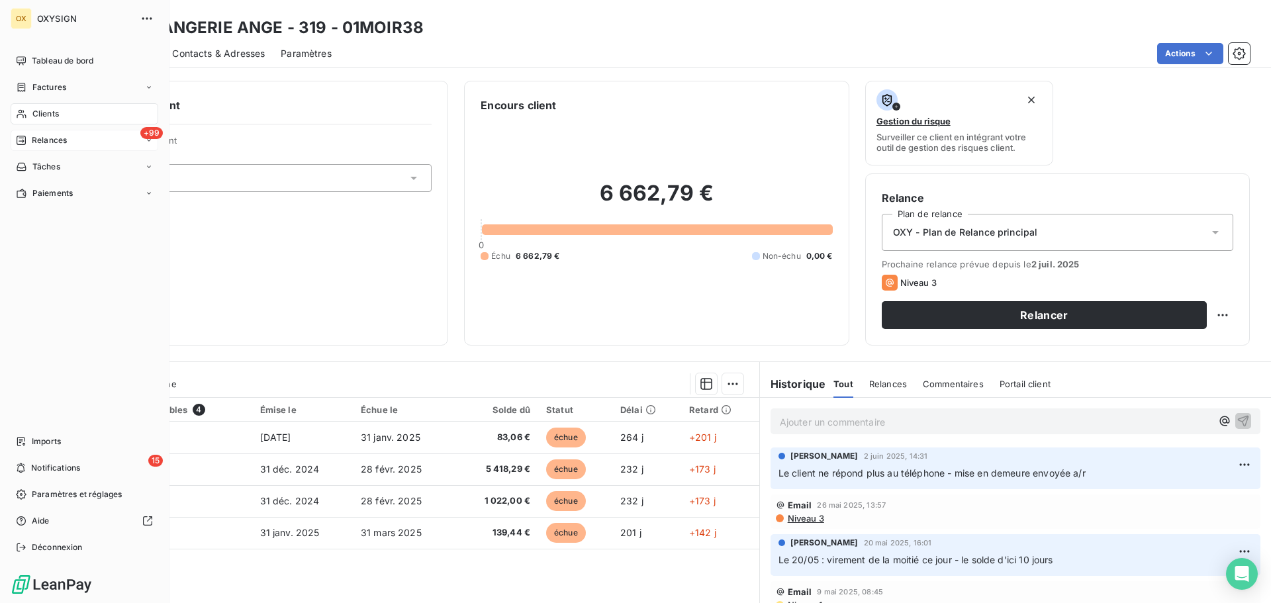
click at [30, 140] on div "Relances" at bounding box center [41, 140] width 51 height 12
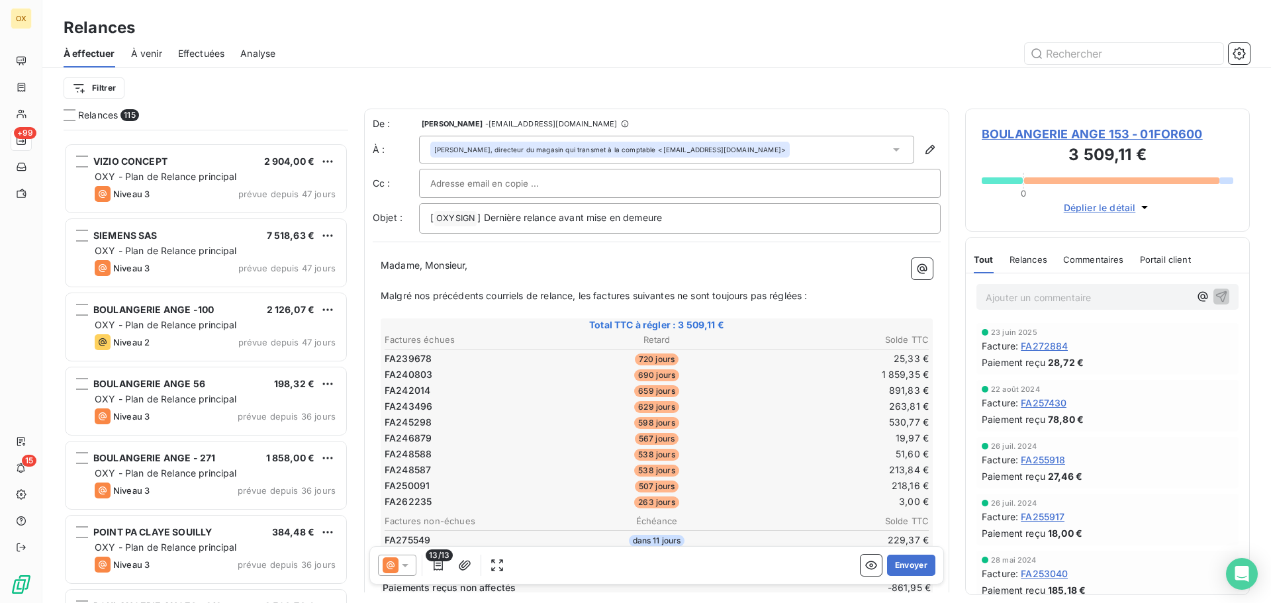
scroll to position [3046, 0]
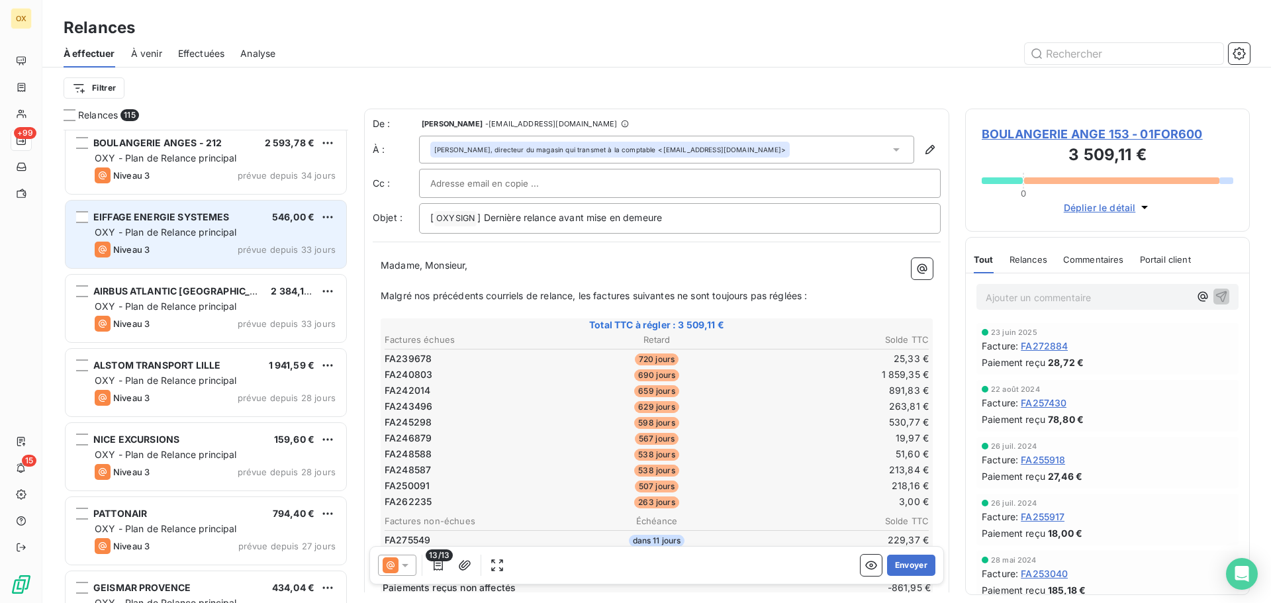
click at [251, 234] on div "OXY - Plan de Relance principal" at bounding box center [215, 232] width 241 height 13
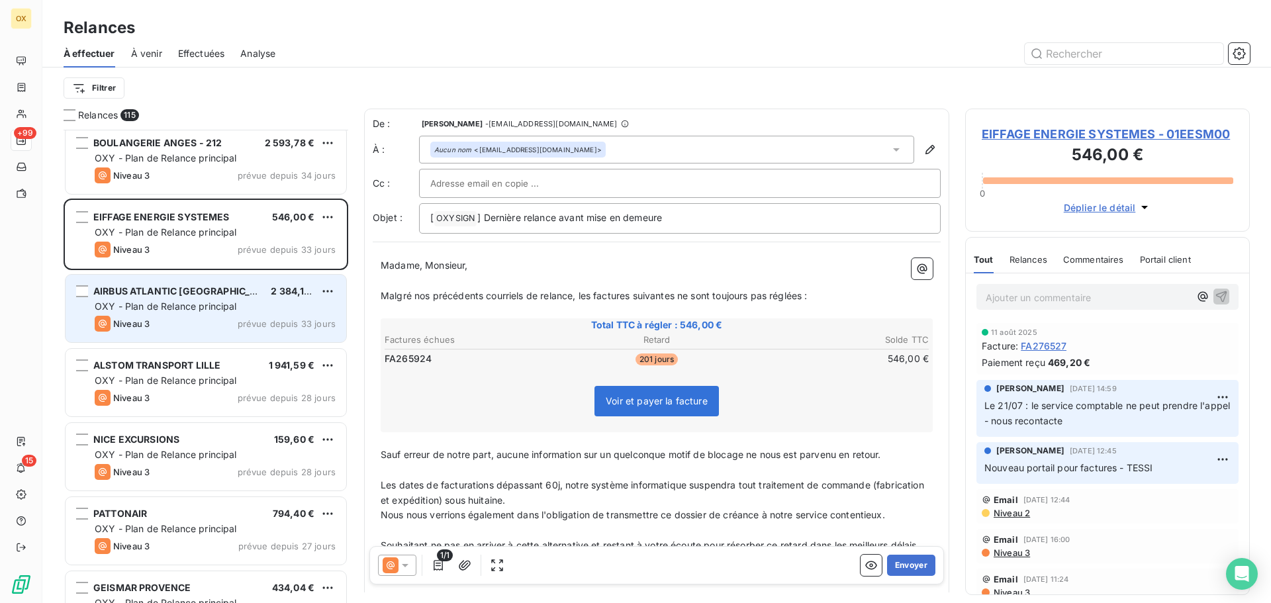
click at [222, 285] on div "AIRBUS ATLANTIC MAROC 2 384,18 €" at bounding box center [215, 291] width 241 height 12
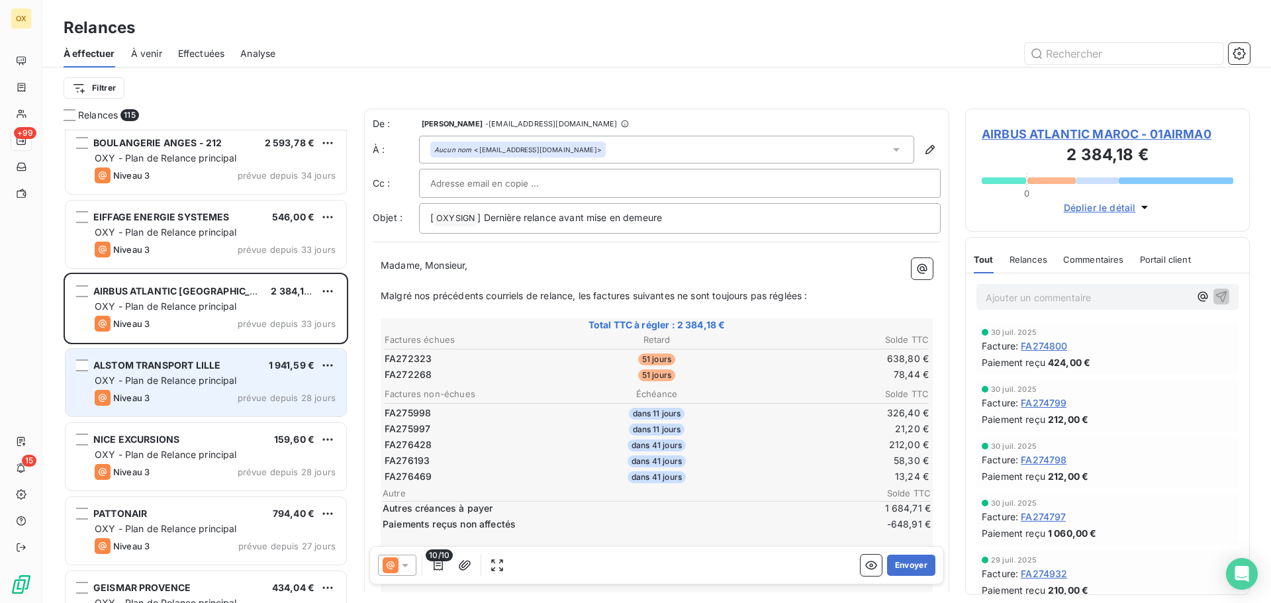
click at [226, 349] on div "ALSTOM TRANSPORT LILLE 1 941,59 € OXY - Plan de Relance principal Niveau 3 prév…" at bounding box center [206, 383] width 281 height 68
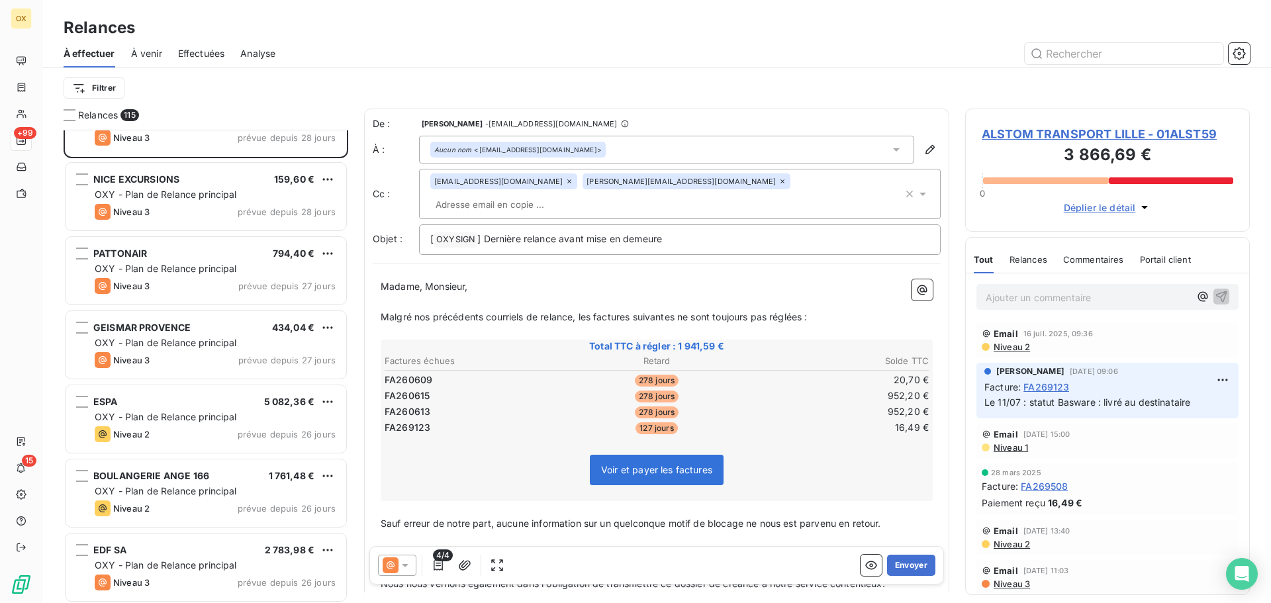
scroll to position [3310, 0]
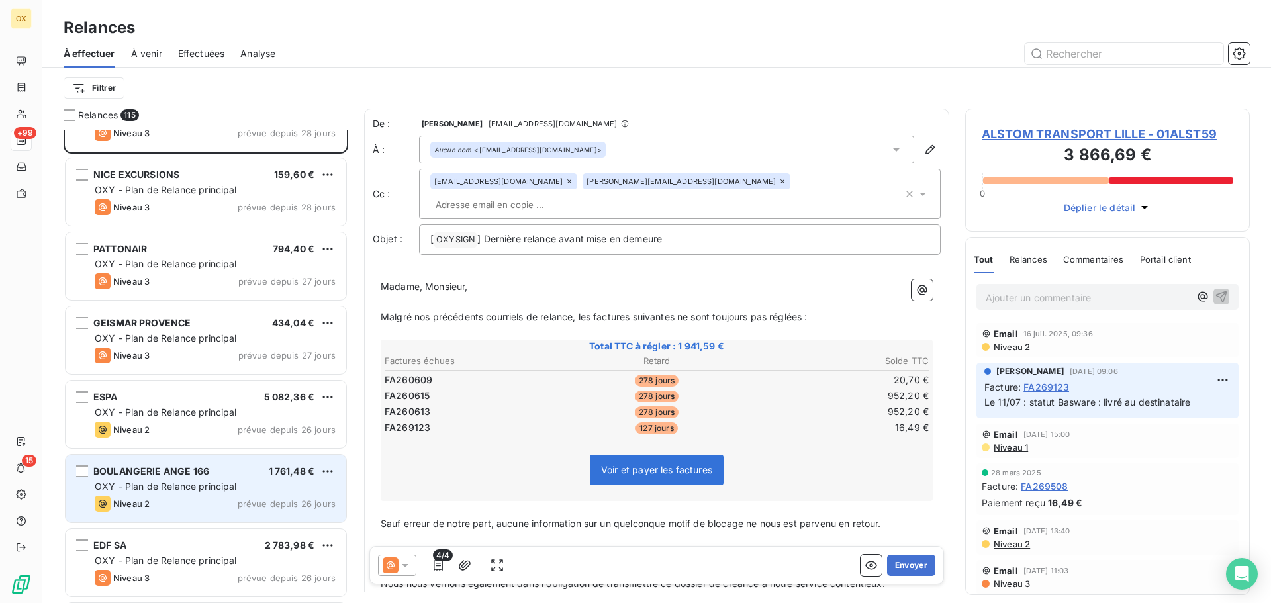
drag, startPoint x: 208, startPoint y: 483, endPoint x: 204, endPoint y: 463, distance: 20.3
click at [205, 480] on div "OXY - Plan de Relance principal" at bounding box center [215, 486] width 241 height 13
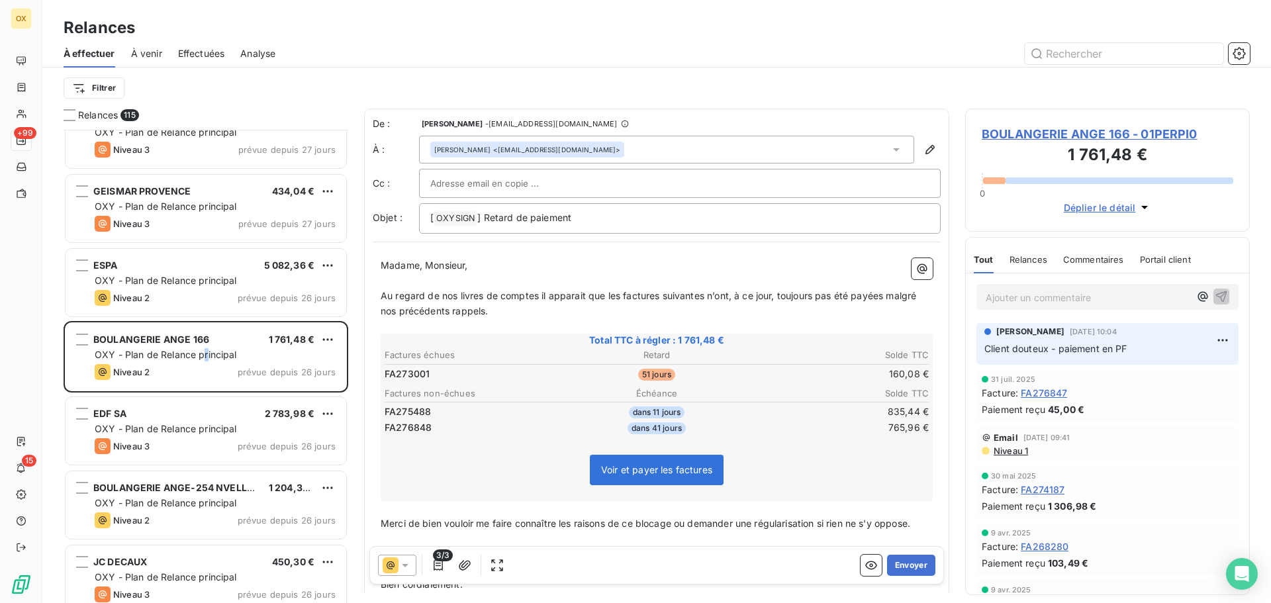
scroll to position [3443, 0]
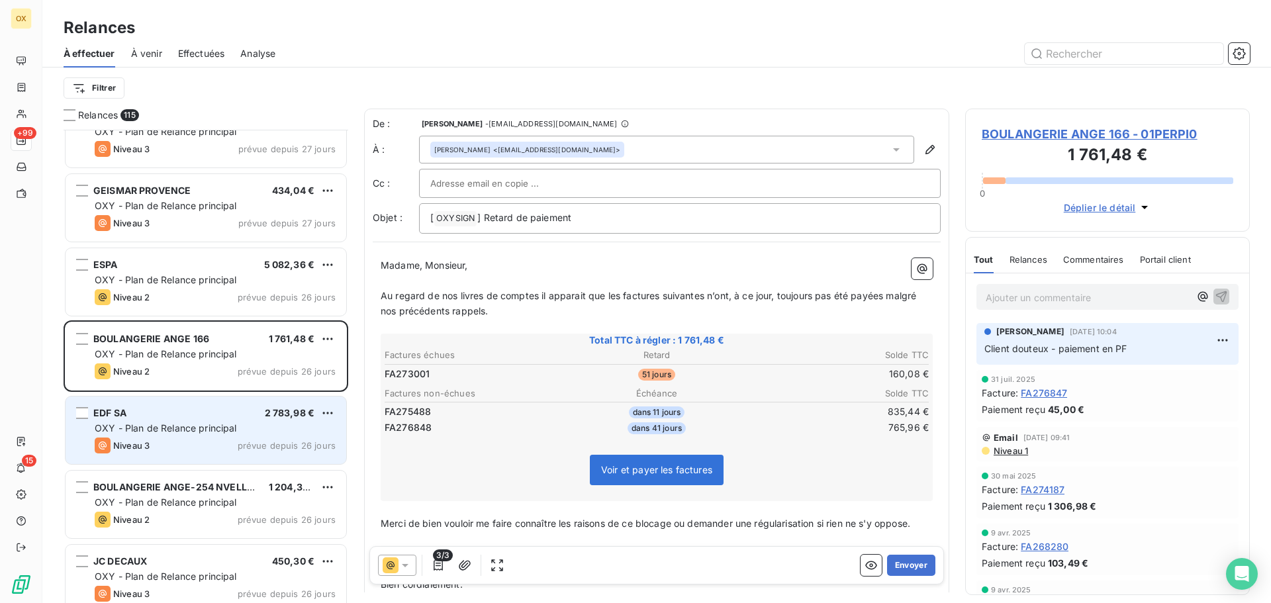
click at [185, 430] on span "OXY - Plan de Relance principal" at bounding box center [166, 427] width 142 height 11
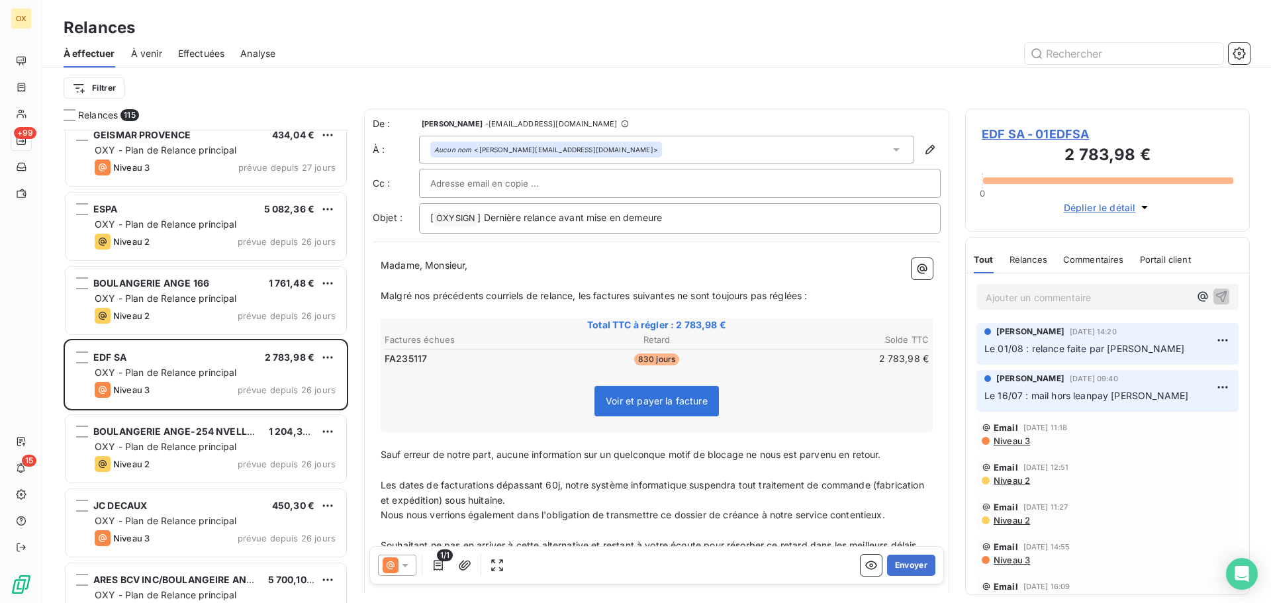
scroll to position [3575, 0]
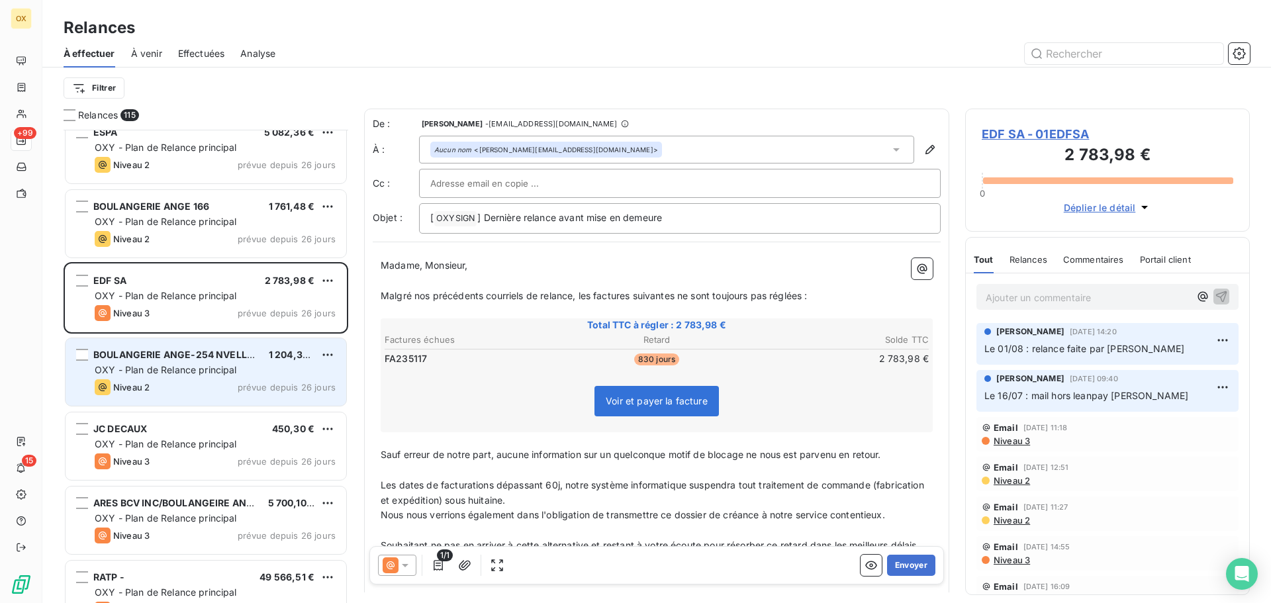
click at [159, 373] on span "OXY - Plan de Relance principal" at bounding box center [166, 369] width 142 height 11
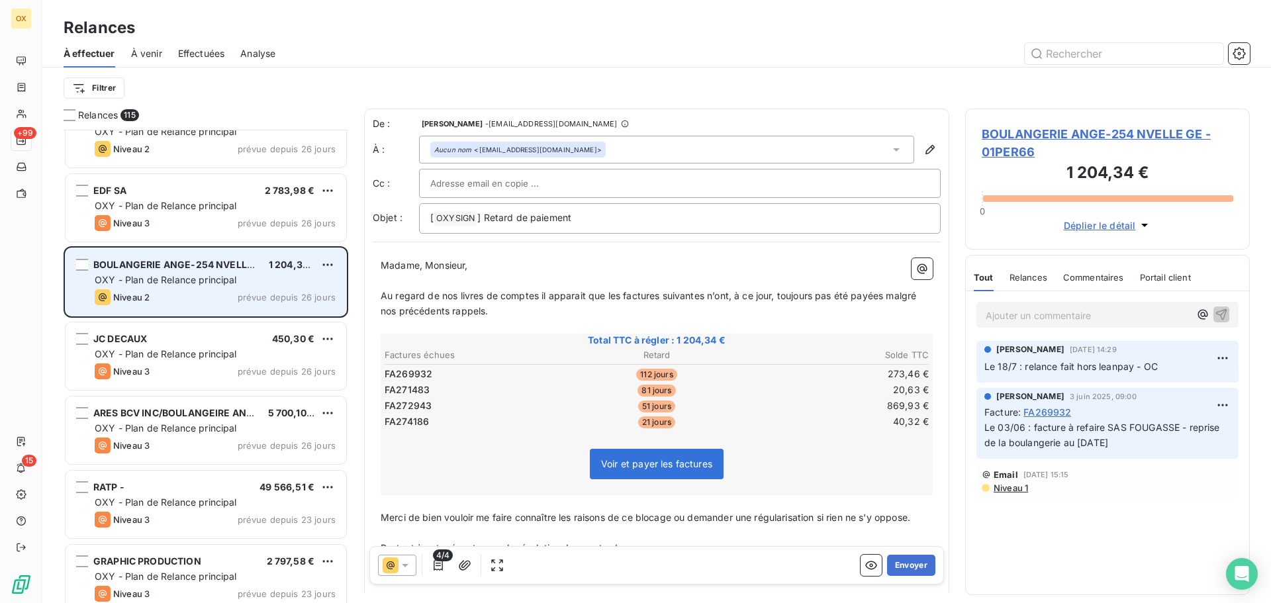
scroll to position [3708, 0]
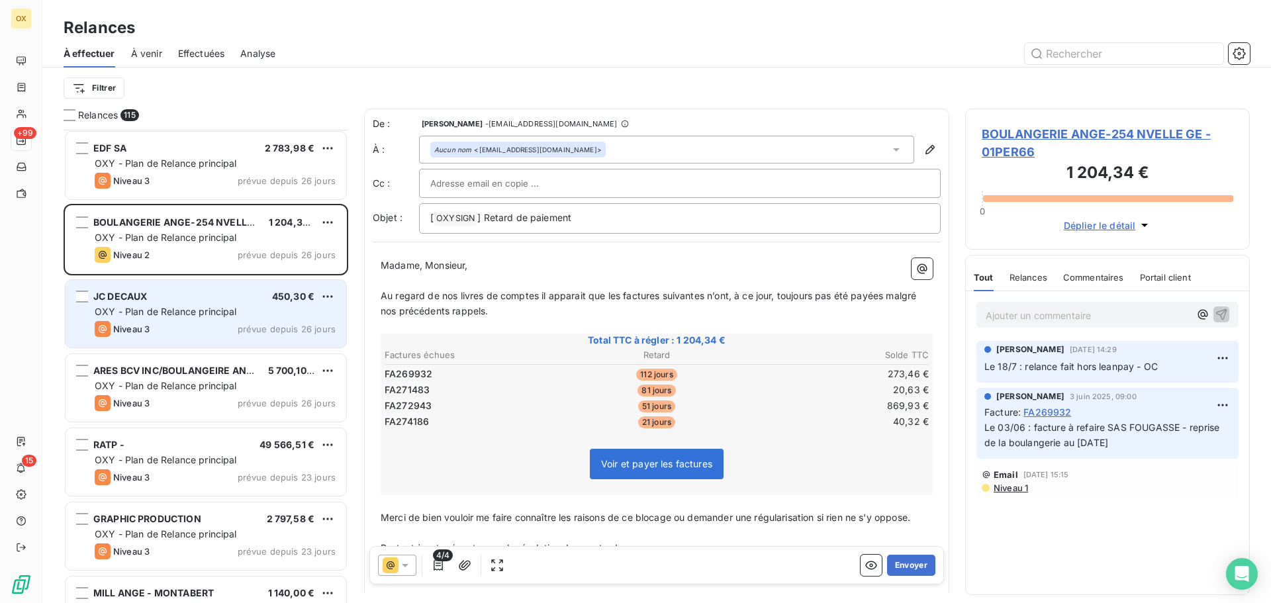
click at [149, 297] on div "JC DECAUX 450,30 €" at bounding box center [215, 297] width 241 height 12
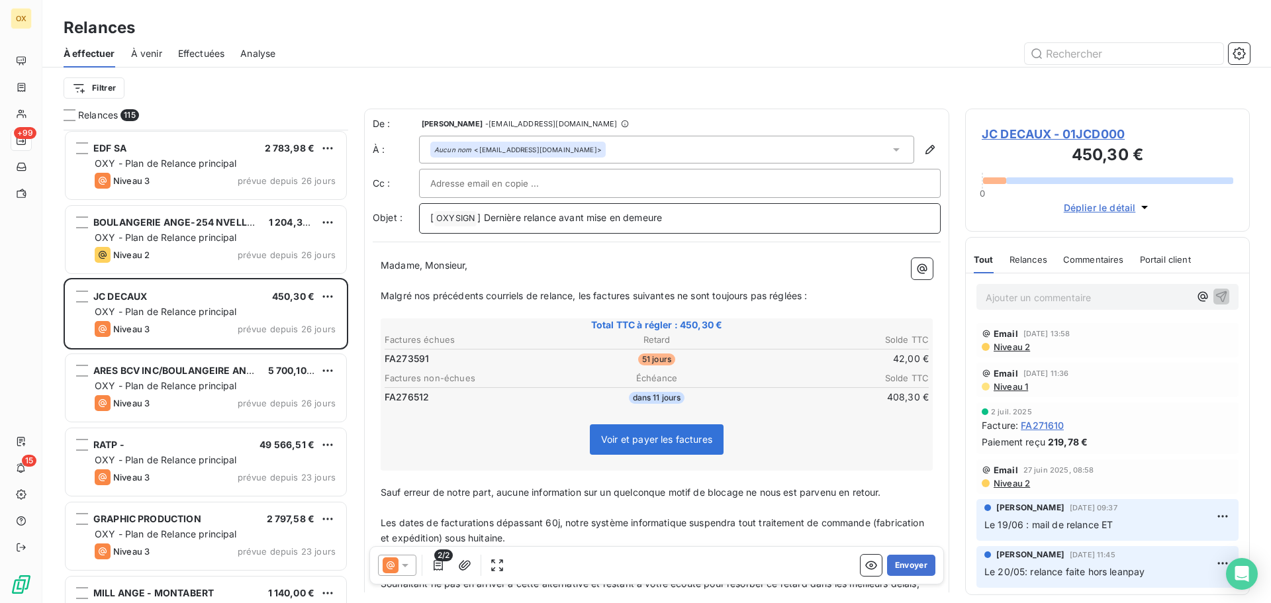
drag, startPoint x: 681, startPoint y: 220, endPoint x: 484, endPoint y: 226, distance: 197.4
click at [484, 226] on div "[ OXYSIGN ﻿ ] Dernière relance avant mise en demeure" at bounding box center [680, 218] width 522 height 30
click at [593, 298] on span "Malgré nos précédents courriels de relance, les factures suivantes ne sont touj…" at bounding box center [594, 295] width 427 height 11
click at [628, 295] on span "Malgré nos précédents courriels de relance, la factures suivantes ne sont toujo…" at bounding box center [592, 295] width 422 height 11
click at [666, 293] on span "Malgré nos précédents courriels de relance, la facture suivantes ne sont toujou…" at bounding box center [589, 295] width 417 height 11
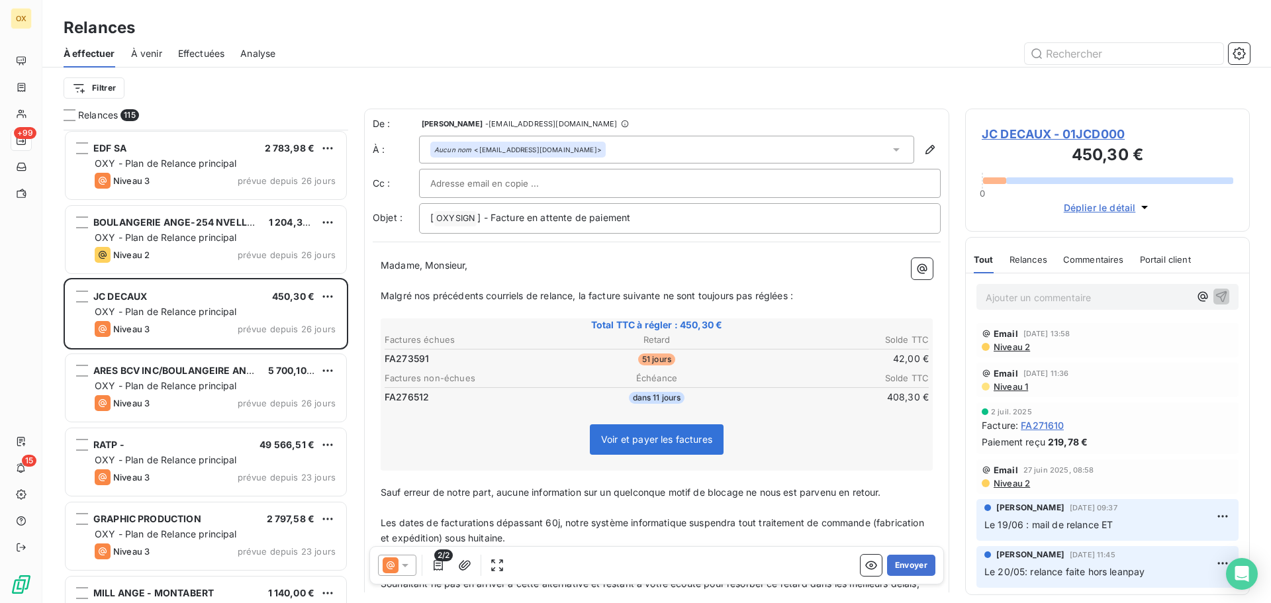
click at [696, 297] on span "Malgré nos précédents courriels de relance, la facture suivante ne sont toujour…" at bounding box center [587, 295] width 412 height 11
click at [780, 293] on span "Malgré nos précédents courriels de relance, la facture suivante n'est toujours …" at bounding box center [582, 295] width 402 height 11
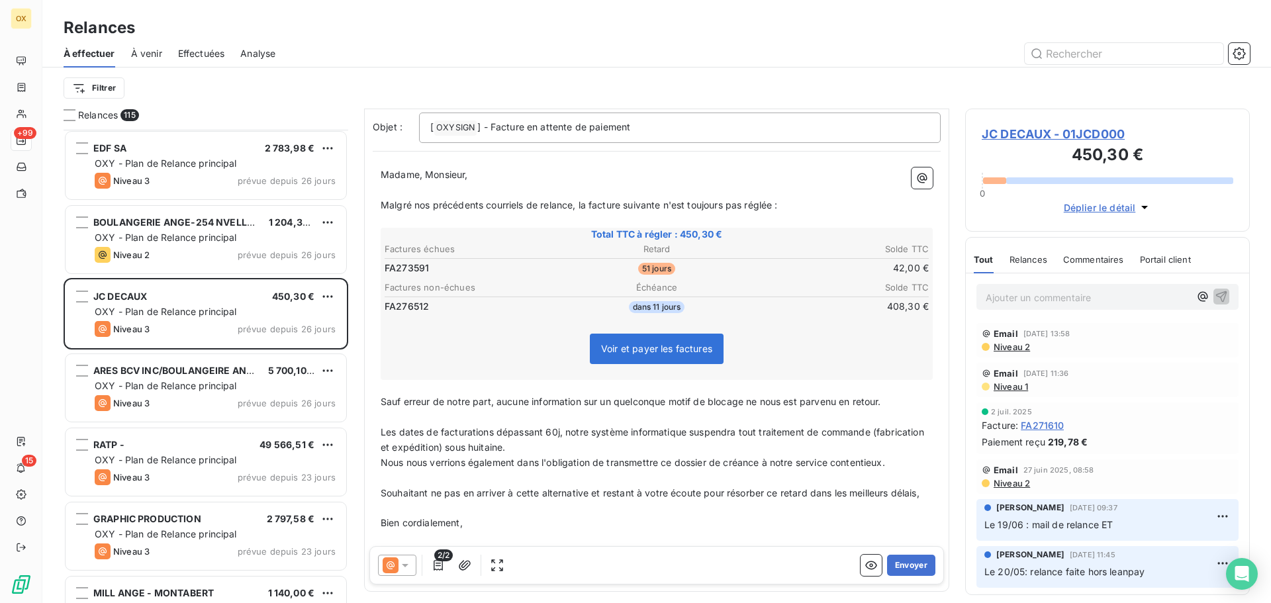
scroll to position [134, 0]
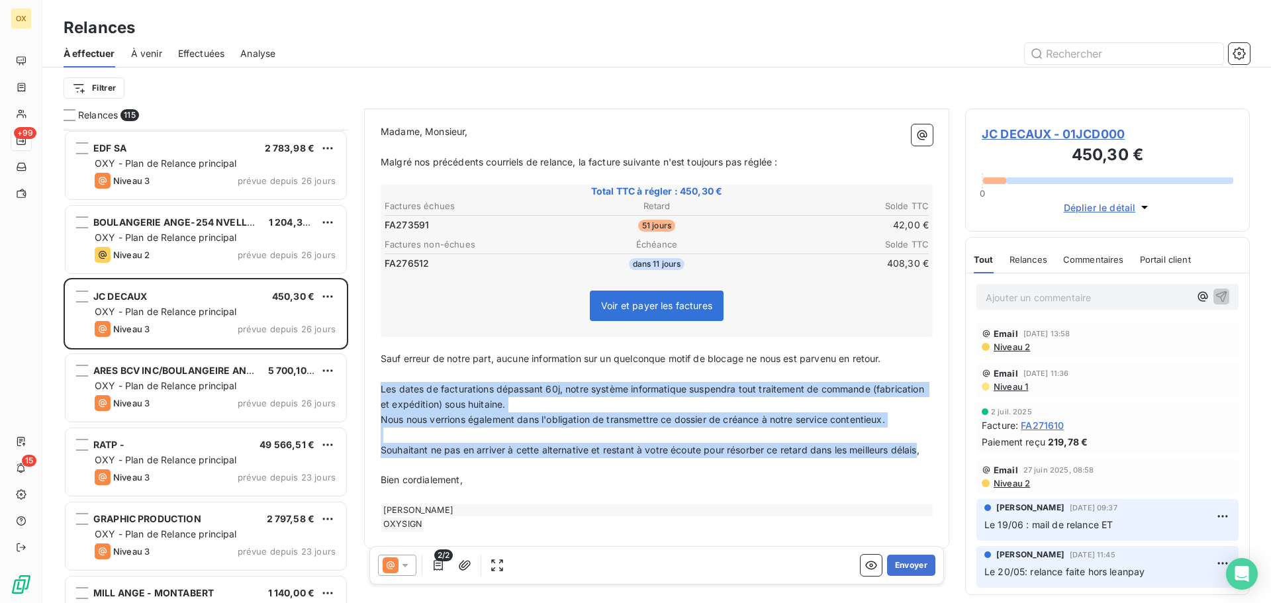
drag, startPoint x: 405, startPoint y: 461, endPoint x: 375, endPoint y: 395, distance: 72.0
click at [375, 395] on div "Madame, Monsieur, ﻿ Malgré nos précédents courriels de relance, la facture suiv…" at bounding box center [657, 329] width 568 height 424
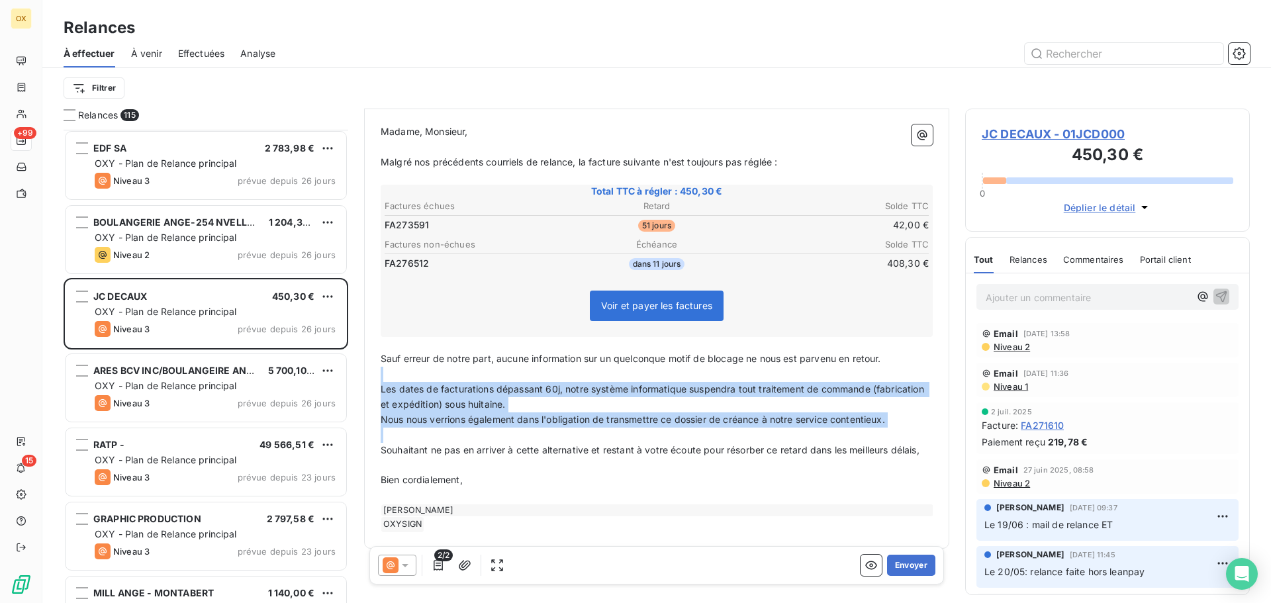
scroll to position [85, 0]
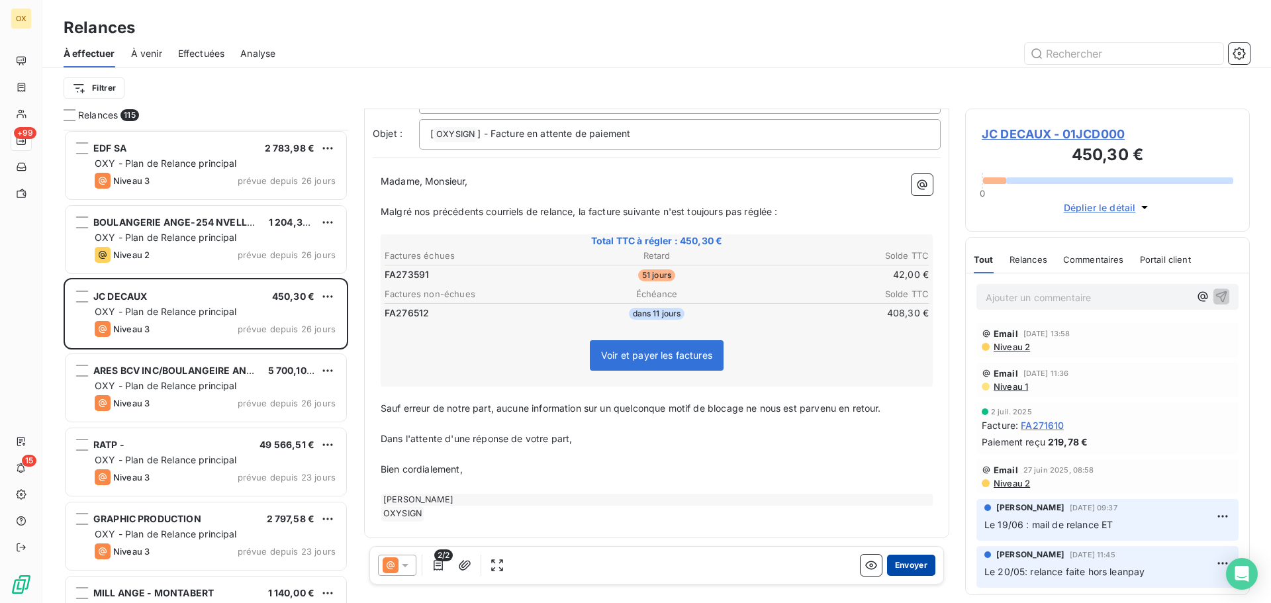
click at [912, 561] on button "Envoyer" at bounding box center [911, 565] width 48 height 21
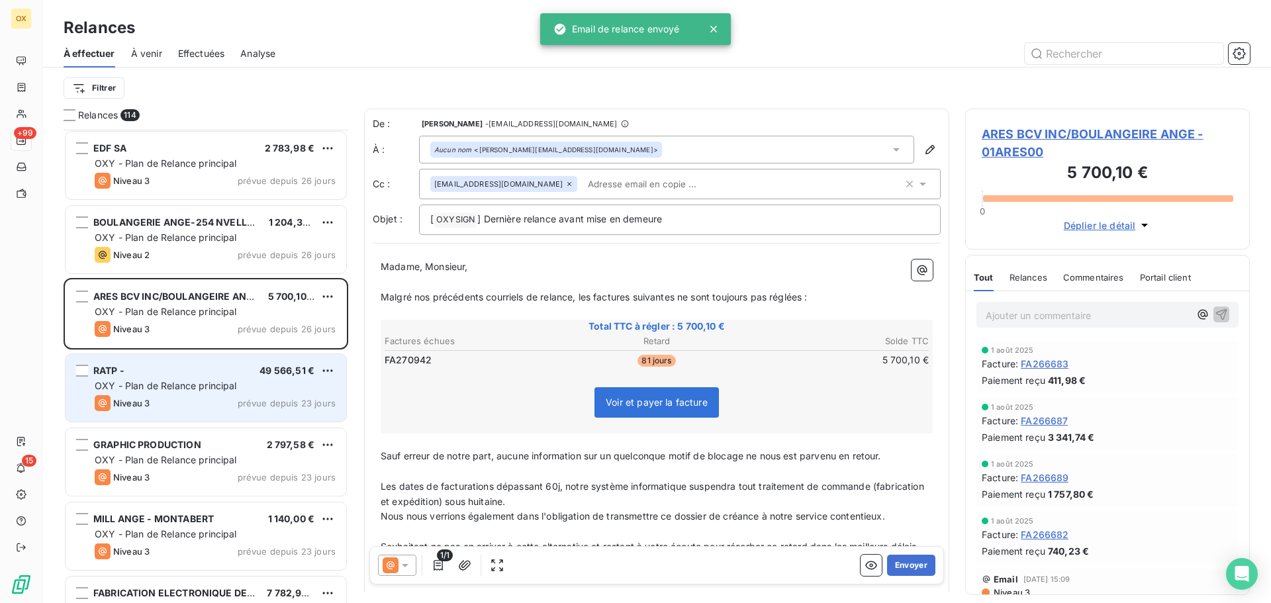
click at [163, 376] on div "RATP - 49 566,51 € OXY - Plan de Relance principal Niveau 3 prévue depuis 23 jo…" at bounding box center [206, 388] width 281 height 68
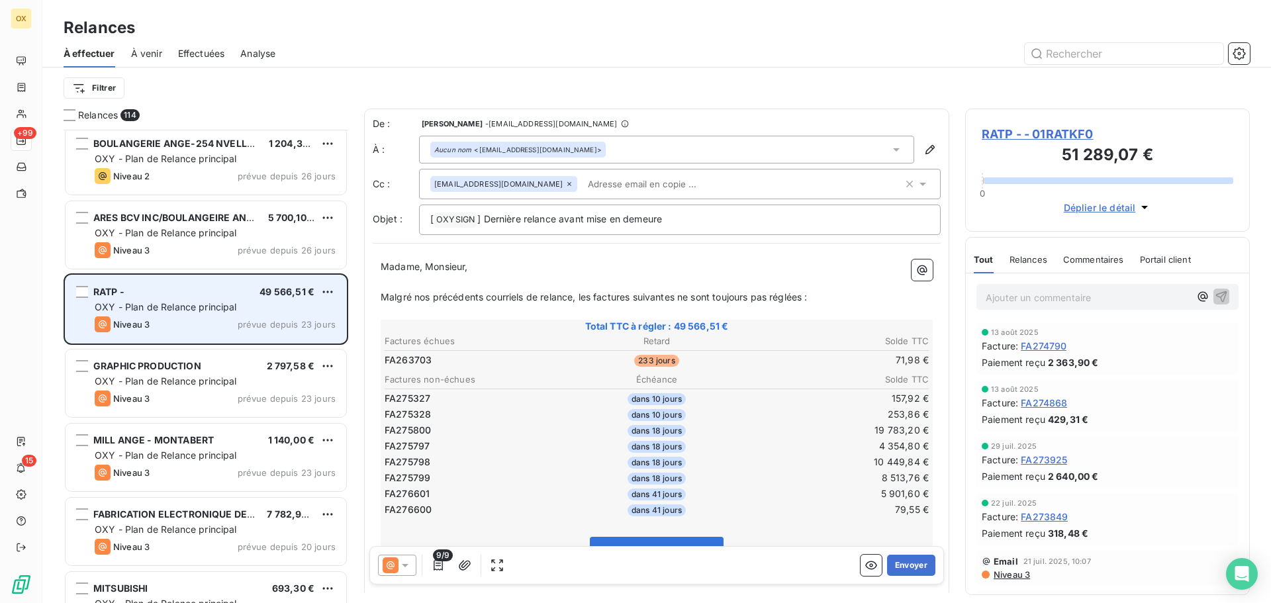
scroll to position [3840, 0]
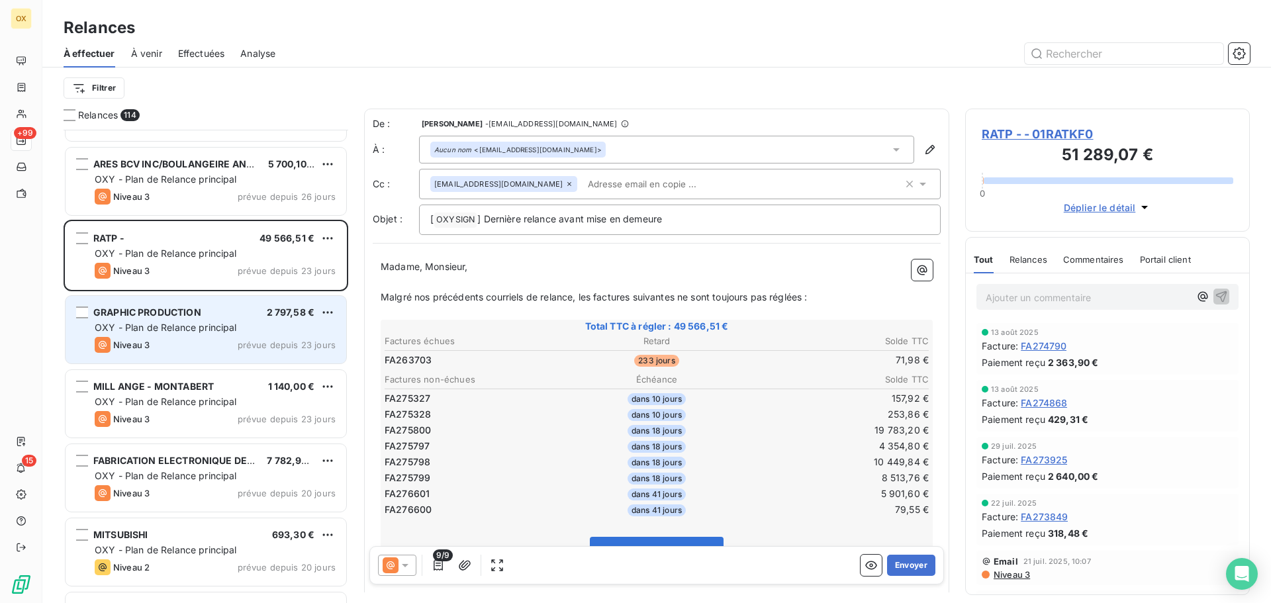
click at [185, 330] on span "OXY - Plan de Relance principal" at bounding box center [166, 327] width 142 height 11
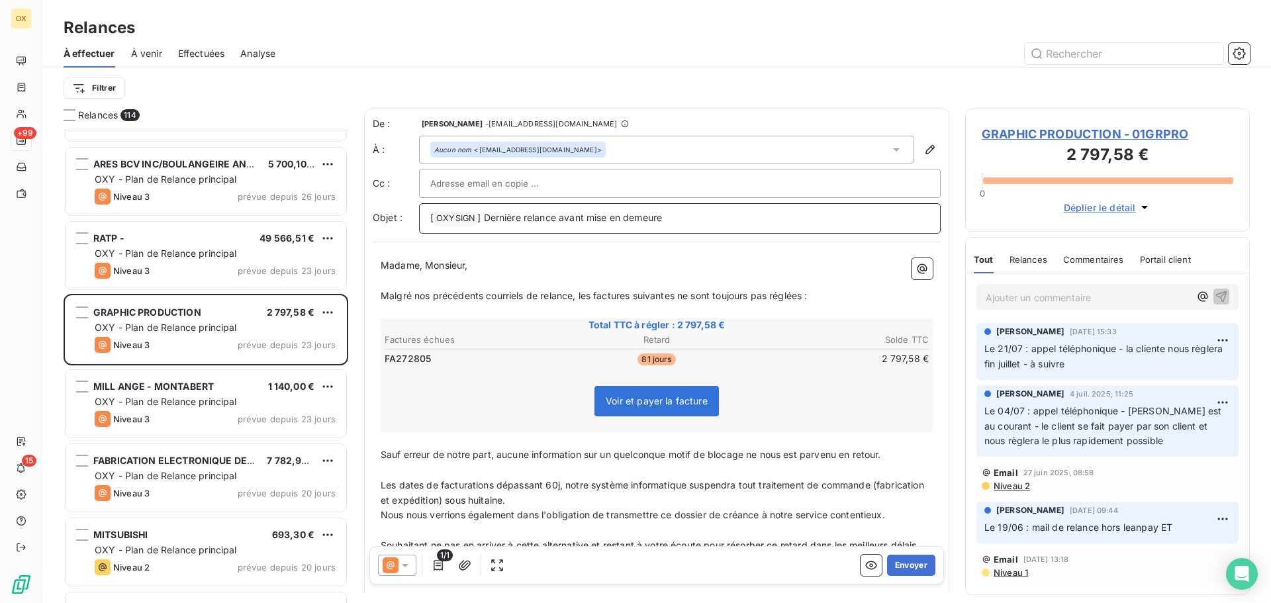
drag, startPoint x: 679, startPoint y: 218, endPoint x: 485, endPoint y: 209, distance: 194.2
click at [485, 209] on div "[ OXYSIGN ﻿ ] Dernière relance avant mise en demeure" at bounding box center [680, 218] width 522 height 30
click at [423, 263] on span "Madame, Monsieur," at bounding box center [424, 264] width 87 height 11
drag, startPoint x: 424, startPoint y: 263, endPoint x: 379, endPoint y: 260, distance: 44.5
click at [379, 260] on div "Madame, Monsieur, ﻿ Malgré nos précédents courriels de relance, les factures su…" at bounding box center [657, 443] width 568 height 386
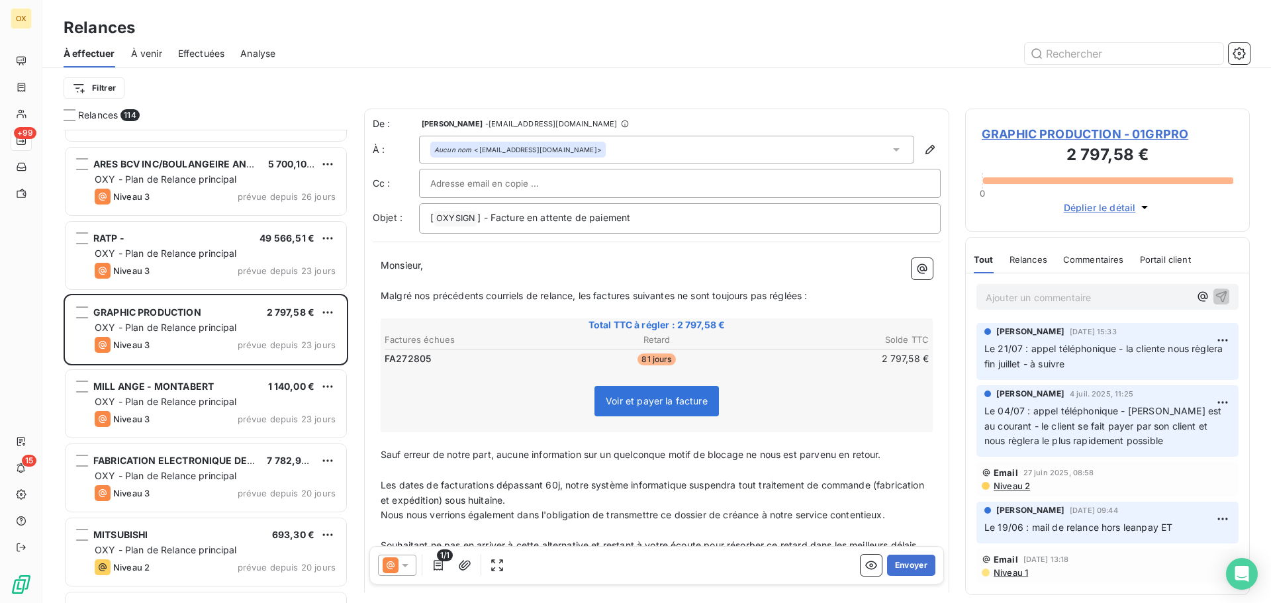
click at [408, 564] on icon at bounding box center [405, 565] width 7 height 3
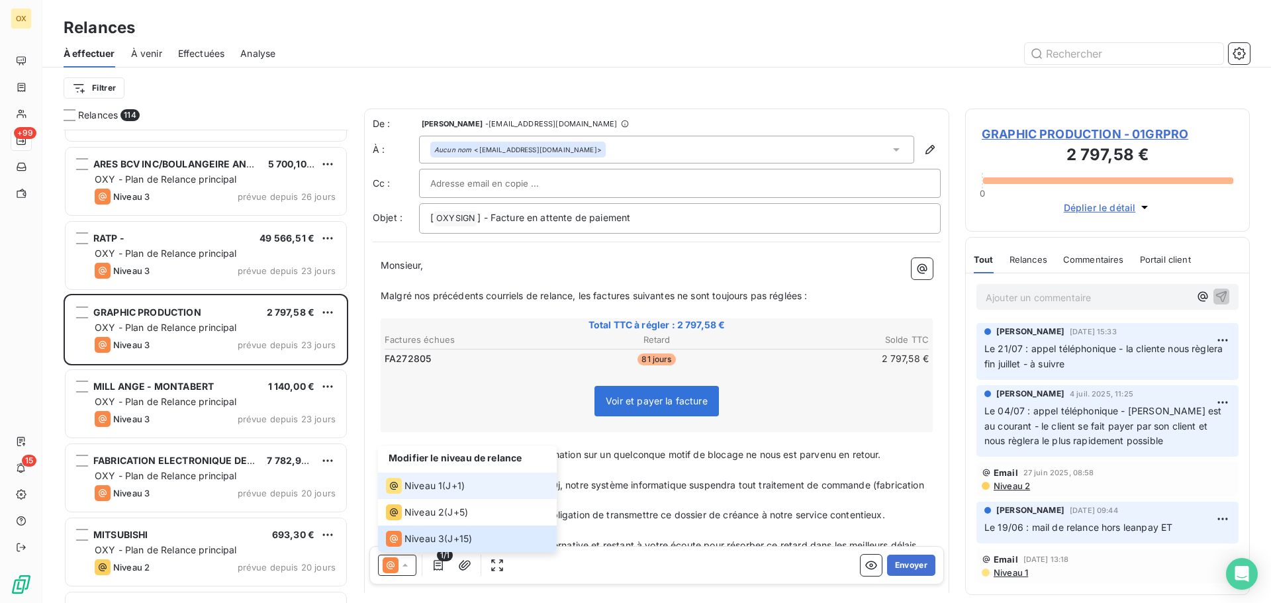
click at [418, 483] on span "Niveau 1" at bounding box center [423, 485] width 38 height 13
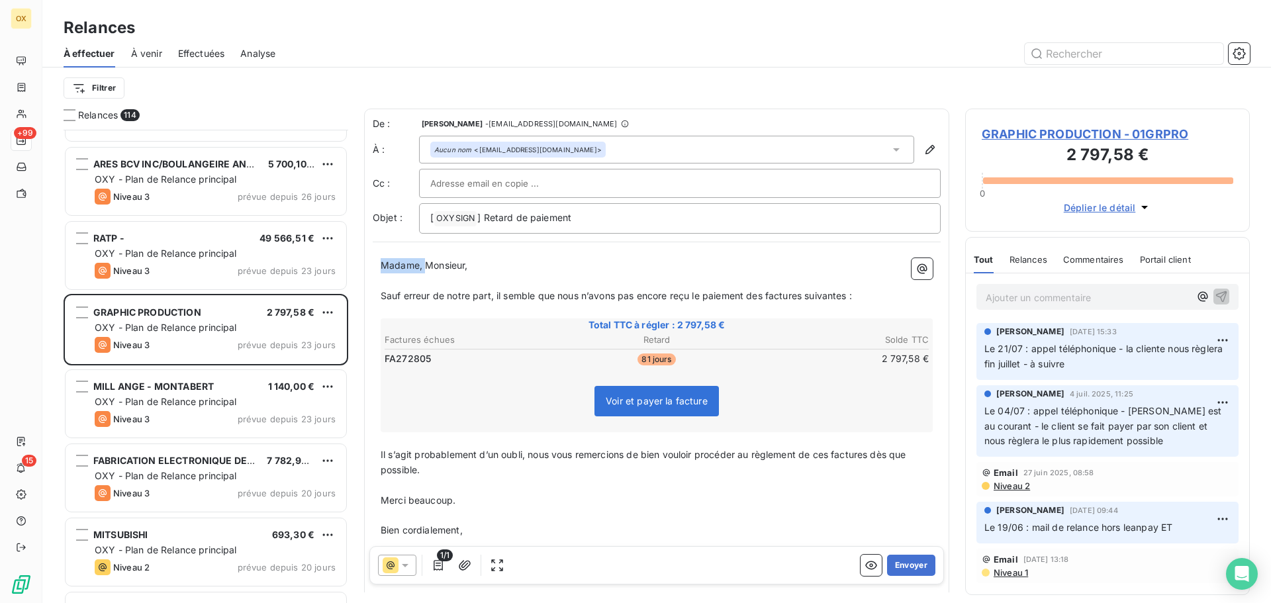
drag, startPoint x: 424, startPoint y: 261, endPoint x: 384, endPoint y: 260, distance: 39.7
click at [384, 260] on span "Madame, Monsieur," at bounding box center [424, 264] width 87 height 11
click at [766, 297] on span "Sauf erreur de notre part, il semble que nous n’avons pas encore reçu le paieme…" at bounding box center [616, 295] width 471 height 11
click at [813, 298] on span "Sauf erreur de notre part, il semble que nous n’avons pas encore reçu le paieme…" at bounding box center [619, 295] width 477 height 11
click at [811, 295] on span "Sauf erreur de notre part, il semble que nous n’avons pas encore reçu le paieme…" at bounding box center [619, 295] width 477 height 11
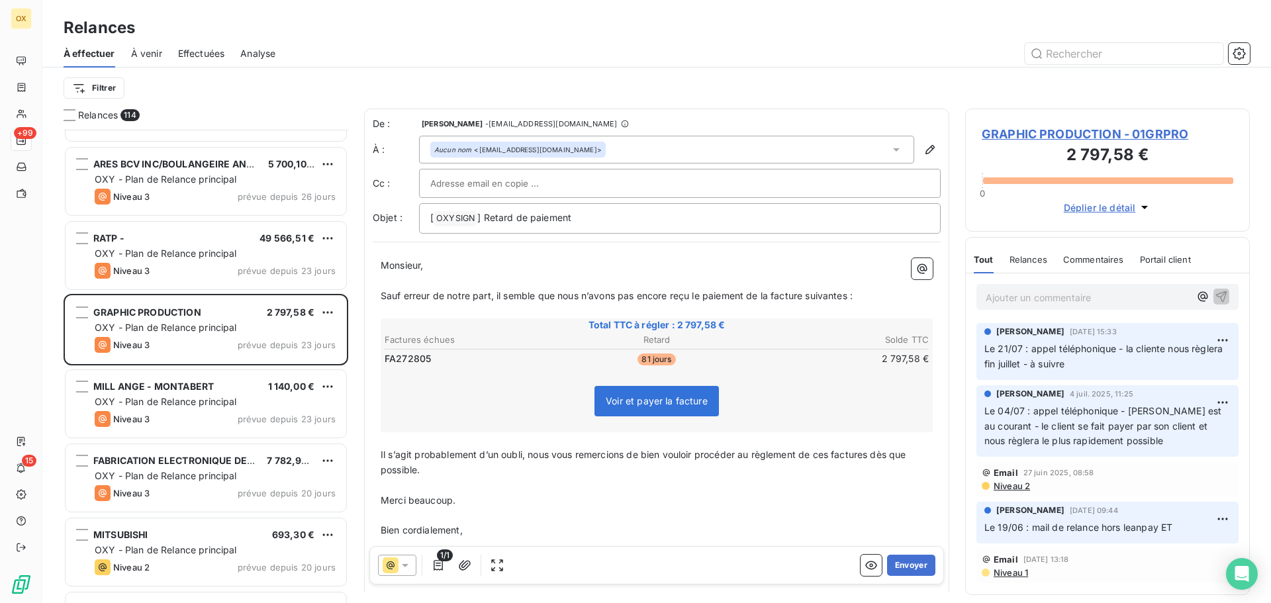
drag, startPoint x: 851, startPoint y: 302, endPoint x: 867, endPoint y: 304, distance: 16.0
click at [851, 301] on p "Sauf erreur de notre part, il semble que nous n’avons pas encore reçu le paieme…" at bounding box center [657, 296] width 552 height 15
click at [873, 457] on span "Il s’agit probablement d’un oubli, nous vous remercions de bien vouloir procéde…" at bounding box center [645, 462] width 528 height 26
click at [830, 454] on span "Il s’agit probablement d’un oubli, nous vous remercions de bien vouloir procéde…" at bounding box center [643, 462] width 524 height 26
drag, startPoint x: 826, startPoint y: 453, endPoint x: 853, endPoint y: 465, distance: 29.3
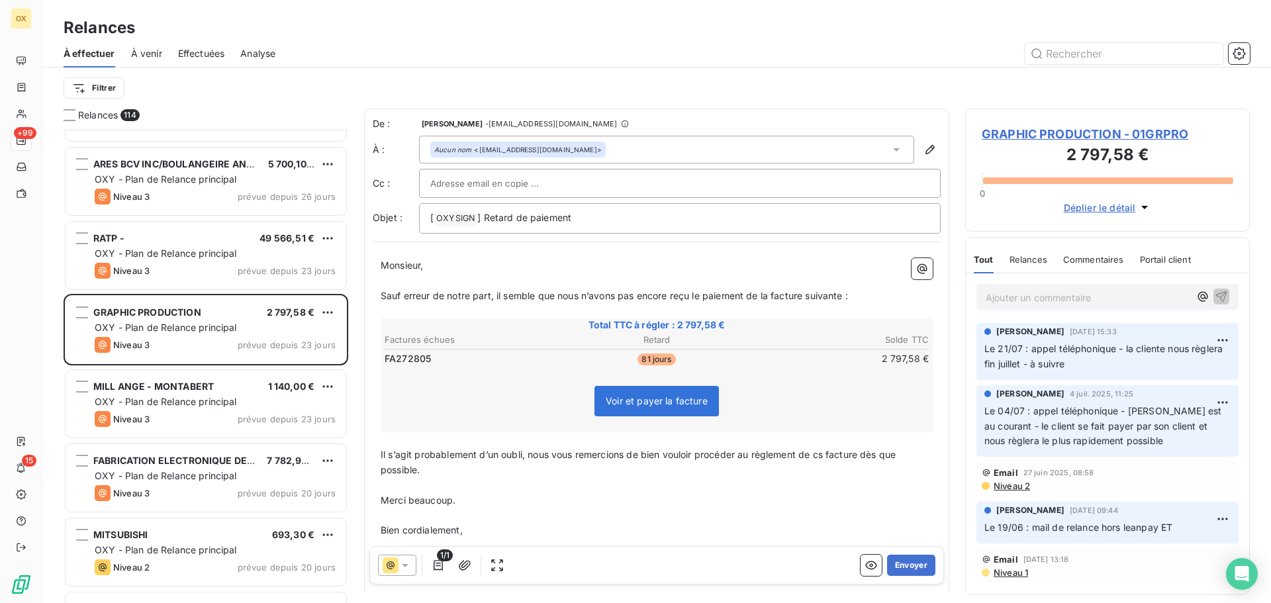
click at [826, 453] on span "Il s’agit probablement d’un oubli, nous vous remercions de bien vouloir procéde…" at bounding box center [640, 462] width 518 height 26
click at [900, 561] on button "Envoyer" at bounding box center [911, 565] width 48 height 21
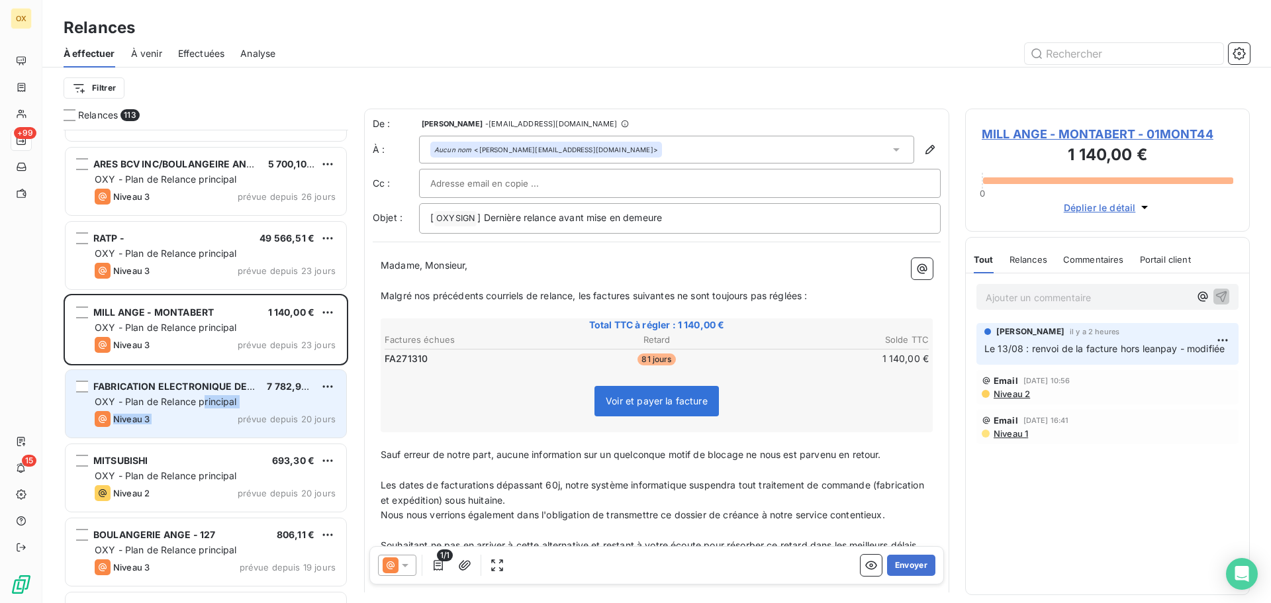
click at [203, 408] on div "FABRICATION ELECTRONIQUE DE DO 7 782,90 € OXY - Plan de Relance principal Nivea…" at bounding box center [206, 404] width 281 height 68
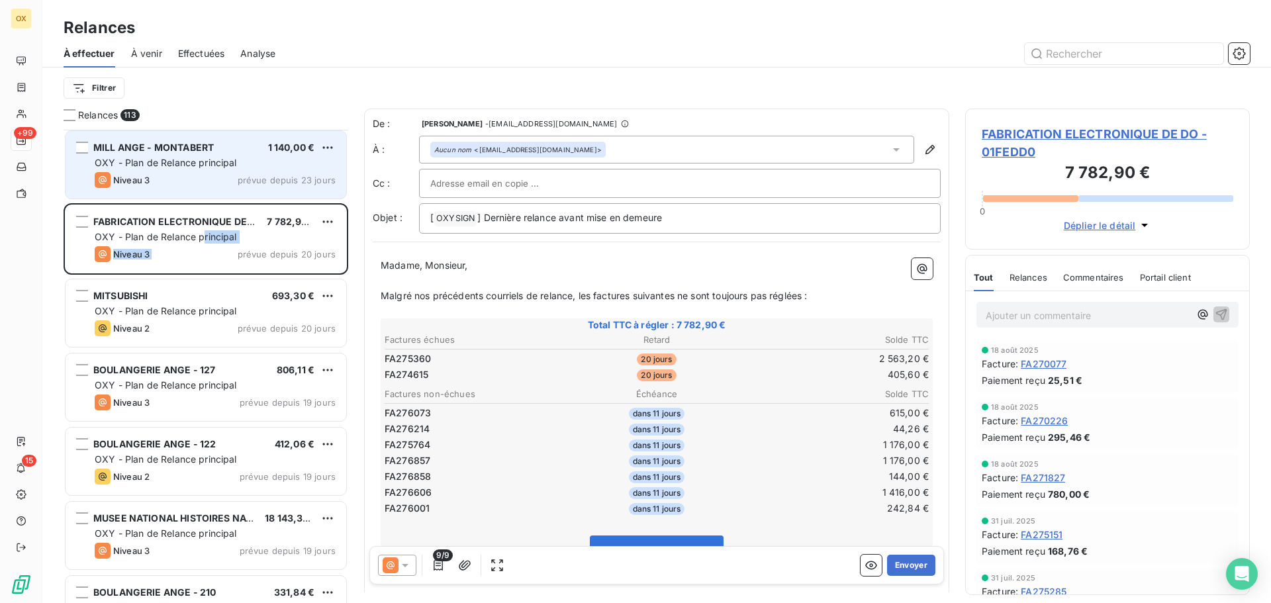
scroll to position [4039, 0]
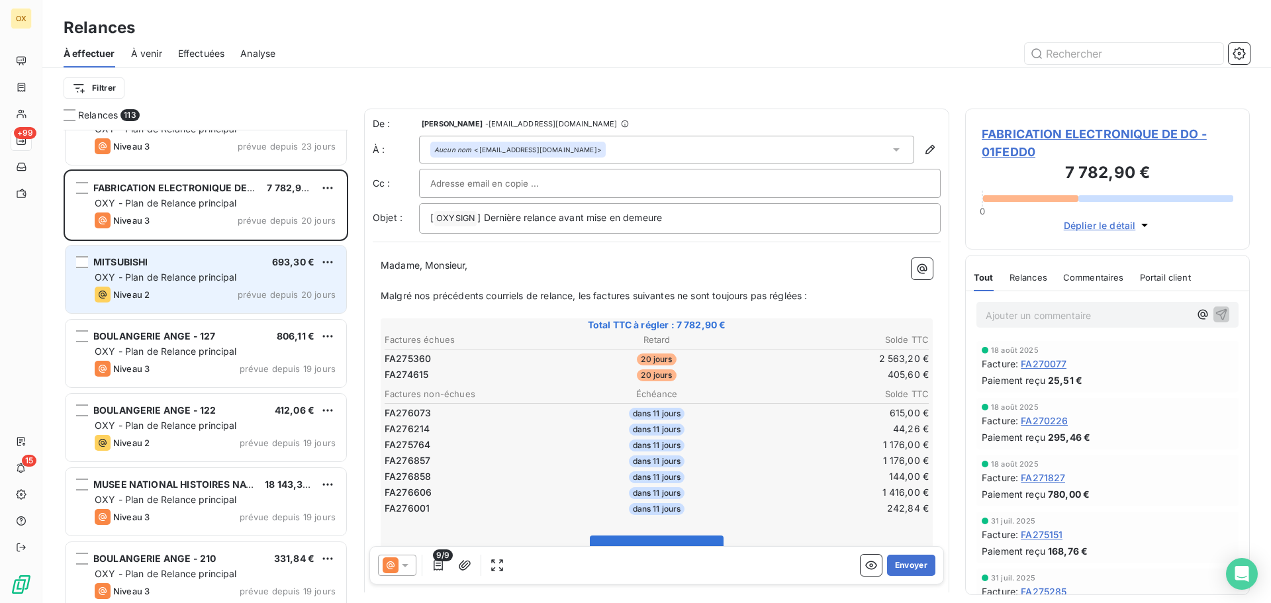
click at [181, 294] on div "Niveau 2 prévue depuis 20 jours" at bounding box center [215, 295] width 241 height 16
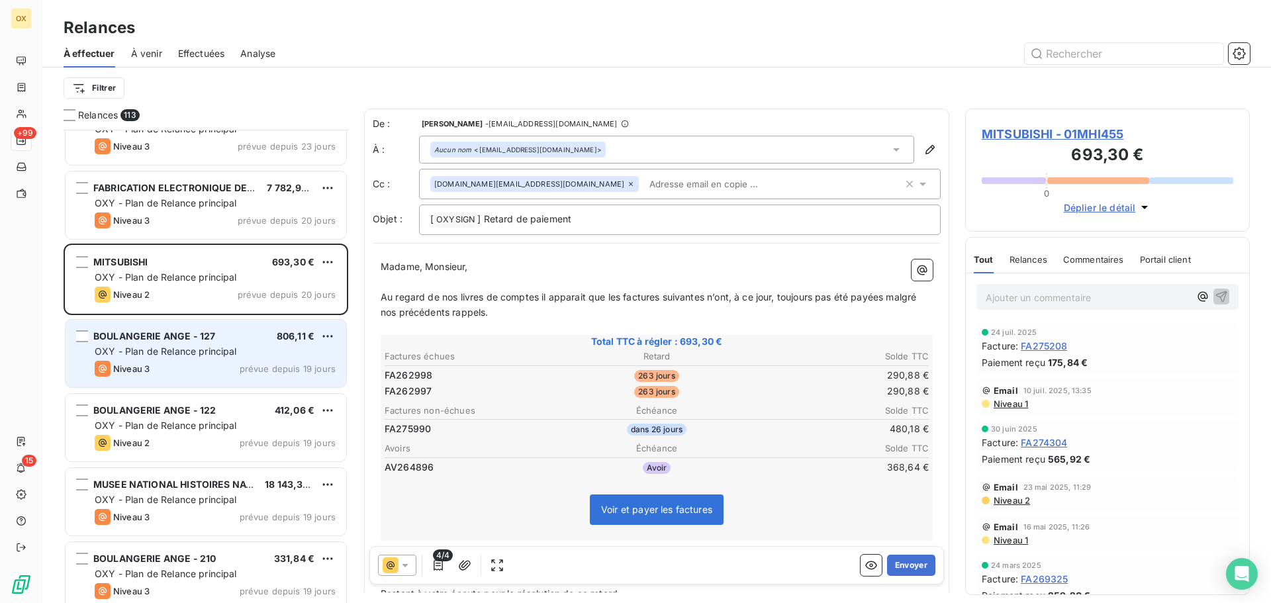
click at [224, 361] on div "Niveau 3 prévue depuis 19 jours" at bounding box center [215, 369] width 241 height 16
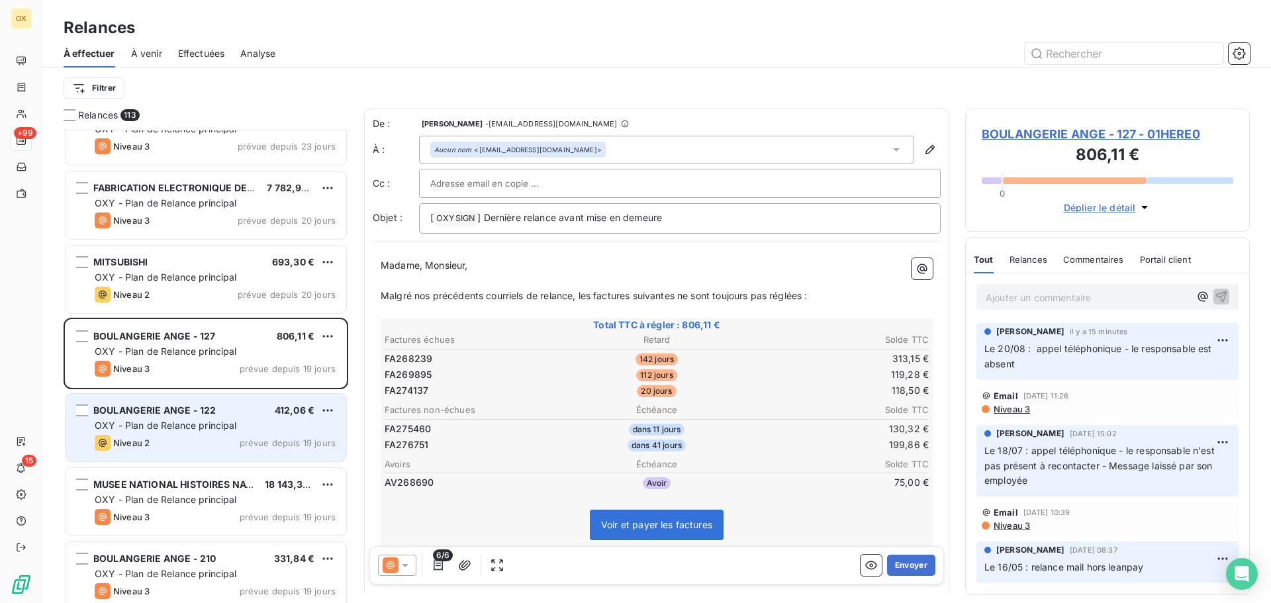
click at [236, 411] on div "BOULANGERIE ANGE - 122 412,06 €" at bounding box center [215, 410] width 241 height 12
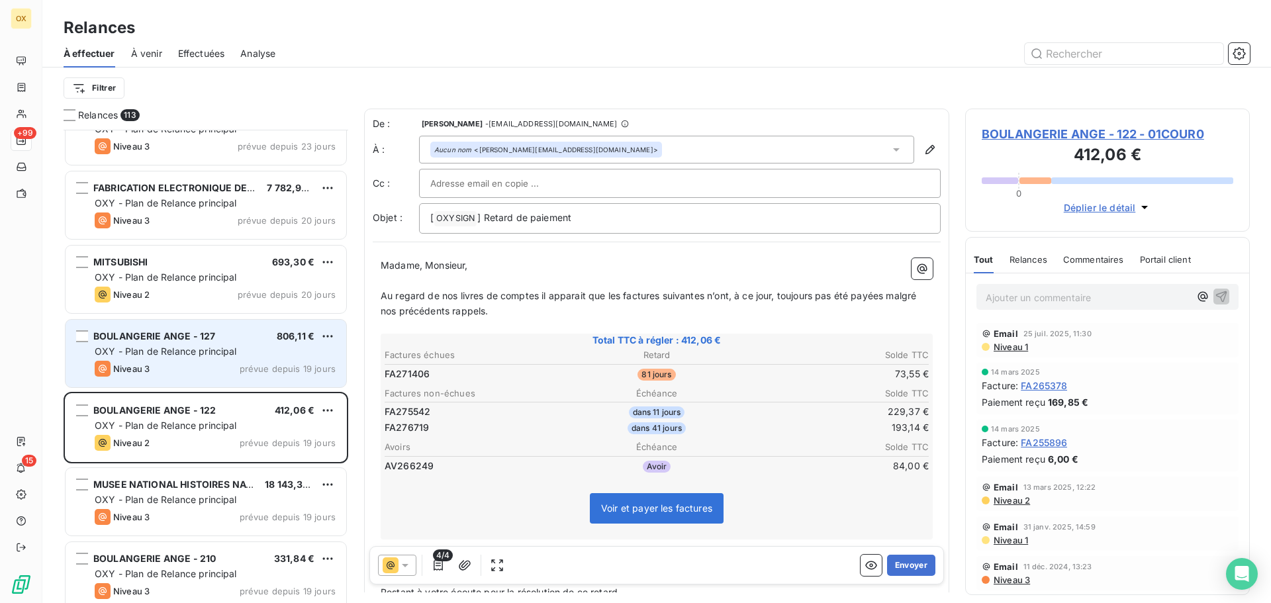
click at [225, 356] on span "OXY - Plan de Relance principal" at bounding box center [166, 351] width 142 height 11
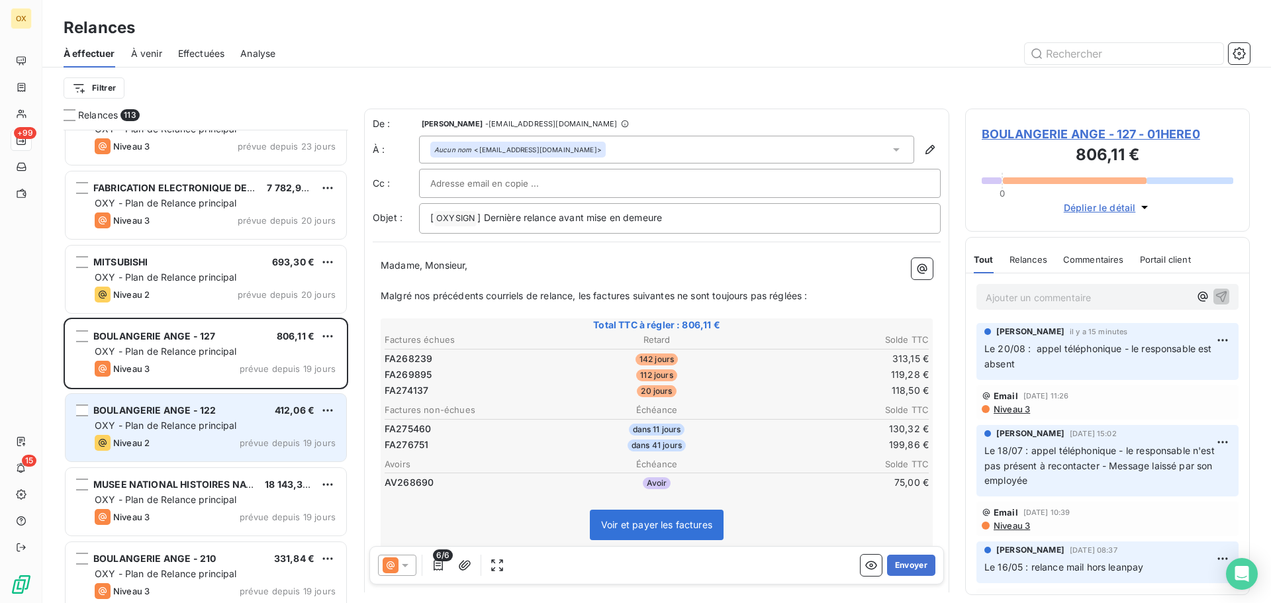
click at [250, 434] on div "BOULANGERIE ANGE - 122 412,06 € OXY - Plan de Relance principal Niveau 2 prévue…" at bounding box center [206, 428] width 281 height 68
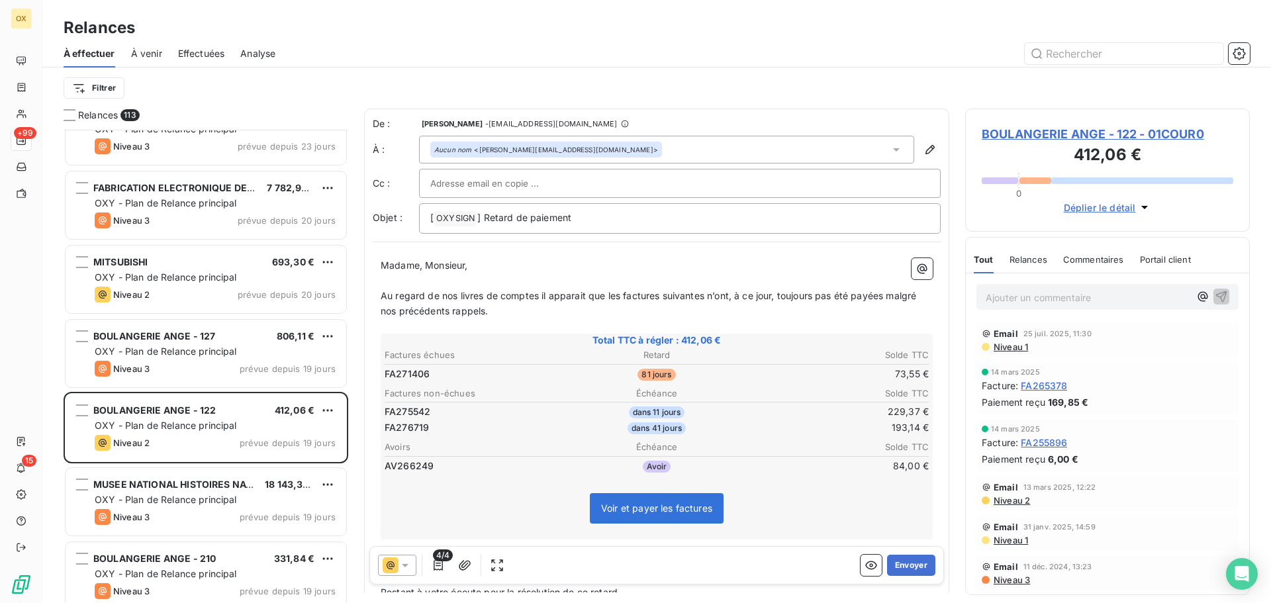
click at [1098, 133] on span "BOULANGERIE ANGE - 122 - 01COUR0" at bounding box center [1108, 134] width 252 height 18
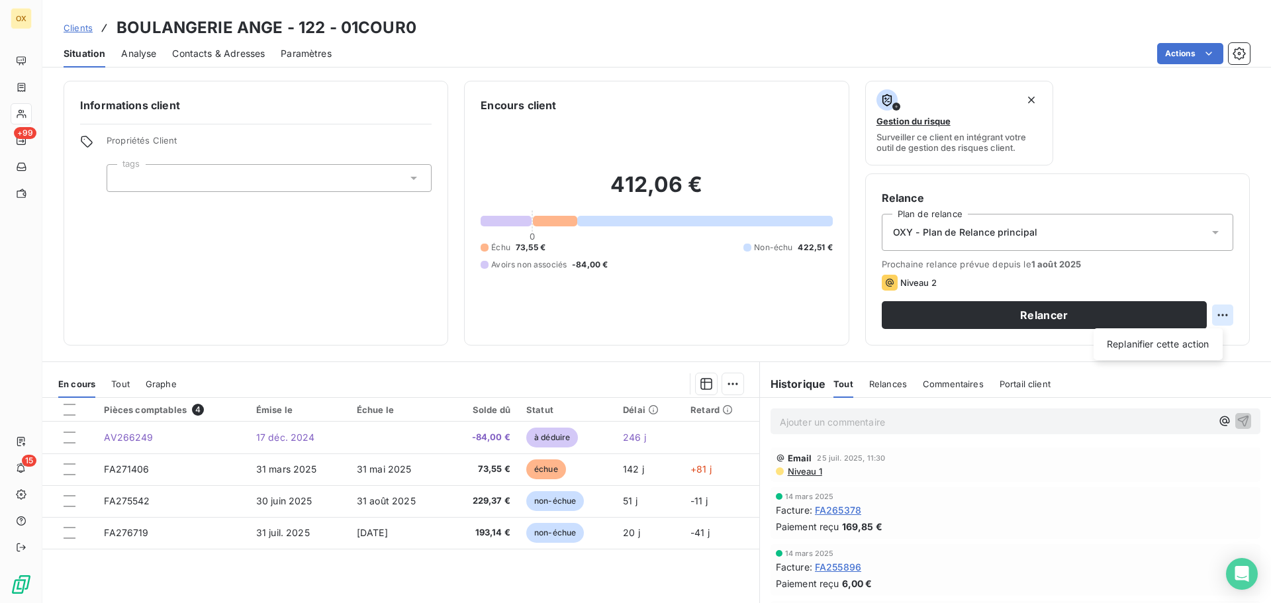
click at [1216, 320] on html "OX +99 15 Clients BOULANGERIE ANGE - 122 - 01COUR0 Situation Analyse Contacts &…" at bounding box center [635, 301] width 1271 height 603
click at [1171, 340] on div "Replanifier cette action" at bounding box center [1158, 344] width 118 height 21
select select "7"
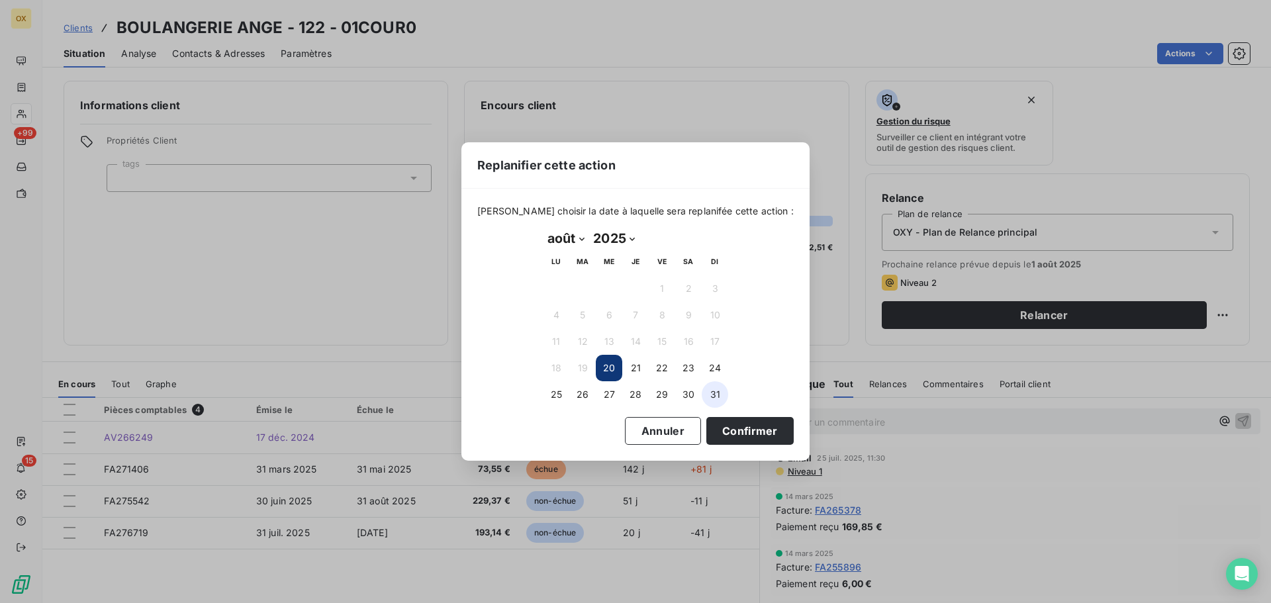
click at [720, 390] on button "31" at bounding box center [715, 394] width 26 height 26
click at [730, 433] on button "Confirmer" at bounding box center [749, 431] width 87 height 28
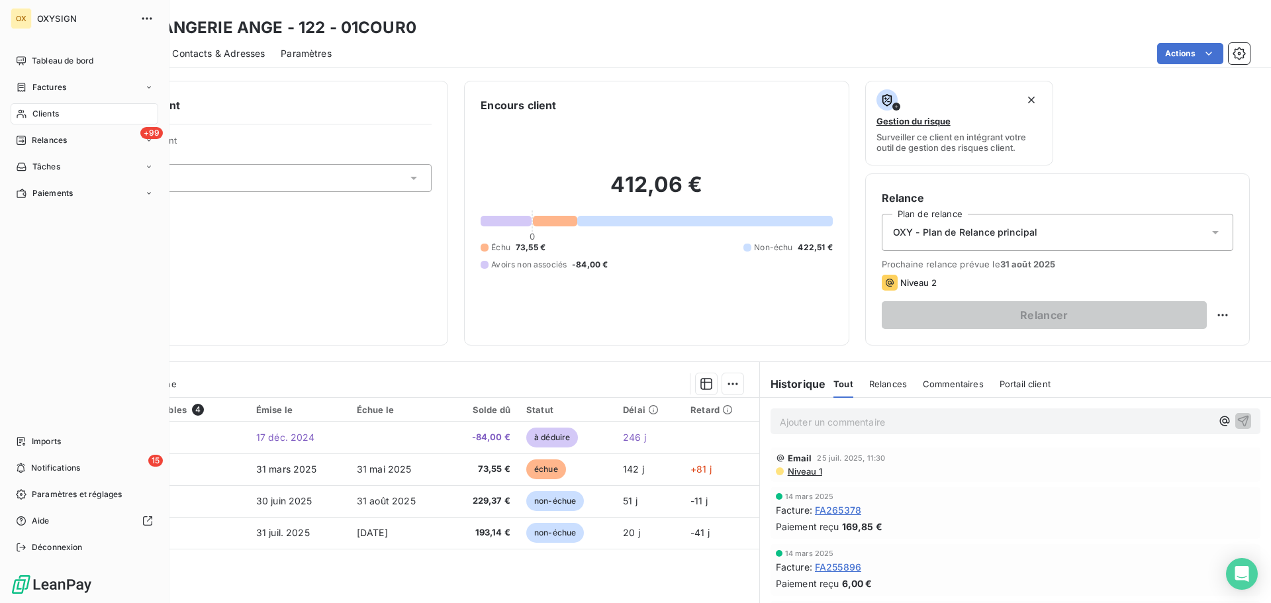
drag, startPoint x: 40, startPoint y: 139, endPoint x: 163, endPoint y: 175, distance: 127.8
click at [35, 139] on span "Relances" at bounding box center [49, 140] width 35 height 12
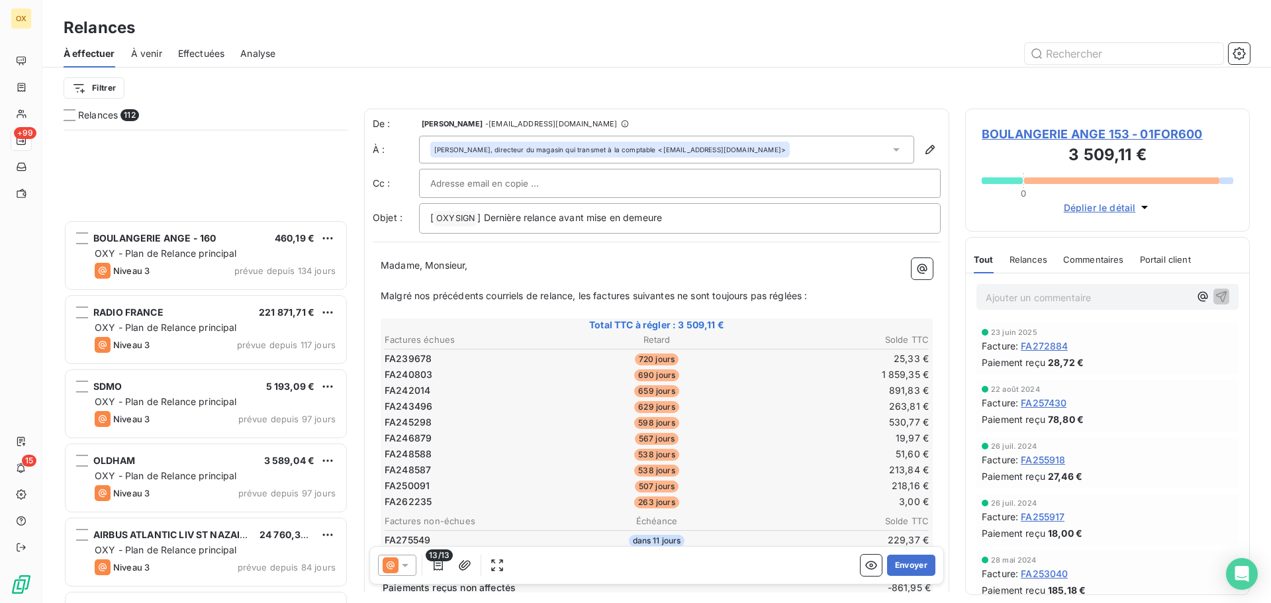
scroll to position [1589, 0]
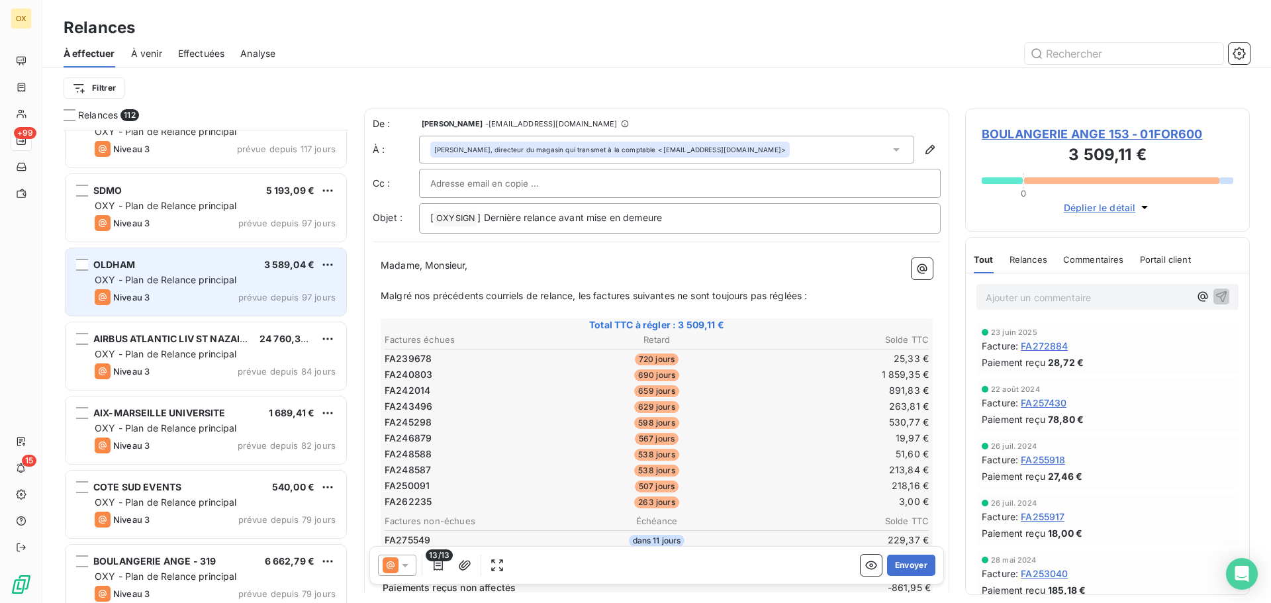
click at [199, 266] on div "OLDHAM 3 589,04 €" at bounding box center [215, 265] width 241 height 12
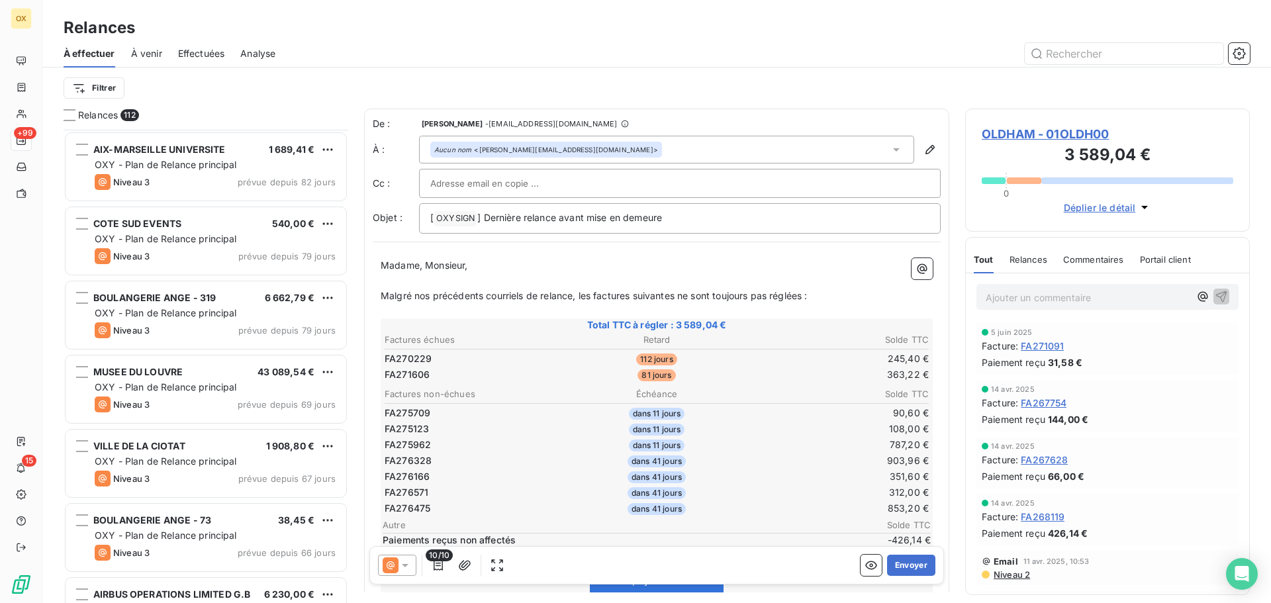
scroll to position [1854, 0]
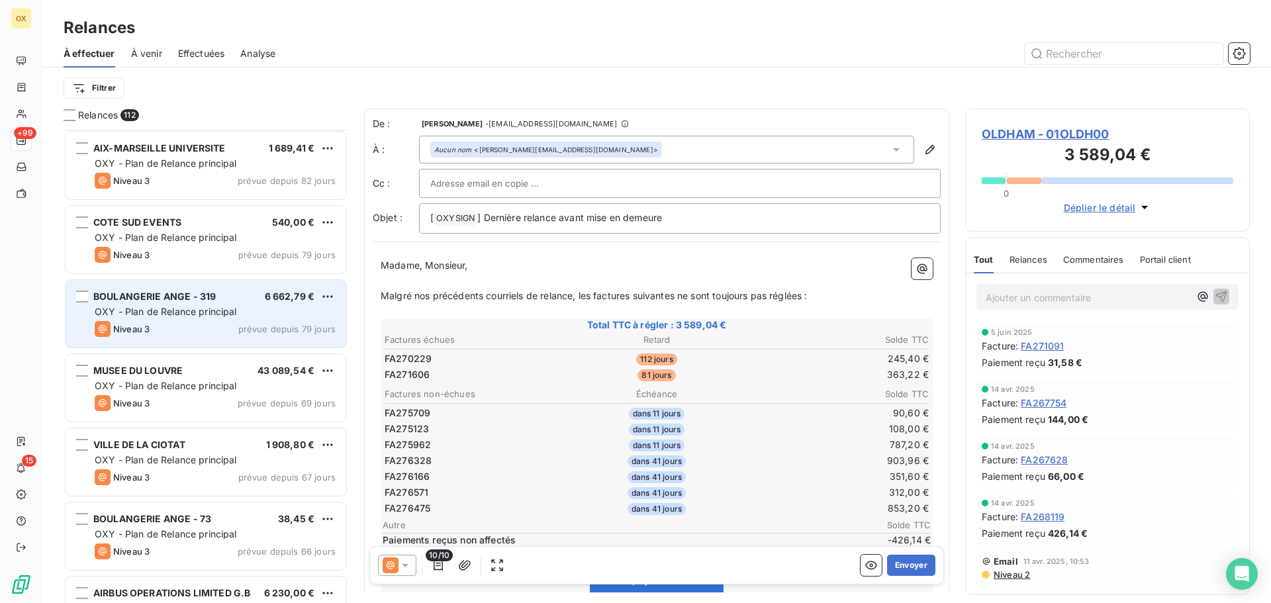
click at [218, 321] on div "Niveau 3 prévue depuis 79 jours" at bounding box center [215, 329] width 241 height 16
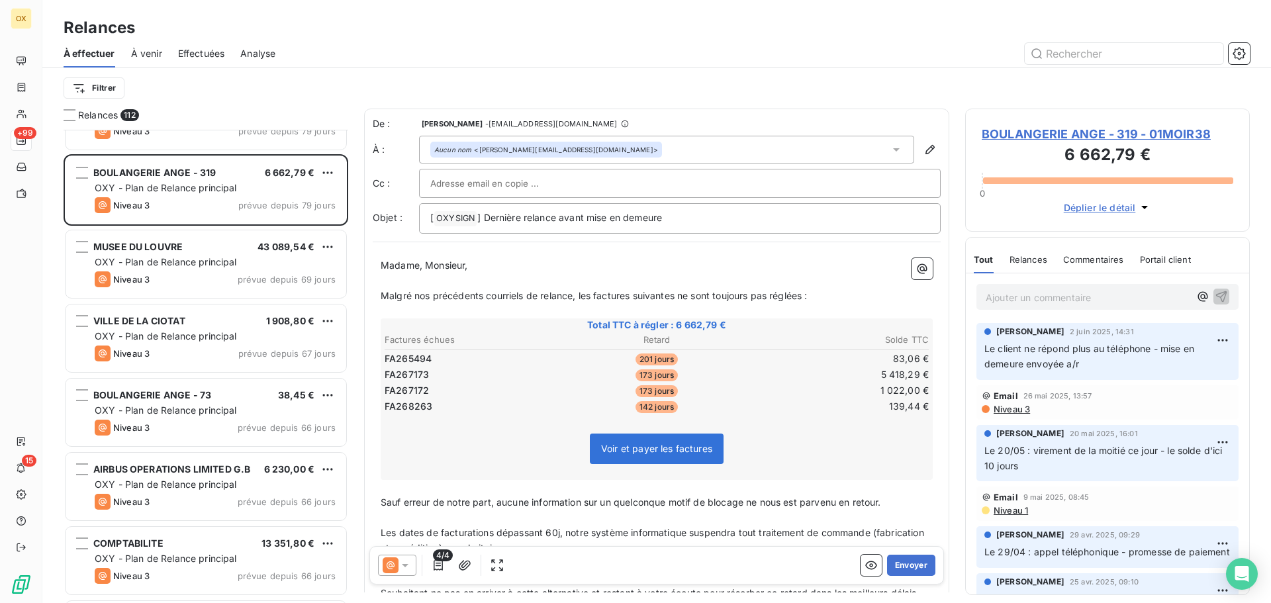
scroll to position [1987, 0]
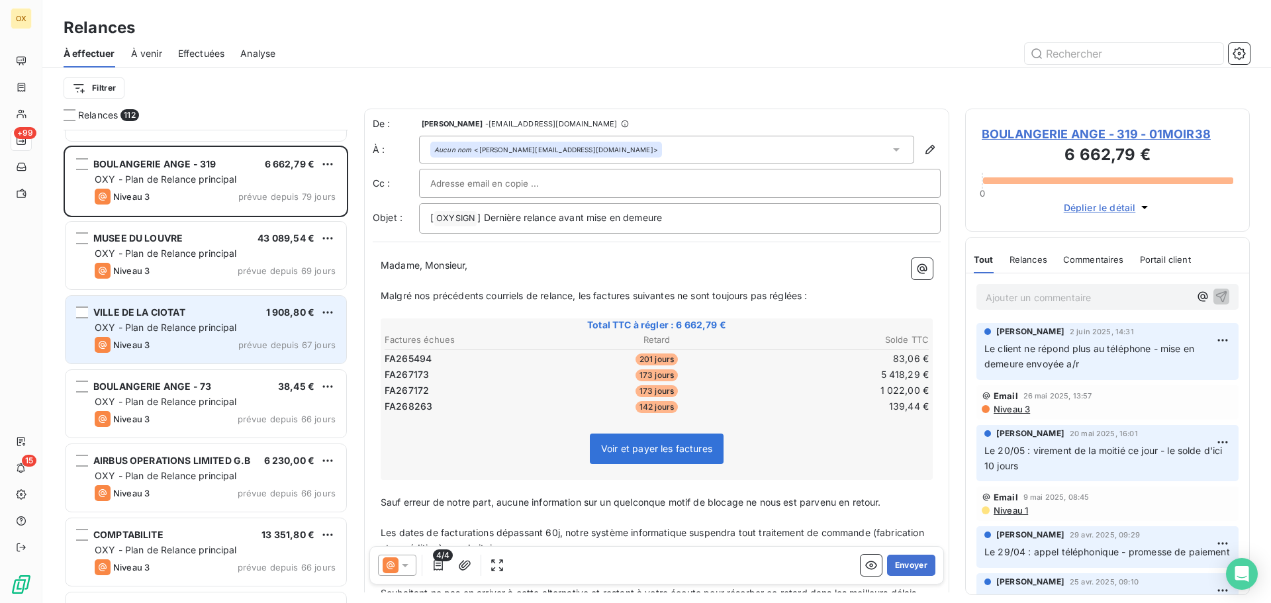
click at [172, 338] on div "Niveau 3 prévue depuis 67 jours" at bounding box center [215, 345] width 241 height 16
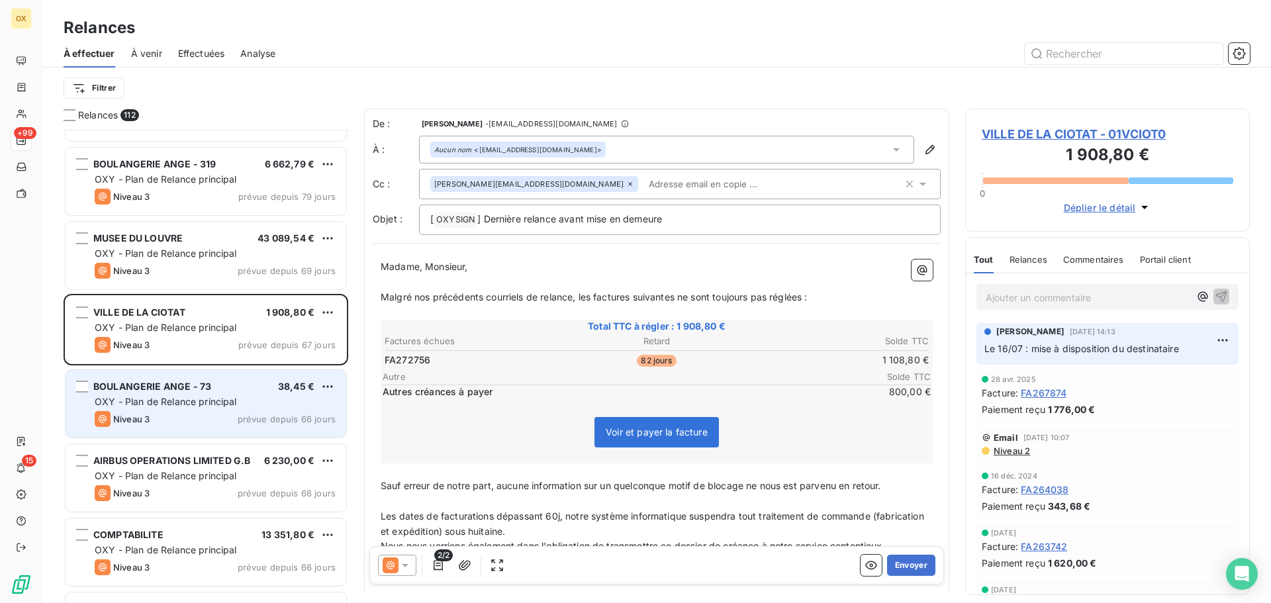
click at [184, 393] on div "BOULANGERIE ANGE - 73" at bounding box center [152, 386] width 118 height 13
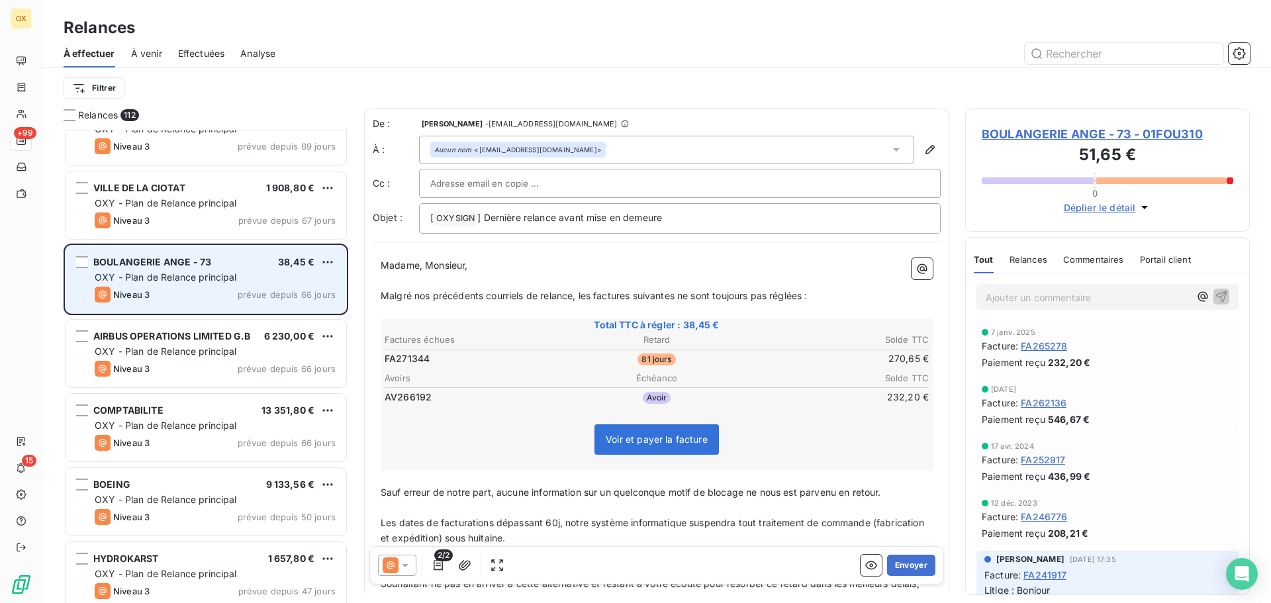
scroll to position [2119, 0]
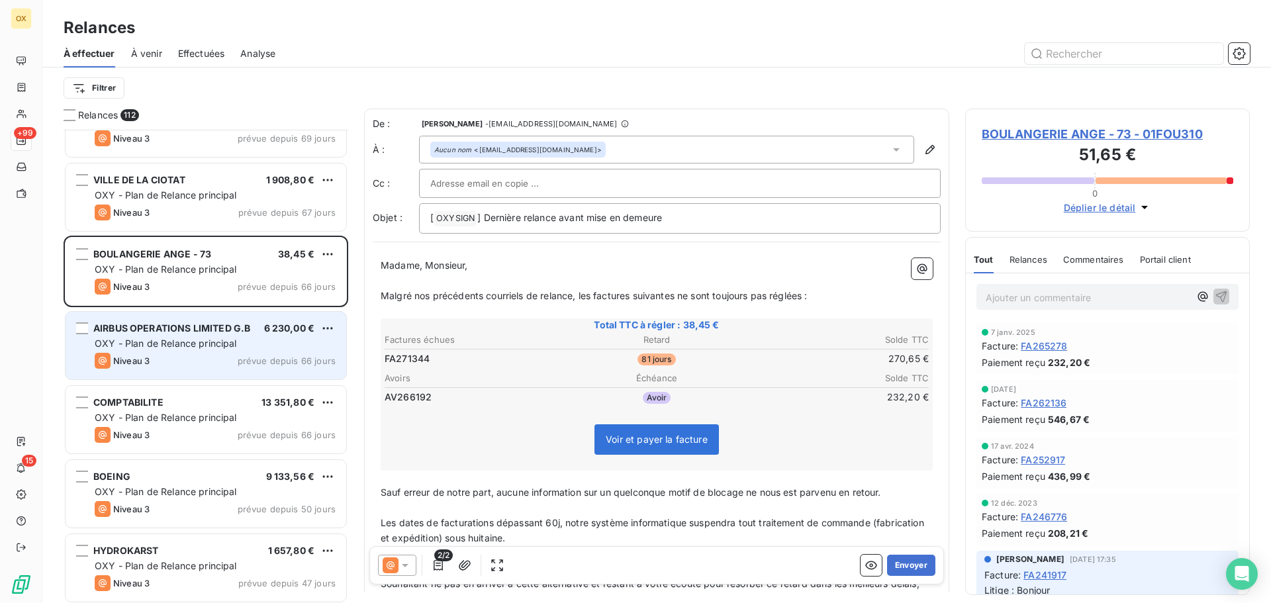
click at [184, 352] on div "AIRBUS OPERATIONS LIMITED G.B 6 230,00 € OXY - Plan de Relance principal Niveau…" at bounding box center [206, 346] width 281 height 68
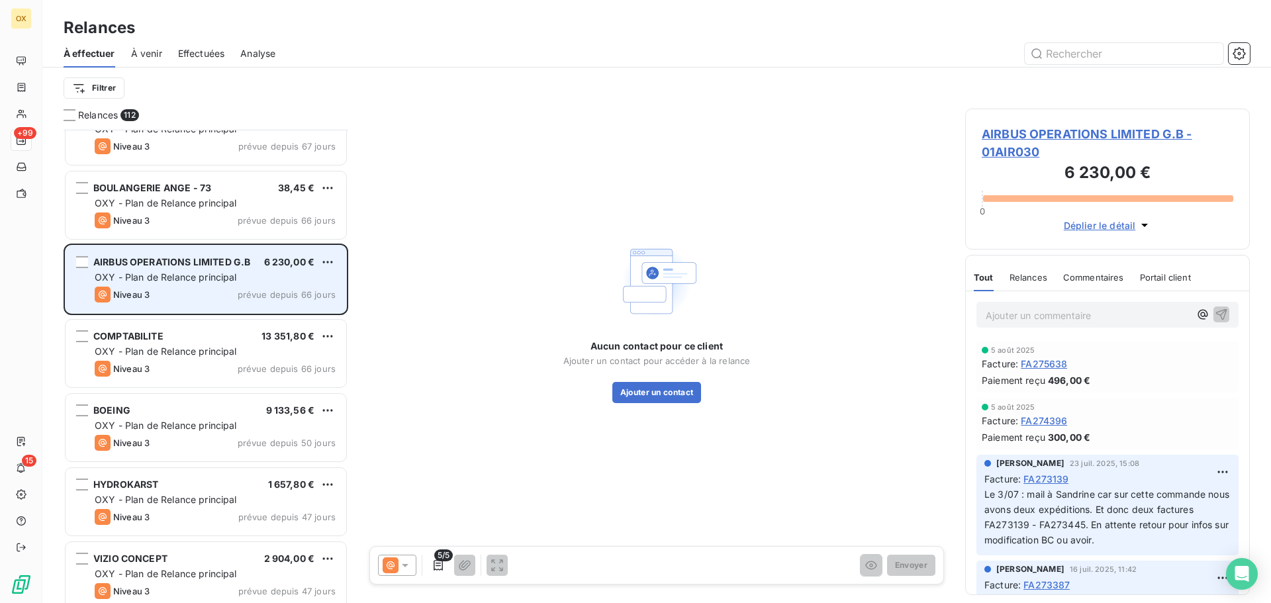
scroll to position [2251, 0]
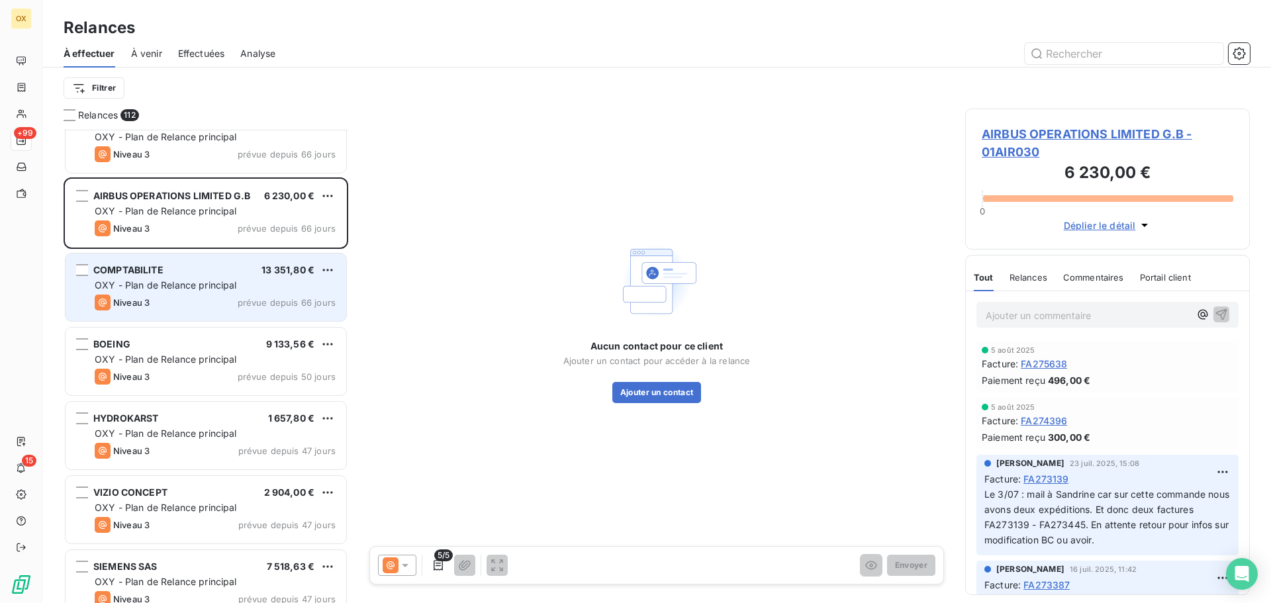
click at [211, 294] on div "COMPTABILITE 13 351,80 € OXY - Plan de Relance principal Niveau 3 prévue depuis…" at bounding box center [206, 288] width 281 height 68
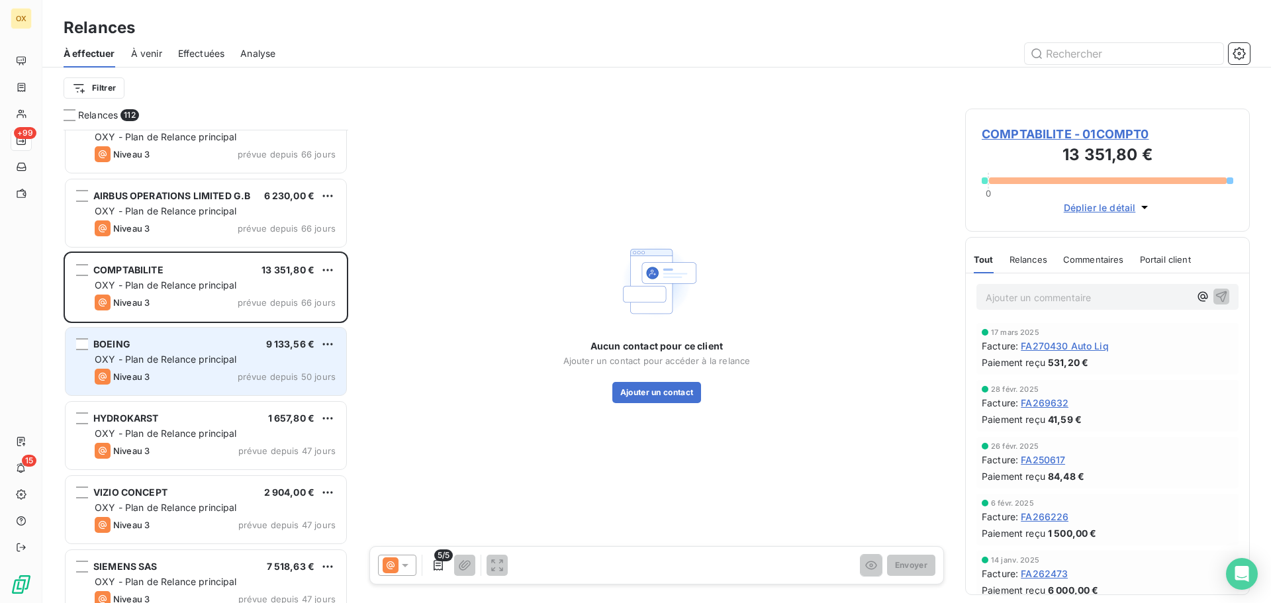
click at [205, 343] on div "BOEING 9 133,56 €" at bounding box center [215, 344] width 241 height 12
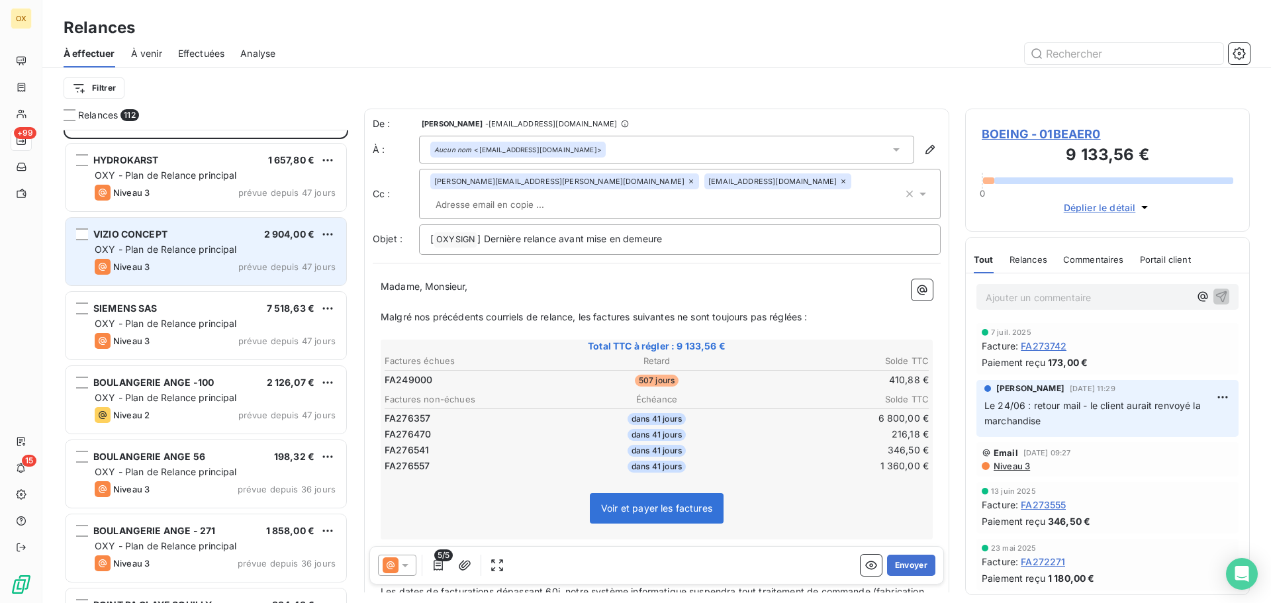
scroll to position [2516, 0]
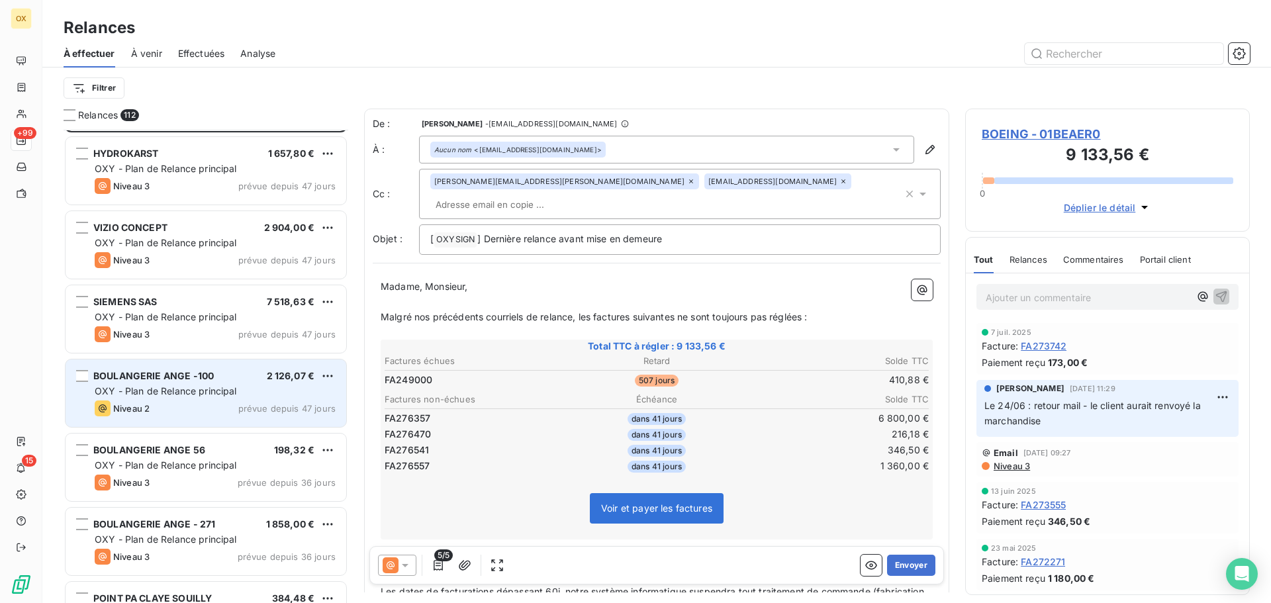
click at [204, 373] on span "BOULANGERIE ANGE -100" at bounding box center [153, 375] width 120 height 11
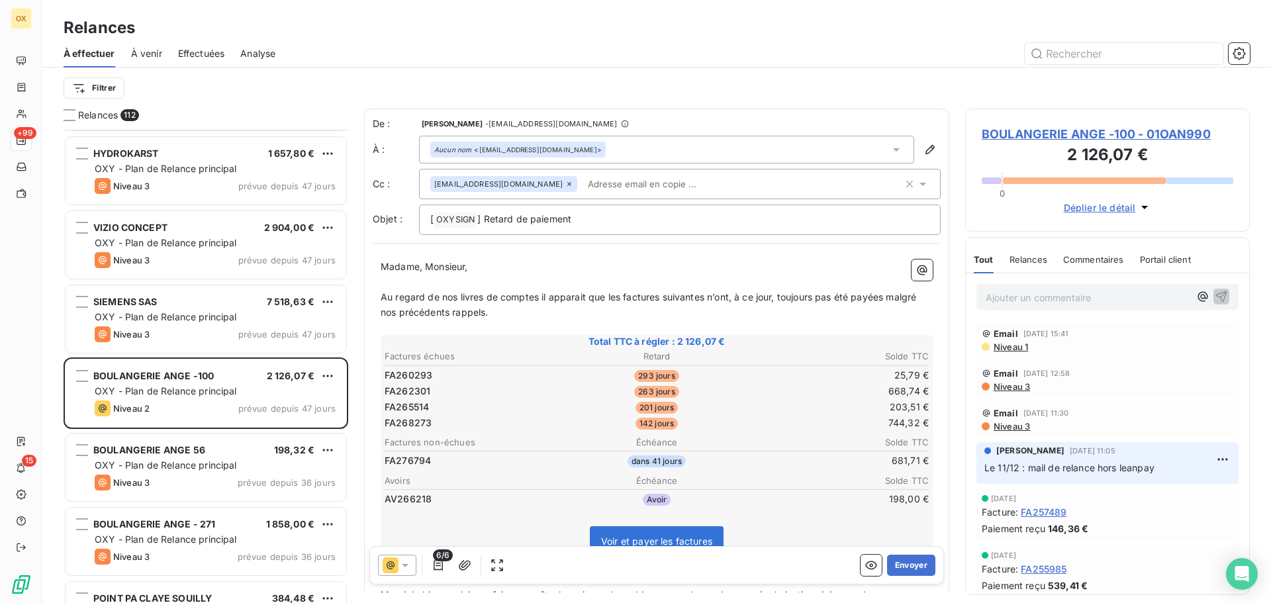
click at [1011, 137] on span "BOULANGERIE ANGE -100 - 01OAN990" at bounding box center [1108, 134] width 252 height 18
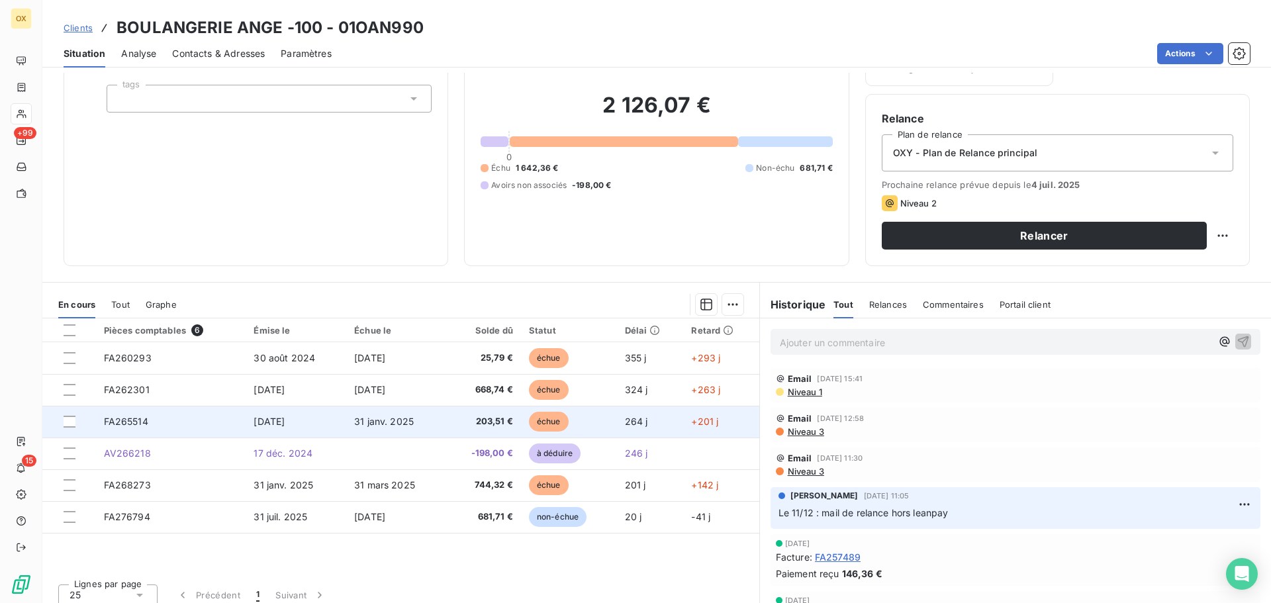
scroll to position [89, 0]
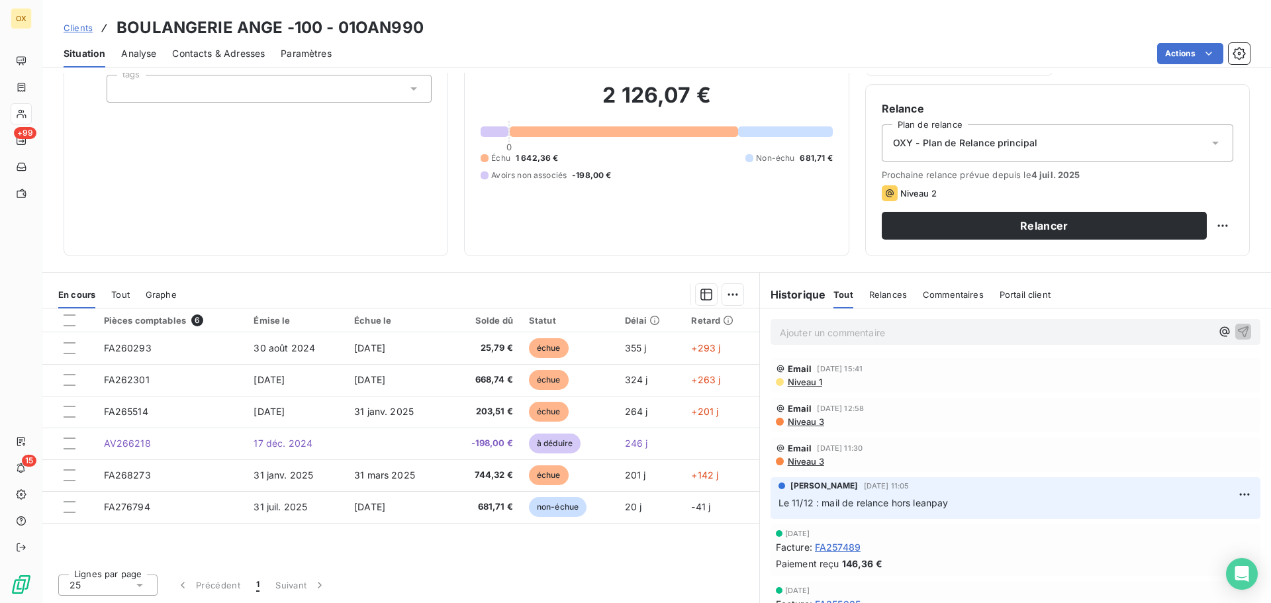
click at [211, 58] on span "Contacts & Adresses" at bounding box center [218, 53] width 93 height 13
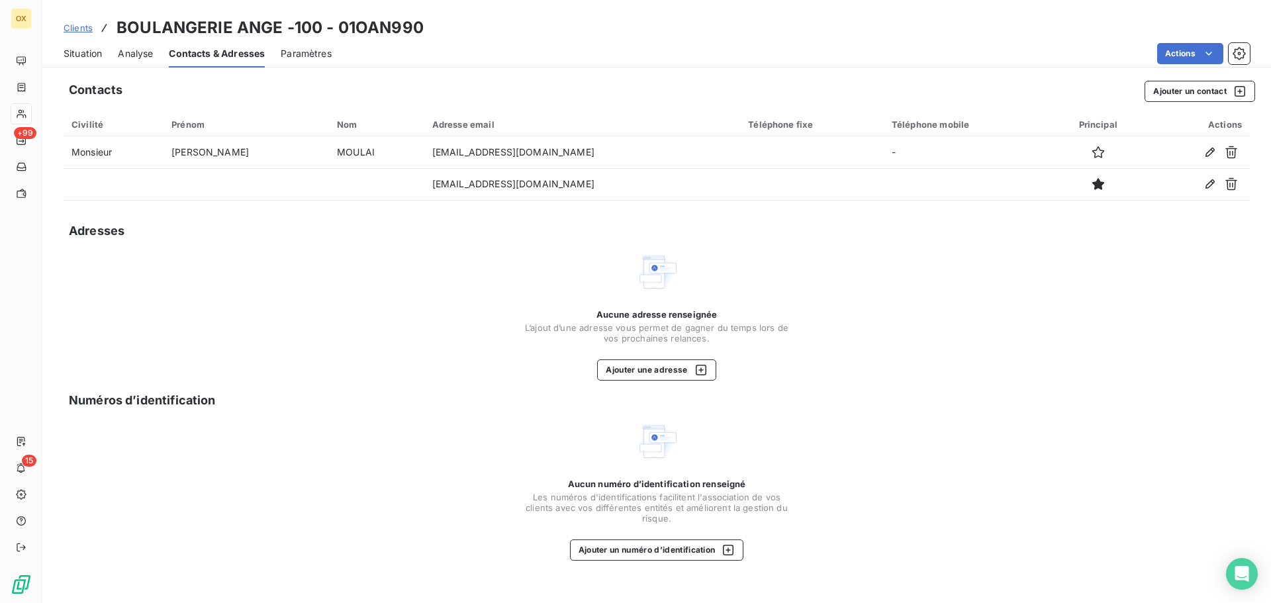
click at [67, 57] on span "Situation" at bounding box center [83, 53] width 38 height 13
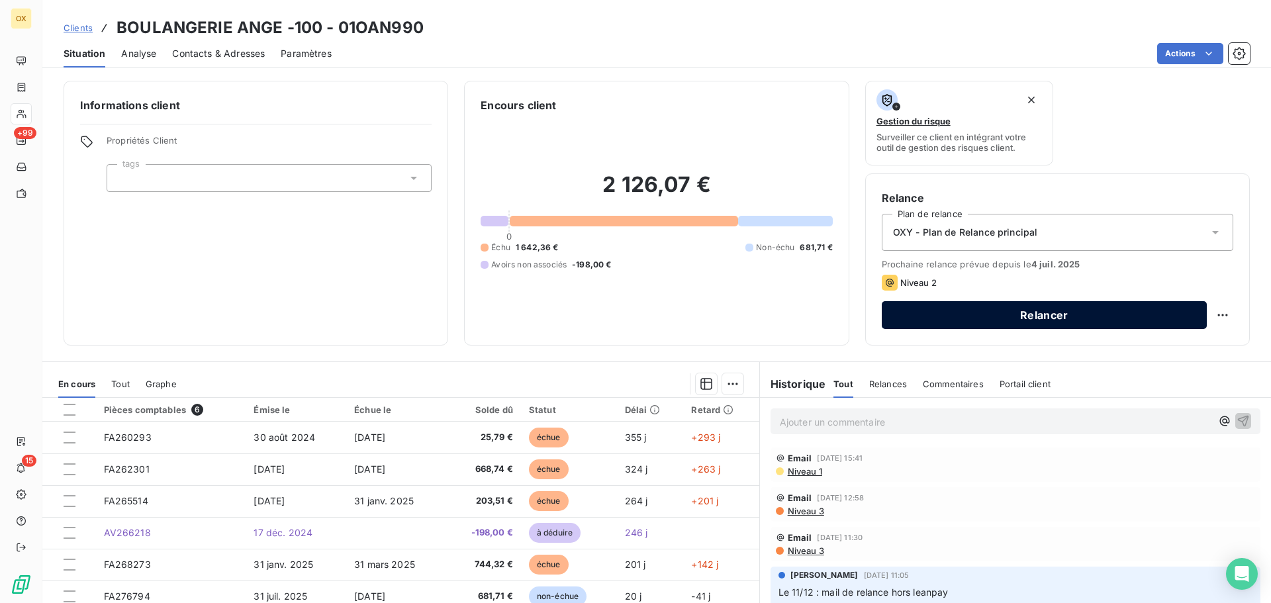
click at [929, 316] on button "Relancer" at bounding box center [1044, 315] width 325 height 28
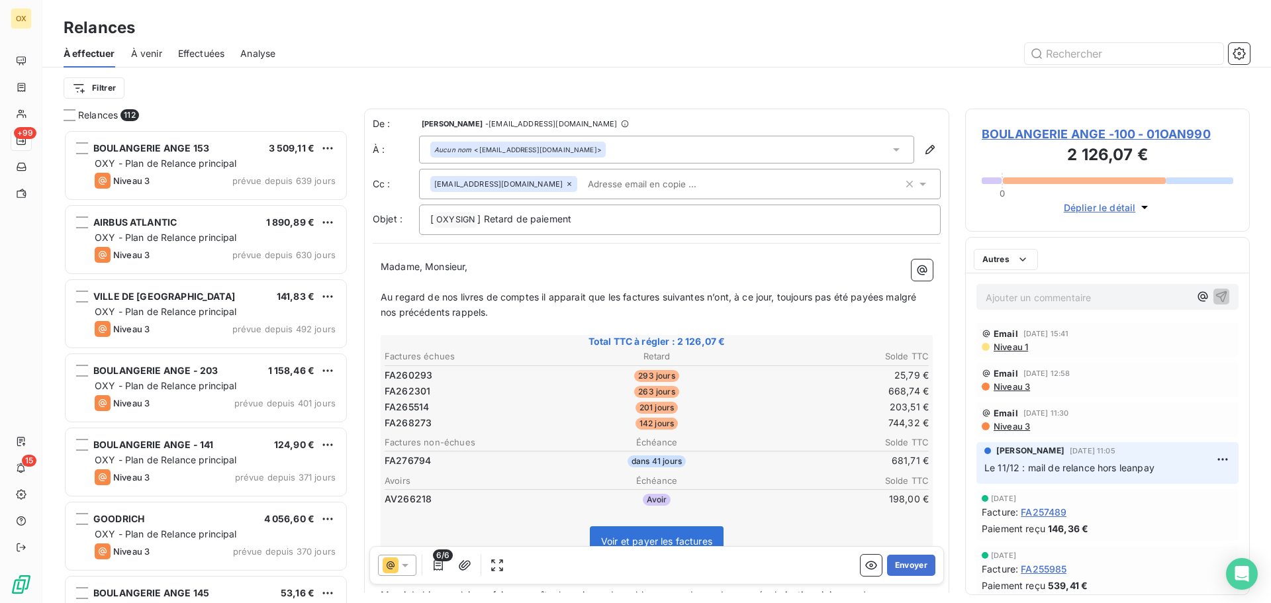
scroll to position [463, 275]
drag, startPoint x: 514, startPoint y: 220, endPoint x: 485, endPoint y: 217, distance: 30.0
click at [485, 217] on span "] Retard de paiement" at bounding box center [524, 218] width 94 height 11
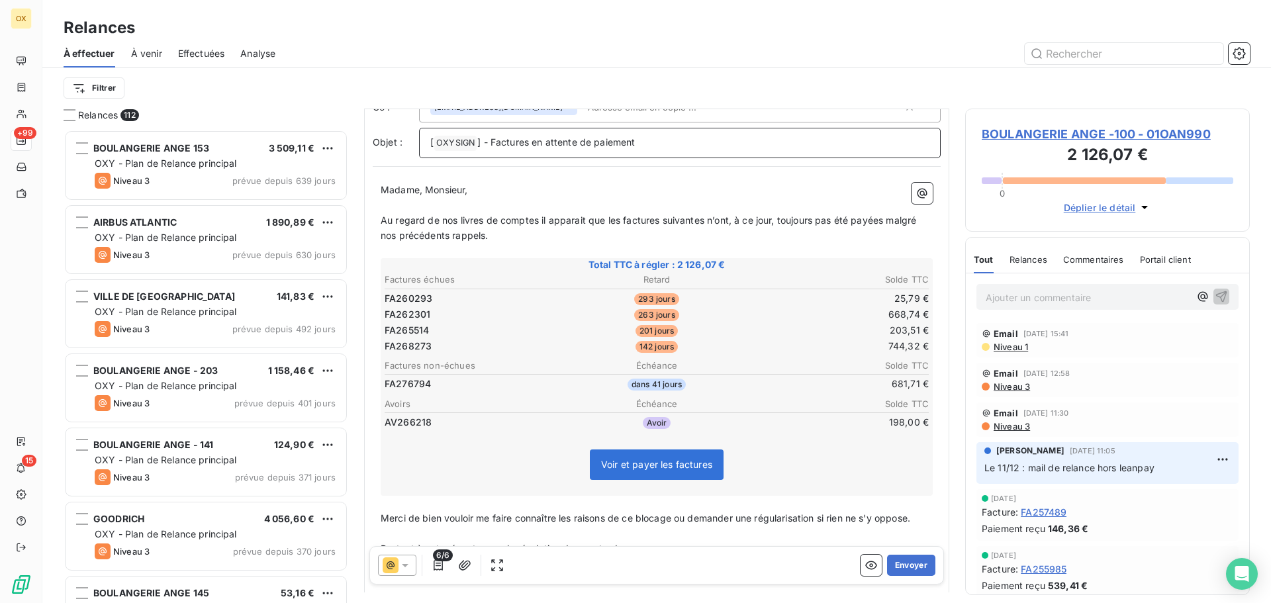
scroll to position [134, 0]
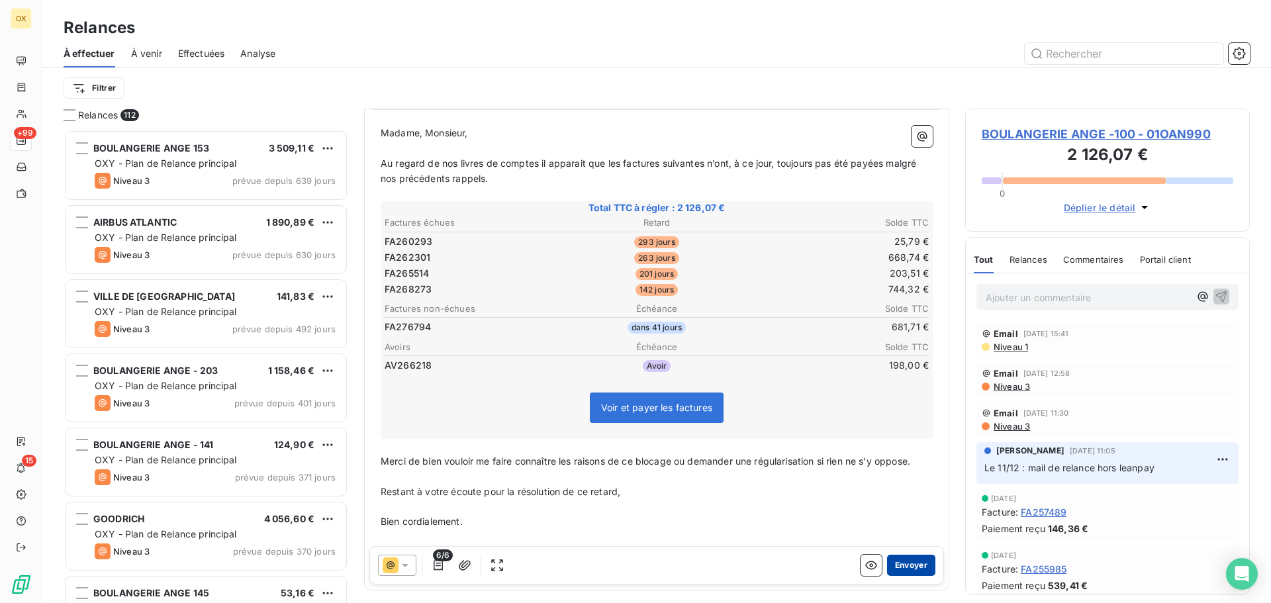
click at [902, 561] on button "Envoyer" at bounding box center [911, 565] width 48 height 21
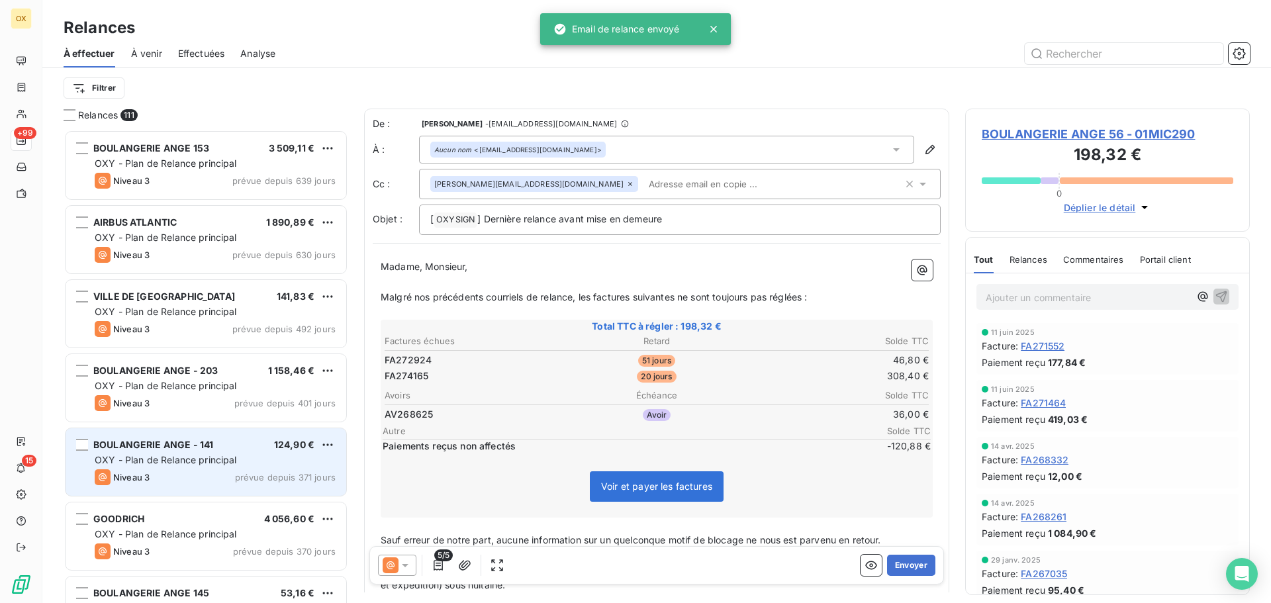
click at [220, 449] on div "BOULANGERIE ANGE - 141 124,90 €" at bounding box center [215, 445] width 241 height 12
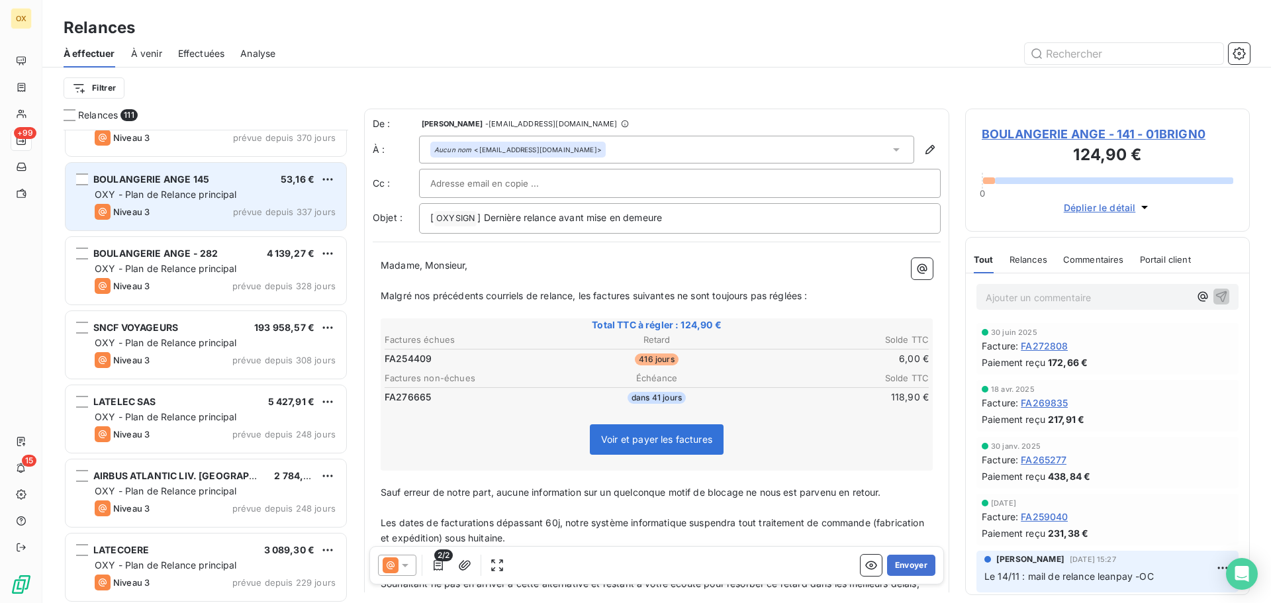
scroll to position [464, 0]
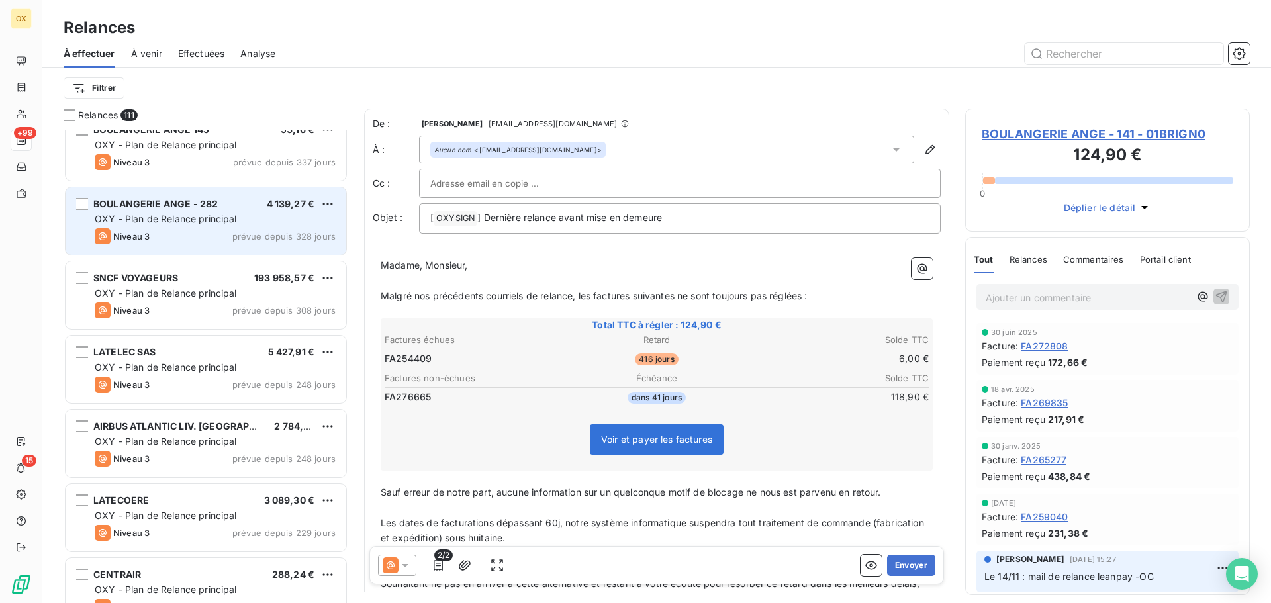
click at [187, 212] on div "BOULANGERIE ANGE - 282 4 139,27 € OXY - Plan de Relance principal Niveau 3 prév…" at bounding box center [206, 221] width 281 height 68
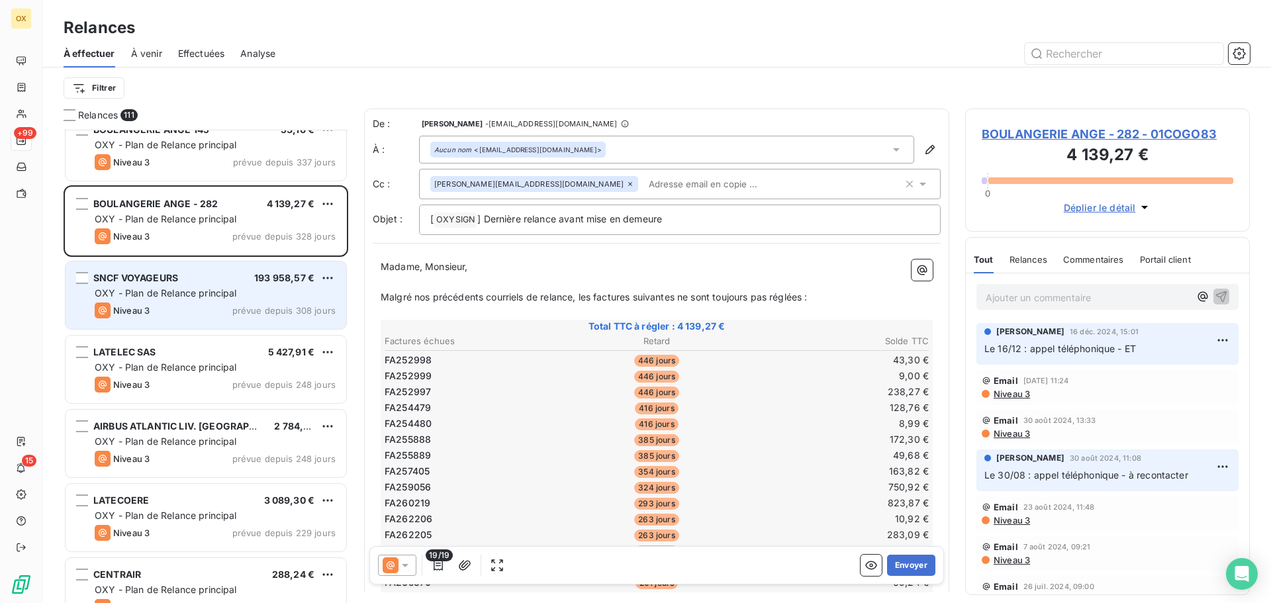
click at [194, 281] on div "SNCF VOYAGEURS 193 958,57 €" at bounding box center [215, 278] width 241 height 12
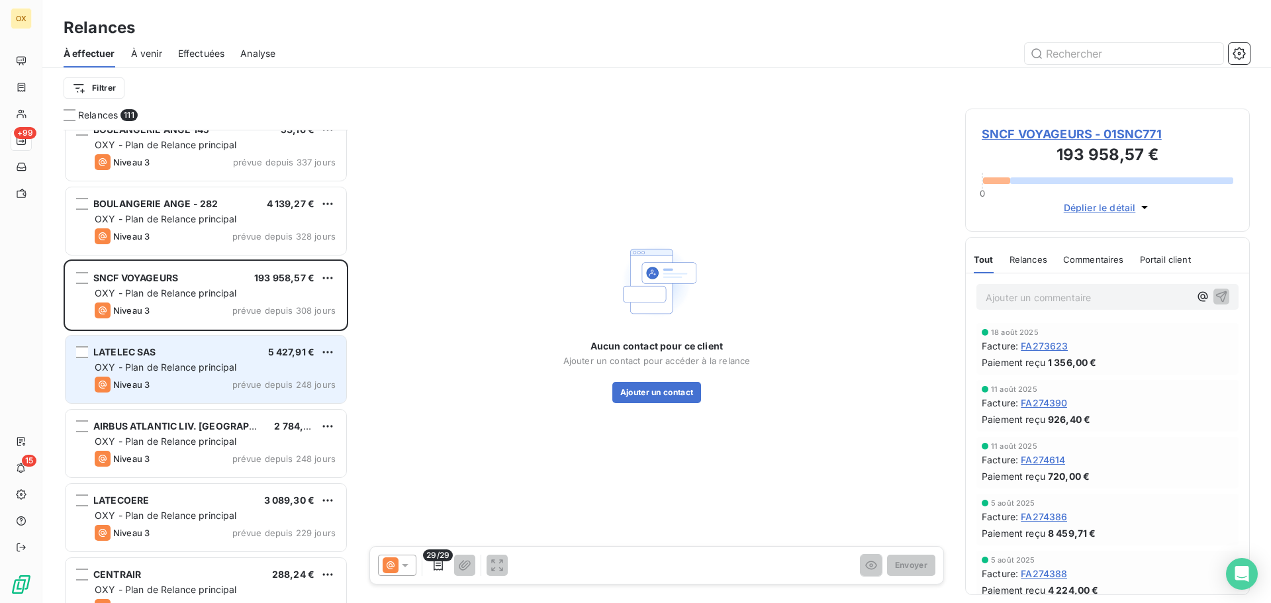
click at [205, 351] on div "LATELEC SAS 5 427,91 €" at bounding box center [215, 352] width 241 height 12
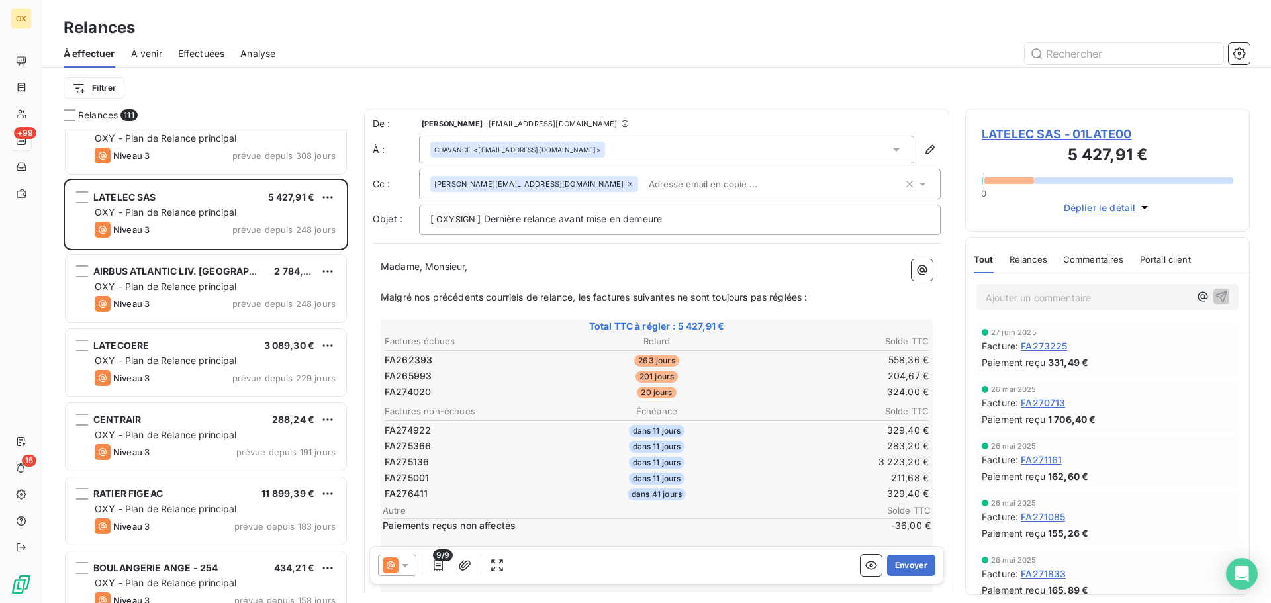
scroll to position [663, 0]
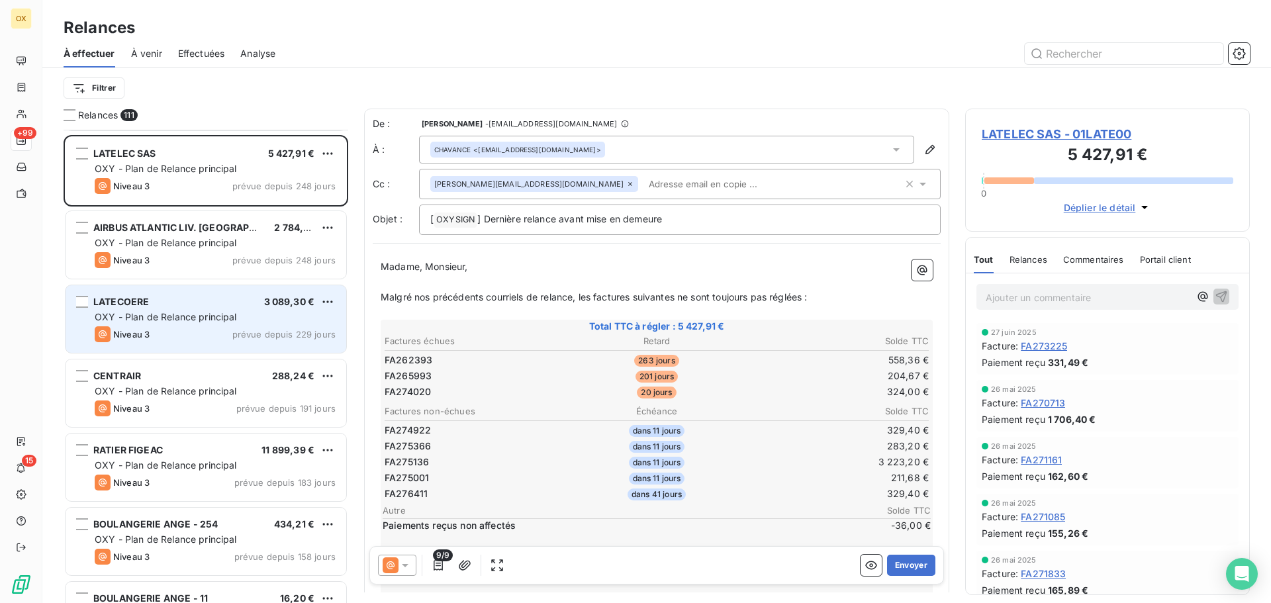
click at [205, 324] on div "LATECOERE 3 089,30 € OXY - Plan de Relance principal Niveau 3 prévue depuis 229…" at bounding box center [206, 319] width 281 height 68
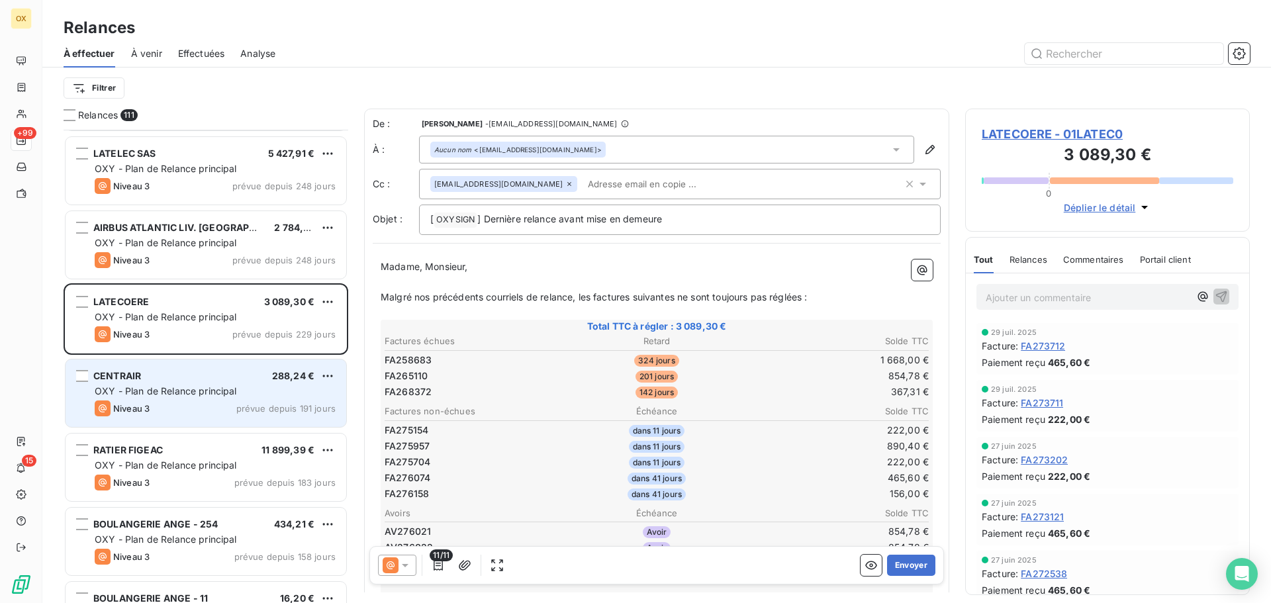
click at [230, 397] on div "OXY - Plan de Relance principal" at bounding box center [215, 391] width 241 height 13
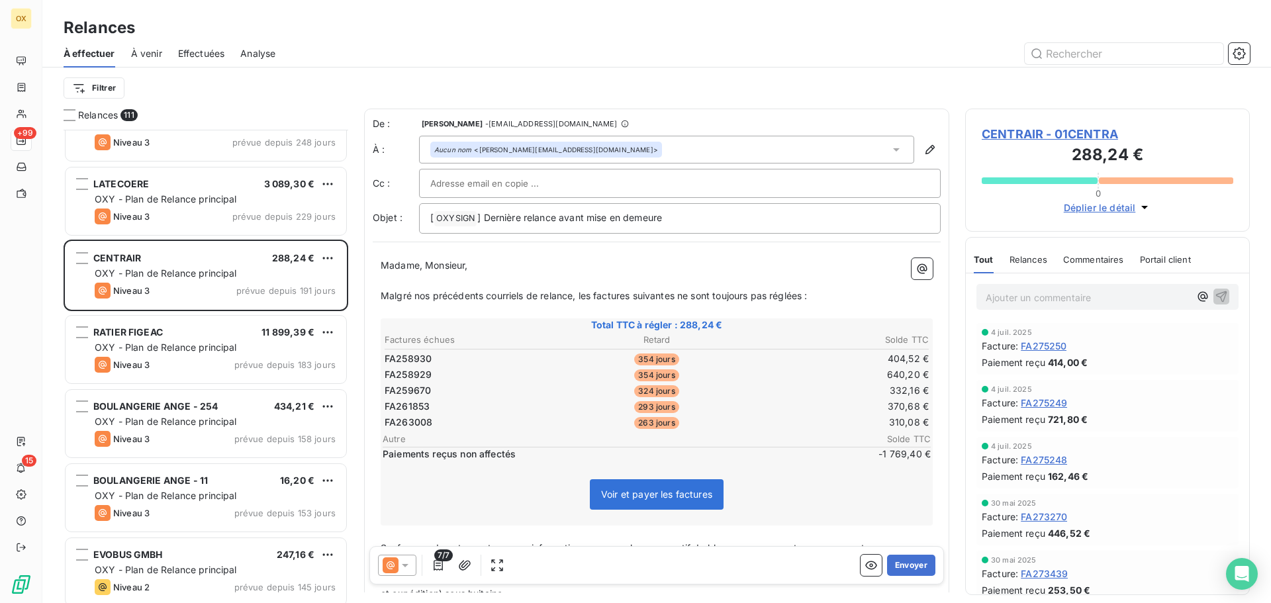
scroll to position [795, 0]
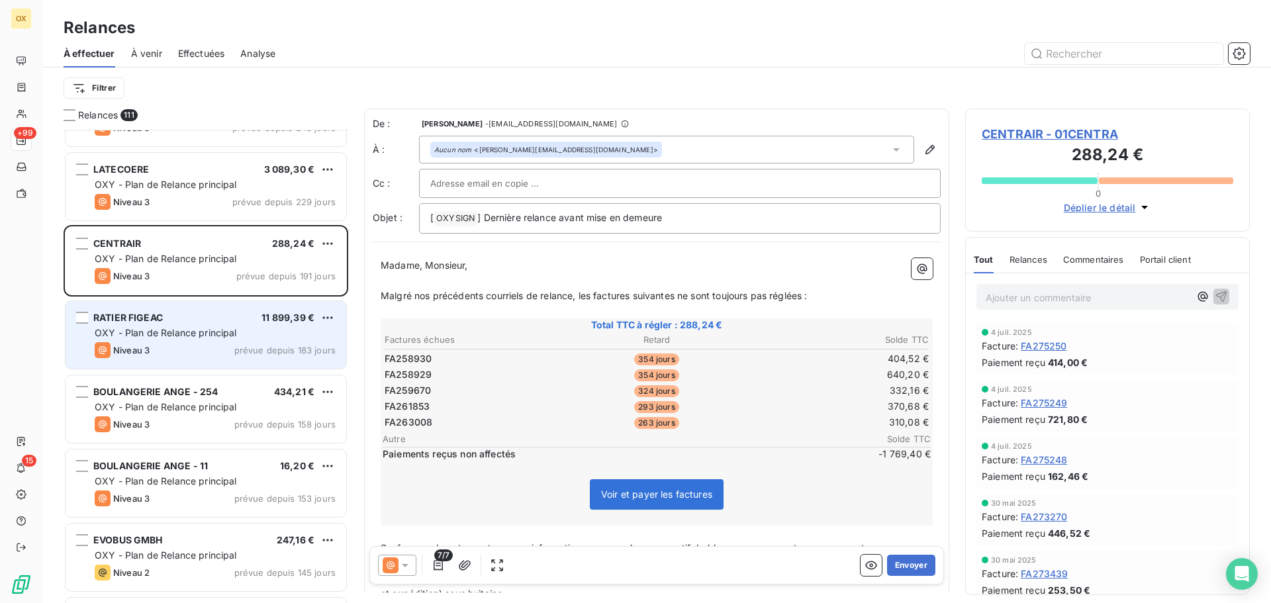
click at [199, 318] on div "RATIER FIGEAC 11 899,39 €" at bounding box center [215, 318] width 241 height 12
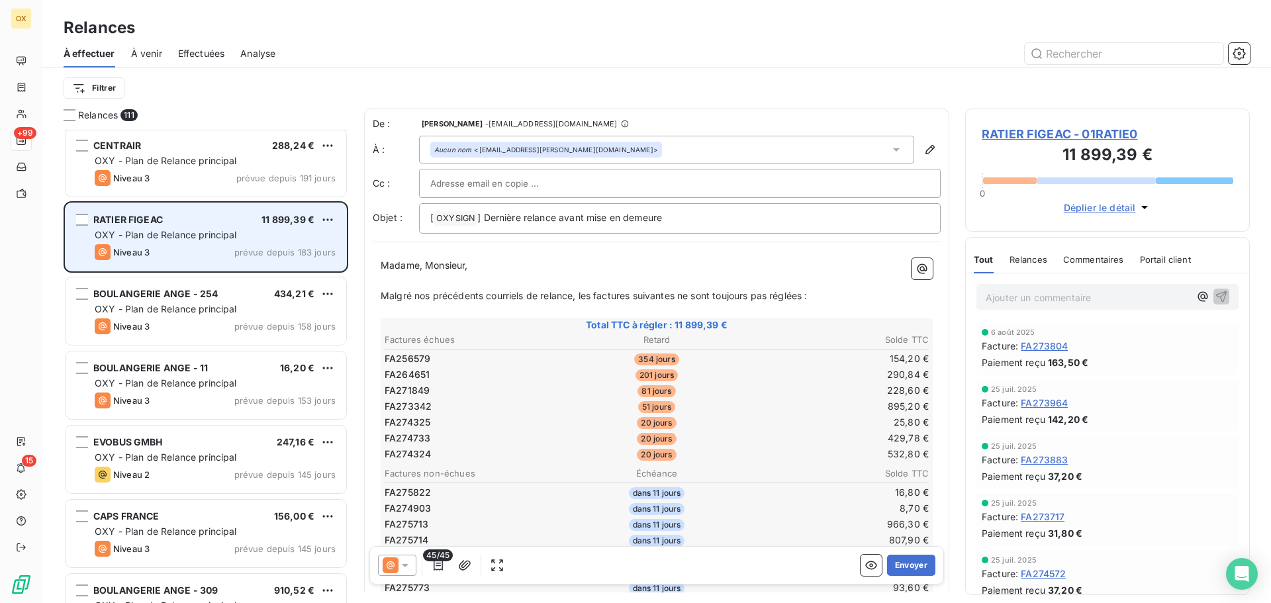
scroll to position [927, 0]
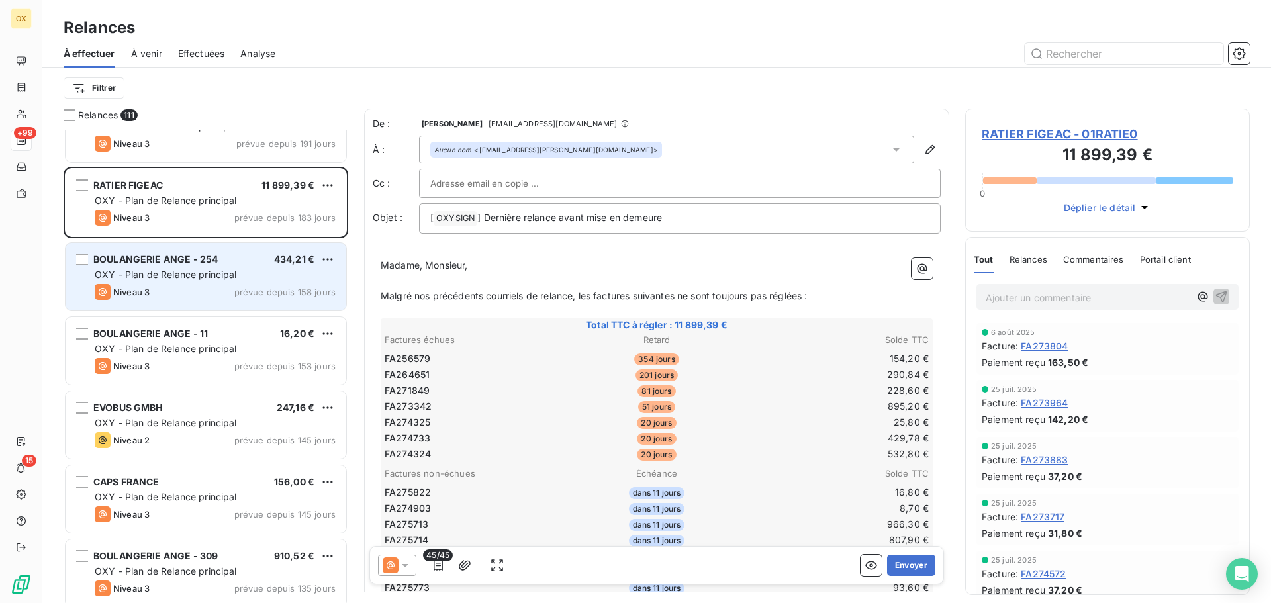
click at [199, 294] on div "Niveau 3 prévue depuis 158 jours" at bounding box center [215, 292] width 241 height 16
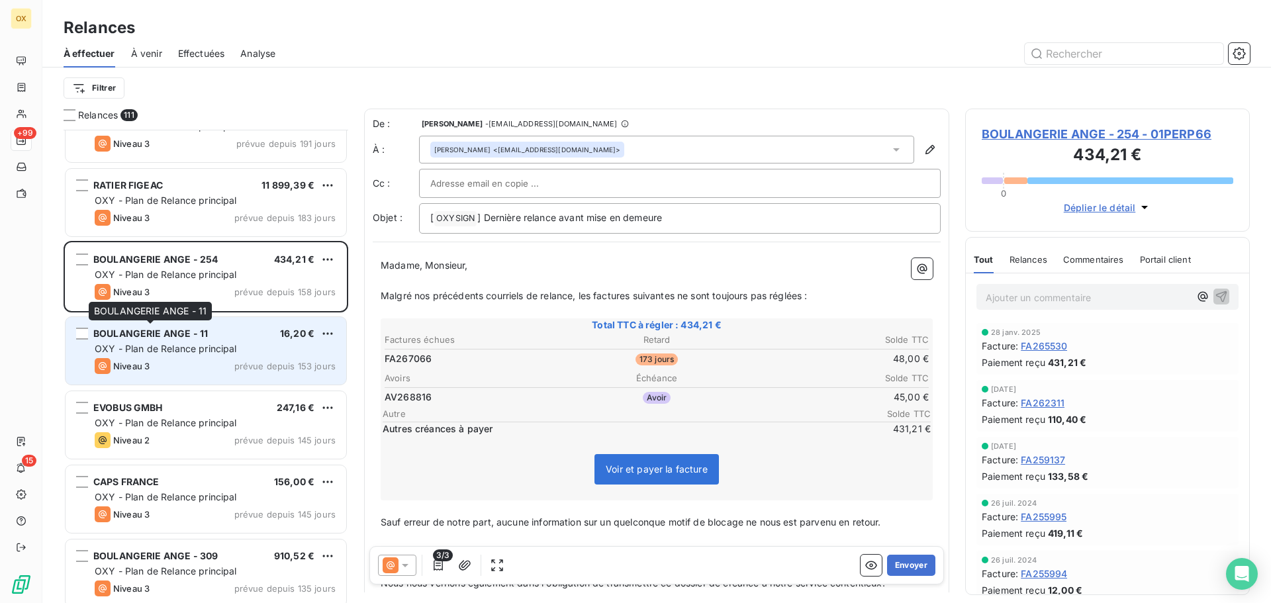
click at [195, 338] on span "BOULANGERIE ANGE - 11" at bounding box center [150, 333] width 115 height 11
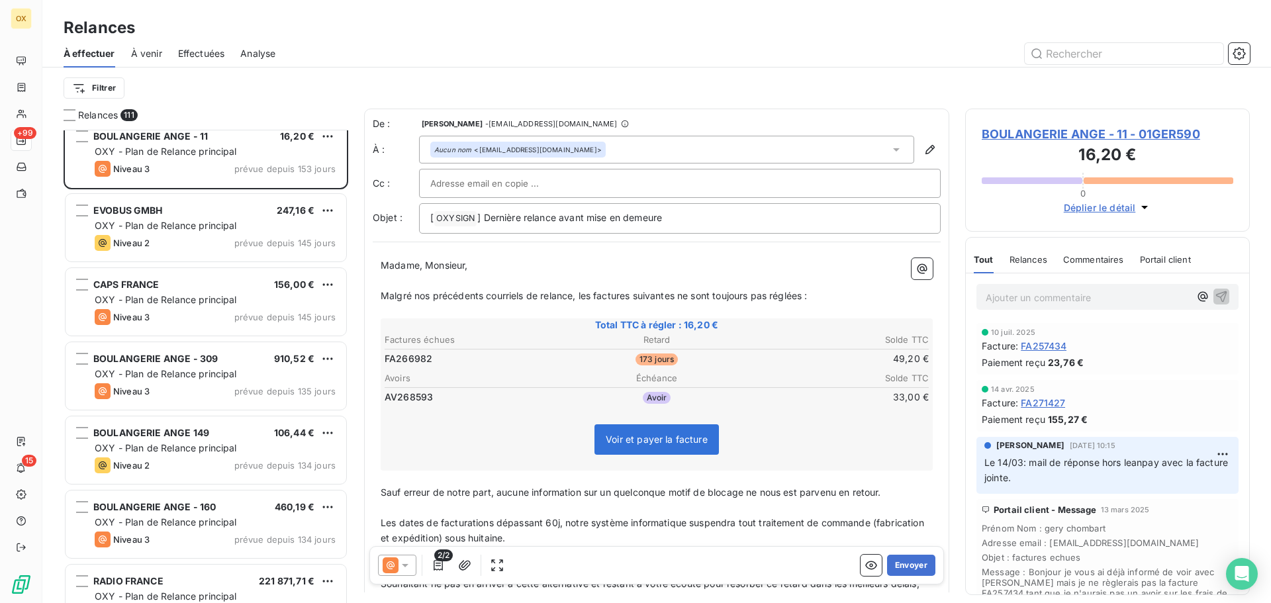
scroll to position [1192, 0]
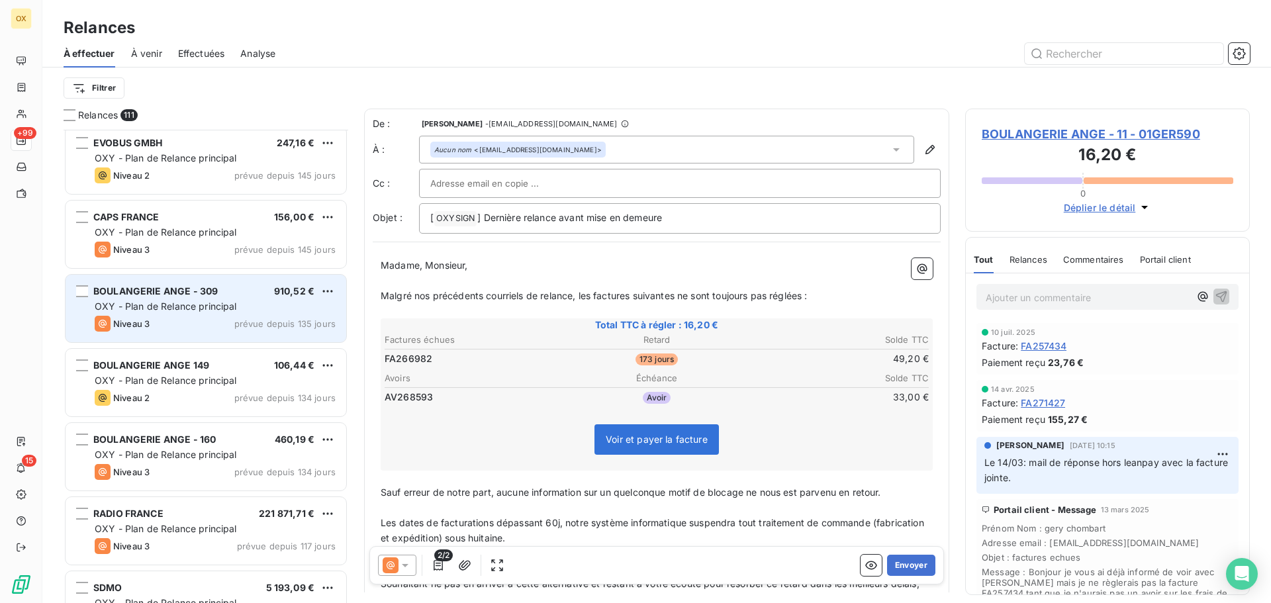
click at [187, 295] on span "BOULANGERIE ANGE - 309" at bounding box center [155, 290] width 124 height 11
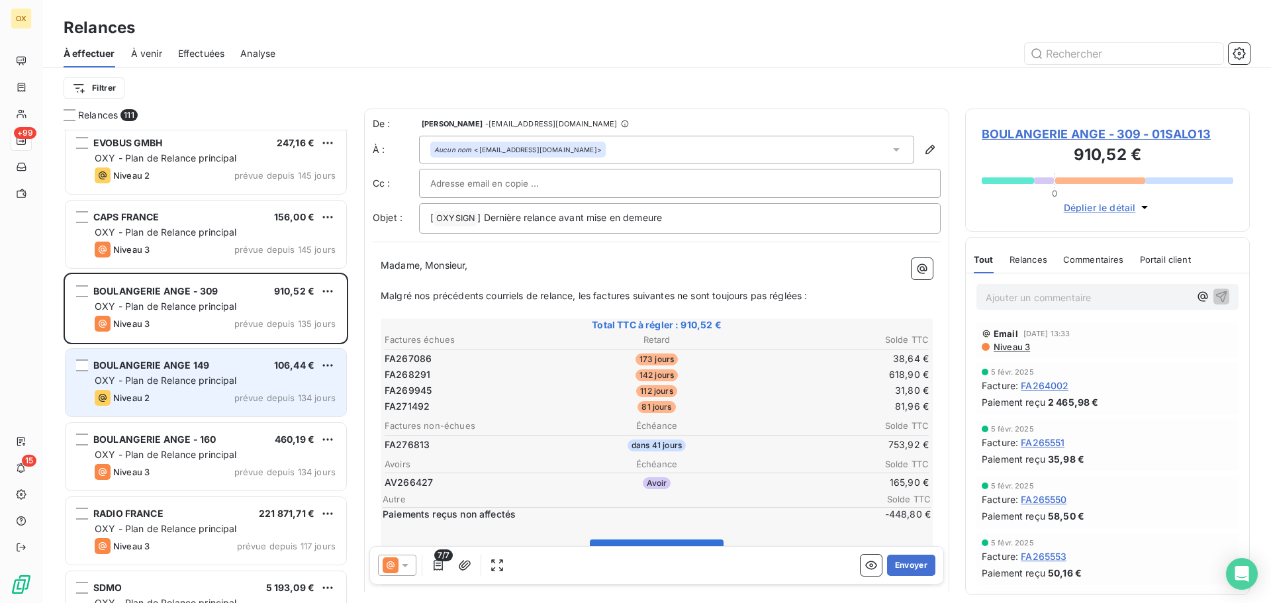
click at [189, 375] on span "OXY - Plan de Relance principal" at bounding box center [166, 380] width 142 height 11
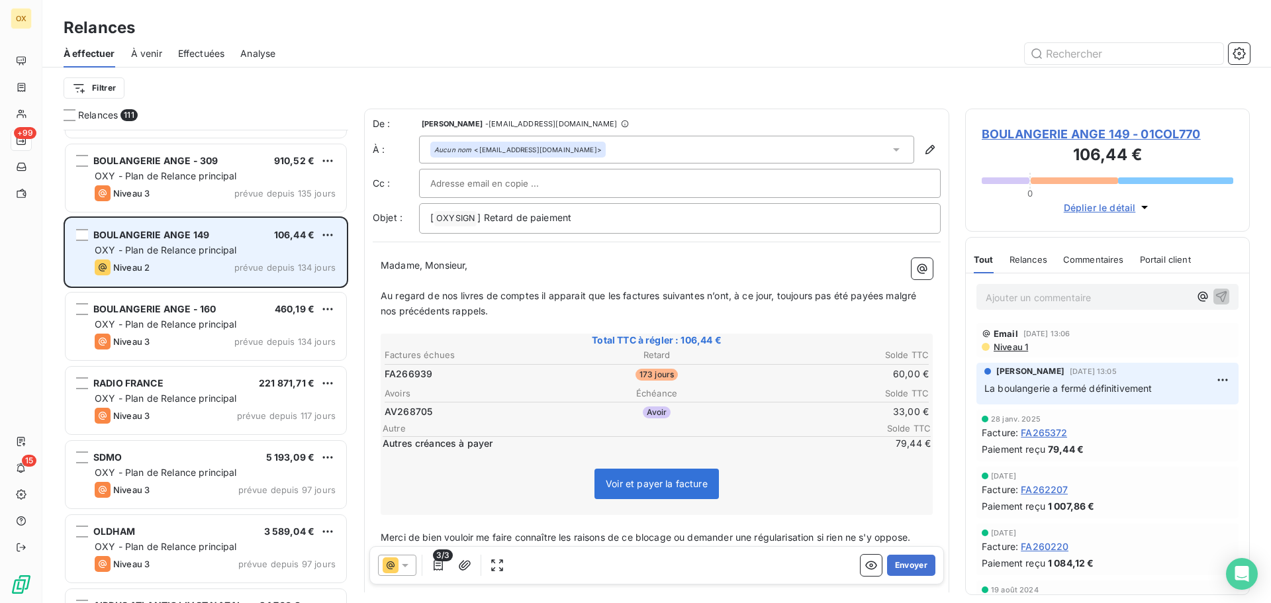
scroll to position [1457, 0]
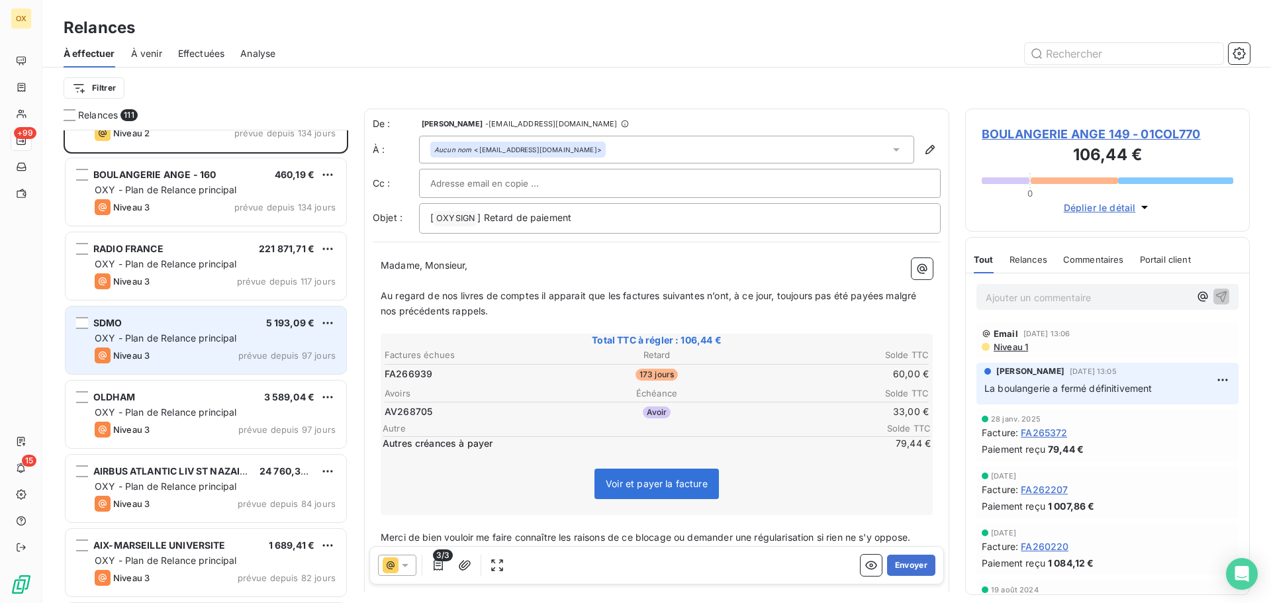
click at [197, 340] on span "OXY - Plan de Relance principal" at bounding box center [166, 337] width 142 height 11
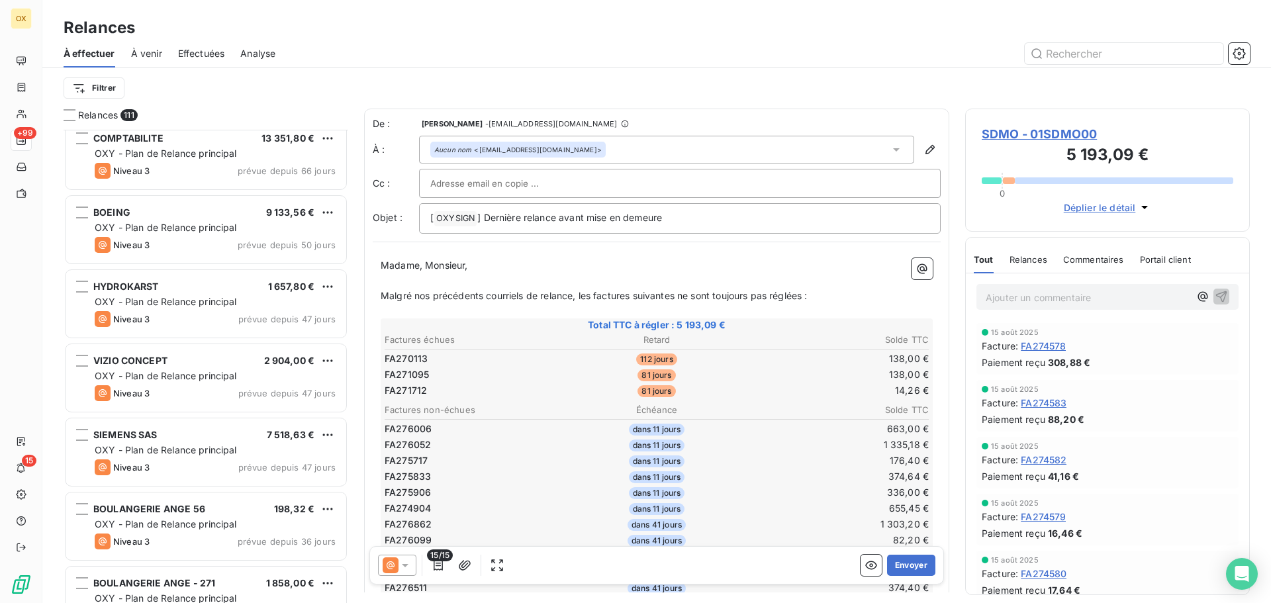
scroll to position [2384, 0]
click at [193, 378] on span "OXY - Plan de Relance principal" at bounding box center [166, 374] width 142 height 11
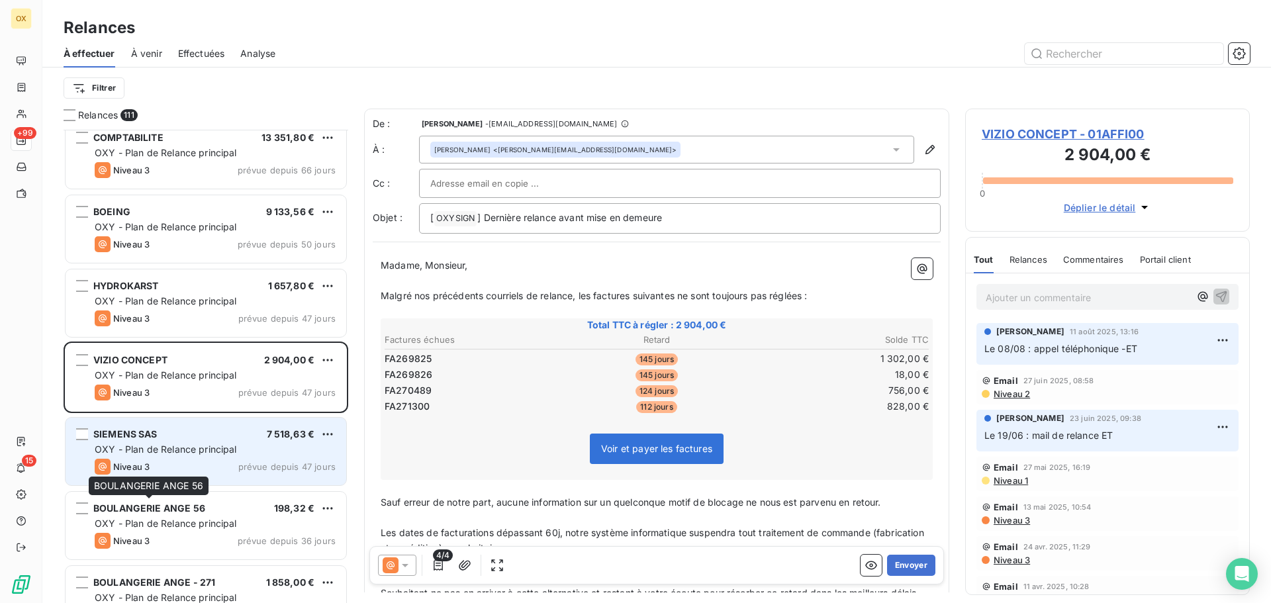
click at [191, 507] on span "BOULANGERIE ANGE 56" at bounding box center [149, 507] width 112 height 11
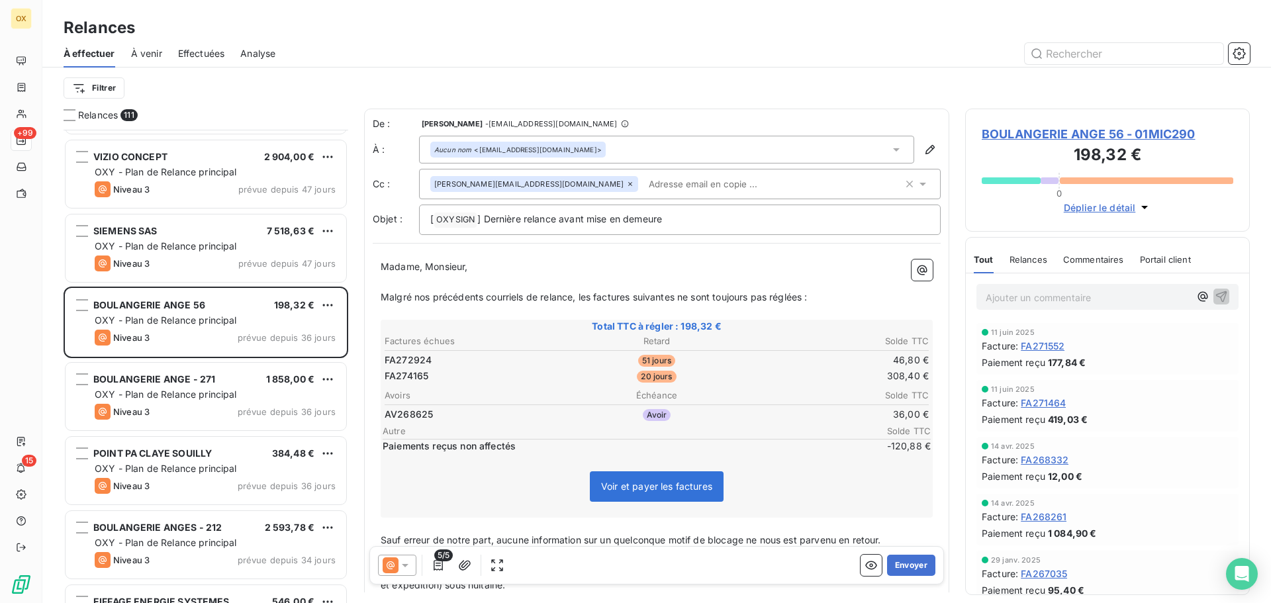
scroll to position [2648, 0]
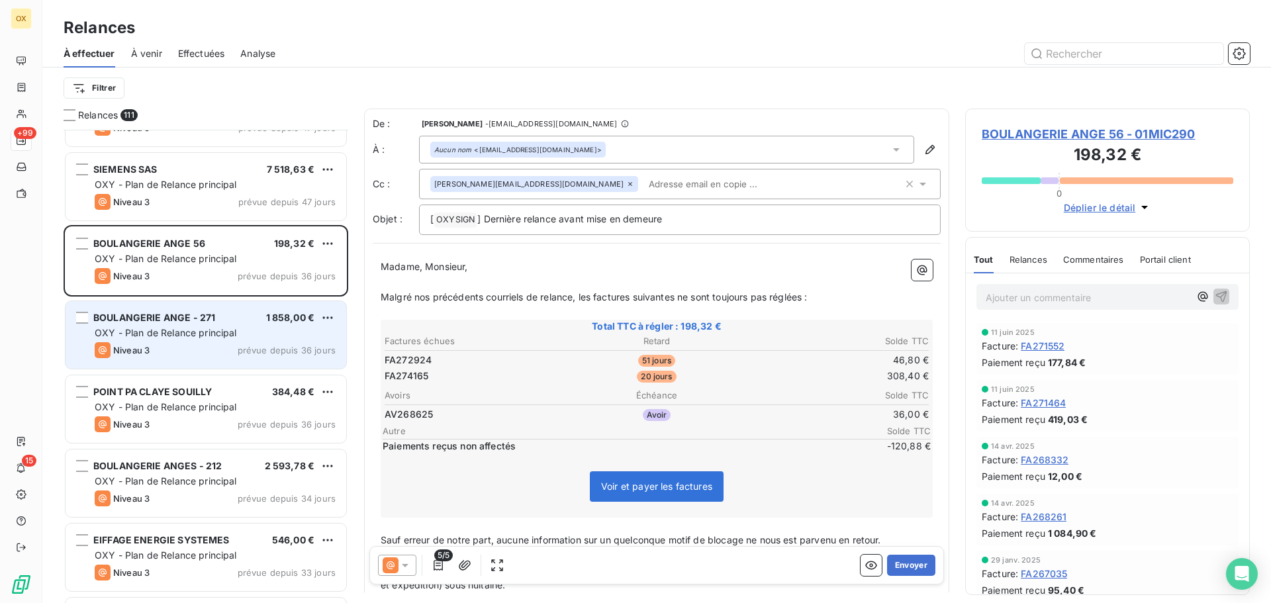
click at [191, 356] on div "Niveau 3 prévue depuis 36 jours" at bounding box center [215, 350] width 241 height 16
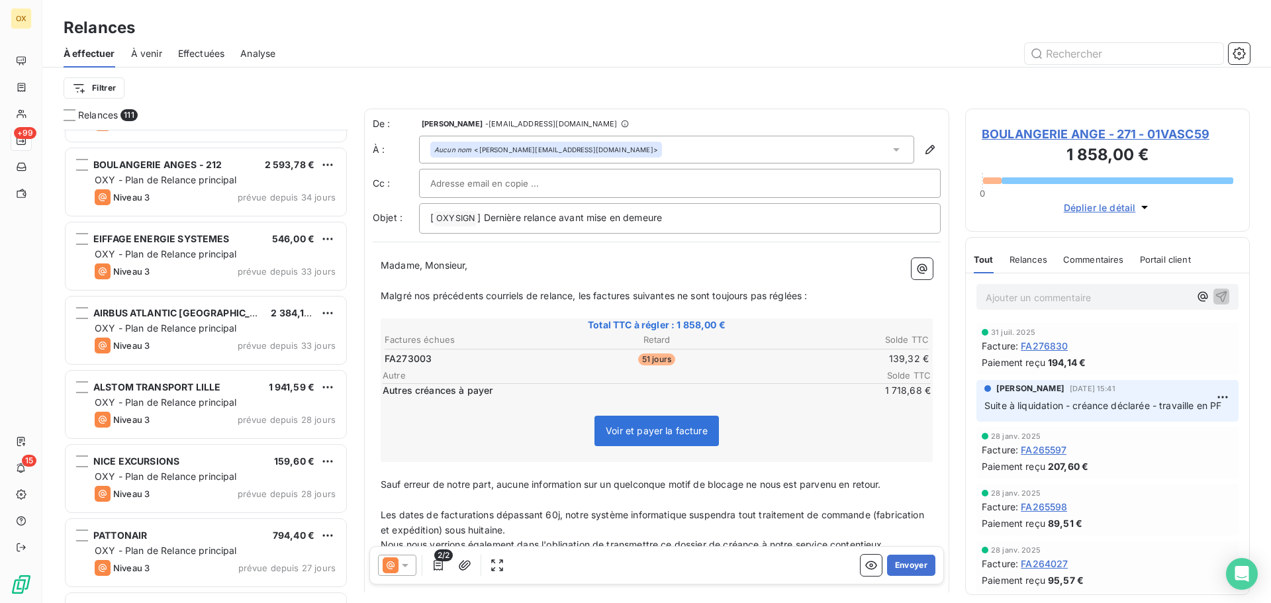
scroll to position [2979, 0]
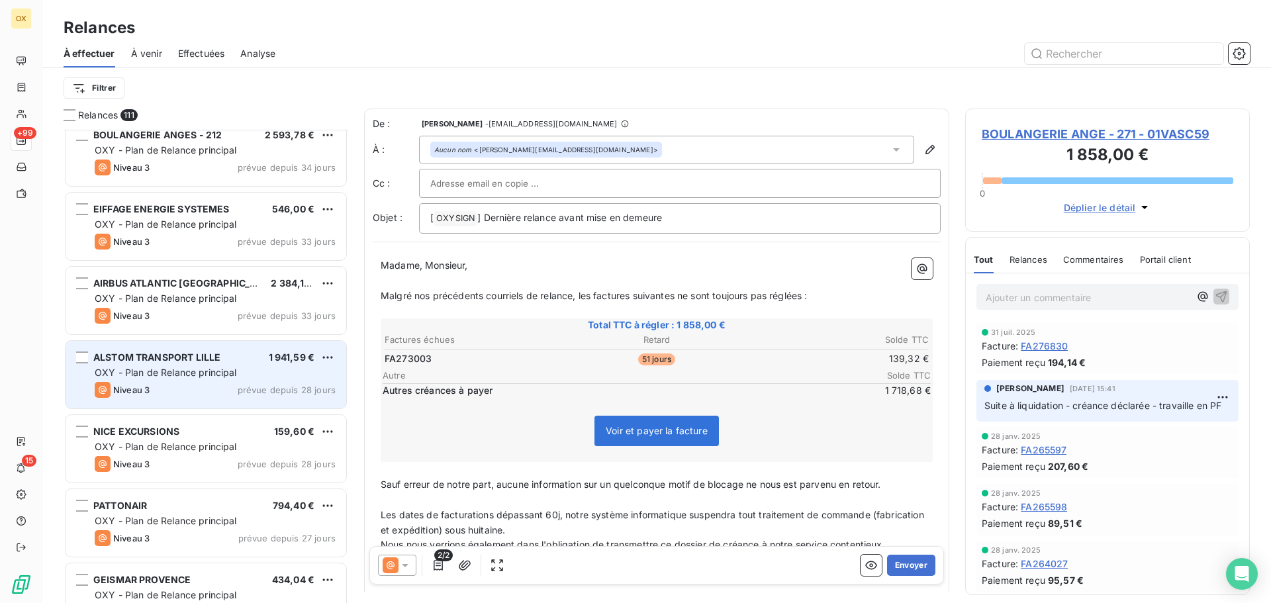
click at [199, 367] on span "OXY - Plan de Relance principal" at bounding box center [166, 372] width 142 height 11
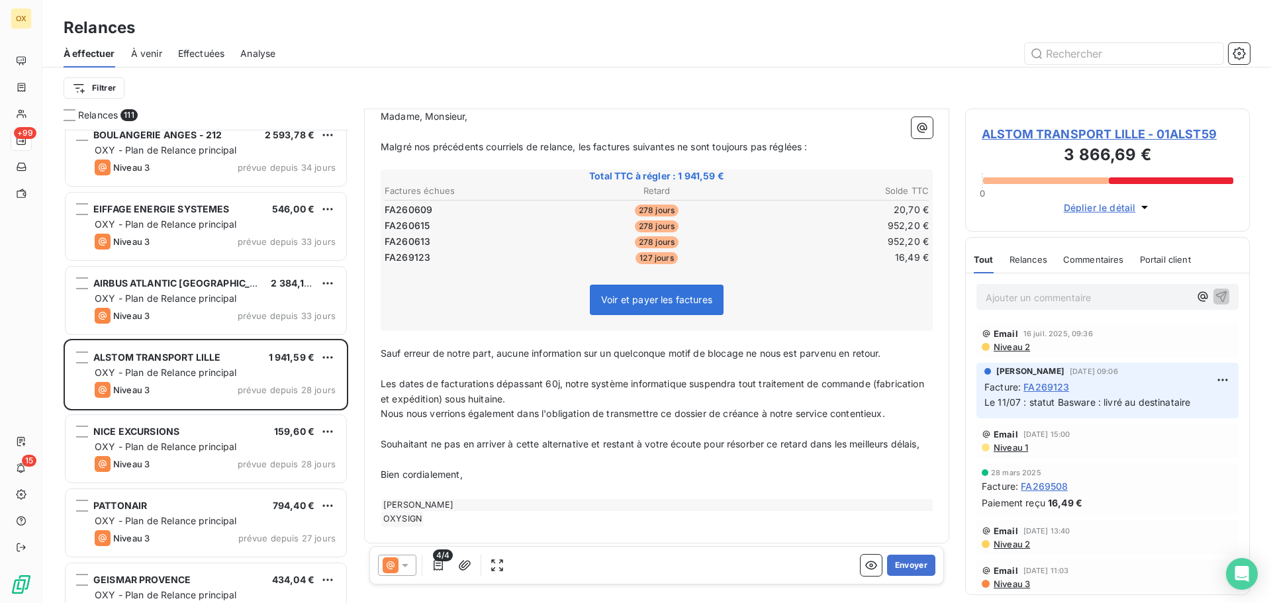
click at [1002, 138] on span "ALSTOM TRANSPORT LILLE - 01ALST59" at bounding box center [1108, 134] width 252 height 18
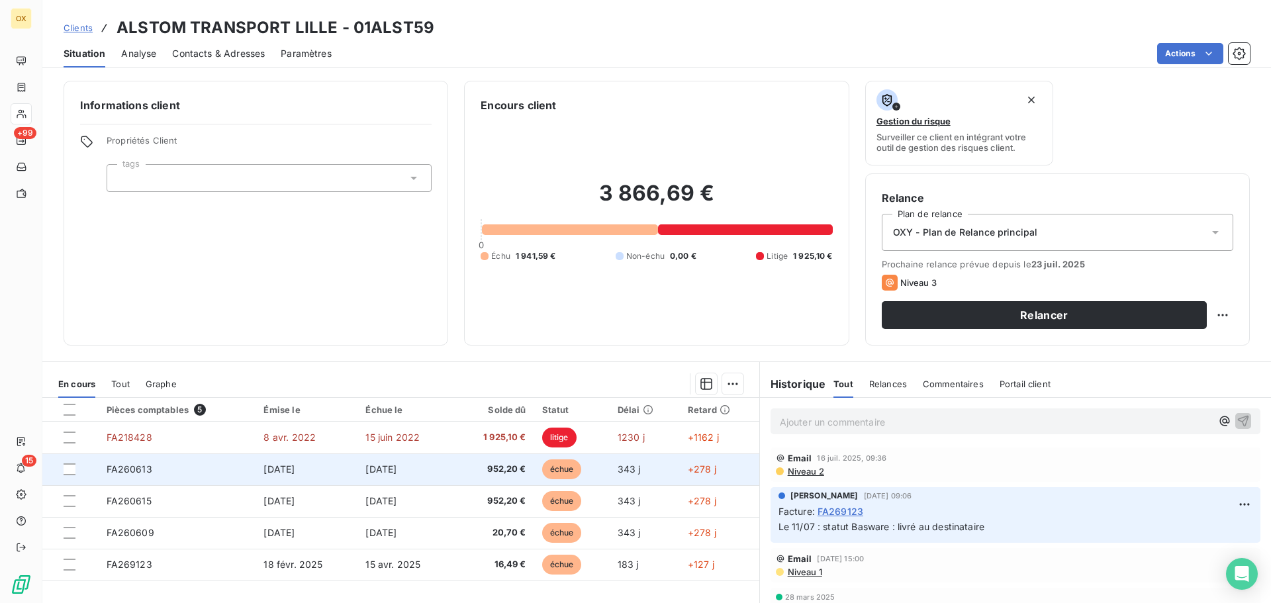
click at [419, 476] on td "15 nov. 2024" at bounding box center [405, 469] width 97 height 32
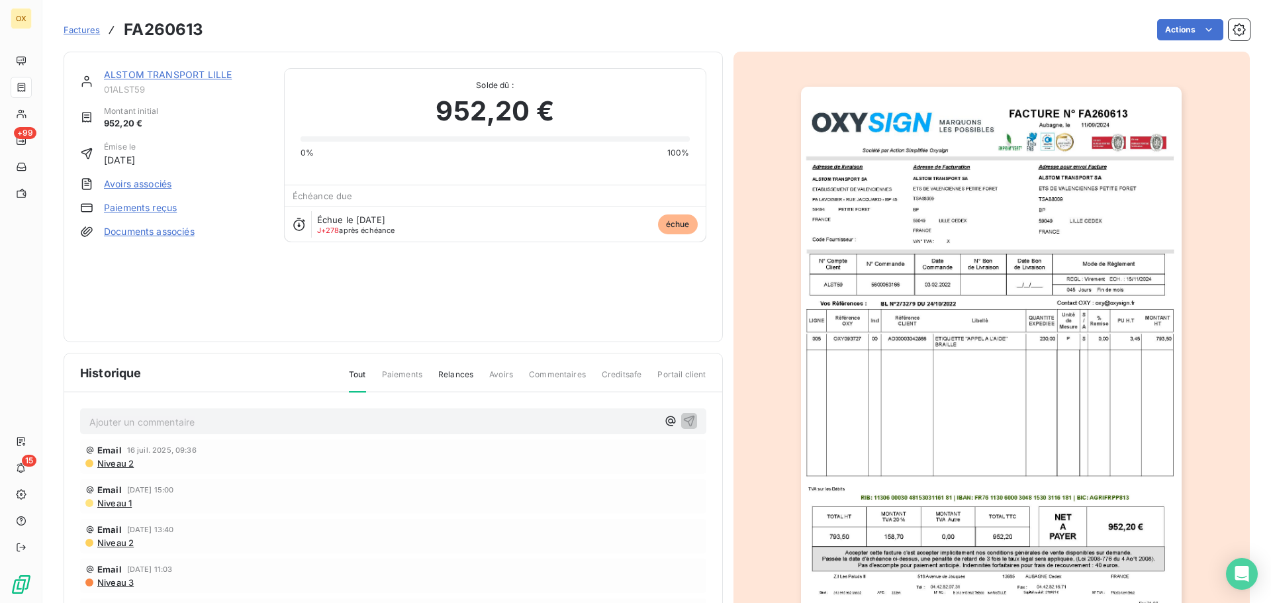
click at [150, 77] on link "ALSTOM TRANSPORT LILLE" at bounding box center [168, 74] width 128 height 11
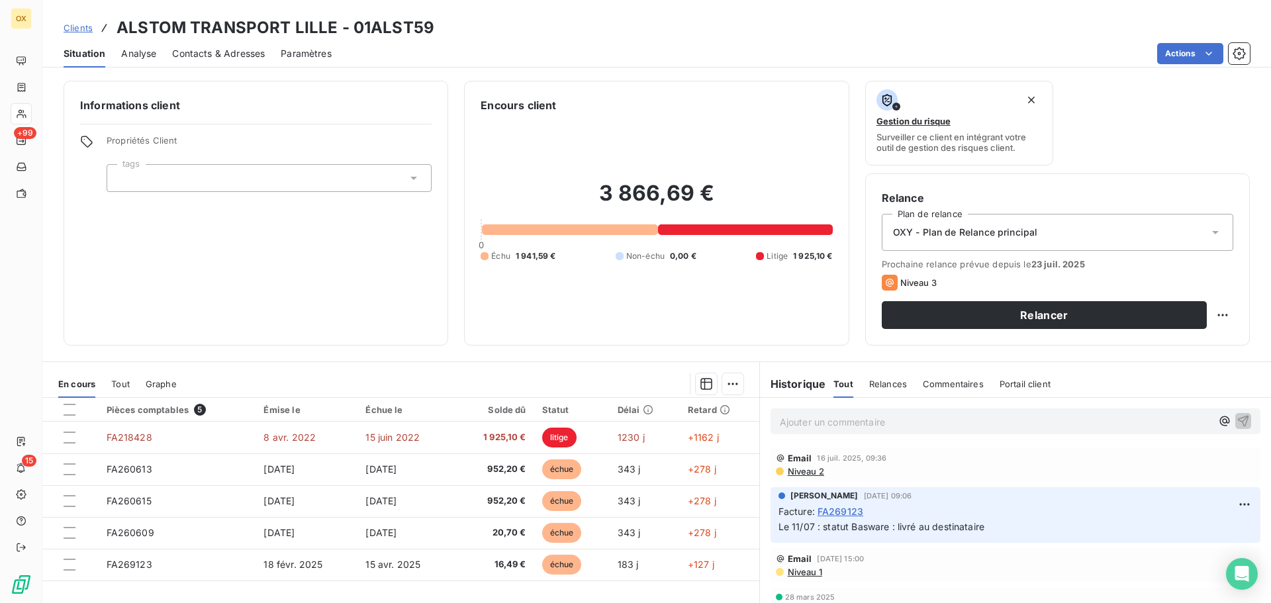
click at [240, 60] on div "Contacts & Adresses" at bounding box center [218, 54] width 93 height 28
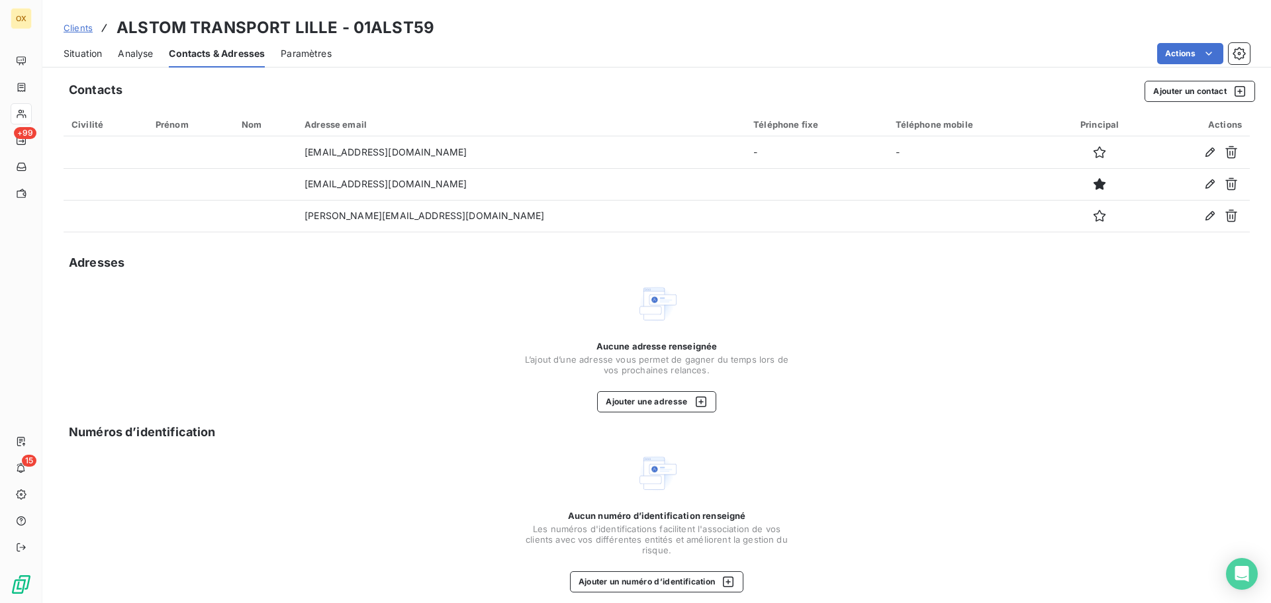
click at [91, 58] on span "Situation" at bounding box center [83, 53] width 38 height 13
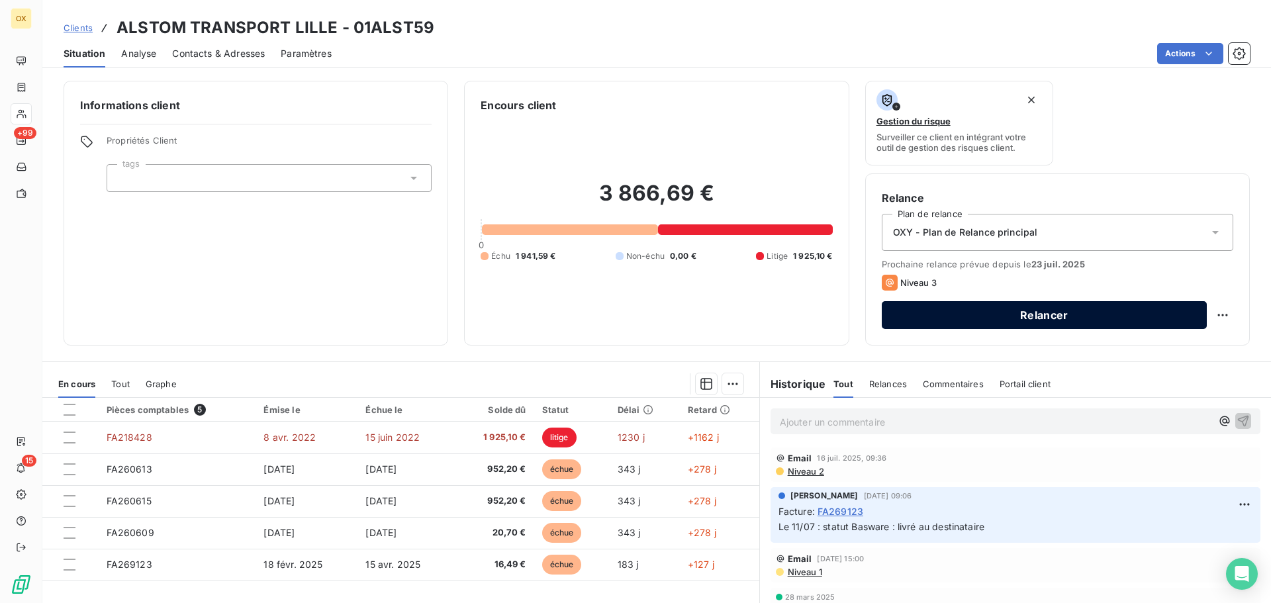
click at [958, 308] on button "Relancer" at bounding box center [1044, 315] width 325 height 28
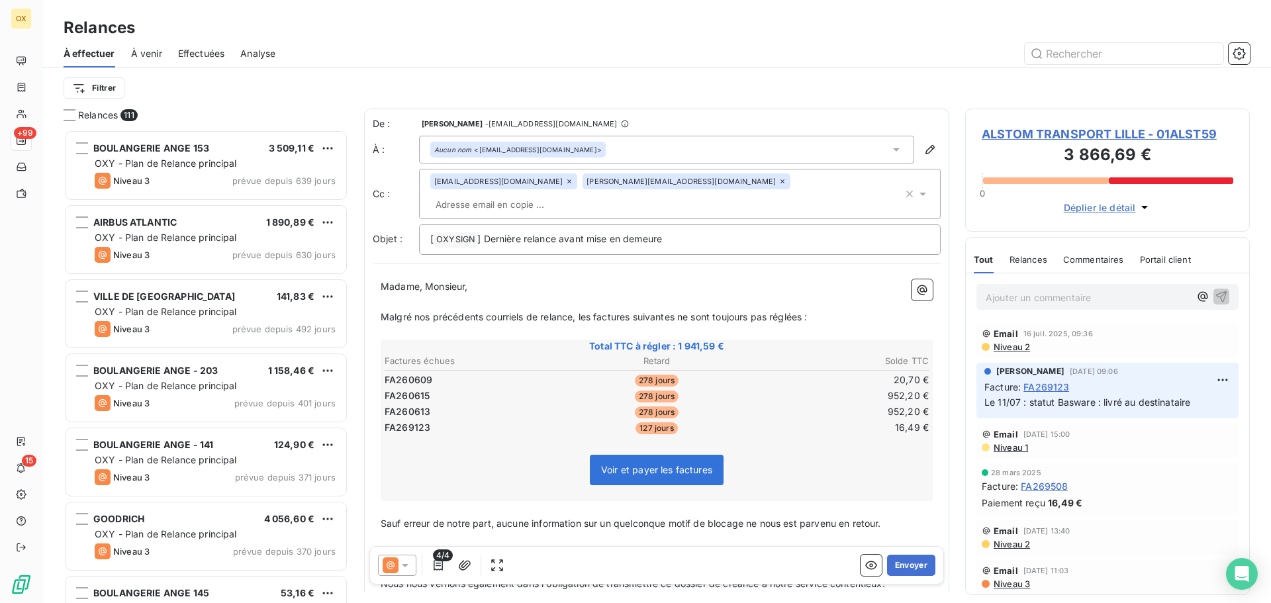
scroll to position [463, 275]
drag, startPoint x: 671, startPoint y: 223, endPoint x: 631, endPoint y: 310, distance: 95.7
click at [669, 232] on p "[ OXYSIGN ﻿ ] Dernière relance avant mise en demeure" at bounding box center [679, 240] width 499 height 16
click at [404, 561] on icon at bounding box center [404, 565] width 13 height 13
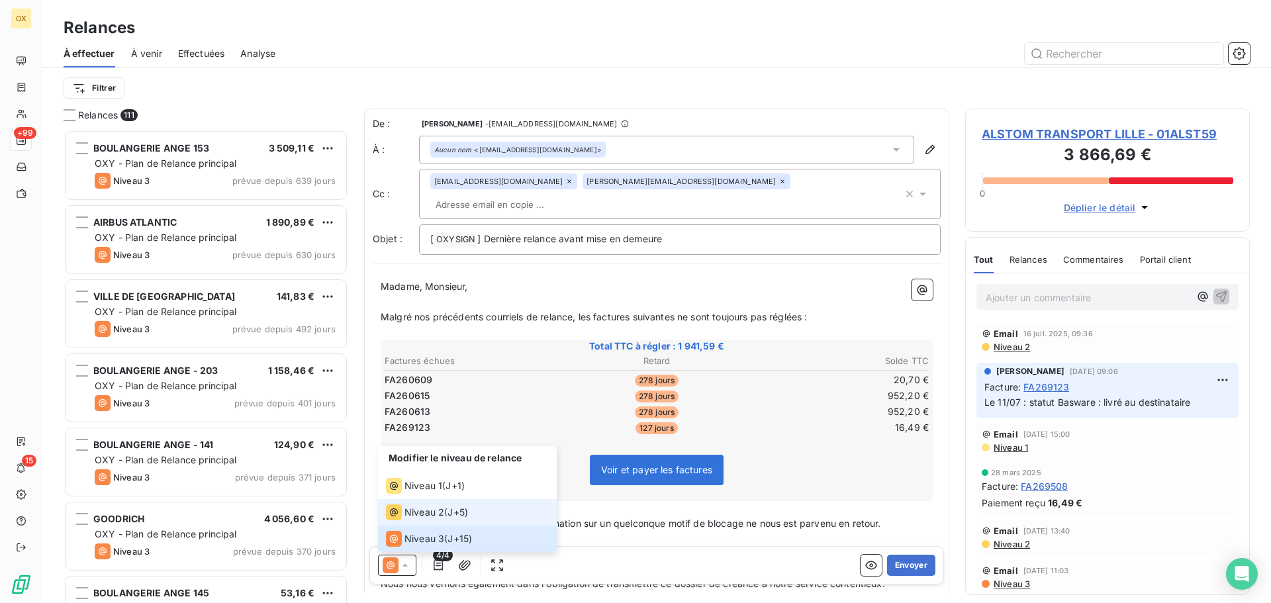
click at [423, 513] on span "Niveau 2" at bounding box center [424, 512] width 40 height 13
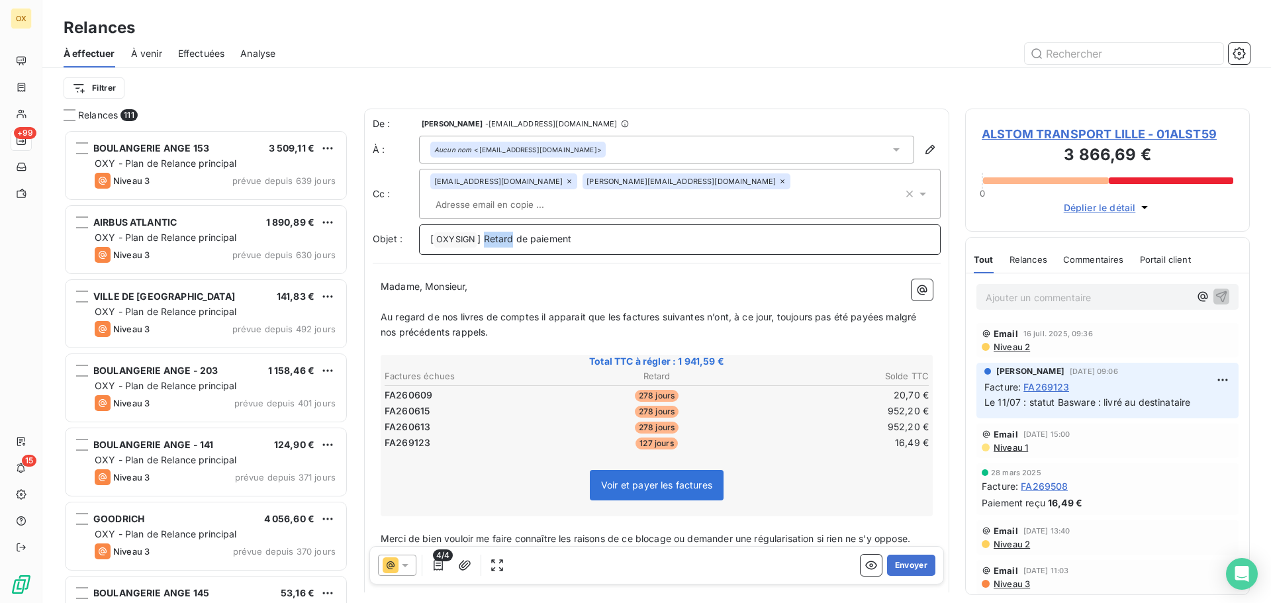
drag, startPoint x: 512, startPoint y: 218, endPoint x: 485, endPoint y: 215, distance: 27.3
click at [485, 233] on span "] Retard de paiement" at bounding box center [524, 238] width 94 height 11
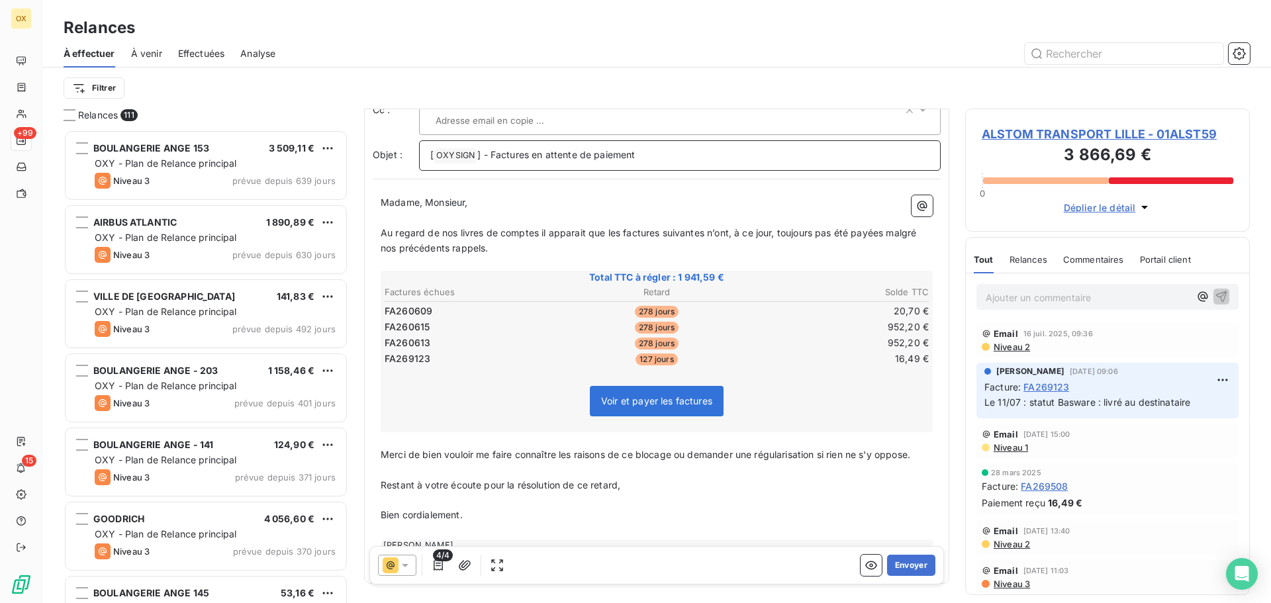
scroll to position [111, 0]
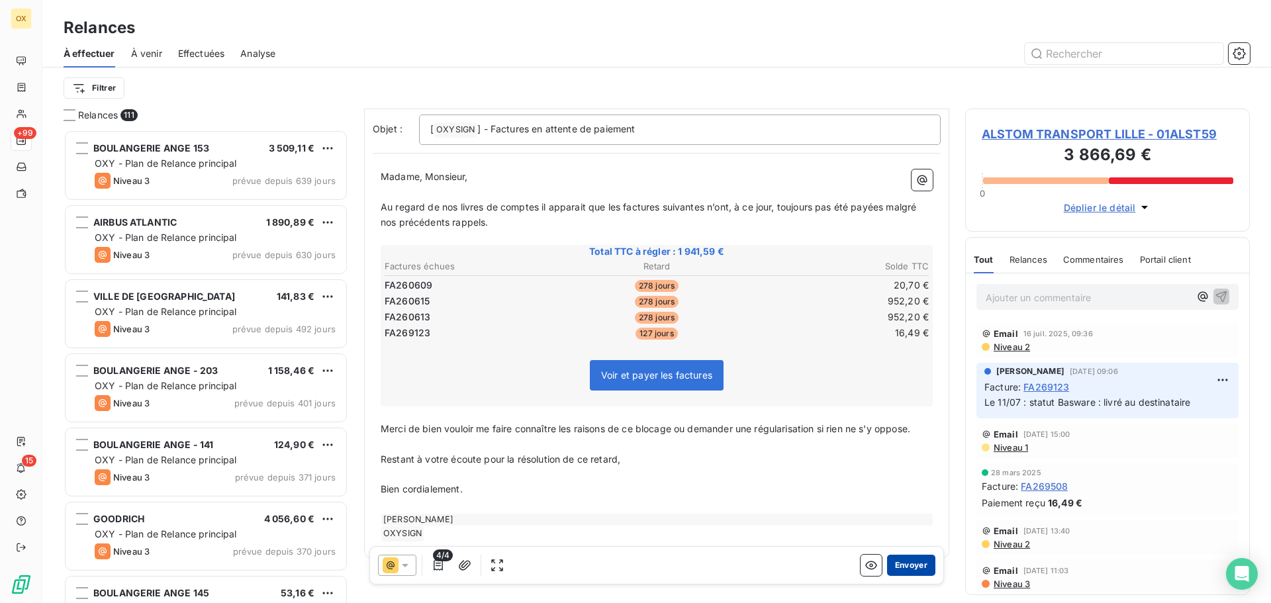
click at [902, 566] on button "Envoyer" at bounding box center [911, 565] width 48 height 21
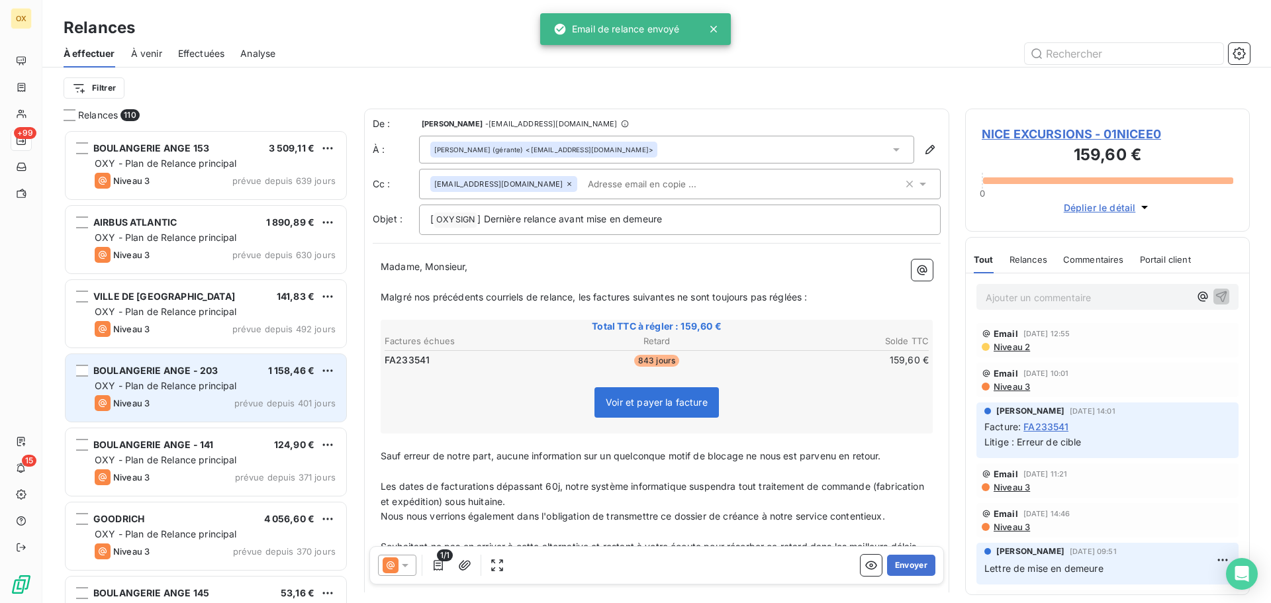
click at [210, 365] on span "BOULANGERIE ANGE - 203" at bounding box center [155, 370] width 124 height 11
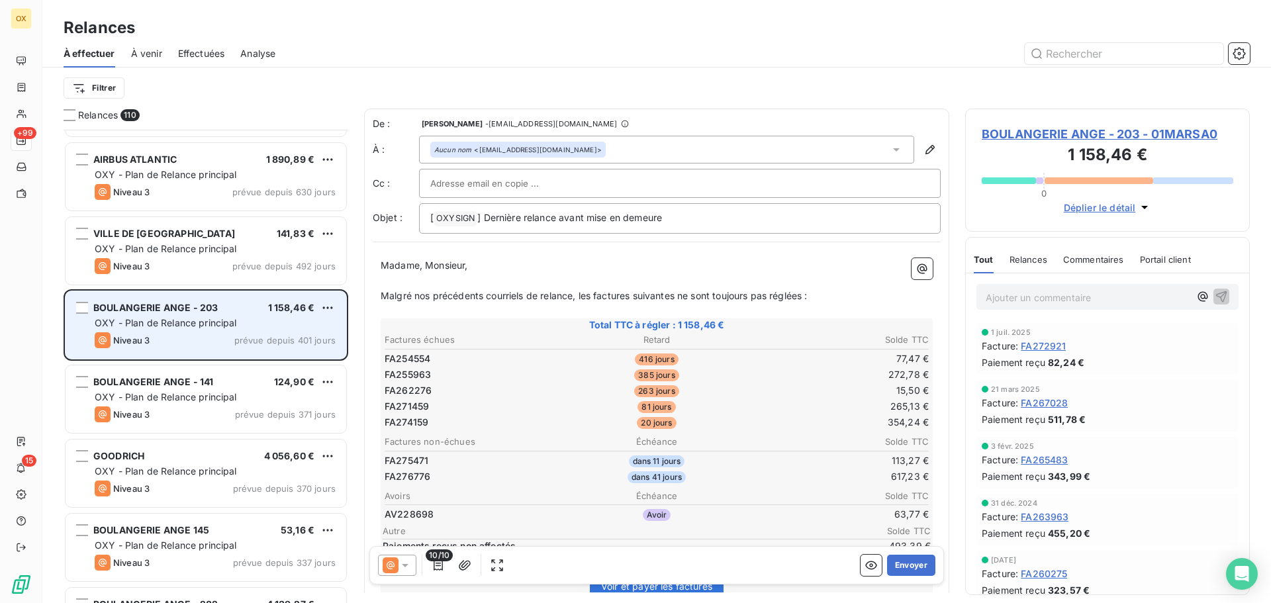
scroll to position [67, 0]
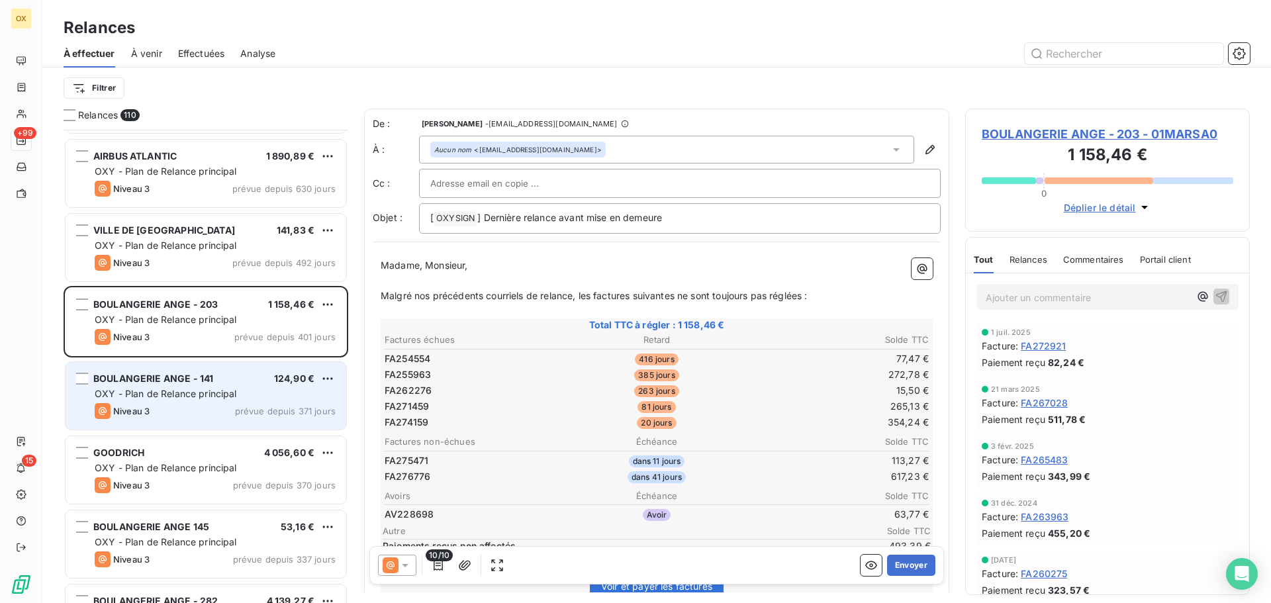
click at [220, 394] on span "OXY - Plan de Relance principal" at bounding box center [166, 393] width 142 height 11
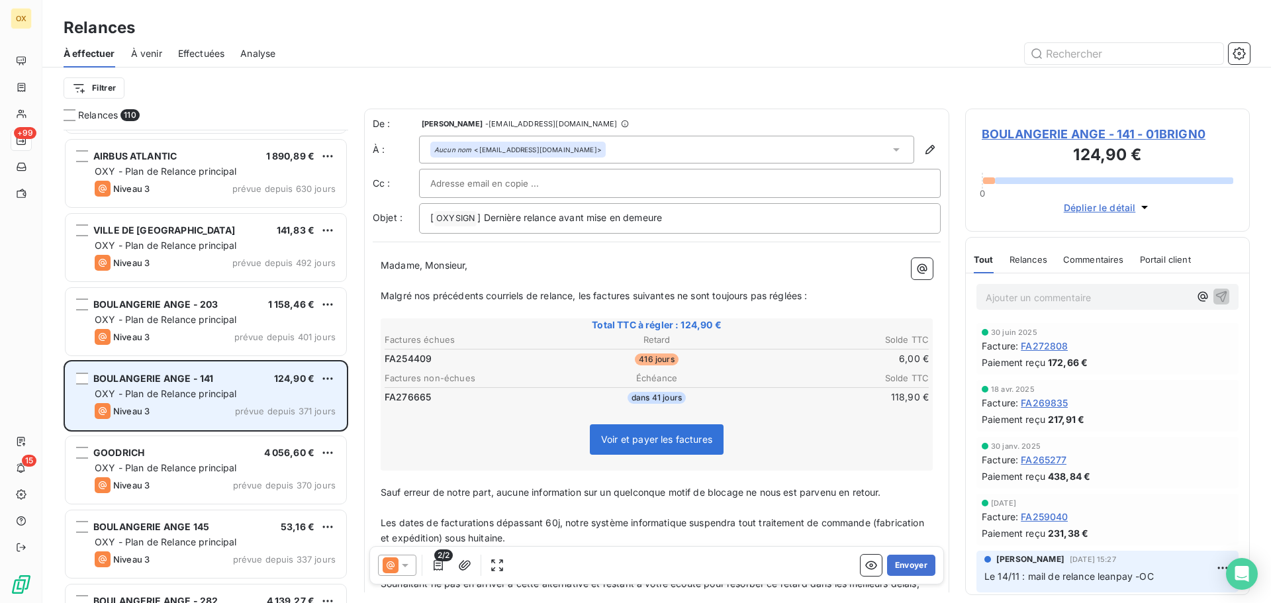
scroll to position [133, 0]
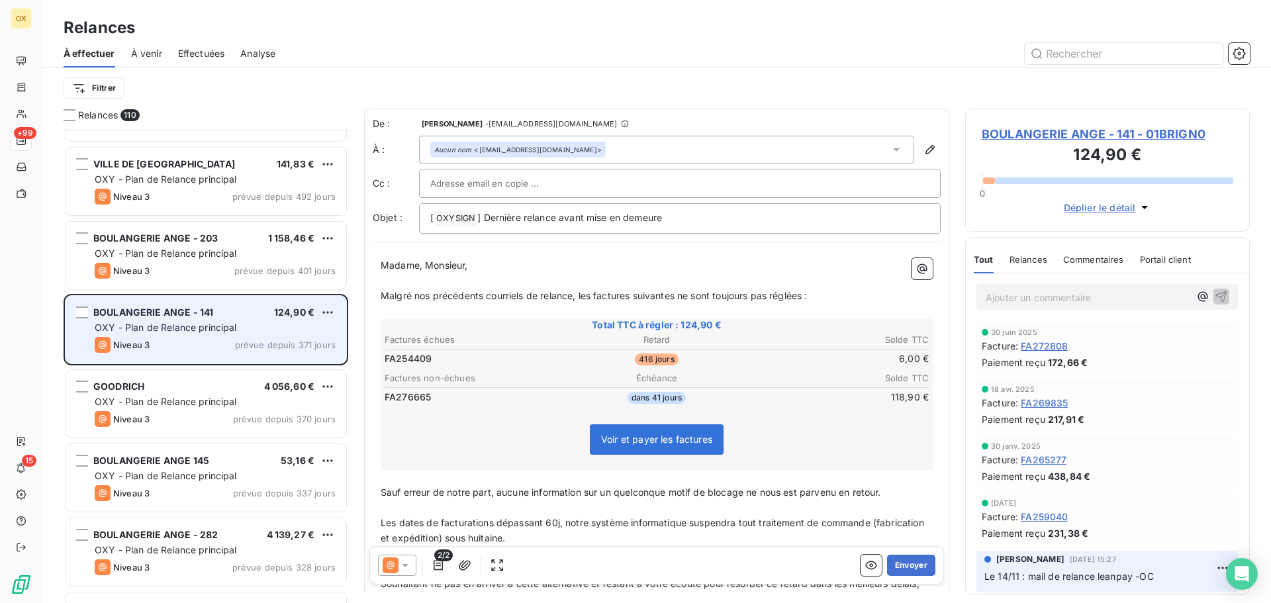
click at [220, 394] on div "GOODRICH 4 056,60 € OXY - Plan de Relance principal Niveau 3 prévue depuis 370 …" at bounding box center [206, 404] width 281 height 68
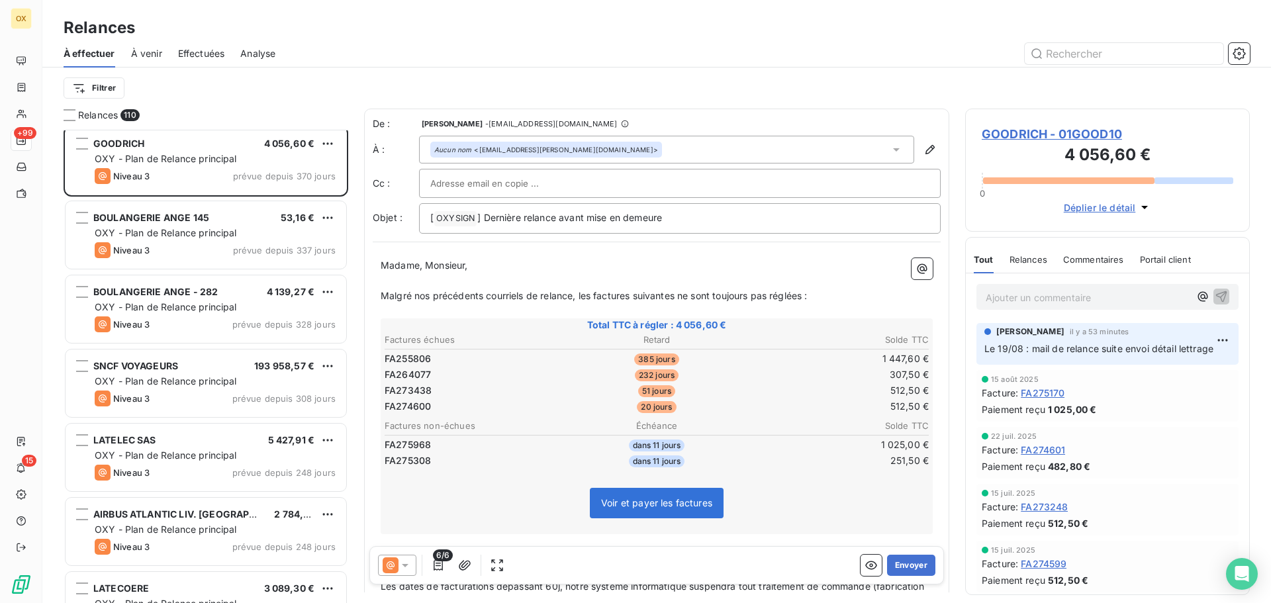
scroll to position [398, 0]
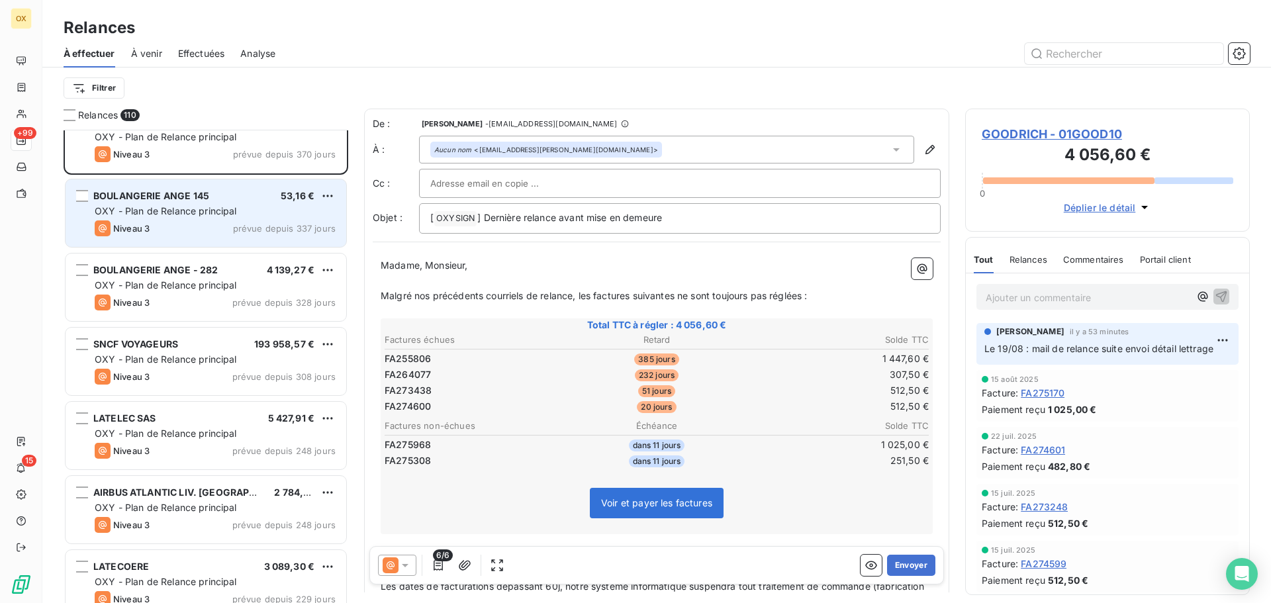
click at [226, 235] on div "Niveau 3 prévue depuis 337 jours" at bounding box center [215, 228] width 241 height 16
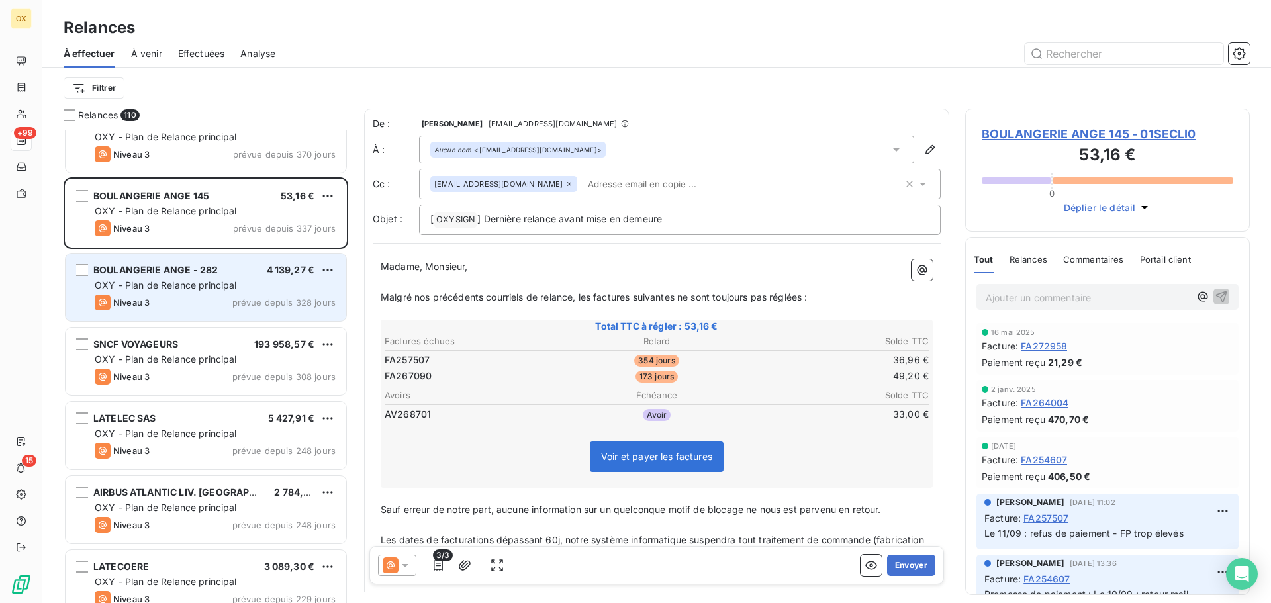
click at [242, 304] on span "prévue depuis 328 jours" at bounding box center [283, 302] width 103 height 11
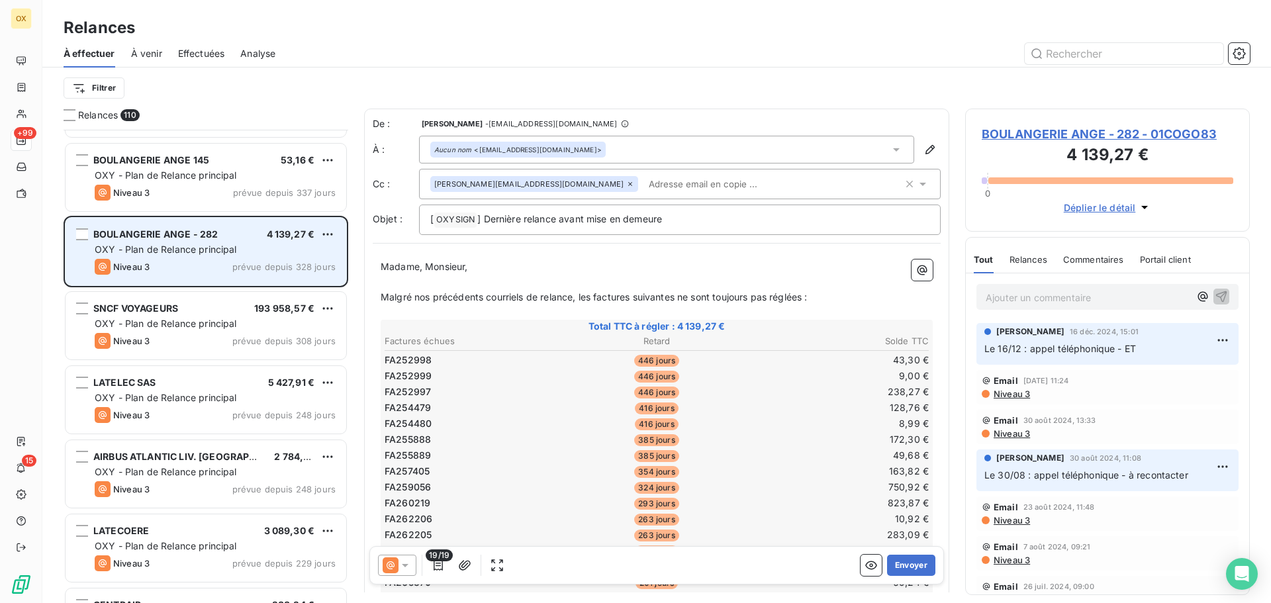
scroll to position [464, 0]
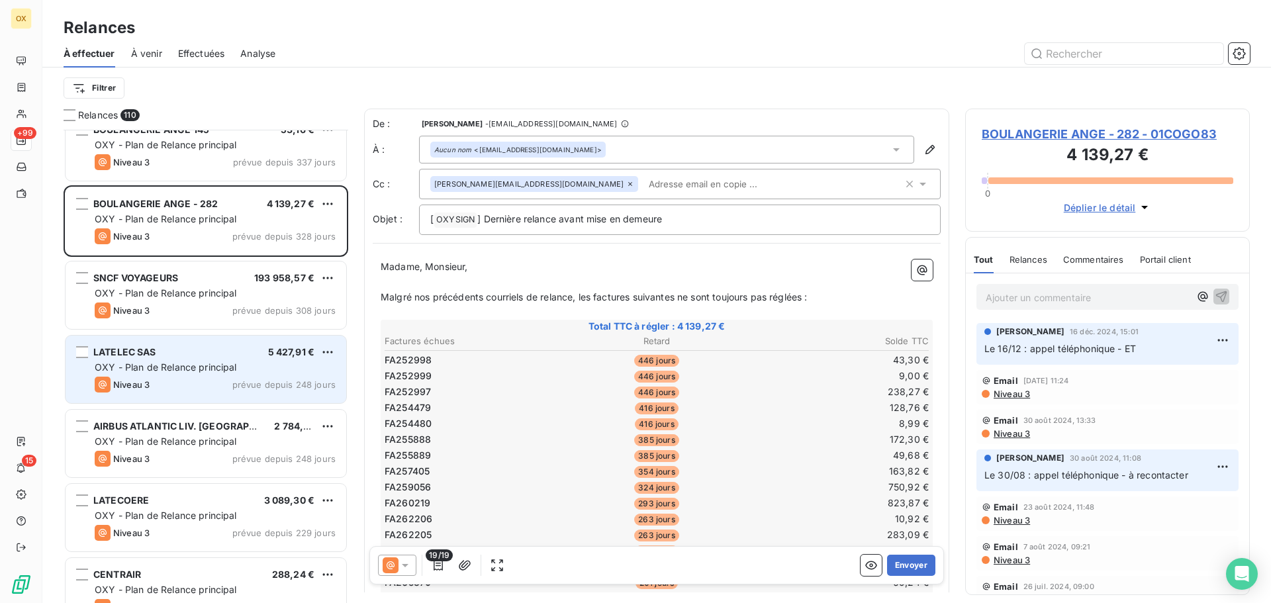
click at [246, 349] on div "LATELEC SAS 5 427,91 €" at bounding box center [215, 352] width 241 height 12
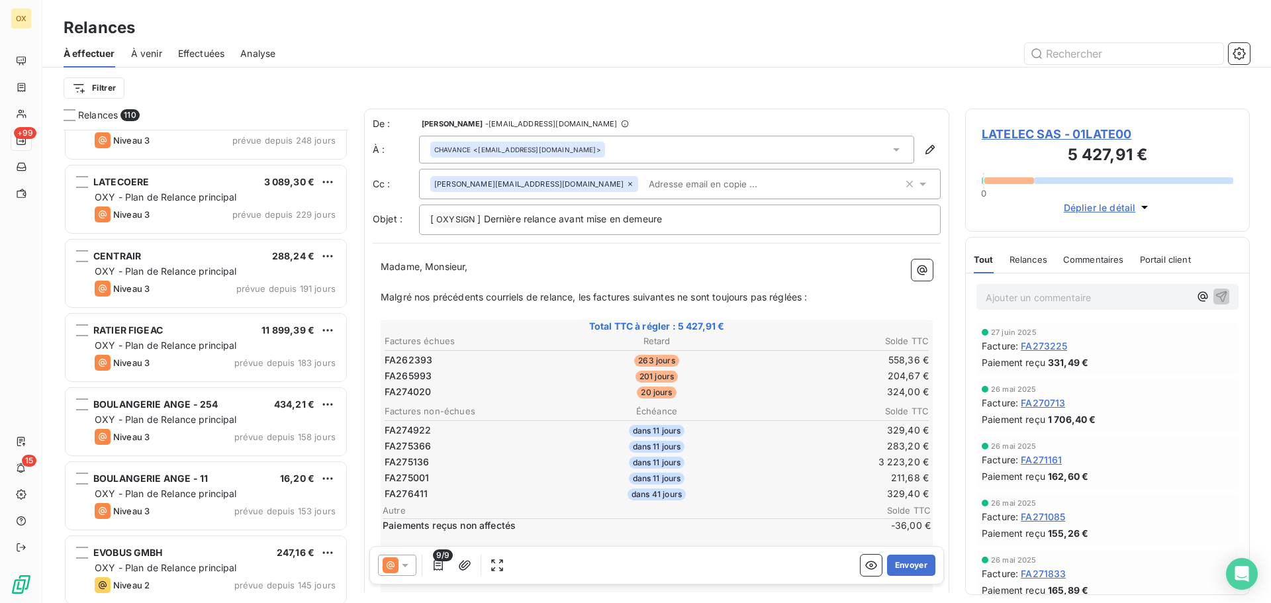
scroll to position [795, 0]
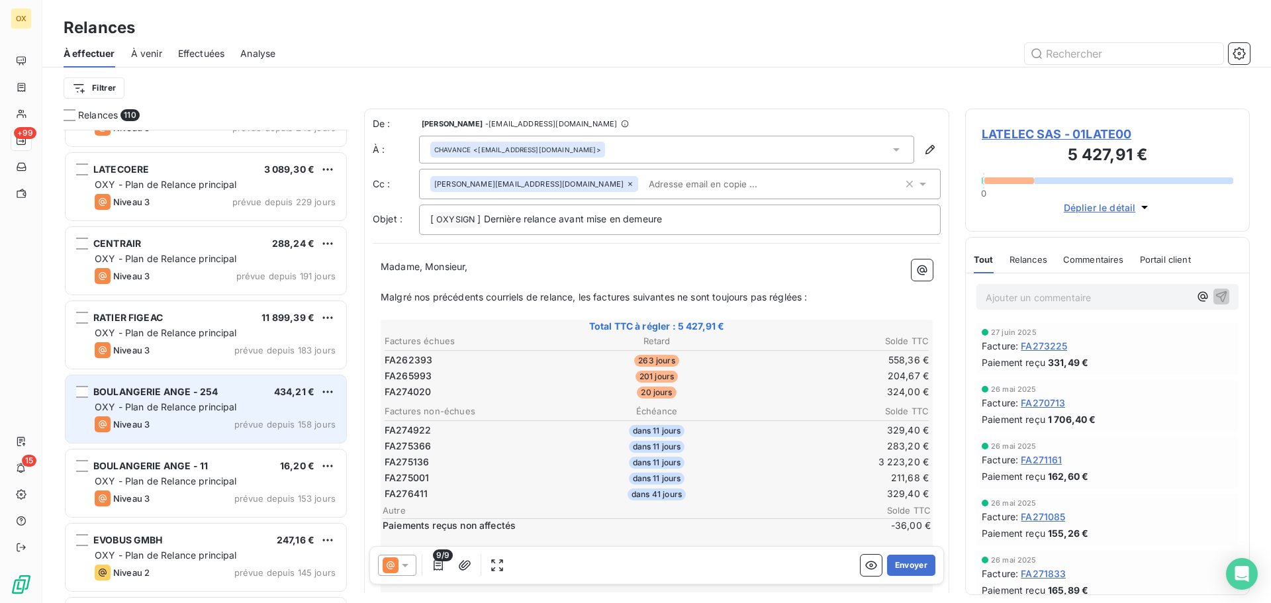
click at [258, 407] on div "OXY - Plan de Relance principal" at bounding box center [215, 406] width 241 height 13
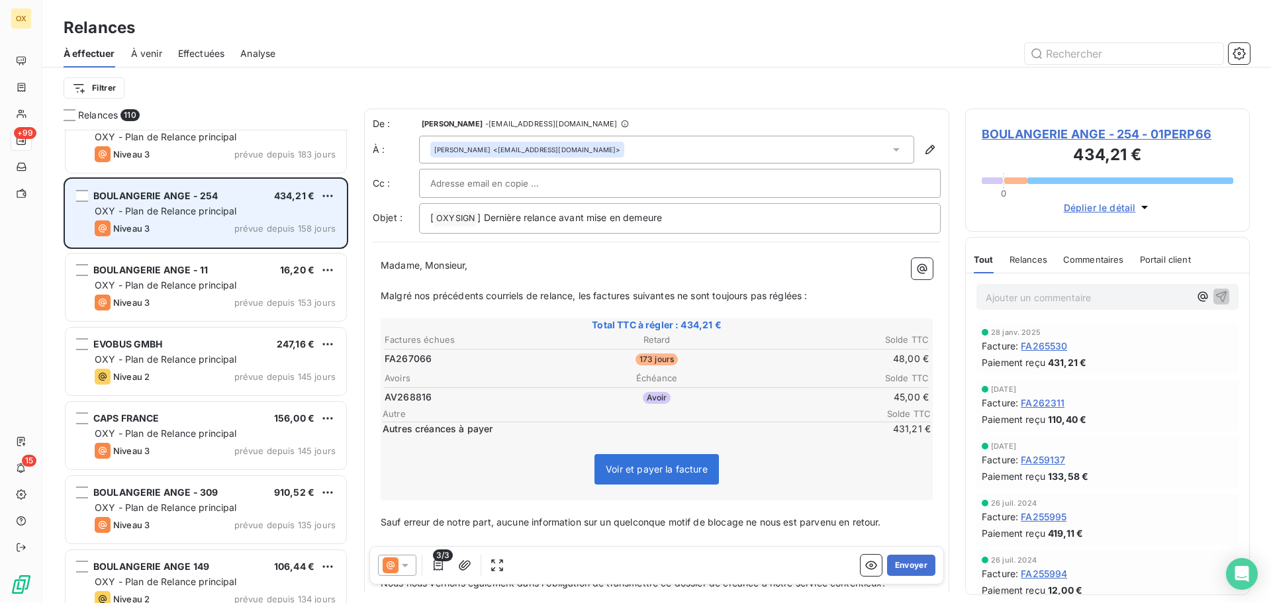
scroll to position [994, 0]
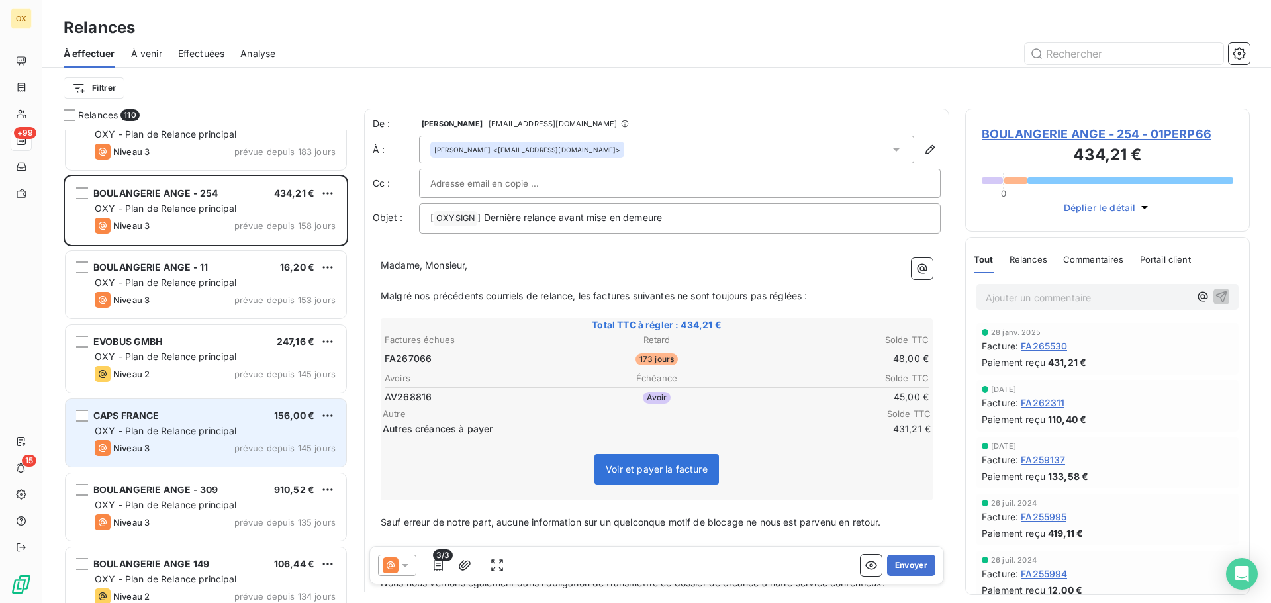
click at [236, 428] on span "OXY - Plan de Relance principal" at bounding box center [166, 430] width 142 height 11
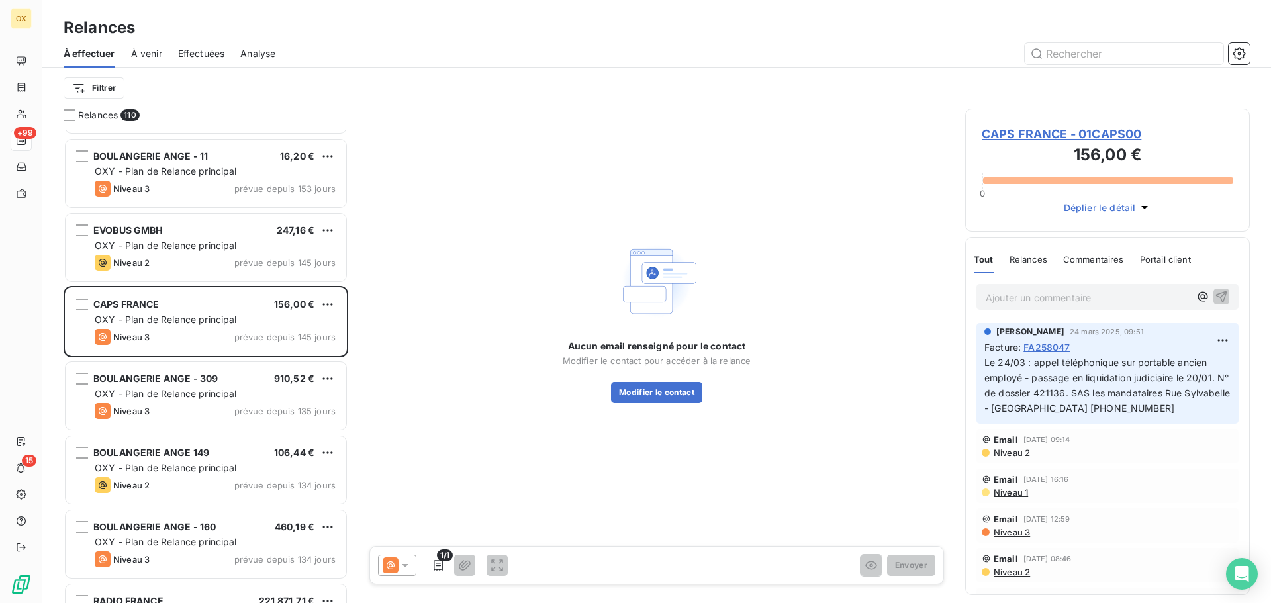
scroll to position [1126, 0]
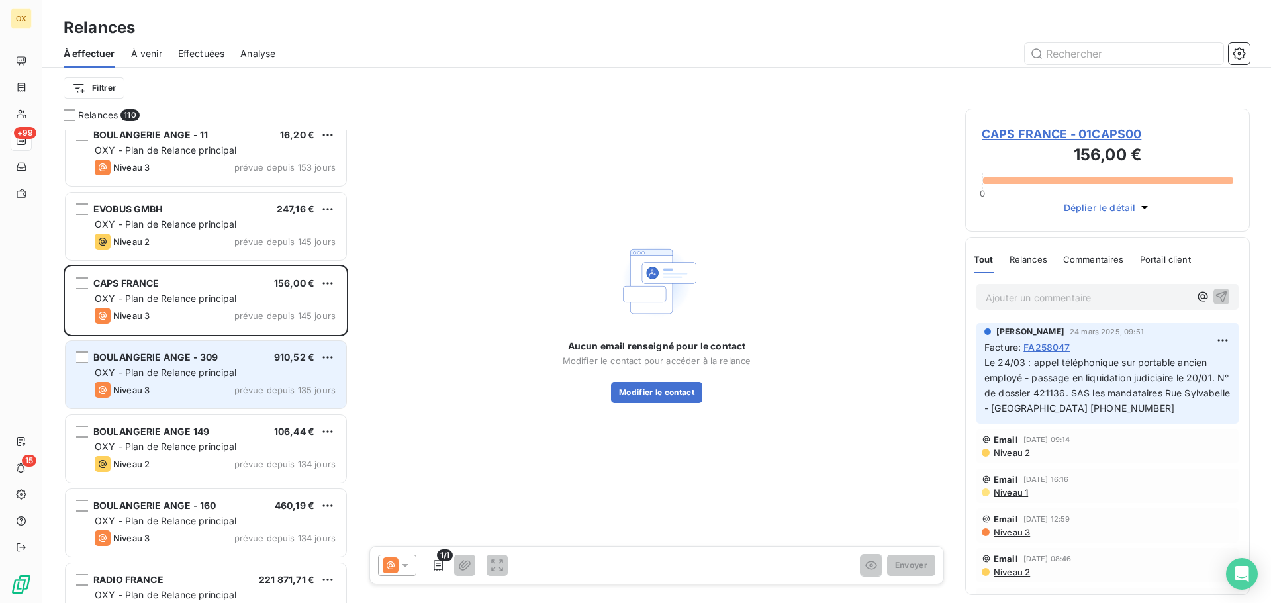
click at [228, 375] on span "OXY - Plan de Relance principal" at bounding box center [166, 372] width 142 height 11
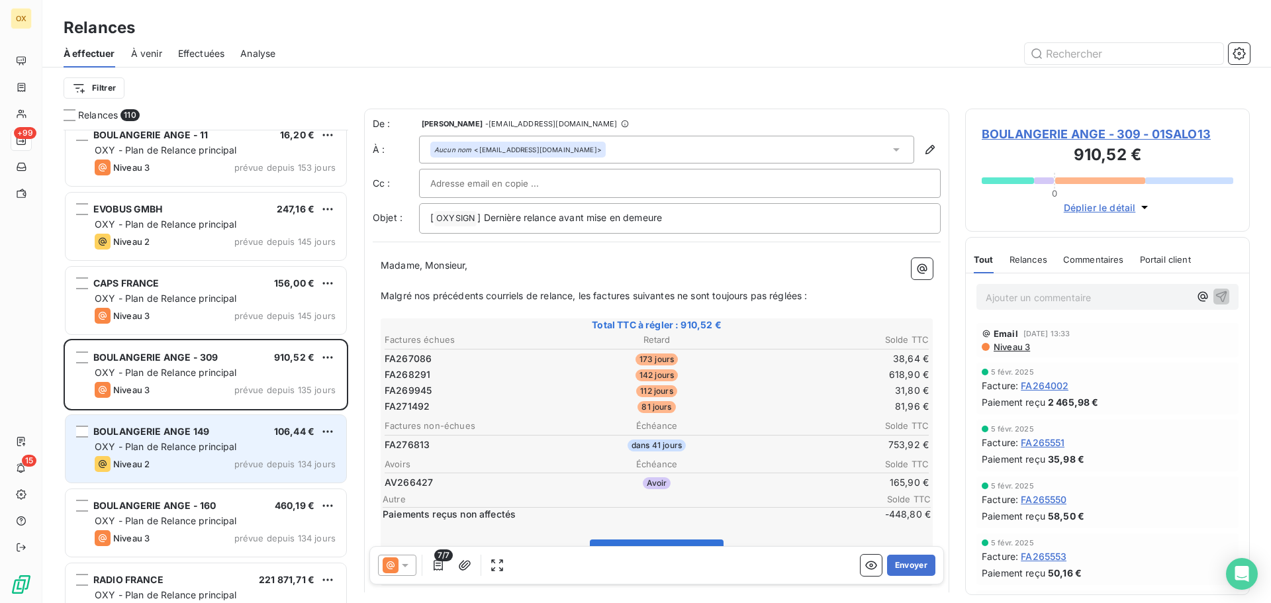
click at [213, 440] on div "OXY - Plan de Relance principal" at bounding box center [215, 446] width 241 height 13
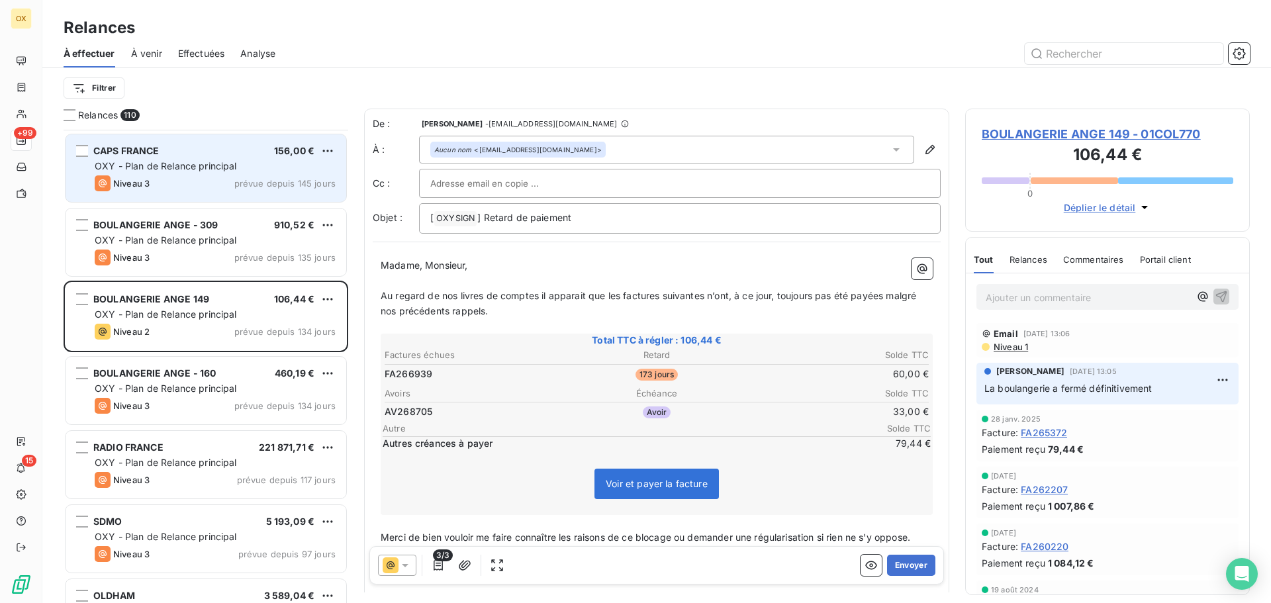
scroll to position [1325, 0]
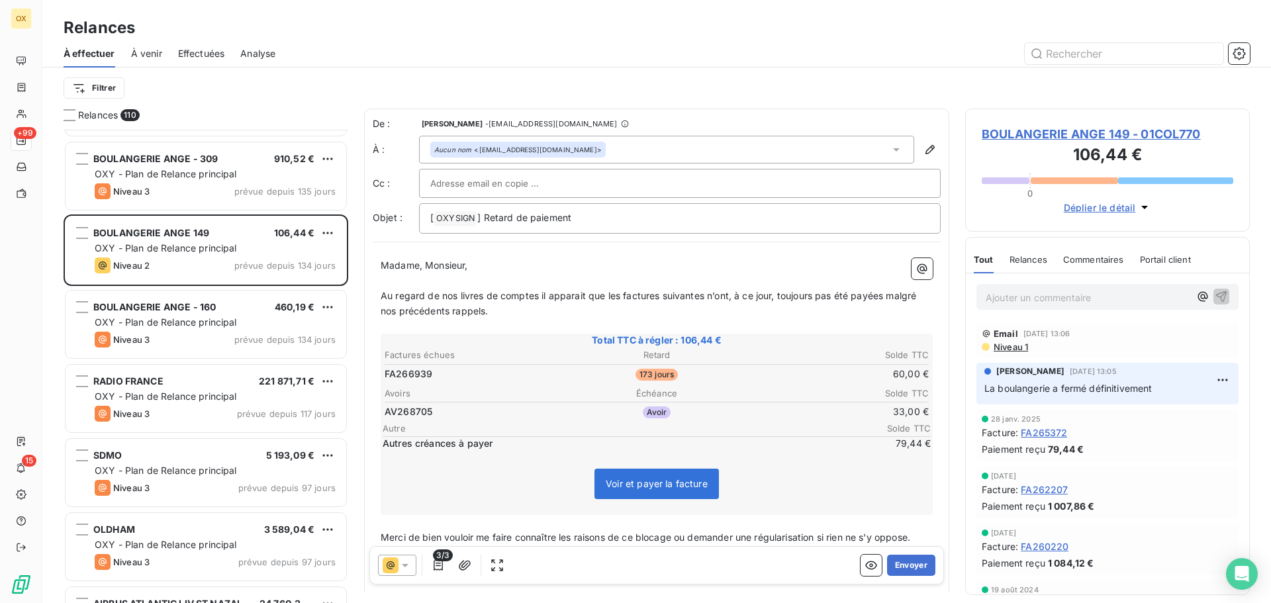
click at [223, 339] on div "Niveau 3 prévue depuis 134 jours" at bounding box center [215, 340] width 241 height 16
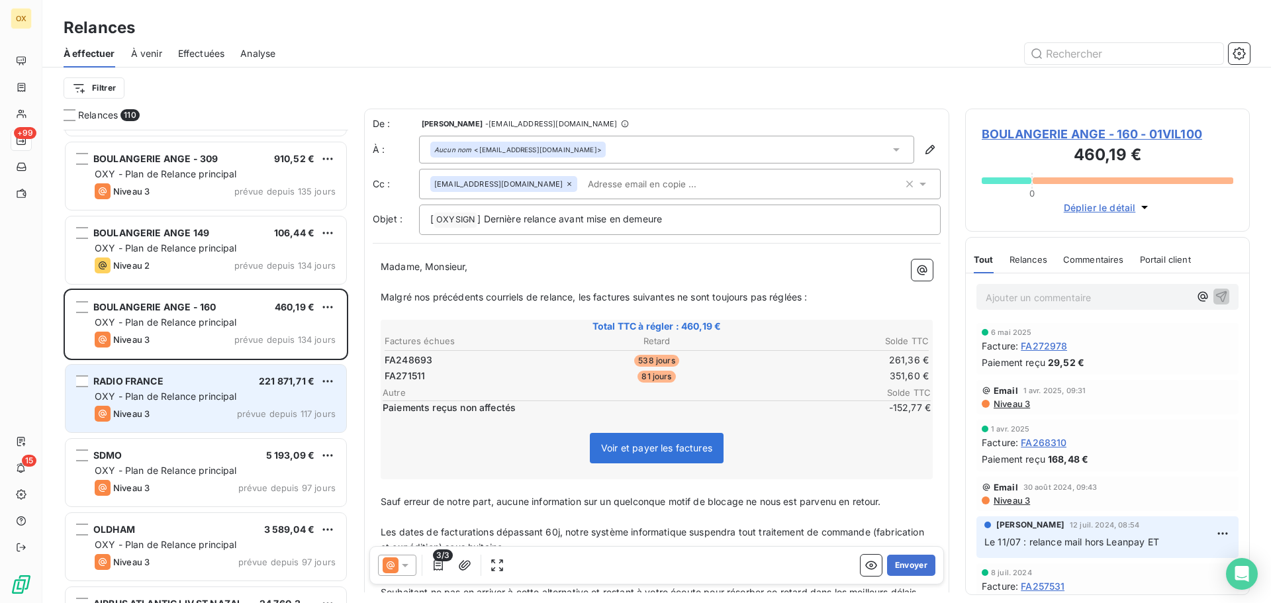
click at [209, 386] on div "RADIO FRANCE 221 871,71 €" at bounding box center [215, 381] width 241 height 12
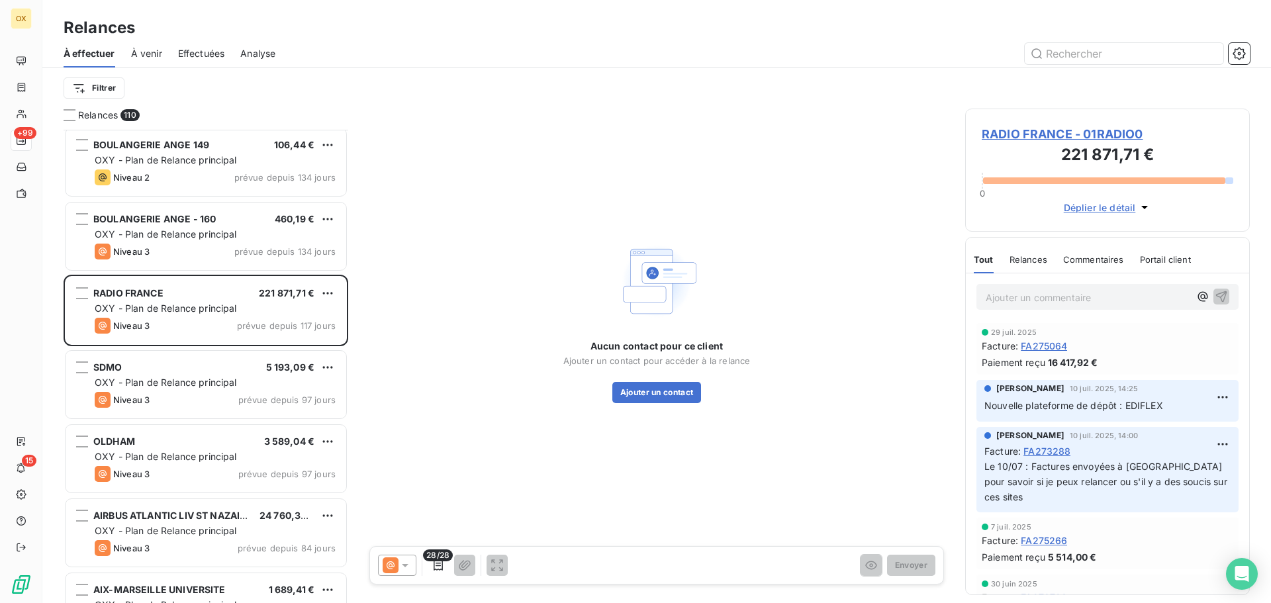
scroll to position [1457, 0]
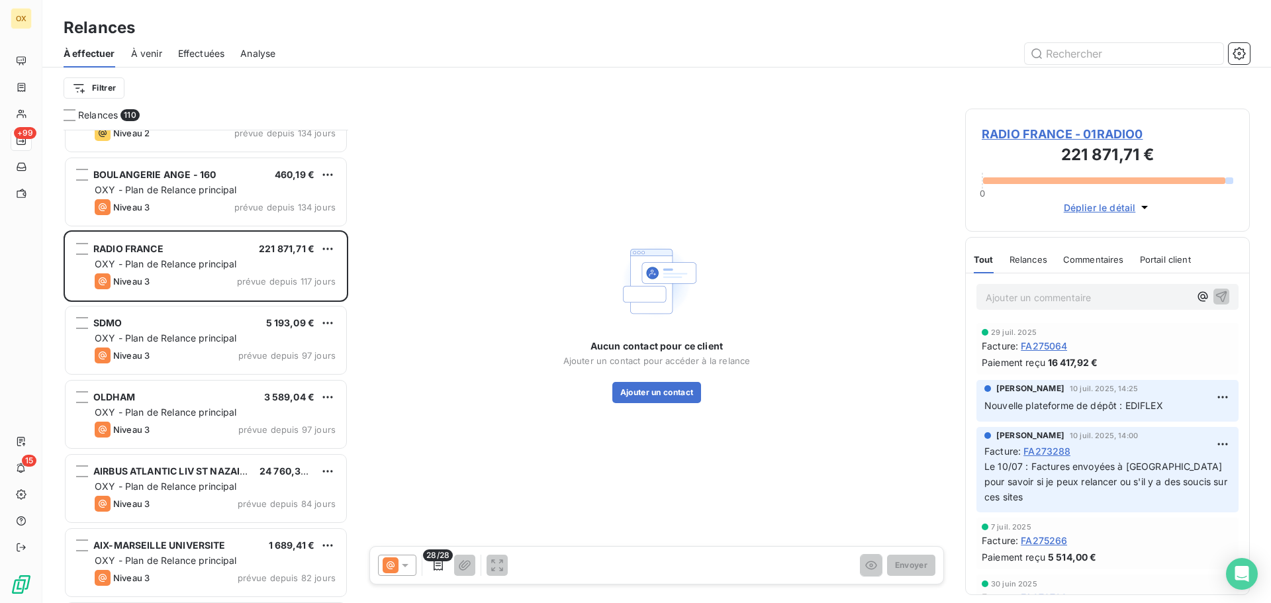
click at [201, 342] on span "OXY - Plan de Relance principal" at bounding box center [166, 337] width 142 height 11
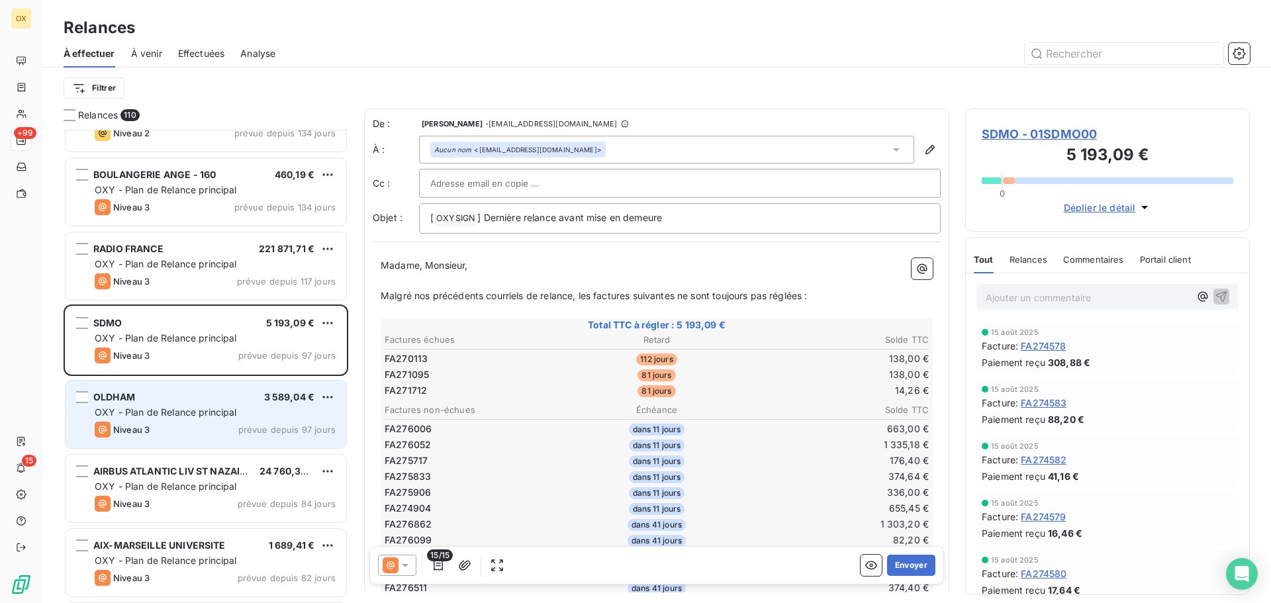
click at [216, 420] on div "OLDHAM 3 589,04 € OXY - Plan de Relance principal Niveau 3 prévue depuis 97 jou…" at bounding box center [206, 415] width 281 height 68
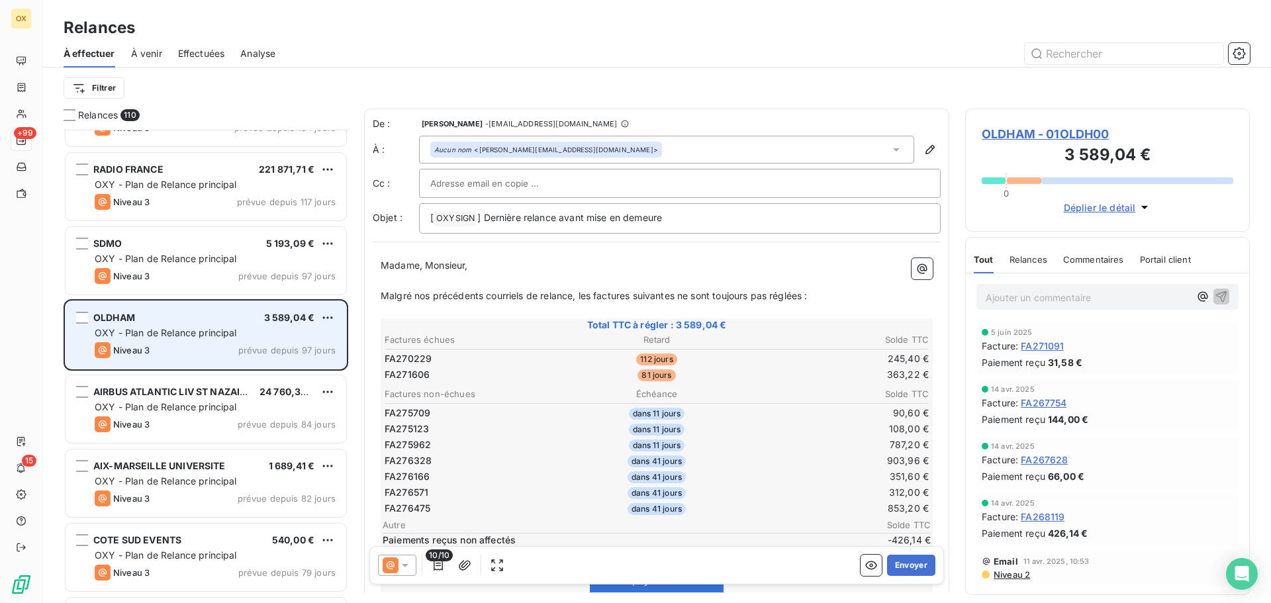
scroll to position [1589, 0]
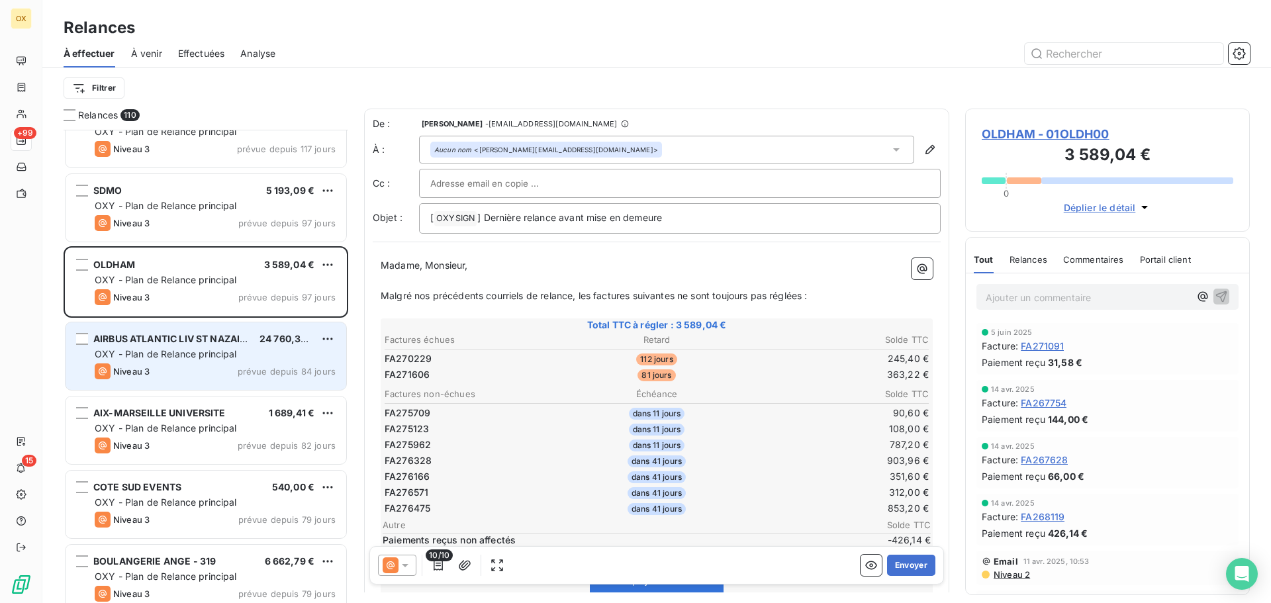
click at [229, 372] on div "Niveau 3 prévue depuis 84 jours" at bounding box center [215, 371] width 241 height 16
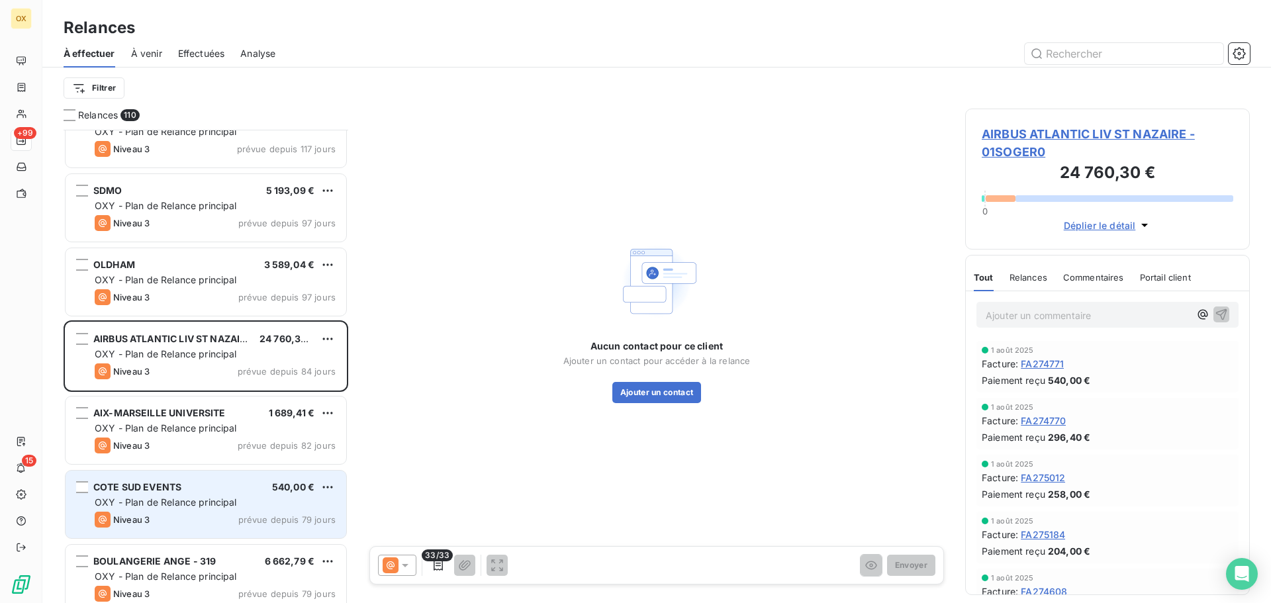
click at [218, 496] on span "OXY - Plan de Relance principal" at bounding box center [166, 501] width 142 height 11
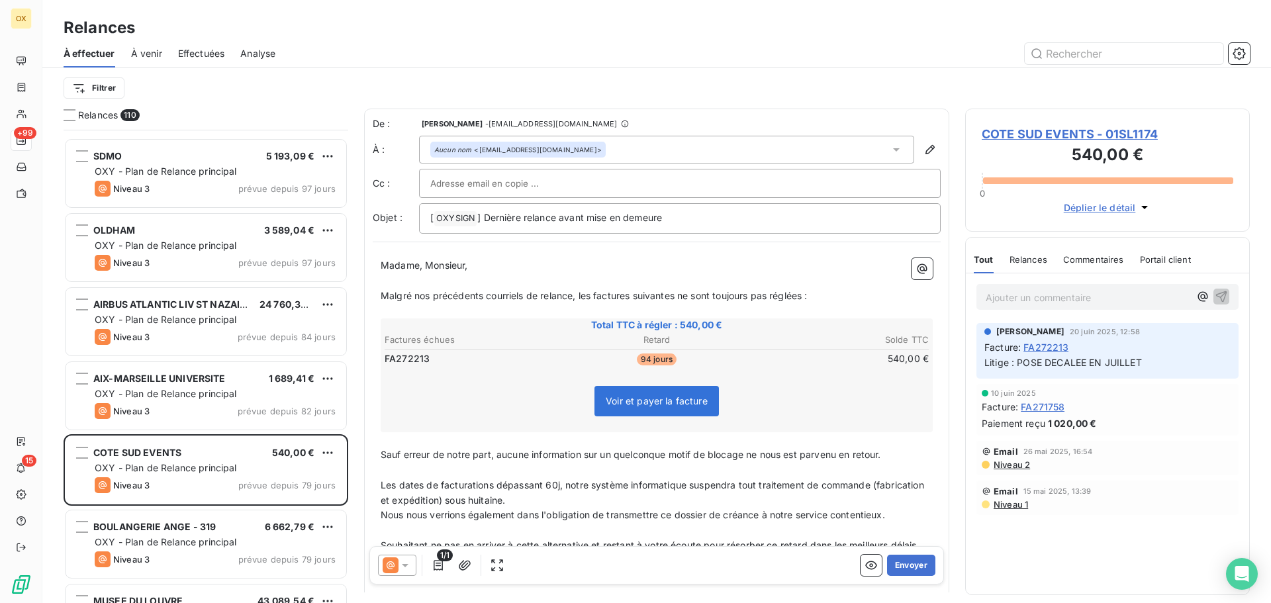
scroll to position [1788, 0]
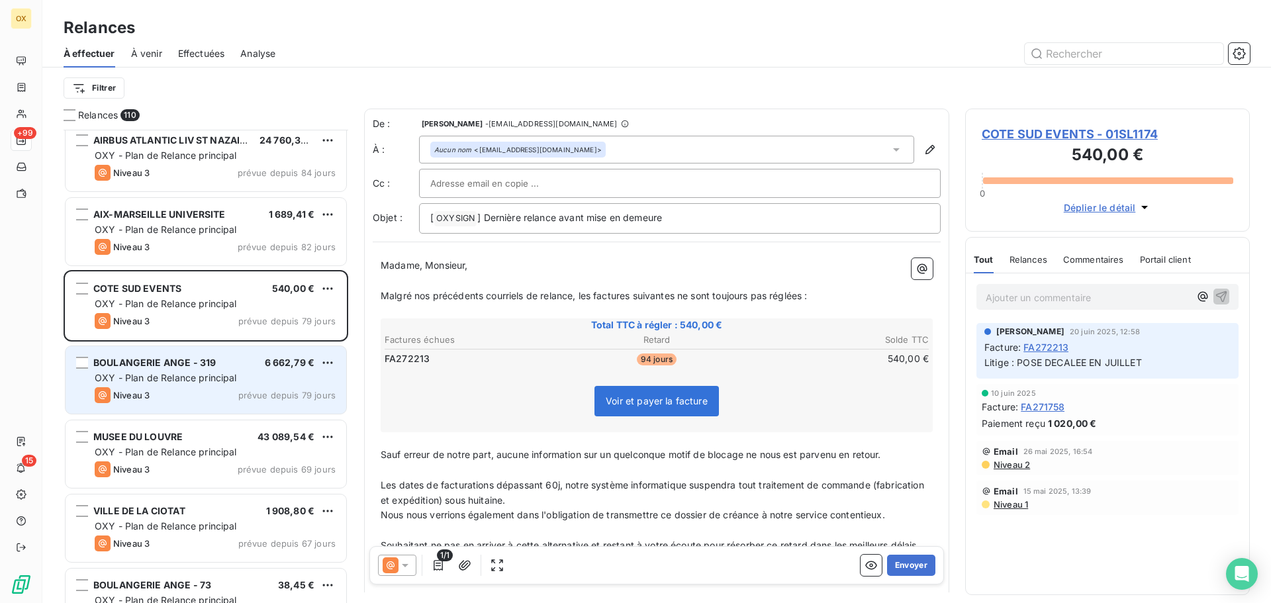
click at [200, 383] on span "OXY - Plan de Relance principal" at bounding box center [166, 377] width 142 height 11
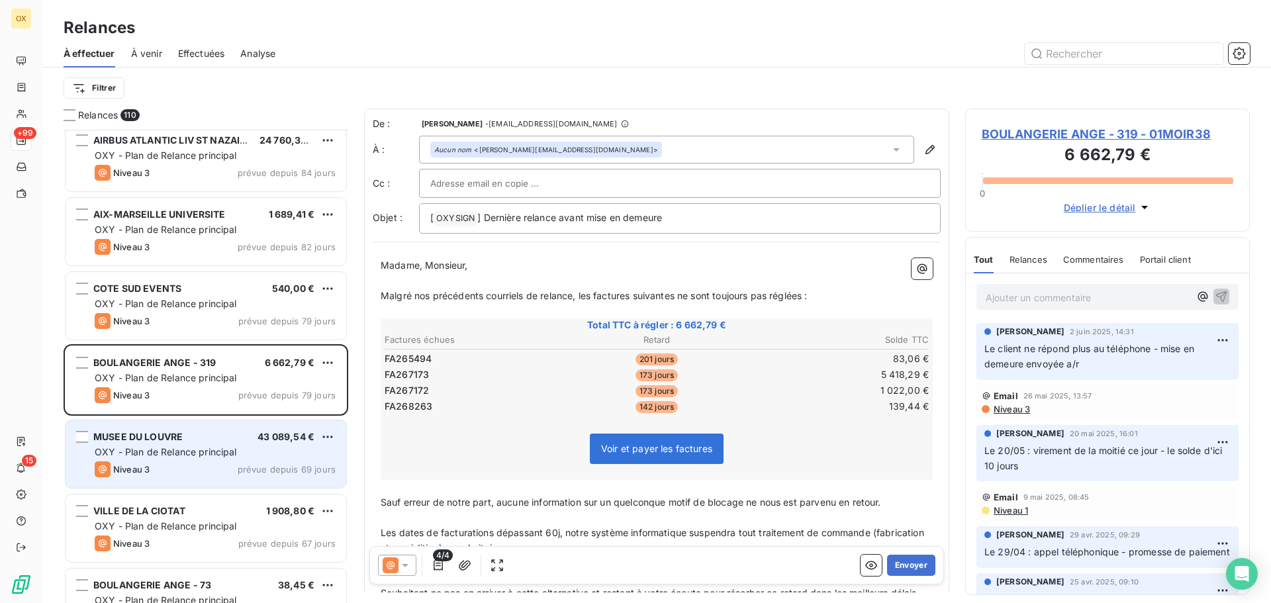
click at [201, 441] on div "MUSEE DU LOUVRE 43 089,54 €" at bounding box center [215, 437] width 241 height 12
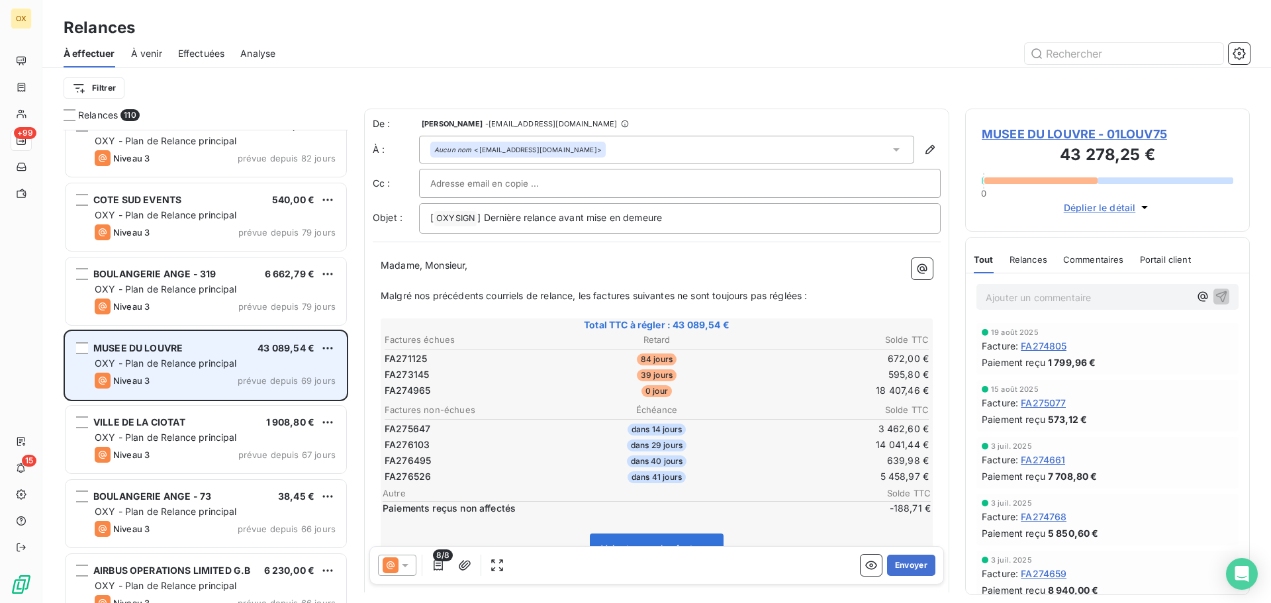
scroll to position [1920, 0]
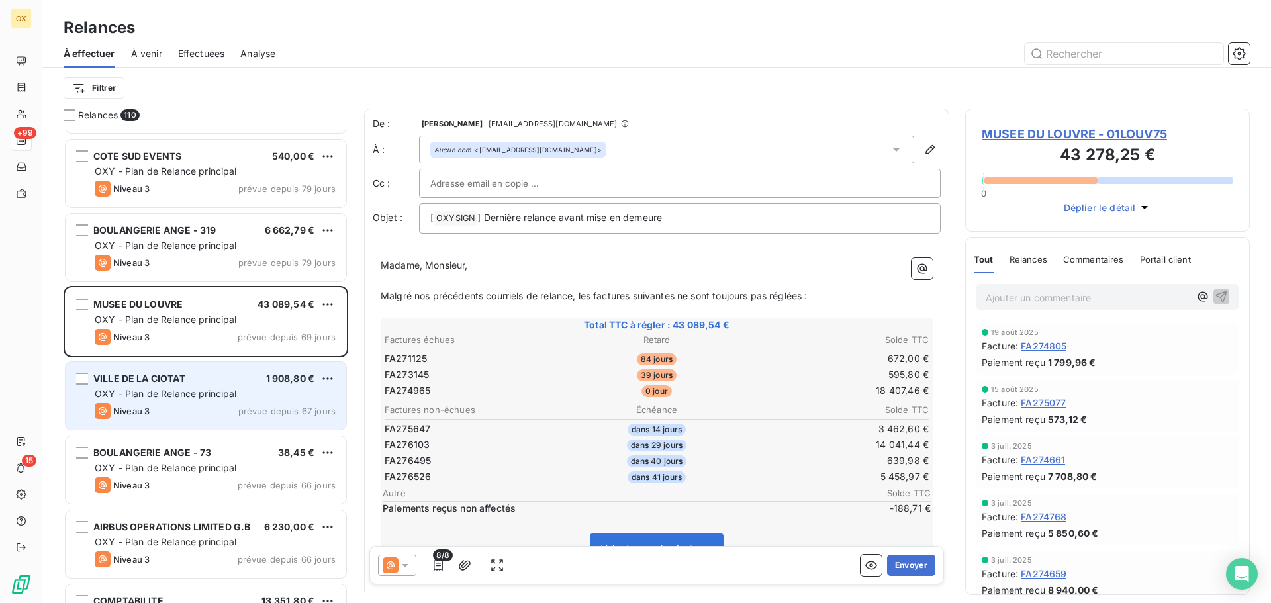
click at [225, 391] on span "OXY - Plan de Relance principal" at bounding box center [166, 393] width 142 height 11
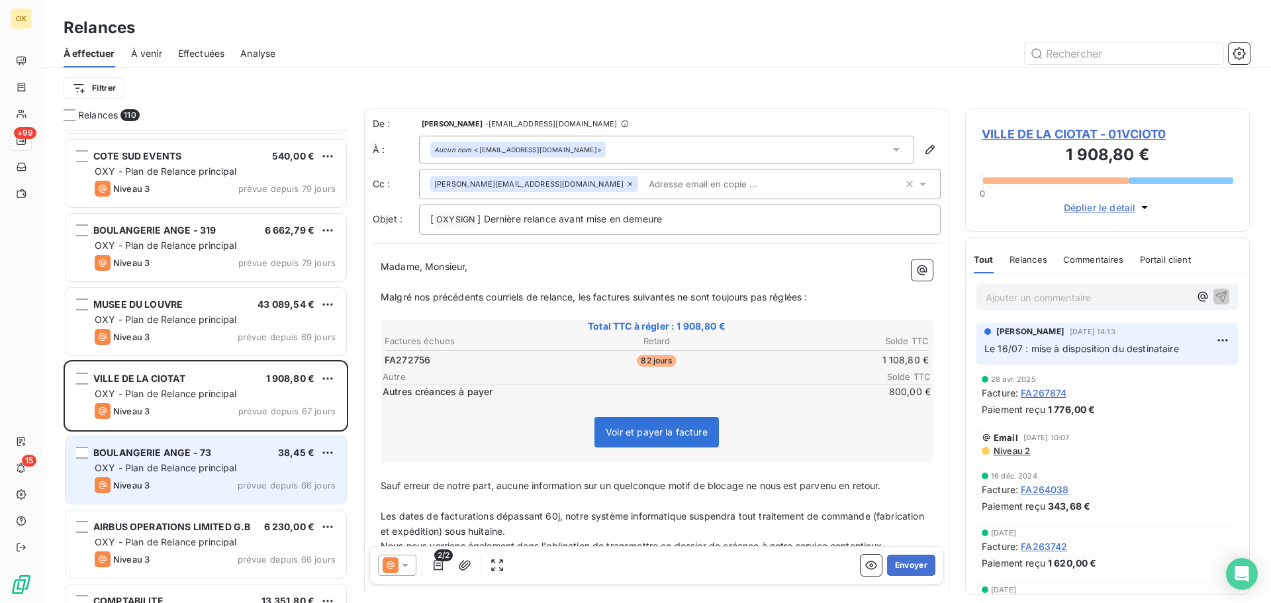
click at [222, 453] on div "BOULANGERIE ANGE - 73 38,45 €" at bounding box center [215, 453] width 241 height 12
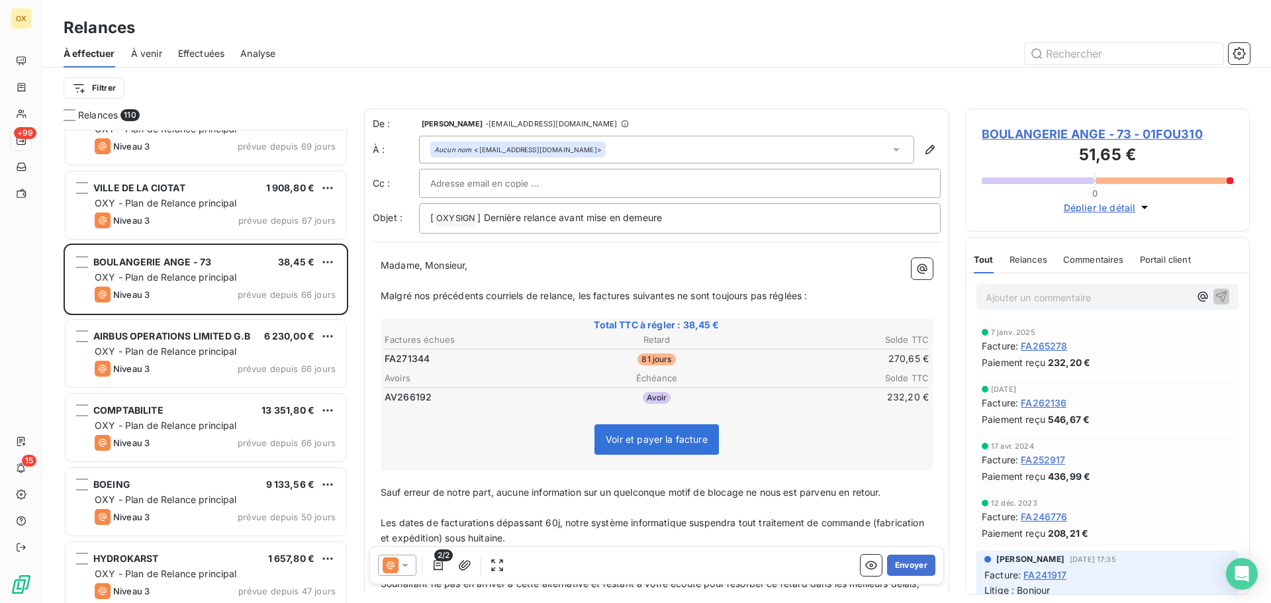
scroll to position [2119, 0]
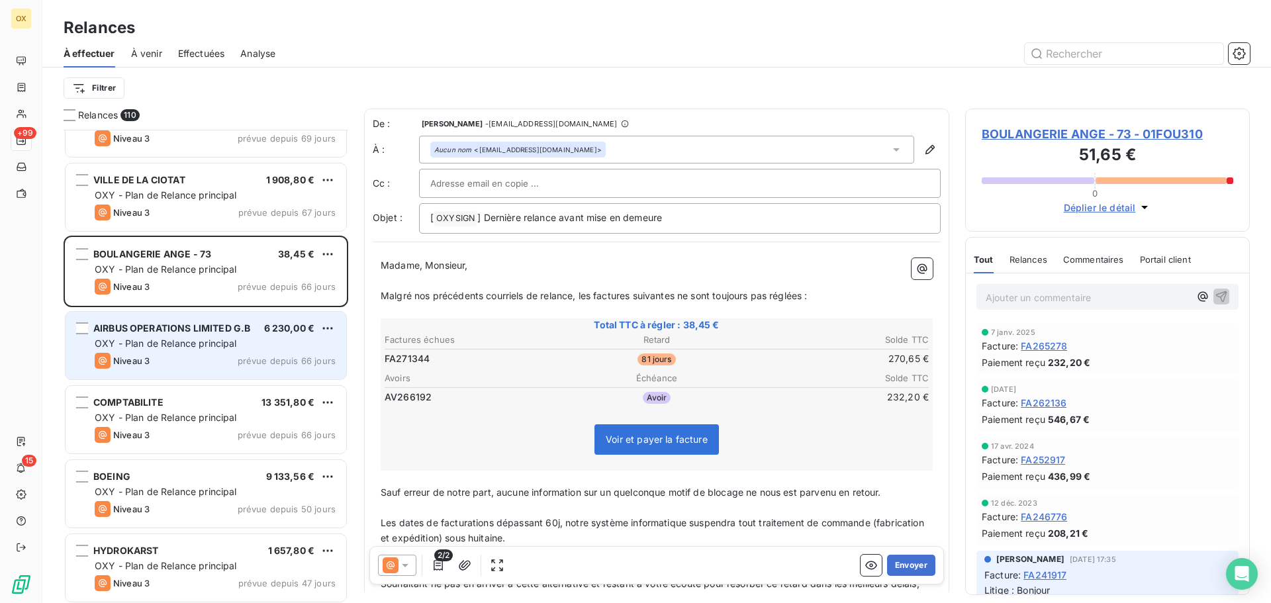
click at [205, 349] on div "OXY - Plan de Relance principal" at bounding box center [215, 343] width 241 height 13
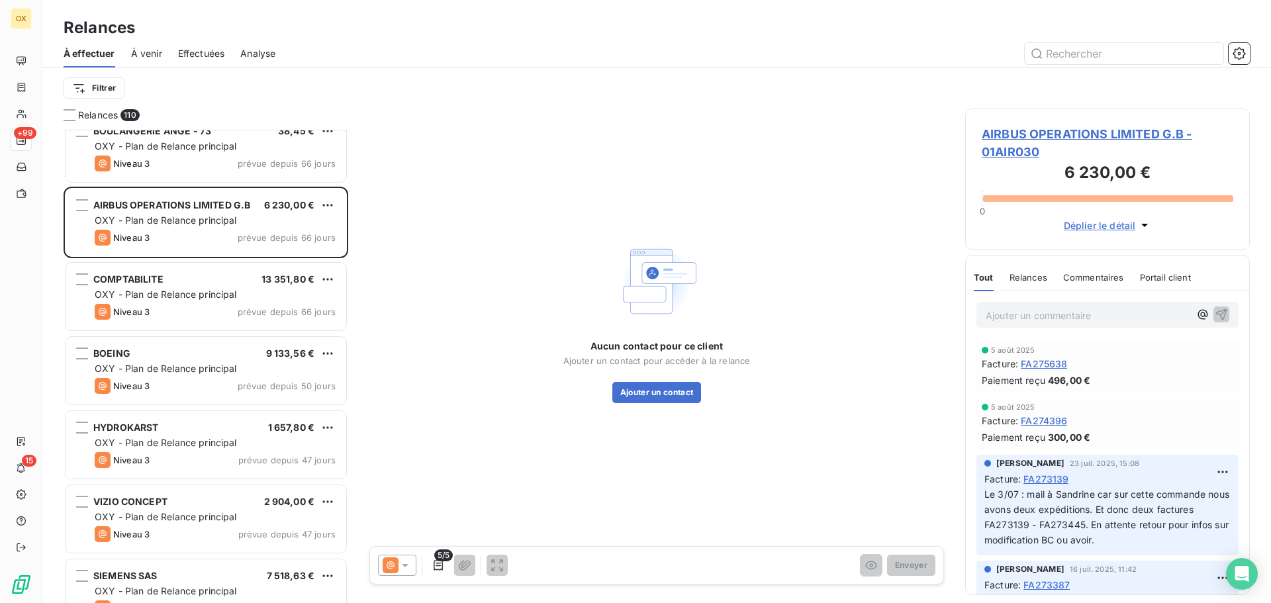
scroll to position [2251, 0]
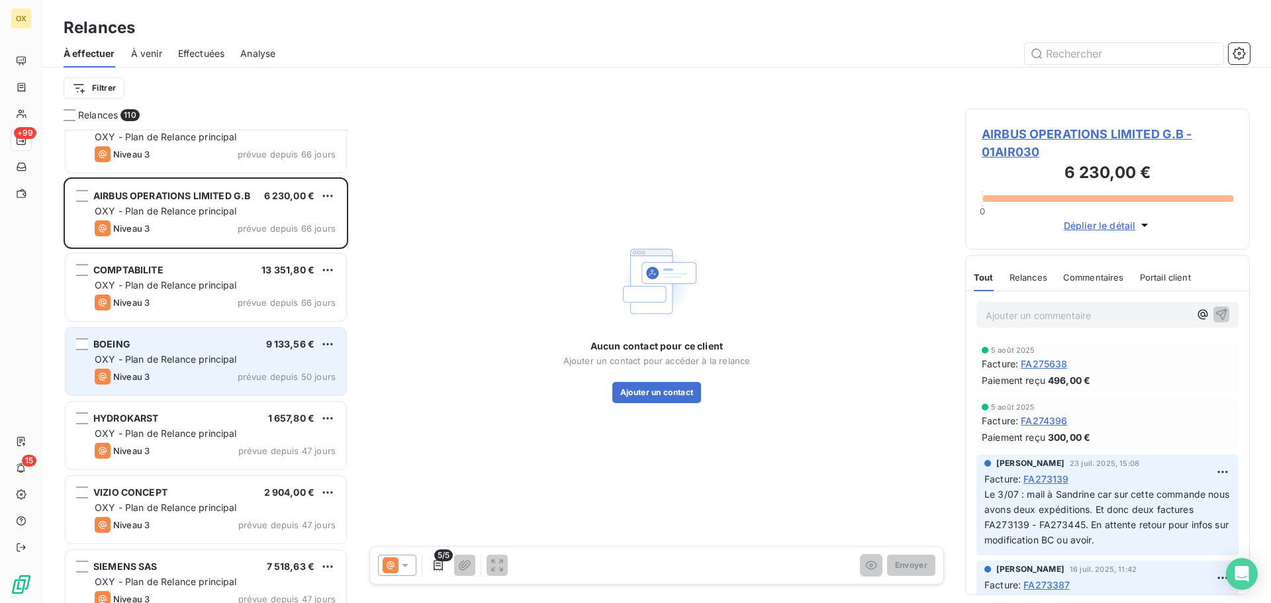
click at [167, 363] on span "OXY - Plan de Relance principal" at bounding box center [166, 358] width 142 height 11
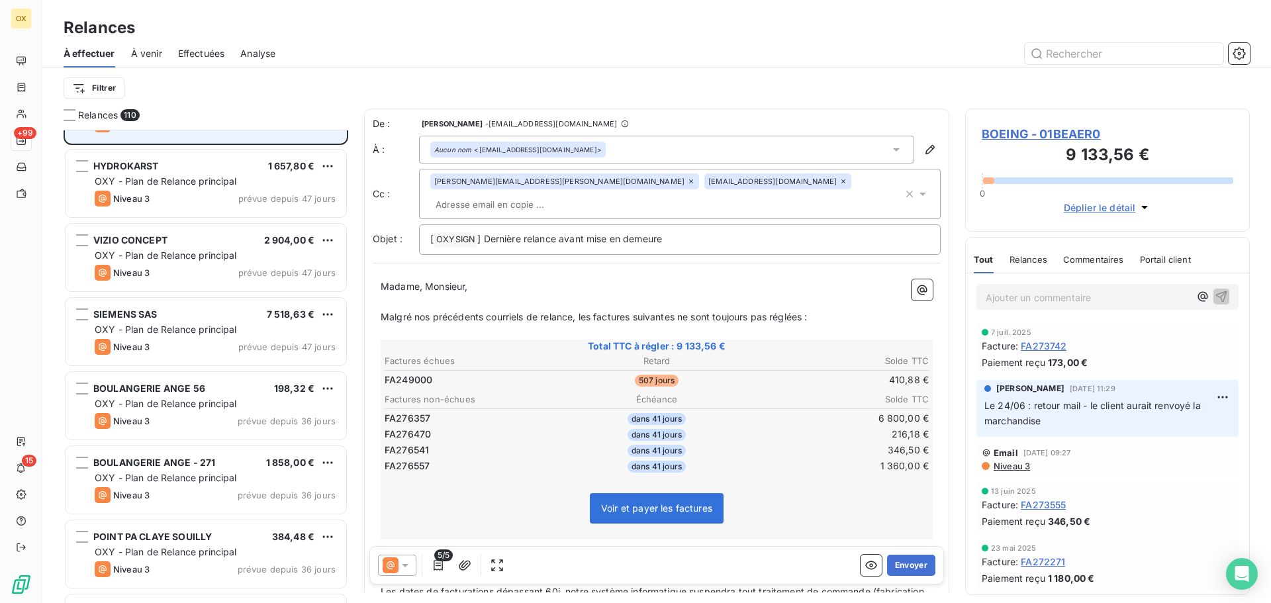
scroll to position [2516, 0]
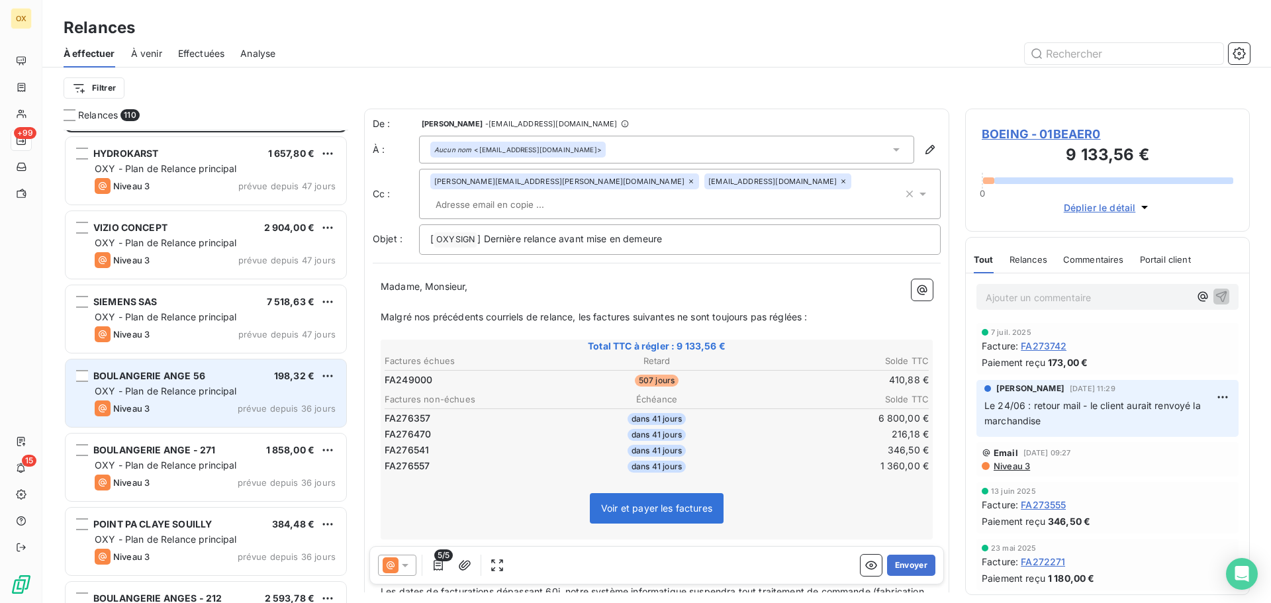
click at [176, 375] on span "BOULANGERIE ANGE 56" at bounding box center [149, 375] width 112 height 11
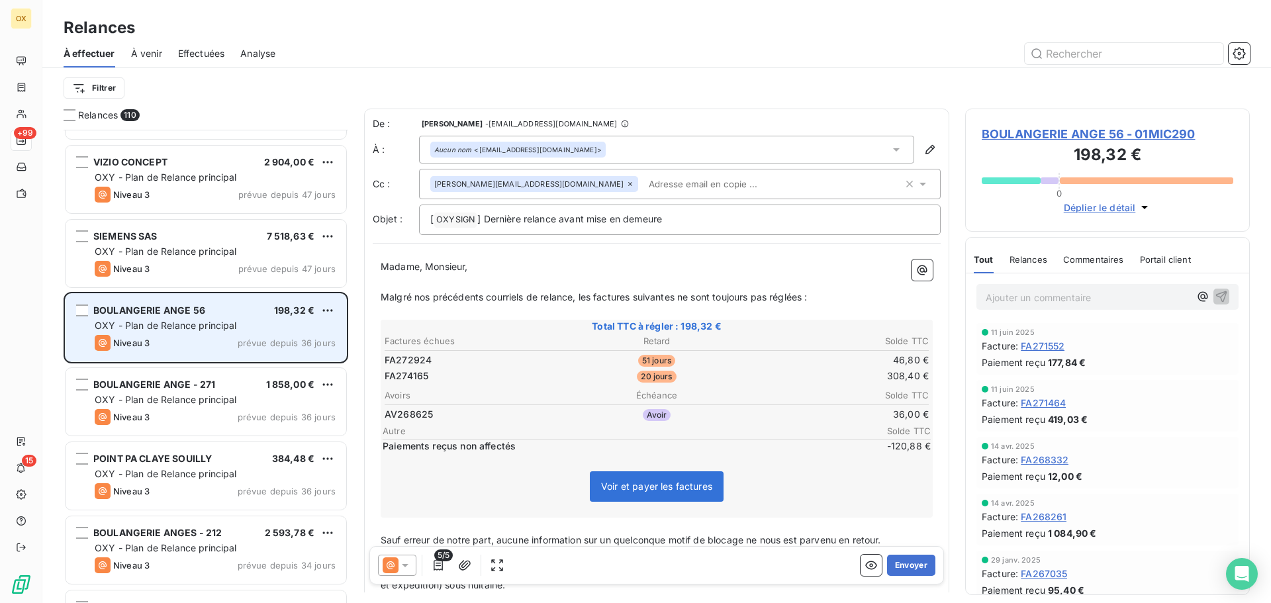
scroll to position [2582, 0]
click at [176, 375] on div "BOULANGERIE ANGE - 271 1 858,00 € OXY - Plan de Relance principal Niveau 3 prév…" at bounding box center [206, 401] width 281 height 68
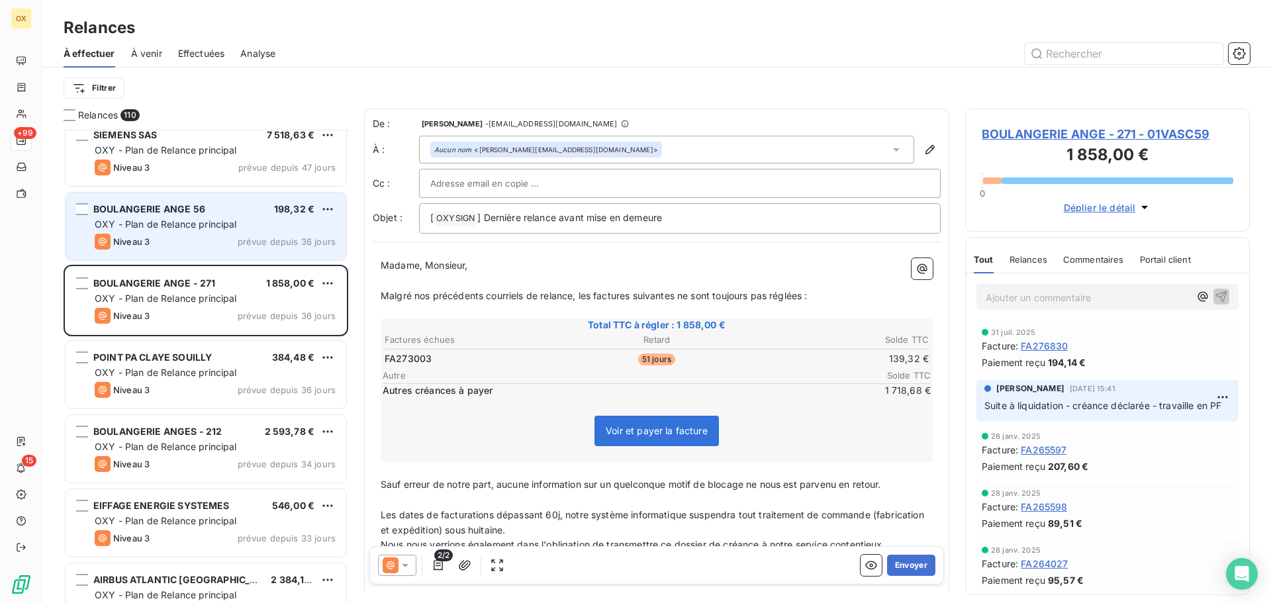
scroll to position [2715, 0]
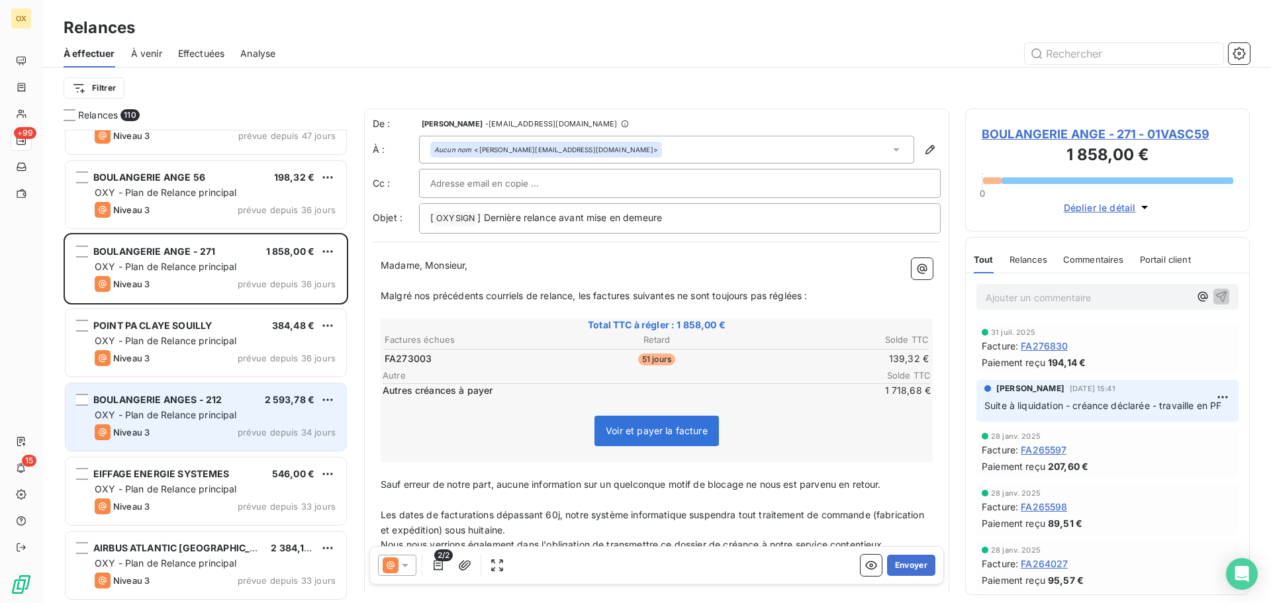
click at [184, 399] on span "BOULANGERIE ANGES - 212" at bounding box center [157, 399] width 128 height 11
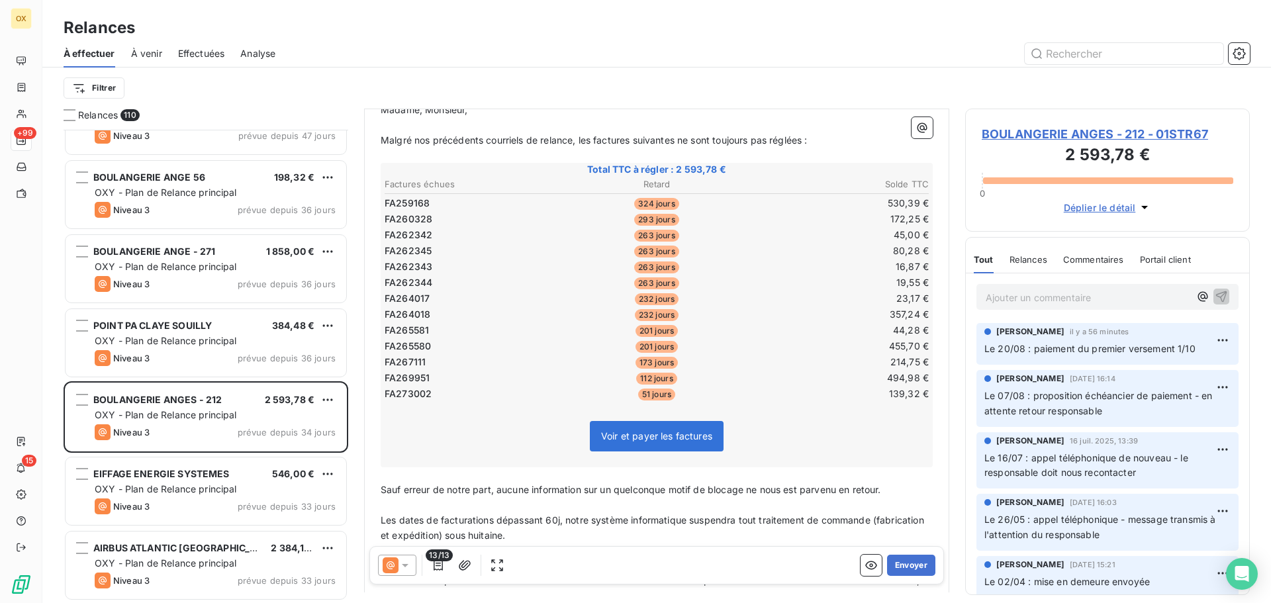
scroll to position [199, 0]
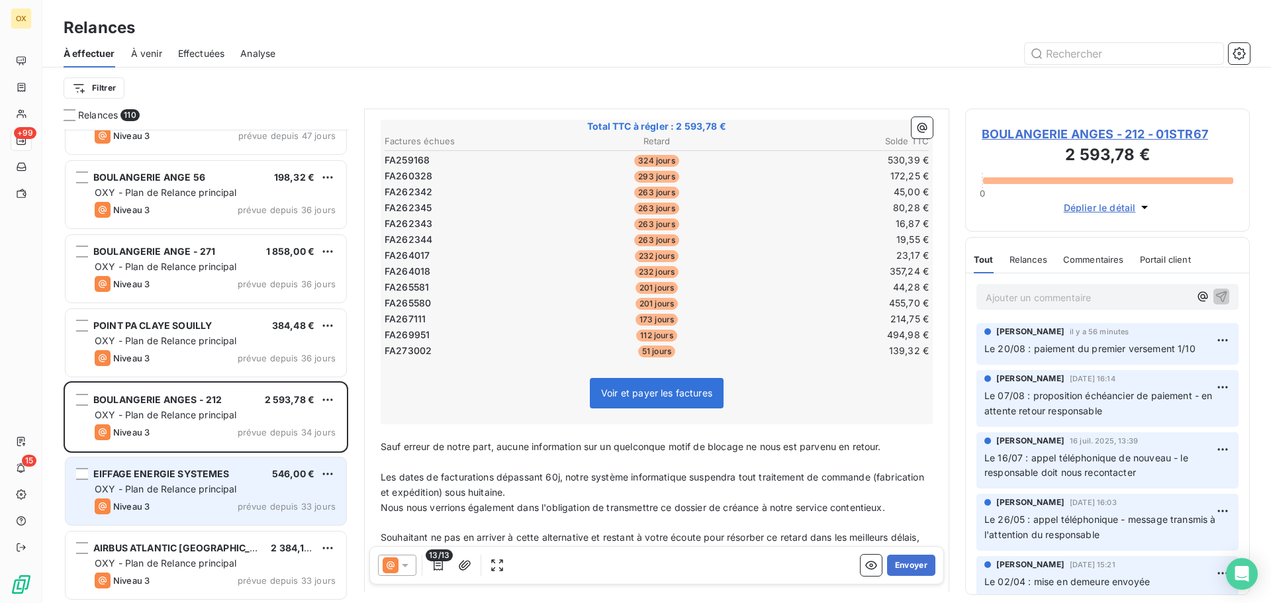
click at [214, 479] on span "EIFFAGE ENERGIE SYSTEMES" at bounding box center [161, 473] width 136 height 11
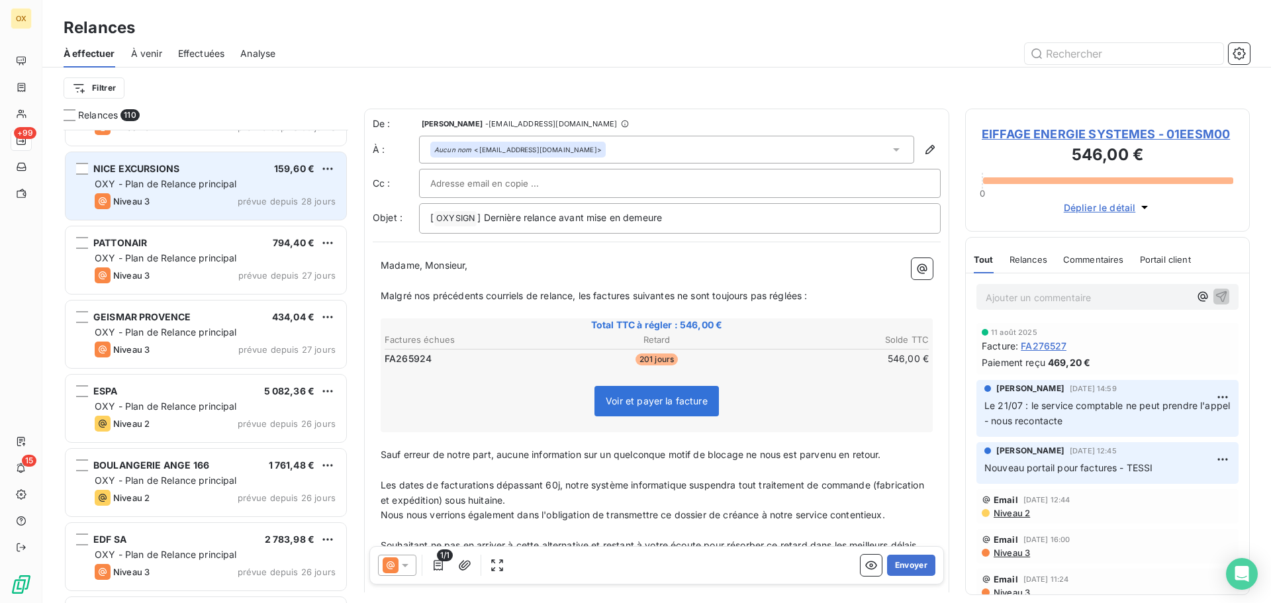
scroll to position [3178, 0]
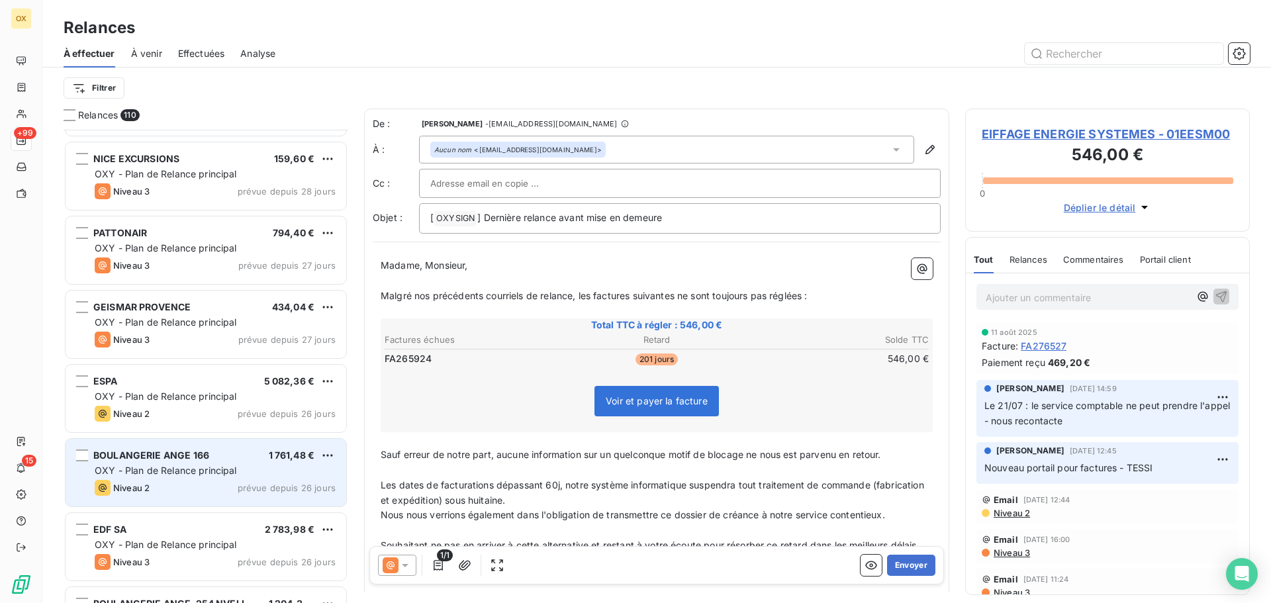
click at [213, 461] on div "BOULANGERIE ANGE 166 1 761,48 € OXY - Plan de Relance principal Niveau 2 prévue…" at bounding box center [206, 473] width 281 height 68
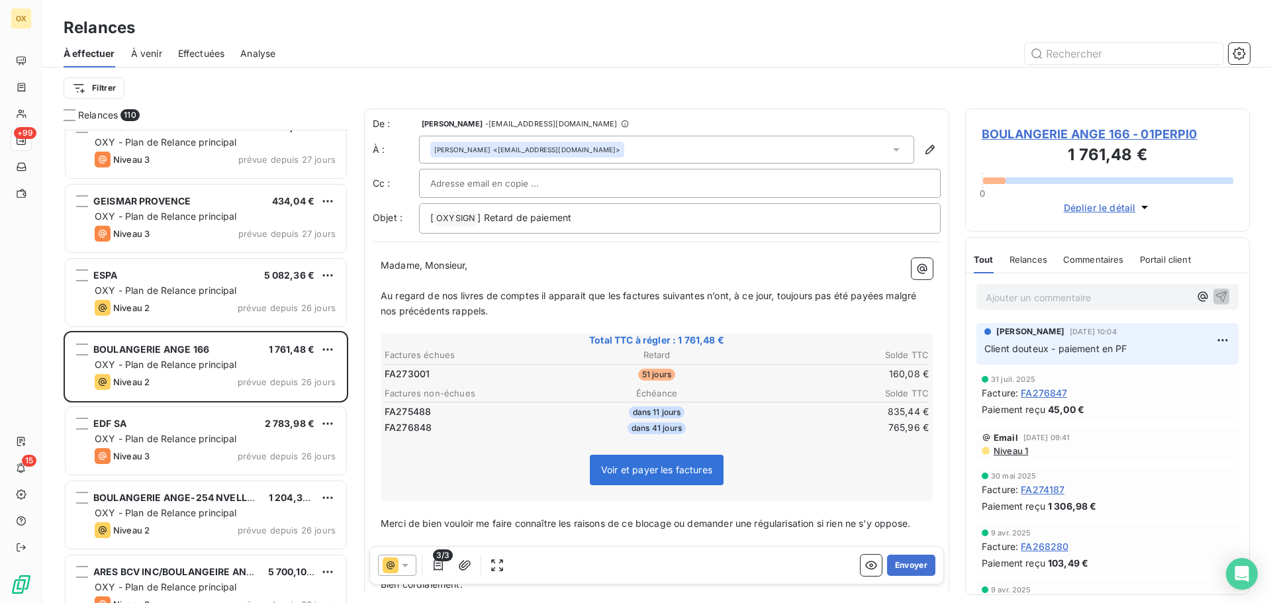
scroll to position [3310, 0]
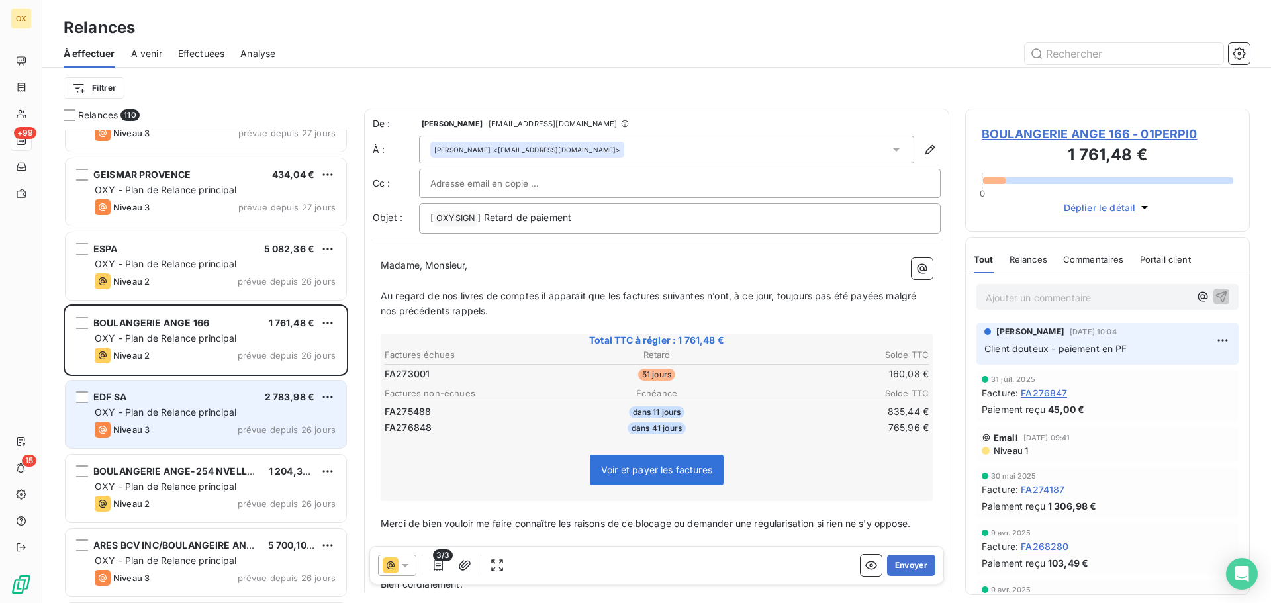
click at [216, 429] on div "Niveau 3 prévue depuis 26 jours" at bounding box center [215, 430] width 241 height 16
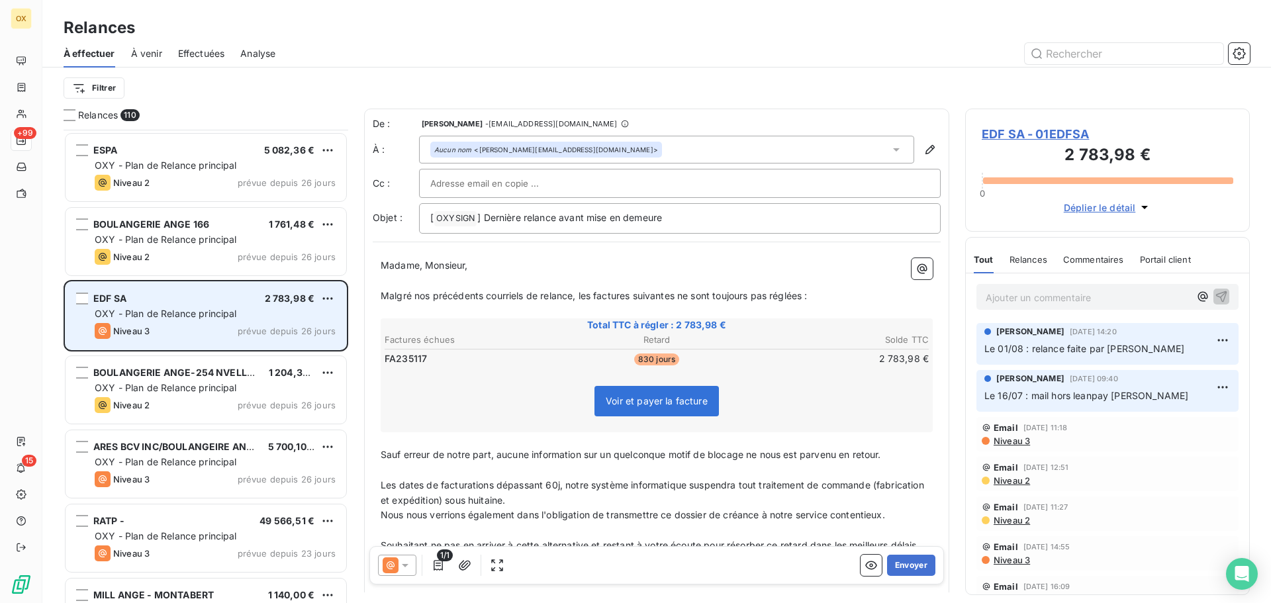
scroll to position [3443, 0]
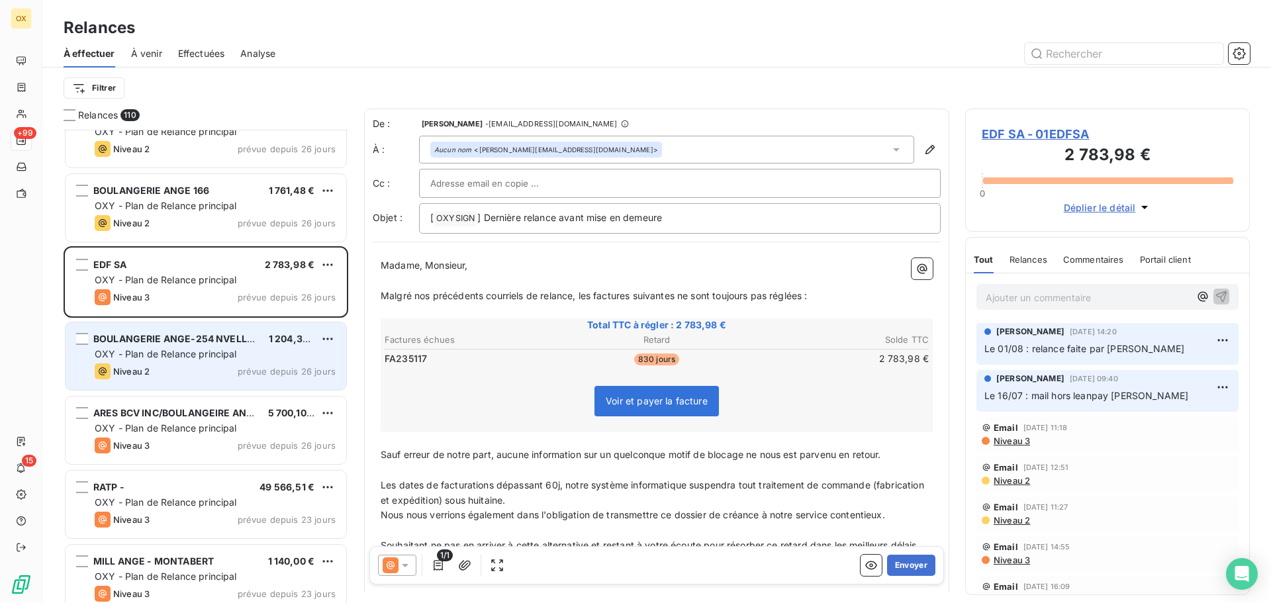
click at [223, 363] on div "Niveau 2 prévue depuis 26 jours" at bounding box center [215, 371] width 241 height 16
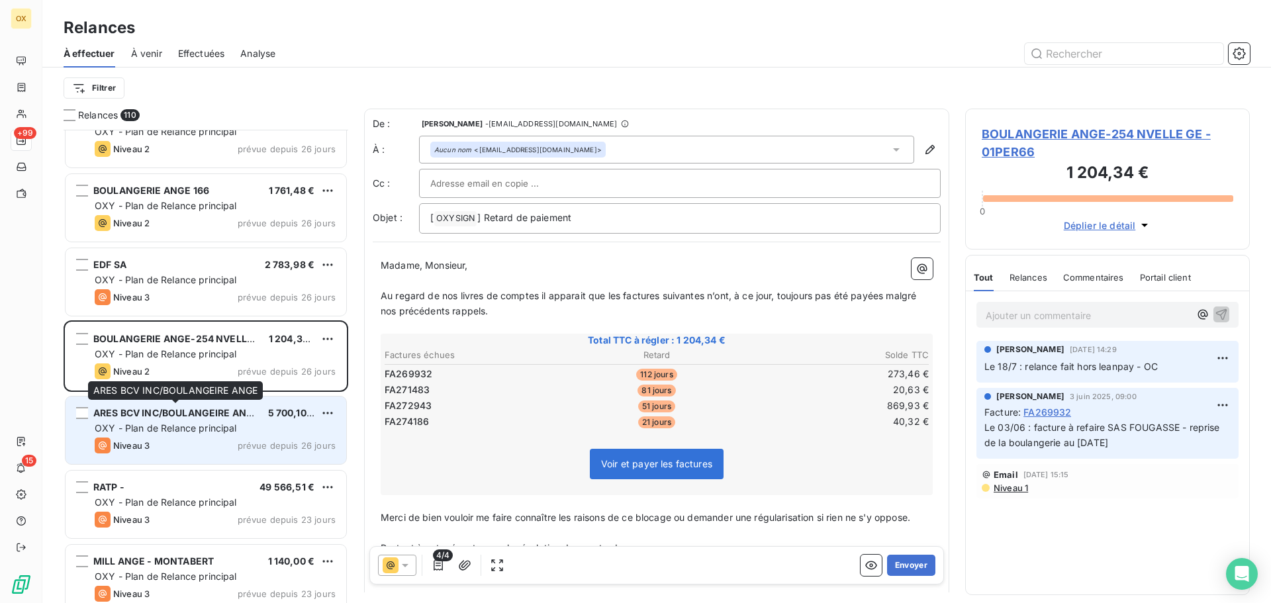
click at [210, 420] on div "ARES BCV INC/BOULANGEIRE ANGE" at bounding box center [175, 412] width 164 height 13
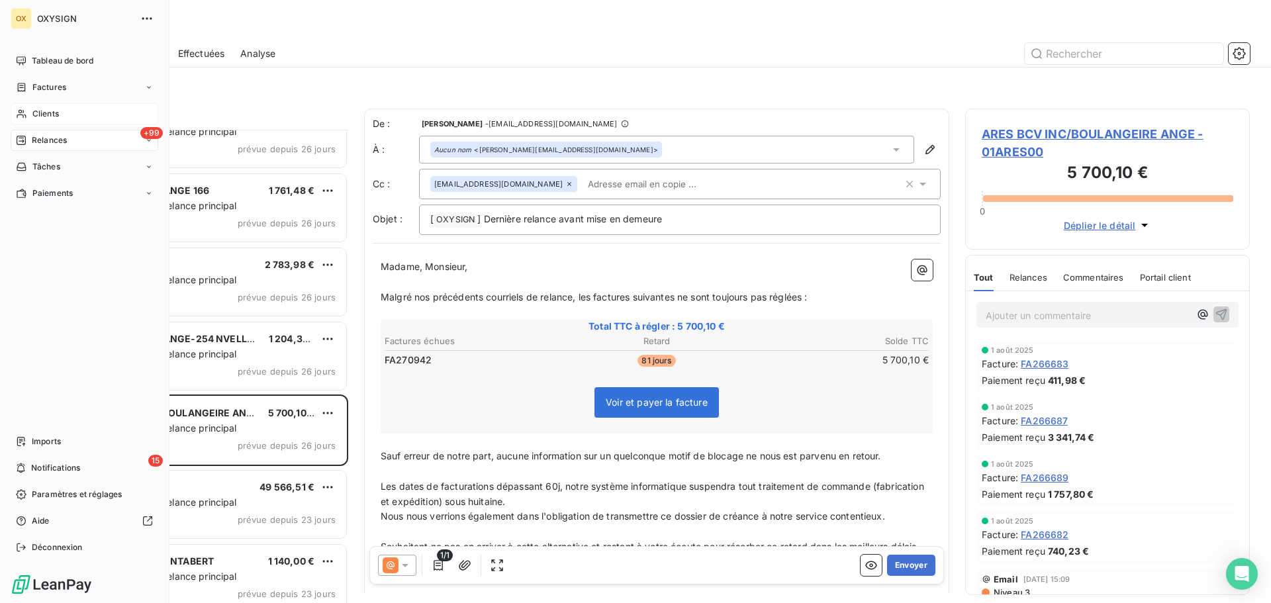
click at [56, 111] on span "Clients" at bounding box center [45, 114] width 26 height 12
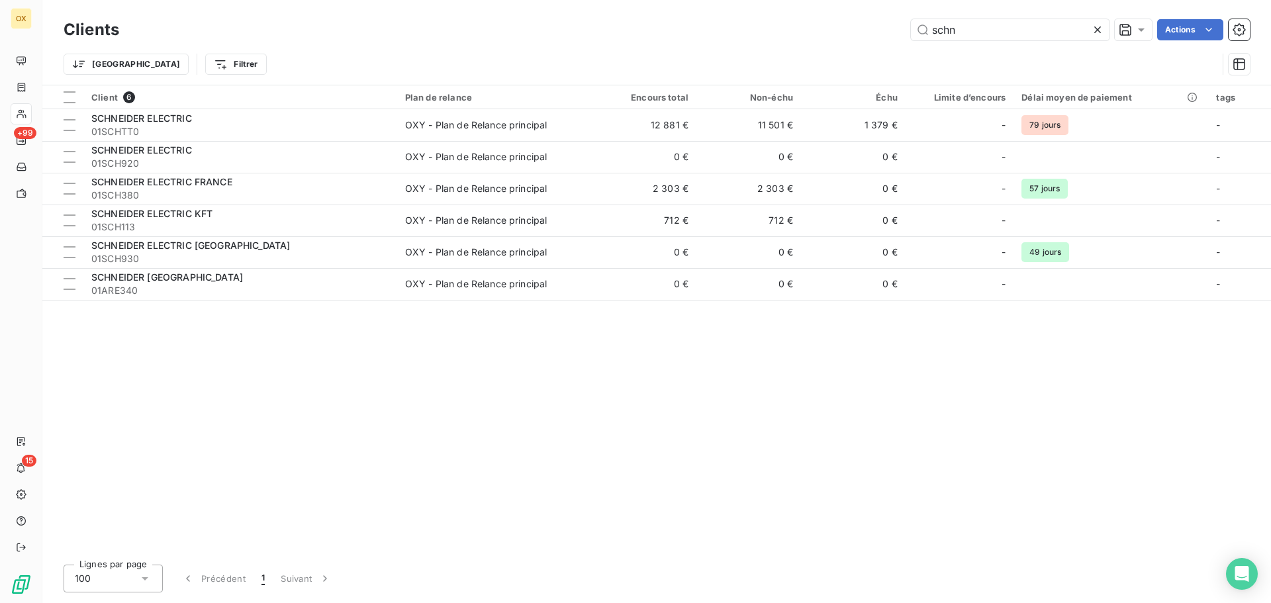
drag, startPoint x: 1037, startPoint y: 24, endPoint x: 846, endPoint y: 38, distance: 191.1
click at [857, 44] on div "Clients schn Actions Trier Filtrer" at bounding box center [657, 50] width 1186 height 69
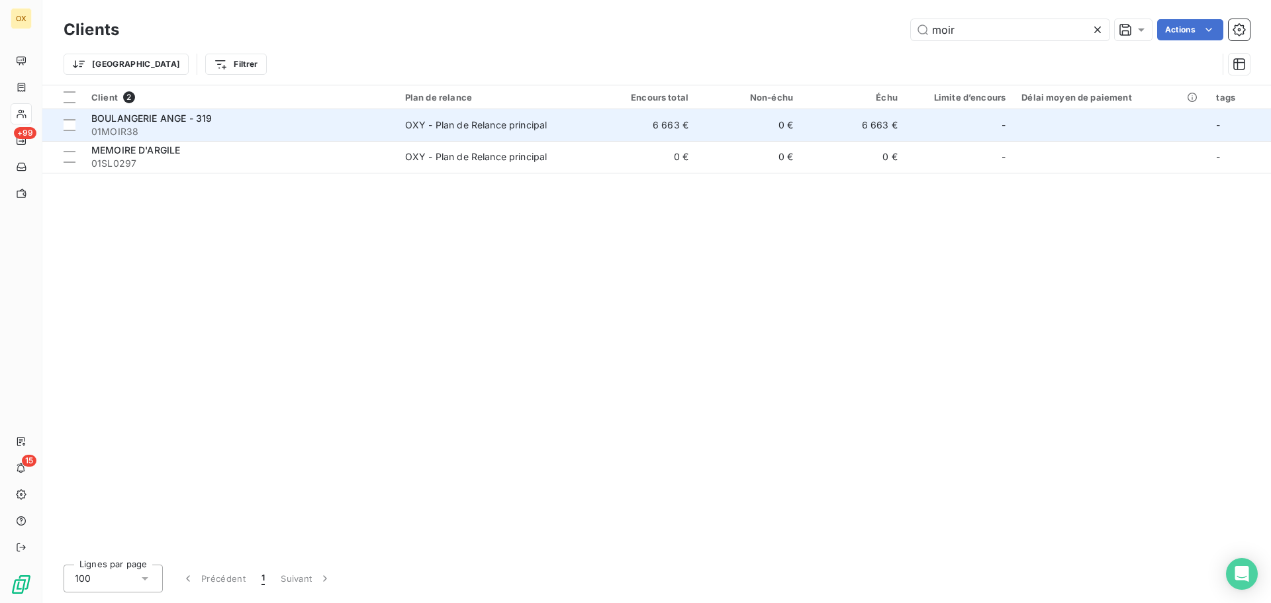
type input "moir"
click at [266, 121] on div "BOULANGERIE ANGE - 319" at bounding box center [240, 118] width 298 height 13
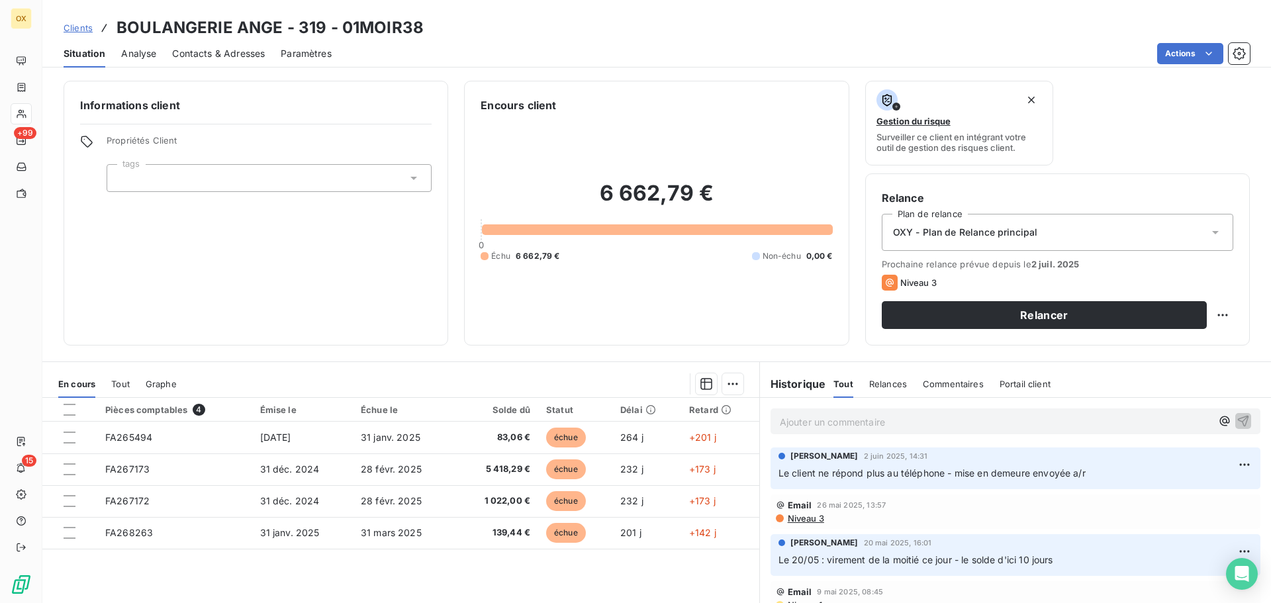
click at [235, 55] on span "Contacts & Adresses" at bounding box center [218, 53] width 93 height 13
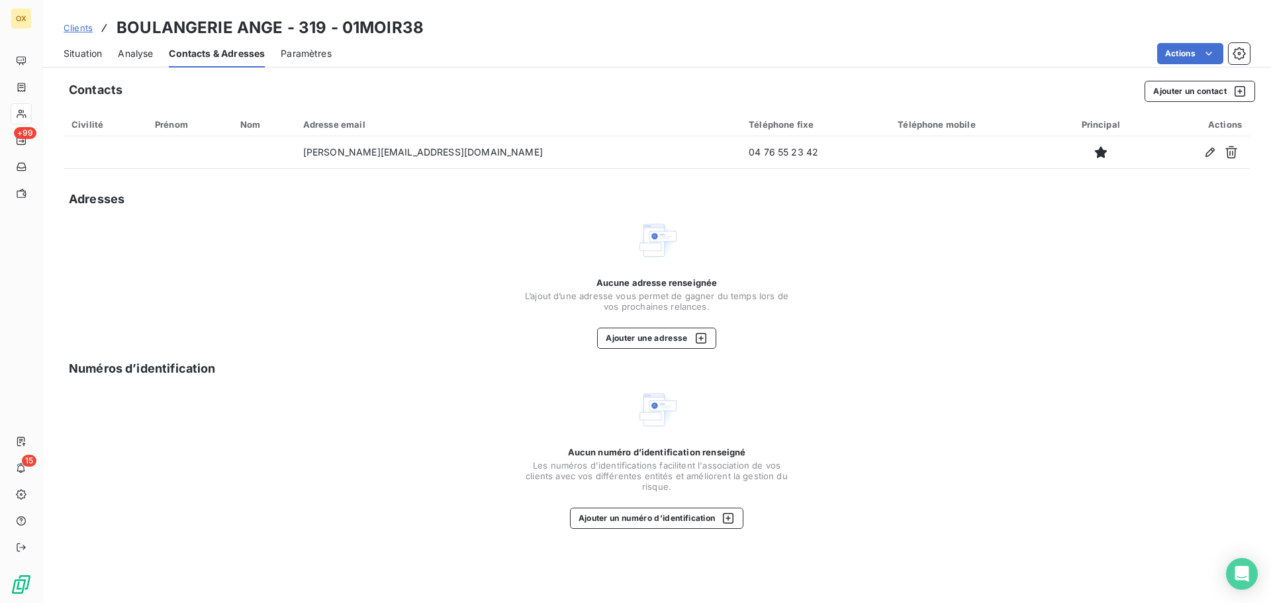
click at [90, 48] on span "Situation" at bounding box center [83, 53] width 38 height 13
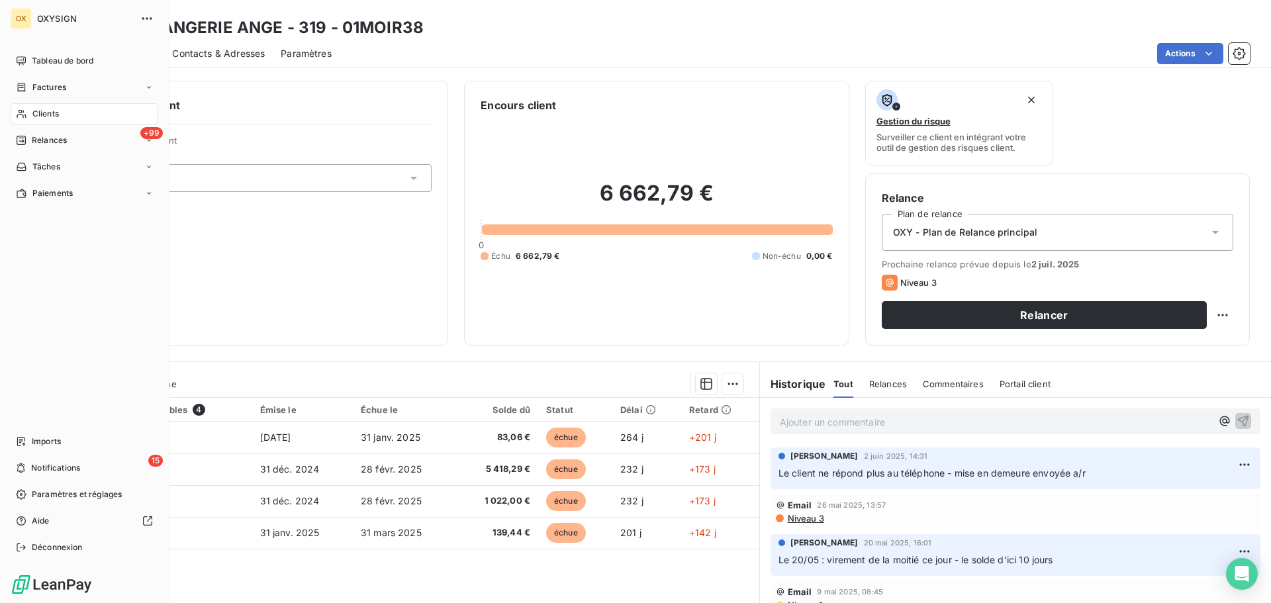
drag, startPoint x: 35, startPoint y: 142, endPoint x: 165, endPoint y: 192, distance: 139.8
click at [35, 142] on span "Relances" at bounding box center [49, 140] width 35 height 12
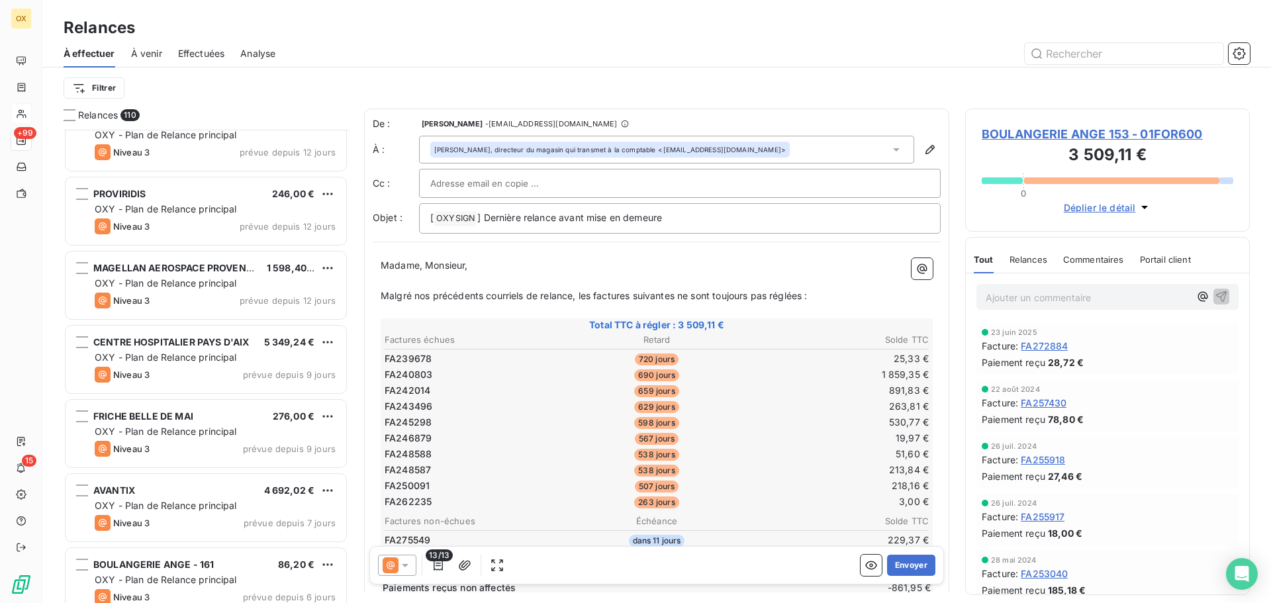
scroll to position [5230, 0]
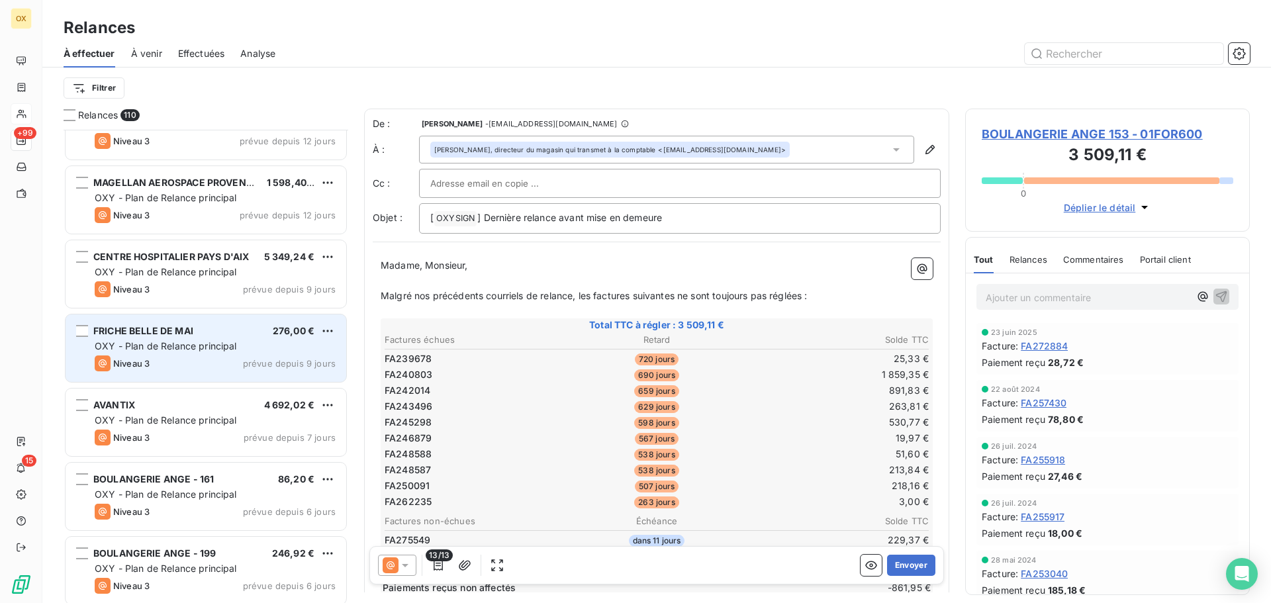
click at [191, 359] on div "Niveau 3 prévue depuis 9 jours" at bounding box center [215, 363] width 241 height 16
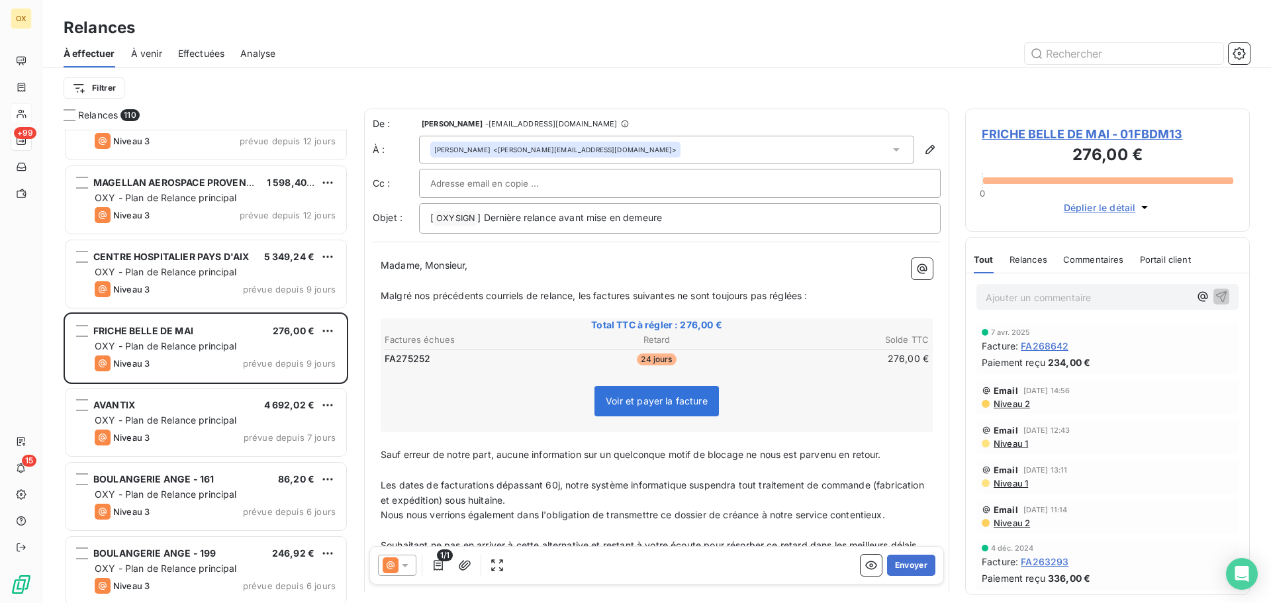
click at [403, 559] on icon at bounding box center [404, 565] width 13 height 13
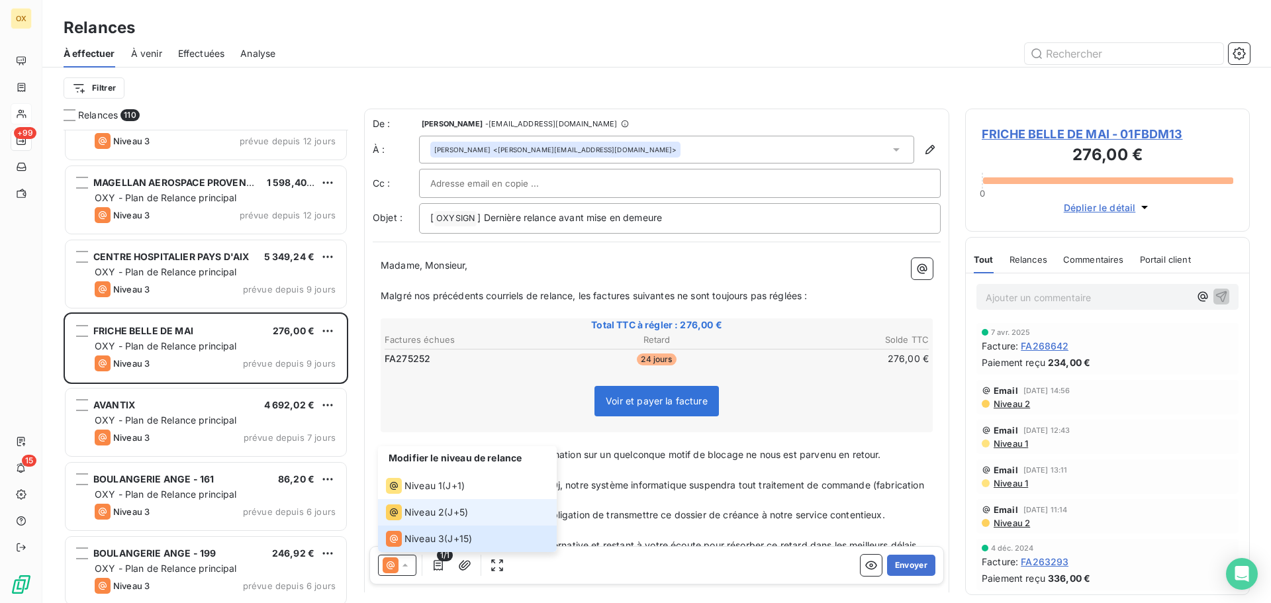
click at [417, 516] on span "Niveau 2" at bounding box center [424, 512] width 40 height 13
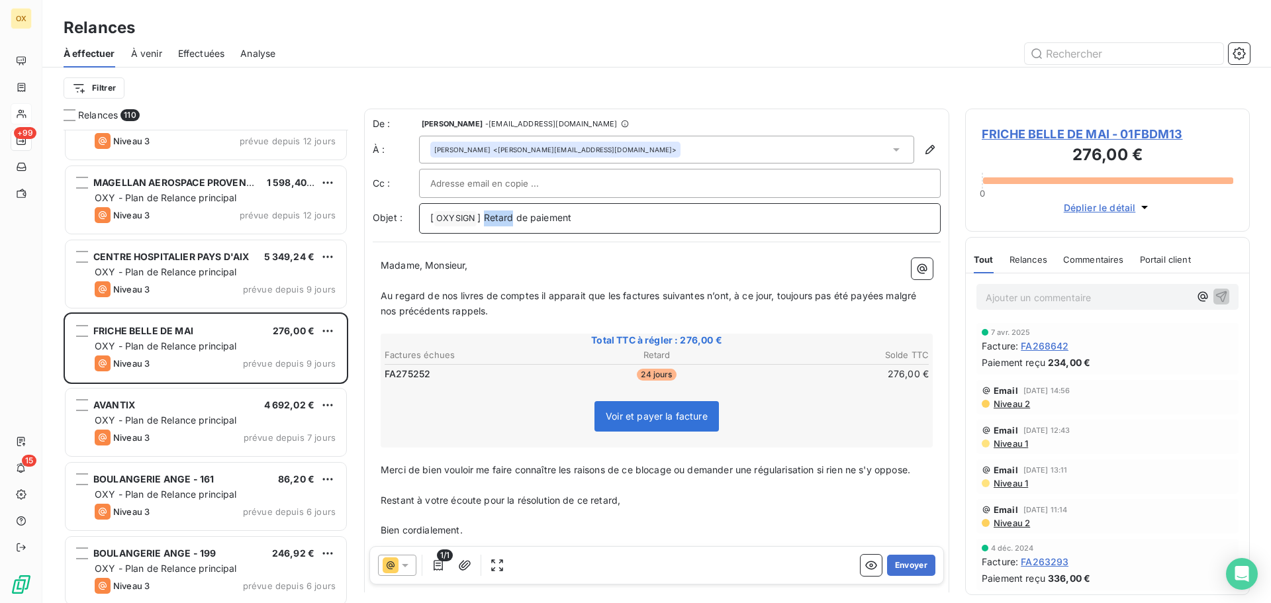
drag, startPoint x: 510, startPoint y: 213, endPoint x: 485, endPoint y: 216, distance: 25.3
click at [485, 216] on span "] Retard de paiement" at bounding box center [524, 217] width 94 height 11
drag, startPoint x: 476, startPoint y: 265, endPoint x: 427, endPoint y: 268, distance: 49.1
click at [427, 268] on p "Madame, Monsieur," at bounding box center [657, 265] width 552 height 15
click at [620, 294] on span "Au regard de nos livres de comptes il apparait que les factures suivantes n’ont…" at bounding box center [650, 303] width 538 height 26
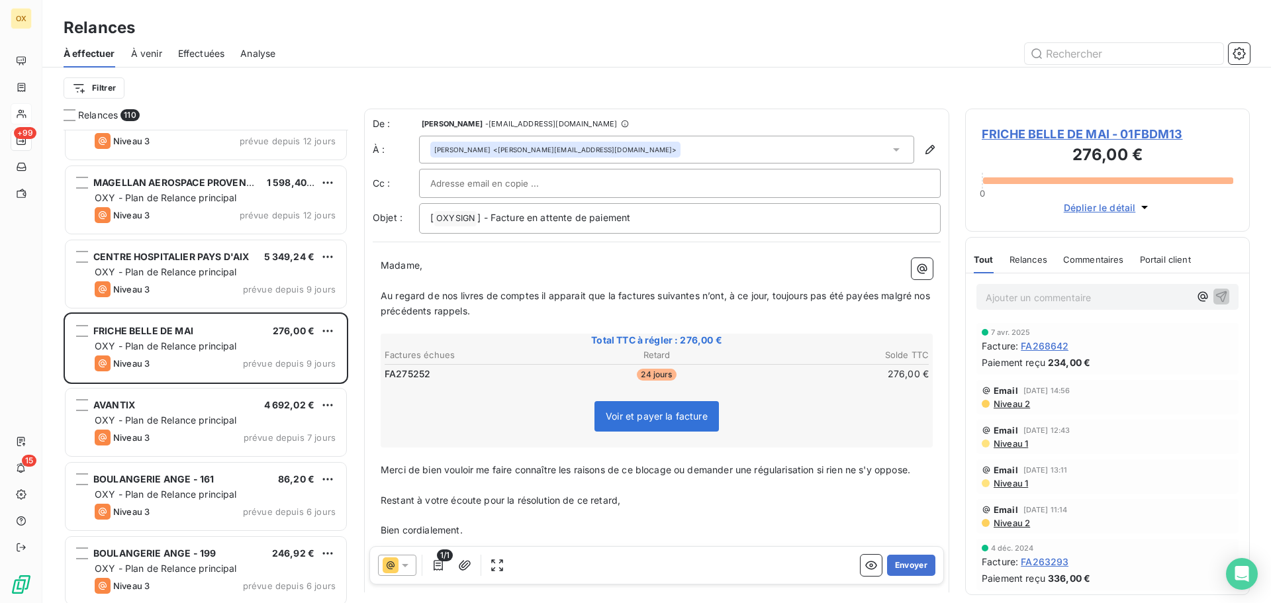
click at [655, 301] on p "Au regard de nos livres de comptes il apparait que la factures suivantes n’ont,…" at bounding box center [657, 304] width 552 height 30
click at [694, 291] on span "Au regard de nos livres de comptes il apparait que la facture suivantes n’ont, …" at bounding box center [654, 303] width 547 height 26
click at [715, 289] on p "Au regard de nos livres de comptes il apparait que la facture suivante n’ont, à…" at bounding box center [657, 304] width 552 height 30
click at [858, 298] on span "Au regard de nos livres de comptes il apparait que la facture suivante n’a, à c…" at bounding box center [648, 303] width 534 height 26
click at [863, 296] on span "Au regard de nos livres de comptes il apparait que la facture suivante n’a, à c…" at bounding box center [648, 303] width 534 height 26
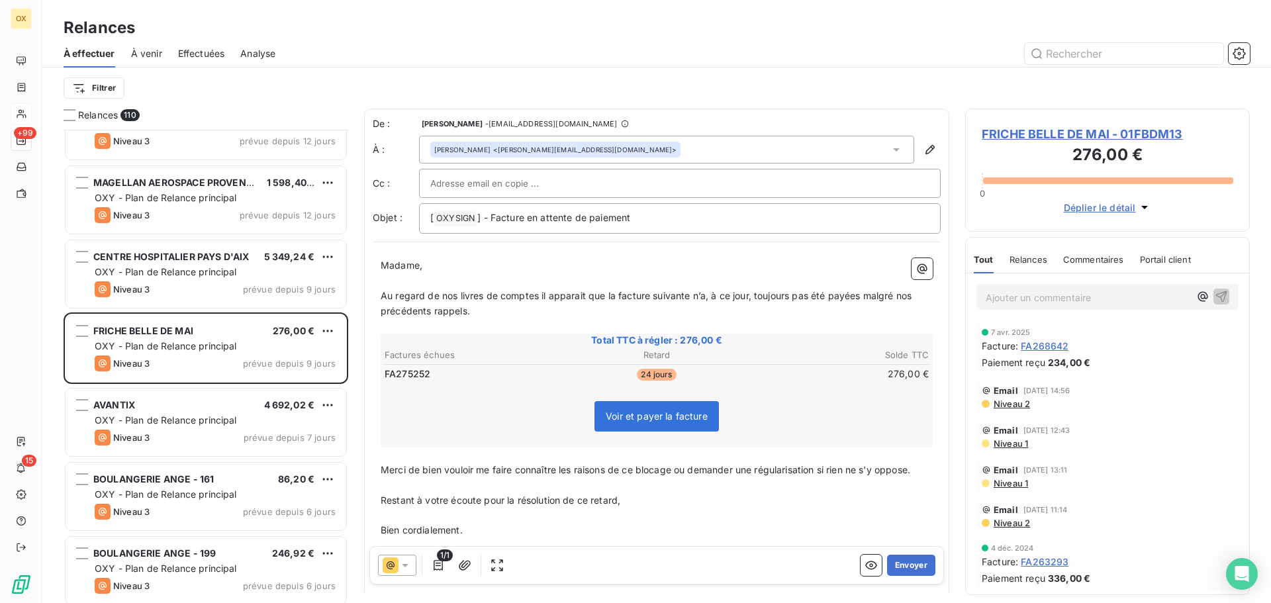
click at [410, 563] on icon at bounding box center [404, 565] width 13 height 13
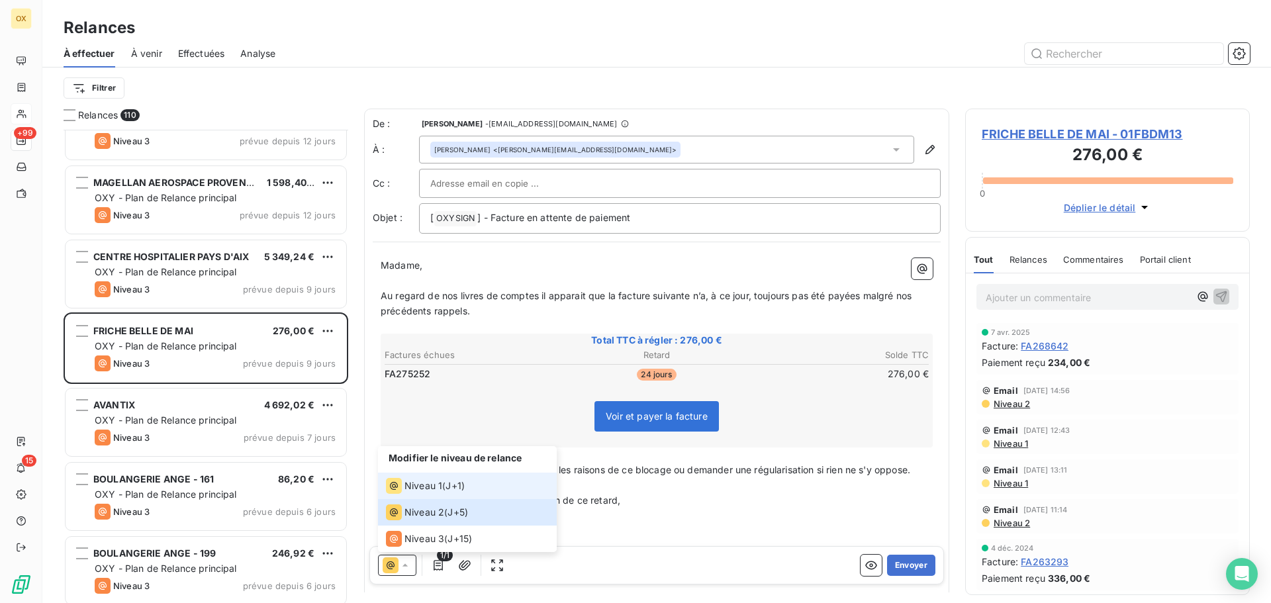
click at [426, 479] on div "Niveau 1" at bounding box center [414, 486] width 56 height 16
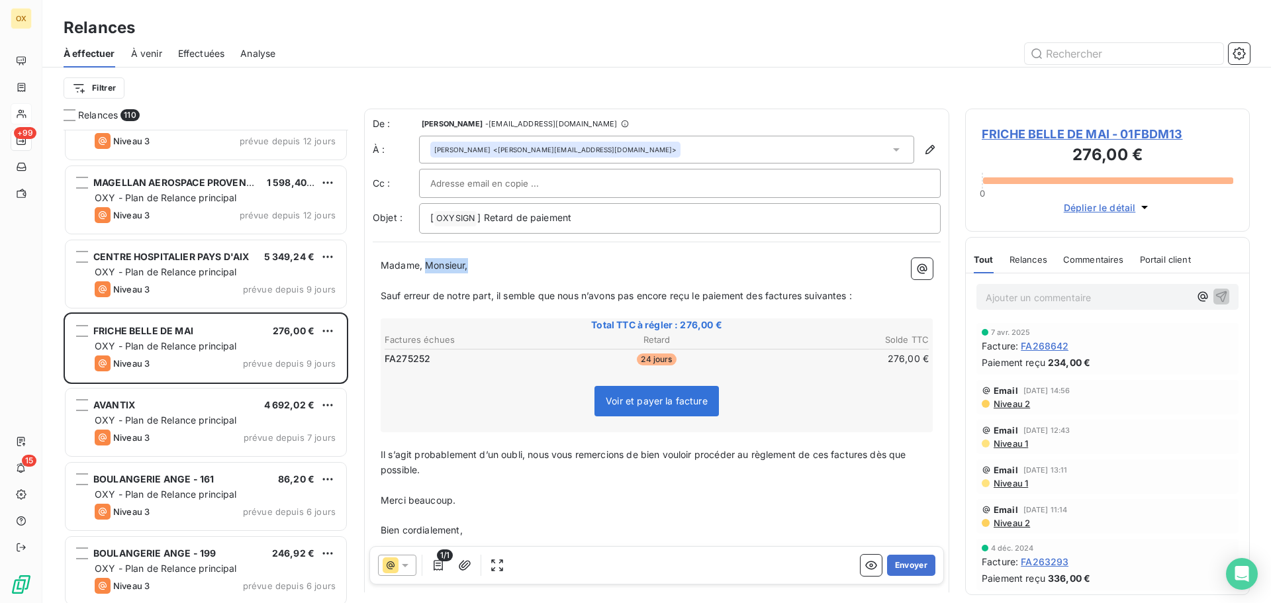
drag, startPoint x: 482, startPoint y: 267, endPoint x: 426, endPoint y: 272, distance: 56.5
click at [426, 272] on p "Madame, Monsieur," at bounding box center [657, 265] width 552 height 15
drag, startPoint x: 766, startPoint y: 295, endPoint x: 800, endPoint y: 291, distance: 34.1
click at [765, 295] on span "Sauf erreur de notre part, il semble que nous n’avons pas encore reçu le paieme…" at bounding box center [616, 295] width 471 height 11
click at [811, 294] on span "Sauf erreur de notre part, il semble que nous n’avons pas encore reçu le paieme…" at bounding box center [619, 295] width 477 height 11
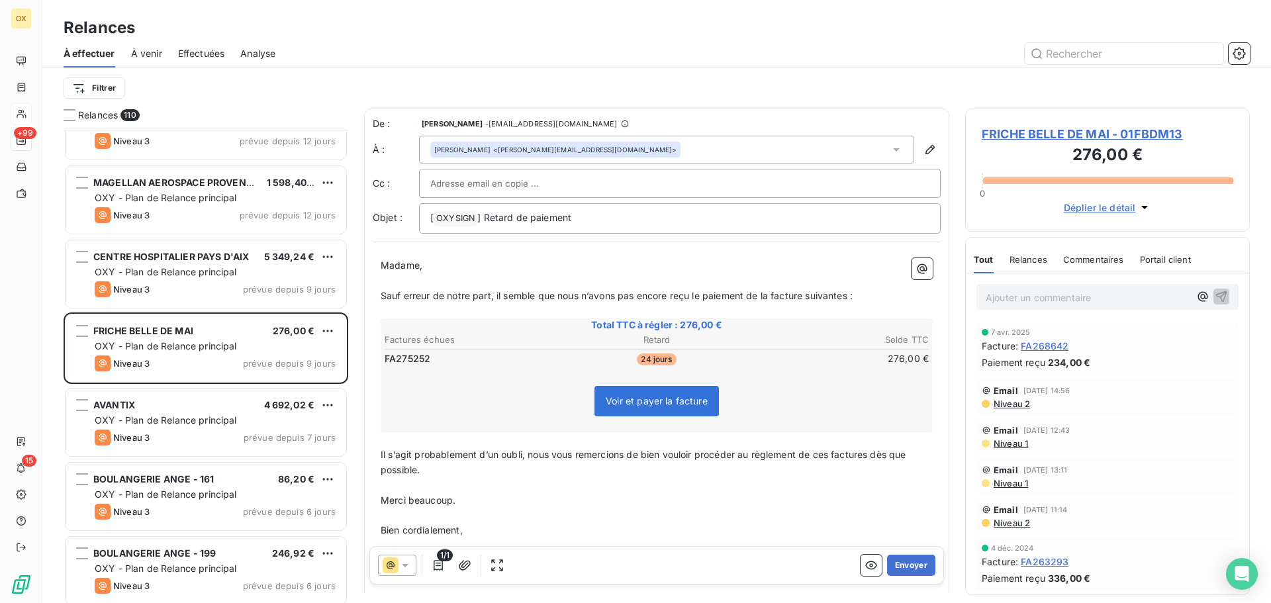
click at [852, 297] on span "Sauf erreur de notre part, il semble que nous n’avons pas encore reçu le paieme…" at bounding box center [617, 295] width 472 height 11
click at [871, 453] on span "Il s’agit probablement d’un oubli, nous vous remercions de bien vouloir procéde…" at bounding box center [645, 462] width 528 height 26
click at [833, 452] on span "Il s’agit probablement d’un oubli, nous vous remercions de bien vouloir procéde…" at bounding box center [643, 462] width 524 height 26
click at [913, 563] on button "Envoyer" at bounding box center [911, 565] width 48 height 21
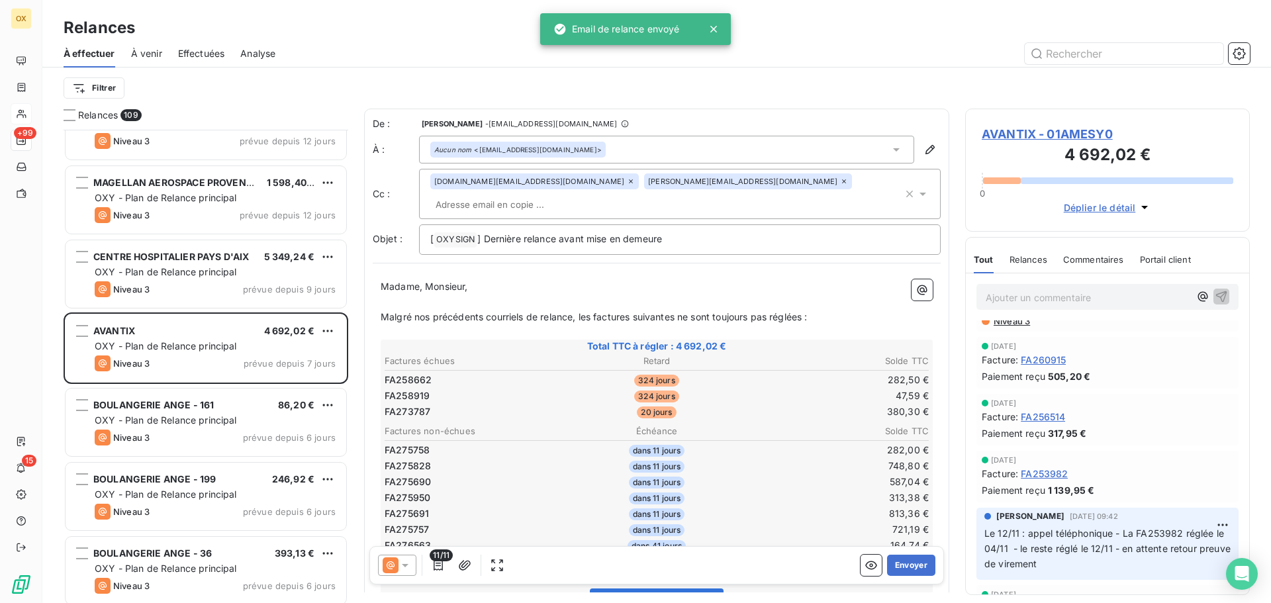
scroll to position [3442, 0]
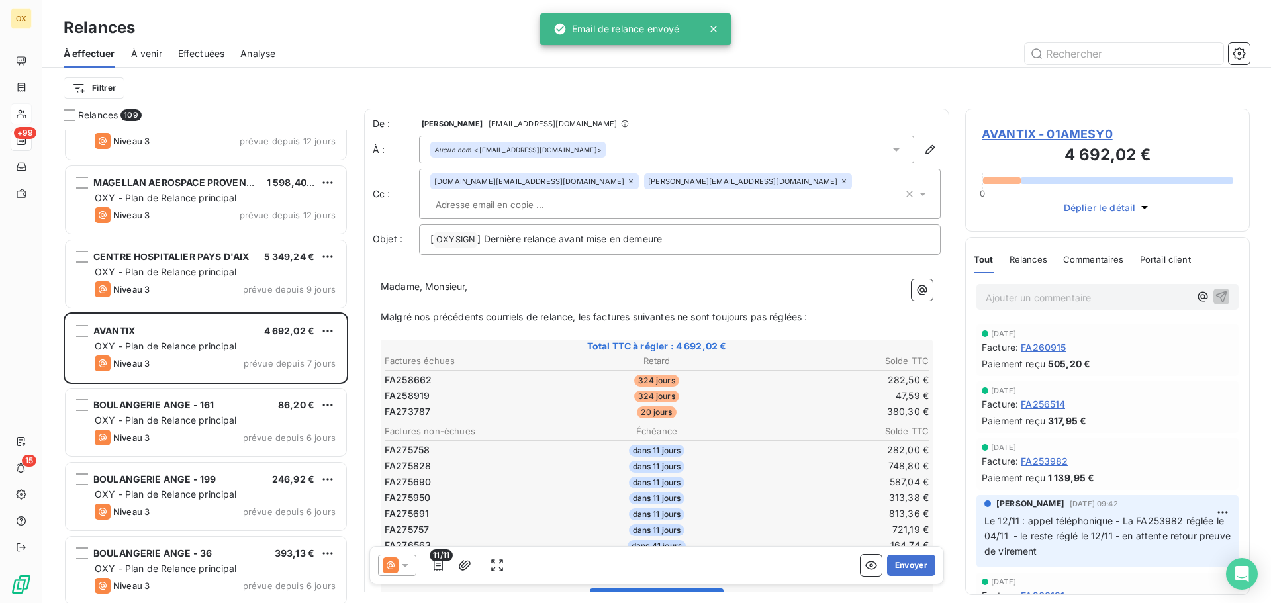
click at [629, 183] on icon at bounding box center [631, 181] width 4 height 4
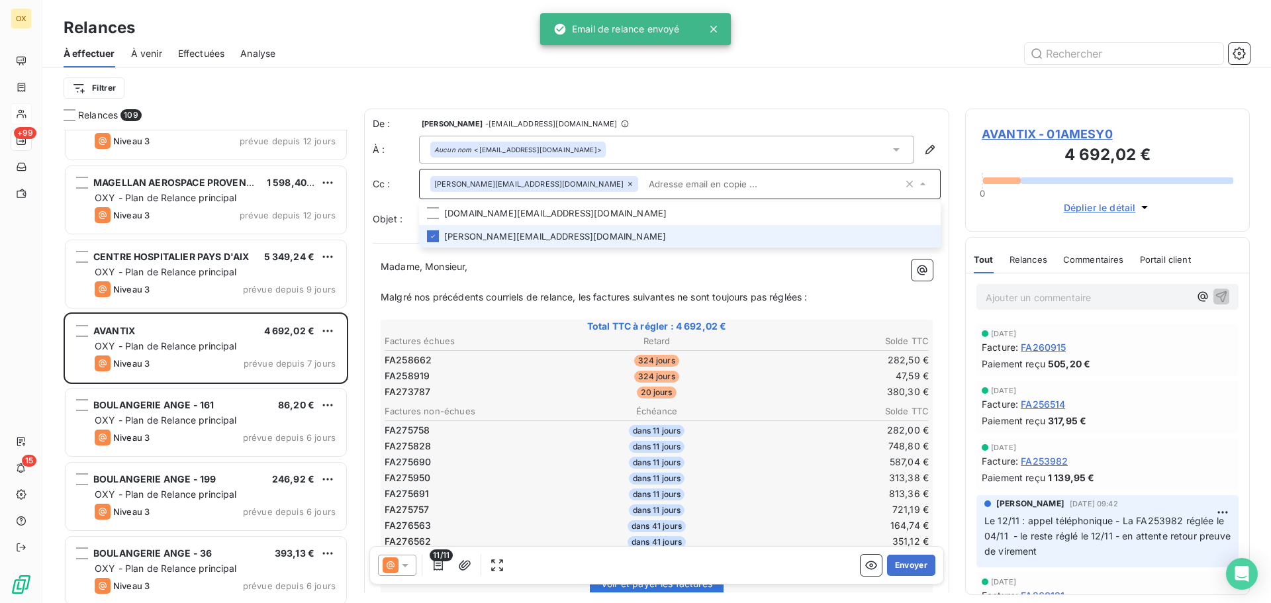
click at [628, 183] on icon at bounding box center [630, 184] width 4 height 4
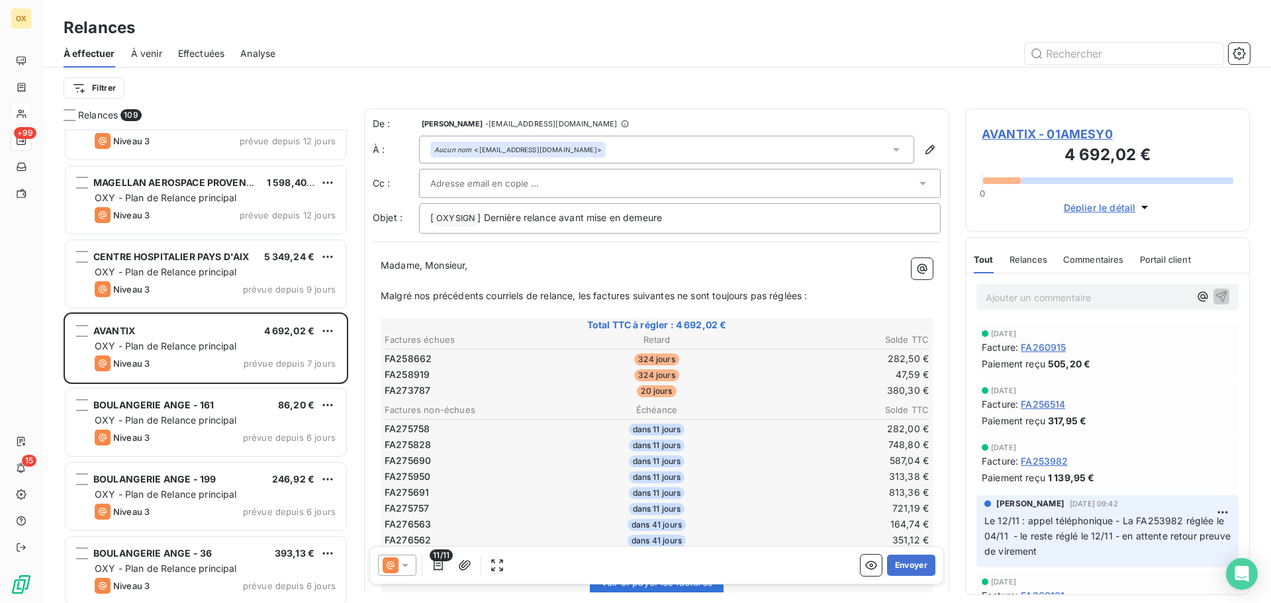
click at [696, 260] on p "Madame, Monsieur," at bounding box center [657, 265] width 552 height 15
click at [403, 561] on icon at bounding box center [404, 565] width 13 height 13
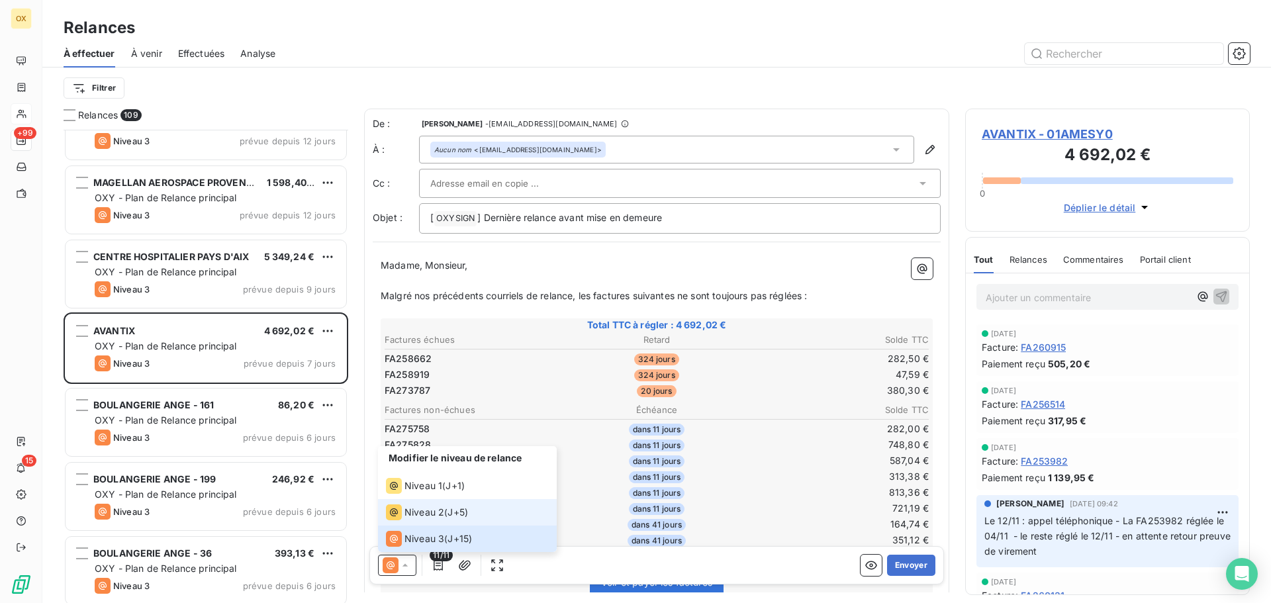
click at [410, 514] on span "Niveau 2" at bounding box center [424, 512] width 40 height 13
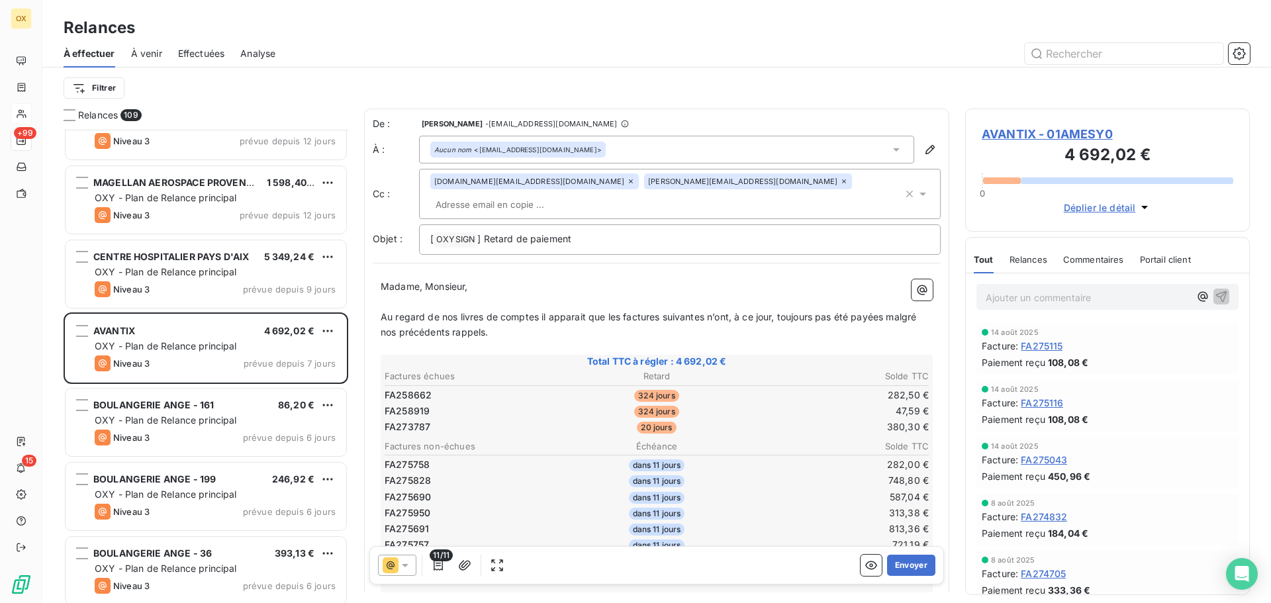
click at [402, 570] on icon at bounding box center [404, 565] width 13 height 13
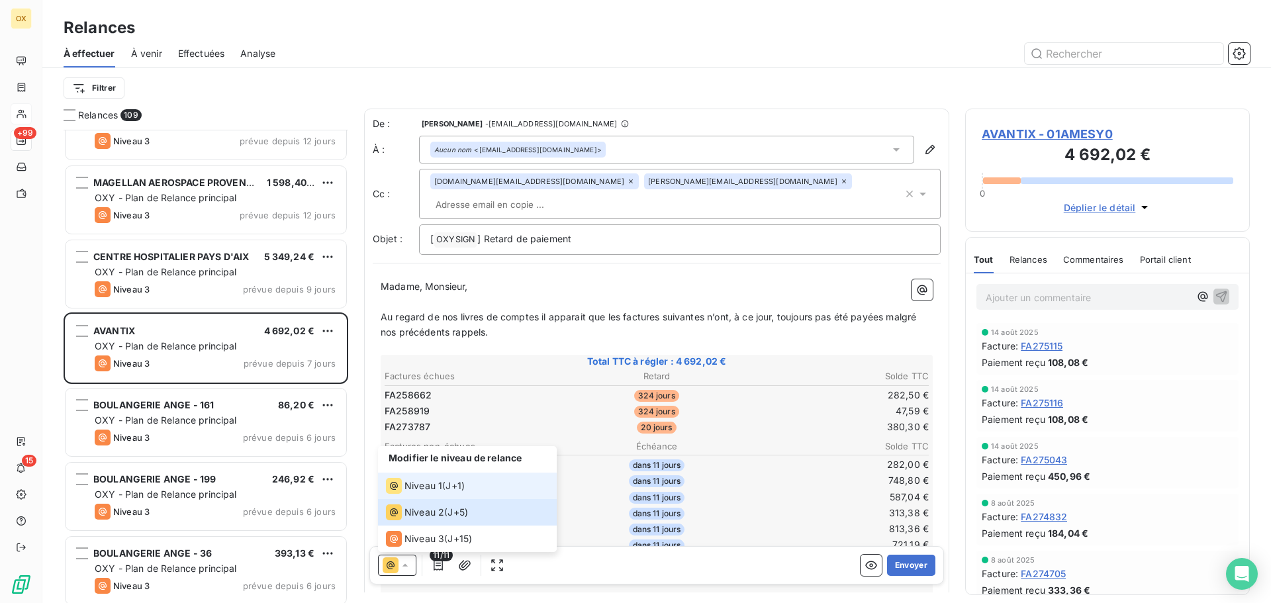
click at [397, 486] on icon at bounding box center [394, 486] width 16 height 16
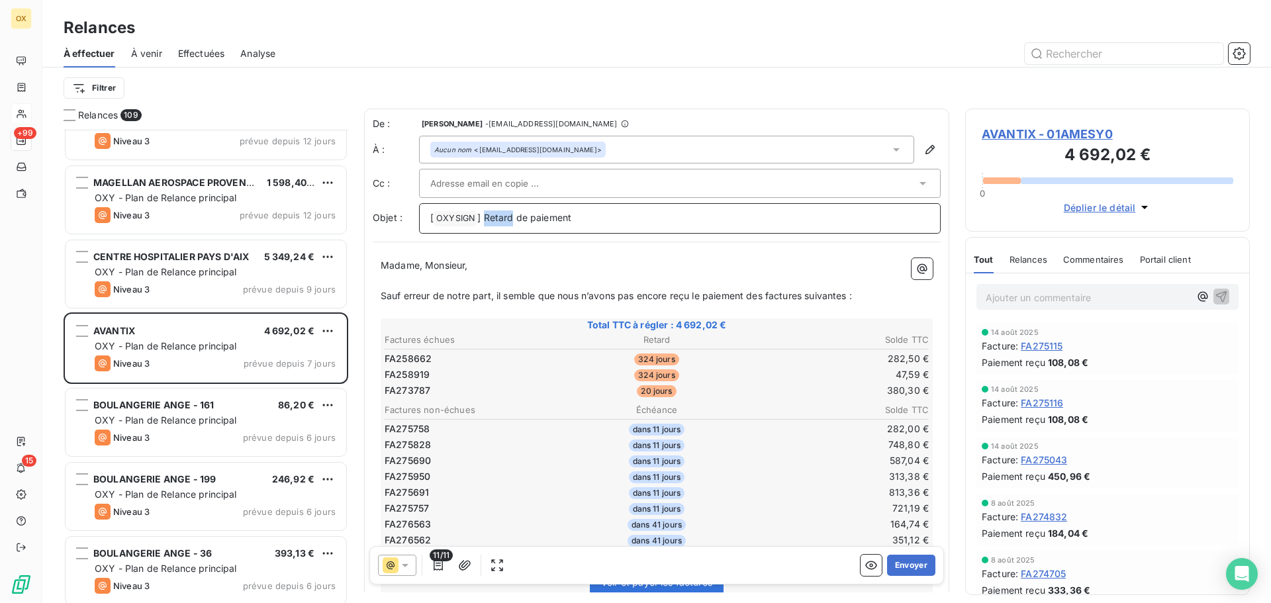
drag, startPoint x: 513, startPoint y: 218, endPoint x: 486, endPoint y: 224, distance: 27.8
click at [486, 224] on p "[ OXYSIGN ﻿ ] Retard de paiement" at bounding box center [679, 219] width 499 height 16
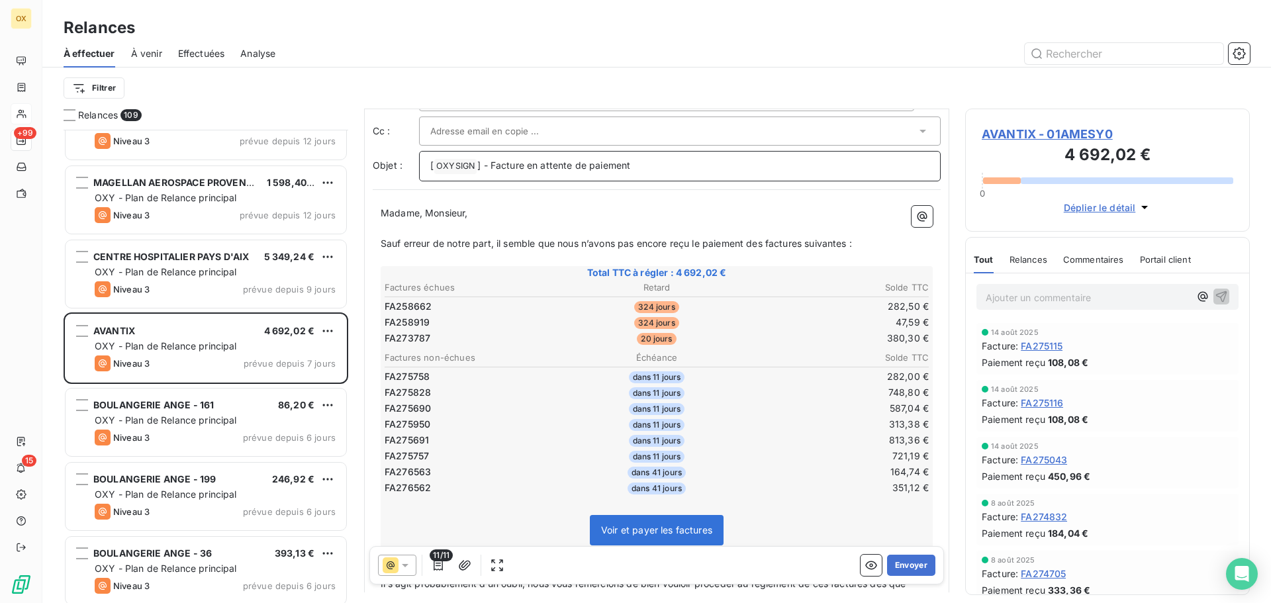
scroll to position [44, 0]
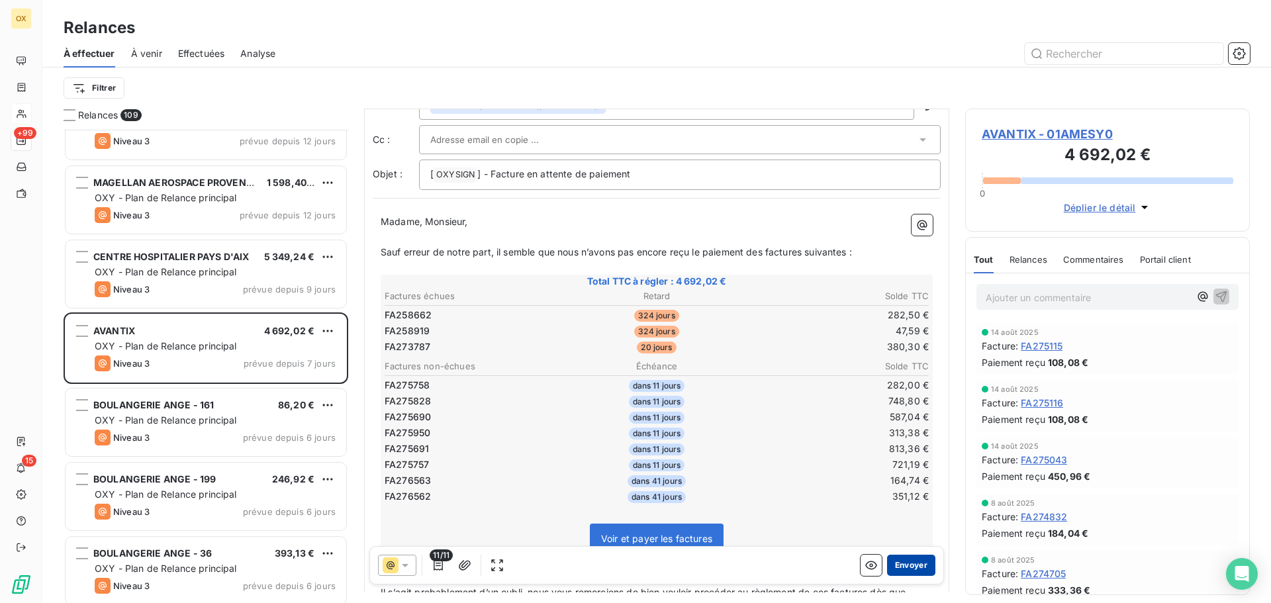
click at [902, 563] on button "Envoyer" at bounding box center [911, 565] width 48 height 21
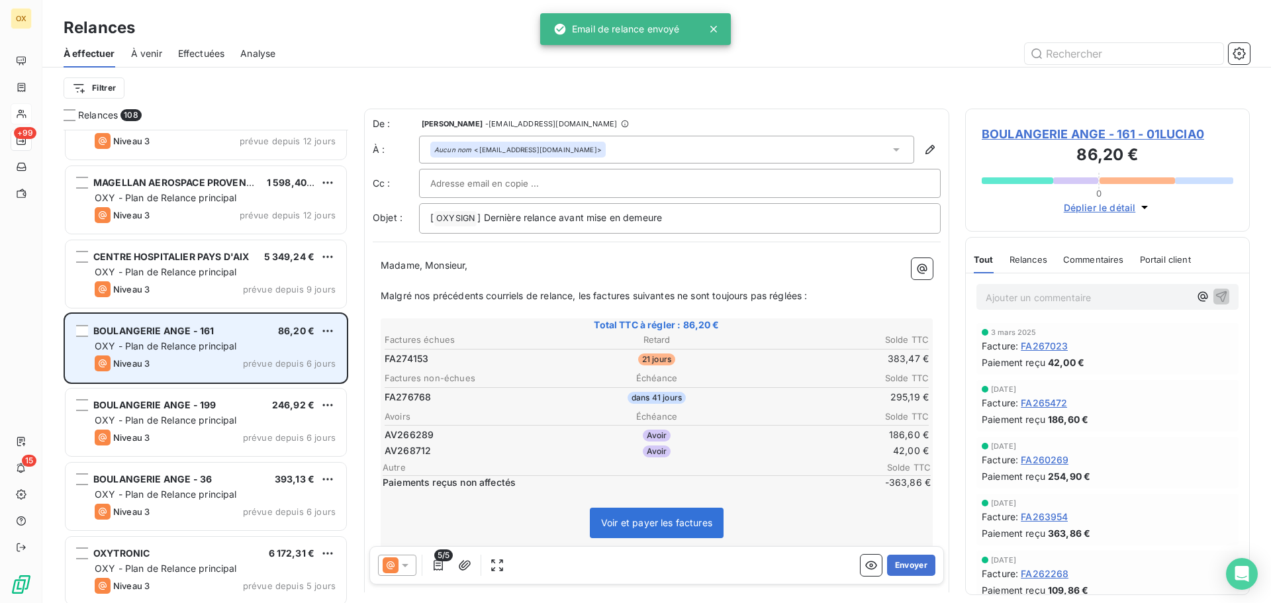
click at [250, 348] on div "OXY - Plan de Relance principal" at bounding box center [215, 346] width 241 height 13
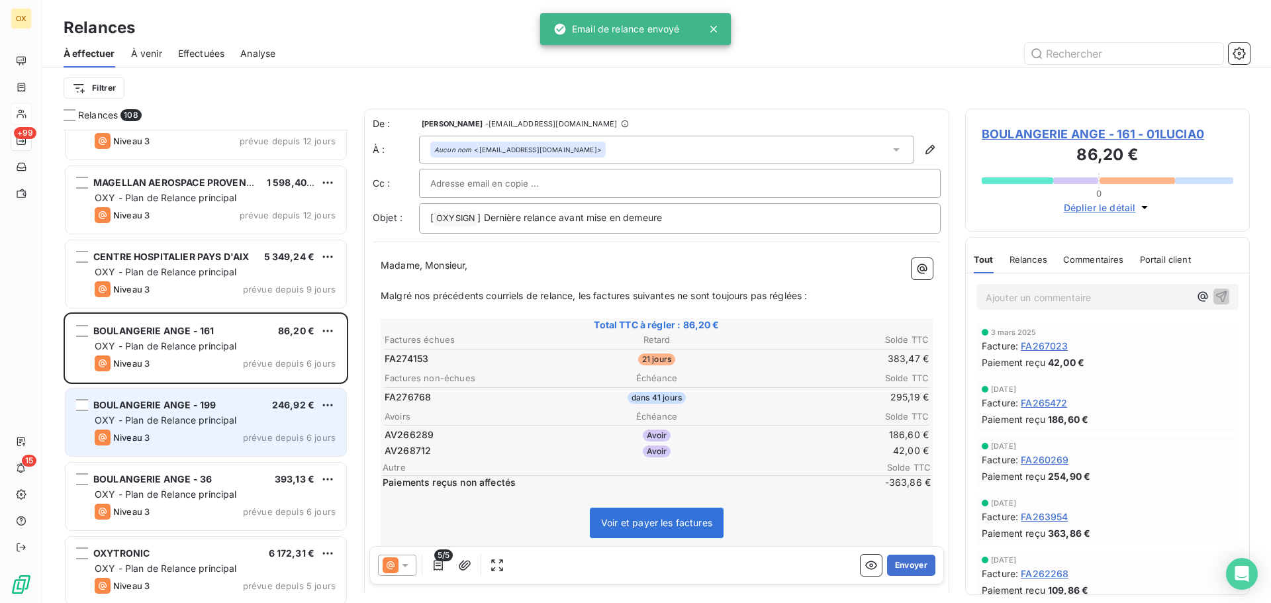
click at [245, 410] on div "BOULANGERIE ANGE - 199 246,92 €" at bounding box center [215, 405] width 241 height 12
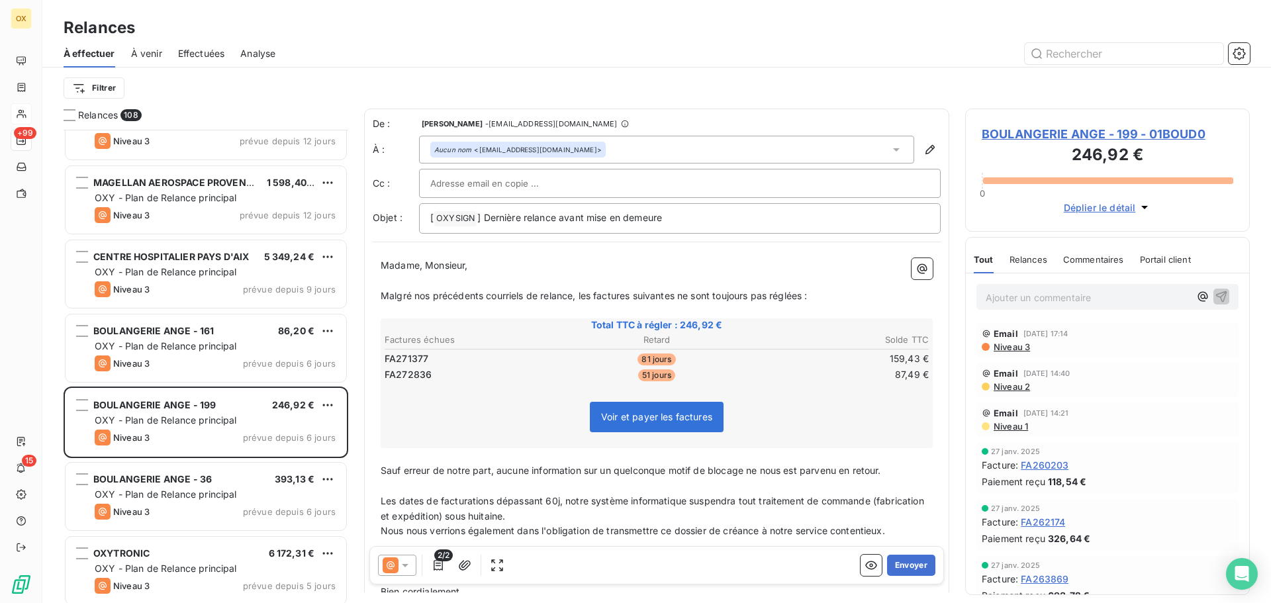
click at [405, 566] on icon at bounding box center [405, 565] width 7 height 3
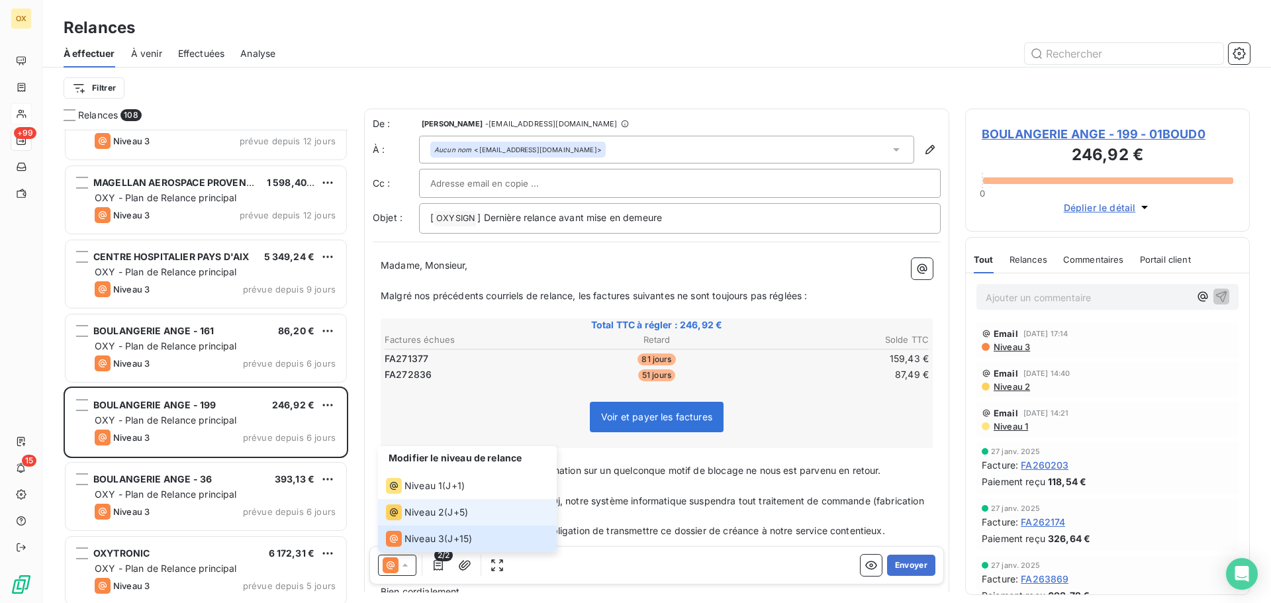
click at [418, 514] on span "Niveau 2" at bounding box center [424, 512] width 40 height 13
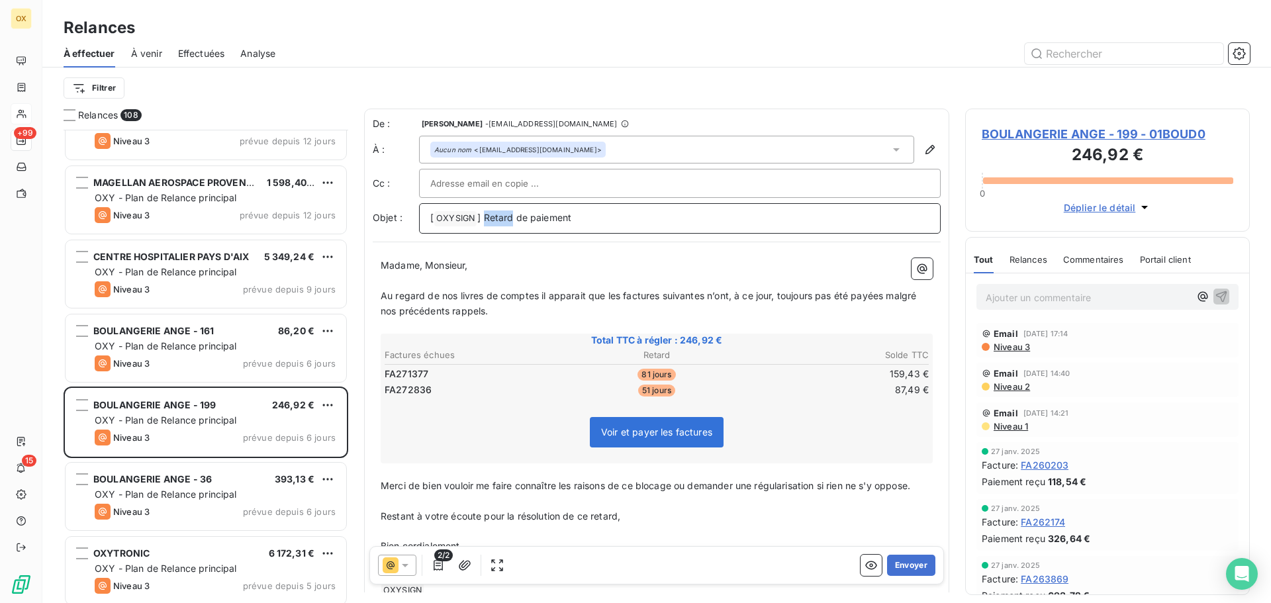
drag, startPoint x: 513, startPoint y: 216, endPoint x: 484, endPoint y: 218, distance: 29.2
click at [484, 218] on span "] Retard de paiement" at bounding box center [524, 217] width 94 height 11
drag, startPoint x: 493, startPoint y: 266, endPoint x: 426, endPoint y: 271, distance: 67.7
click at [426, 271] on p "Madame, Monsieur," at bounding box center [657, 265] width 552 height 15
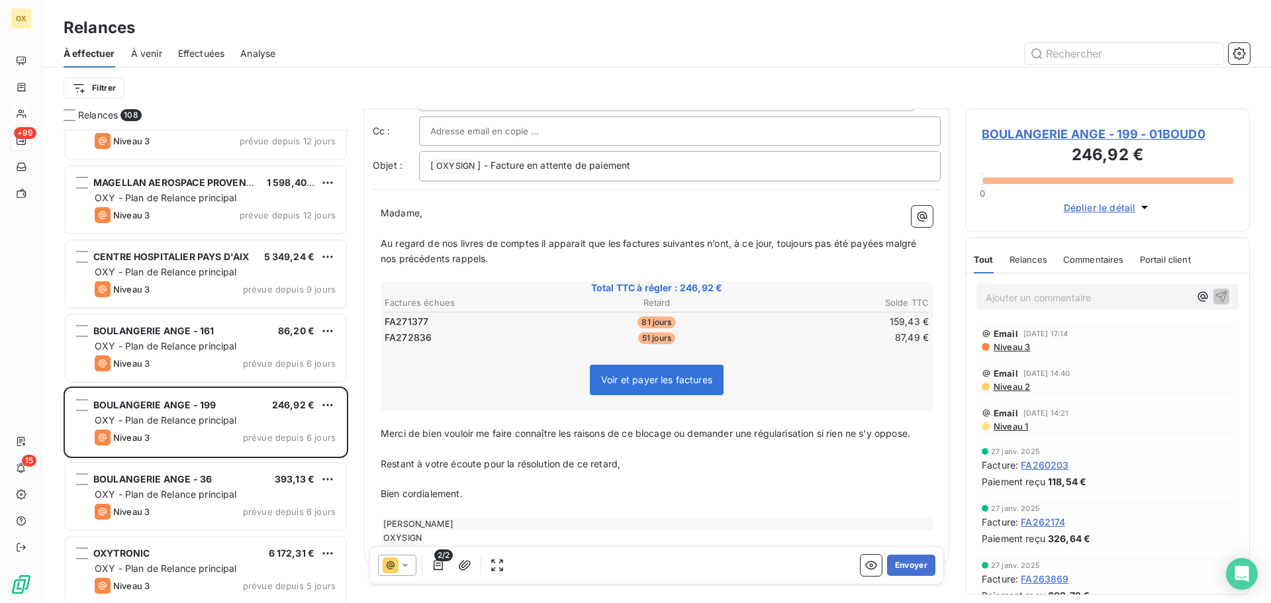
scroll to position [68, 0]
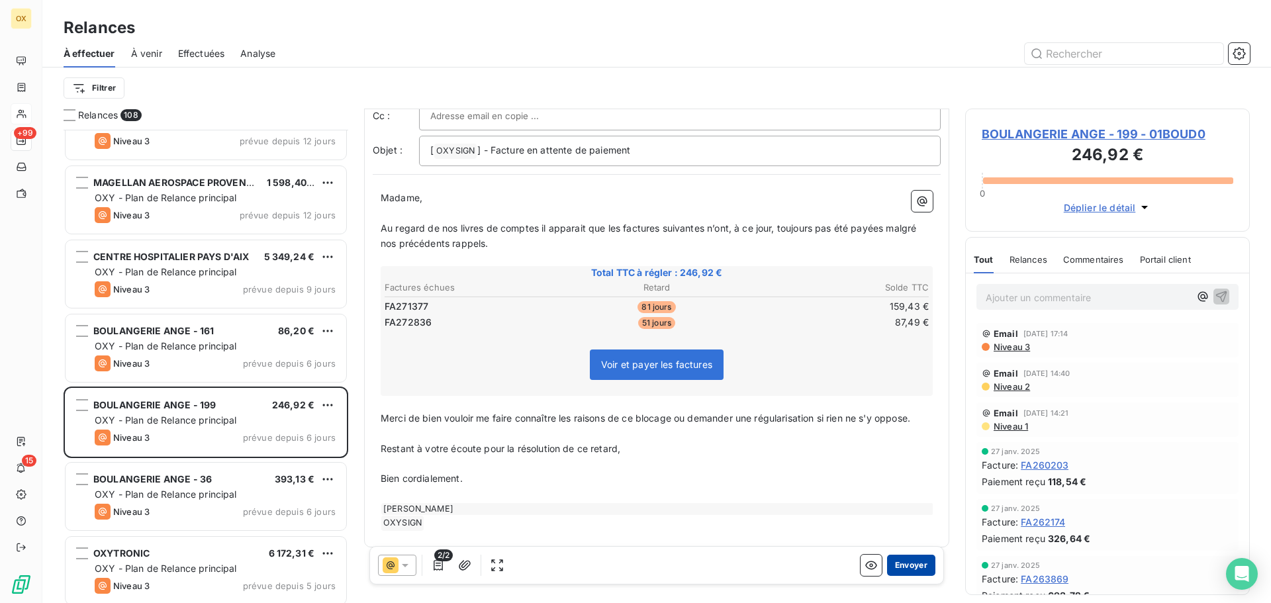
click at [908, 567] on button "Envoyer" at bounding box center [911, 565] width 48 height 21
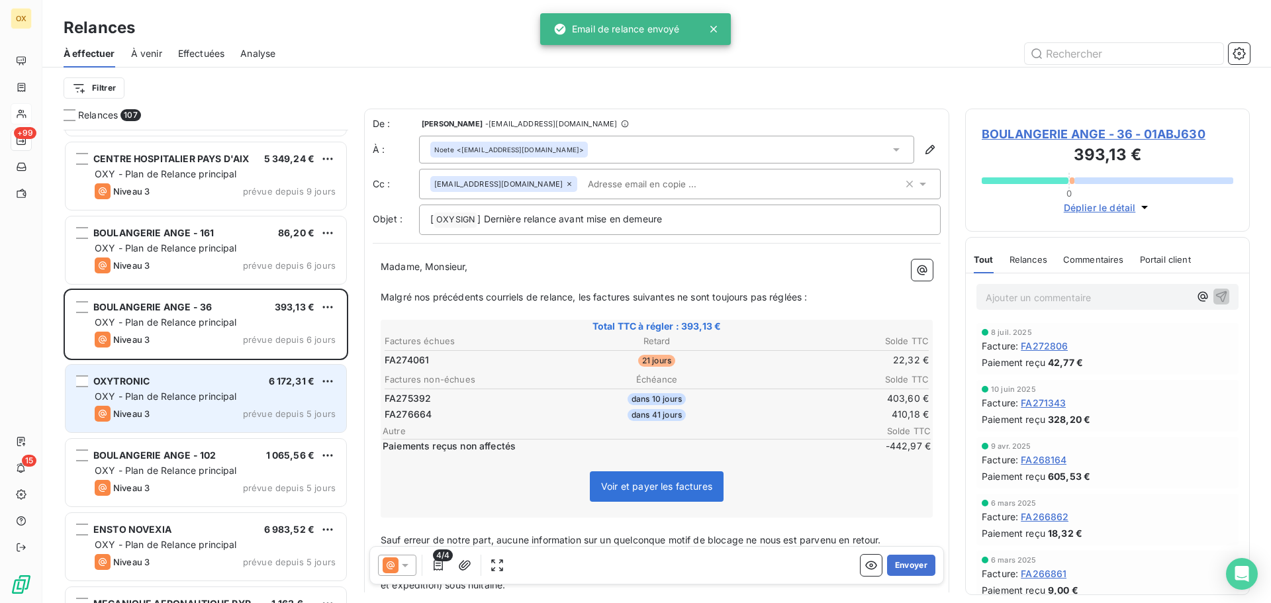
scroll to position [5362, 0]
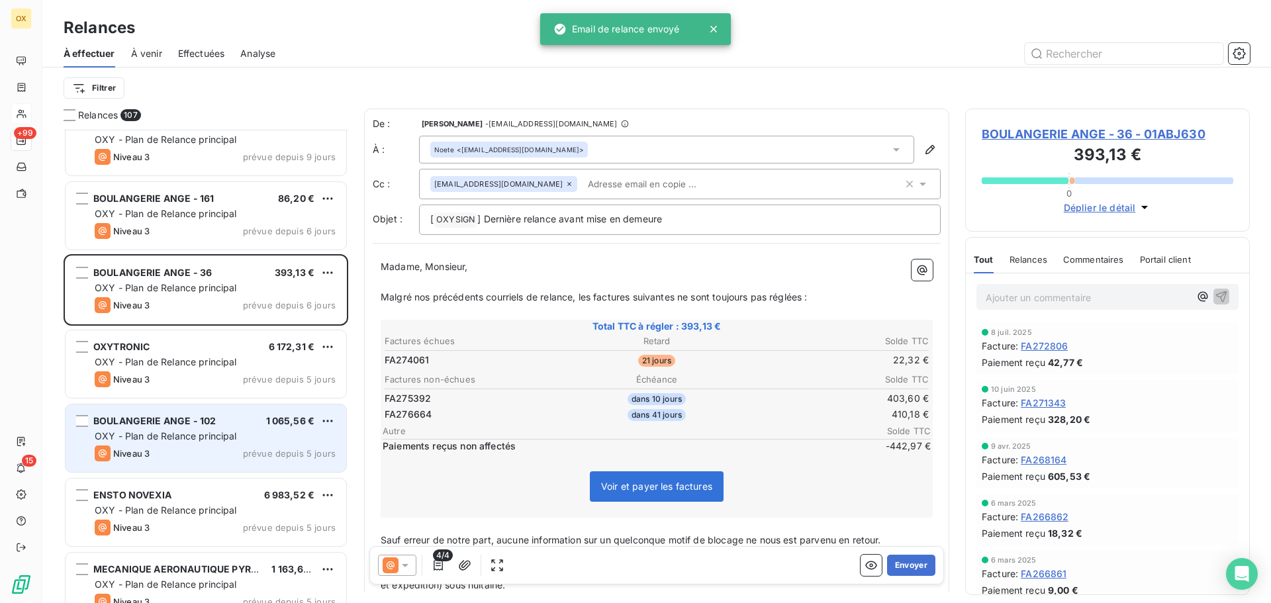
click at [208, 438] on span "OXY - Plan de Relance principal" at bounding box center [166, 435] width 142 height 11
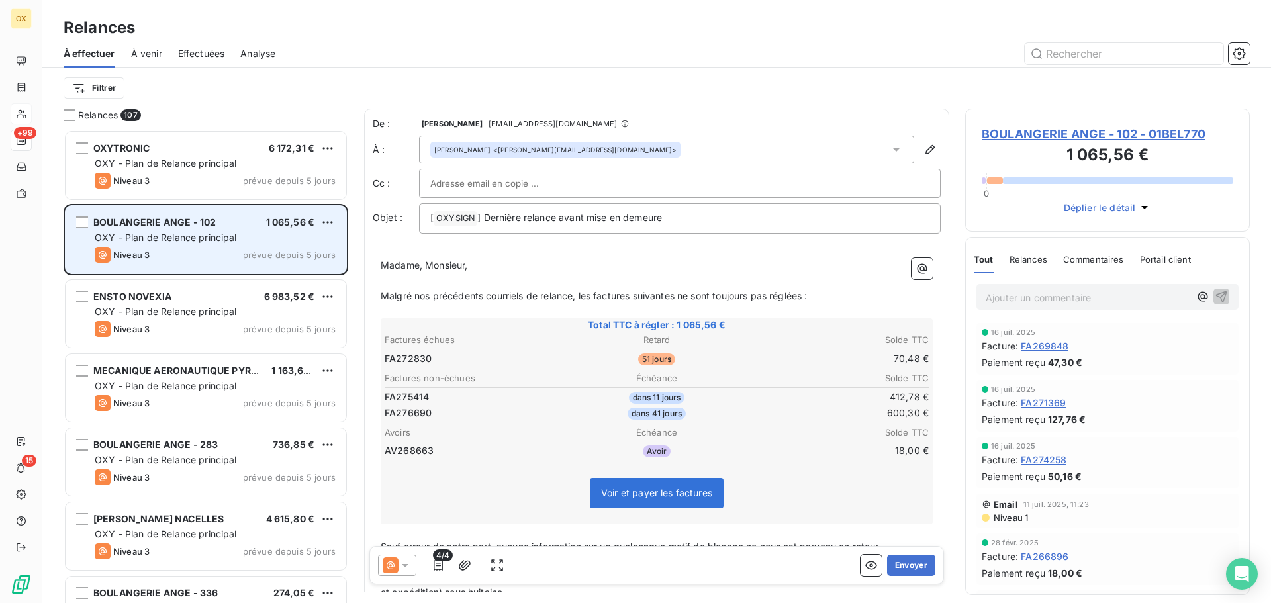
scroll to position [5627, 0]
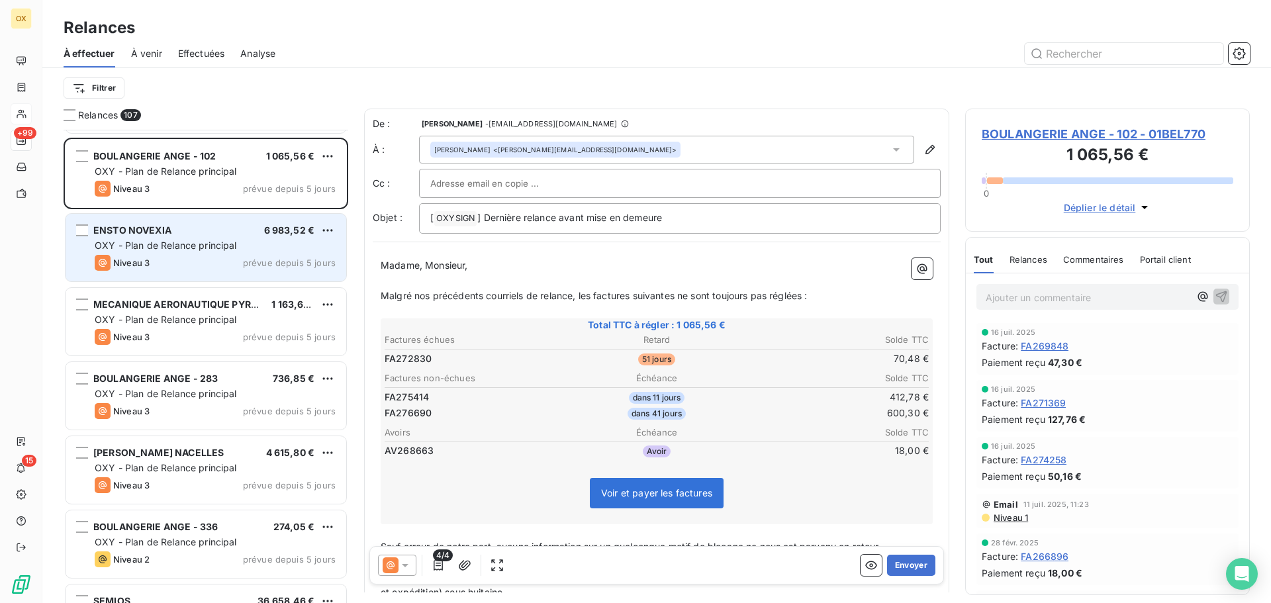
click at [220, 238] on div "ENSTO NOVEXIA 6 983,52 € OXY - Plan de Relance principal Niveau 3 prévue depuis…" at bounding box center [206, 248] width 281 height 68
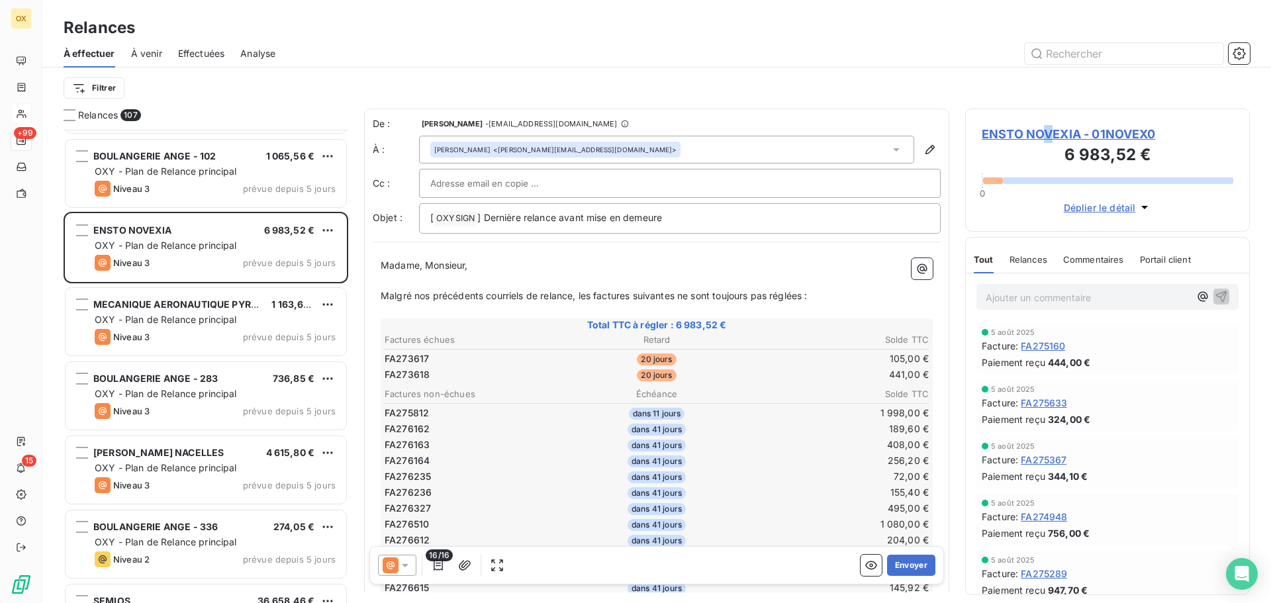
click at [1048, 130] on span "ENSTO NOVEXIA - 01NOVEX0" at bounding box center [1108, 134] width 252 height 18
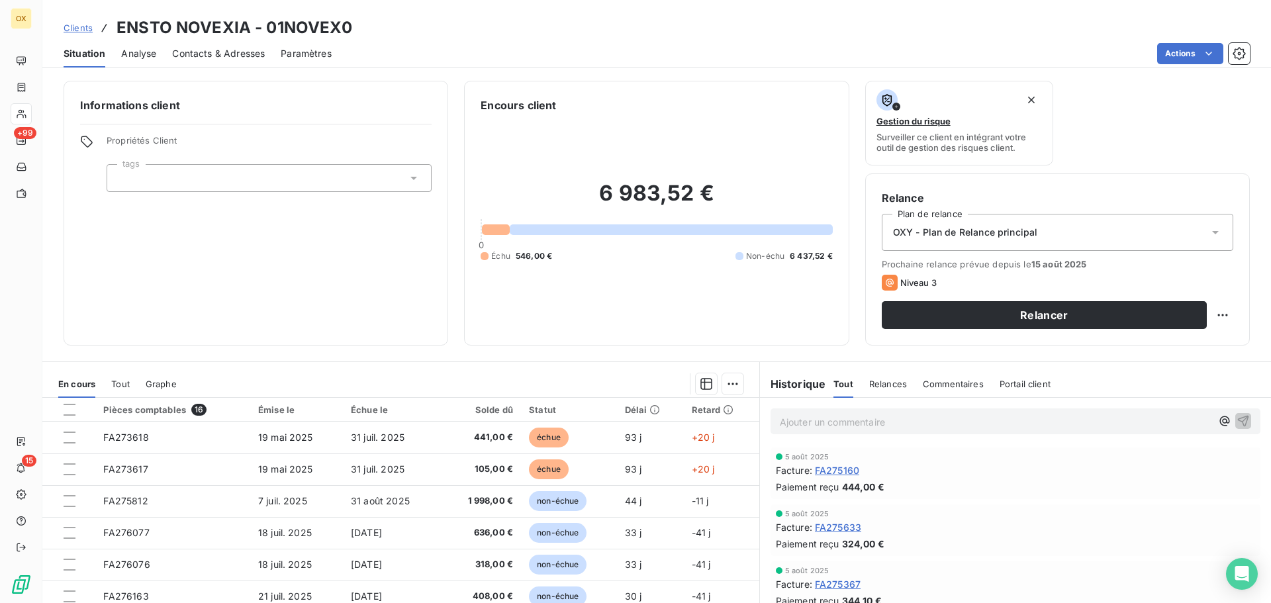
click at [1207, 312] on html "OX +99 15 Clients ENSTO NOVEXIA - 01NOVEX0 Situation Analyse Contacts & Adresse…" at bounding box center [635, 301] width 1271 height 603
click at [1197, 340] on div "Replanifier cette action" at bounding box center [1158, 344] width 118 height 21
select select "7"
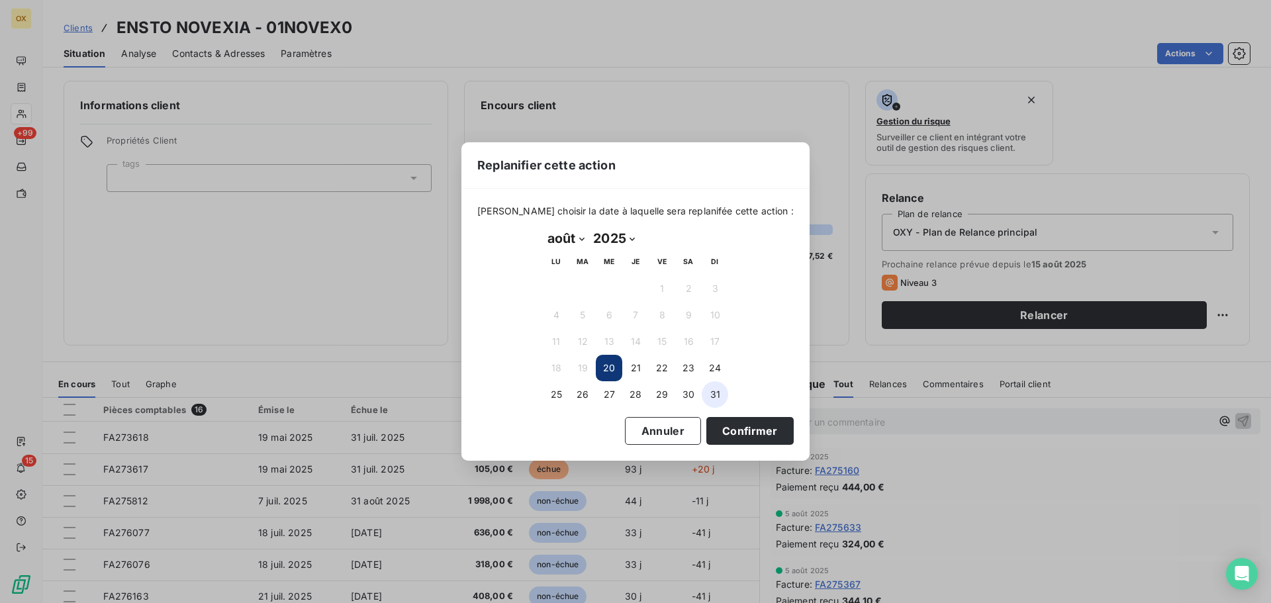
click at [720, 391] on button "31" at bounding box center [715, 394] width 26 height 26
click at [733, 430] on button "Confirmer" at bounding box center [749, 431] width 87 height 28
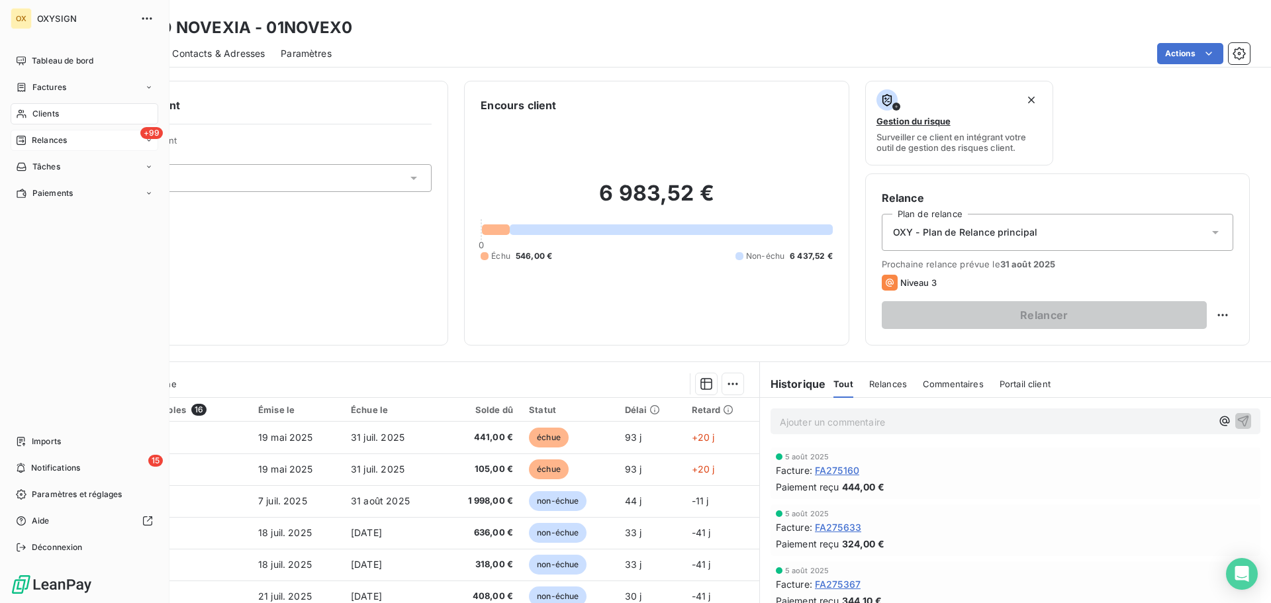
click at [28, 141] on div "Relances" at bounding box center [41, 140] width 51 height 12
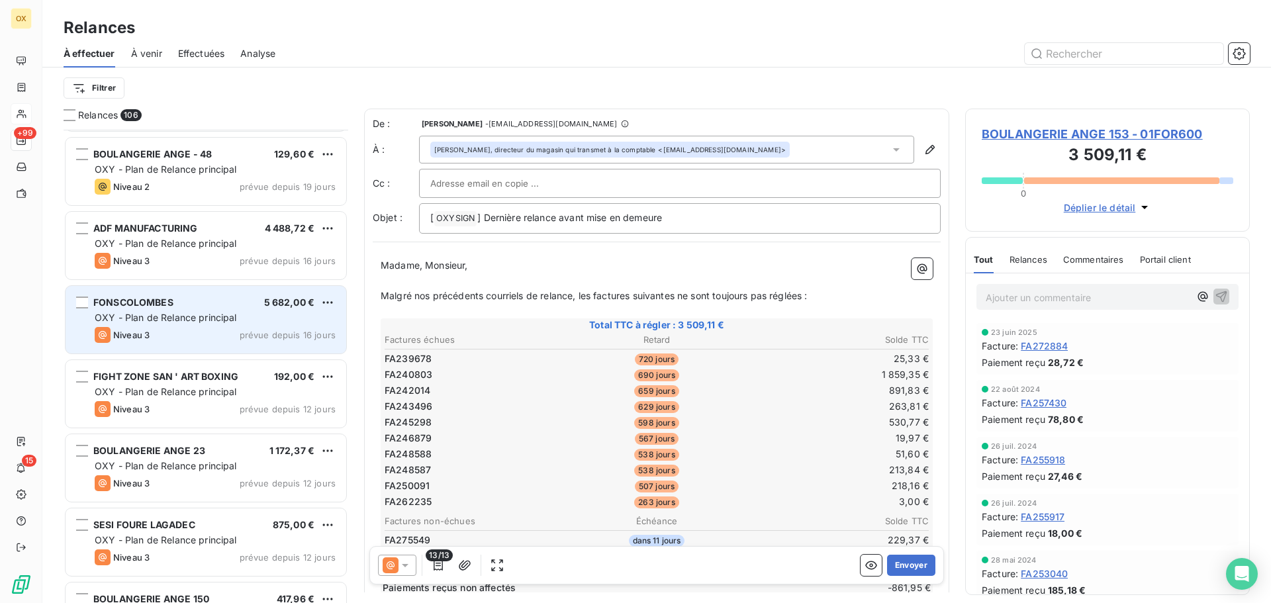
scroll to position [4502, 0]
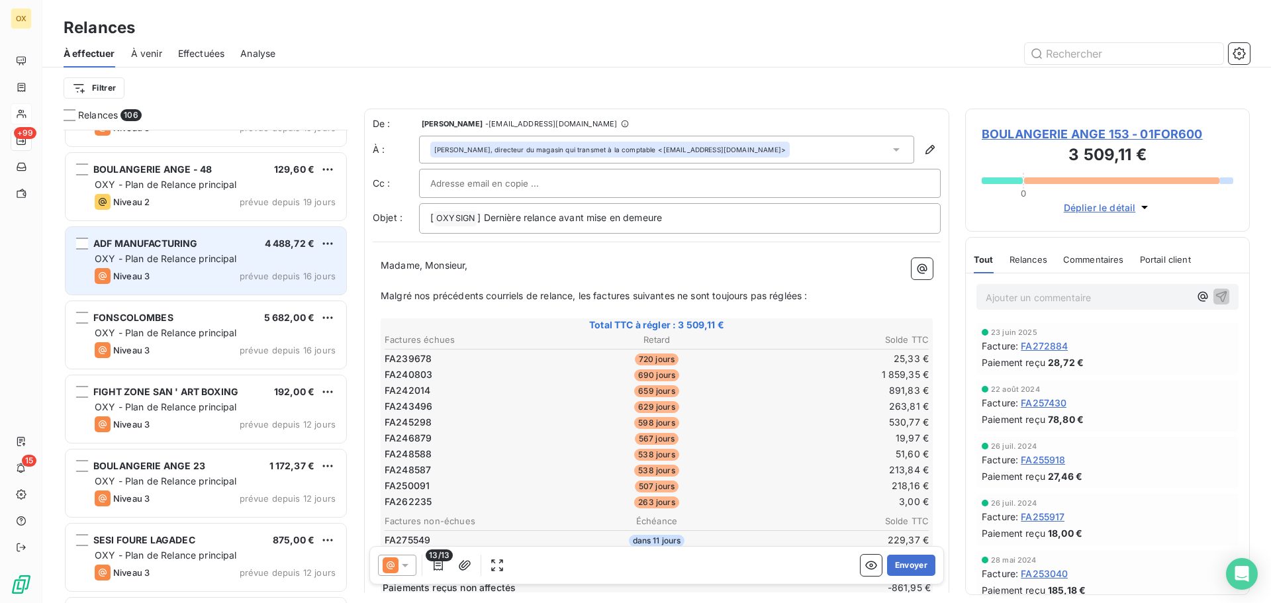
click at [138, 261] on span "OXY - Plan de Relance principal" at bounding box center [166, 258] width 142 height 11
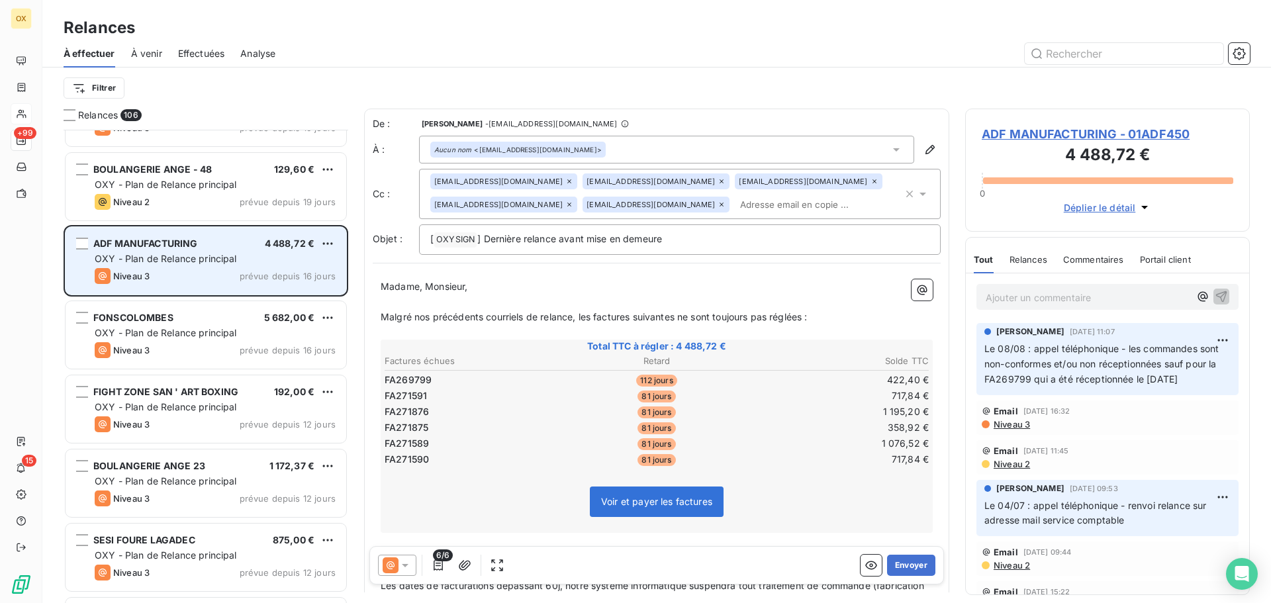
scroll to position [4436, 0]
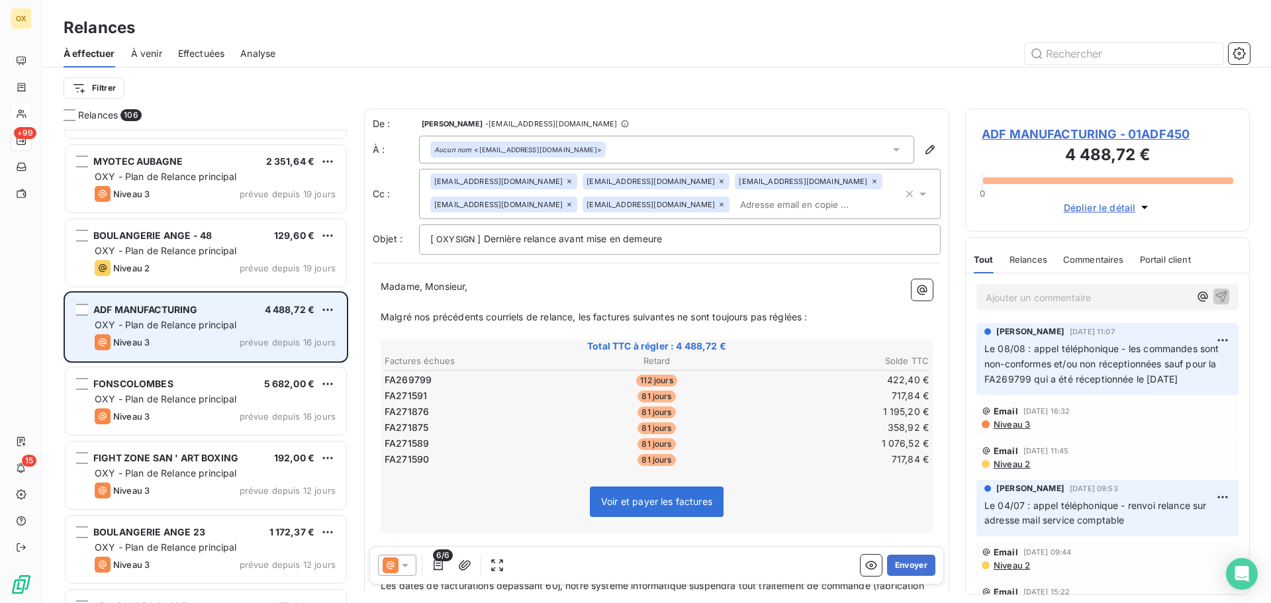
click at [203, 267] on div "Niveau 2 prévue depuis 19 jours" at bounding box center [215, 268] width 241 height 16
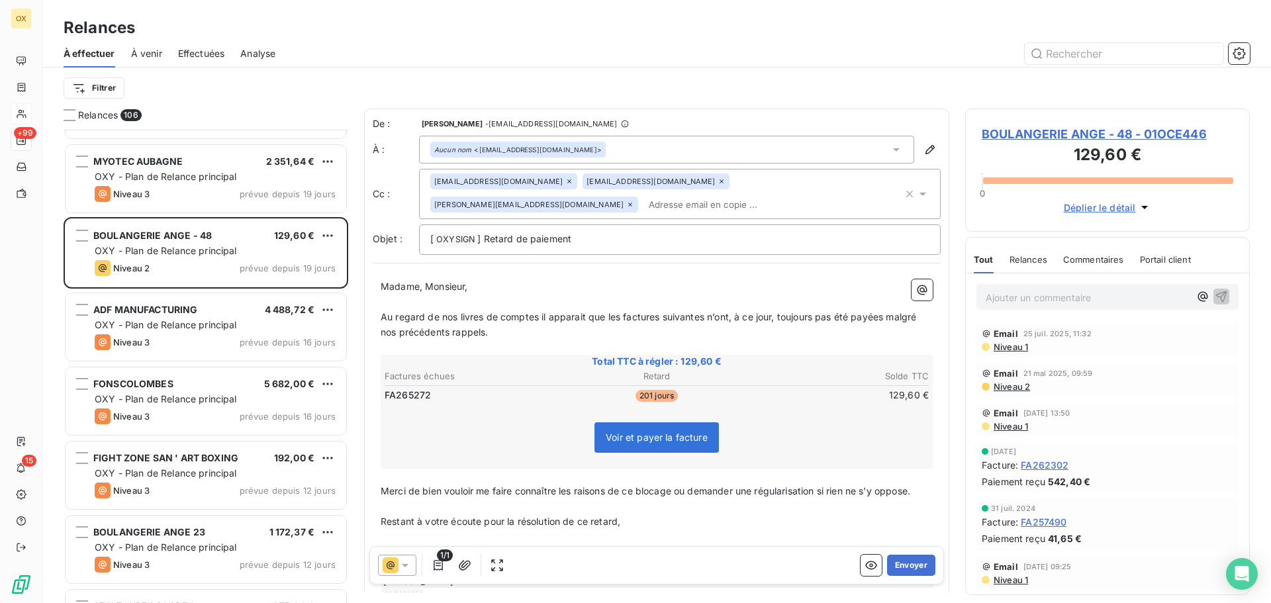
click at [573, 181] on icon at bounding box center [569, 181] width 8 height 8
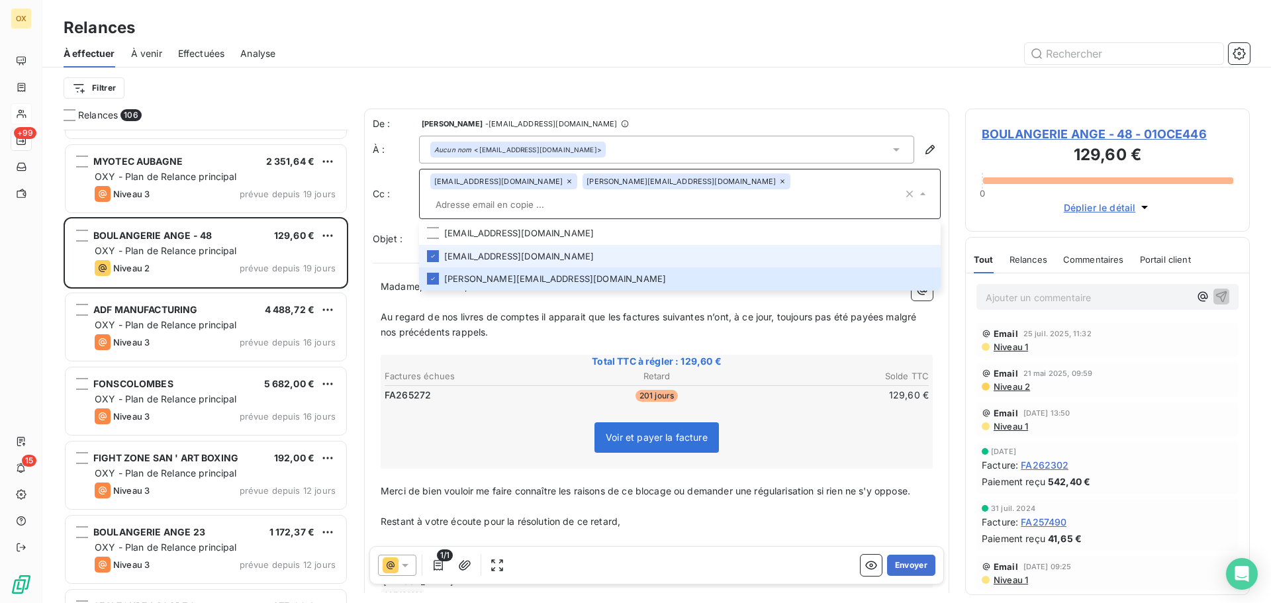
click at [778, 183] on icon at bounding box center [782, 181] width 8 height 8
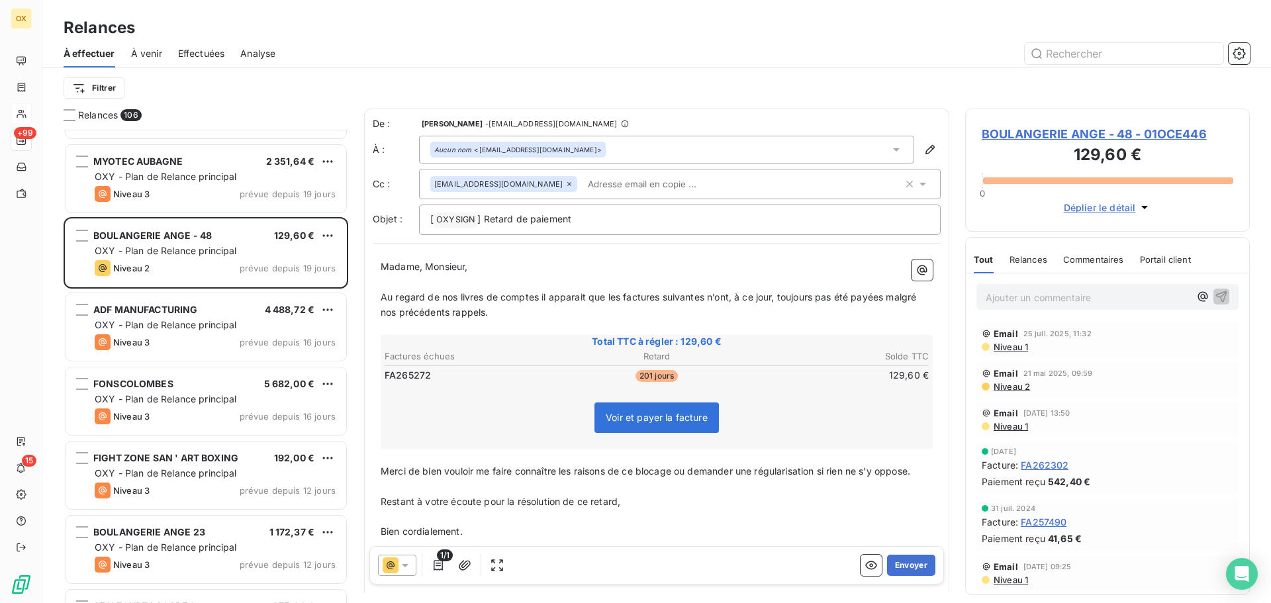
click at [567, 185] on icon at bounding box center [569, 184] width 4 height 4
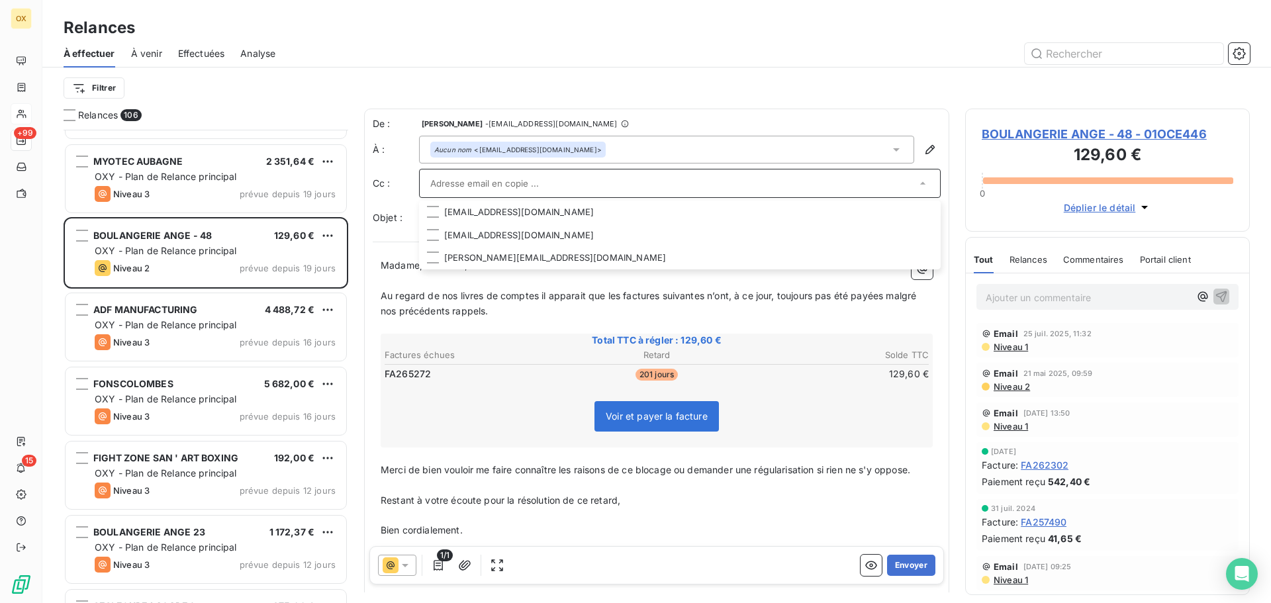
click at [667, 328] on p "﻿" at bounding box center [657, 325] width 552 height 15
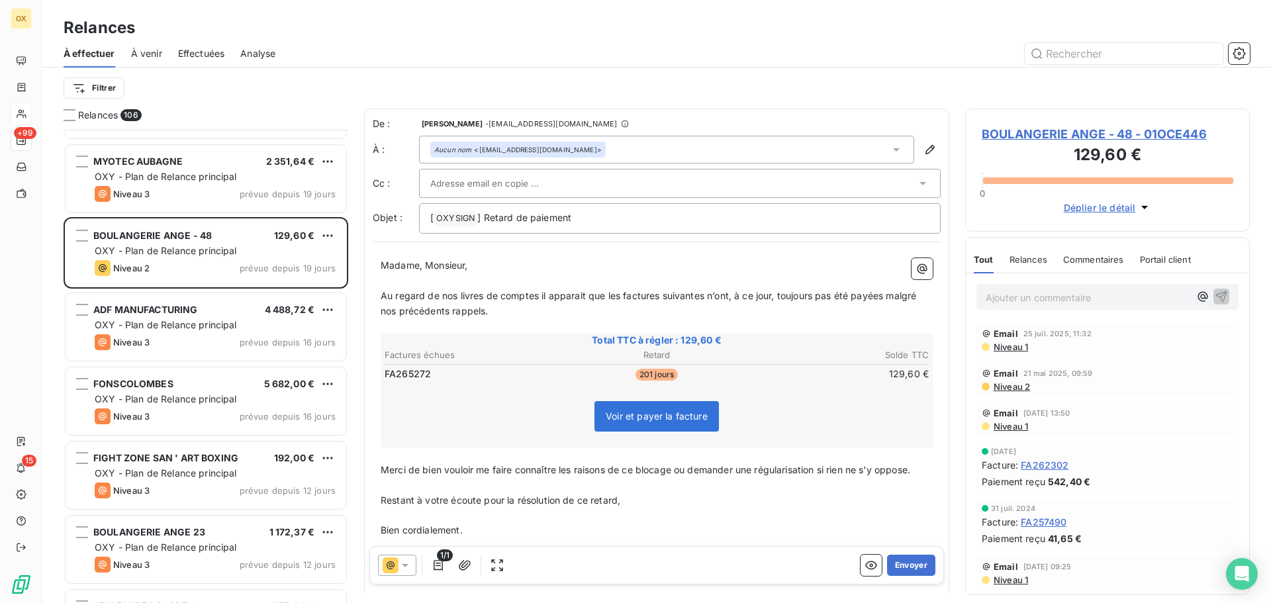
click at [1062, 298] on p "Ajouter un commentaire ﻿" at bounding box center [1088, 297] width 204 height 17
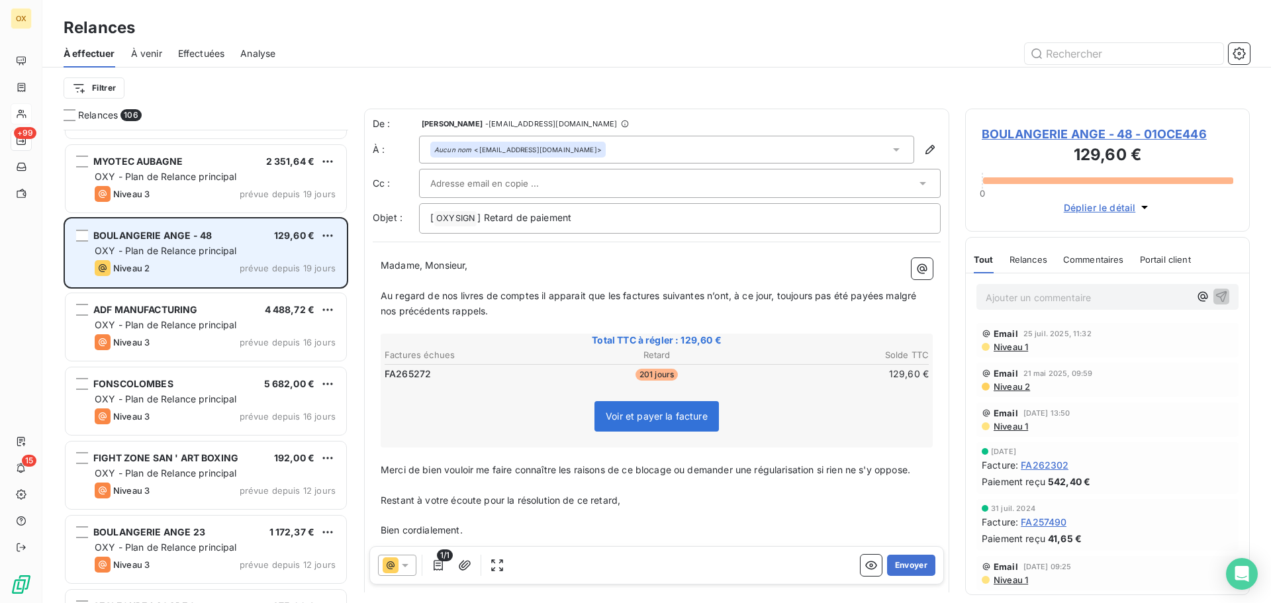
click at [205, 243] on div "BOULANGERIE ANGE - 48 129,60 € OXY - Plan de Relance principal Niveau 2 prévue …" at bounding box center [206, 253] width 281 height 68
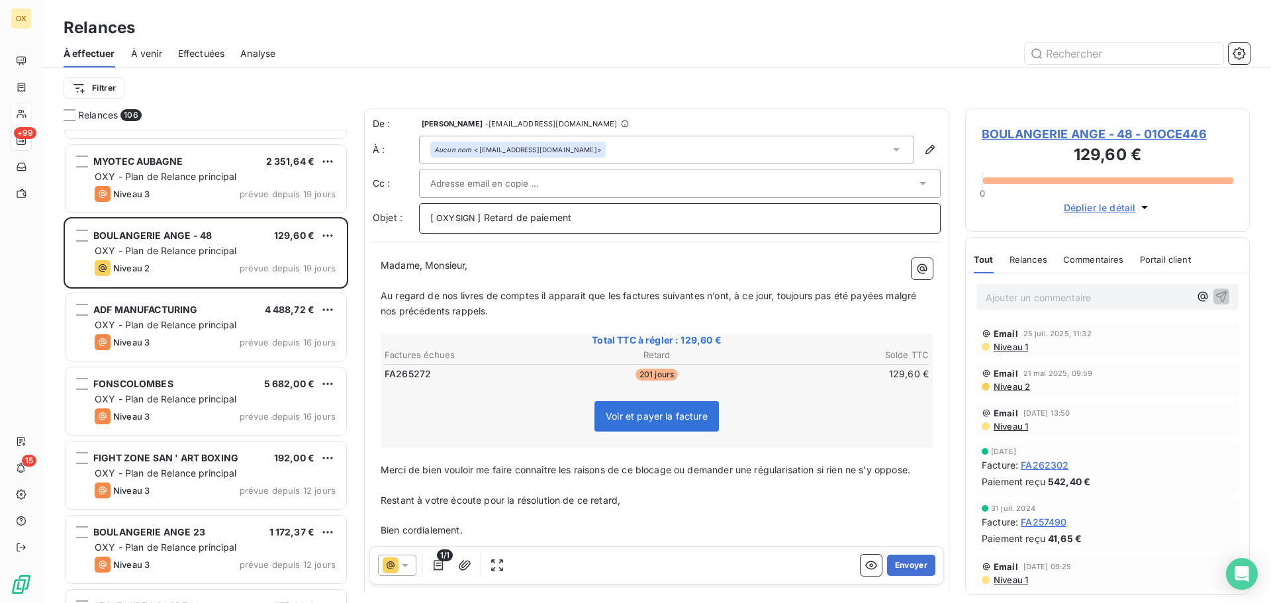
click at [512, 216] on span "] Retard de paiement" at bounding box center [524, 217] width 94 height 11
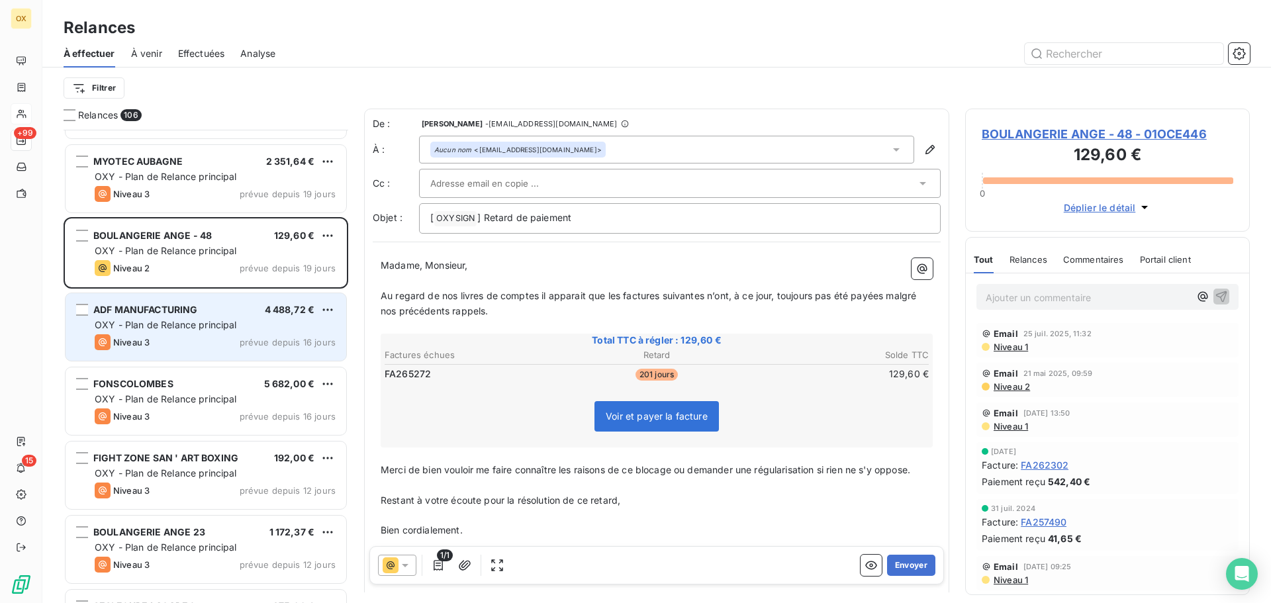
click at [209, 316] on div "ADF MANUFACTURING 4 488,72 € OXY - Plan de Relance principal Niveau 3 prévue de…" at bounding box center [206, 327] width 281 height 68
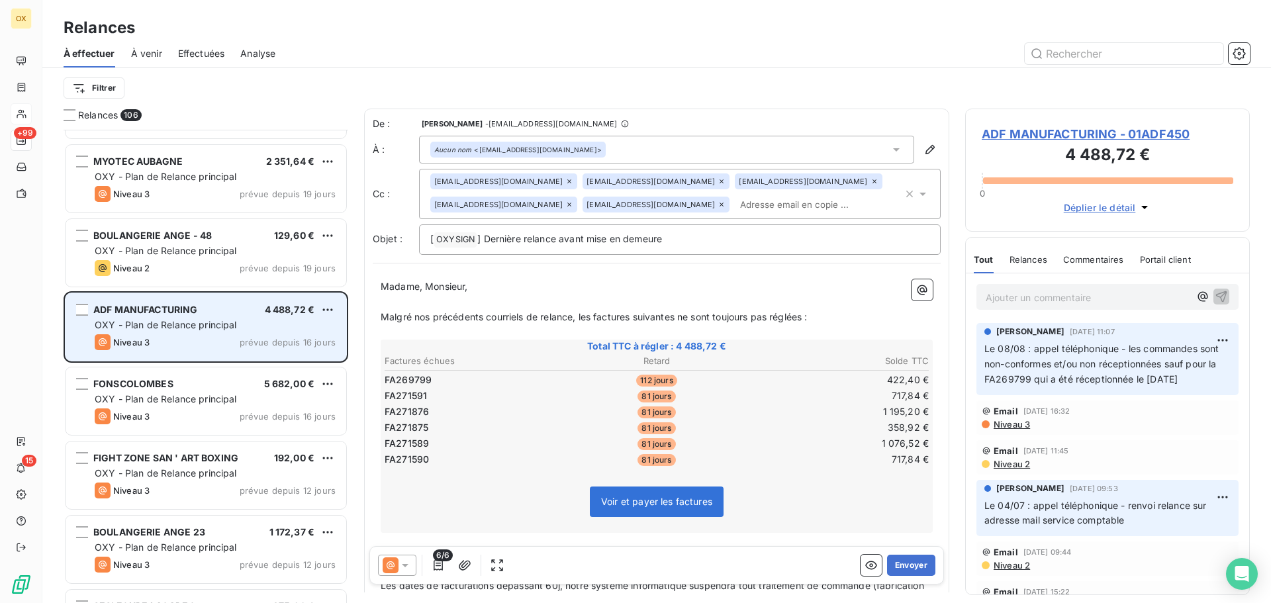
scroll to position [4502, 0]
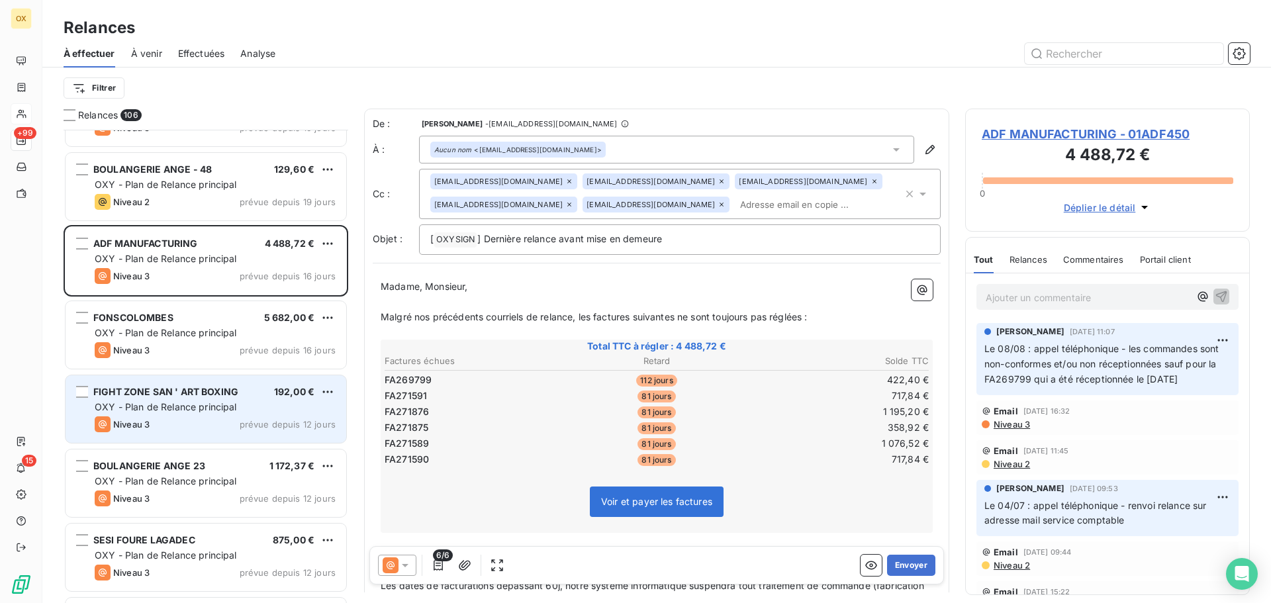
click at [195, 403] on span "OXY - Plan de Relance principal" at bounding box center [166, 406] width 142 height 11
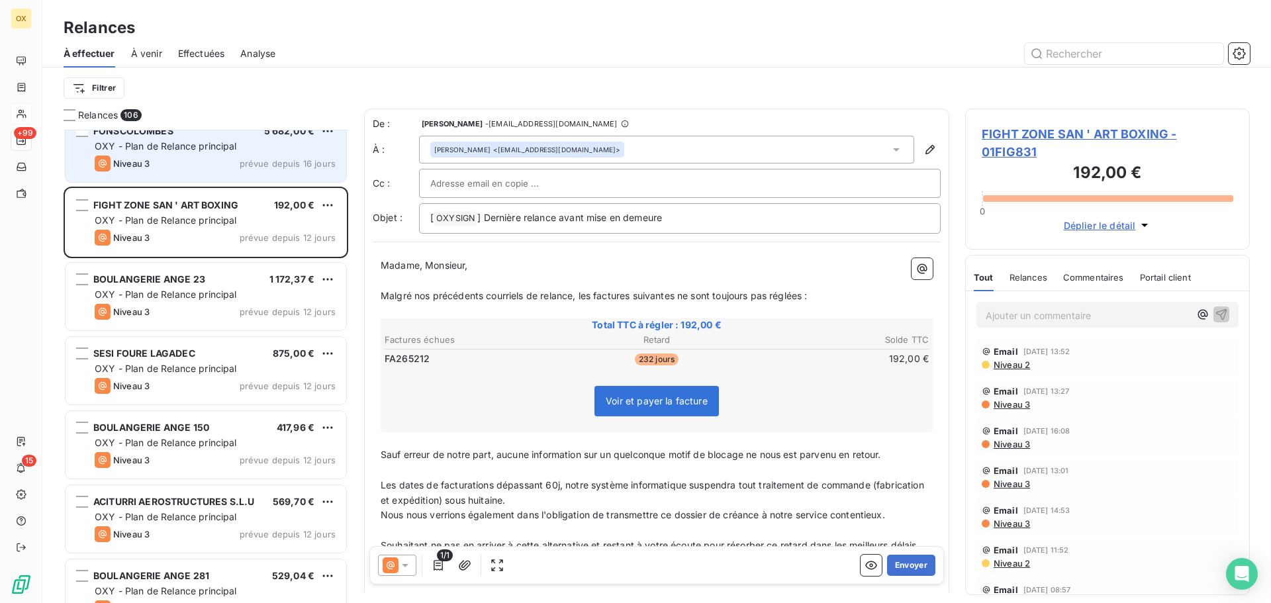
scroll to position [4701, 0]
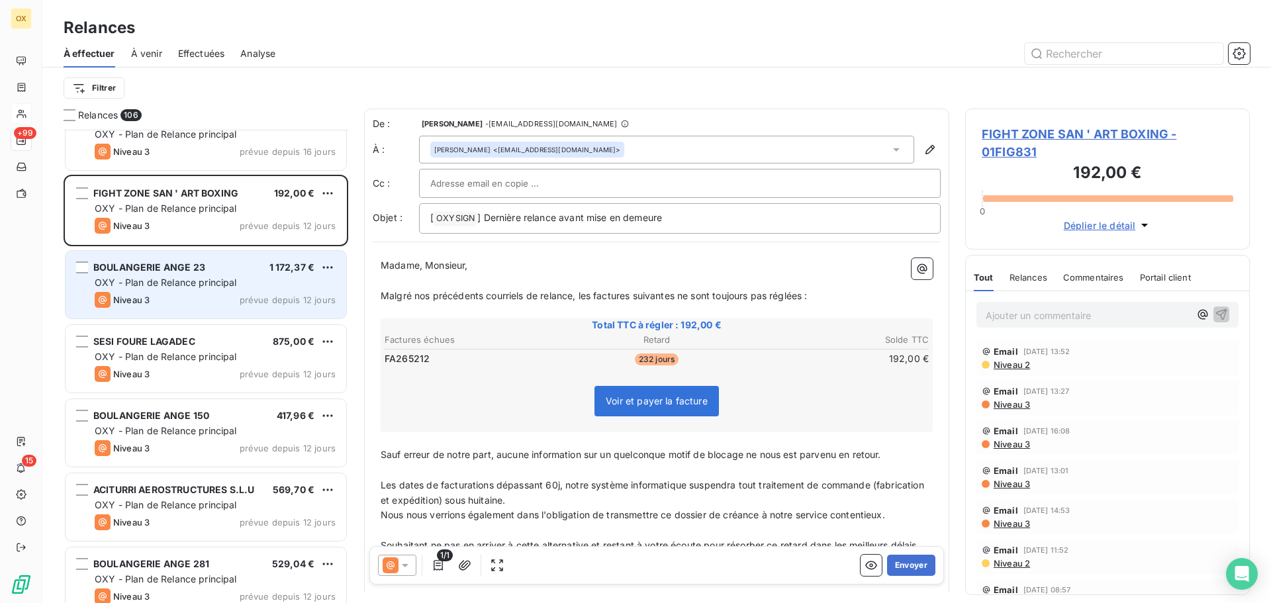
click at [181, 293] on div "Niveau 3 prévue depuis 12 jours" at bounding box center [215, 300] width 241 height 16
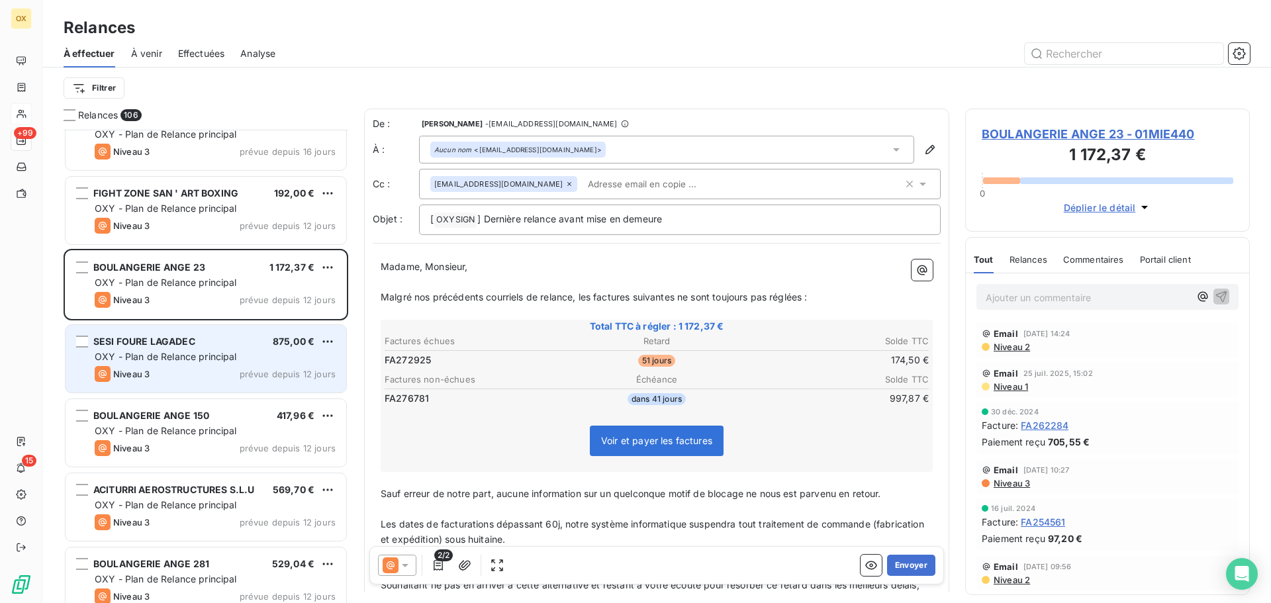
click at [197, 359] on span "OXY - Plan de Relance principal" at bounding box center [166, 356] width 142 height 11
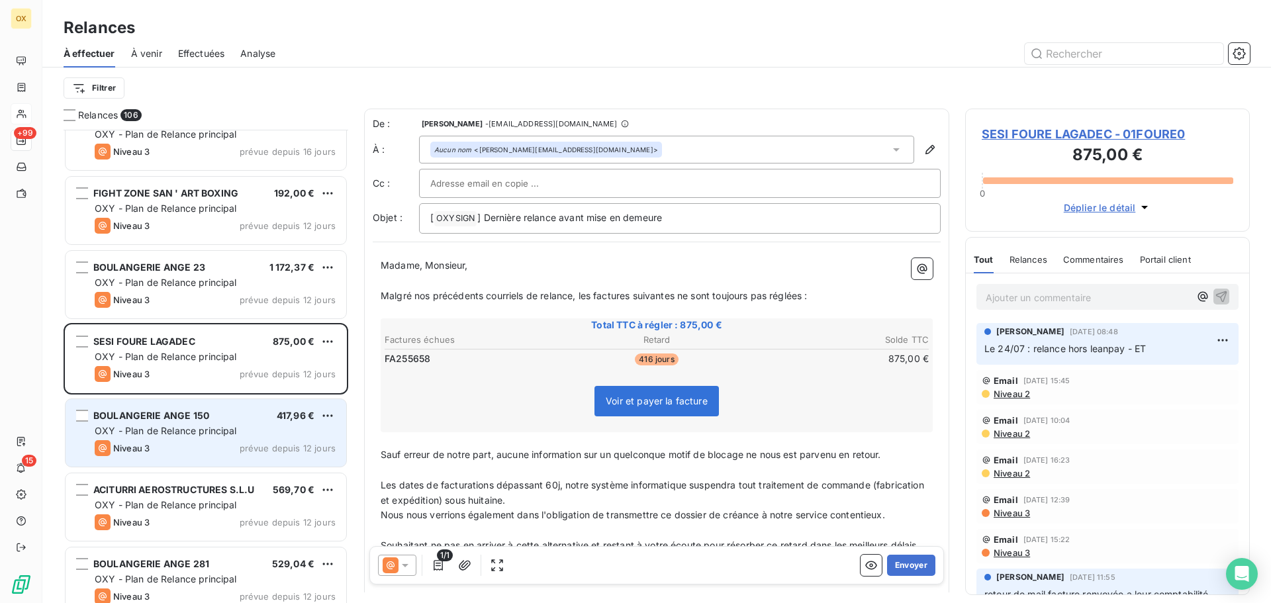
click at [191, 435] on span "OXY - Plan de Relance principal" at bounding box center [166, 430] width 142 height 11
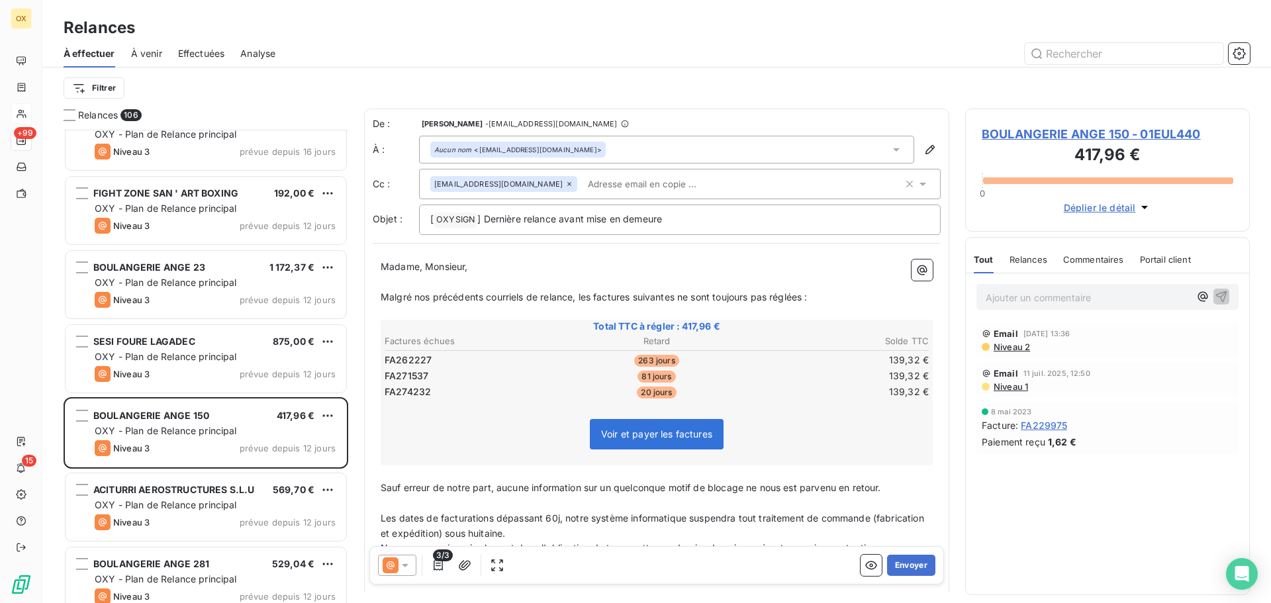
click at [677, 279] on p "﻿" at bounding box center [657, 282] width 552 height 15
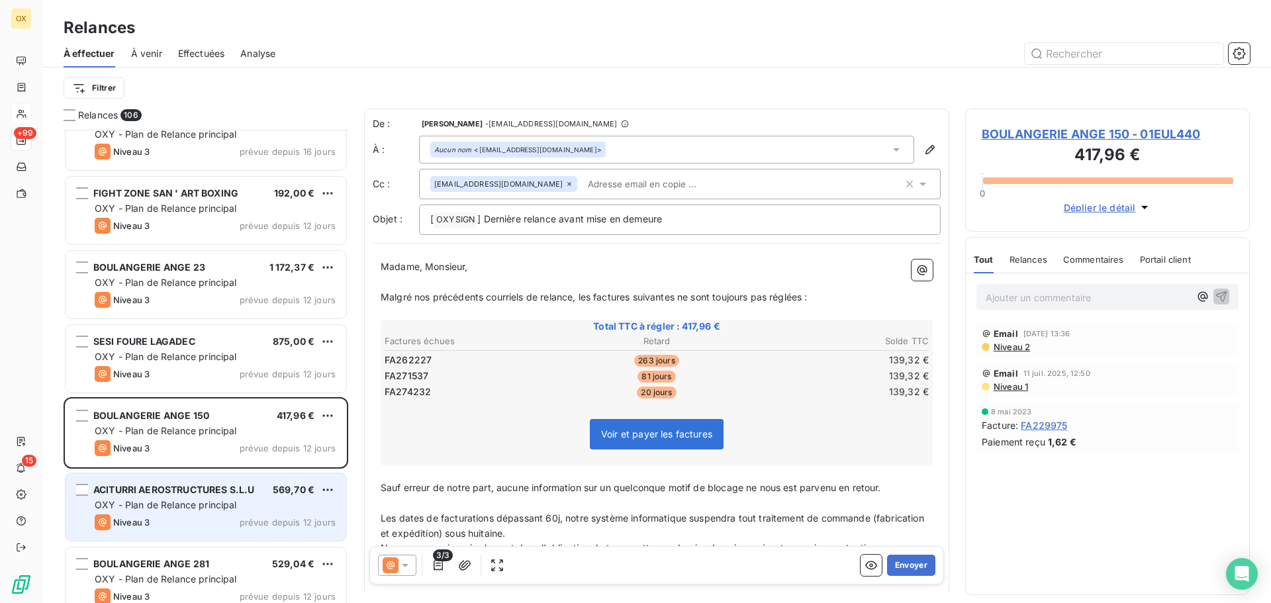
click at [181, 498] on div "OXY - Plan de Relance principal" at bounding box center [215, 504] width 241 height 13
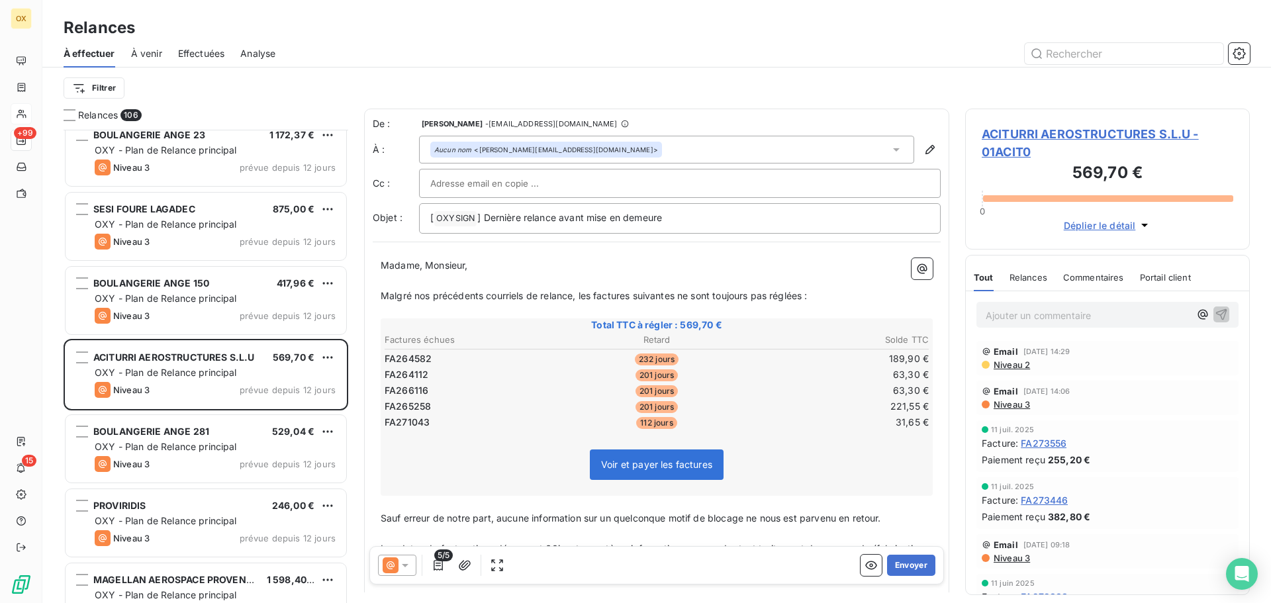
click at [614, 277] on p "﻿" at bounding box center [657, 280] width 552 height 15
click at [379, 262] on div "Madame, Monsieur, ﻿ Malgré nos précédents courriels de relance, les factures su…" at bounding box center [657, 474] width 568 height 449
click at [380, 260] on div "Madame, Monsieur, ﻿ Malgré nos précédents courriels de relance, les factures su…" at bounding box center [657, 474] width 568 height 449
click at [379, 267] on div "Madame, Monsieur, ﻿ Malgré nos précédents courriels de relance, les factures su…" at bounding box center [657, 474] width 568 height 449
click at [382, 264] on span "Madame, Monsieur," at bounding box center [424, 264] width 87 height 11
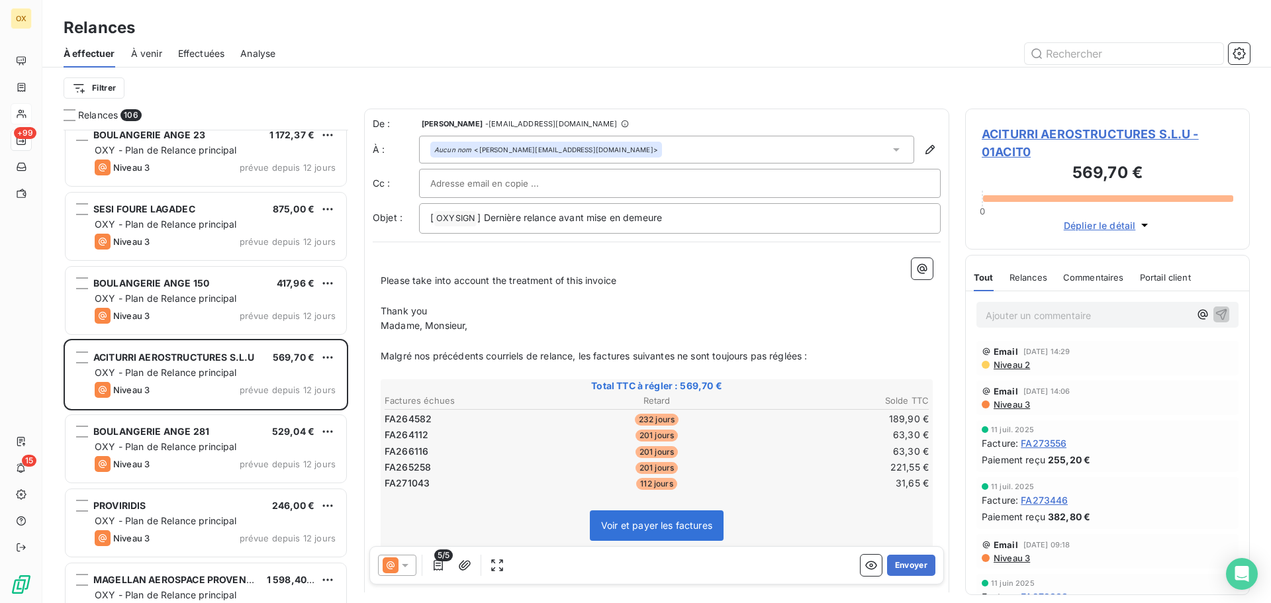
click at [425, 256] on div "﻿ Please take into account the treatment of this invoice ﻿ Thank you Madame, Mo…" at bounding box center [657, 505] width 568 height 510
click at [396, 265] on p "﻿" at bounding box center [657, 265] width 552 height 15
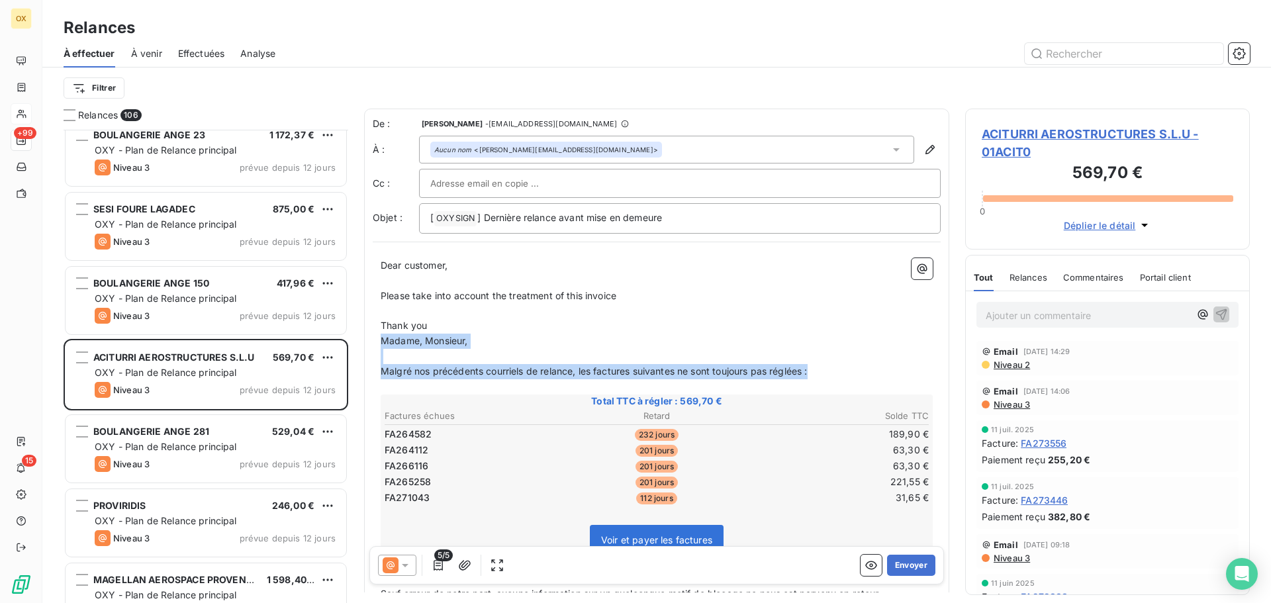
drag, startPoint x: 381, startPoint y: 341, endPoint x: 812, endPoint y: 366, distance: 431.7
click at [812, 366] on div "Dear customer, ﻿ Please take into account the treatment of this invoice ﻿ Thank…" at bounding box center [657, 512] width 552 height 509
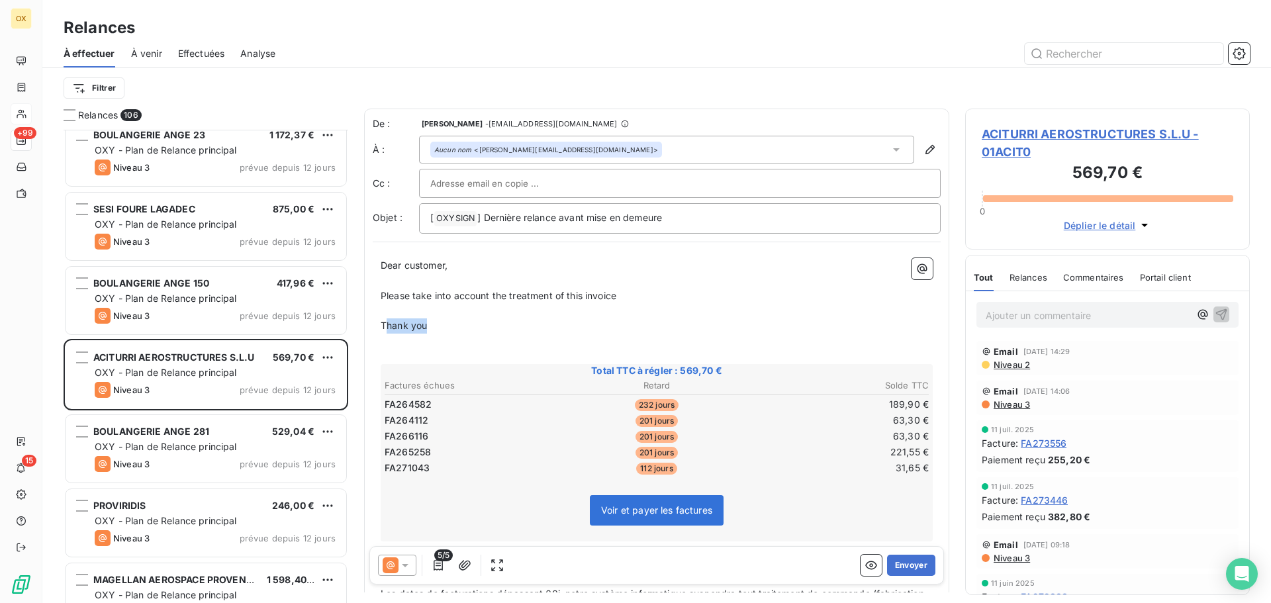
drag, startPoint x: 445, startPoint y: 329, endPoint x: 384, endPoint y: 326, distance: 61.7
click at [384, 326] on p "Thank you" at bounding box center [657, 325] width 552 height 15
click at [439, 329] on p "Thank you" at bounding box center [657, 325] width 552 height 15
click at [435, 326] on p "Thank you" at bounding box center [657, 325] width 552 height 15
drag, startPoint x: 378, startPoint y: 325, endPoint x: 398, endPoint y: 325, distance: 20.5
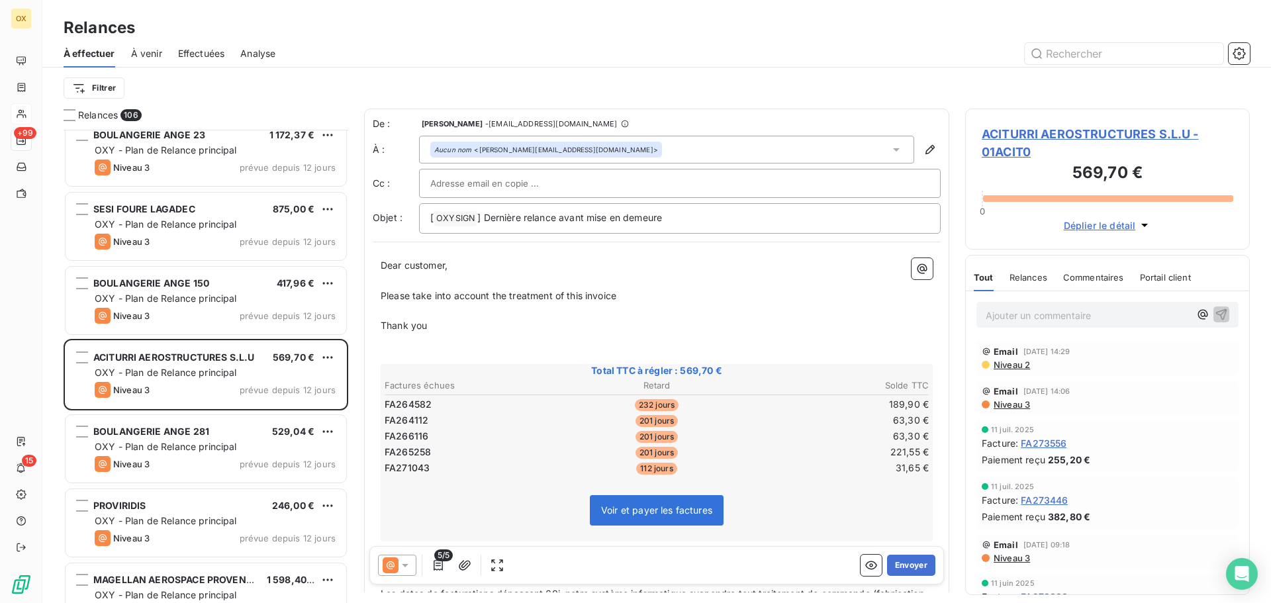
click at [398, 325] on div "Dear customer, ﻿ Please take into account the treatment of this invoice ﻿ Thank…" at bounding box center [657, 497] width 568 height 494
drag, startPoint x: 426, startPoint y: 330, endPoint x: 377, endPoint y: 327, distance: 48.4
click at [377, 327] on div "Dear customer, ﻿ Please take into account the treatment of this invoice ﻿ Thank…" at bounding box center [657, 497] width 568 height 494
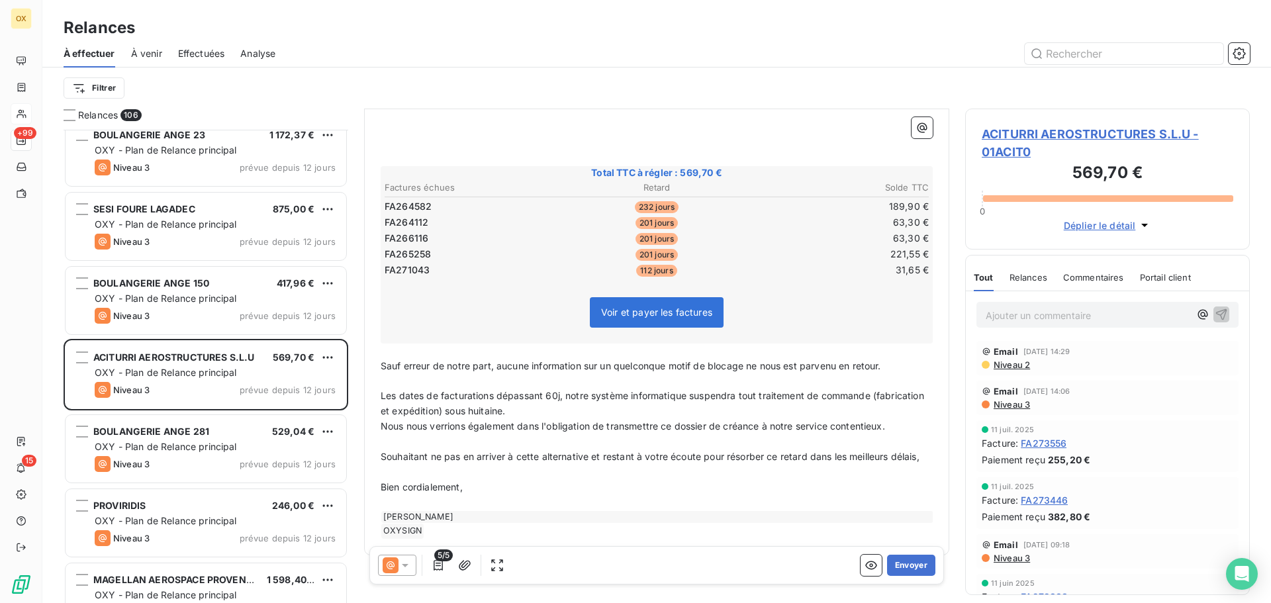
scroll to position [231, 0]
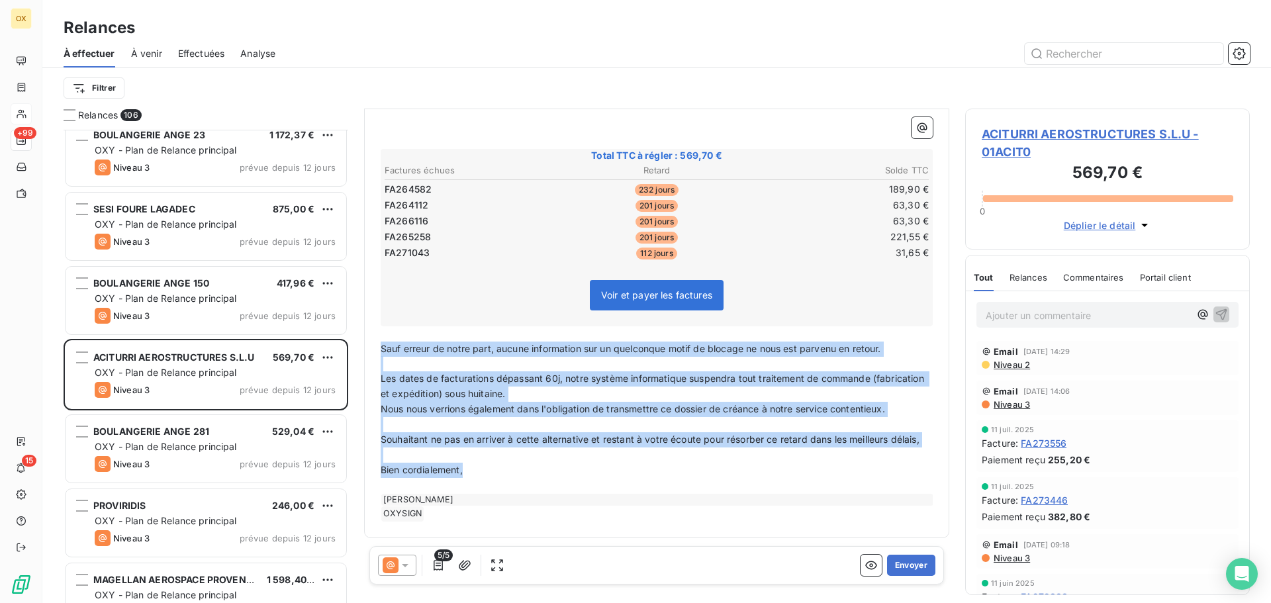
drag, startPoint x: 477, startPoint y: 472, endPoint x: 383, endPoint y: 339, distance: 163.3
click at [383, 339] on div "Dear customer, ﻿ Please take into account the treatment of this invoice ﻿ ﻿ ﻿ ﻿…" at bounding box center [657, 282] width 552 height 479
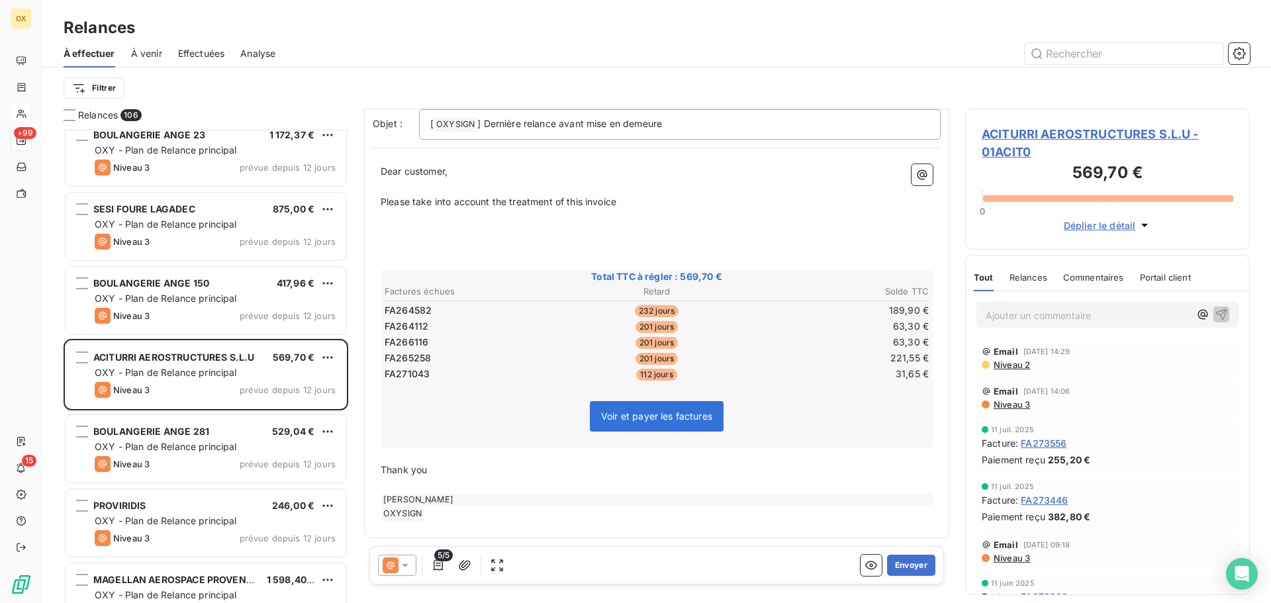
scroll to position [28, 0]
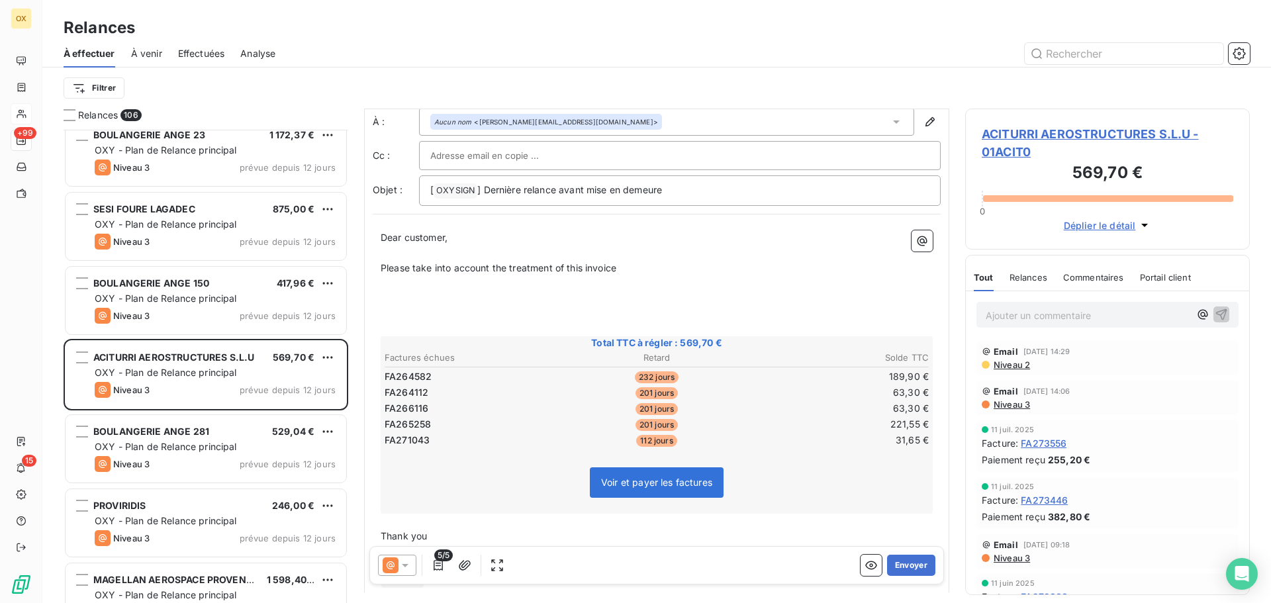
click at [388, 287] on p "﻿" at bounding box center [657, 283] width 552 height 15
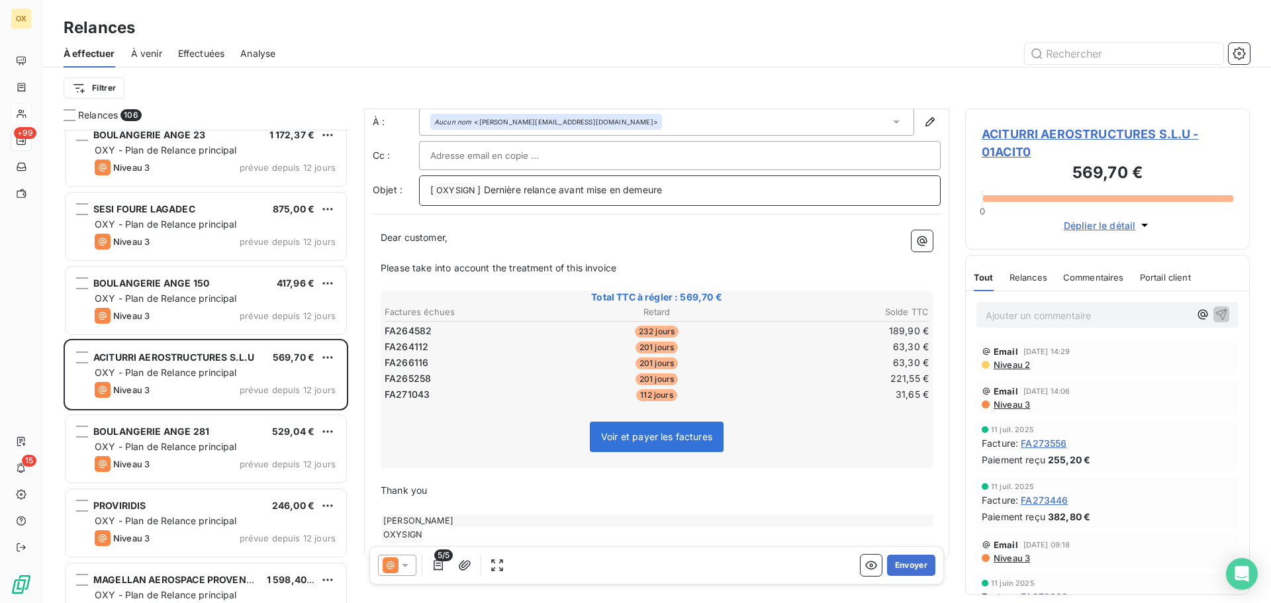
drag, startPoint x: 681, startPoint y: 195, endPoint x: 485, endPoint y: 188, distance: 196.1
click at [487, 189] on p "[ OXYSIGN ﻿ ] Dernière relance avant mise en demeure" at bounding box center [679, 191] width 499 height 16
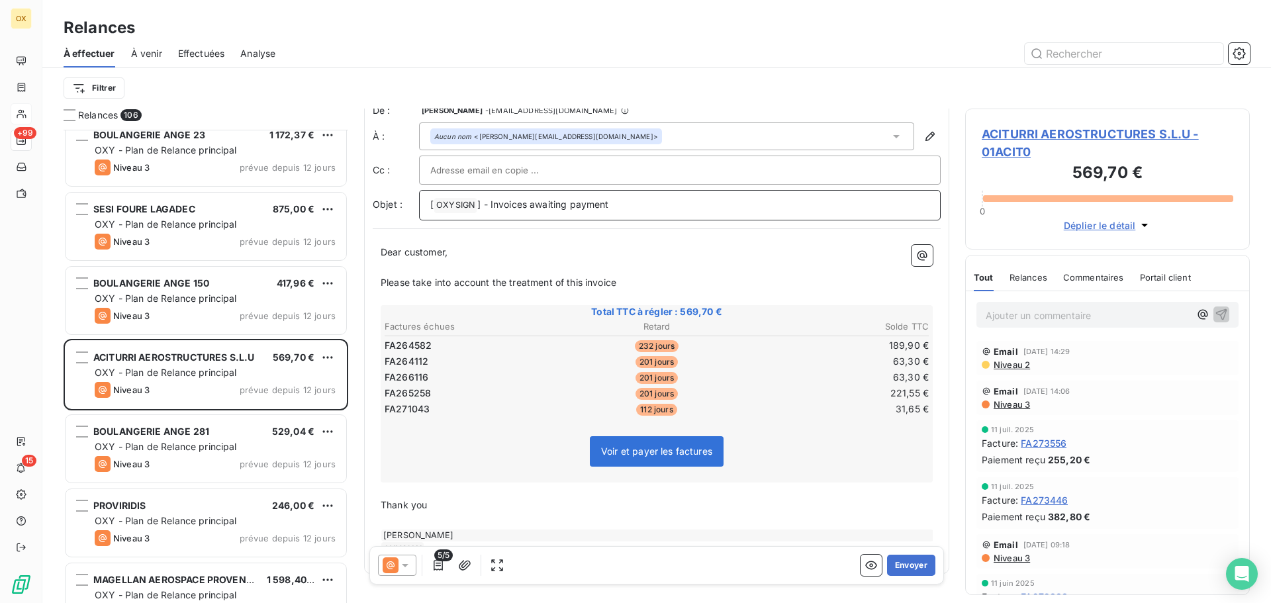
scroll to position [0, 0]
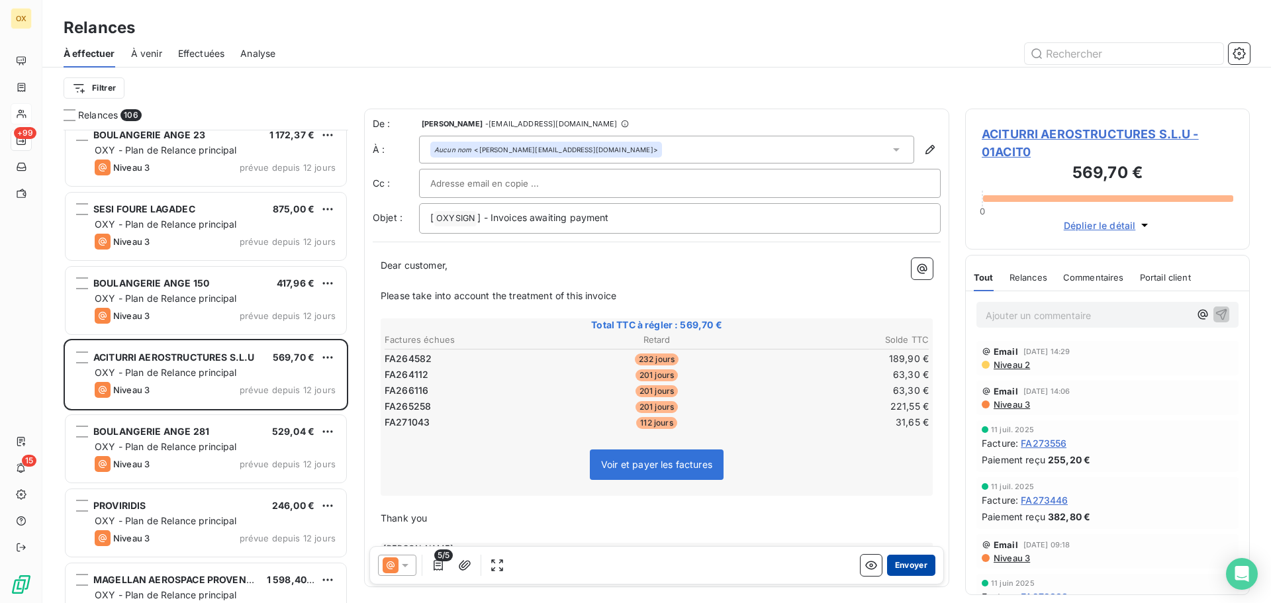
click at [903, 559] on button "Envoyer" at bounding box center [911, 565] width 48 height 21
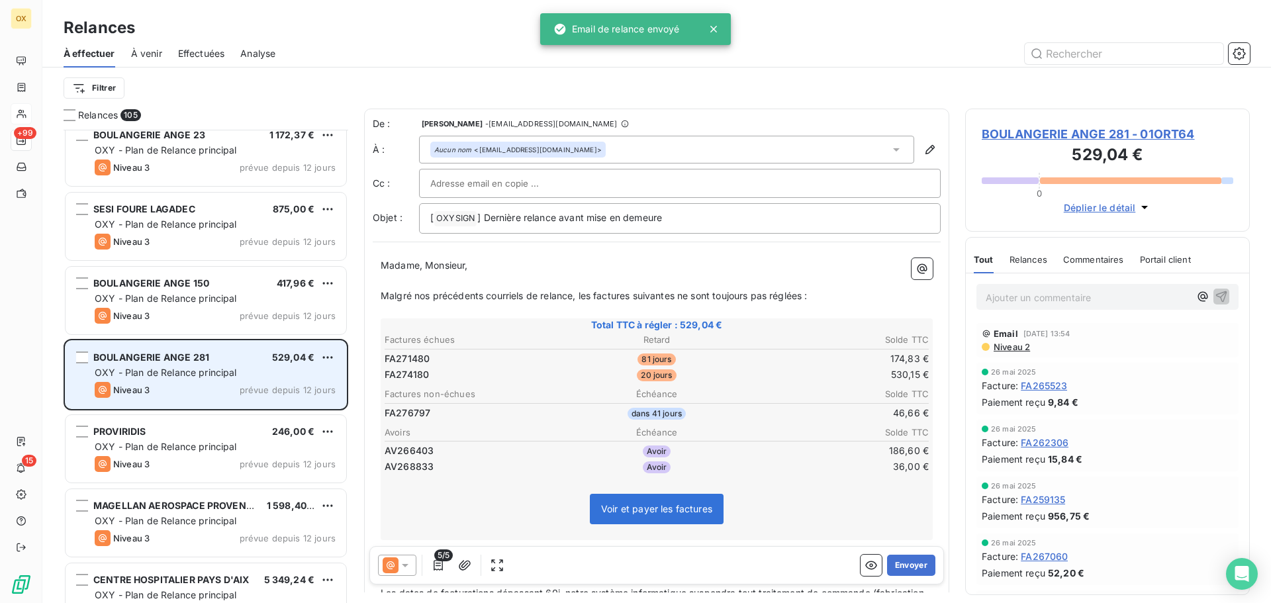
click at [164, 372] on span "OXY - Plan de Relance principal" at bounding box center [166, 372] width 142 height 11
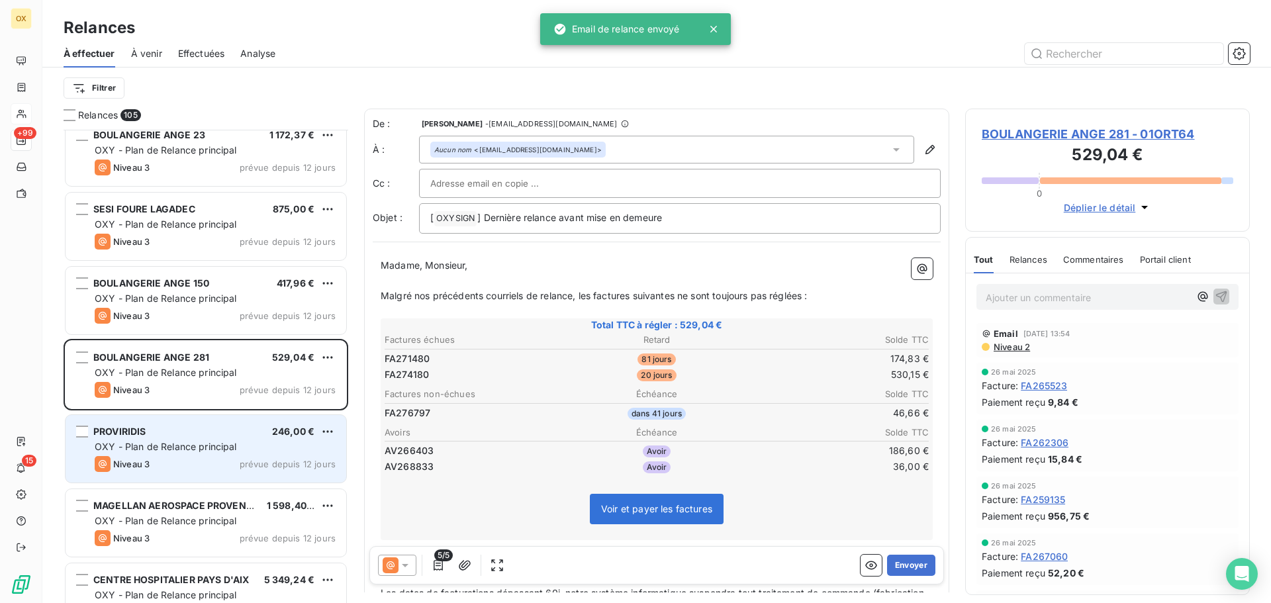
click at [184, 430] on div "PROVIRIDIS 246,00 €" at bounding box center [215, 432] width 241 height 12
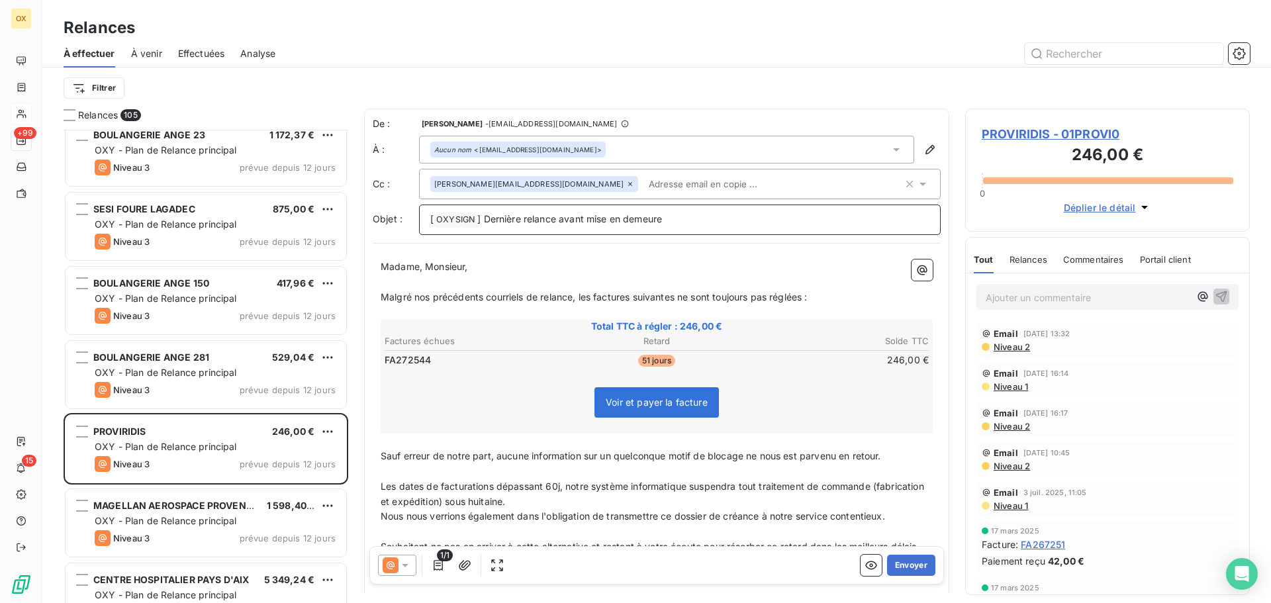
drag, startPoint x: 682, startPoint y: 218, endPoint x: 486, endPoint y: 217, distance: 196.6
click at [486, 217] on p "[ OXYSIGN ﻿ ] Dernière relance avant mise en demeure" at bounding box center [679, 220] width 499 height 16
drag, startPoint x: 593, startPoint y: 295, endPoint x: 630, endPoint y: 273, distance: 42.8
click at [593, 295] on span "Malgré nos précédents courriels de relance, les factures suivantes ne sont touj…" at bounding box center [594, 296] width 427 height 11
click at [627, 299] on span "Malgré nos précédents courriels de relance, la factures suivantes ne sont toujo…" at bounding box center [592, 296] width 422 height 11
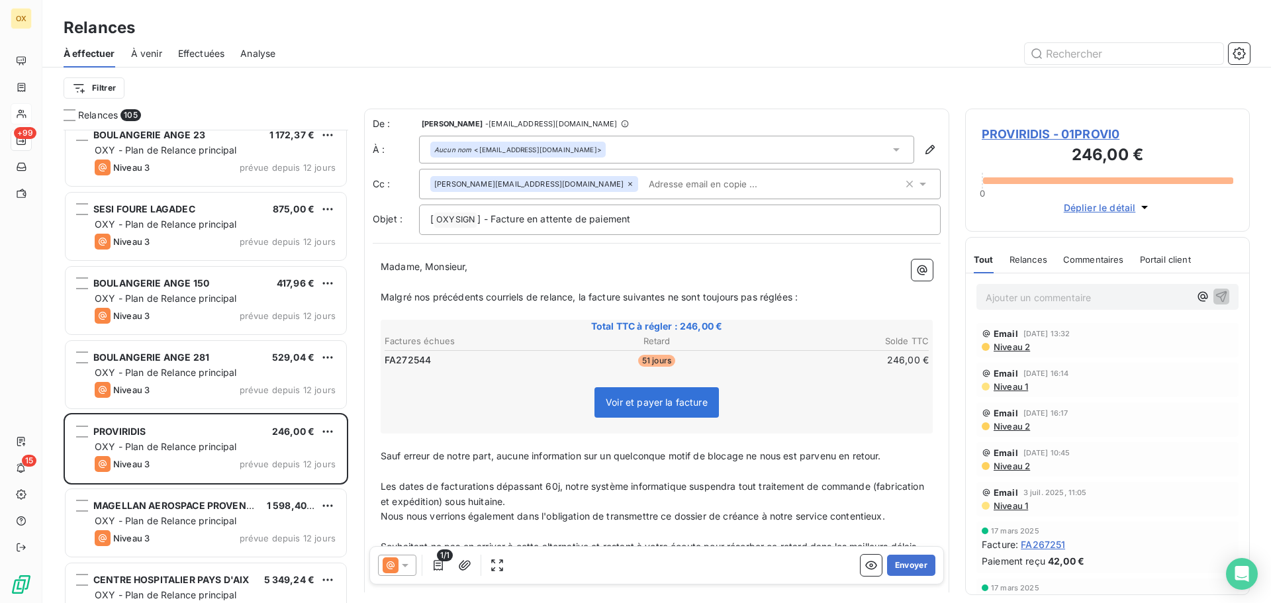
click at [667, 295] on span "Malgré nos précédents courriels de relance, la facture suivantes ne sont toujou…" at bounding box center [589, 296] width 417 height 11
click at [696, 296] on span "Malgré nos précédents courriels de relance, la facture suivante ne sont toujour…" at bounding box center [587, 296] width 412 height 11
click at [779, 291] on span "Malgré nos précédents courriels de relance, la facture suivante n'est toujours …" at bounding box center [582, 296] width 402 height 11
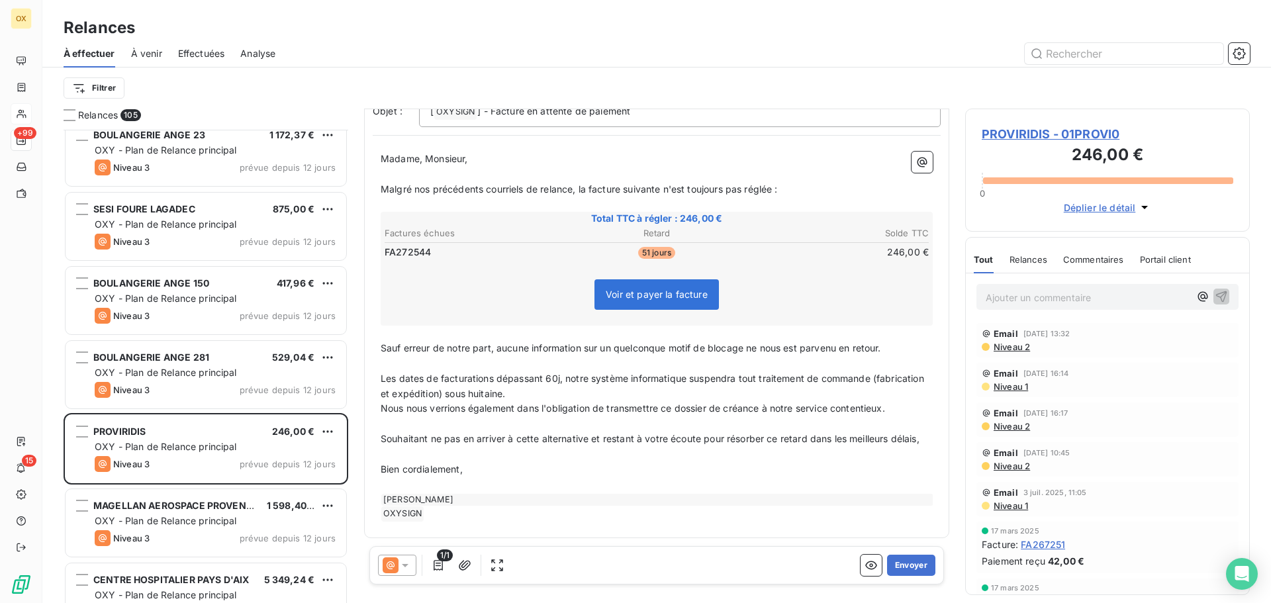
scroll to position [123, 0]
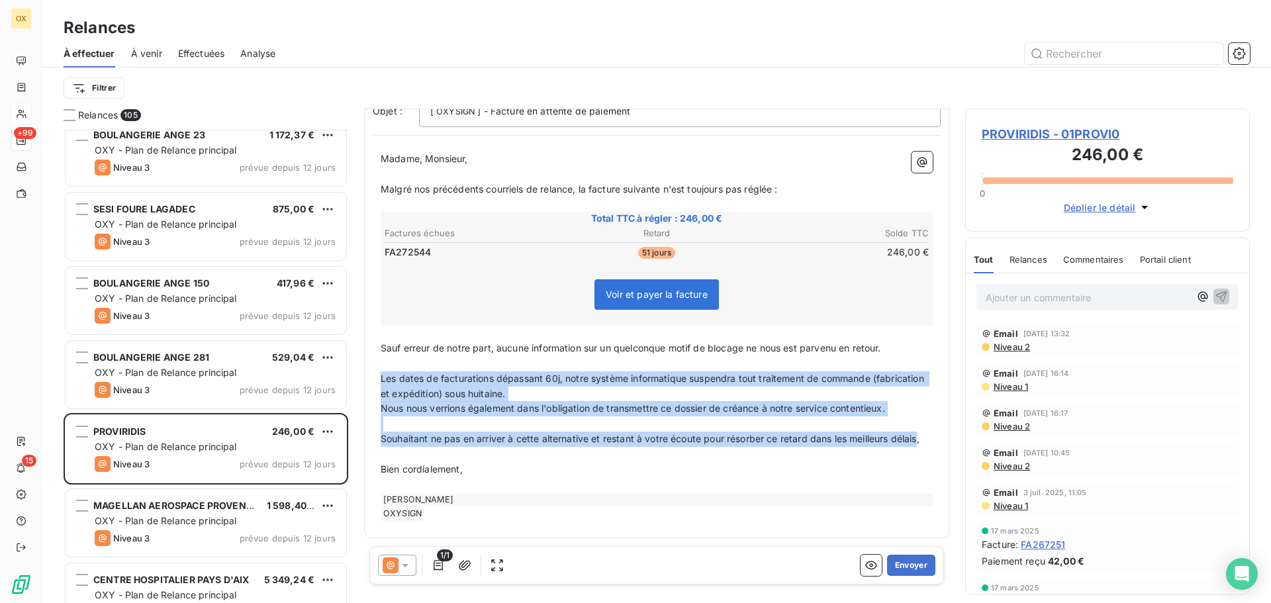
drag, startPoint x: 406, startPoint y: 438, endPoint x: 383, endPoint y: 365, distance: 76.6
click at [383, 365] on div "Madame, Monsieur, ﻿ Malgré nos précédents courriels de relance, la facture suiv…" at bounding box center [657, 337] width 552 height 370
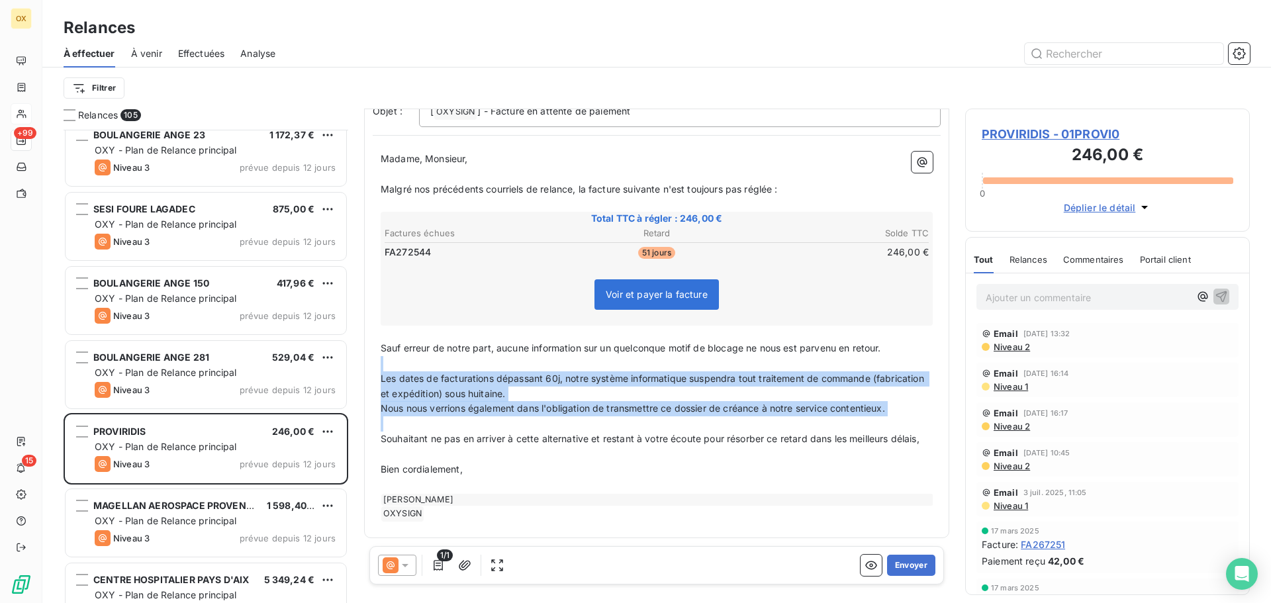
scroll to position [48, 0]
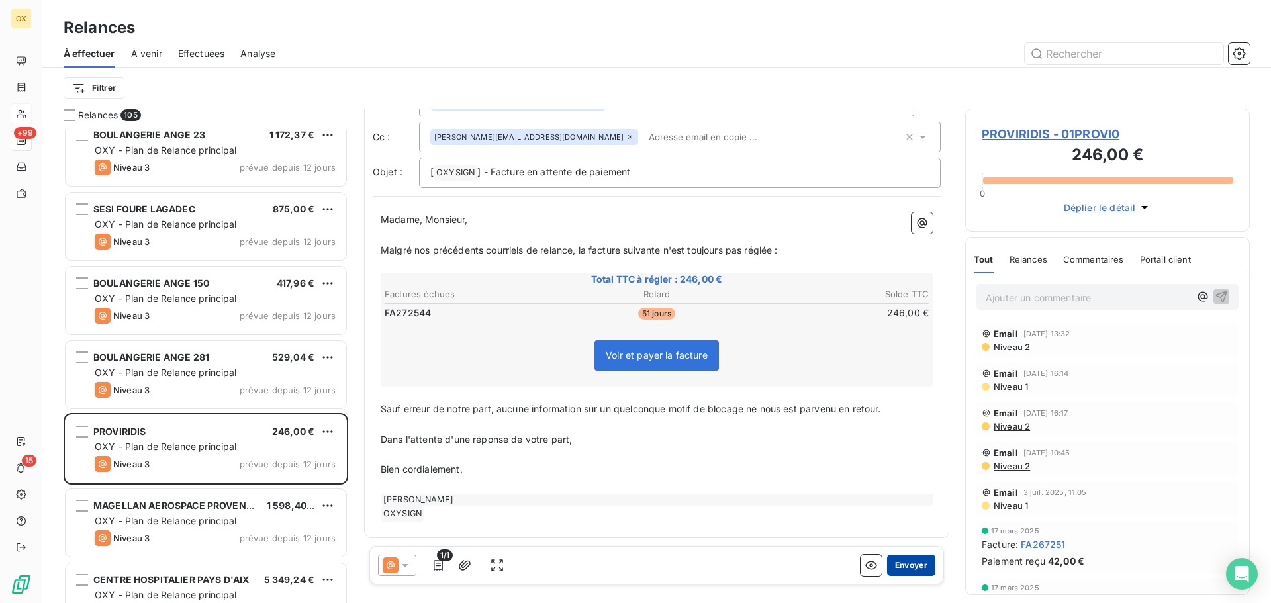
click at [905, 565] on button "Envoyer" at bounding box center [911, 565] width 48 height 21
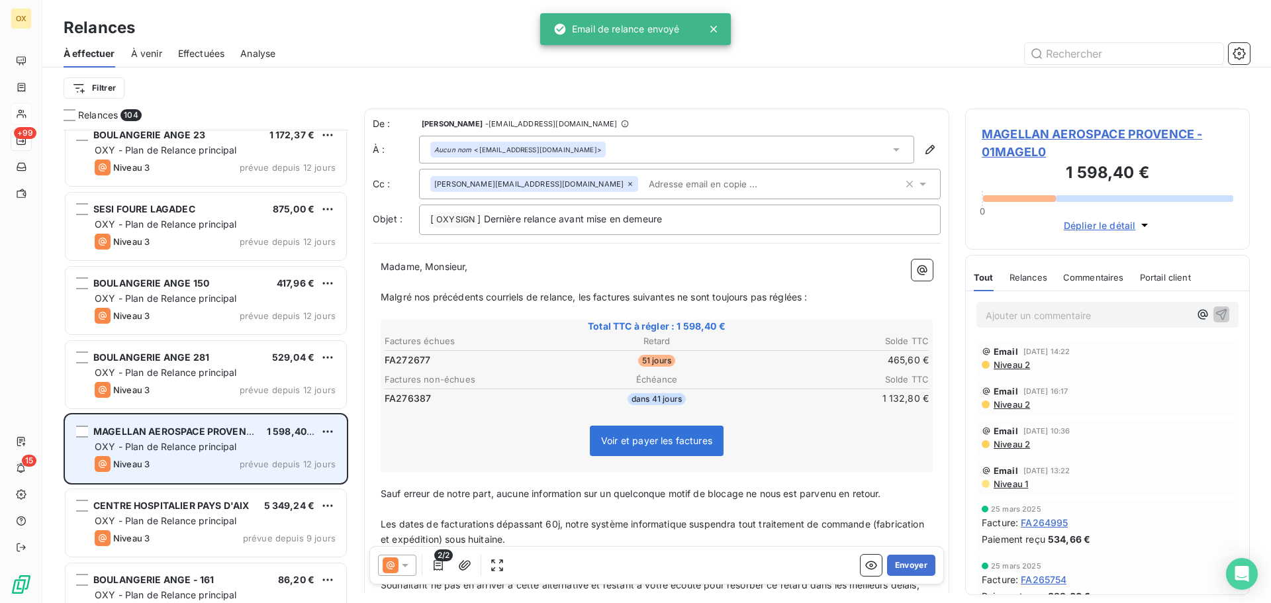
click at [228, 436] on div "MAGELLAN AEROSPACE PROVENCE" at bounding box center [174, 431] width 163 height 13
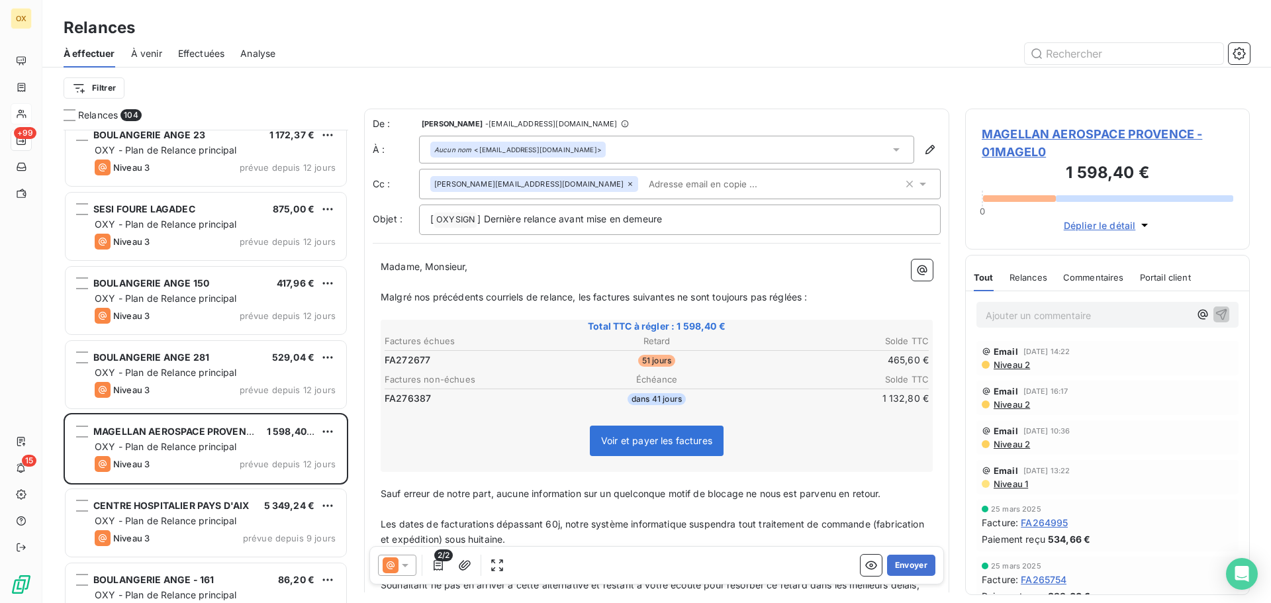
click at [1023, 129] on span "MAGELLAN AEROSPACE PROVENCE - 01MAGEL0" at bounding box center [1108, 143] width 252 height 36
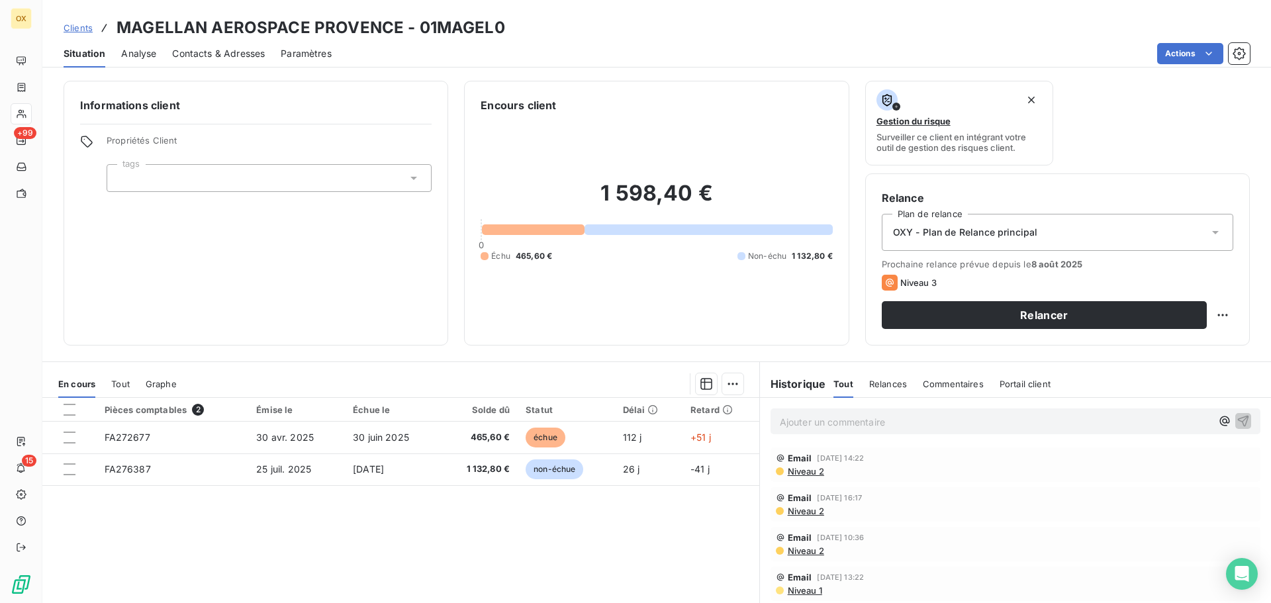
click at [250, 59] on span "Contacts & Adresses" at bounding box center [218, 53] width 93 height 13
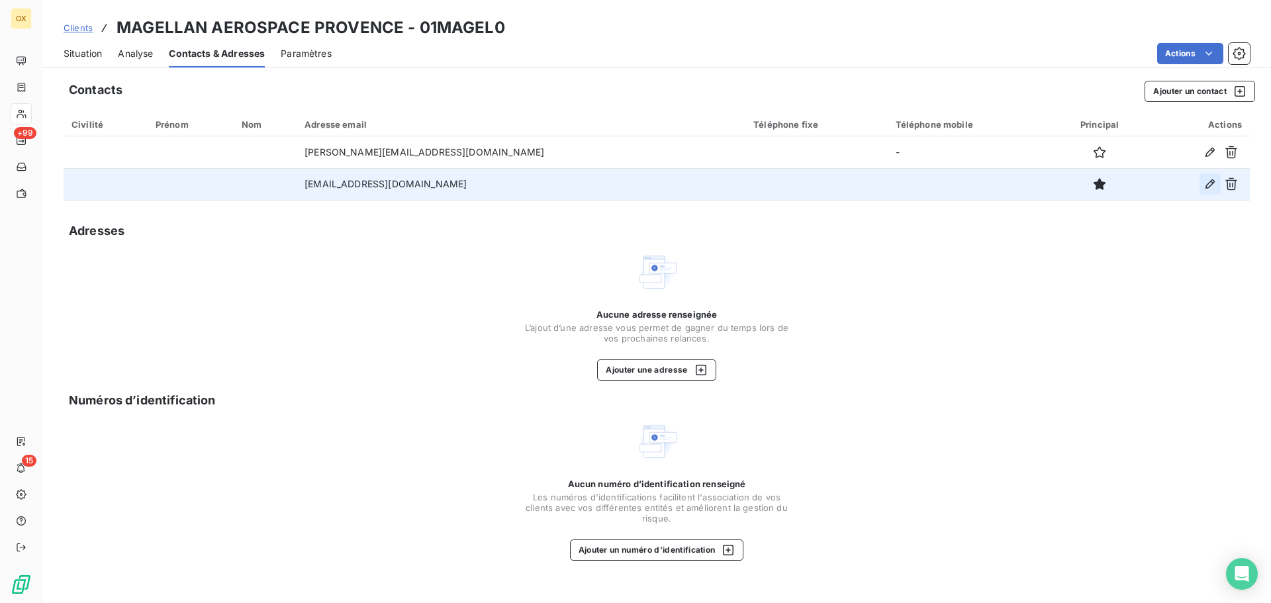
click at [1206, 184] on icon "button" at bounding box center [1209, 183] width 13 height 13
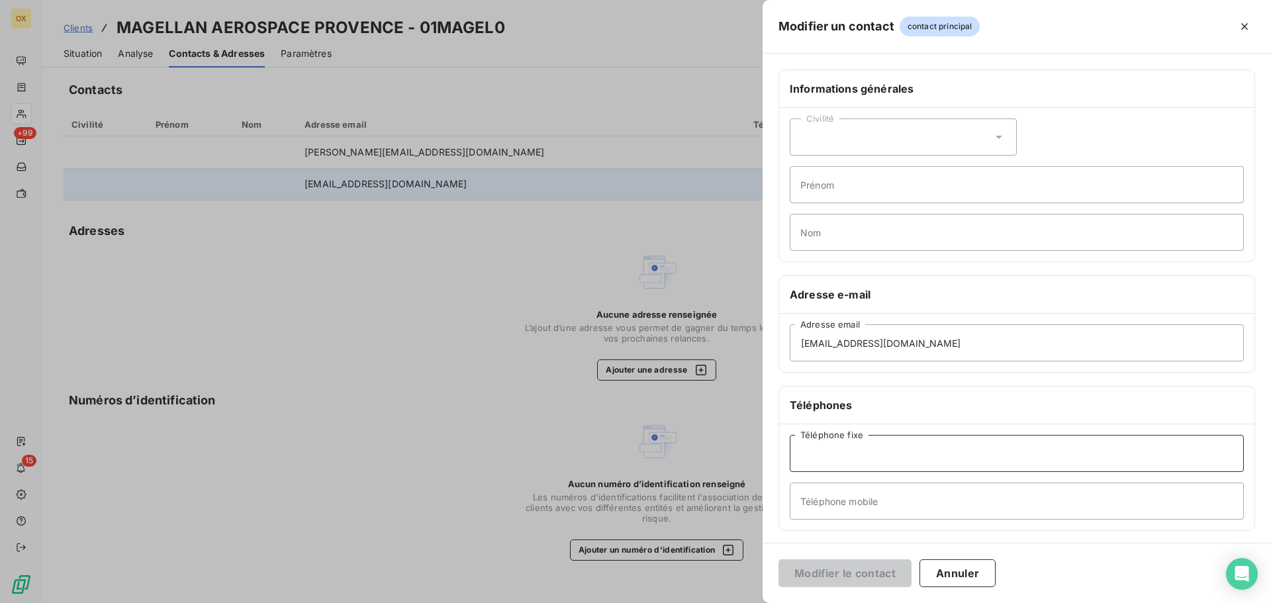
click at [876, 450] on input "Téléphone fixe" at bounding box center [1017, 453] width 454 height 37
type input "04 42 10 80 80"
click at [826, 577] on button "Modifier le contact" at bounding box center [844, 573] width 133 height 28
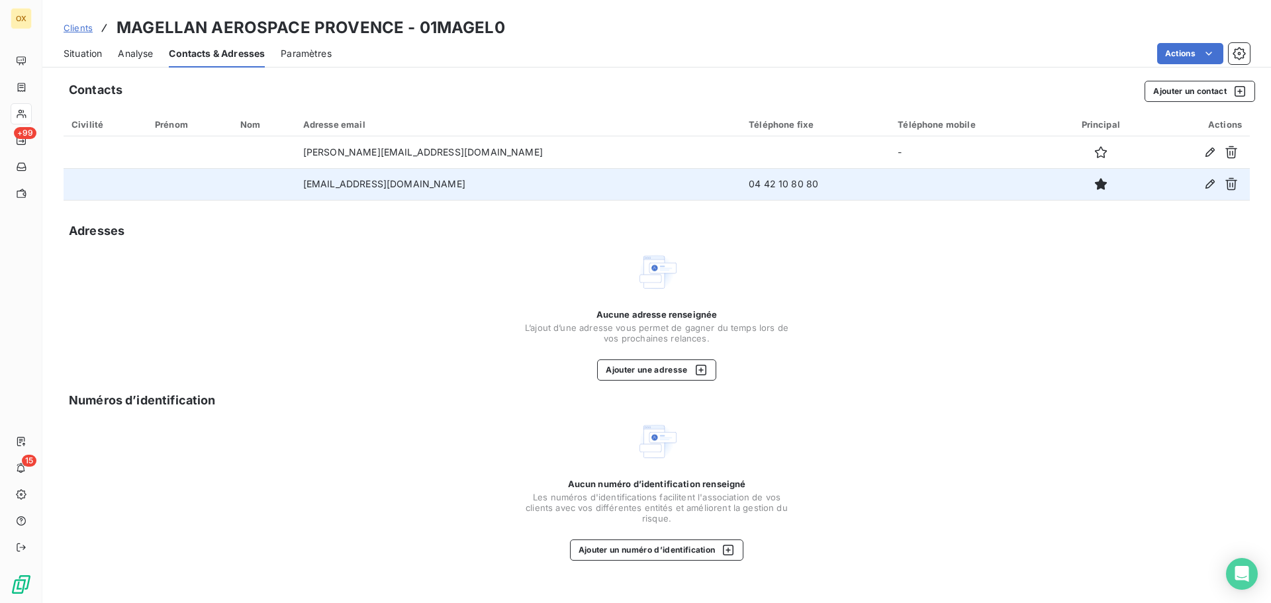
click at [82, 52] on span "Situation" at bounding box center [83, 53] width 38 height 13
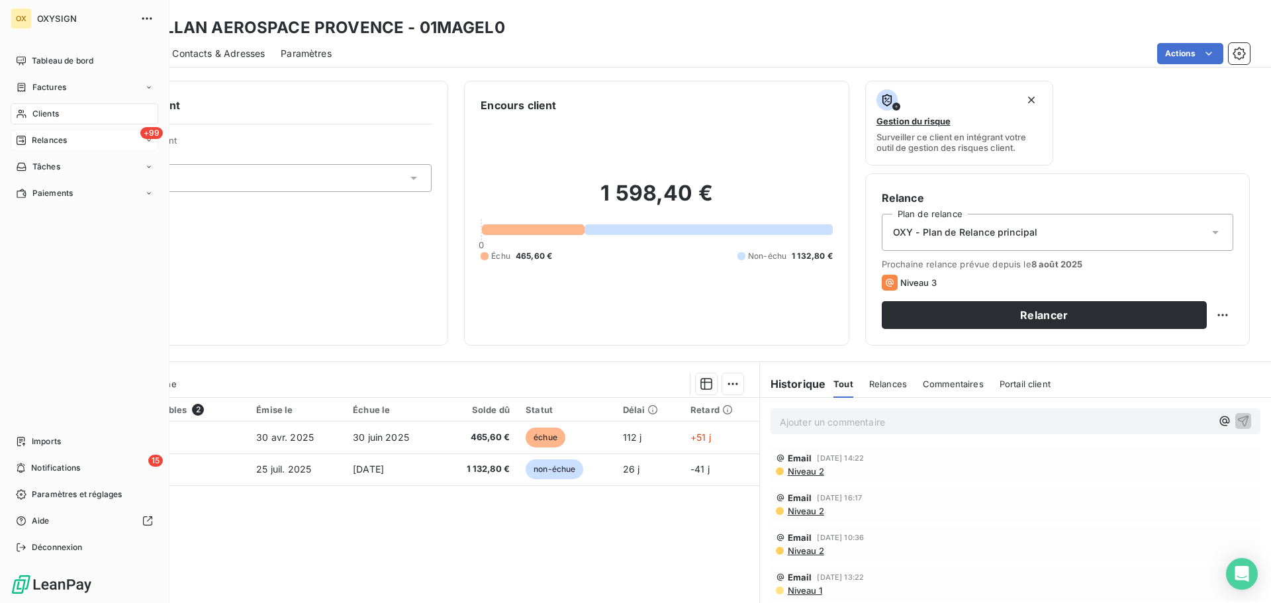
click at [52, 139] on span "Relances" at bounding box center [49, 140] width 35 height 12
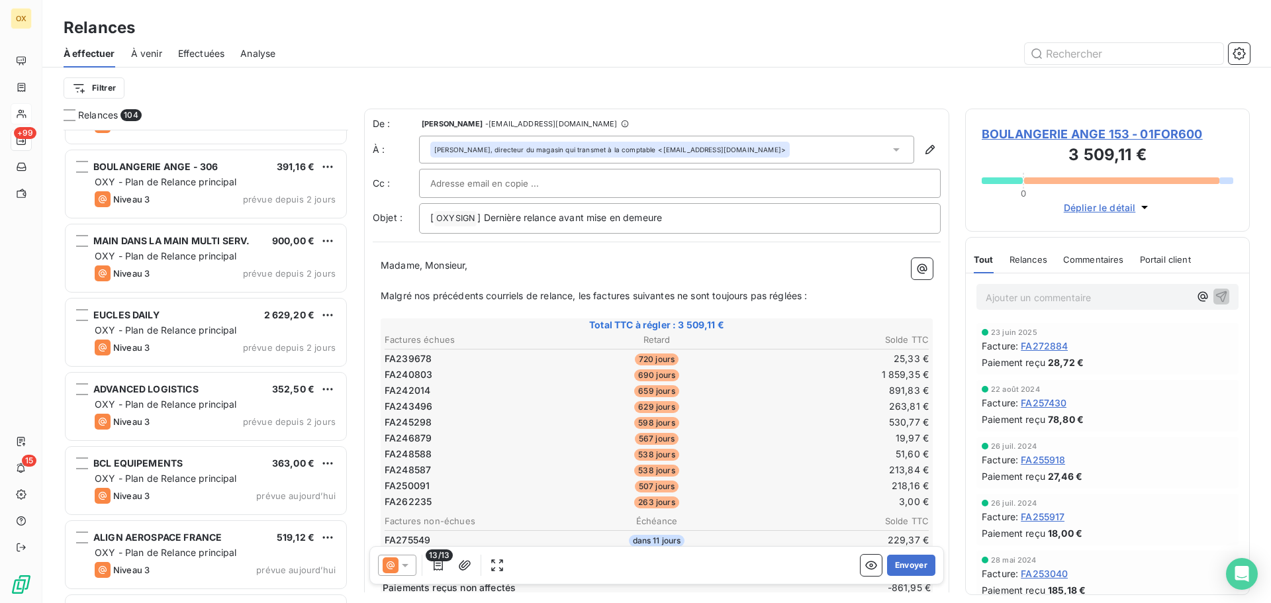
scroll to position [7238, 0]
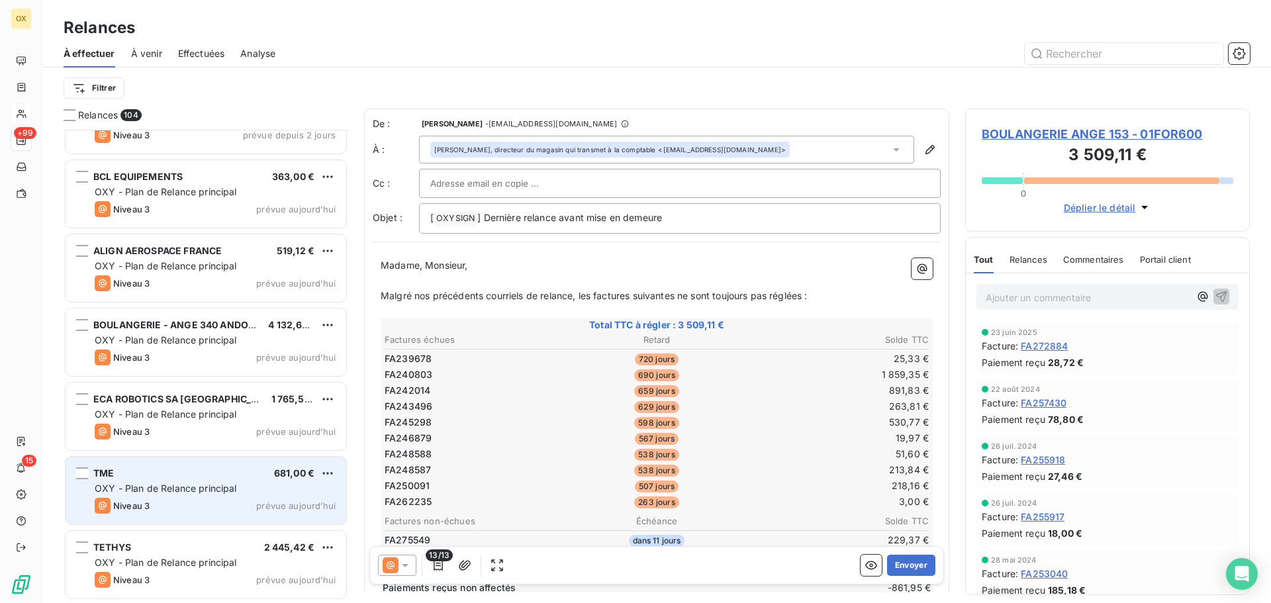
click at [232, 494] on div "OXY - Plan de Relance principal" at bounding box center [215, 488] width 241 height 13
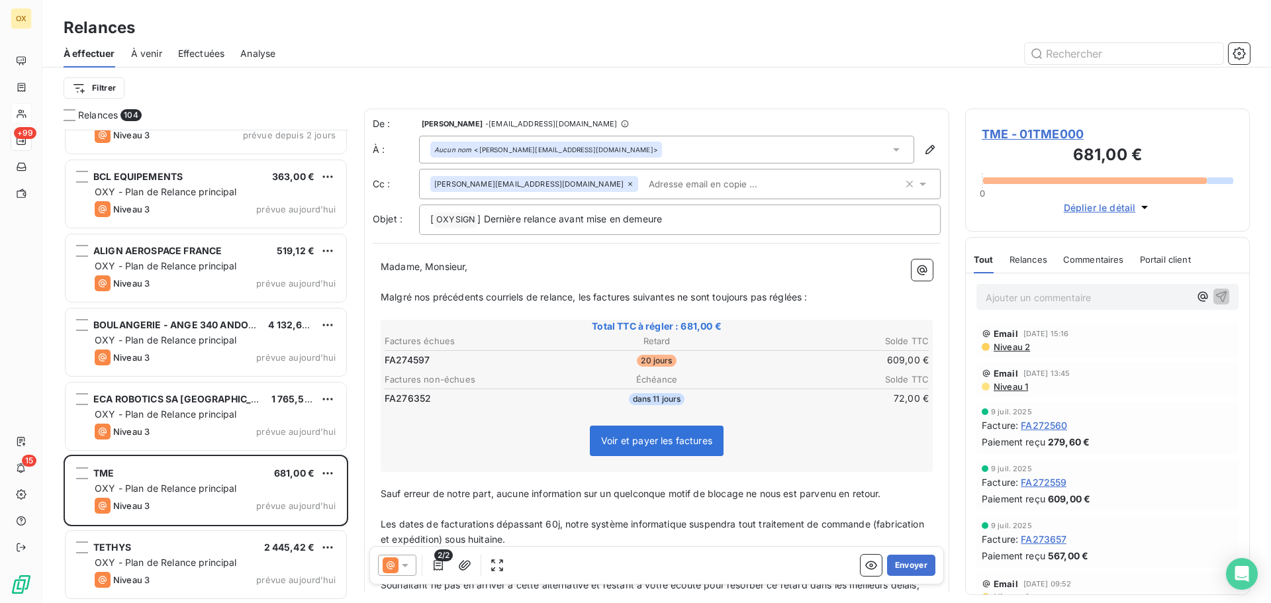
click at [1036, 133] on span "TME - 01TME000" at bounding box center [1108, 134] width 252 height 18
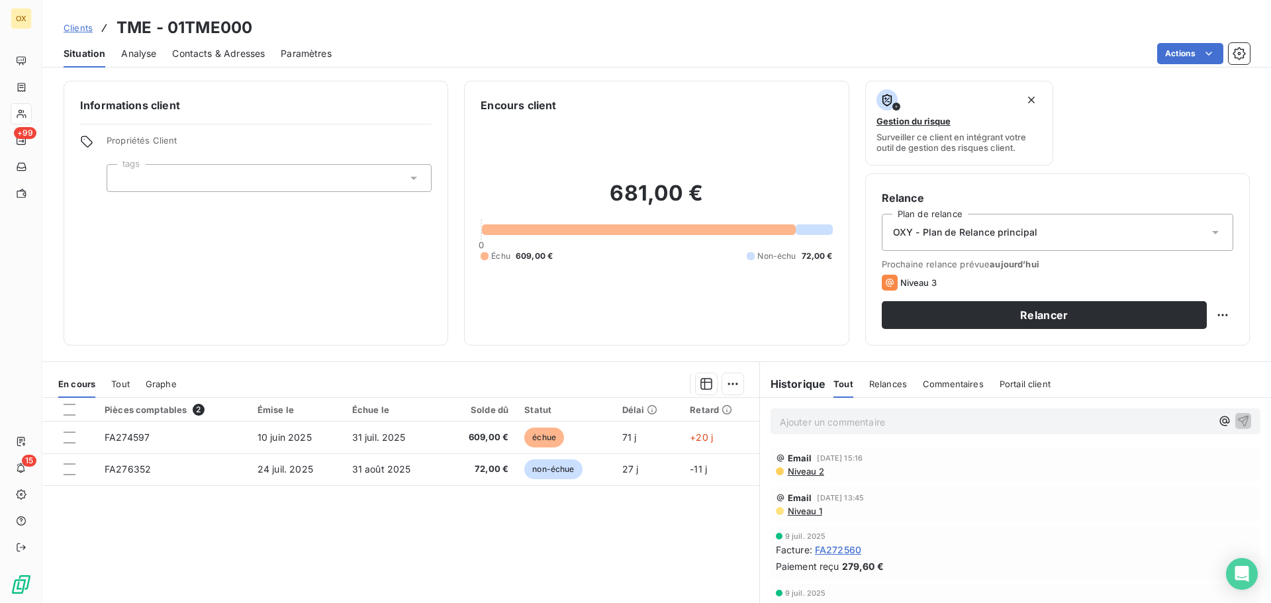
click at [222, 53] on span "Contacts & Adresses" at bounding box center [218, 53] width 93 height 13
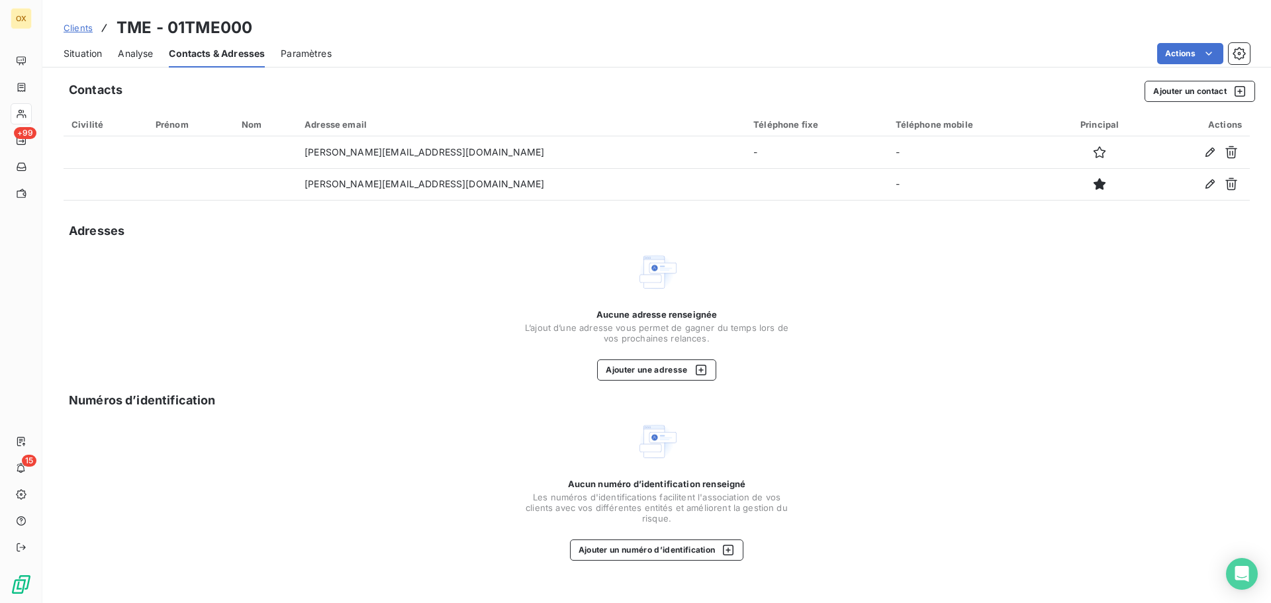
click at [90, 51] on span "Situation" at bounding box center [83, 53] width 38 height 13
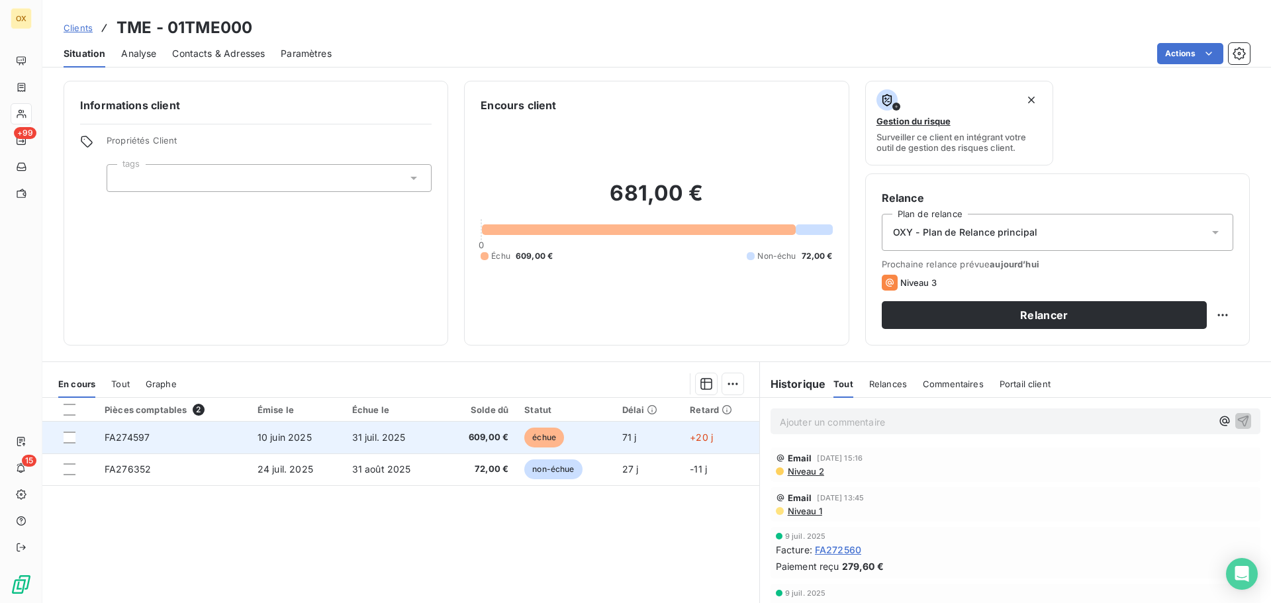
click at [524, 436] on span "échue" at bounding box center [544, 438] width 40 height 20
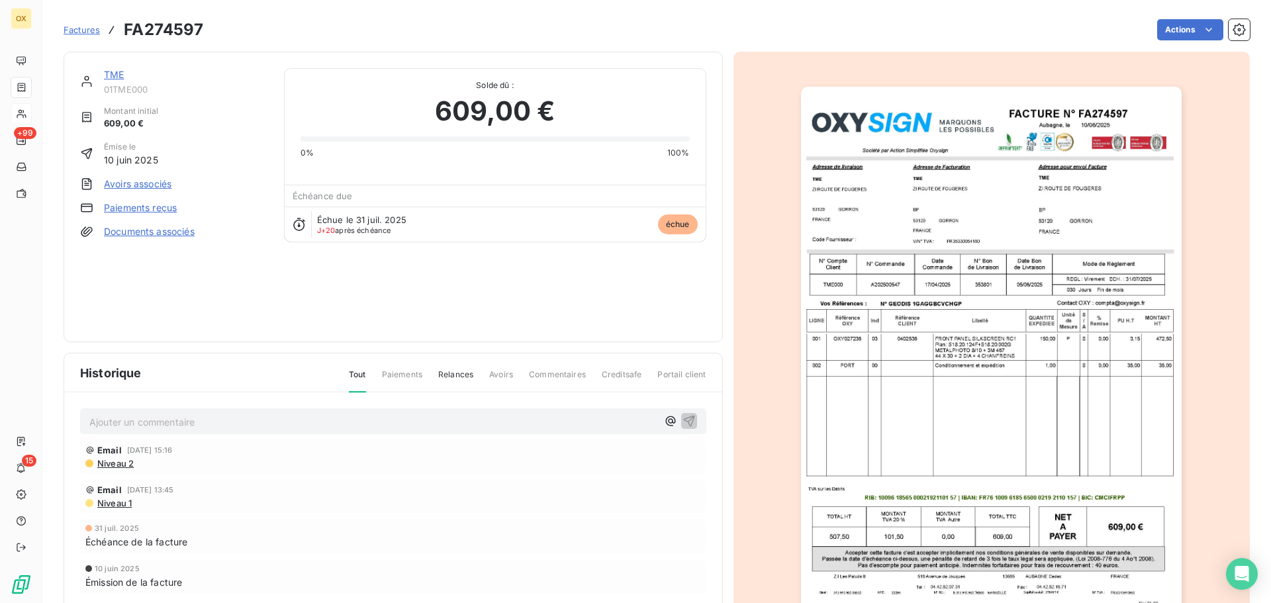
click at [115, 71] on link "TME" at bounding box center [114, 74] width 20 height 11
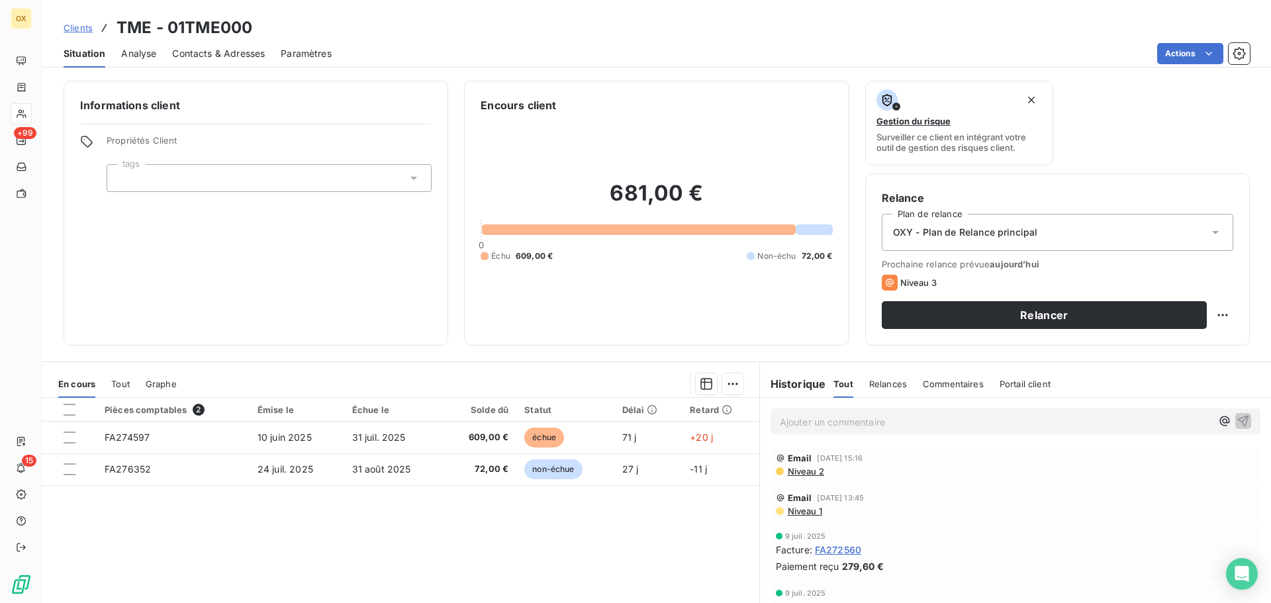
click at [214, 55] on span "Contacts & Adresses" at bounding box center [218, 53] width 93 height 13
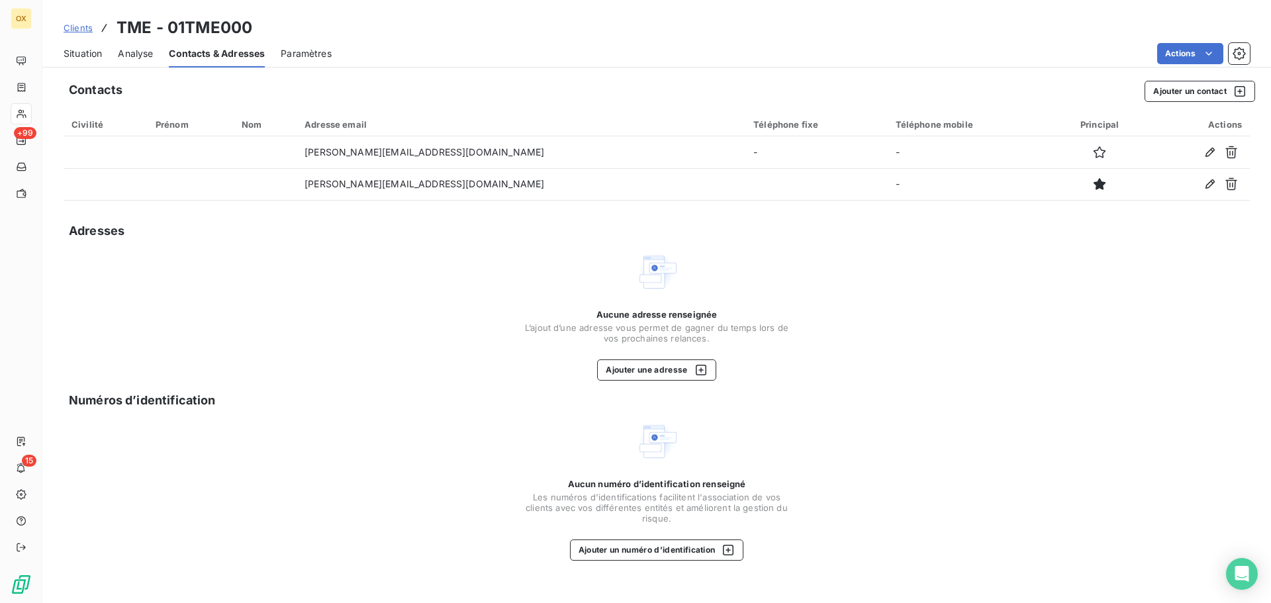
drag, startPoint x: 75, startPoint y: 48, endPoint x: 128, endPoint y: 64, distance: 55.3
click at [75, 48] on span "Situation" at bounding box center [83, 53] width 38 height 13
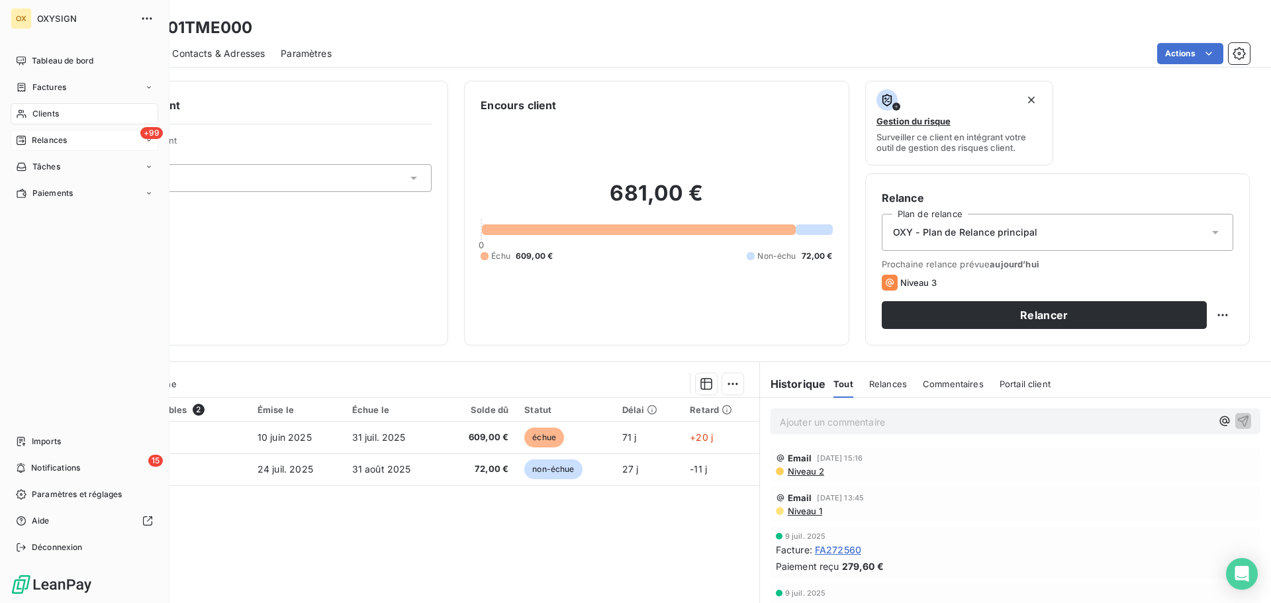
click at [39, 139] on span "Relances" at bounding box center [49, 140] width 35 height 12
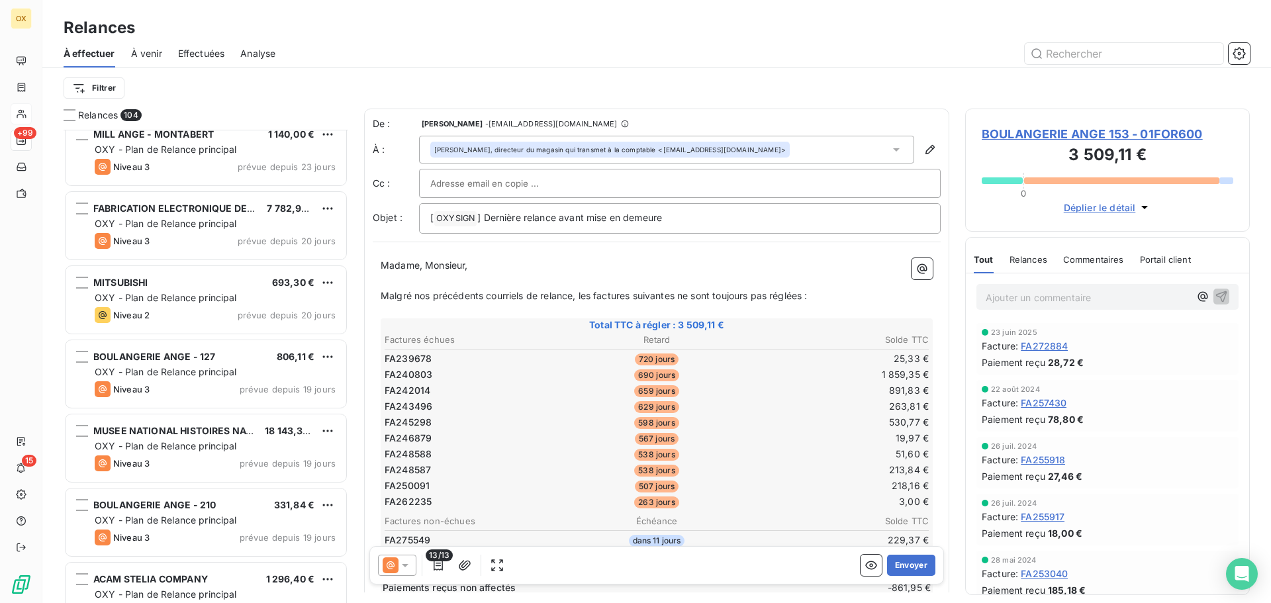
scroll to position [3906, 0]
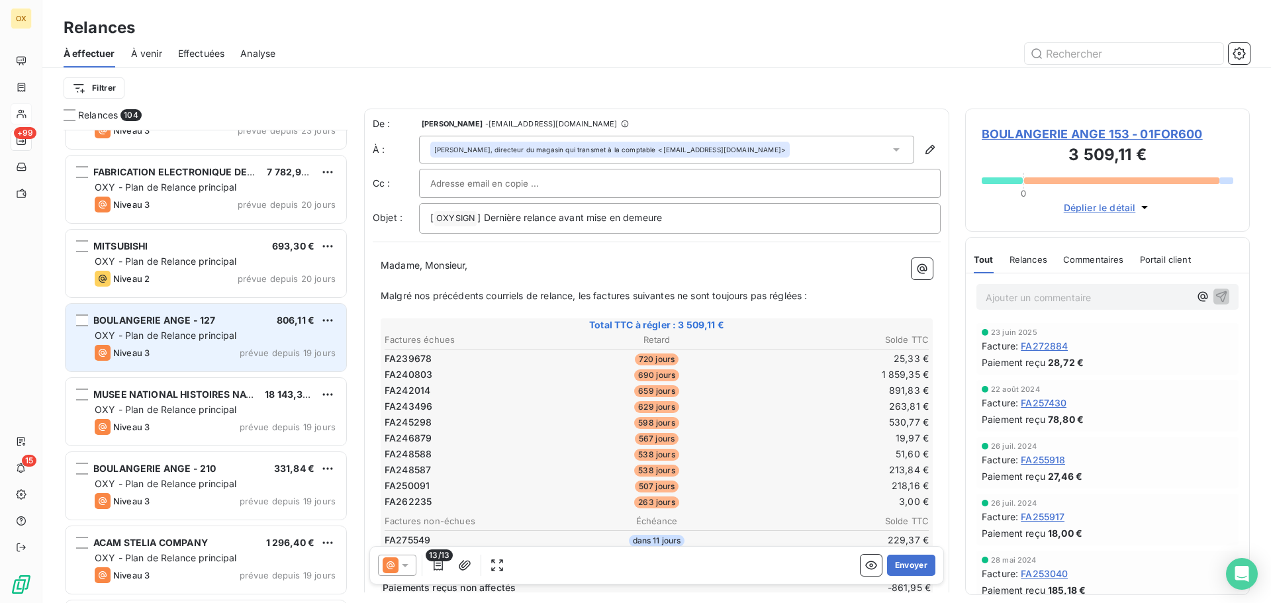
click at [212, 346] on div "Niveau 3 prévue depuis 19 jours" at bounding box center [215, 353] width 241 height 16
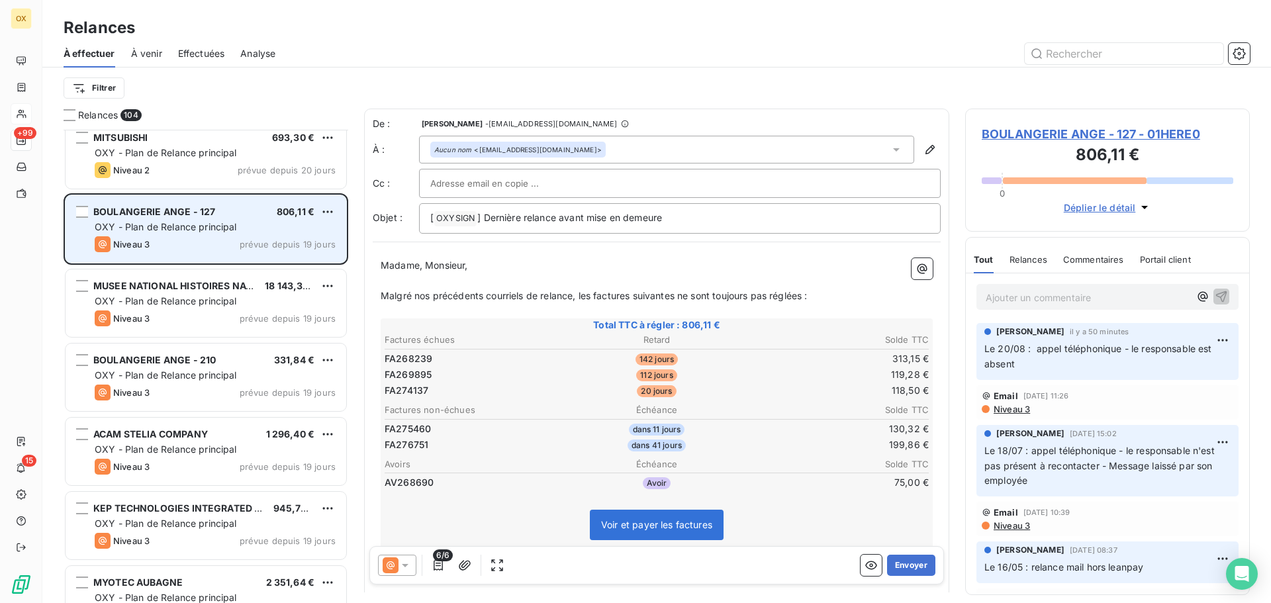
scroll to position [4039, 0]
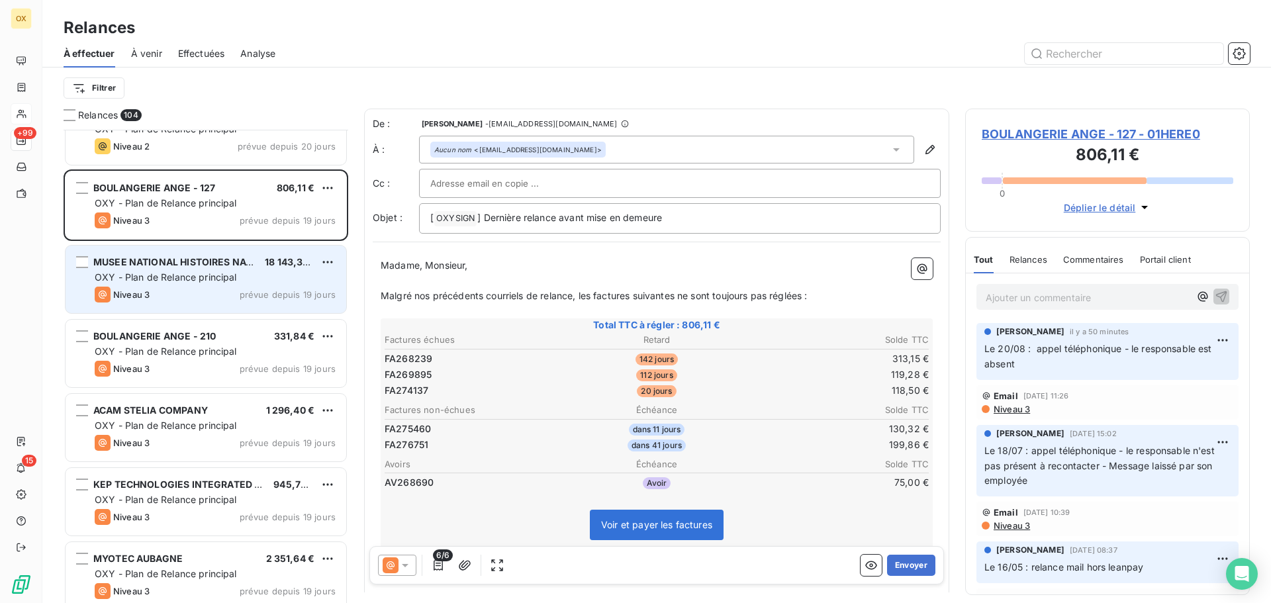
click at [201, 296] on div "Niveau 3 prévue depuis 19 jours" at bounding box center [215, 295] width 241 height 16
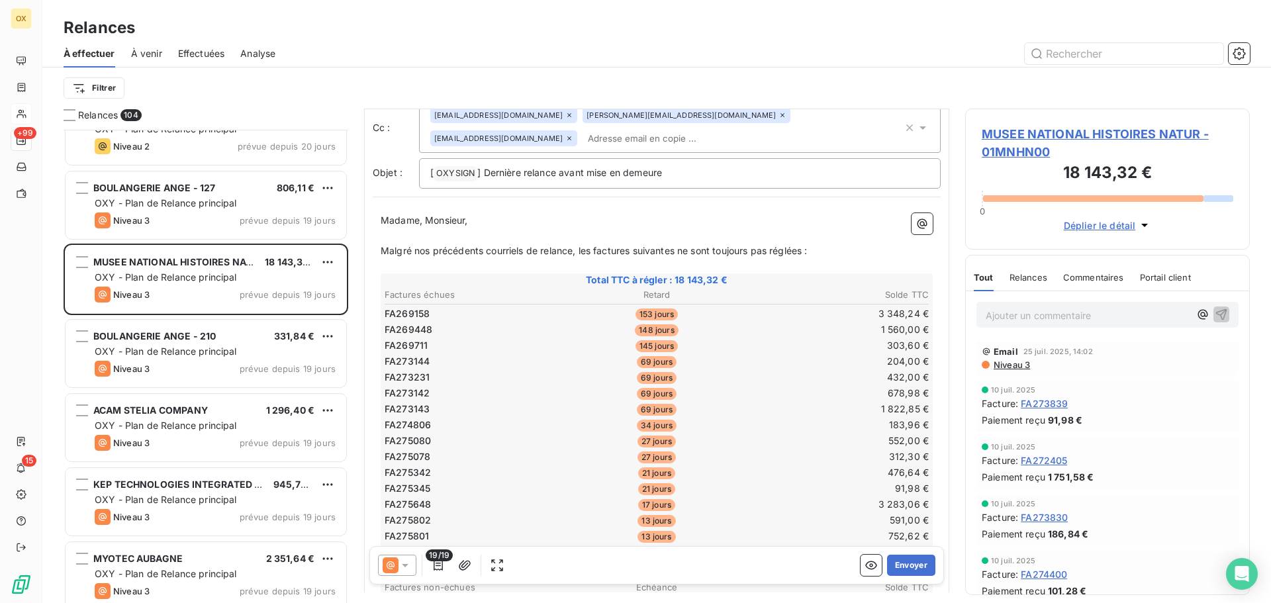
scroll to position [133, 0]
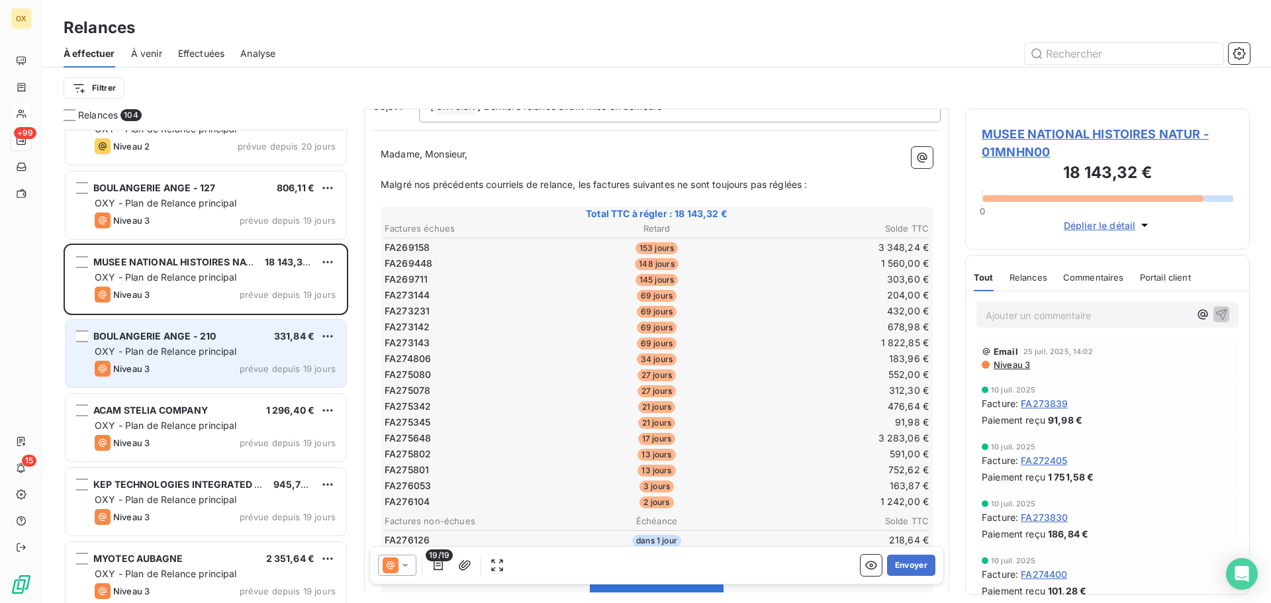
click at [202, 351] on span "OXY - Plan de Relance principal" at bounding box center [166, 351] width 142 height 11
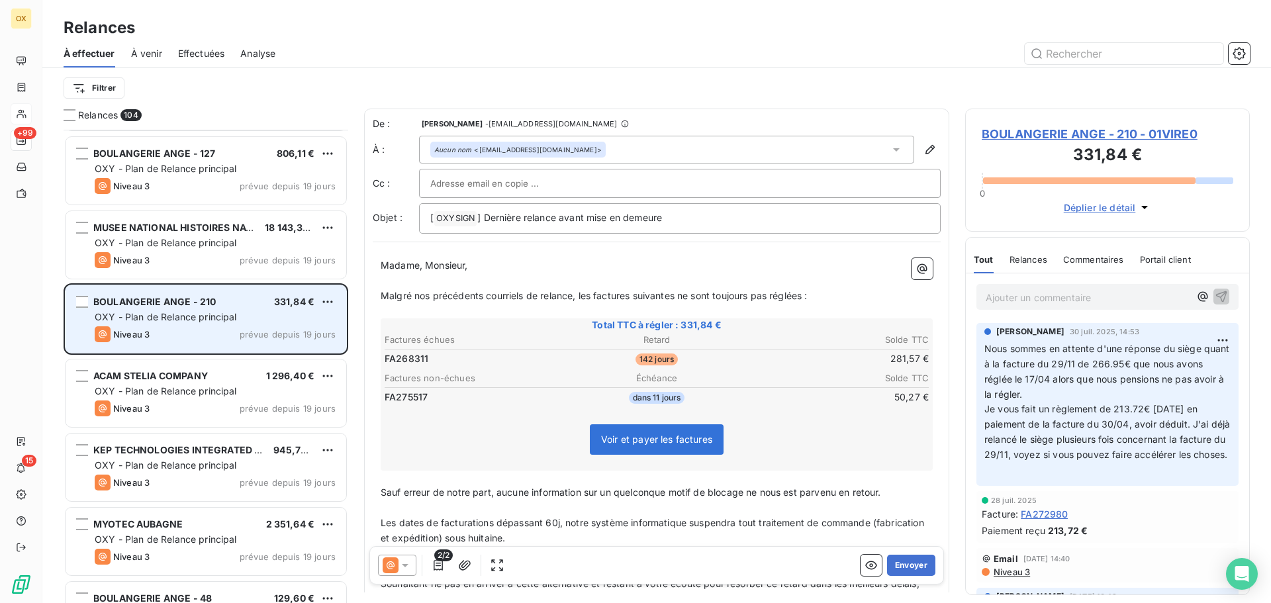
scroll to position [4105, 0]
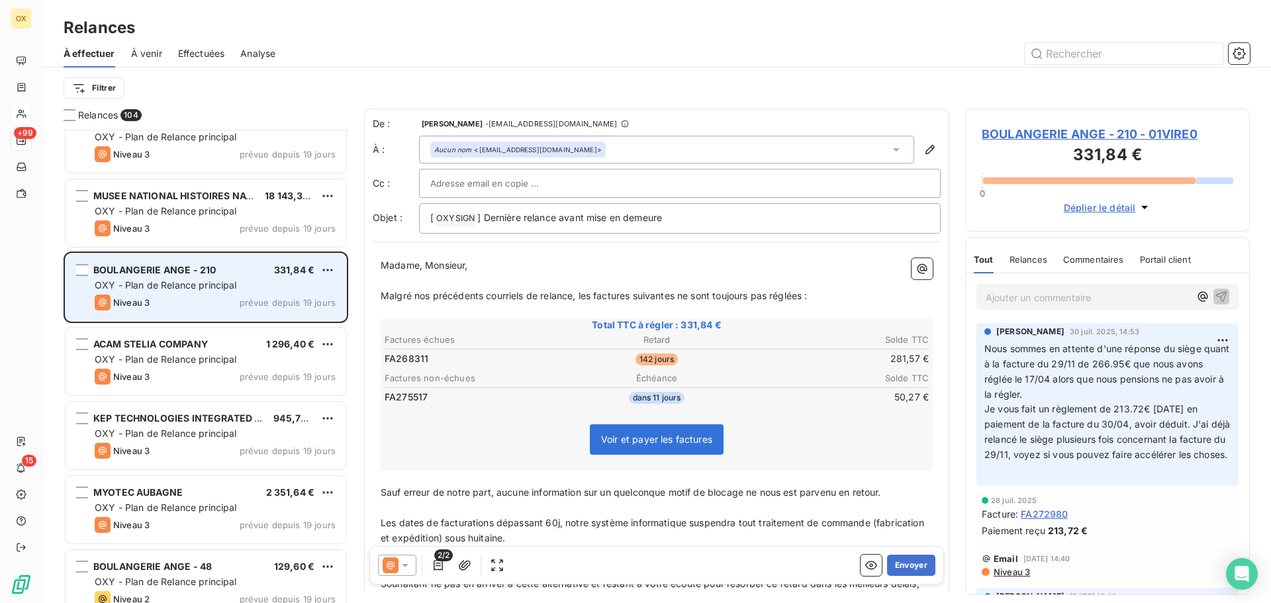
click at [202, 351] on div "ACAM STELIA COMPANY 1 296,40 € OXY - Plan de Relance principal Niveau 3 prévue …" at bounding box center [206, 362] width 281 height 68
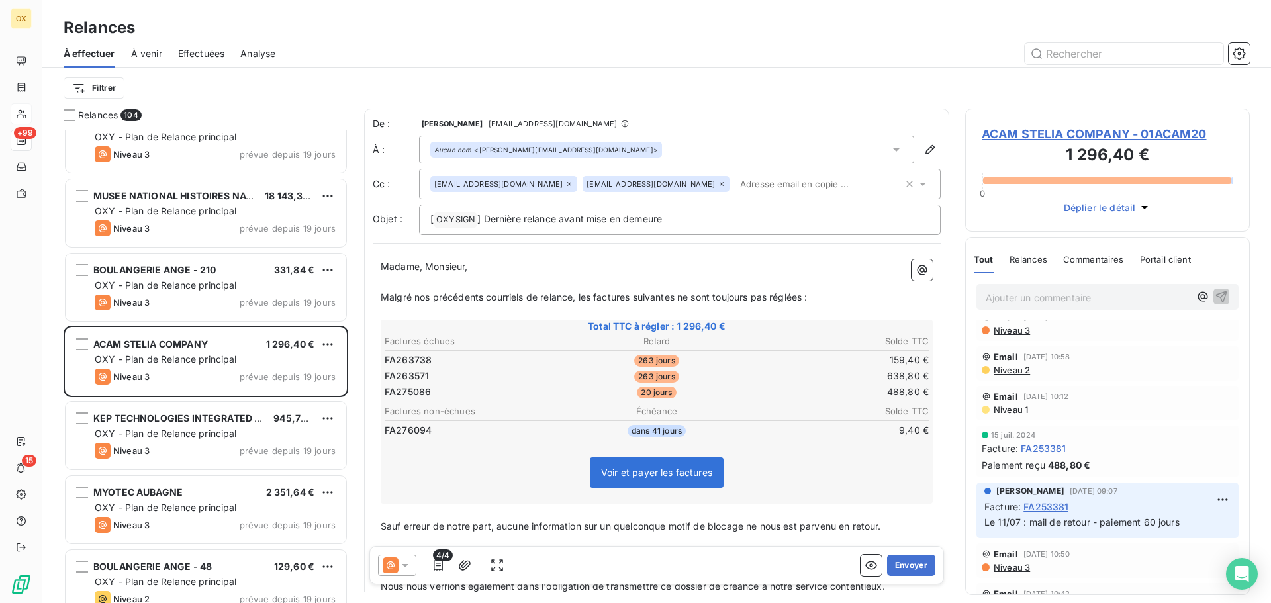
scroll to position [397, 0]
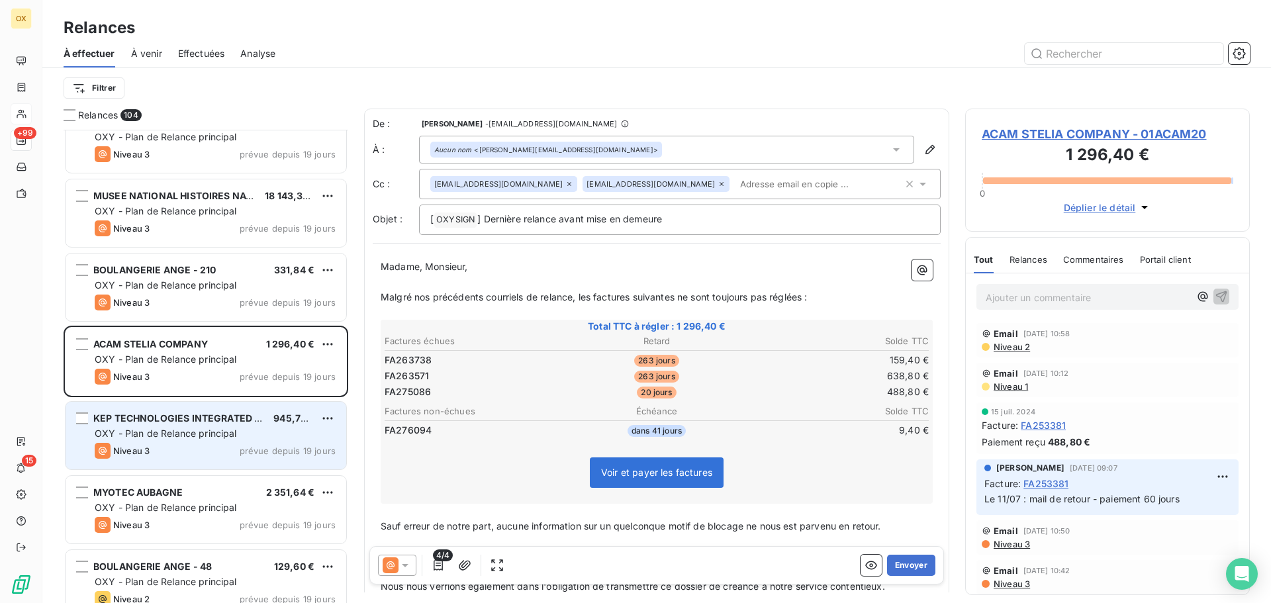
click at [232, 413] on span "KEP TECHNOLOGIES INTEGRATED SY" at bounding box center [180, 417] width 174 height 11
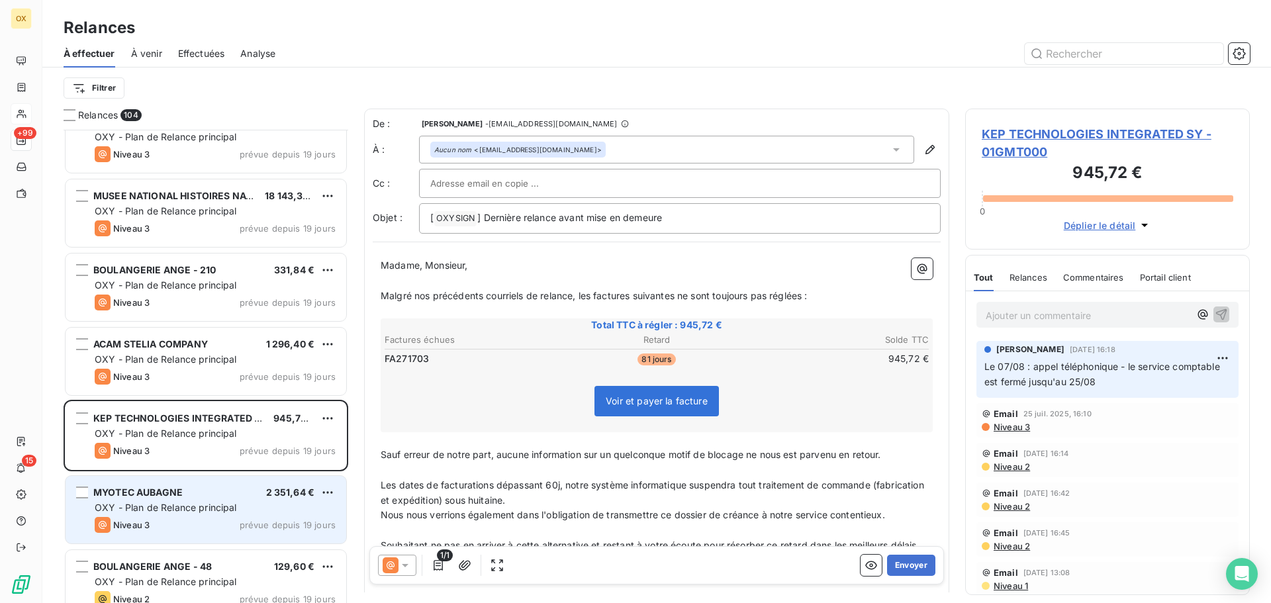
click at [243, 504] on div "OXY - Plan de Relance principal" at bounding box center [215, 507] width 241 height 13
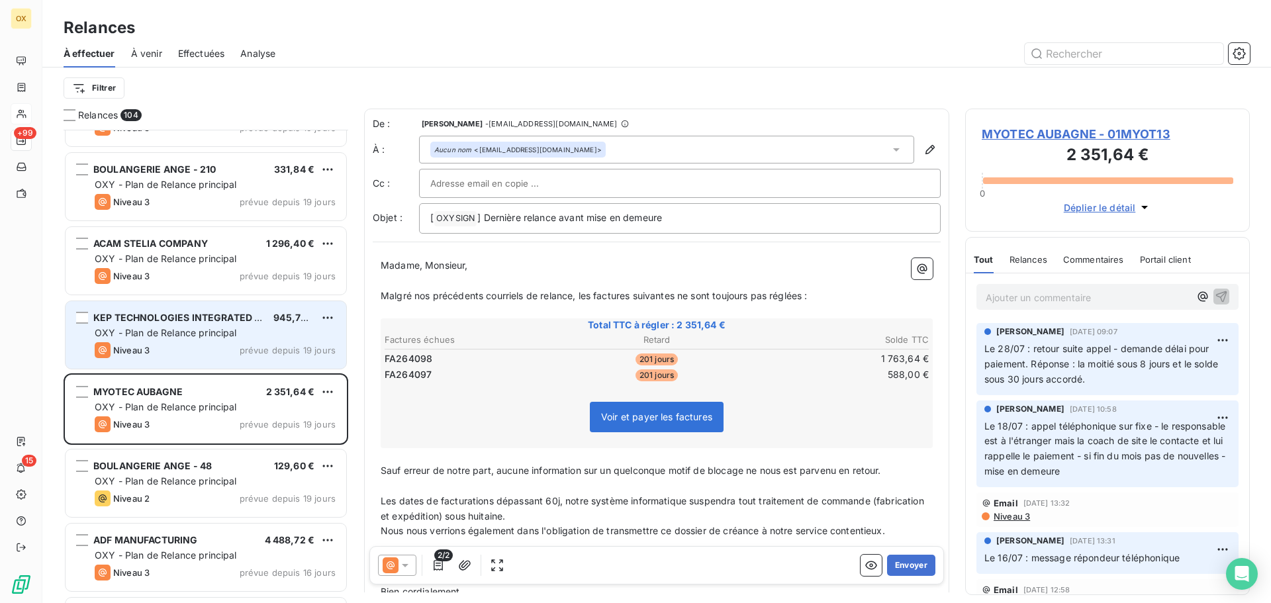
scroll to position [4237, 0]
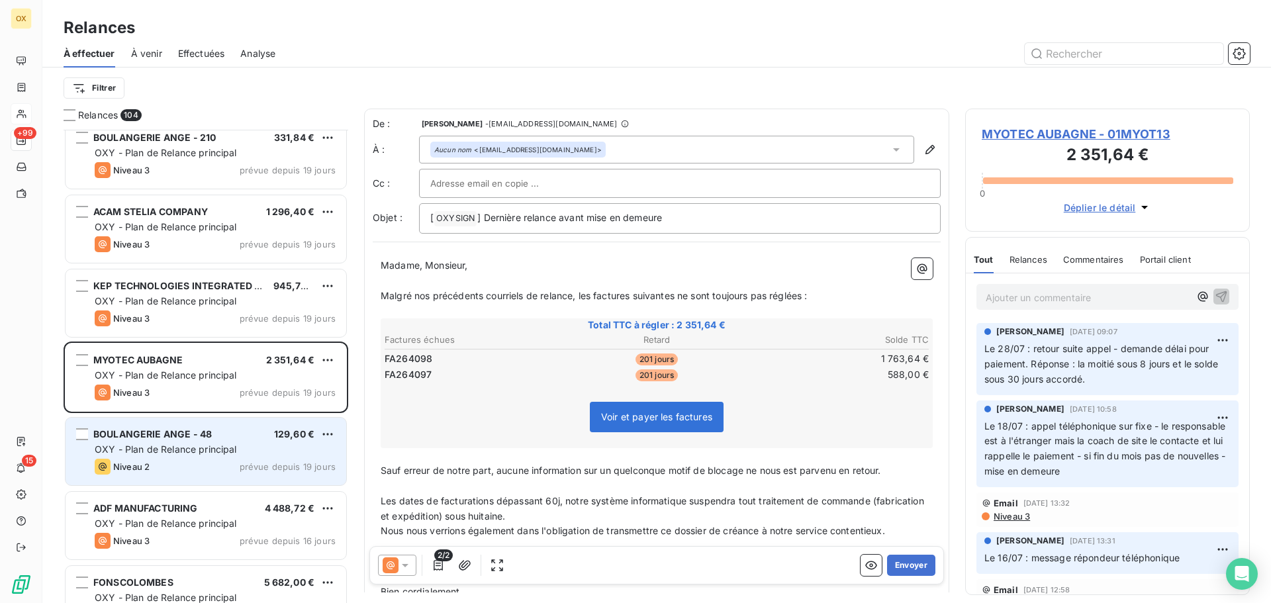
click at [188, 445] on span "OXY - Plan de Relance principal" at bounding box center [166, 449] width 142 height 11
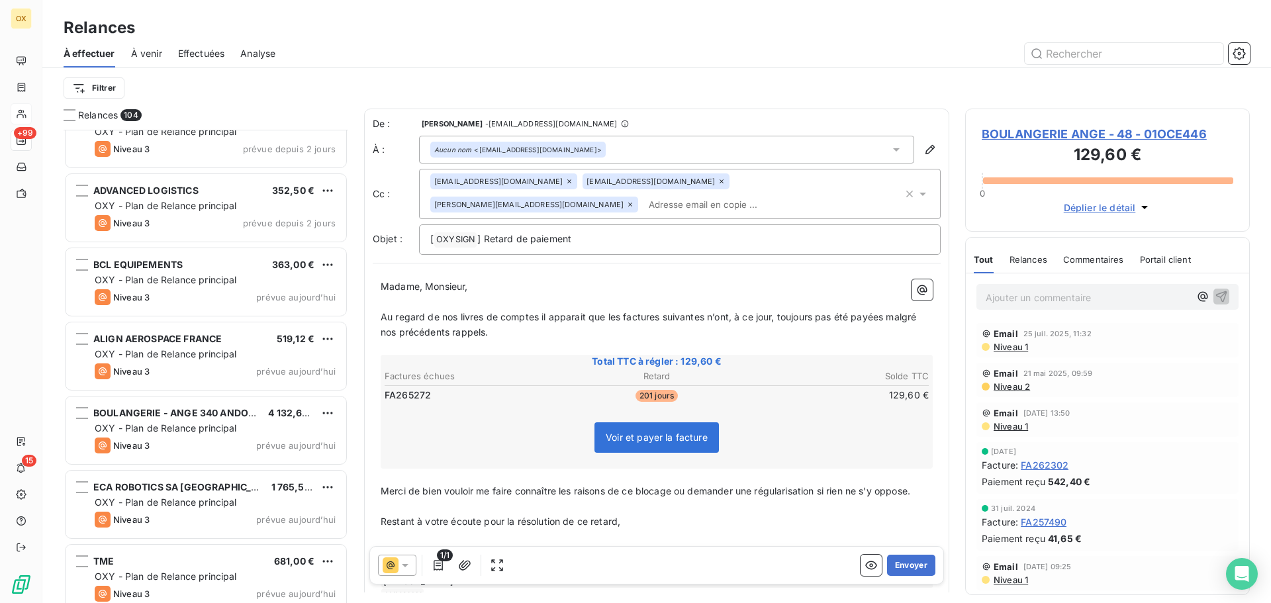
scroll to position [7238, 0]
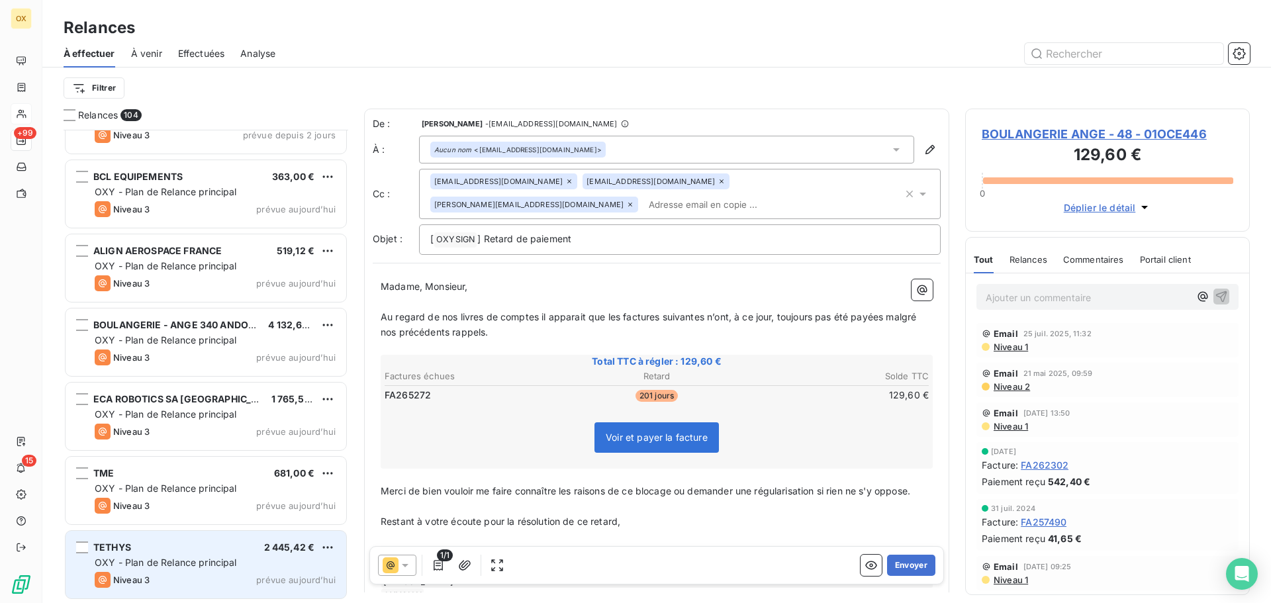
click at [211, 556] on div "OXY - Plan de Relance principal" at bounding box center [215, 562] width 241 height 13
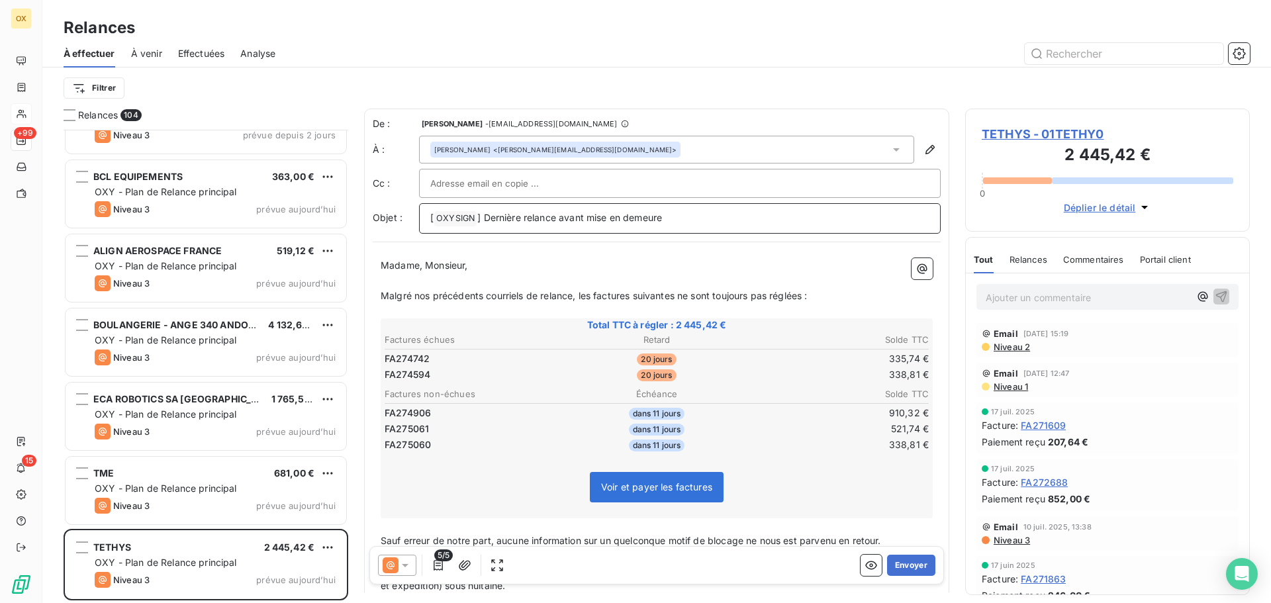
drag, startPoint x: 672, startPoint y: 218, endPoint x: 484, endPoint y: 221, distance: 188.0
click at [484, 221] on p "[ OXYSIGN ﻿ ] Dernière relance avant mise en demeure" at bounding box center [679, 219] width 499 height 16
click at [408, 565] on icon at bounding box center [404, 565] width 13 height 13
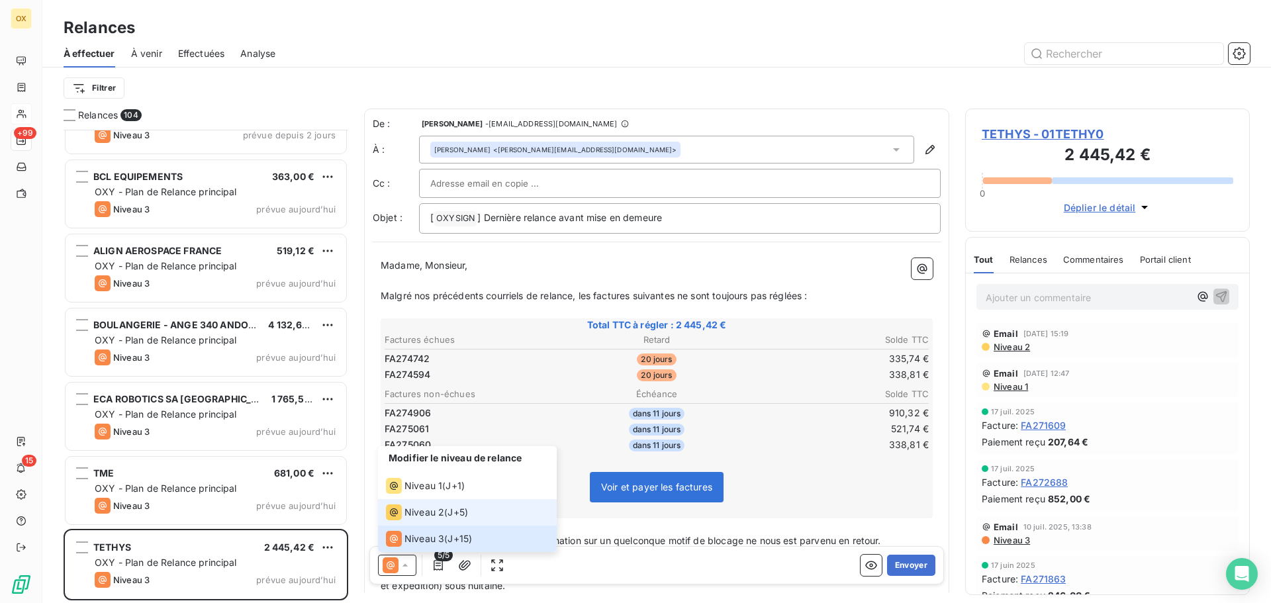
click at [407, 520] on li "Niveau 2 ( J+5 )" at bounding box center [467, 512] width 179 height 26
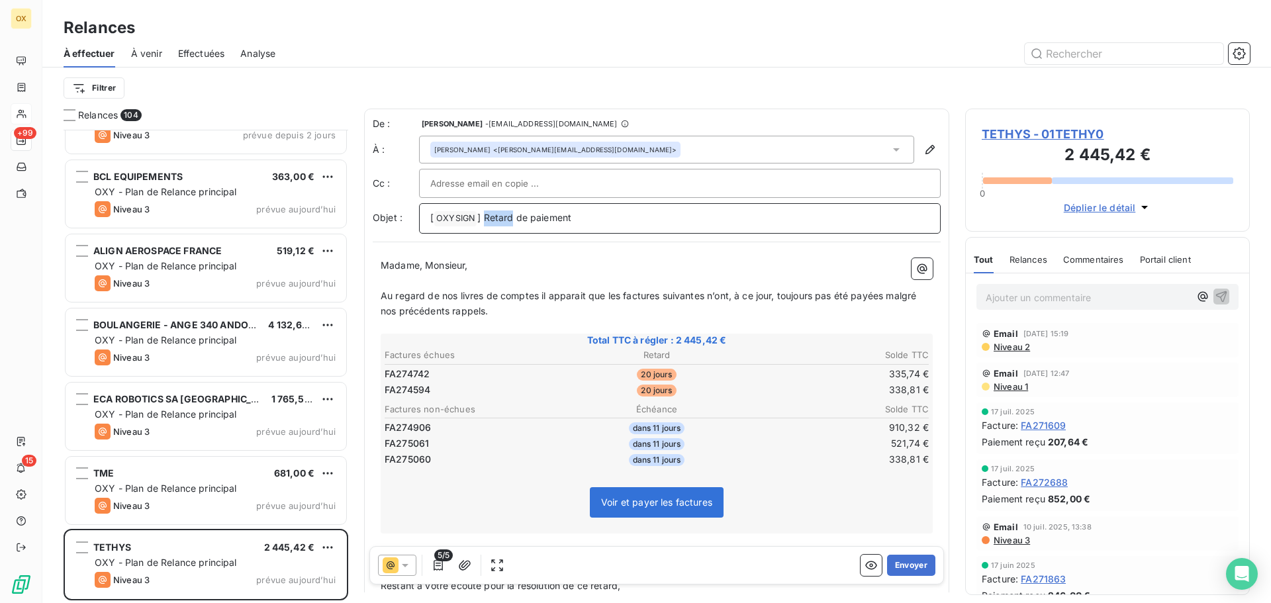
drag, startPoint x: 513, startPoint y: 214, endPoint x: 485, endPoint y: 211, distance: 27.9
click at [485, 211] on p "[ OXYSIGN ﻿ ] Retard de paiement" at bounding box center [679, 219] width 499 height 16
drag, startPoint x: 426, startPoint y: 261, endPoint x: 375, endPoint y: 260, distance: 51.0
click at [375, 260] on div "Madame, Monsieur, ﻿ Au regard de nos livres de comptes il apparait que les fact…" at bounding box center [657, 463] width 568 height 426
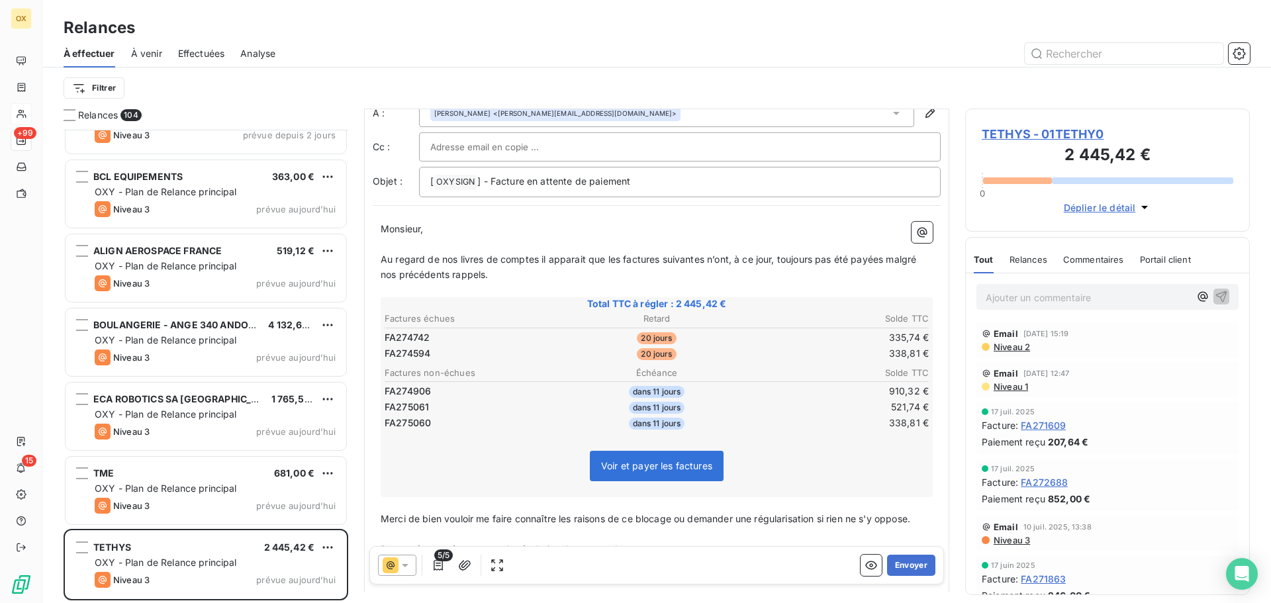
scroll to position [68, 0]
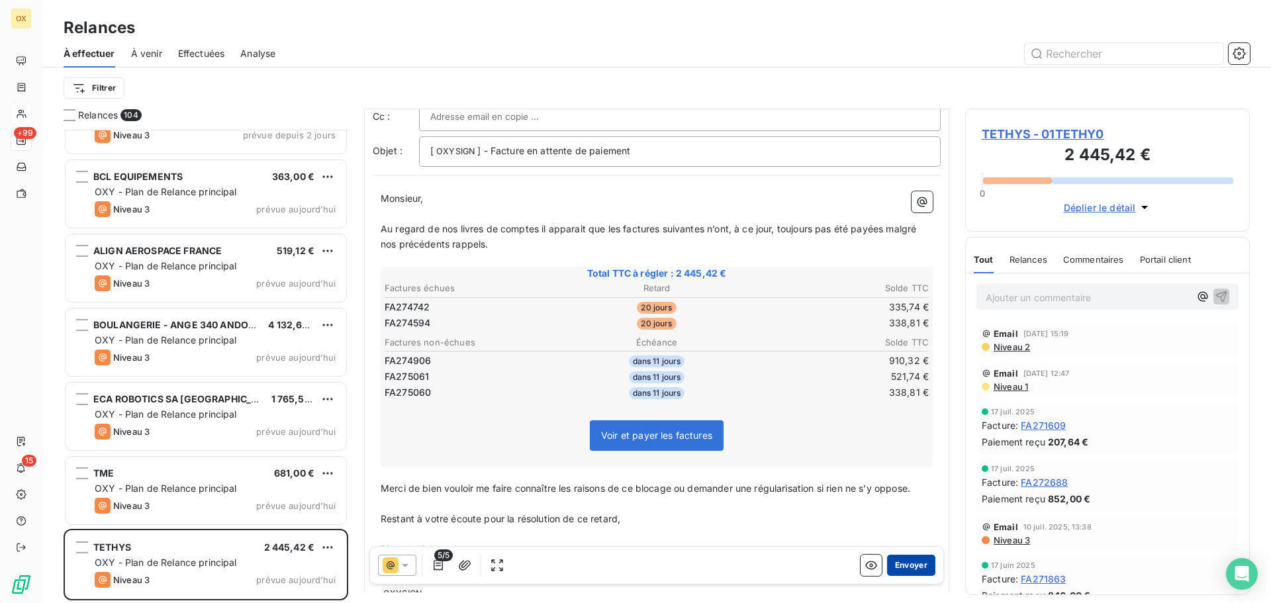
click at [910, 563] on button "Envoyer" at bounding box center [911, 565] width 48 height 21
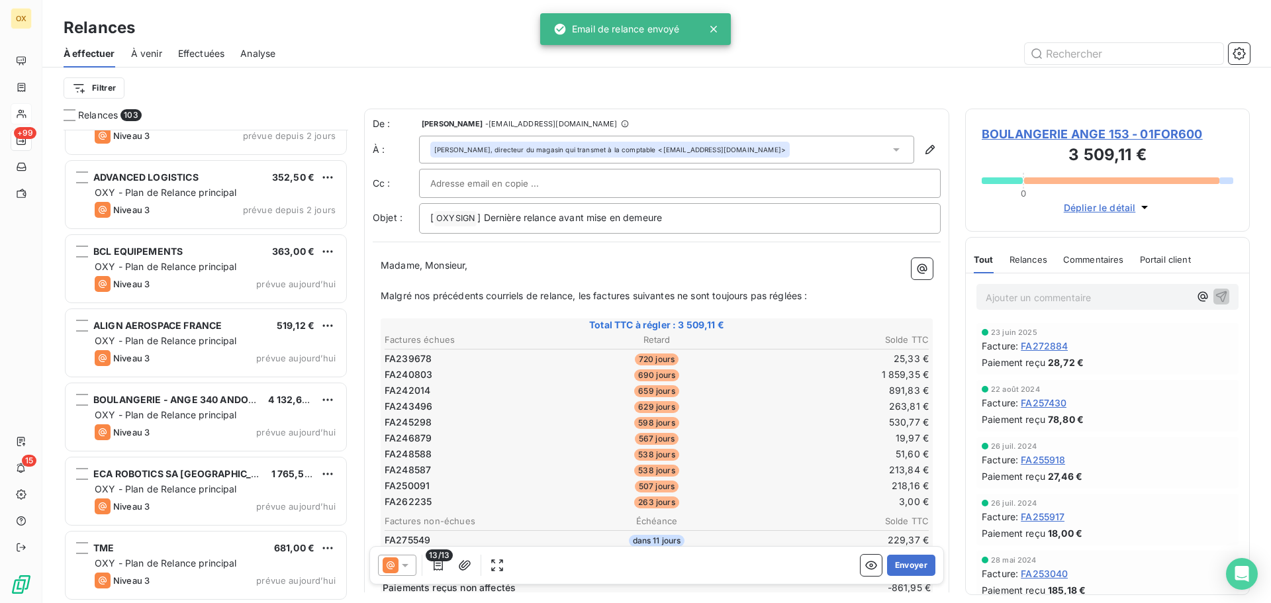
scroll to position [7164, 0]
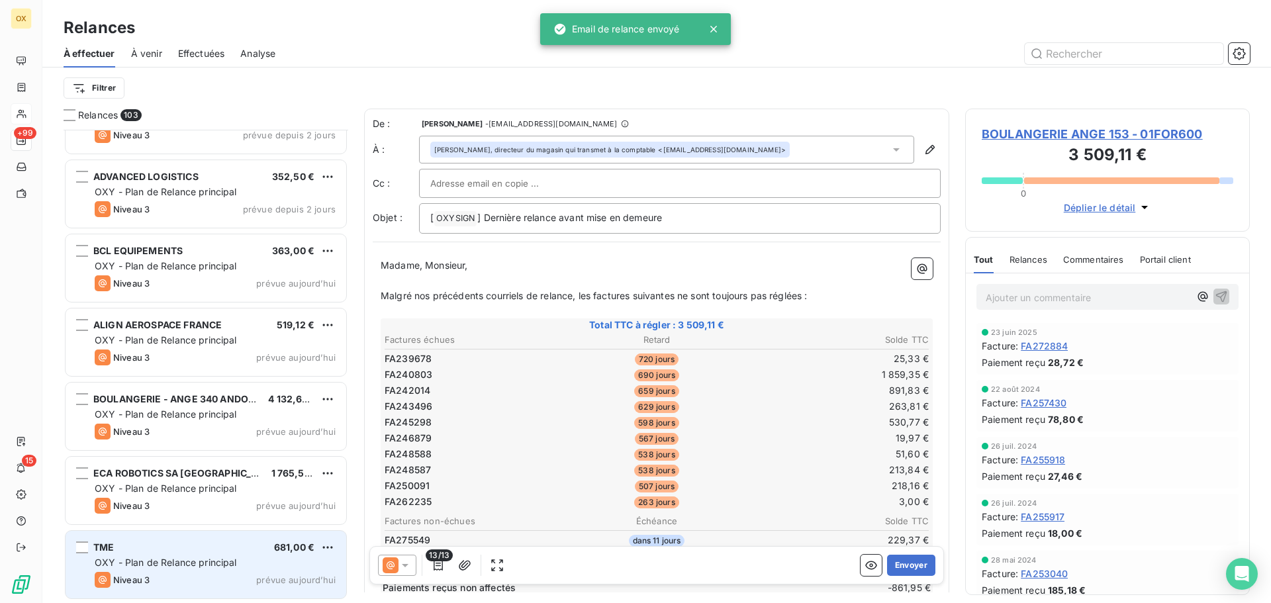
click at [203, 549] on div "TME 681,00 €" at bounding box center [215, 547] width 241 height 12
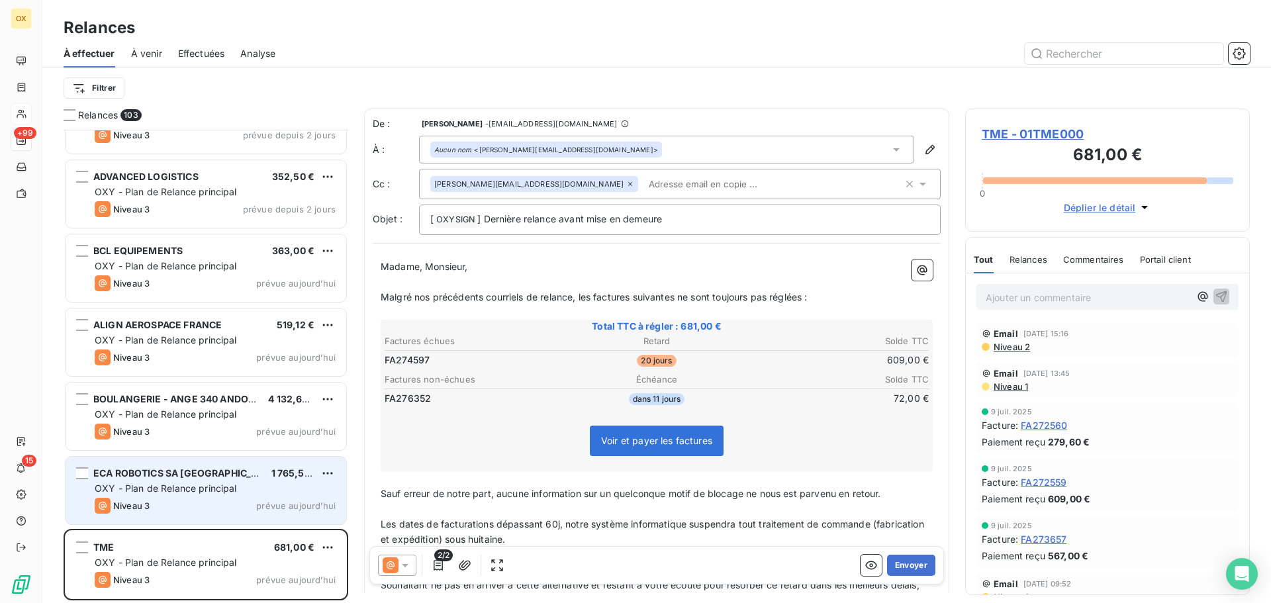
click at [183, 489] on span "OXY - Plan de Relance principal" at bounding box center [166, 488] width 142 height 11
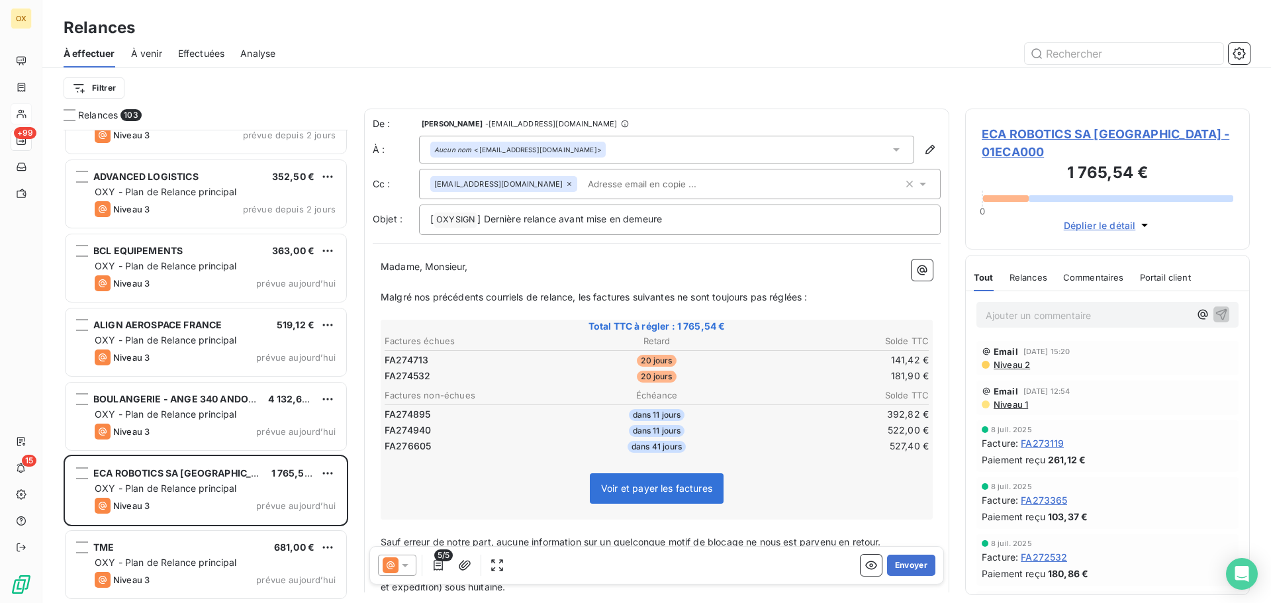
click at [1088, 133] on span "ECA ROBOTICS SA TOULON - 01ECA000" at bounding box center [1108, 143] width 252 height 36
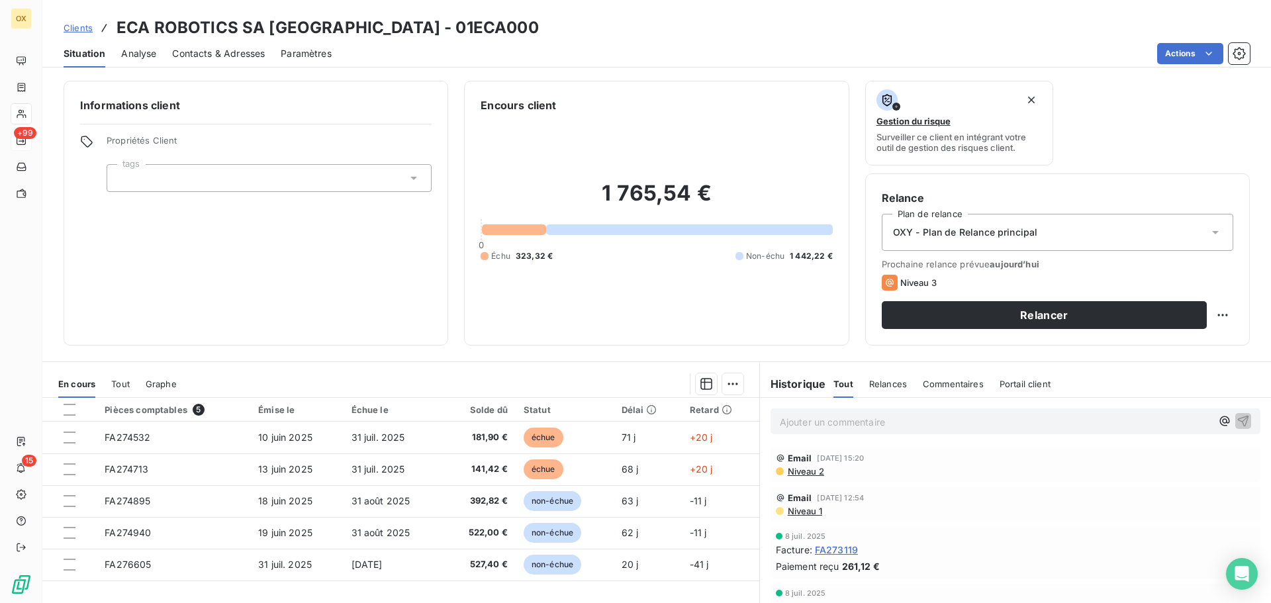
click at [223, 47] on span "Contacts & Adresses" at bounding box center [218, 53] width 93 height 13
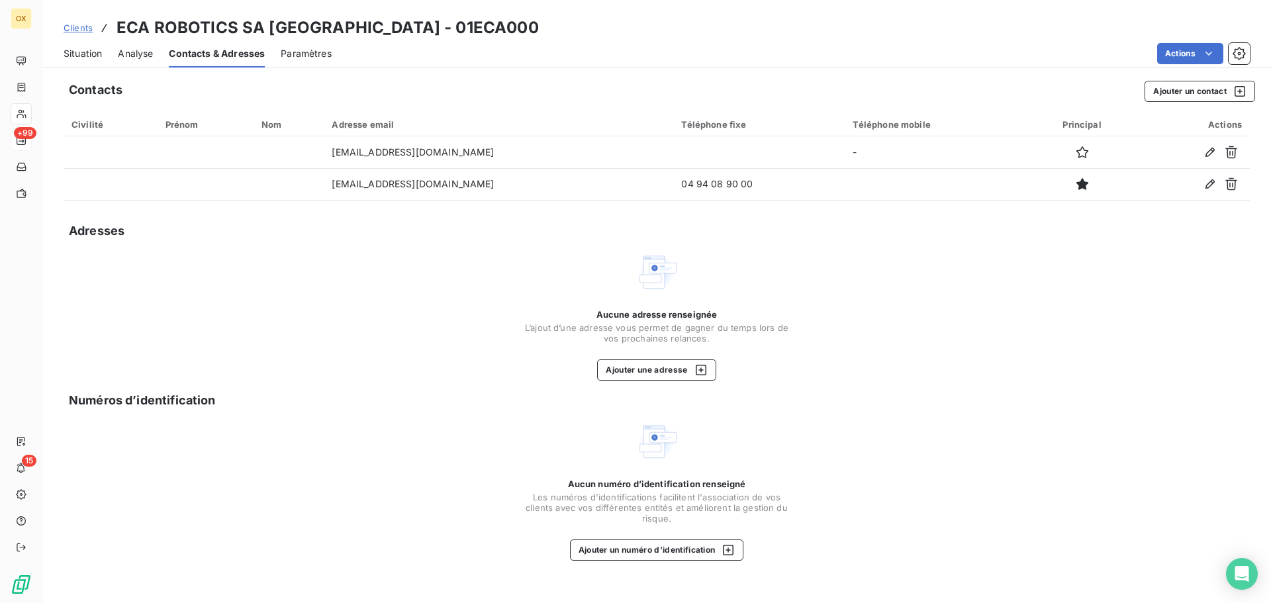
click at [93, 54] on span "Situation" at bounding box center [83, 53] width 38 height 13
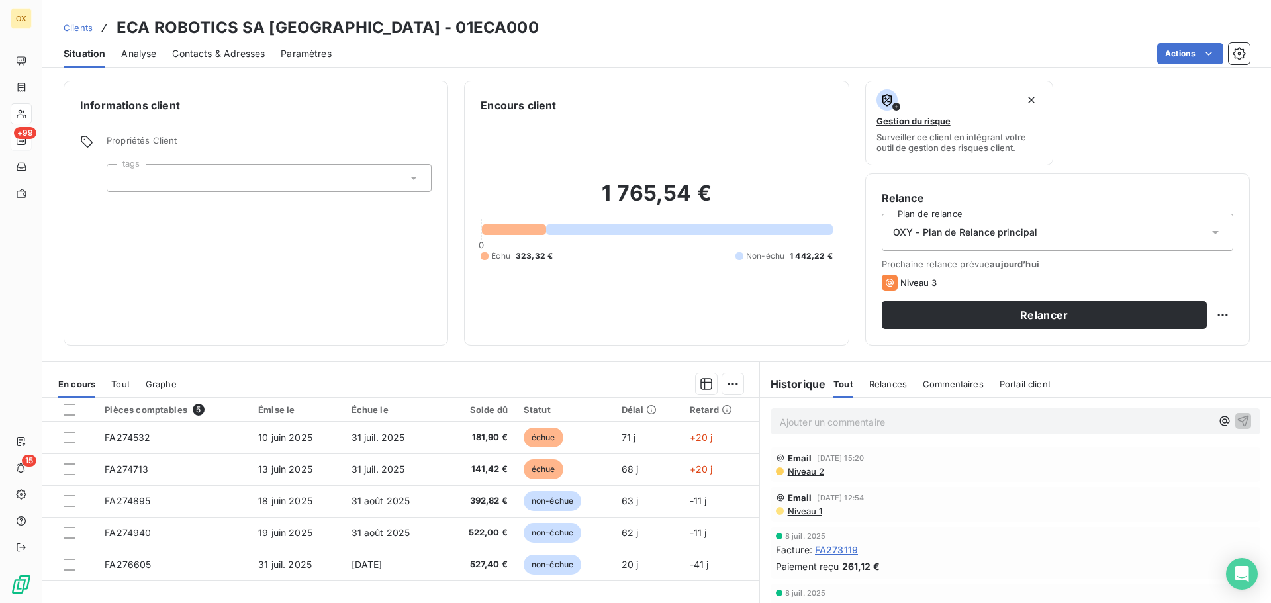
click at [872, 416] on p "Ajouter un commentaire ﻿" at bounding box center [996, 422] width 432 height 17
click at [1237, 424] on icon "button" at bounding box center [1243, 420] width 13 height 13
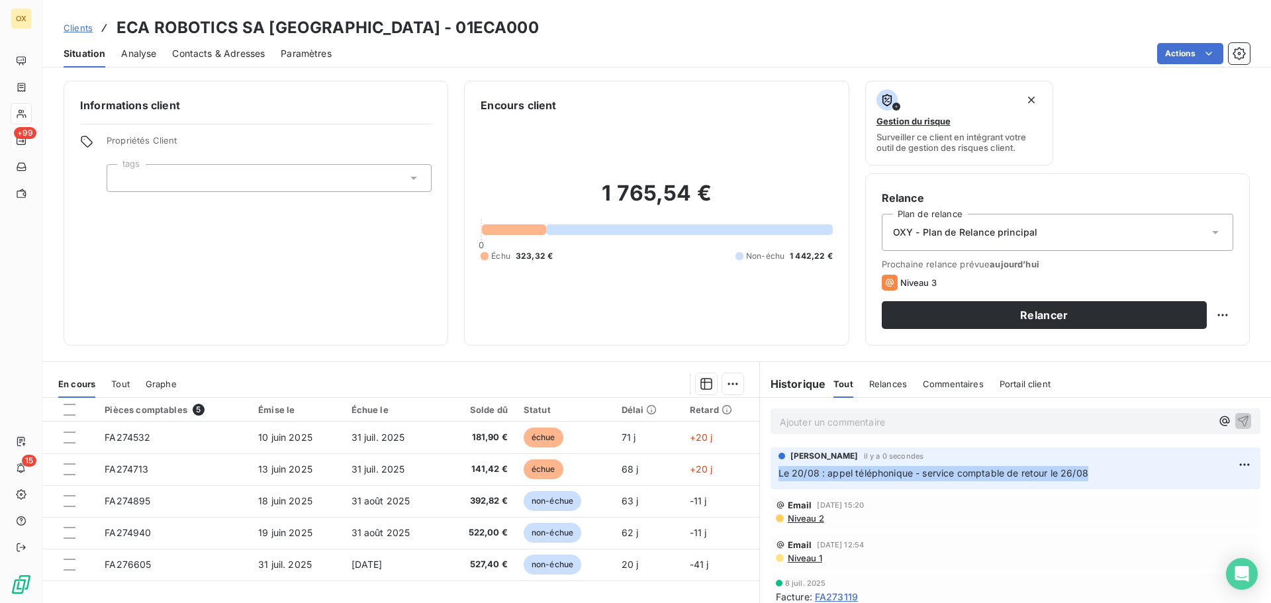
drag, startPoint x: 1101, startPoint y: 474, endPoint x: 819, endPoint y: 486, distance: 282.2
click at [771, 475] on div "Candie OLLIVIER il y a 0 secondes Le 20/08 : appel téléphonique - service compt…" at bounding box center [1016, 468] width 490 height 42
copy span "Le 20/08 : appel téléphonique - service comptable de retour le 26/08"
drag, startPoint x: 1192, startPoint y: 361, endPoint x: 1191, endPoint y: 369, distance: 8.0
click at [1192, 361] on div "Informations client Propriétés Client tags Encours client 1 765,54 € 0 Échu 323…" at bounding box center [656, 338] width 1229 height 530
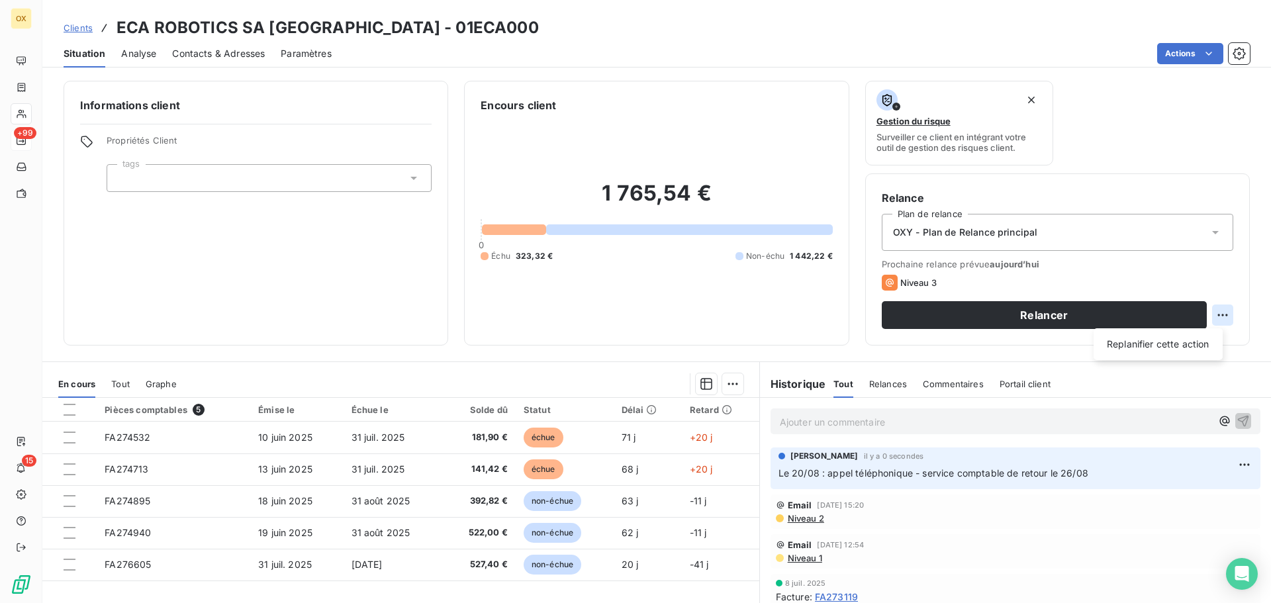
click at [1213, 310] on html "OX +99 15 Clients ECA ROBOTICS SA TOULON - 01ECA000 Situation Analyse Contacts …" at bounding box center [635, 301] width 1271 height 603
click at [1176, 340] on div "Replanifier cette action" at bounding box center [1158, 344] width 118 height 21
select select "7"
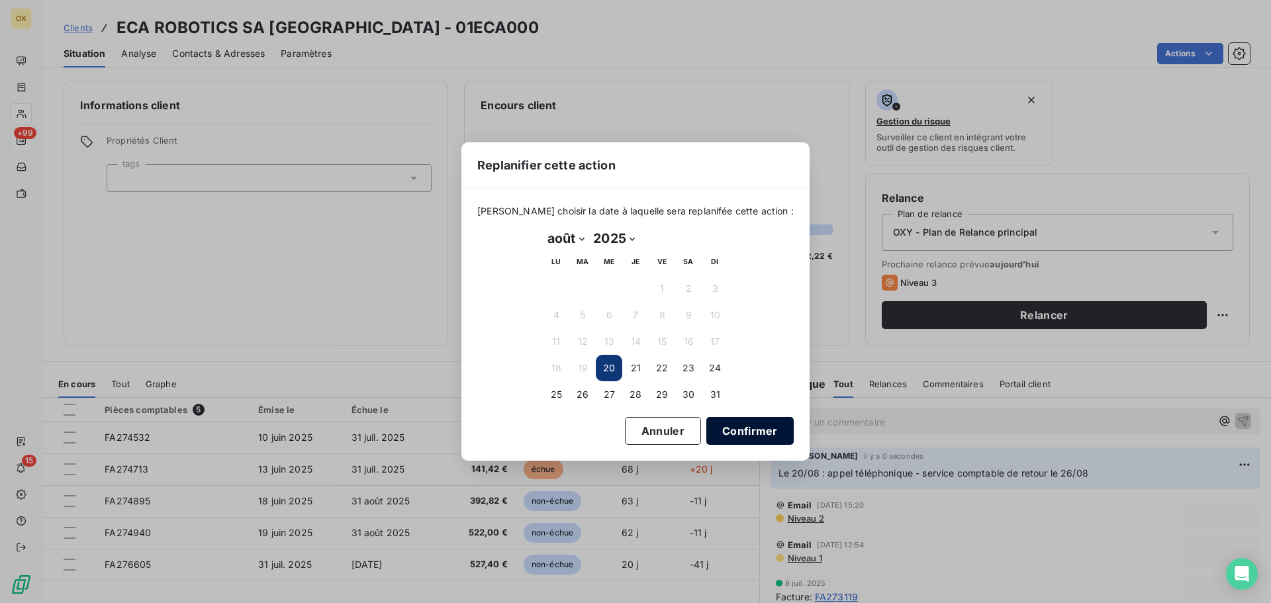
drag, startPoint x: 605, startPoint y: 388, endPoint x: 751, endPoint y: 419, distance: 149.6
click at [606, 388] on button "27" at bounding box center [609, 394] width 26 height 26
click at [753, 433] on button "Confirmer" at bounding box center [749, 431] width 87 height 28
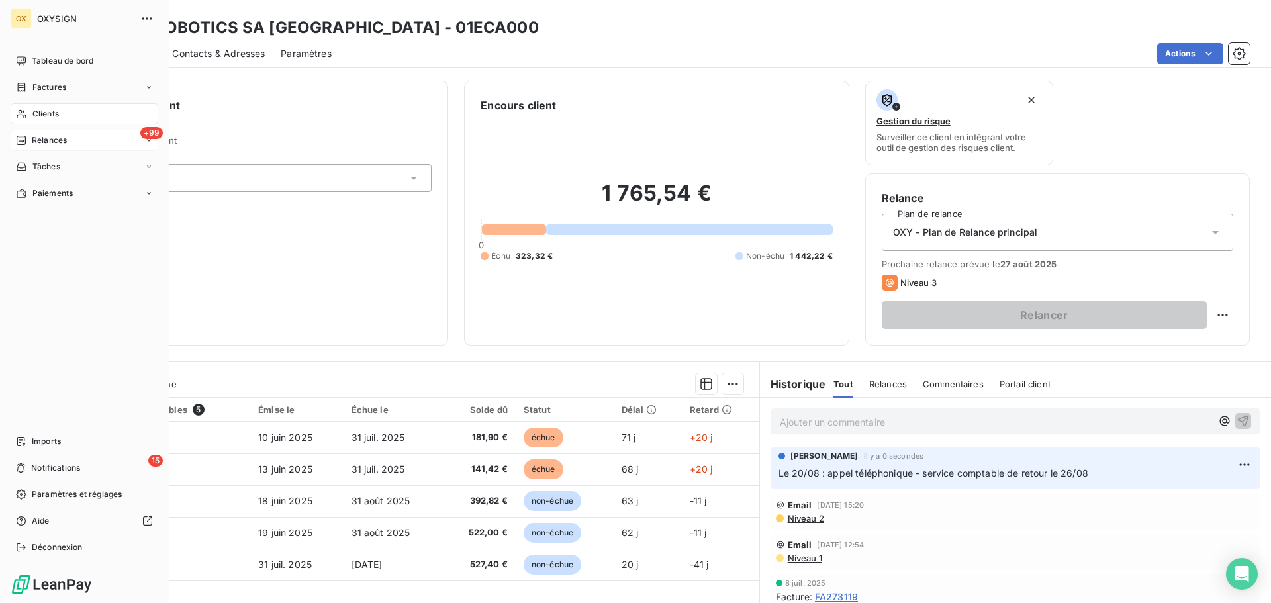
click at [36, 139] on span "Relances" at bounding box center [49, 140] width 35 height 12
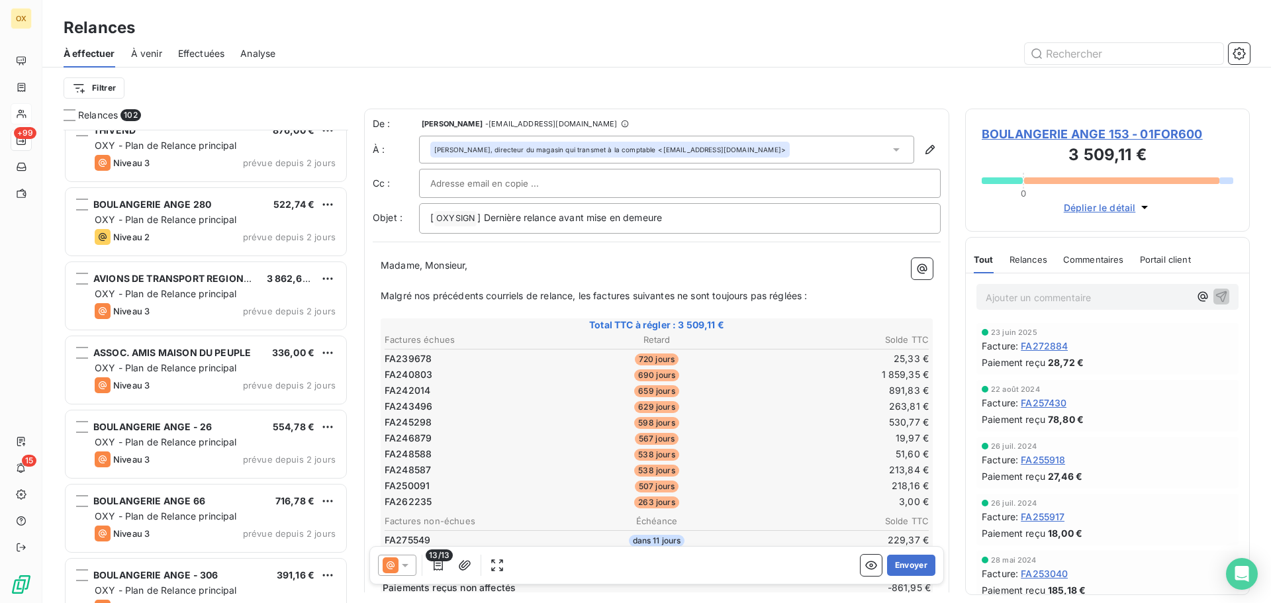
scroll to position [6554, 0]
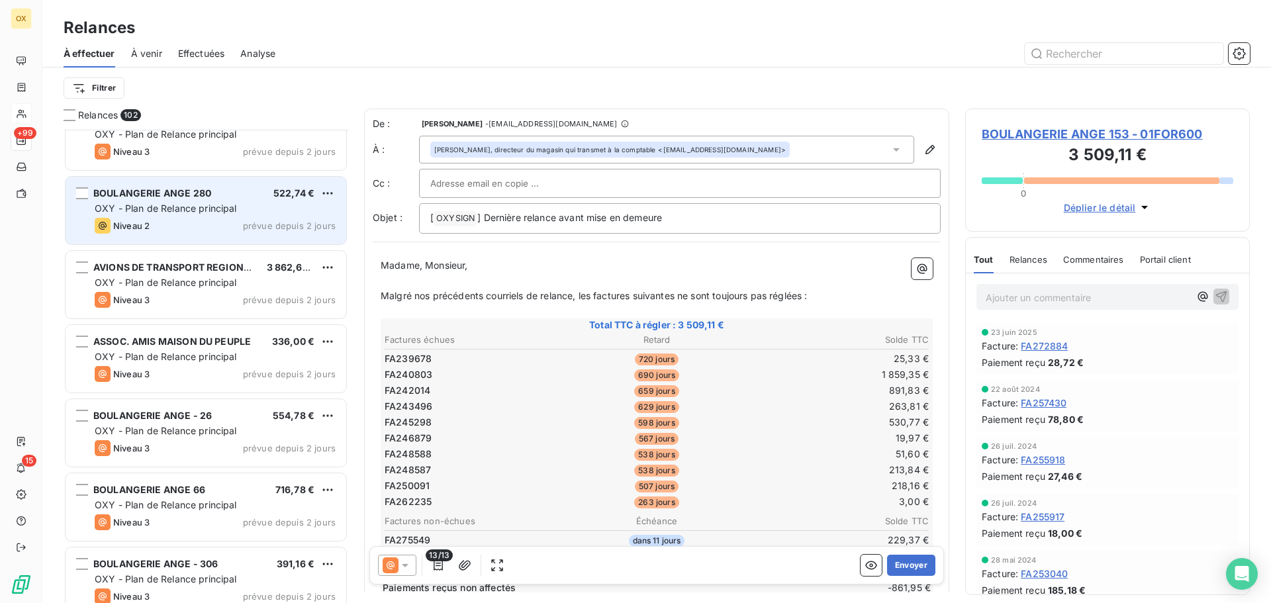
click at [173, 218] on div "Niveau 2 prévue depuis 2 jours" at bounding box center [215, 226] width 241 height 16
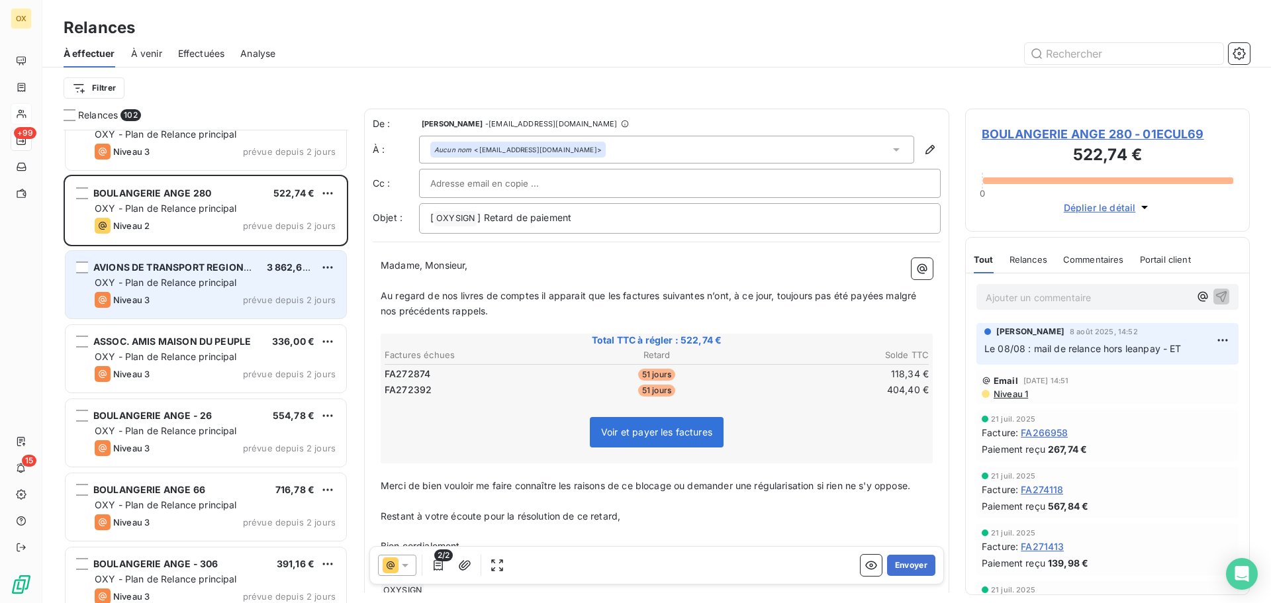
click at [177, 261] on span "AVIONS DE TRANSPORT REGIONAL G" at bounding box center [179, 266] width 172 height 11
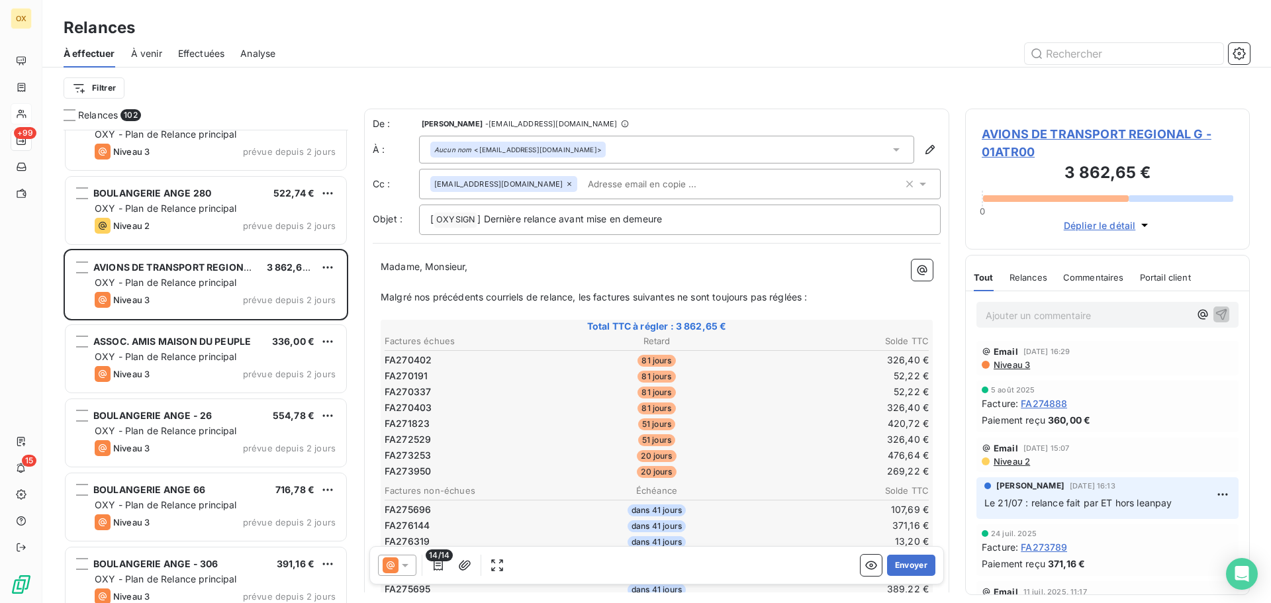
click at [1010, 133] on span "AVIONS DE TRANSPORT REGIONAL G - 01ATR00" at bounding box center [1108, 143] width 252 height 36
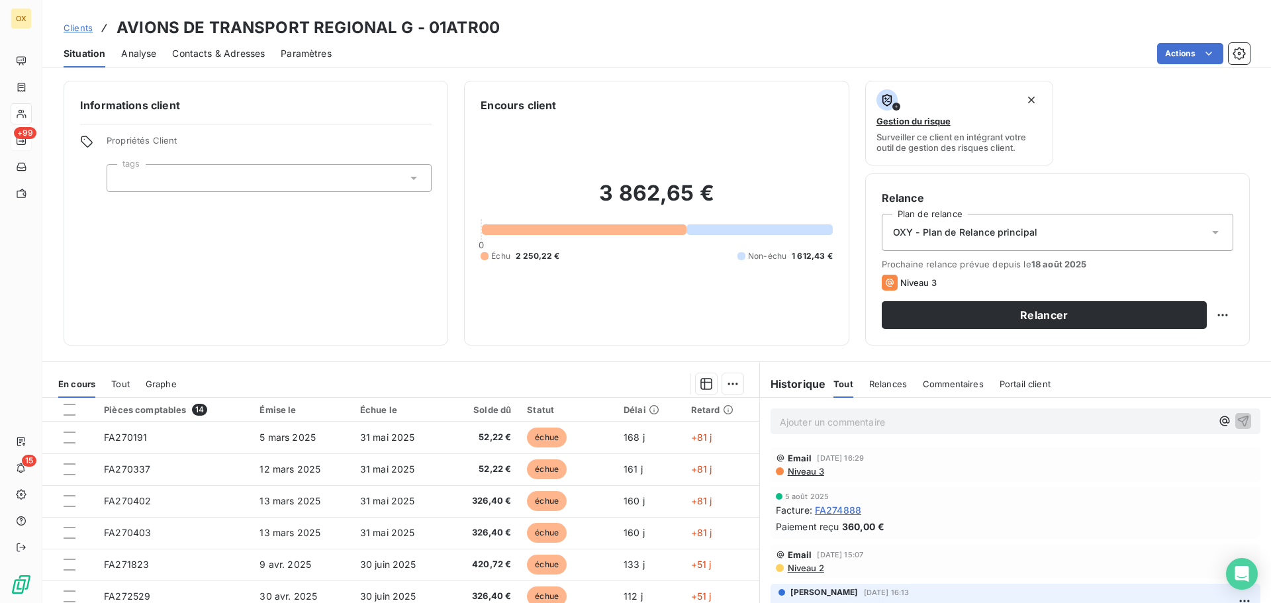
click at [235, 56] on span "Contacts & Adresses" at bounding box center [218, 53] width 93 height 13
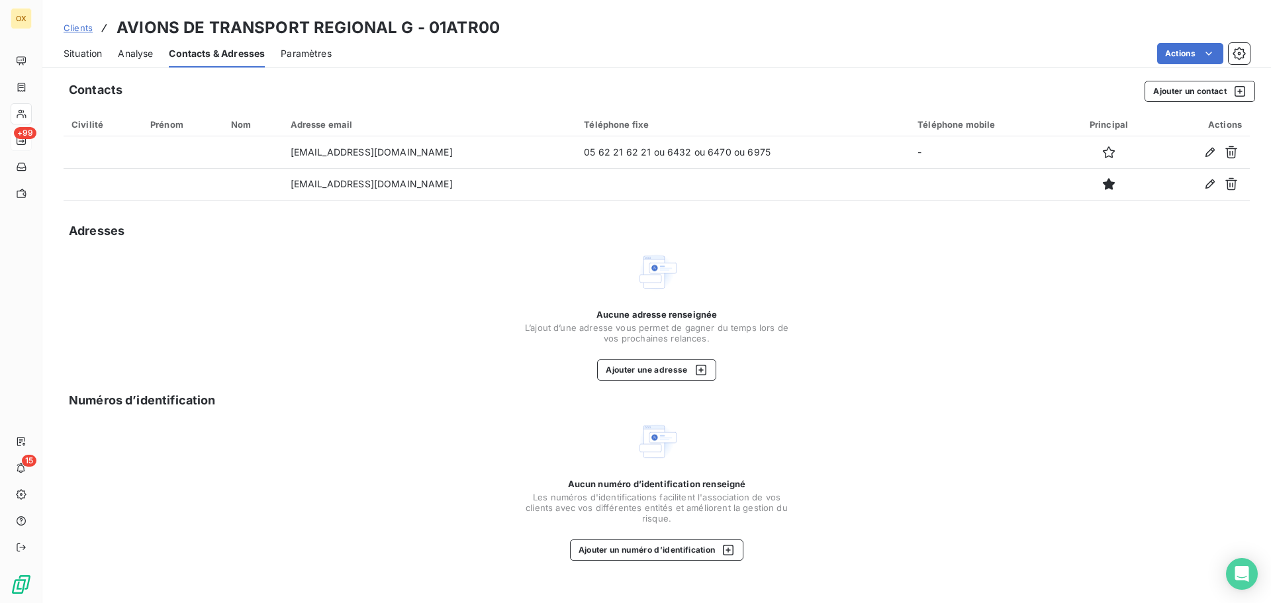
drag, startPoint x: 101, startPoint y: 51, endPoint x: 269, endPoint y: 70, distance: 169.9
click at [101, 51] on span "Situation" at bounding box center [83, 53] width 38 height 13
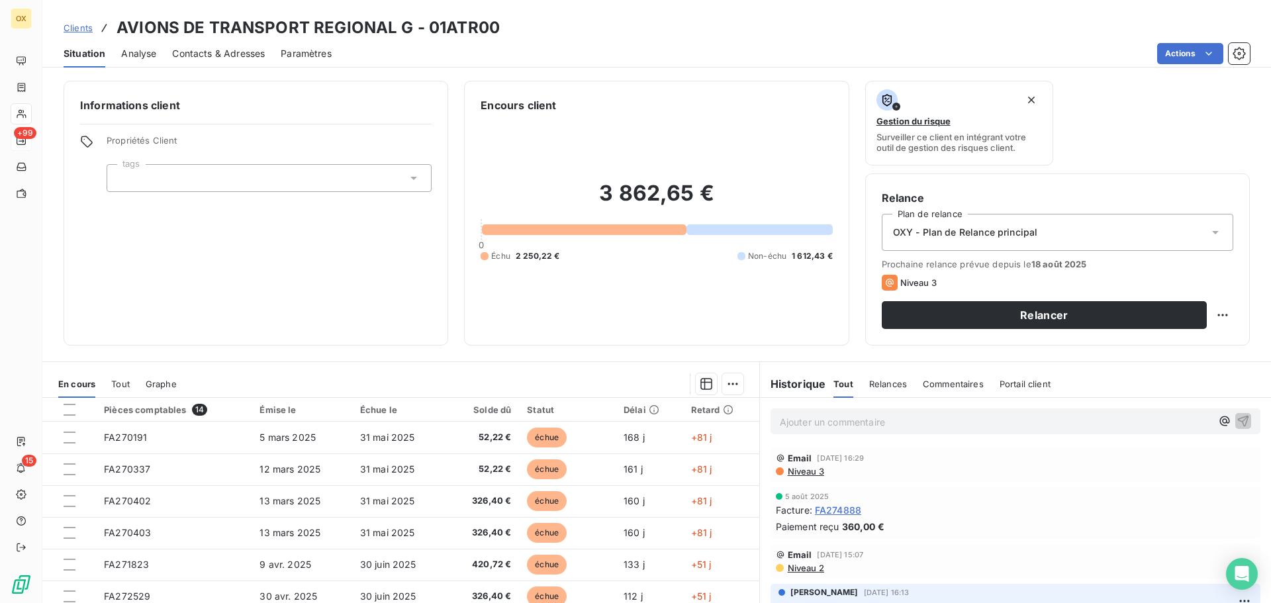
click at [410, 106] on h6 "Informations client" at bounding box center [255, 105] width 351 height 16
click at [221, 53] on span "Contacts & Adresses" at bounding box center [218, 53] width 93 height 13
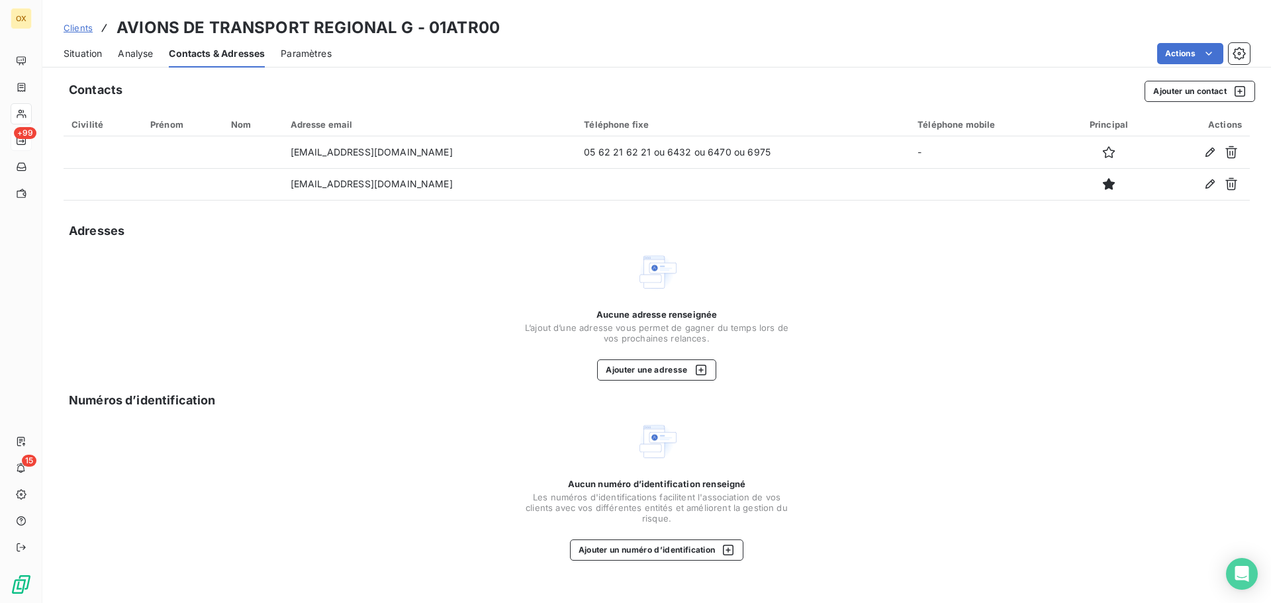
click at [77, 48] on span "Situation" at bounding box center [83, 53] width 38 height 13
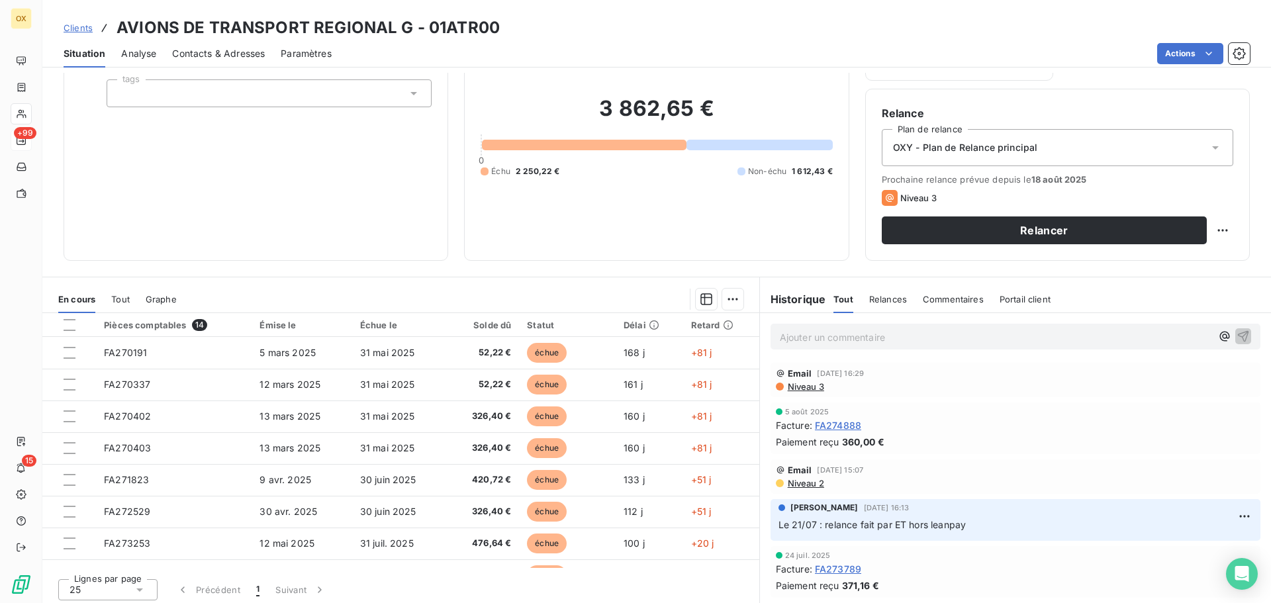
scroll to position [89, 0]
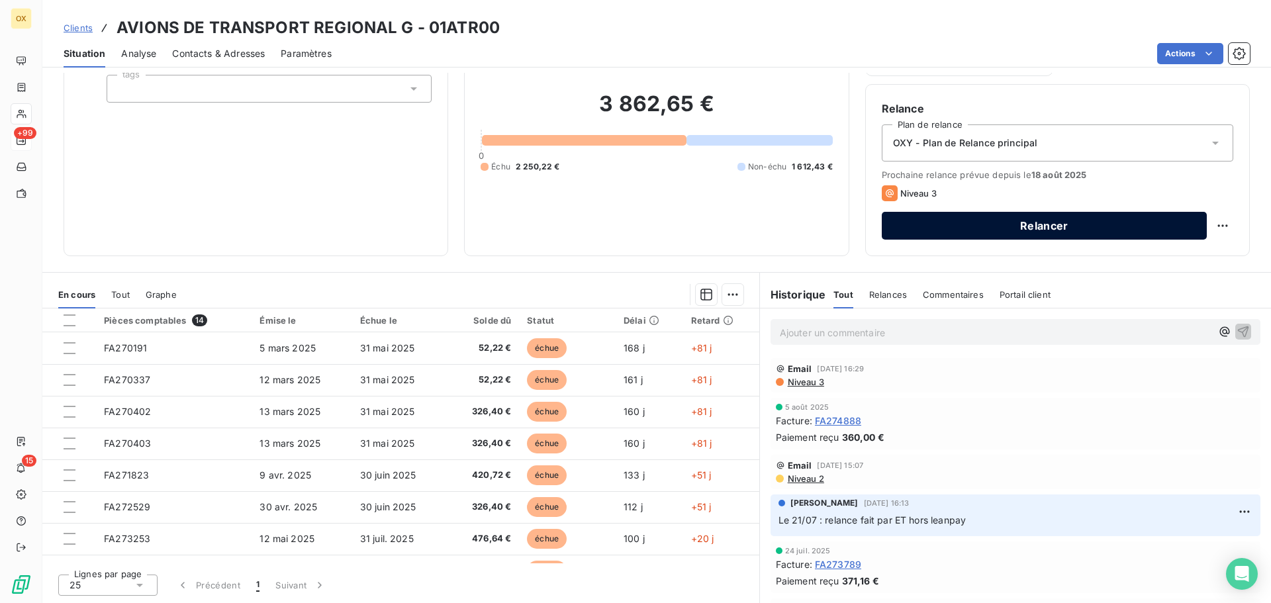
click at [925, 231] on button "Relancer" at bounding box center [1044, 226] width 325 height 28
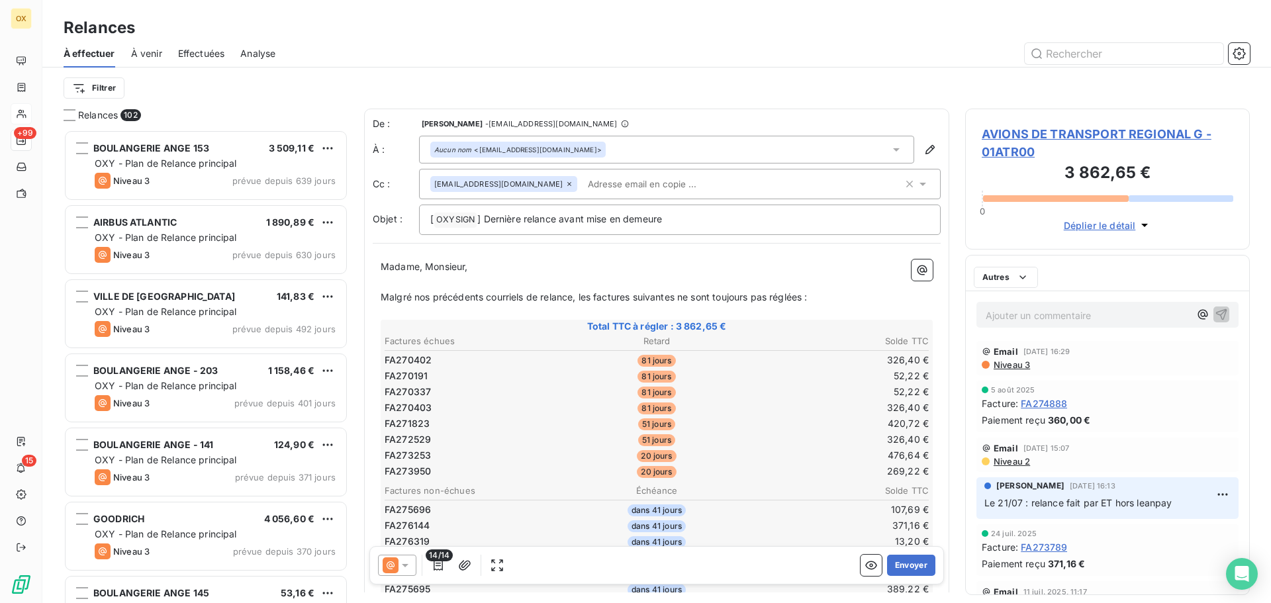
scroll to position [463, 275]
click at [438, 563] on icon "button" at bounding box center [438, 565] width 9 height 11
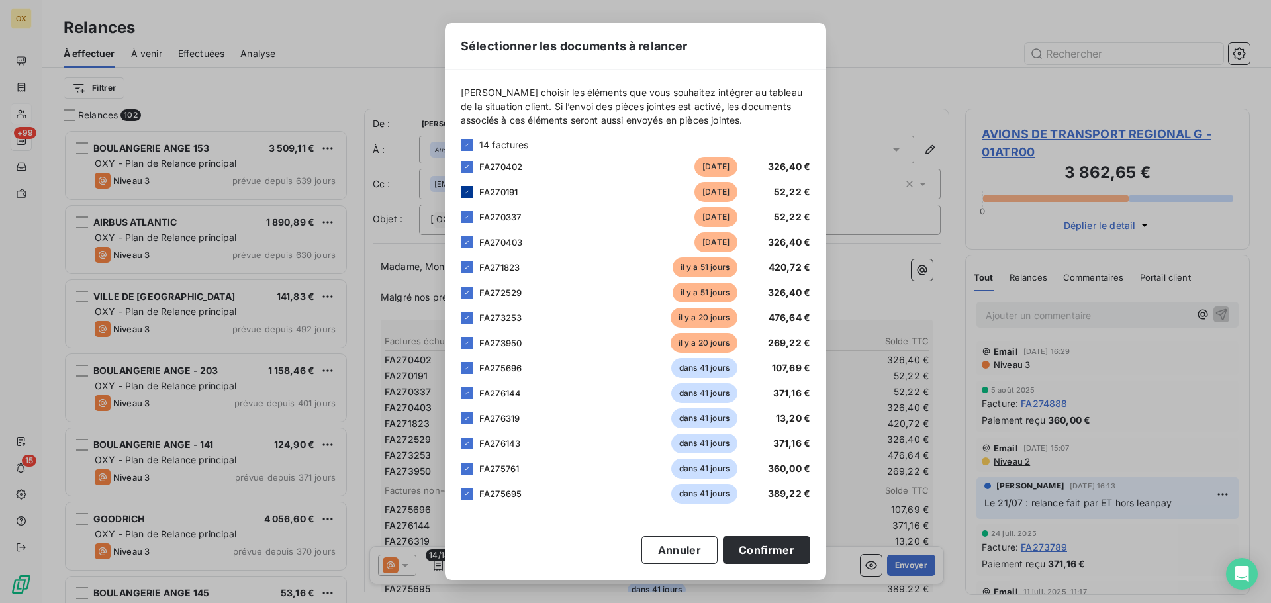
click at [469, 191] on icon at bounding box center [467, 192] width 8 height 8
click at [771, 547] on button "Confirmer" at bounding box center [766, 550] width 87 height 28
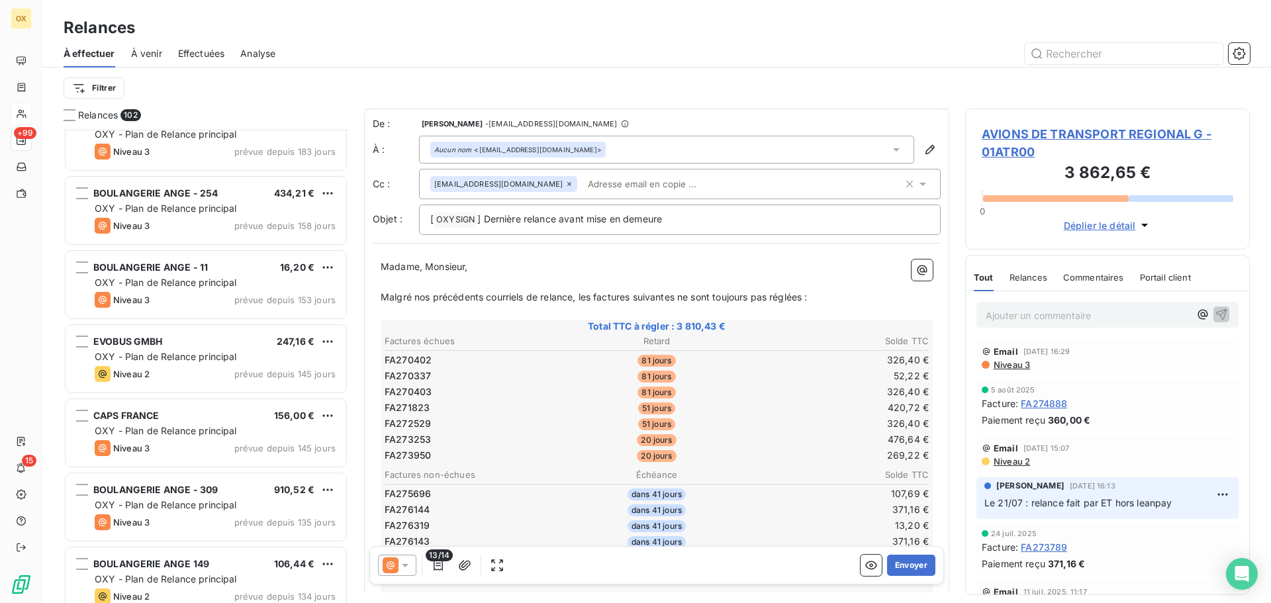
scroll to position [0, 0]
drag, startPoint x: 670, startPoint y: 222, endPoint x: 483, endPoint y: 201, distance: 187.9
click at [483, 201] on div "De : Candie OLLIVIER - rappels@leanpay.io À : Aucun nom <thibaut.lafon@atr-airc…" at bounding box center [657, 176] width 568 height 118
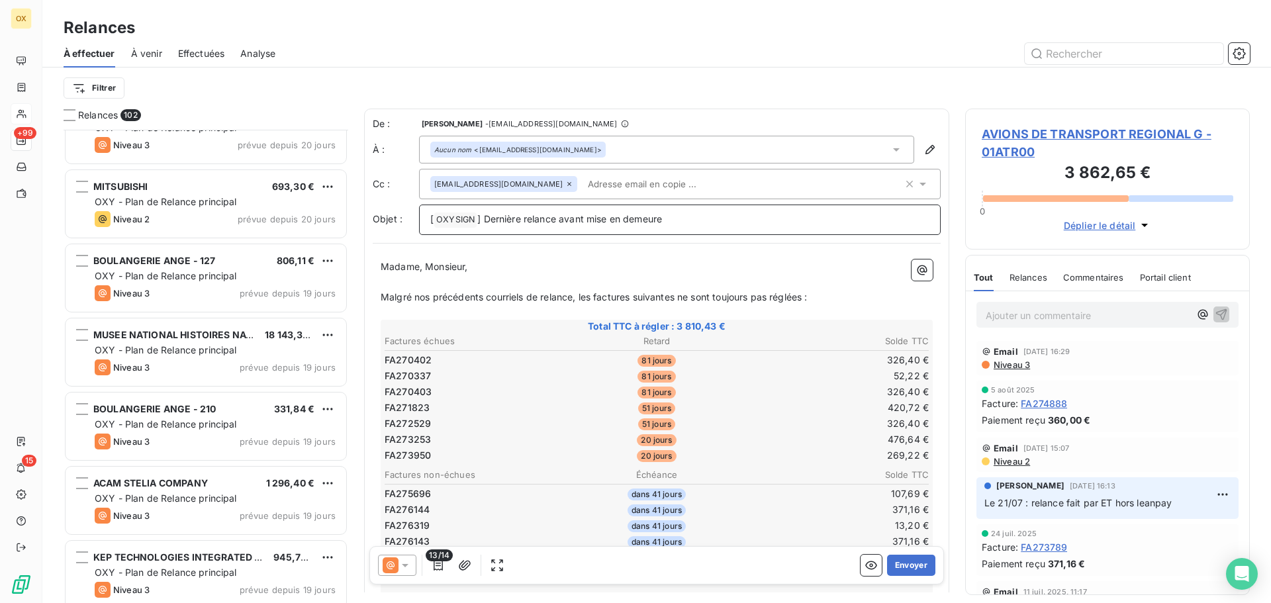
scroll to position [3972, 0]
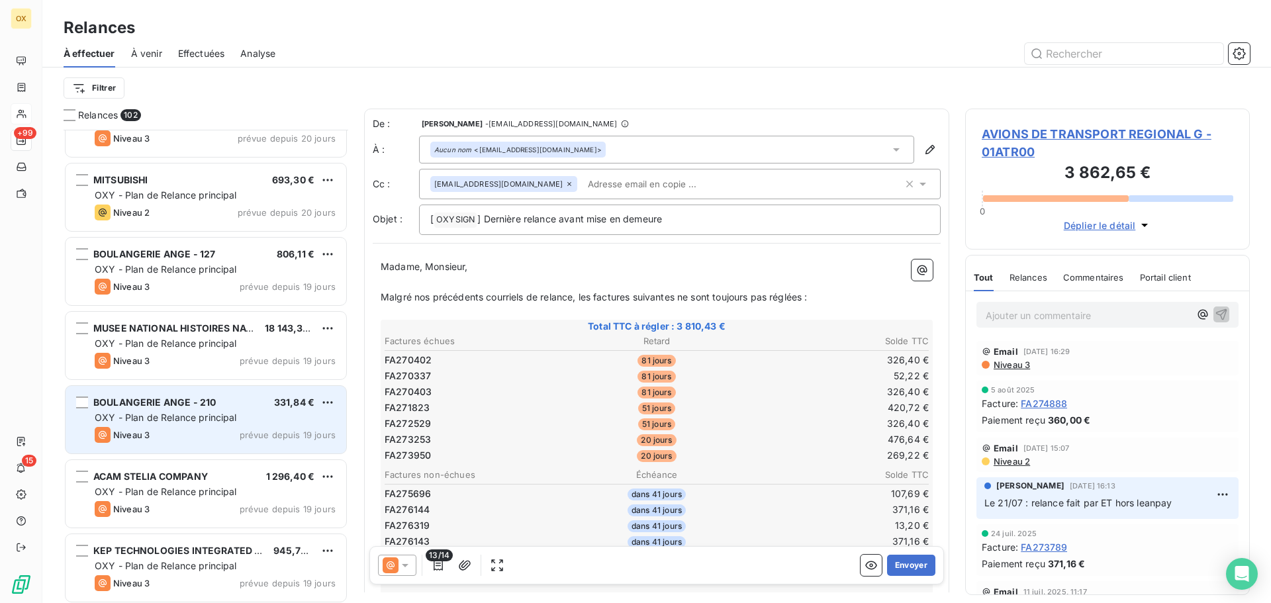
click at [225, 408] on div "BOULANGERIE ANGE - 210 331,84 € OXY - Plan de Relance principal Niveau 3 prévue…" at bounding box center [206, 420] width 281 height 68
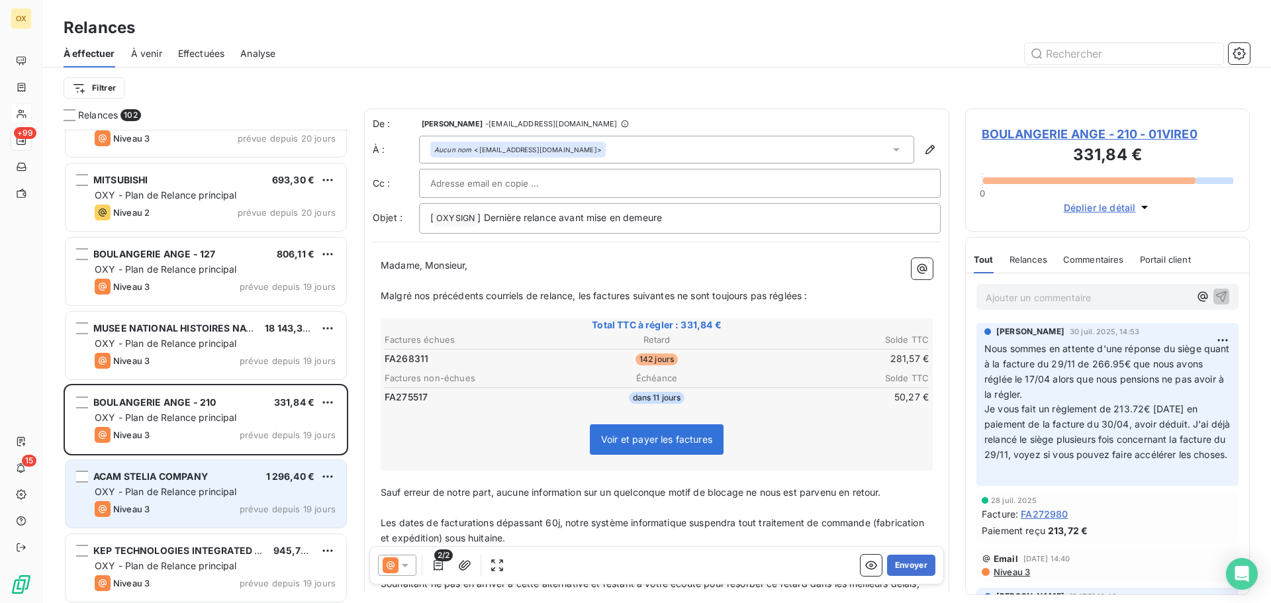
click at [218, 484] on div "ACAM STELIA COMPANY 1 296,40 € OXY - Plan de Relance principal Niveau 3 prévue …" at bounding box center [206, 494] width 281 height 68
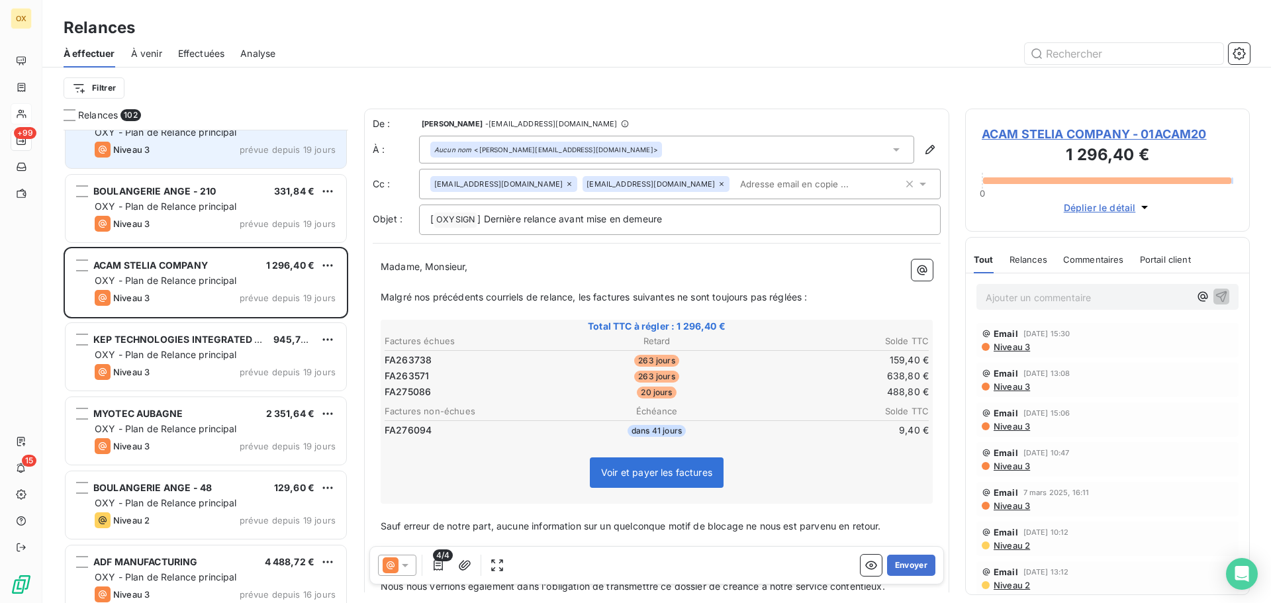
scroll to position [4237, 0]
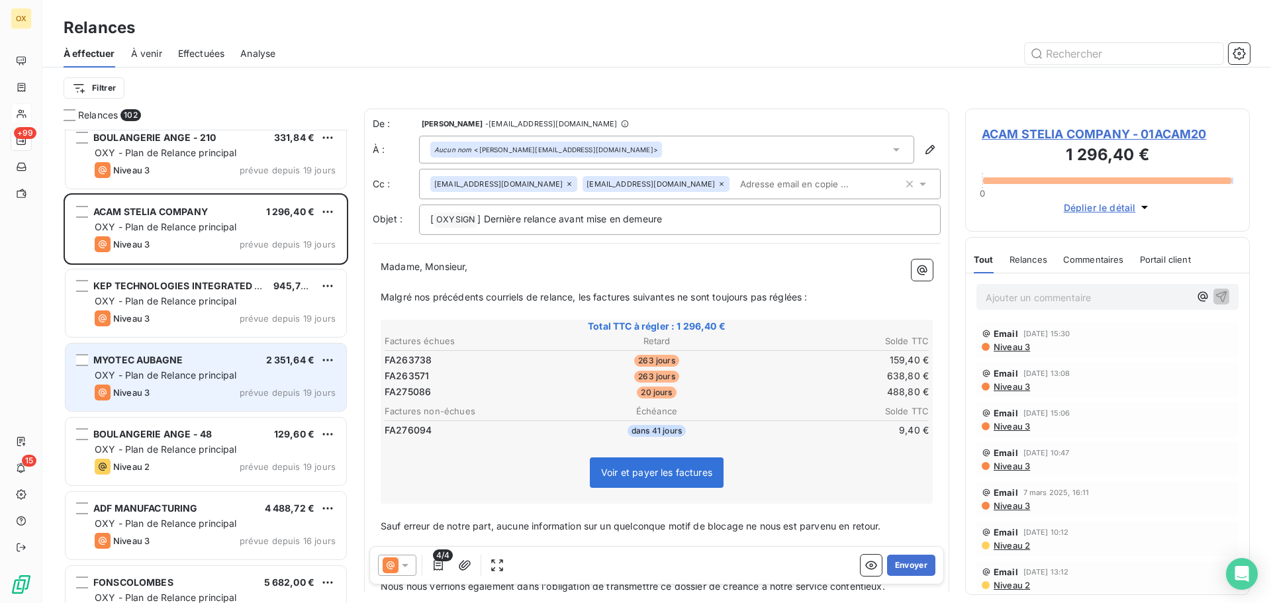
click at [226, 364] on div "MYOTEC AUBAGNE 2 351,64 €" at bounding box center [215, 360] width 241 height 12
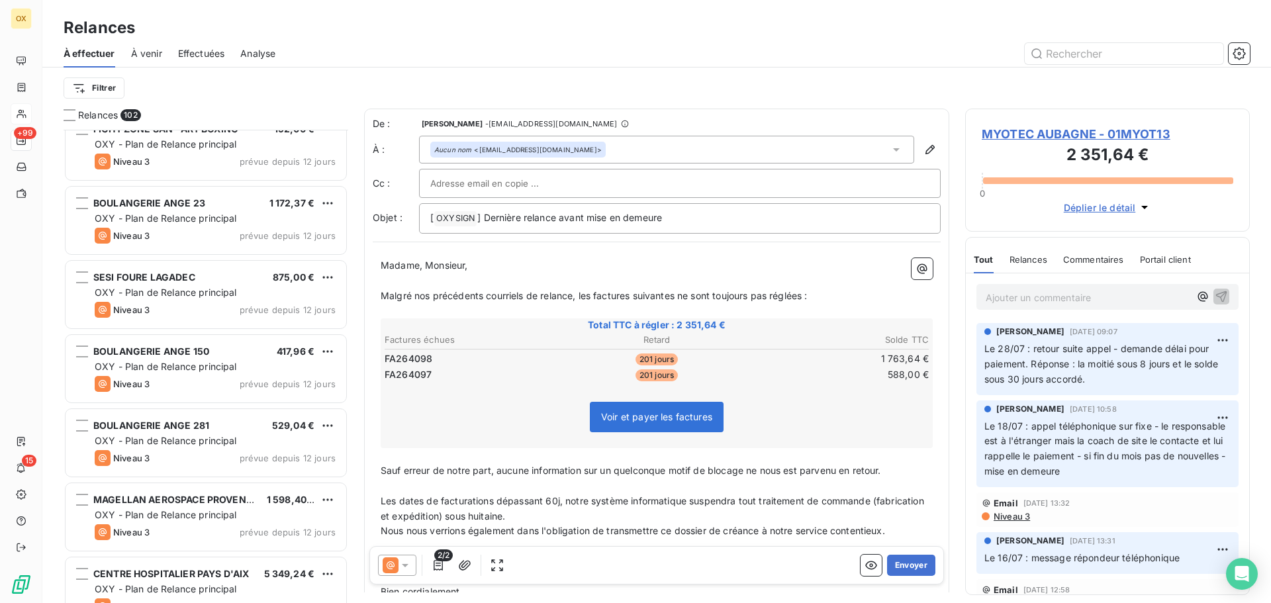
scroll to position [4767, 0]
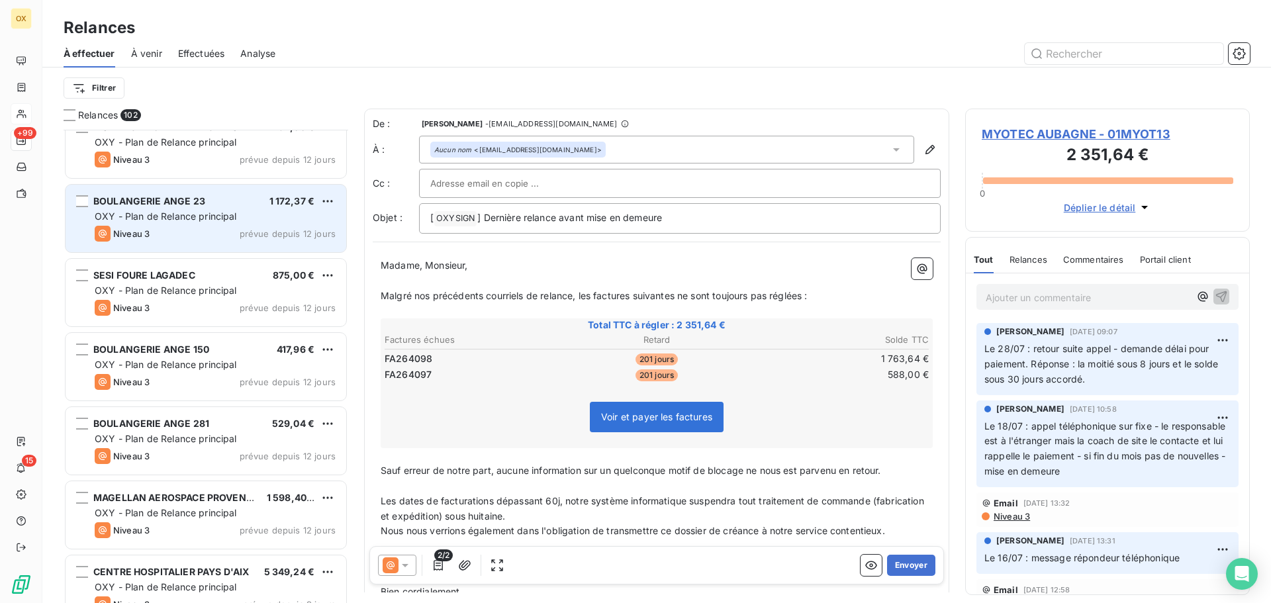
click at [195, 207] on div "BOULANGERIE ANGE 23" at bounding box center [149, 201] width 112 height 13
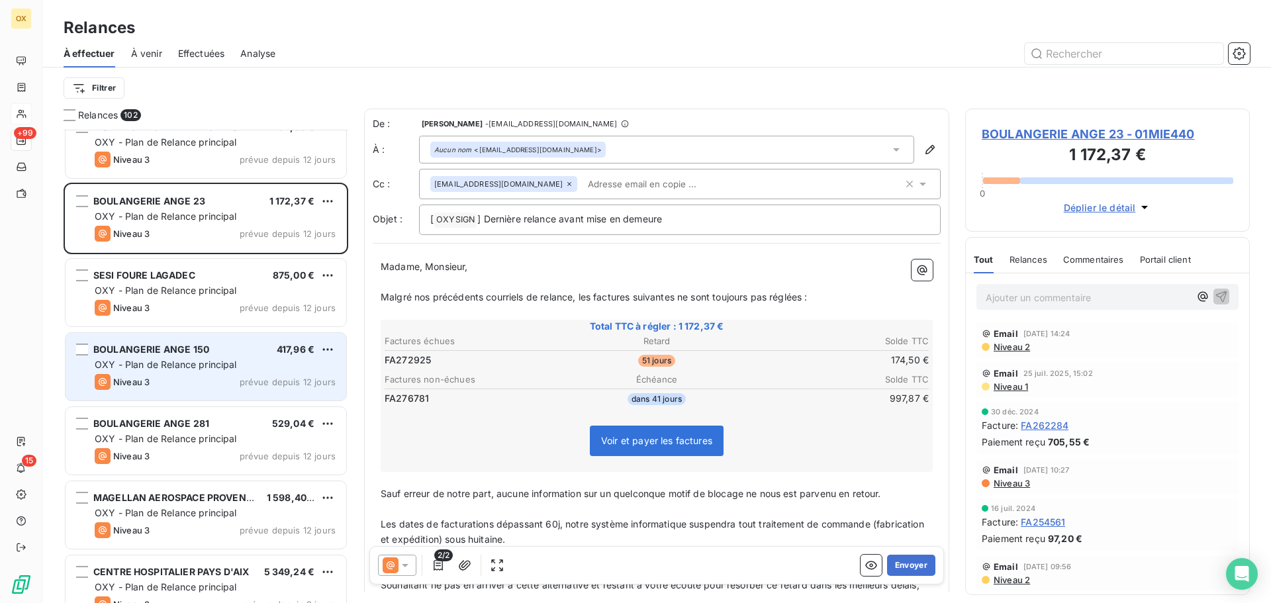
click at [223, 352] on div "BOULANGERIE ANGE 150 417,96 €" at bounding box center [215, 350] width 241 height 12
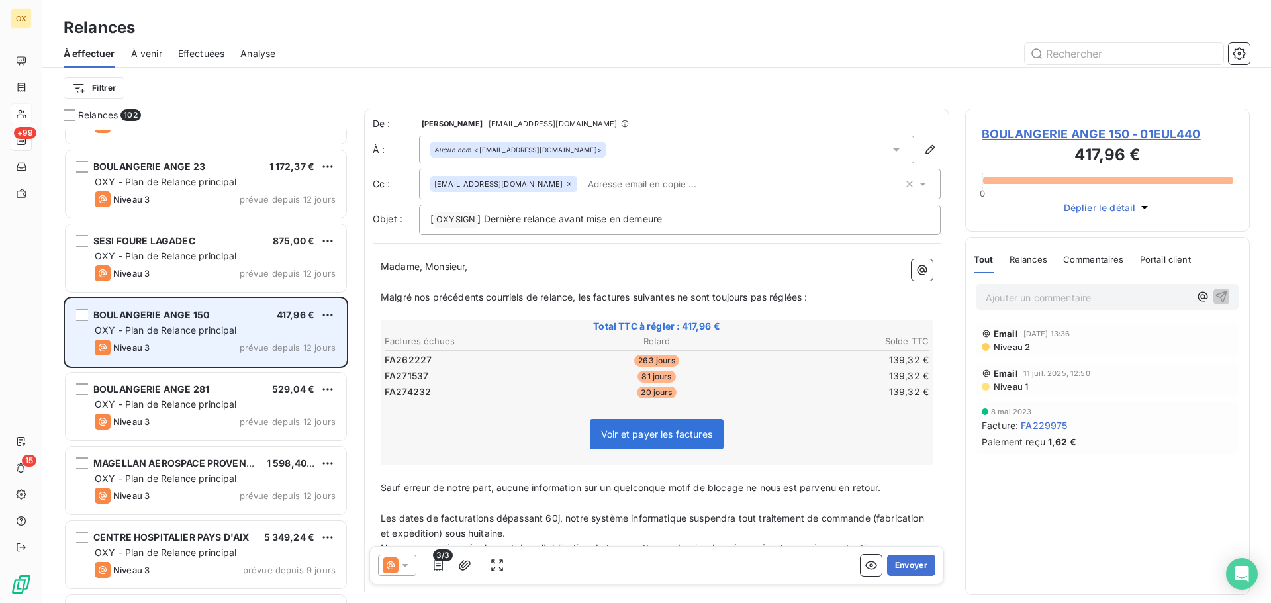
scroll to position [4833, 0]
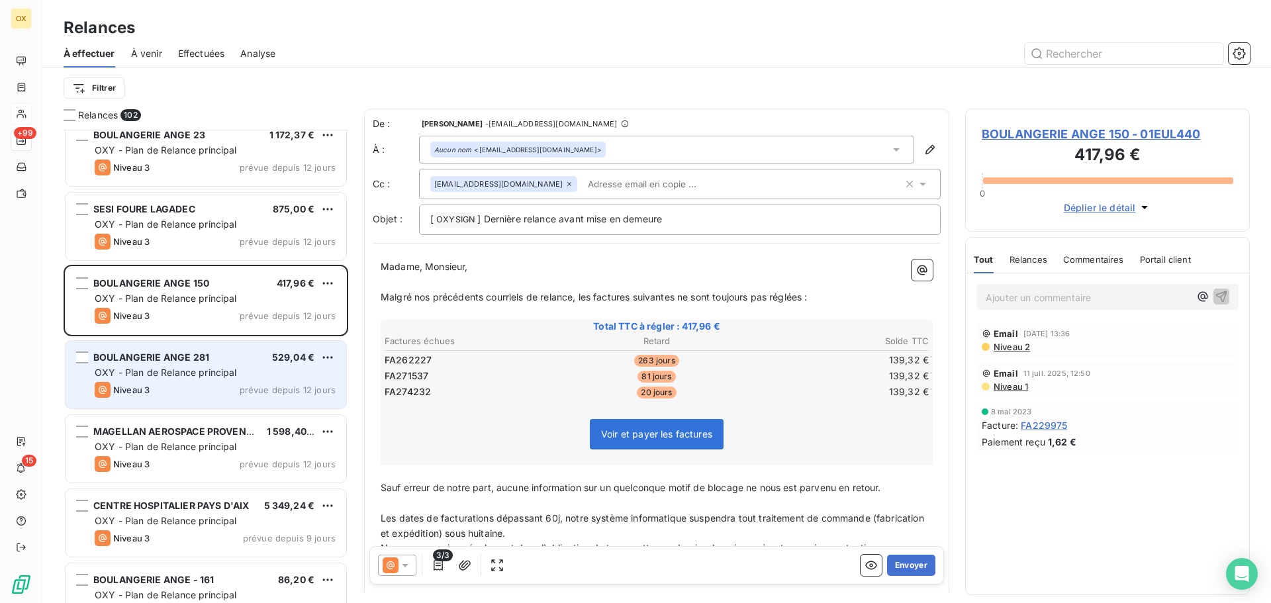
click at [222, 357] on div "BOULANGERIE ANGE 281 529,04 €" at bounding box center [215, 357] width 241 height 12
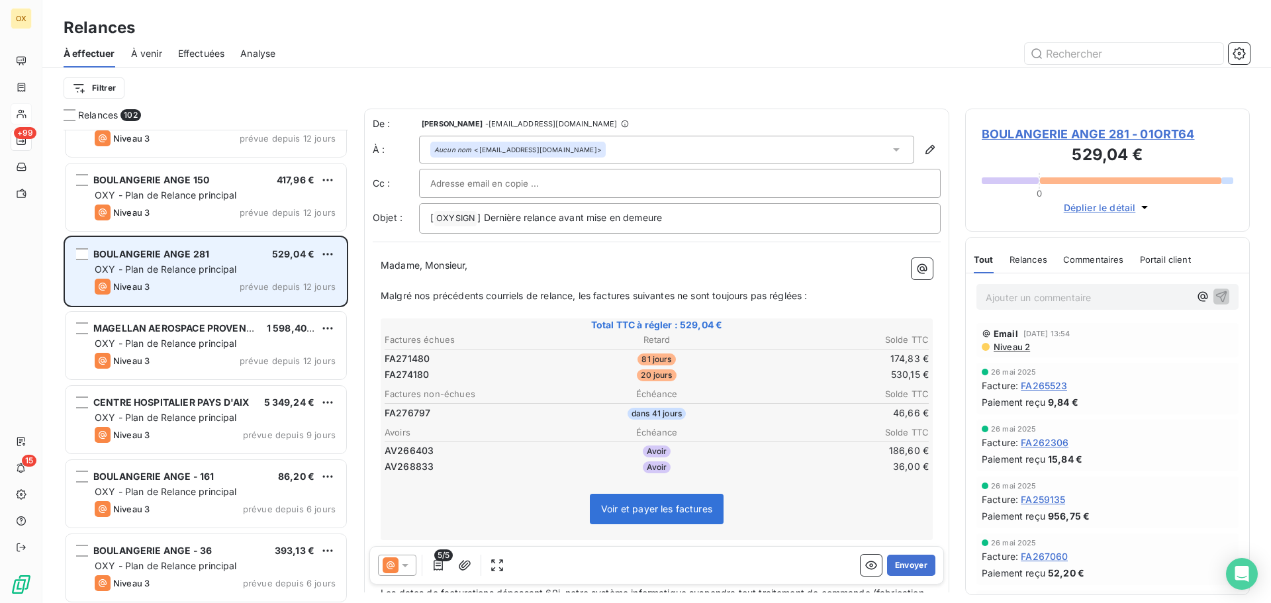
scroll to position [5031, 0]
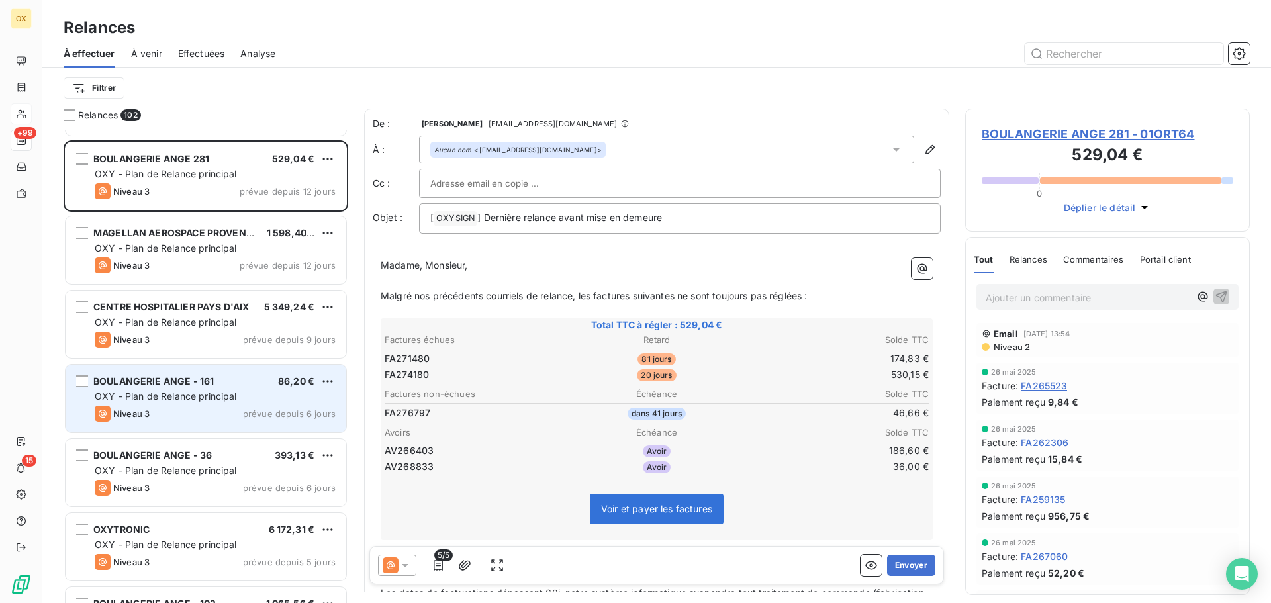
drag, startPoint x: 209, startPoint y: 386, endPoint x: 209, endPoint y: 378, distance: 8.0
click at [209, 386] on span "BOULANGERIE ANGE - 161" at bounding box center [153, 380] width 120 height 11
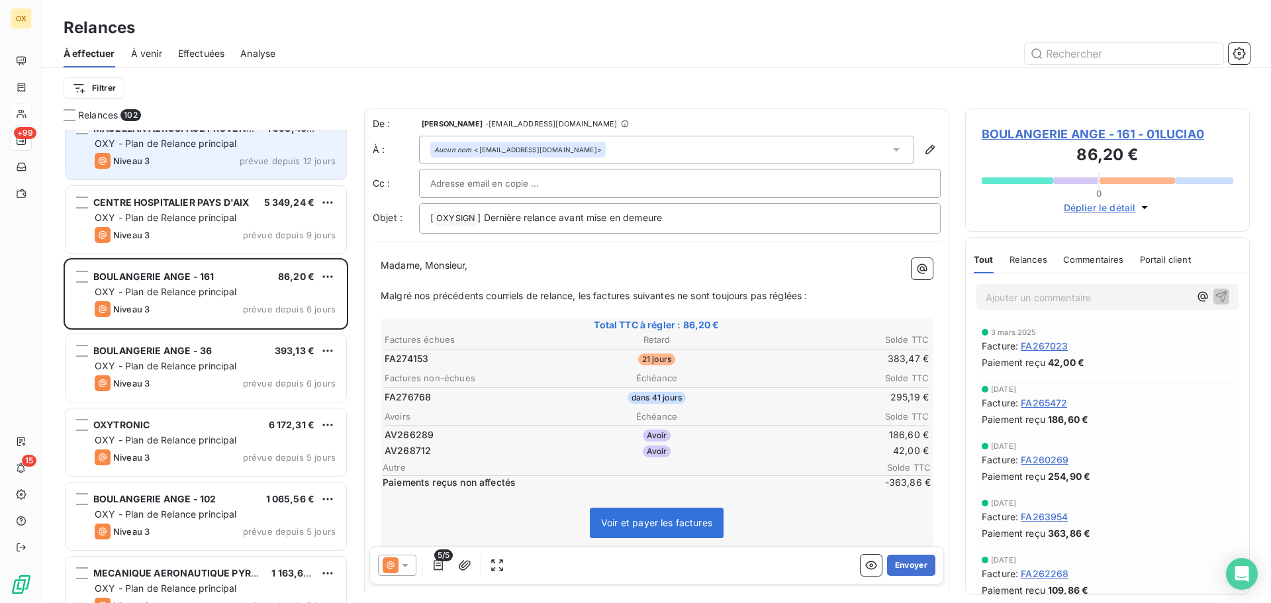
scroll to position [5164, 0]
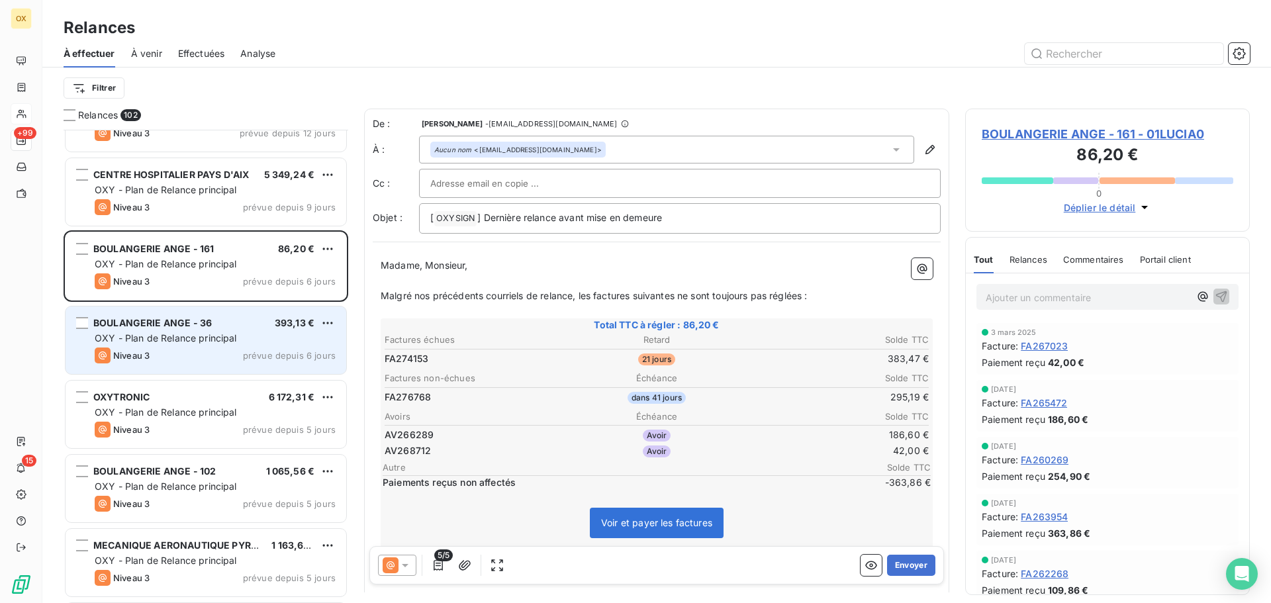
click at [207, 325] on span "BOULANGERIE ANGE - 36" at bounding box center [152, 322] width 118 height 11
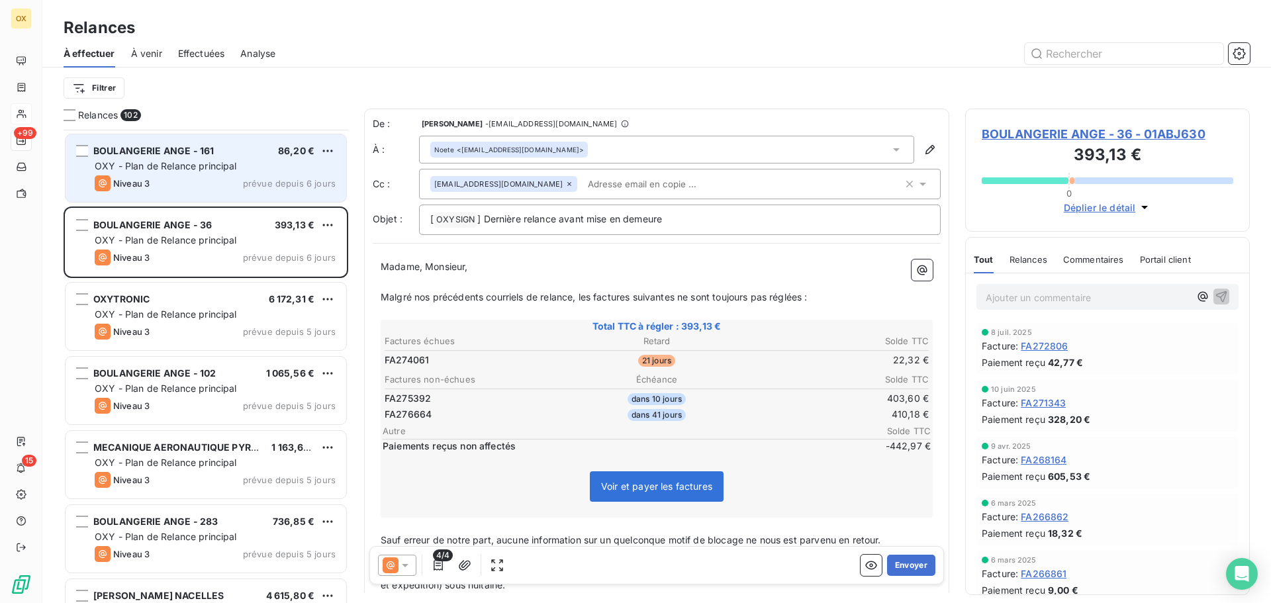
scroll to position [5296, 0]
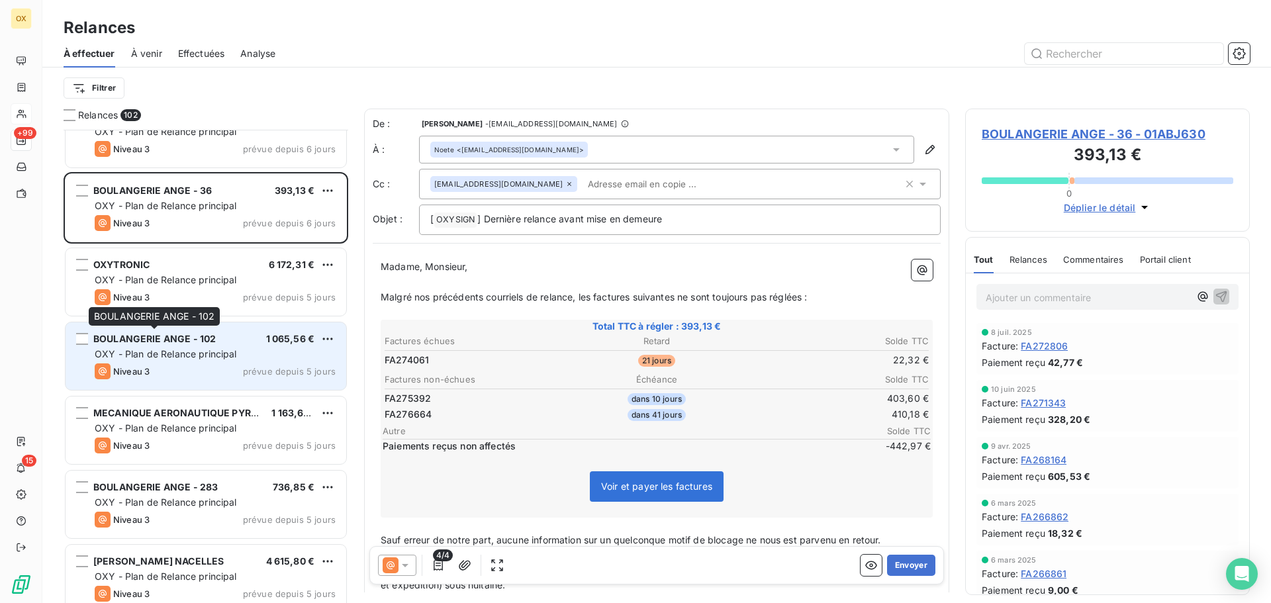
click at [214, 345] on div "BOULANGERIE ANGE - 102" at bounding box center [154, 338] width 122 height 13
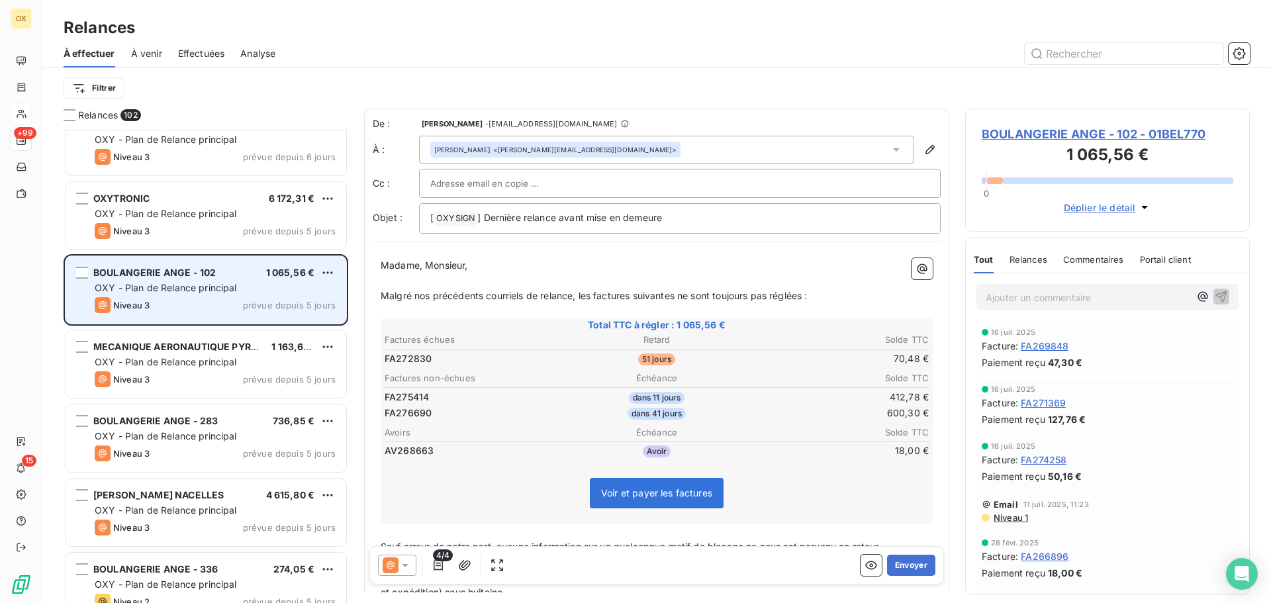
scroll to position [5429, 0]
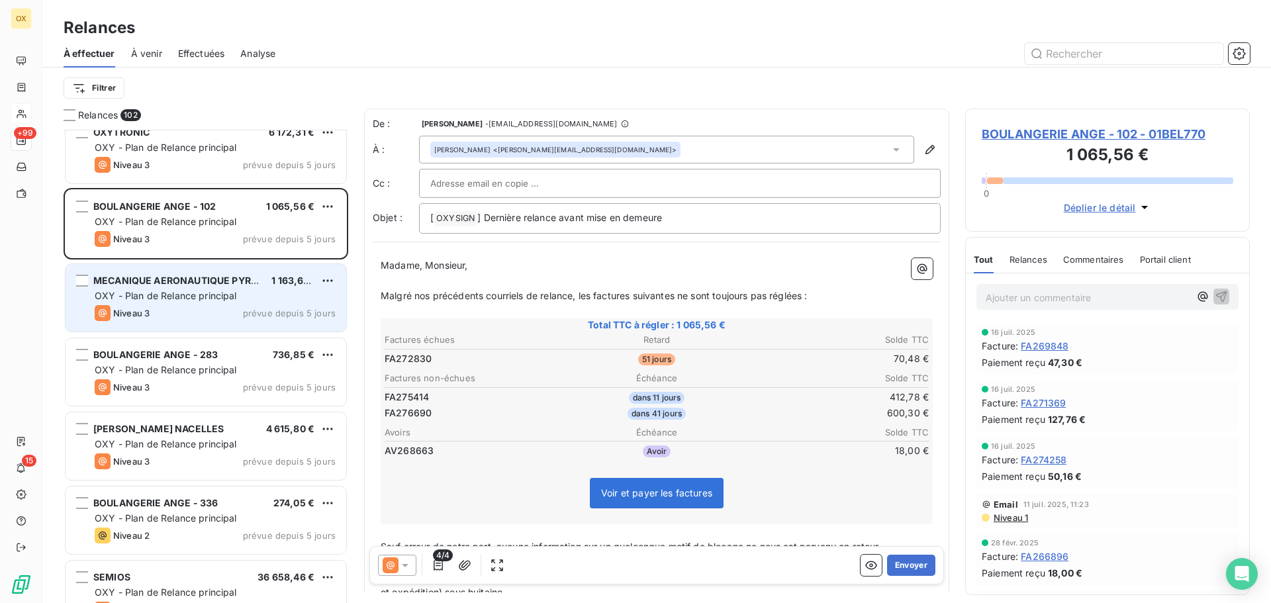
click at [200, 304] on div "MECANIQUE AERONAUTIQUE PYRENEE 1 163,66 € OXY - Plan de Relance principal Nivea…" at bounding box center [206, 298] width 281 height 68
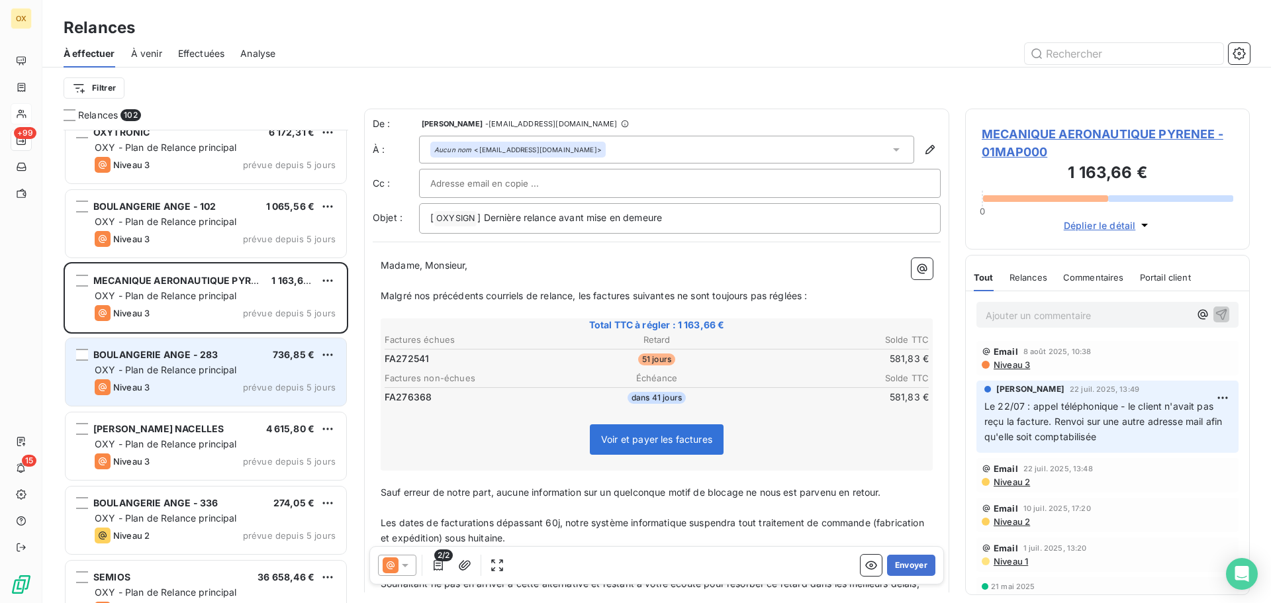
click at [220, 371] on span "OXY - Plan de Relance principal" at bounding box center [166, 369] width 142 height 11
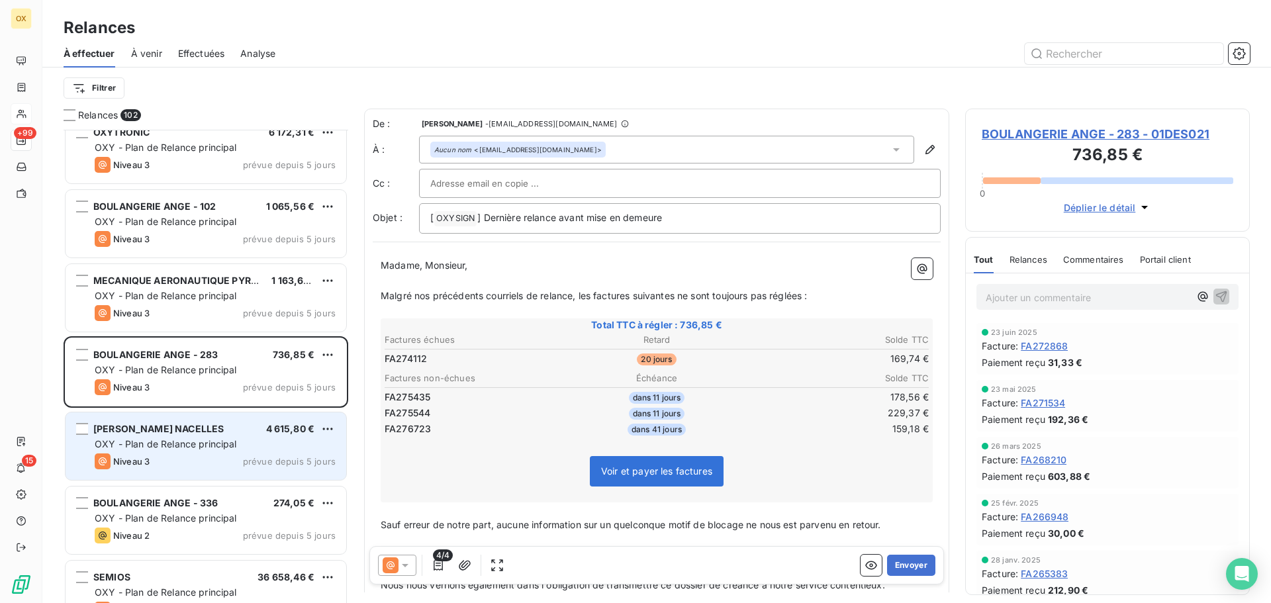
click at [212, 442] on span "OXY - Plan de Relance principal" at bounding box center [166, 443] width 142 height 11
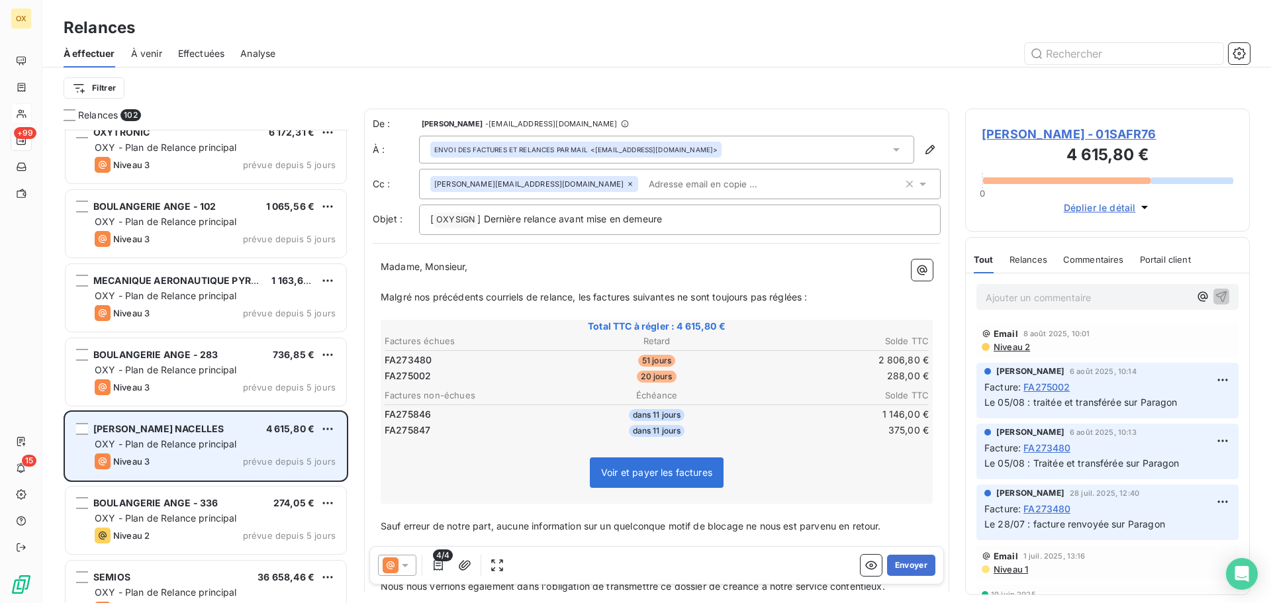
scroll to position [5495, 0]
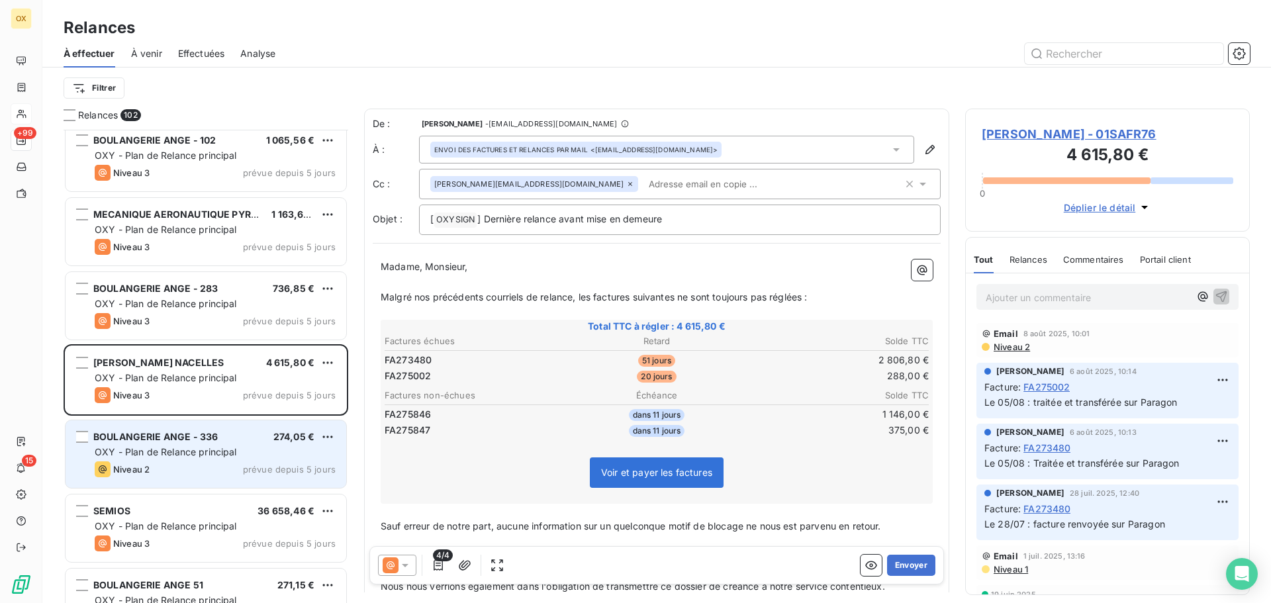
click at [212, 442] on span "BOULANGERIE ANGE - 336" at bounding box center [155, 436] width 124 height 11
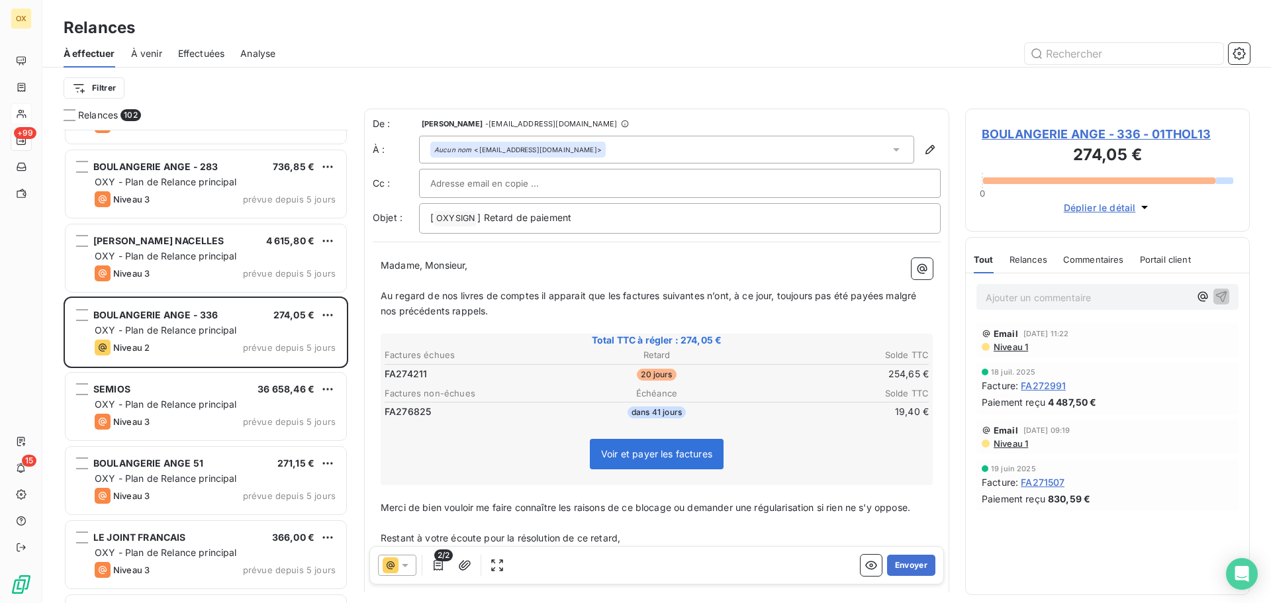
scroll to position [5627, 0]
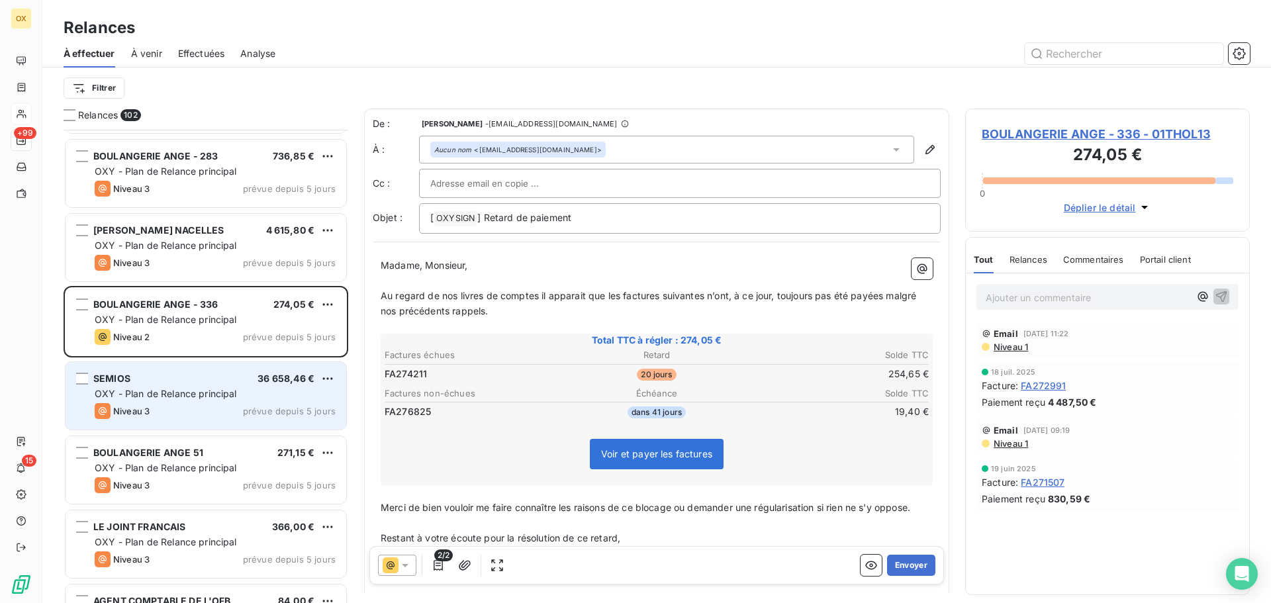
click at [160, 393] on span "OXY - Plan de Relance principal" at bounding box center [166, 393] width 142 height 11
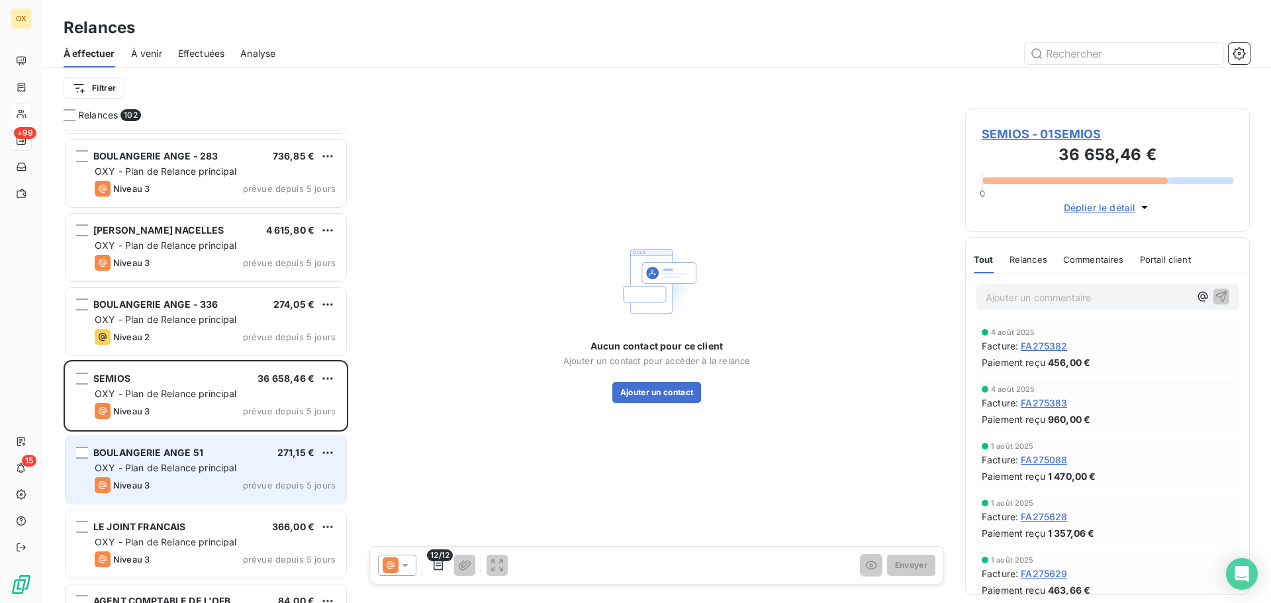
click at [161, 447] on span "BOULANGERIE ANGE 51" at bounding box center [148, 452] width 110 height 11
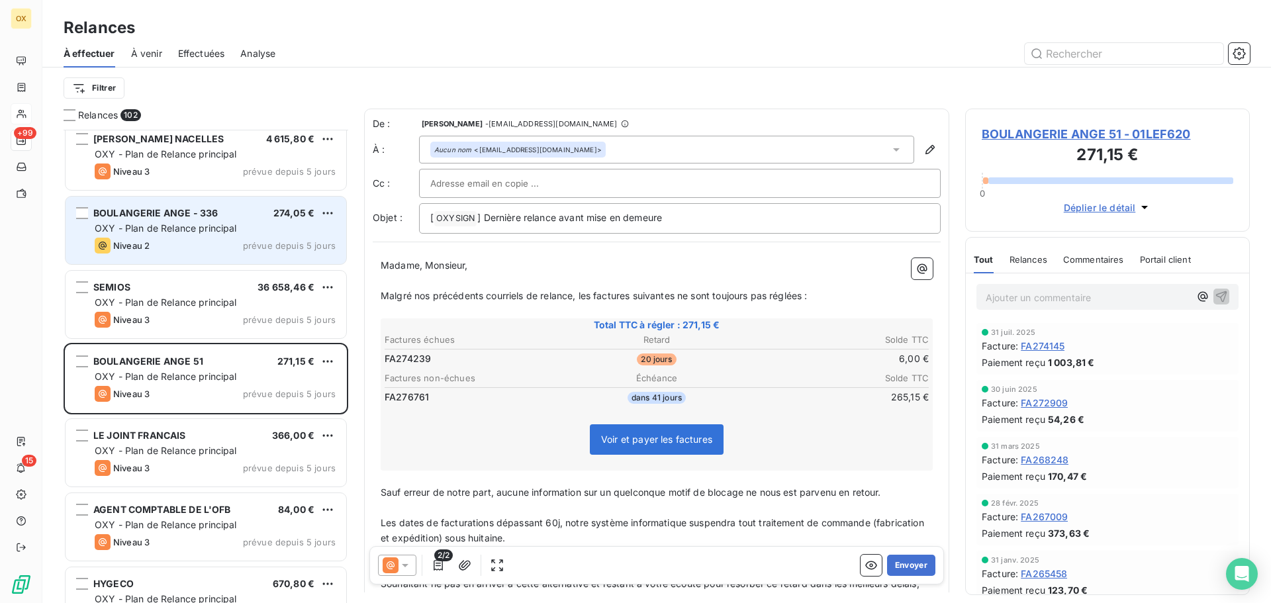
scroll to position [5760, 0]
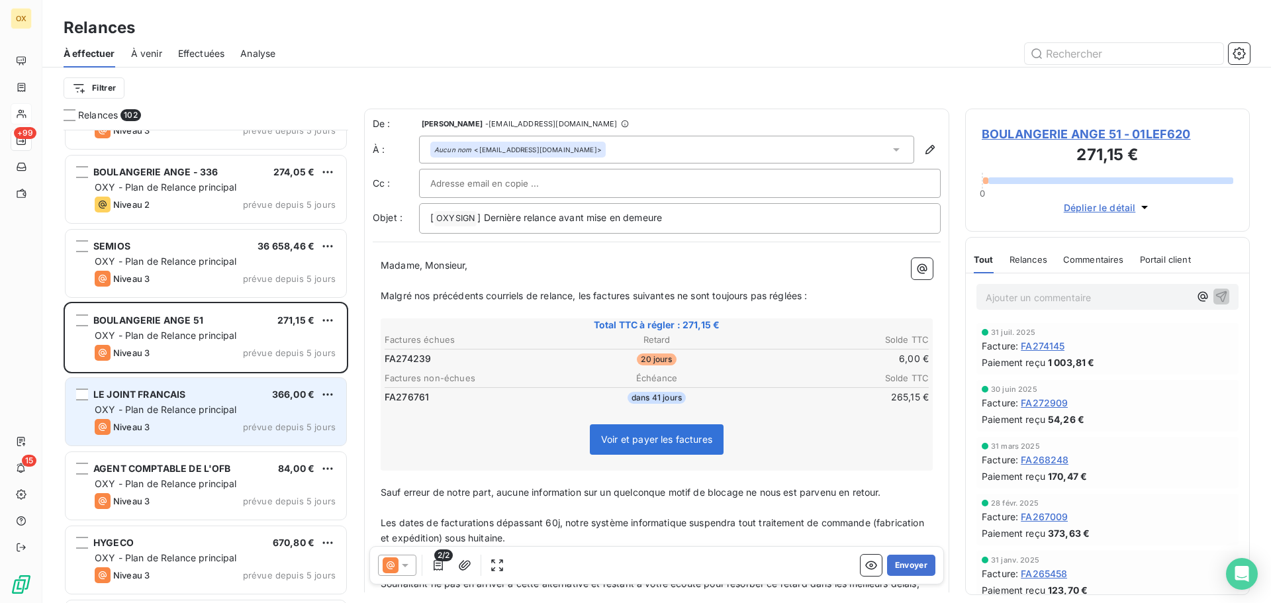
click at [218, 390] on div "LE JOINT FRANCAIS 366,00 €" at bounding box center [215, 395] width 241 height 12
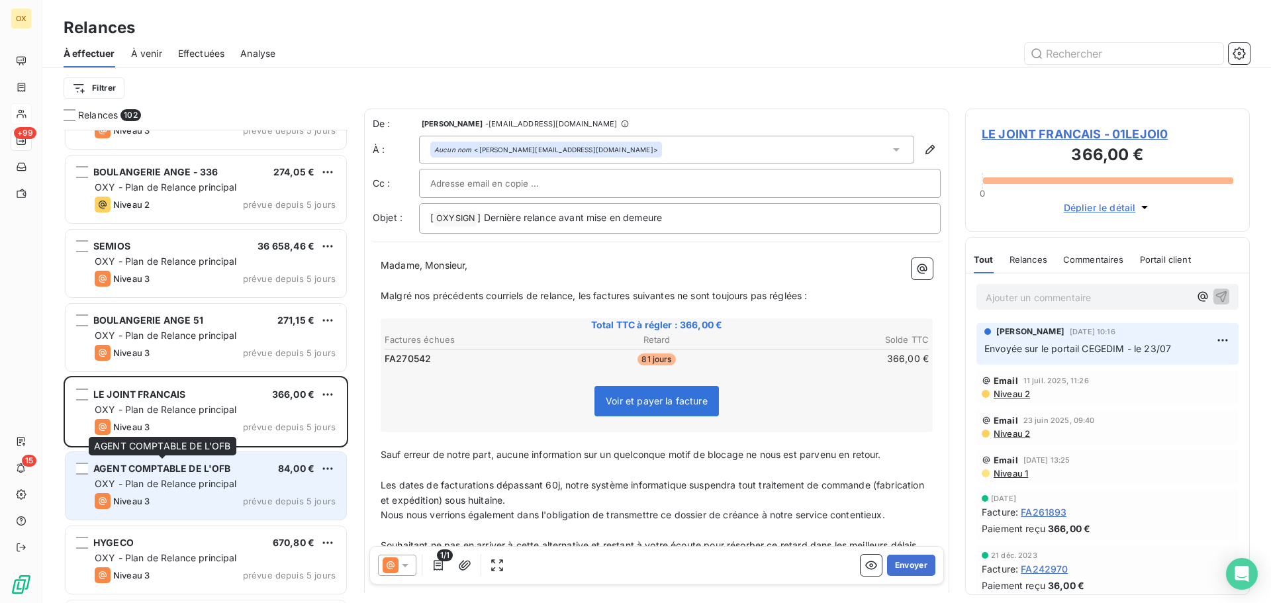
drag, startPoint x: 219, startPoint y: 472, endPoint x: 219, endPoint y: 458, distance: 13.9
click at [219, 472] on span "AGENT COMPTABLE DE L'OFB" at bounding box center [162, 468] width 138 height 11
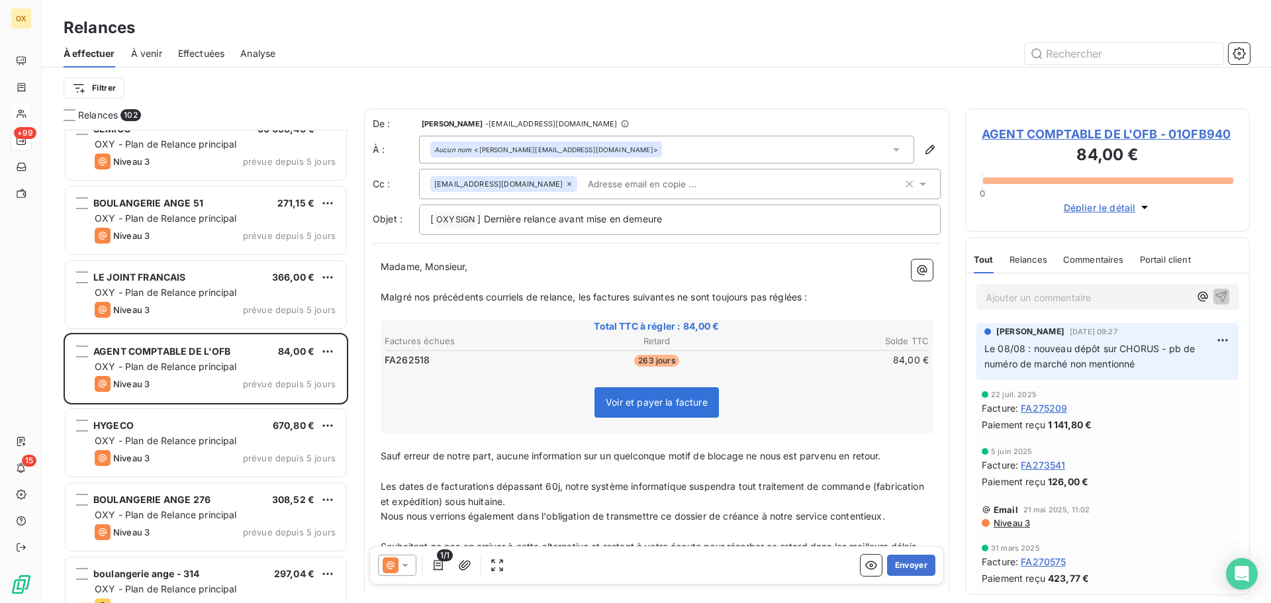
scroll to position [5892, 0]
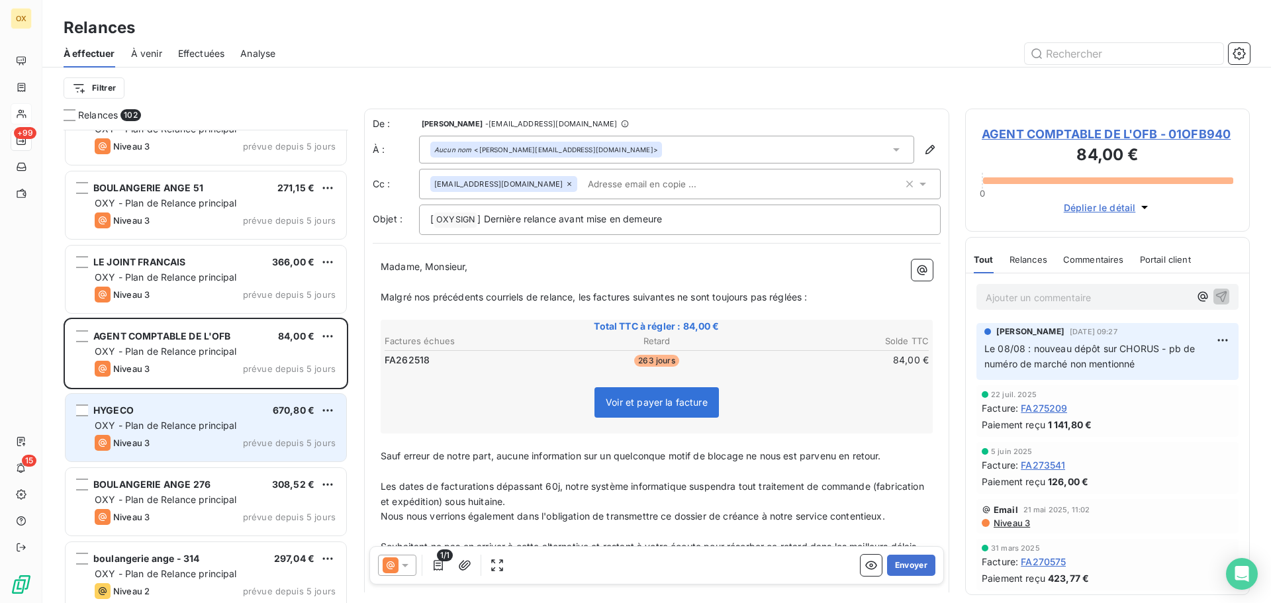
click at [202, 420] on span "OXY - Plan de Relance principal" at bounding box center [166, 425] width 142 height 11
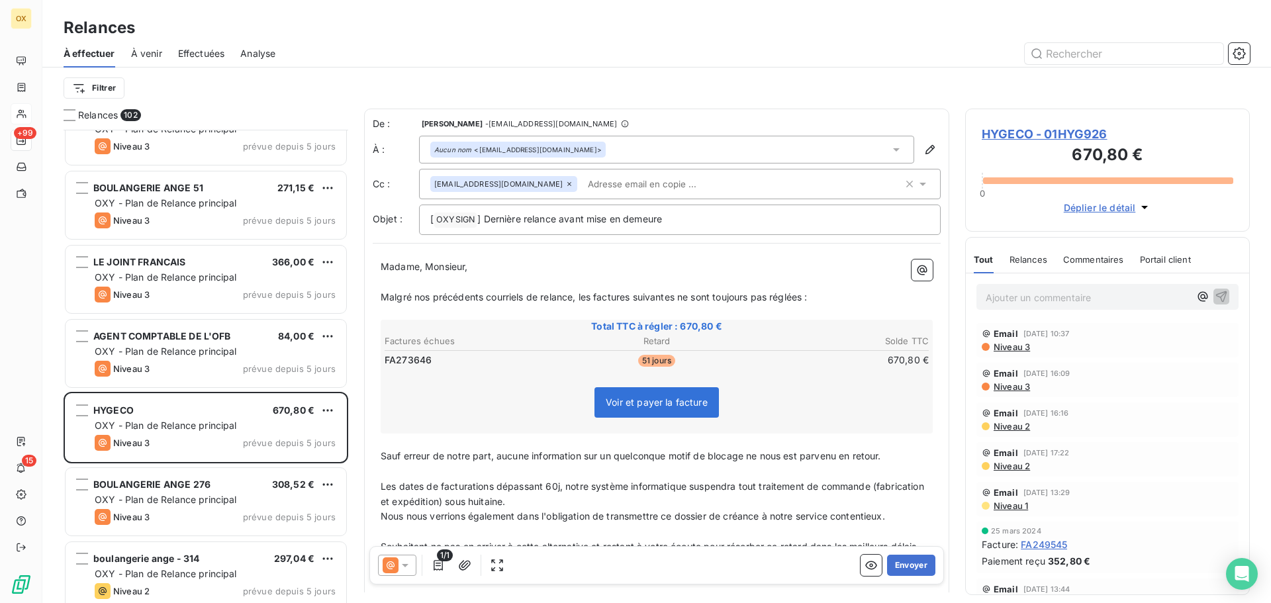
click at [648, 267] on p "Madame, Monsieur," at bounding box center [657, 266] width 552 height 15
click at [1027, 134] on span "HYGECO - 01HYG926" at bounding box center [1108, 134] width 252 height 18
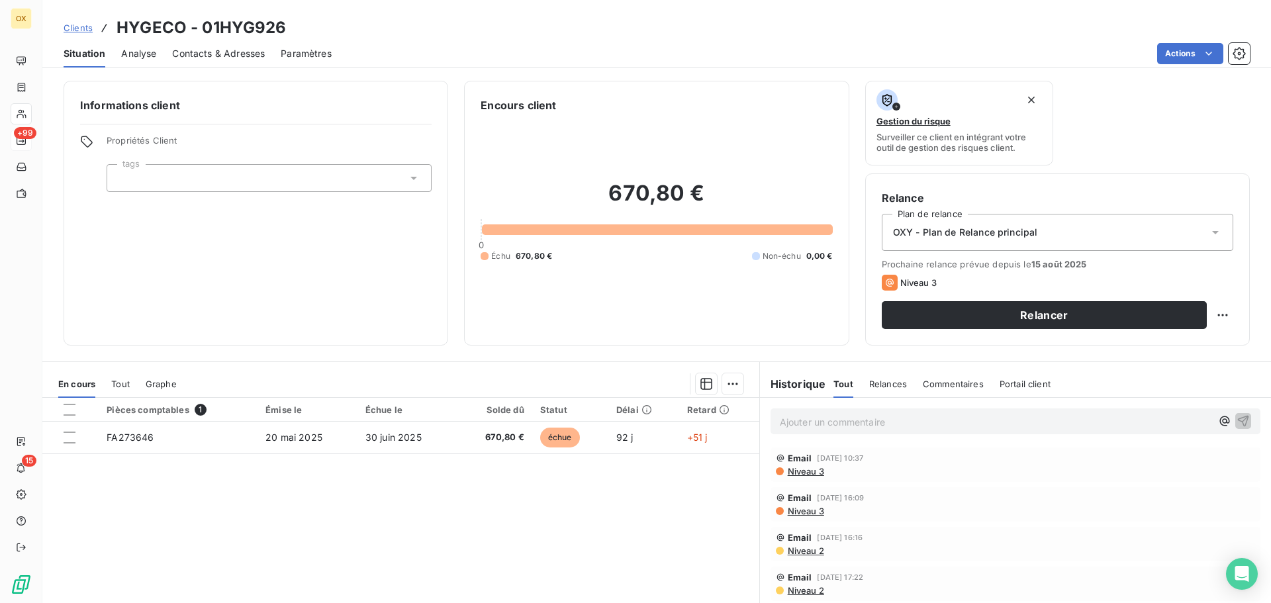
click at [219, 42] on div "Contacts & Adresses" at bounding box center [218, 54] width 93 height 28
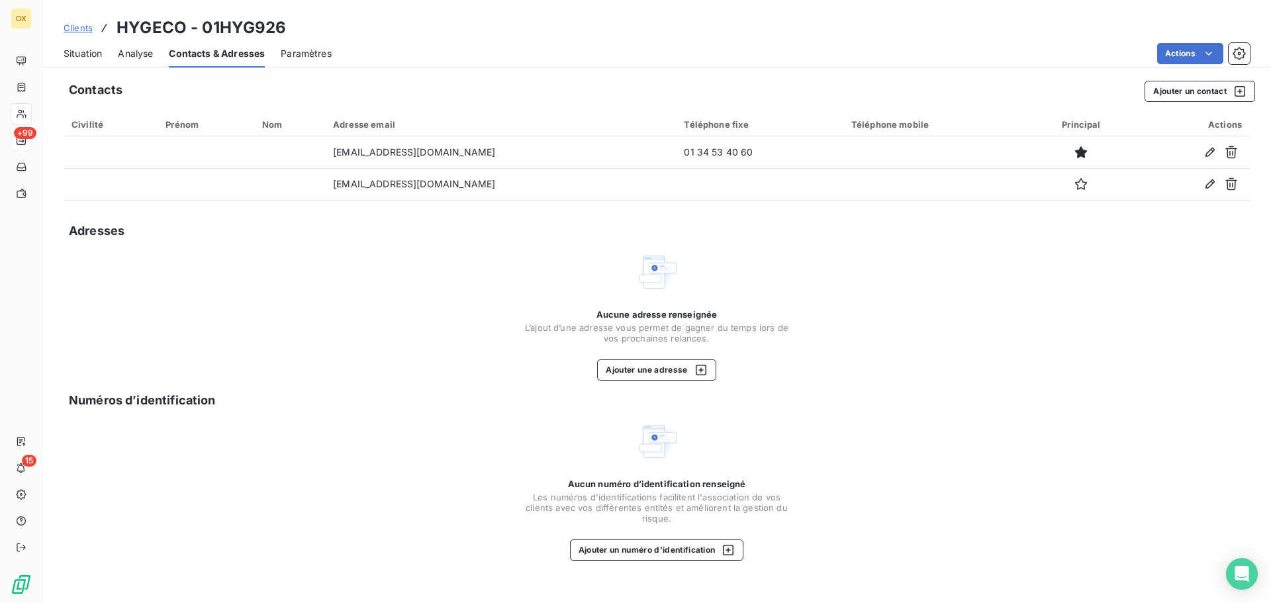
click at [94, 58] on span "Situation" at bounding box center [83, 53] width 38 height 13
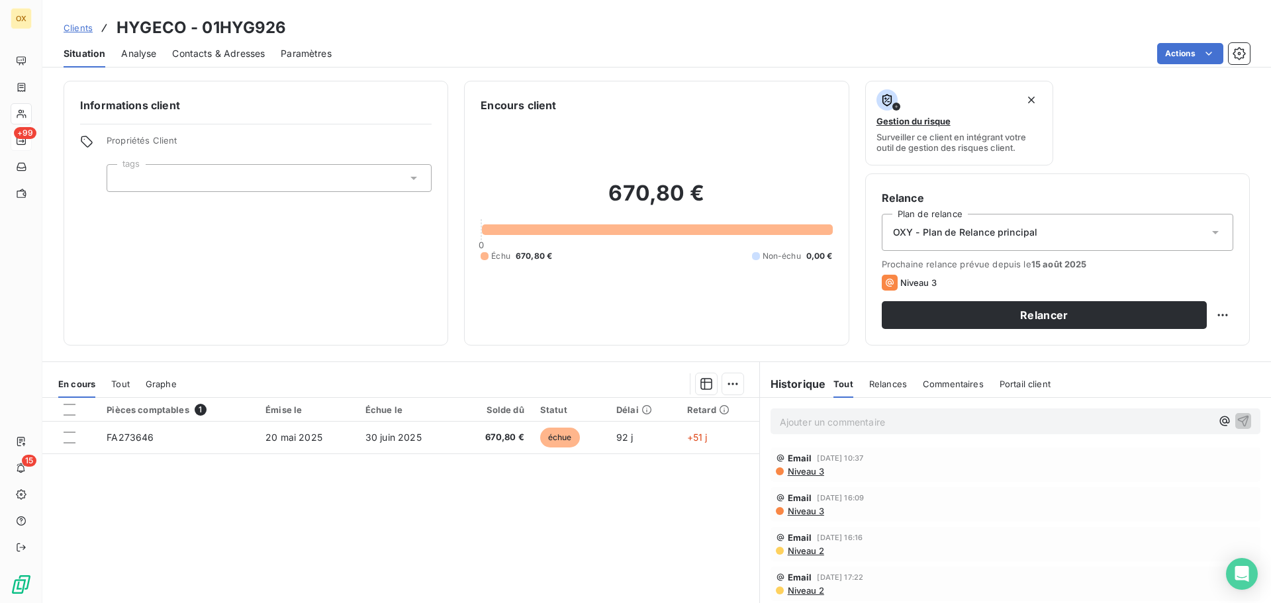
click at [226, 52] on span "Contacts & Adresses" at bounding box center [218, 53] width 93 height 13
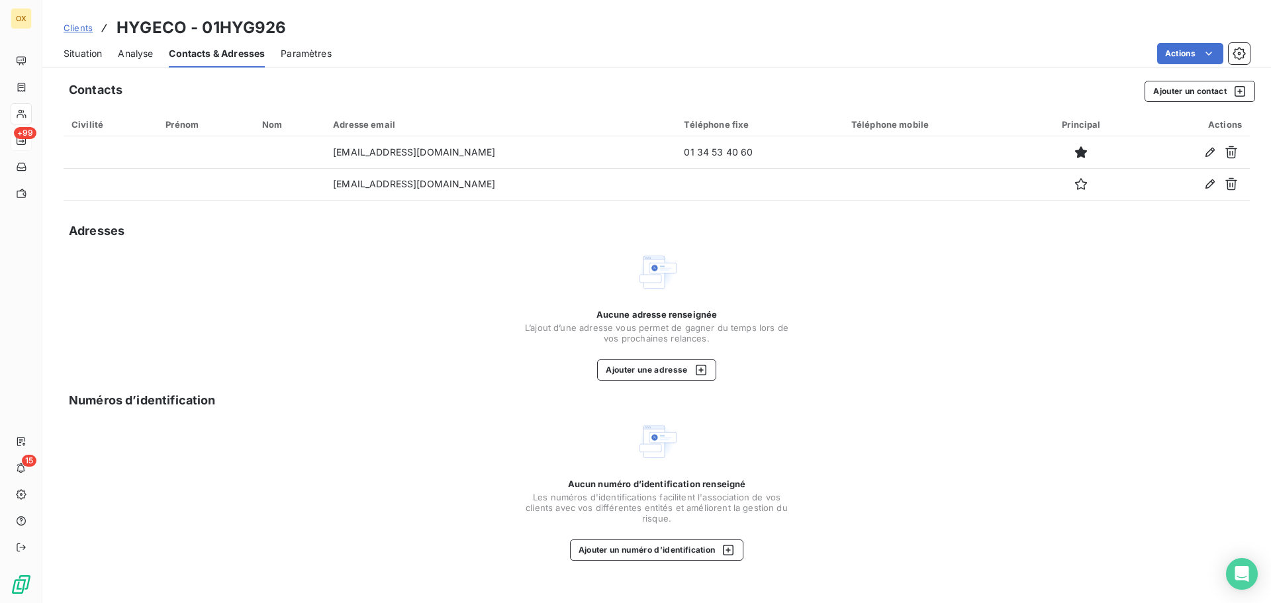
click at [91, 50] on span "Situation" at bounding box center [83, 53] width 38 height 13
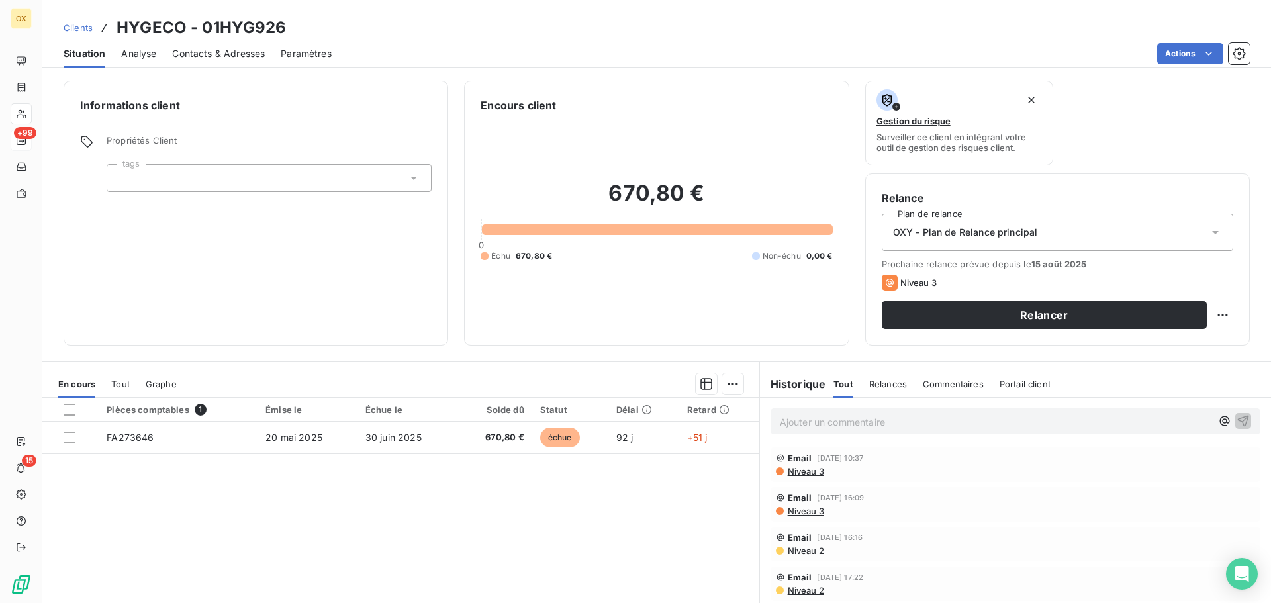
click at [231, 53] on span "Contacts & Adresses" at bounding box center [218, 53] width 93 height 13
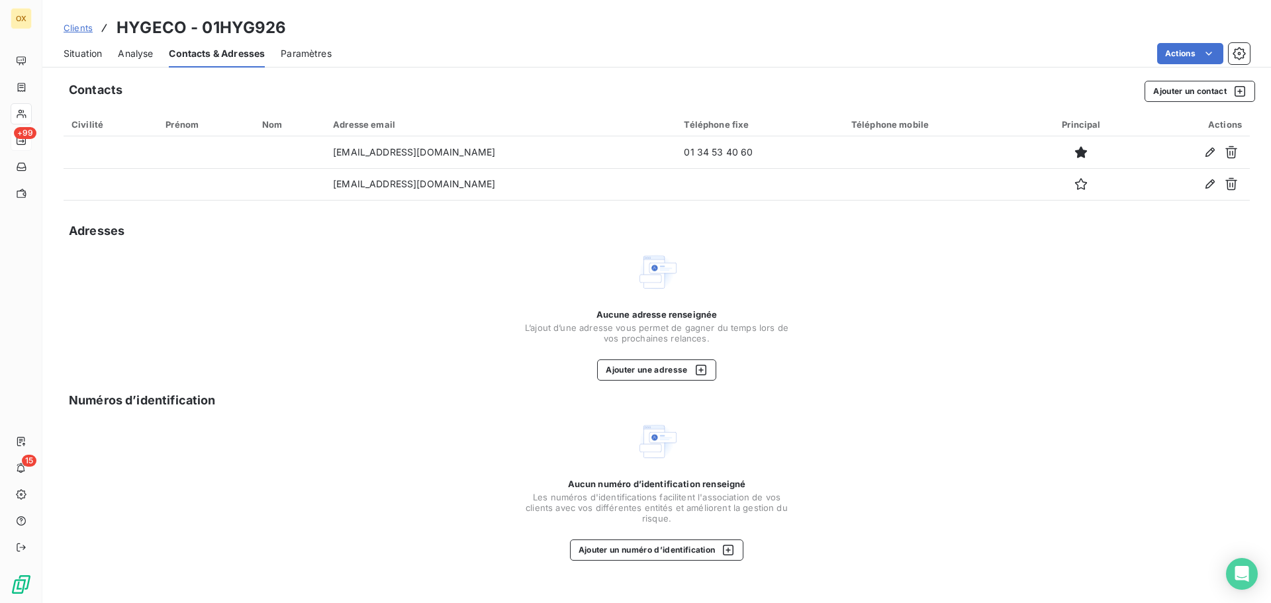
click at [78, 49] on span "Situation" at bounding box center [83, 53] width 38 height 13
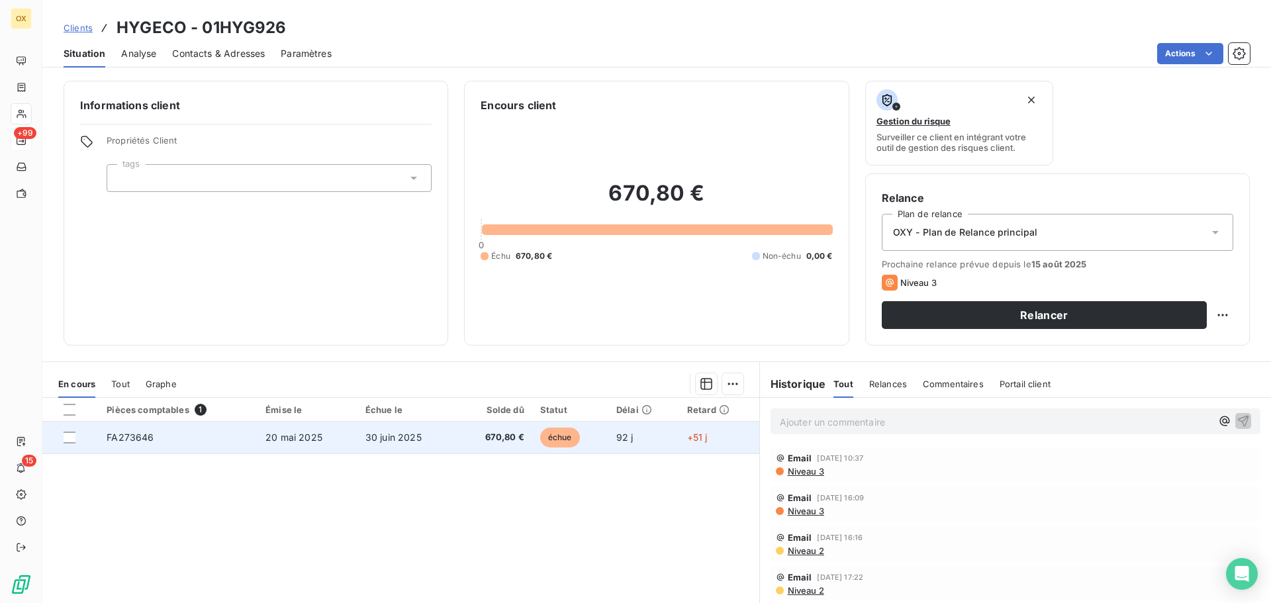
click at [421, 434] on td "30 juin 2025" at bounding box center [406, 438] width 99 height 32
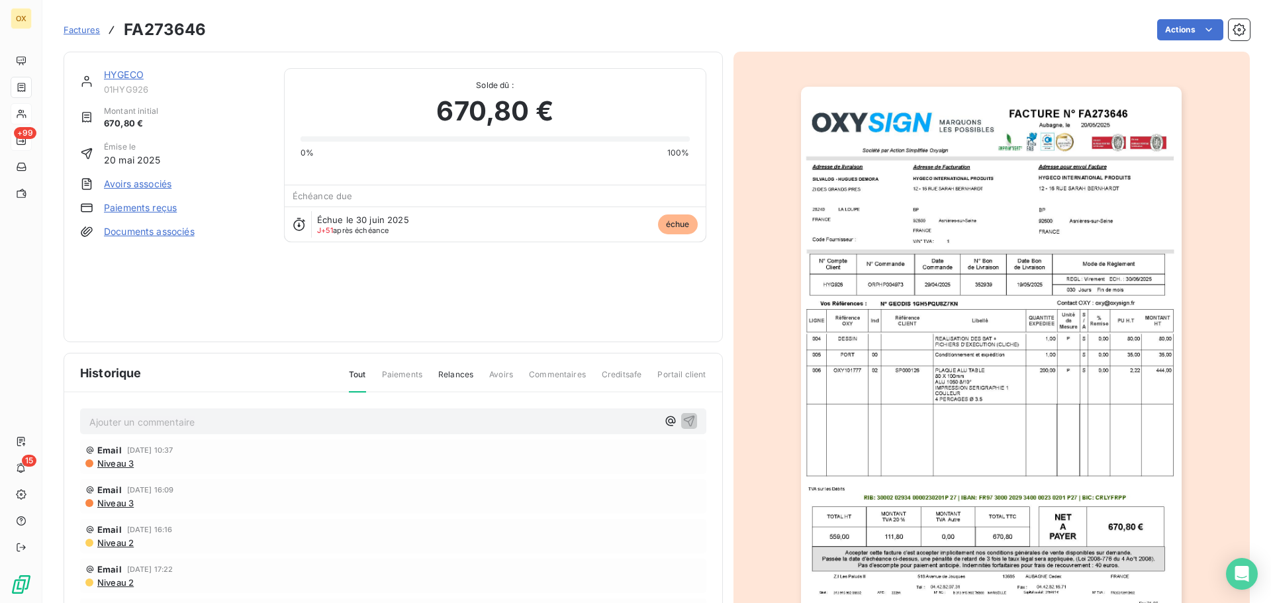
click at [990, 283] on img "button" at bounding box center [991, 356] width 381 height 539
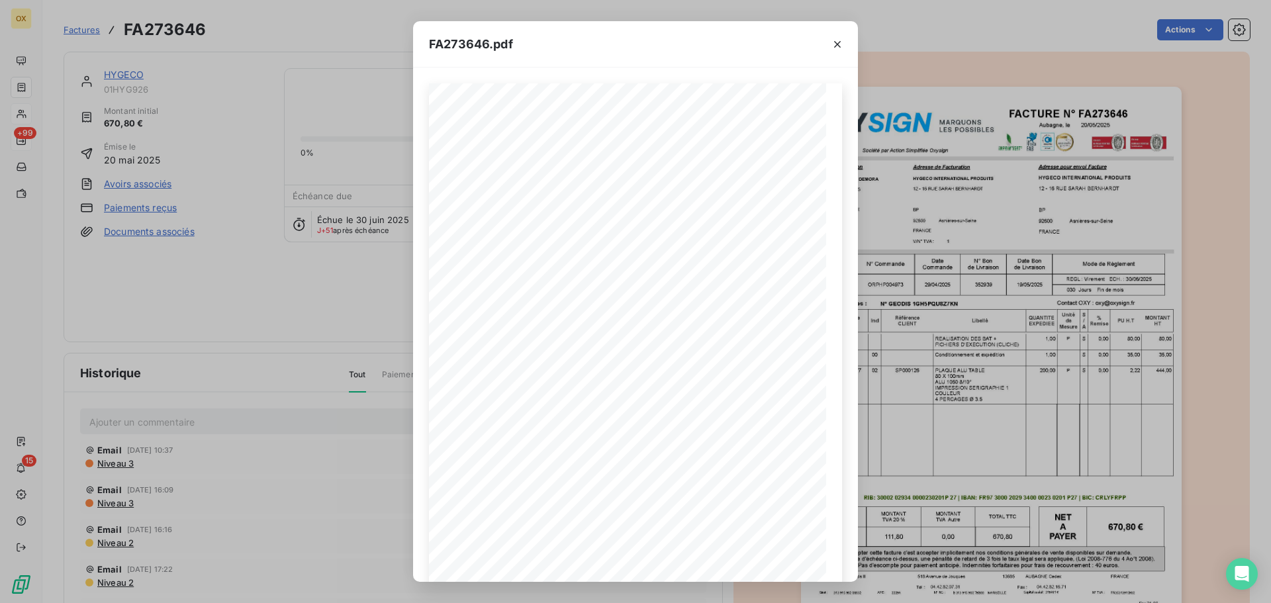
click at [839, 41] on icon "button" at bounding box center [837, 44] width 13 height 13
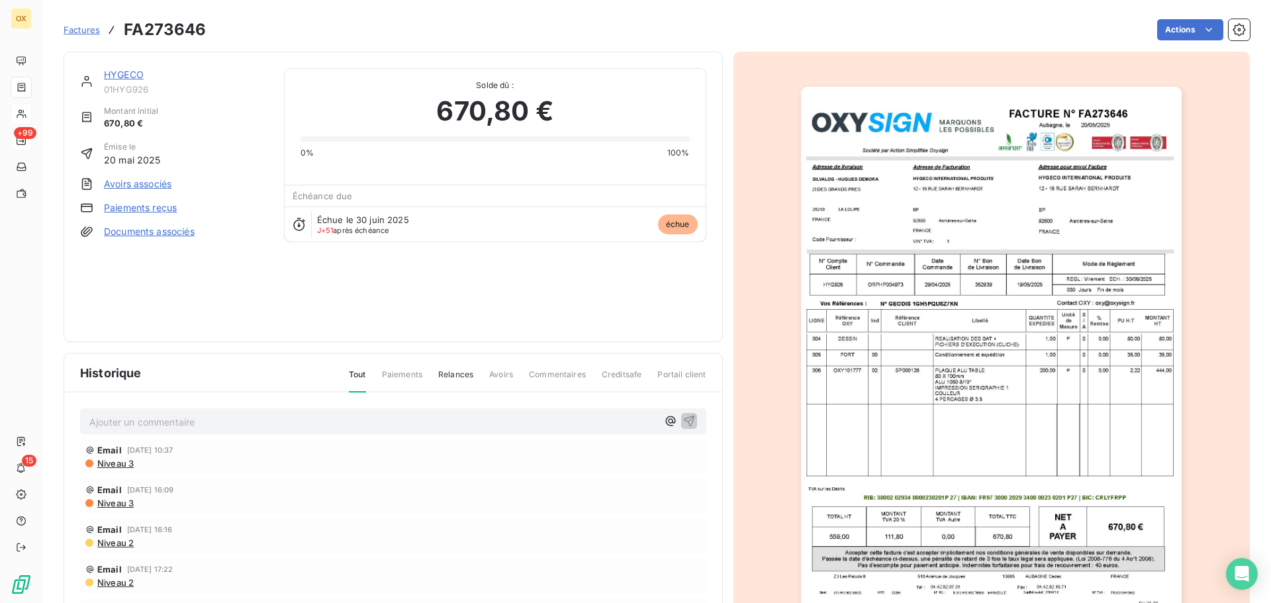
click at [124, 73] on link "HYGECO" at bounding box center [124, 74] width 40 height 11
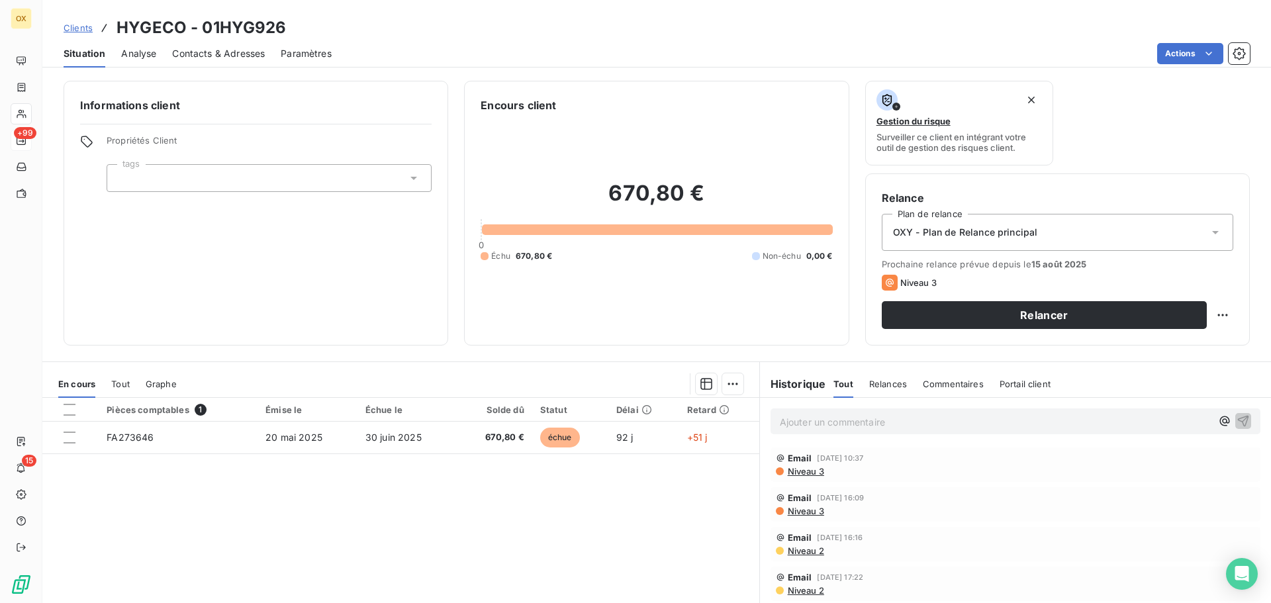
click at [231, 52] on span "Contacts & Adresses" at bounding box center [218, 53] width 93 height 13
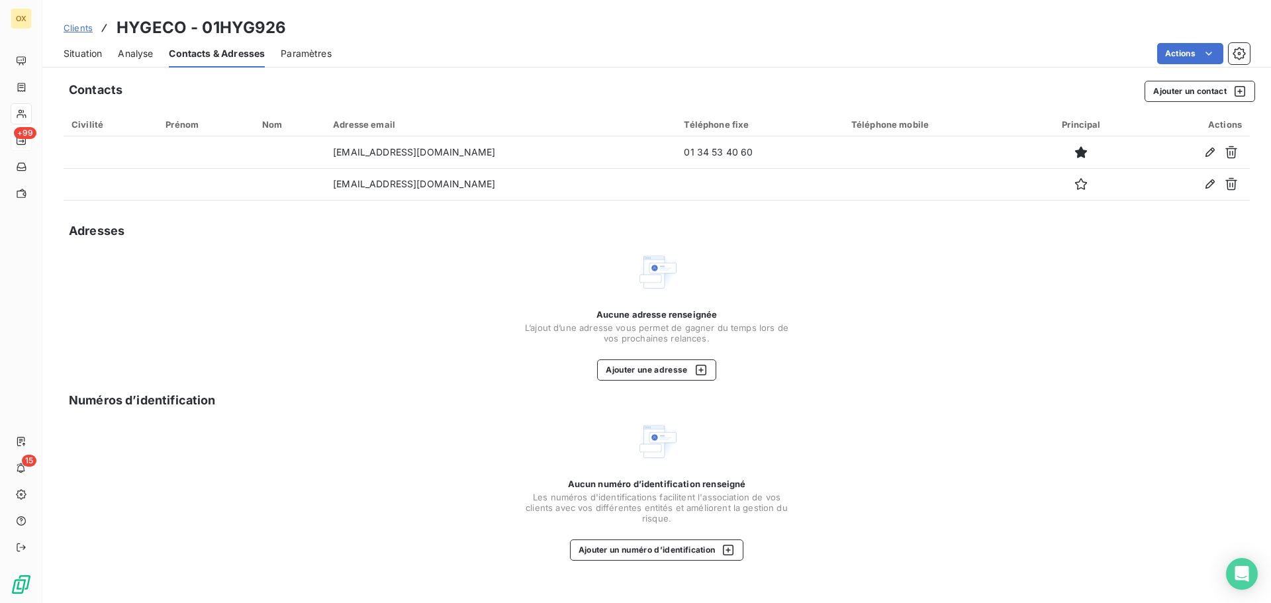
drag, startPoint x: 95, startPoint y: 49, endPoint x: 483, endPoint y: 0, distance: 391.6
click at [99, 47] on span "Situation" at bounding box center [83, 53] width 38 height 13
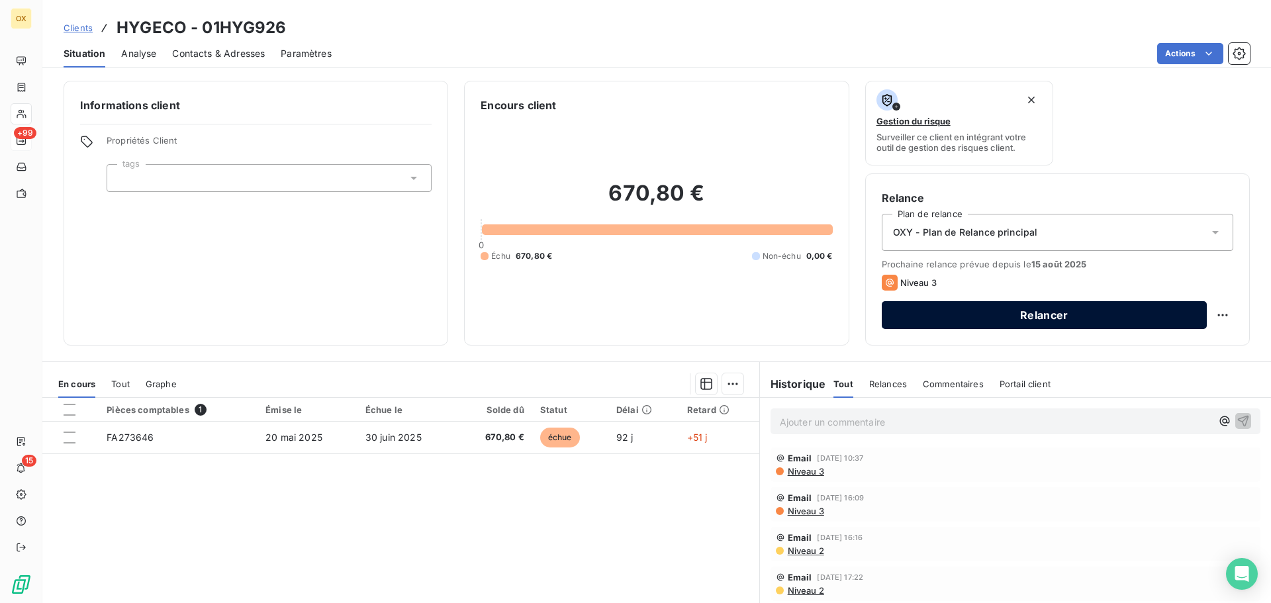
click at [965, 319] on button "Relancer" at bounding box center [1044, 315] width 325 height 28
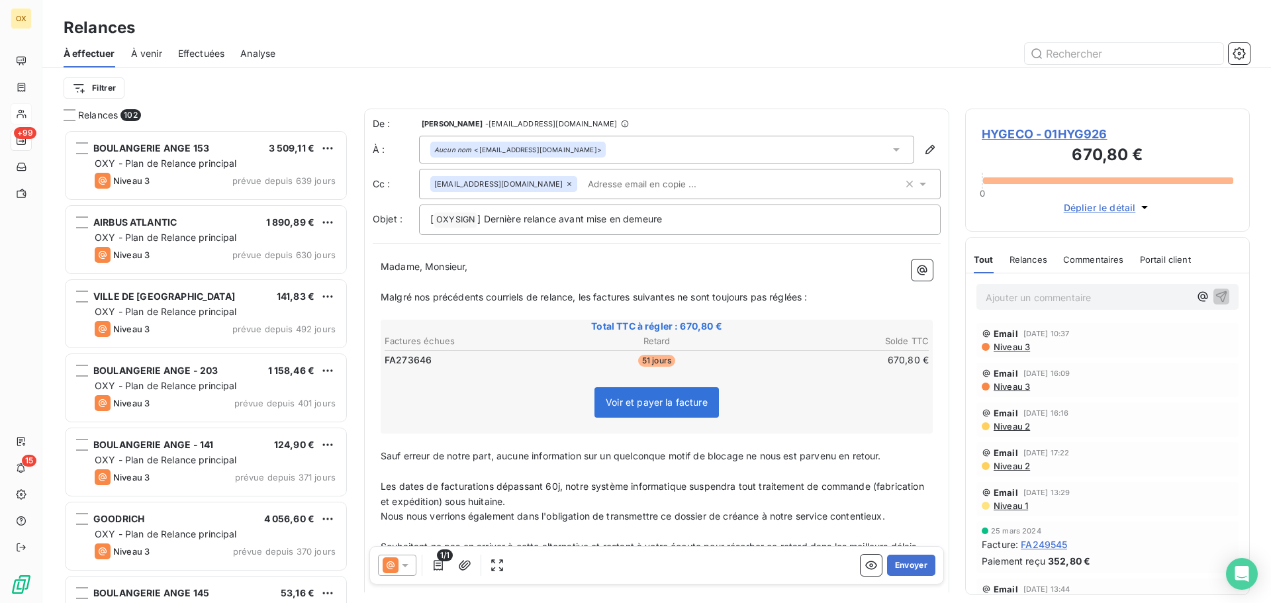
scroll to position [463, 275]
click at [403, 565] on icon at bounding box center [405, 565] width 7 height 3
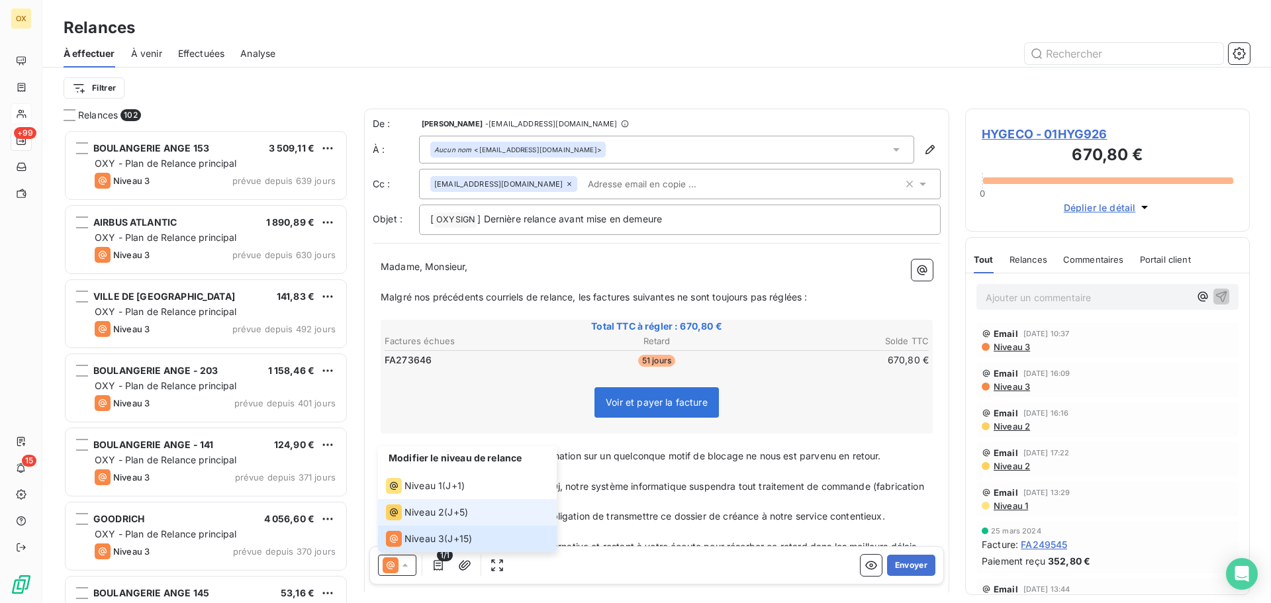
click at [406, 513] on span "Niveau 2" at bounding box center [424, 512] width 40 height 13
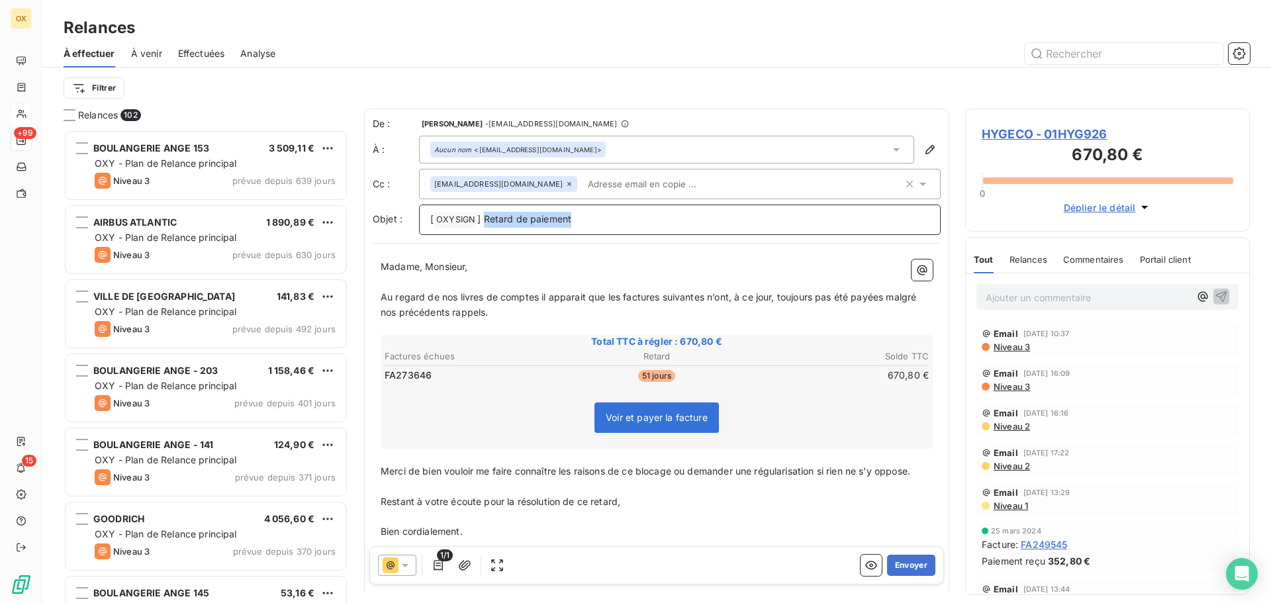
drag, startPoint x: 605, startPoint y: 212, endPoint x: 486, endPoint y: 209, distance: 119.2
click at [486, 209] on div "[ OXYSIGN ﻿ ] Retard de paiement" at bounding box center [680, 220] width 522 height 30
click at [532, 271] on p "Madame, Monsieur," at bounding box center [657, 266] width 552 height 15
click at [619, 299] on span "Au regard de nos livres de comptes il apparait que les factures suivantes n’ont…" at bounding box center [650, 304] width 538 height 26
click at [657, 293] on span "Au regard de nos livres de comptes il apparait que la factures suivantes n’ont,…" at bounding box center [657, 304] width 552 height 26
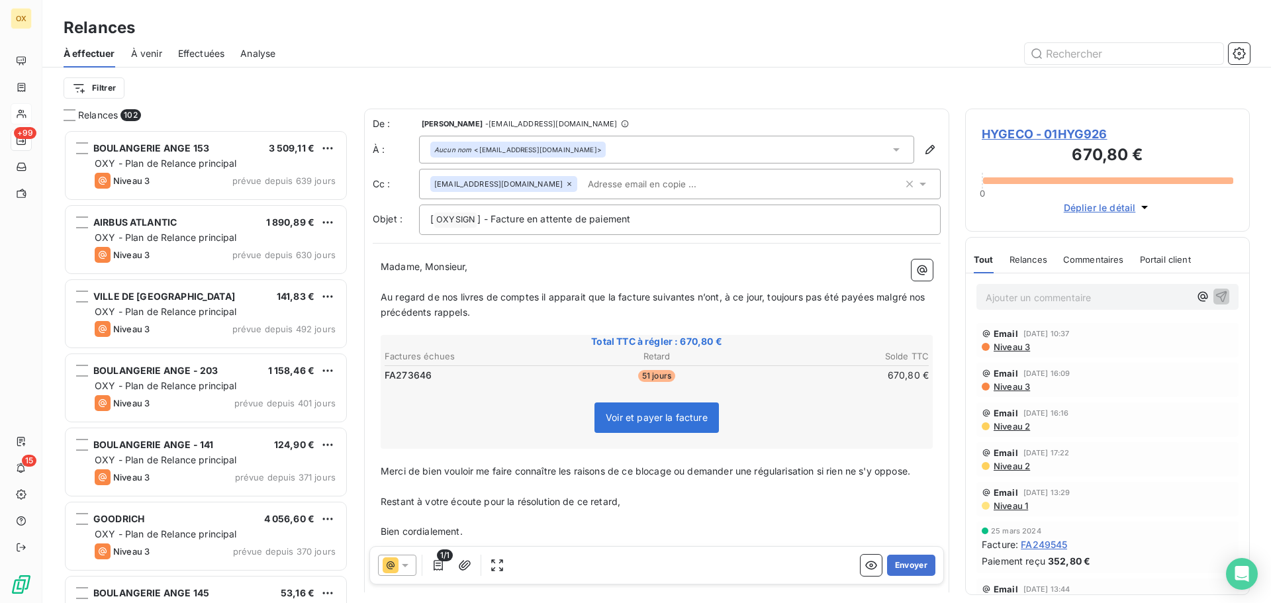
click at [694, 294] on span "Au regard de nos livres de comptes il apparait que la facture suivantes n’ont, …" at bounding box center [654, 304] width 547 height 26
click at [714, 293] on span "Au regard de nos livres de comptes il apparait que la facture suivante n’ont, à…" at bounding box center [652, 304] width 543 height 26
click at [864, 291] on span "Au regard de nos livres de comptes il apparait que la facture suivante n’a, à c…" at bounding box center [648, 304] width 534 height 26
drag, startPoint x: 861, startPoint y: 298, endPoint x: 870, endPoint y: 300, distance: 9.5
click at [861, 298] on span "Au regard de nos livres de comptes il apparait que la facture suivante n’a, à c…" at bounding box center [648, 304] width 534 height 26
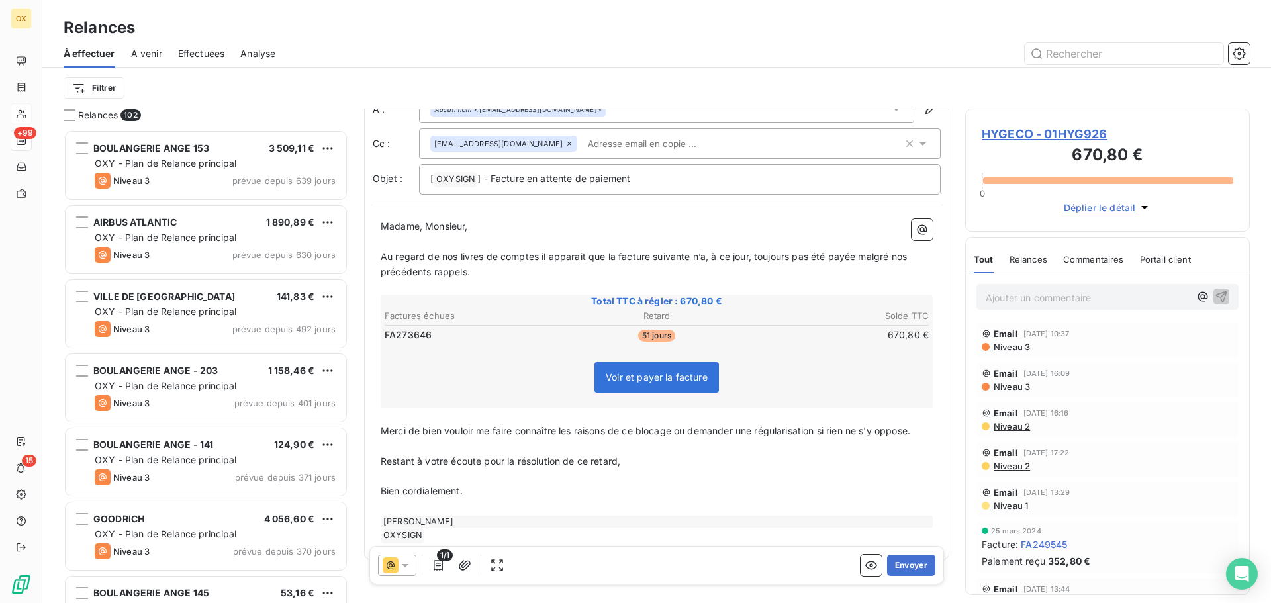
scroll to position [63, 0]
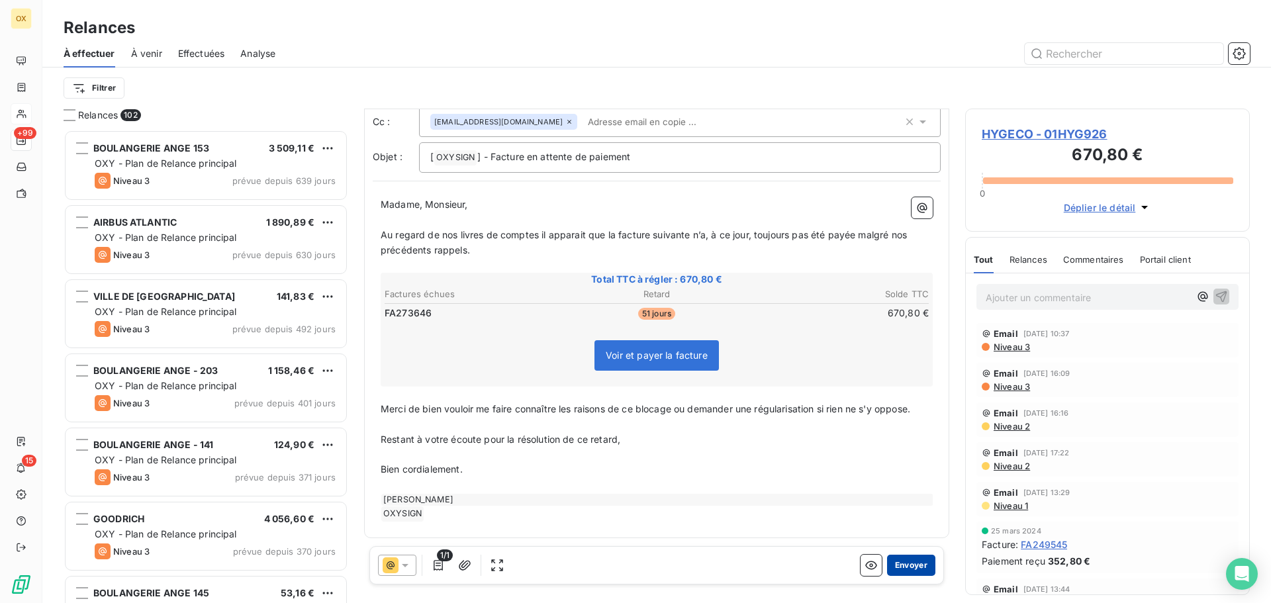
click at [910, 560] on button "Envoyer" at bounding box center [911, 565] width 48 height 21
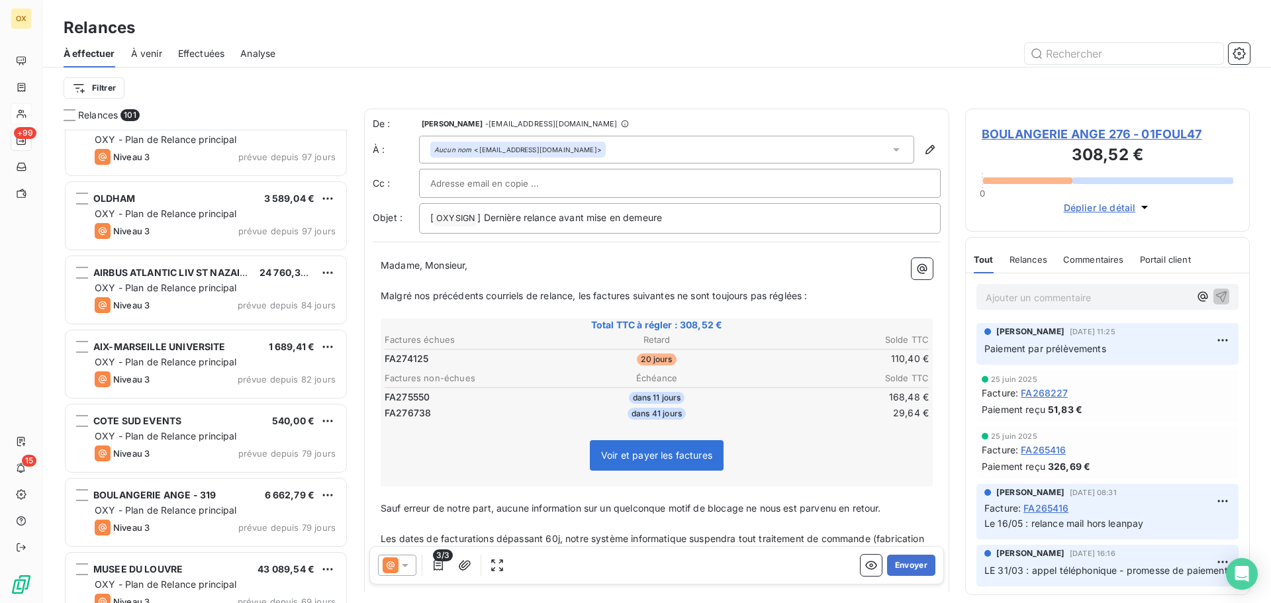
scroll to position [2119, 0]
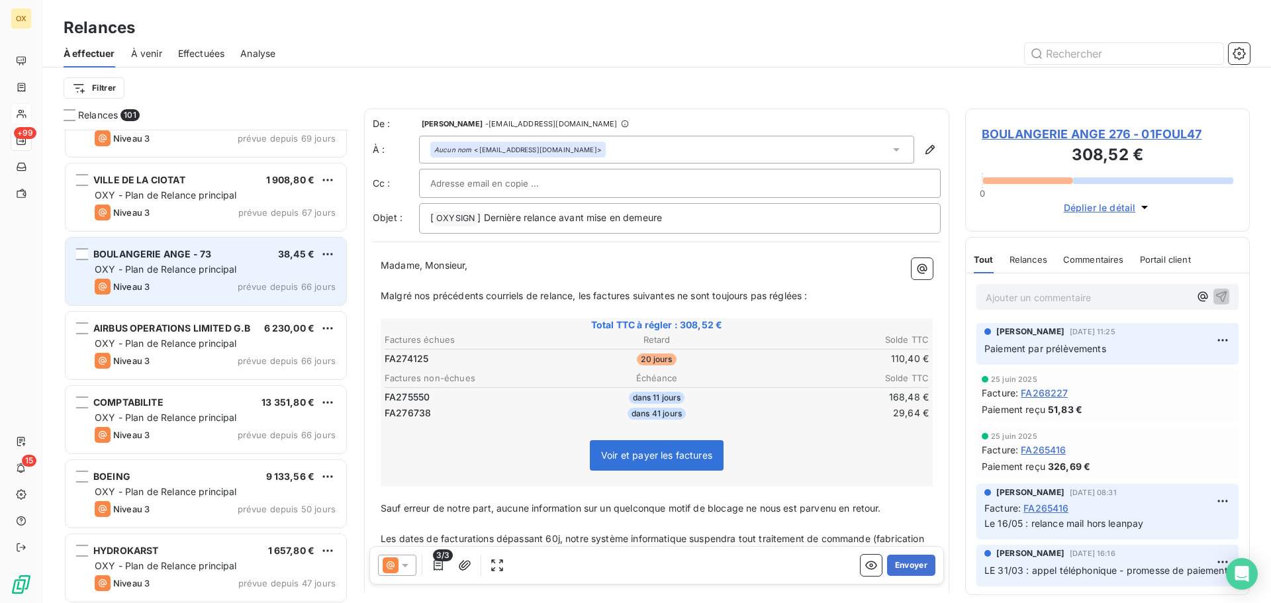
click at [170, 272] on span "OXY - Plan de Relance principal" at bounding box center [166, 268] width 142 height 11
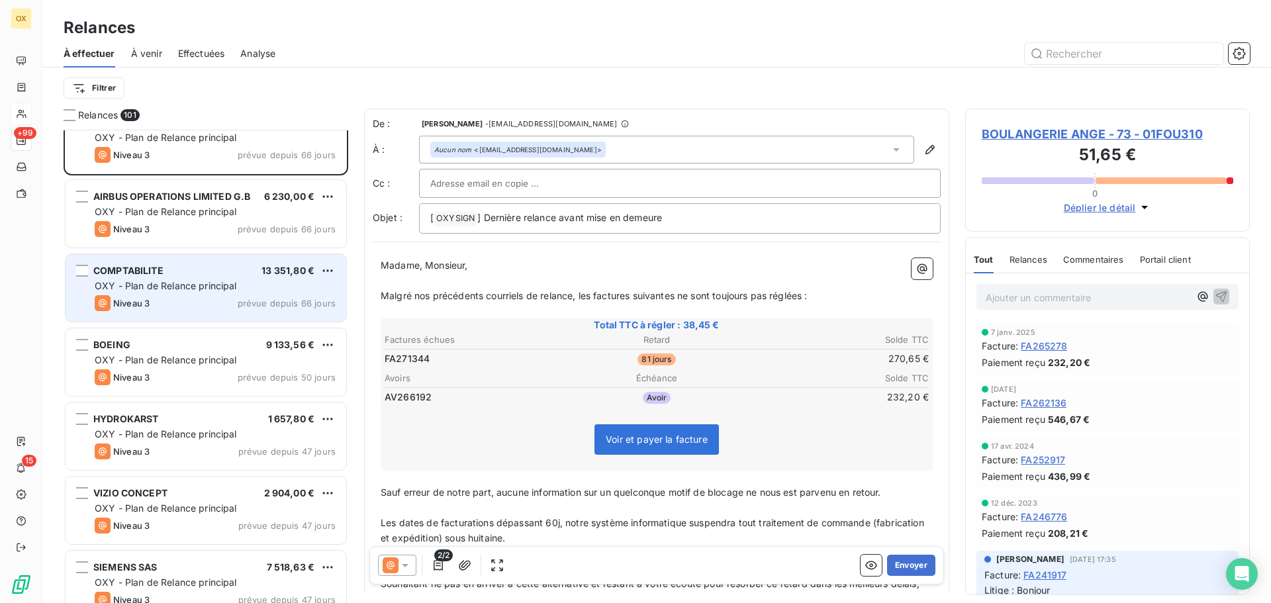
scroll to position [2251, 0]
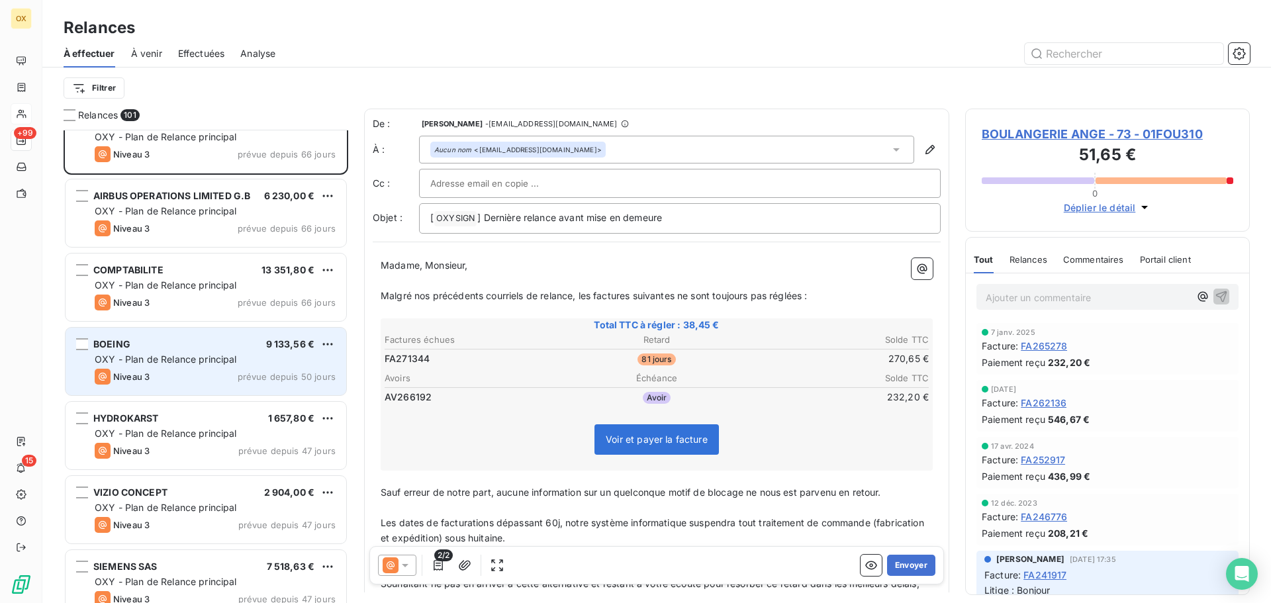
click at [181, 355] on span "OXY - Plan de Relance principal" at bounding box center [166, 358] width 142 height 11
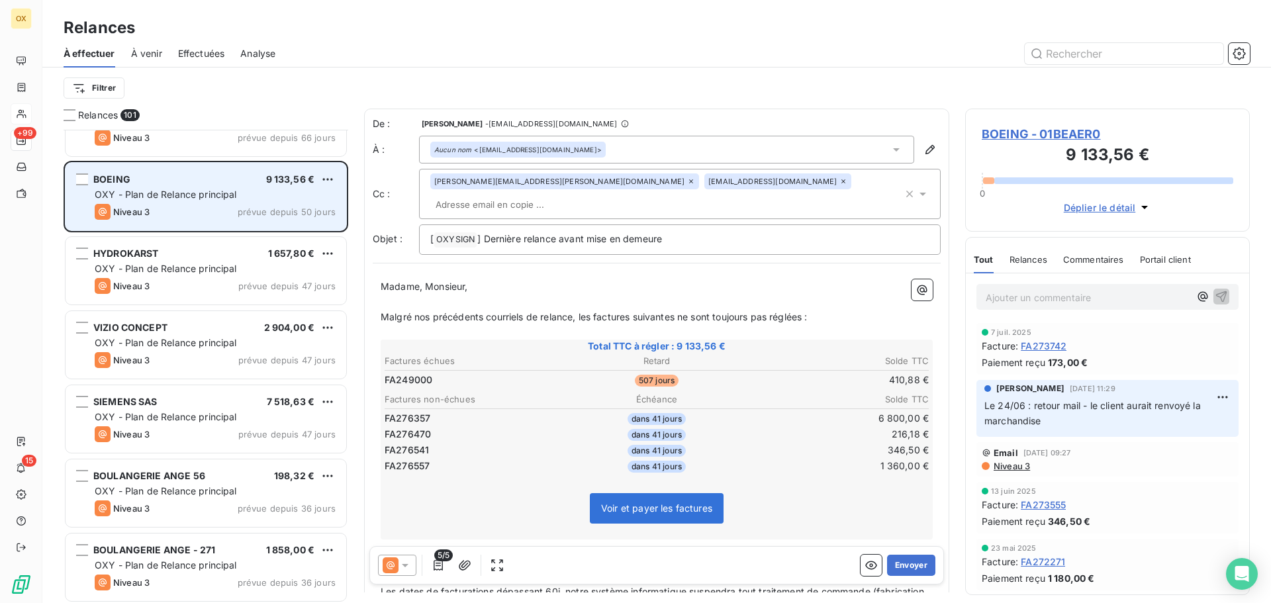
scroll to position [2450, 0]
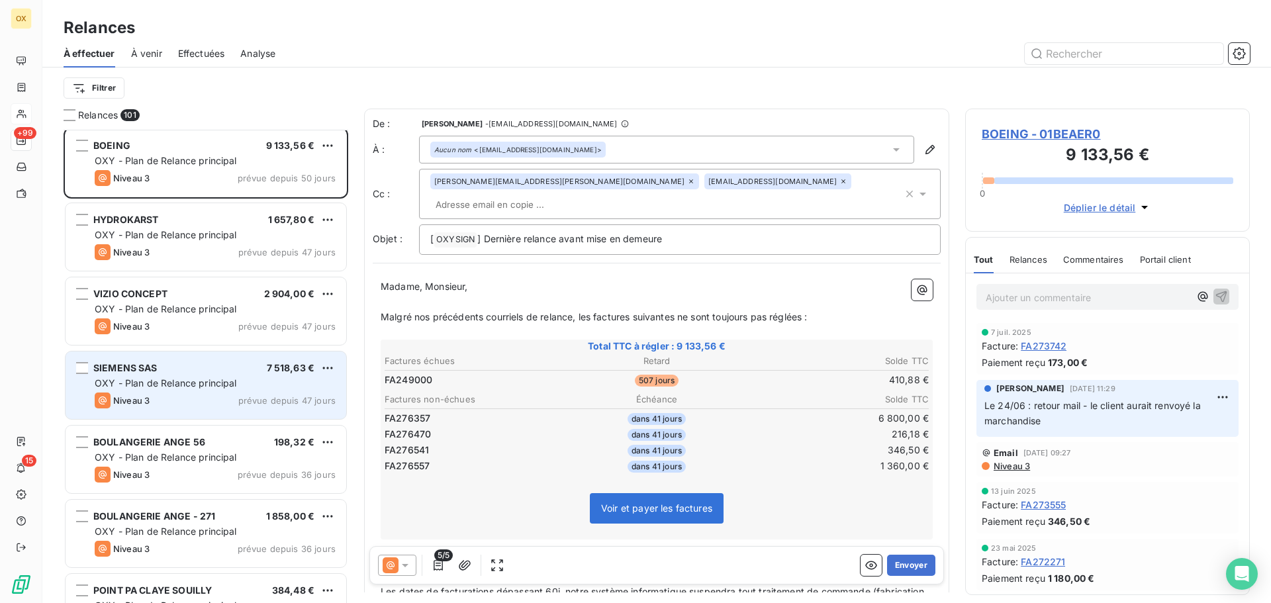
click at [227, 377] on span "OXY - Plan de Relance principal" at bounding box center [166, 382] width 142 height 11
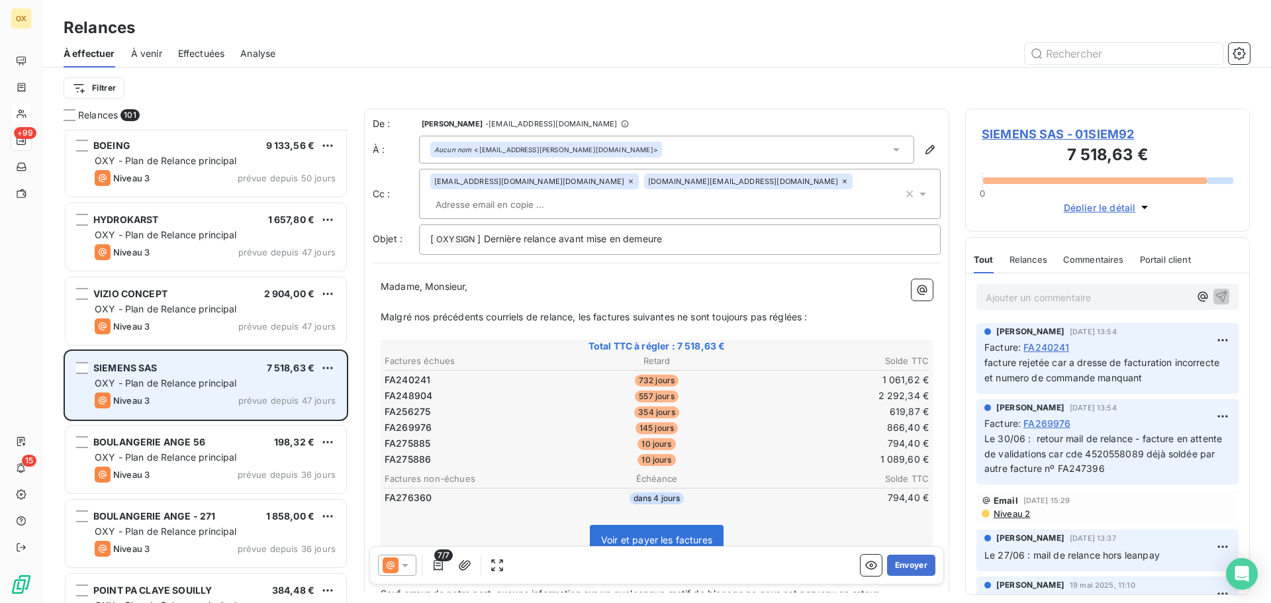
scroll to position [2516, 0]
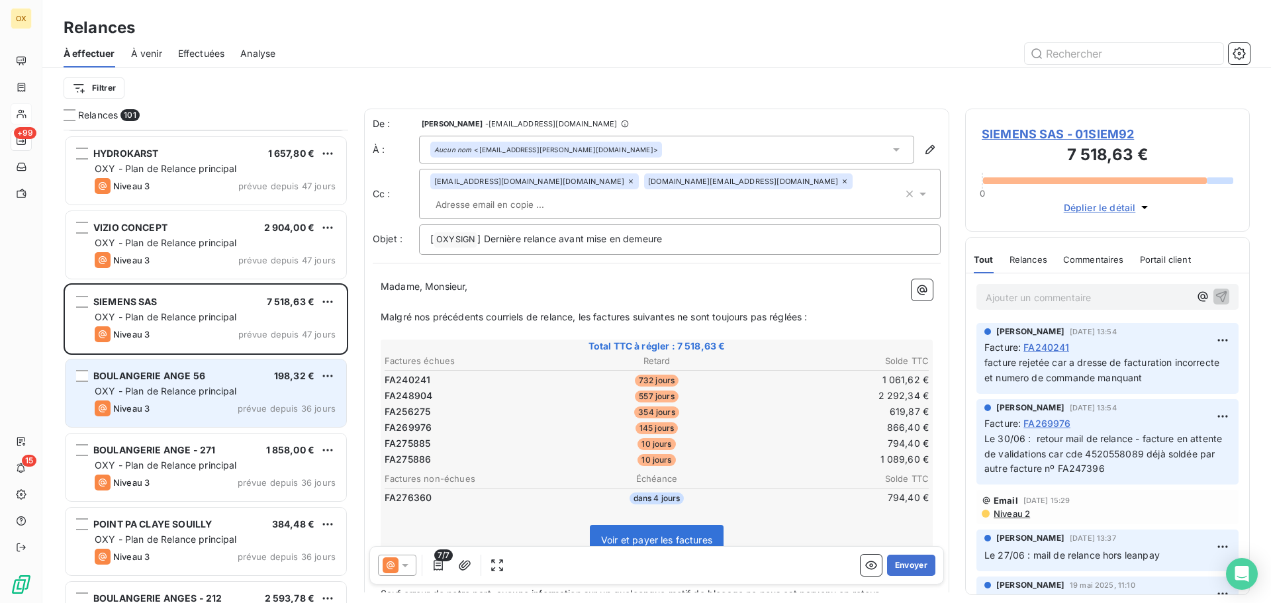
click at [227, 377] on div "BOULANGERIE ANGE 56 198,32 €" at bounding box center [215, 376] width 241 height 12
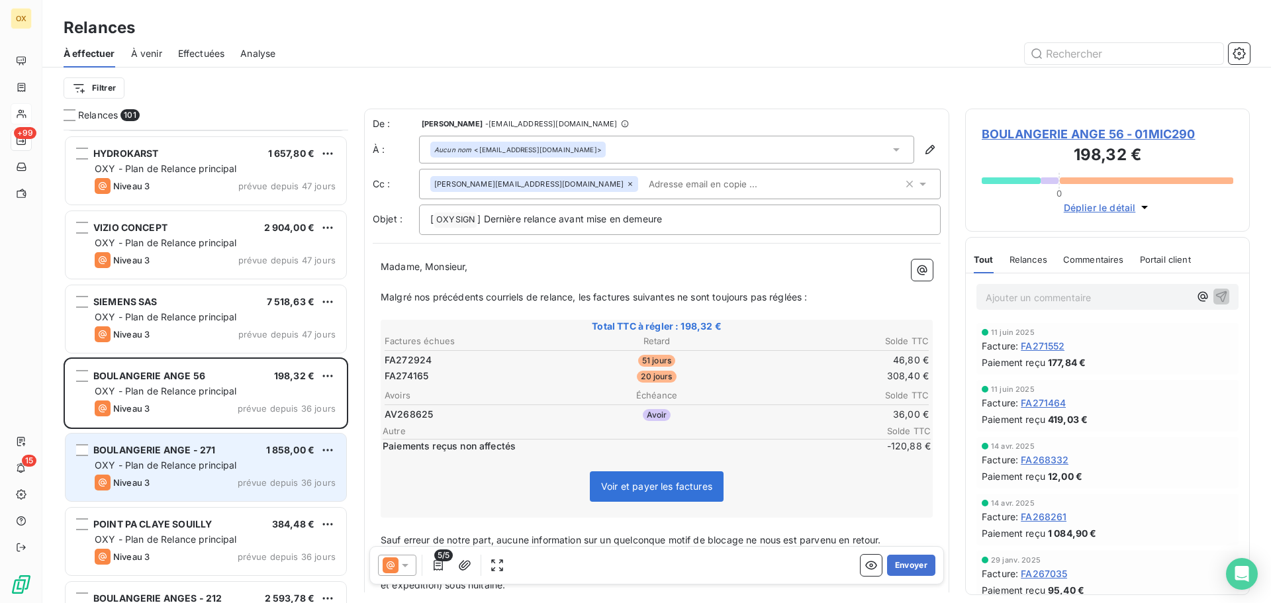
click at [229, 449] on div "BOULANGERIE ANGE - 271 1 858,00 €" at bounding box center [215, 450] width 241 height 12
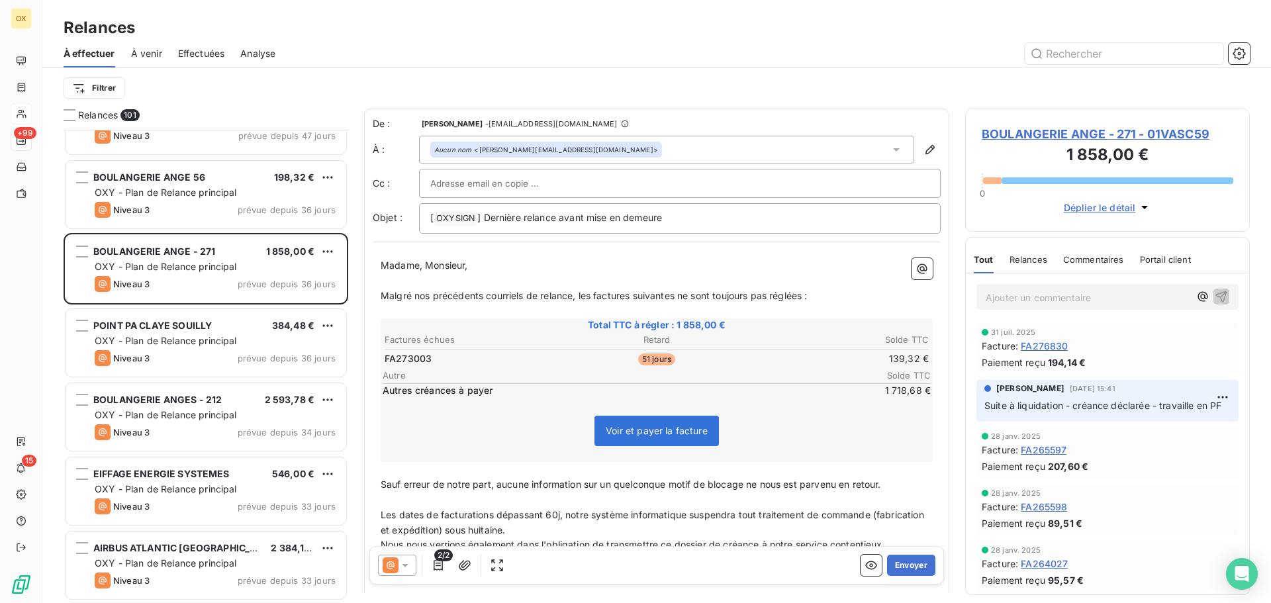
scroll to position [2781, 0]
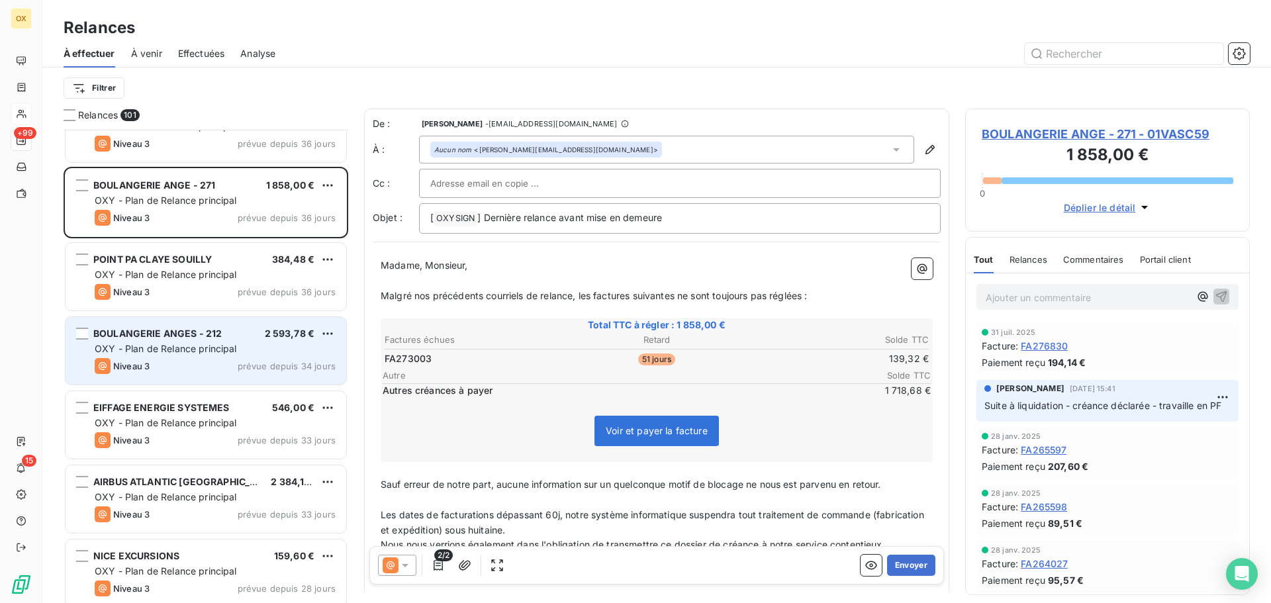
click at [210, 363] on div "Niveau 3 prévue depuis 34 jours" at bounding box center [215, 366] width 241 height 16
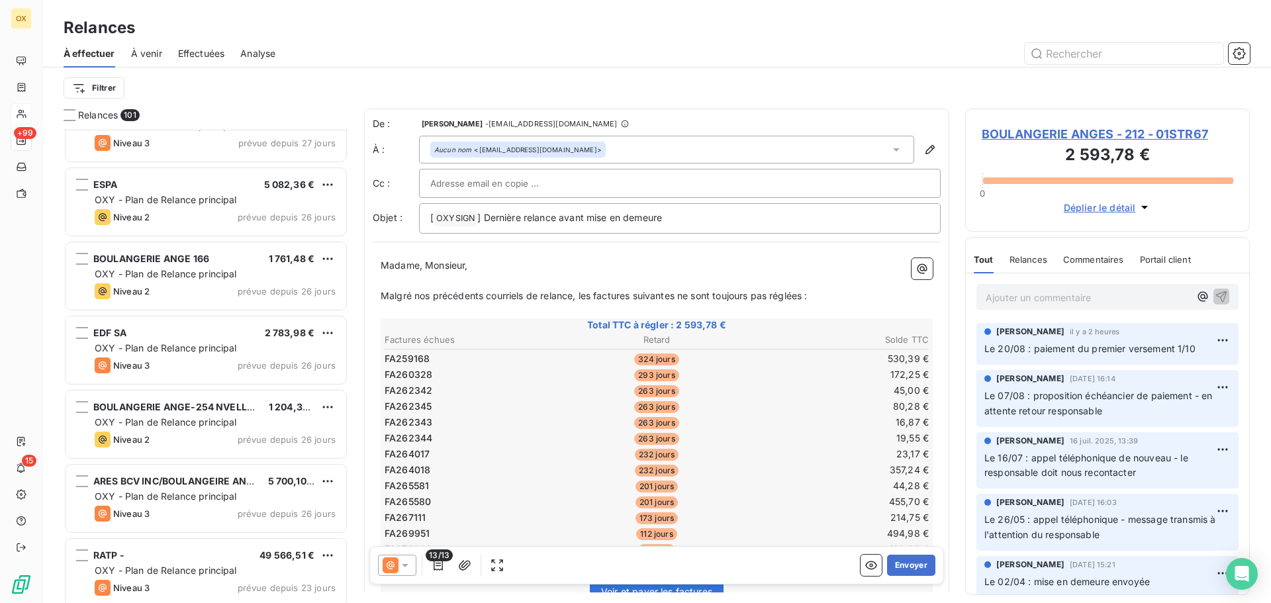
scroll to position [3377, 0]
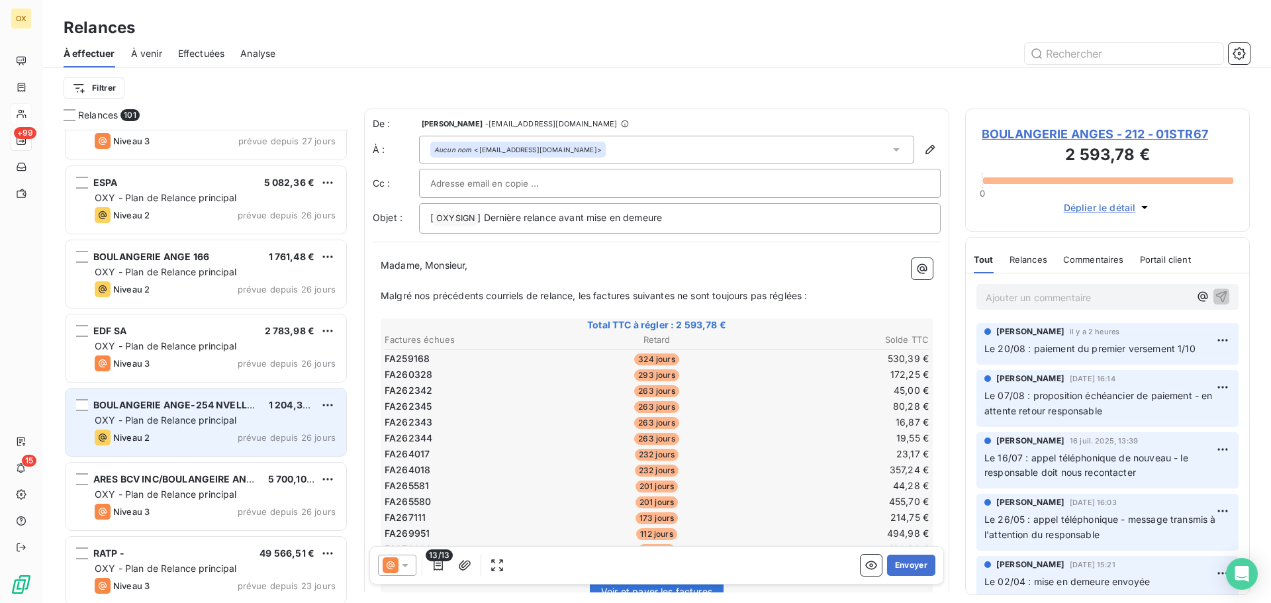
click at [217, 433] on div "Niveau 2 prévue depuis 26 jours" at bounding box center [215, 438] width 241 height 16
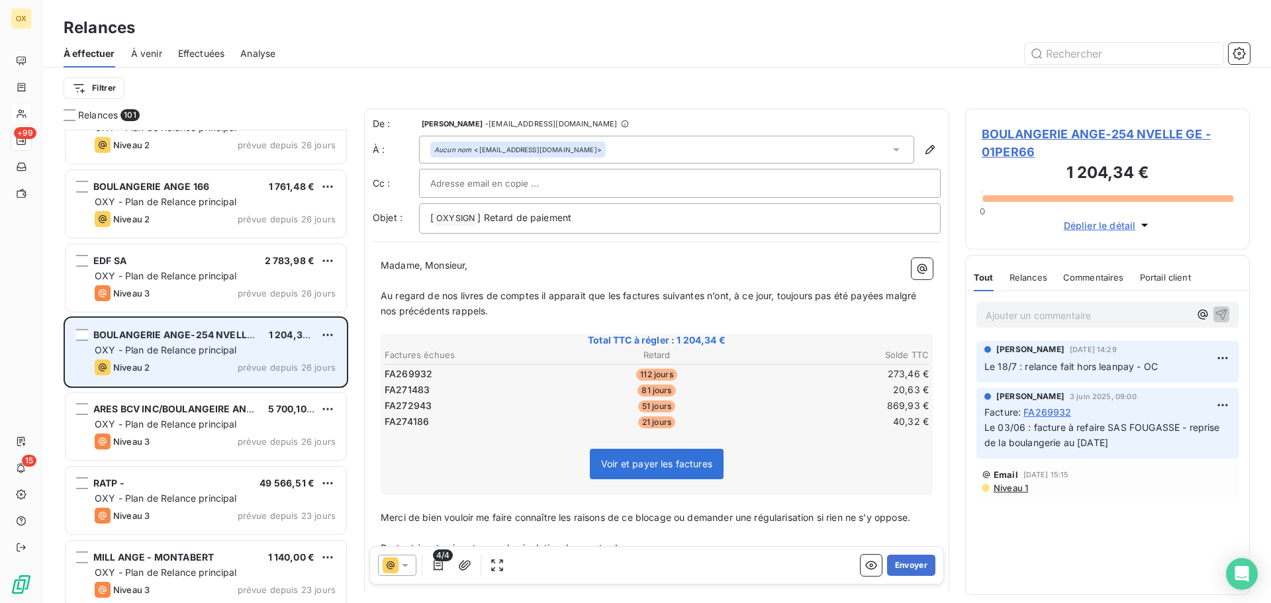
scroll to position [3509, 0]
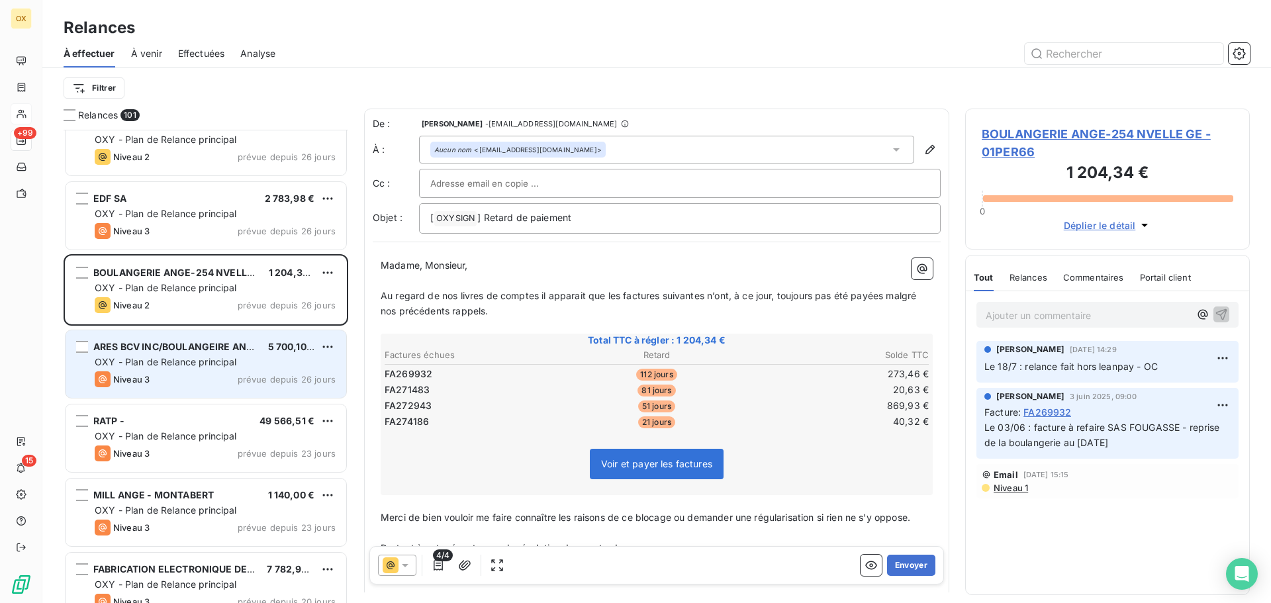
click at [242, 381] on span "prévue depuis 26 jours" at bounding box center [287, 379] width 98 height 11
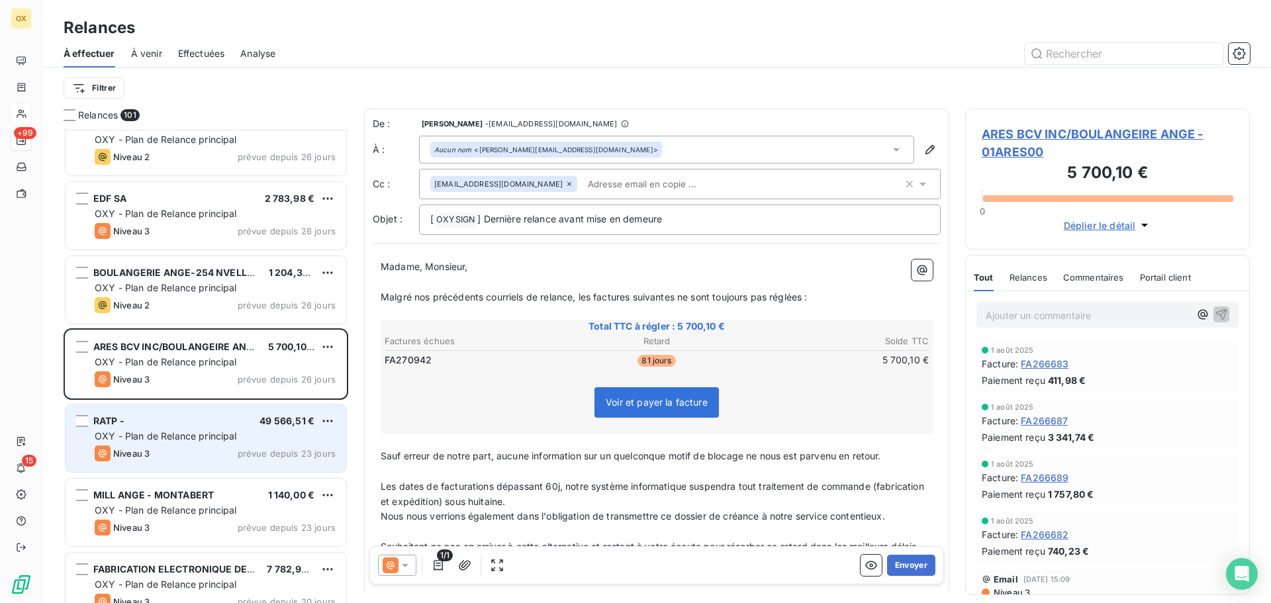
click at [277, 420] on span "49 566,51 €" at bounding box center [286, 420] width 55 height 11
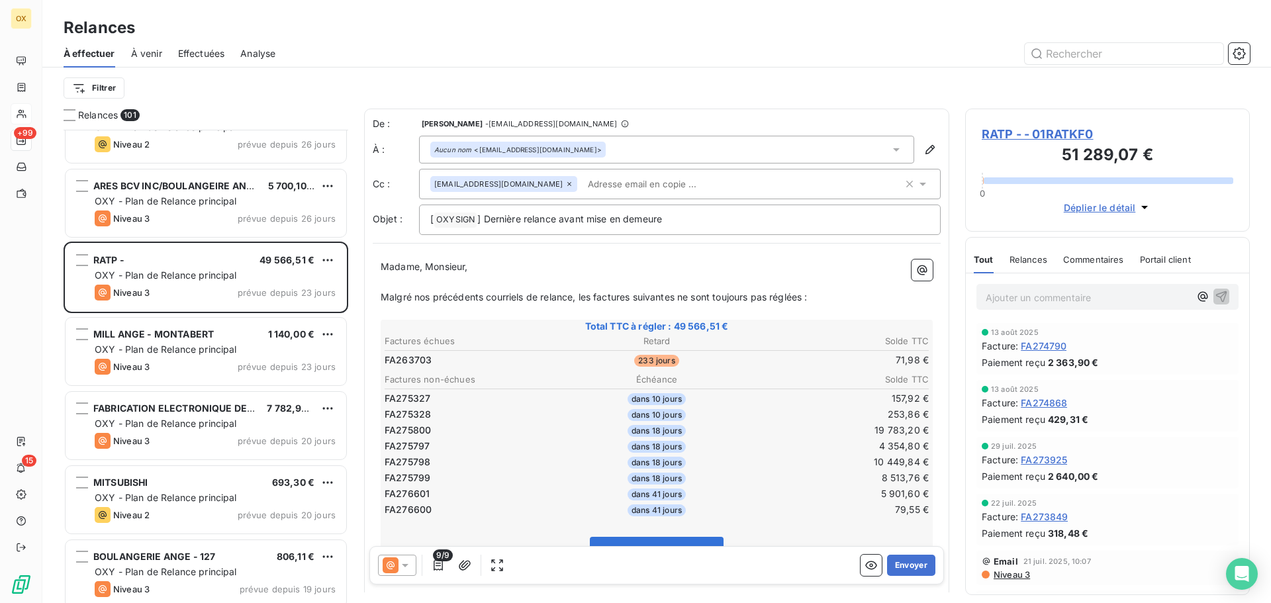
scroll to position [3708, 0]
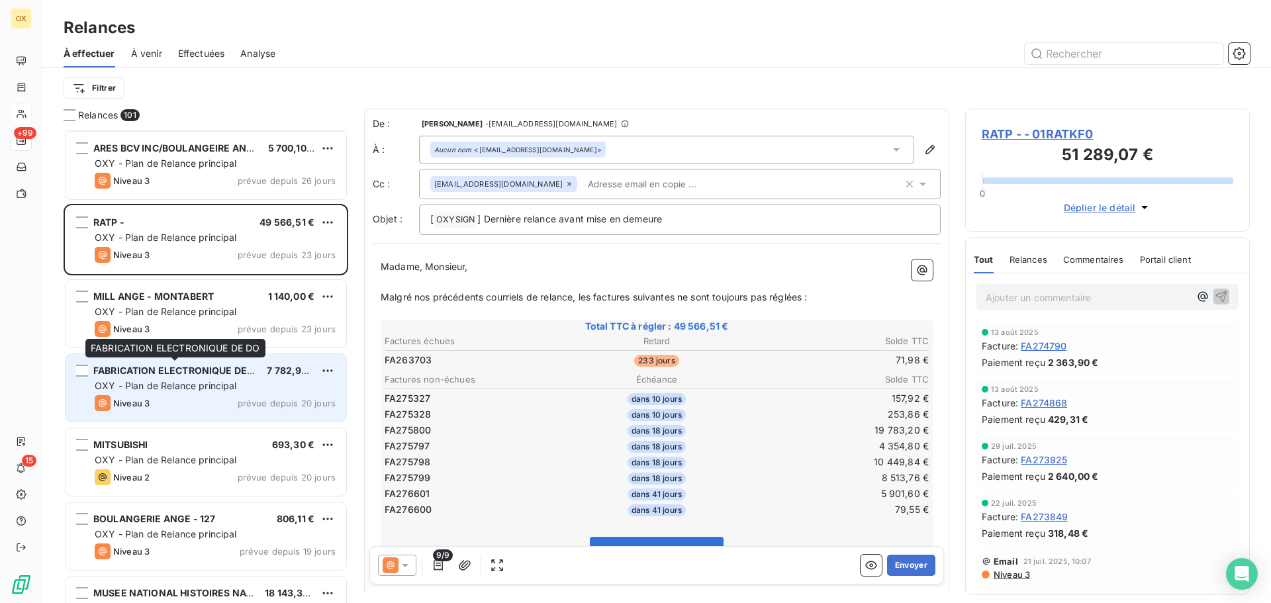
click at [212, 371] on span "FABRICATION ELECTRONIQUE DE DO" at bounding box center [178, 370] width 170 height 11
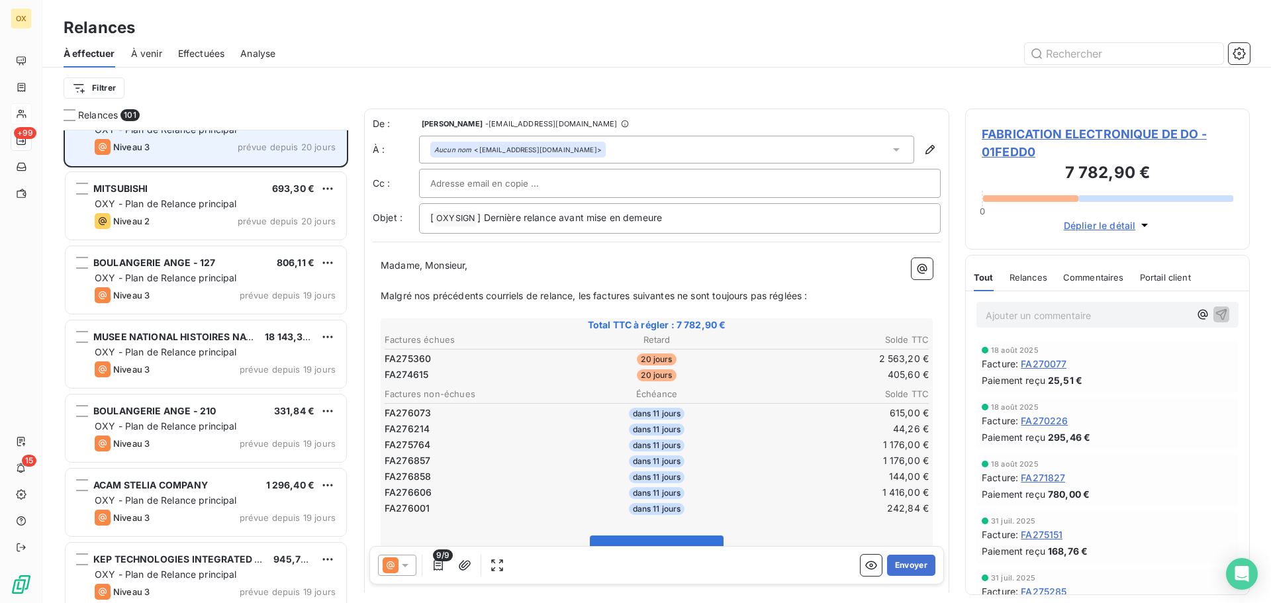
scroll to position [4039, 0]
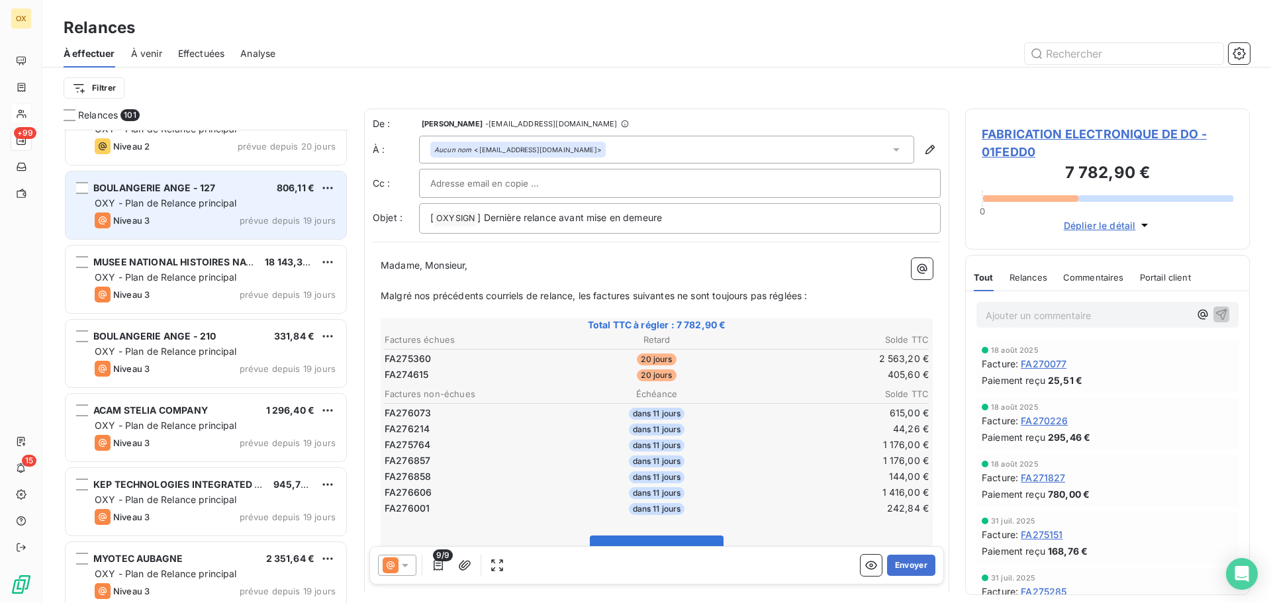
click at [217, 214] on div "Niveau 3 prévue depuis 19 jours" at bounding box center [215, 220] width 241 height 16
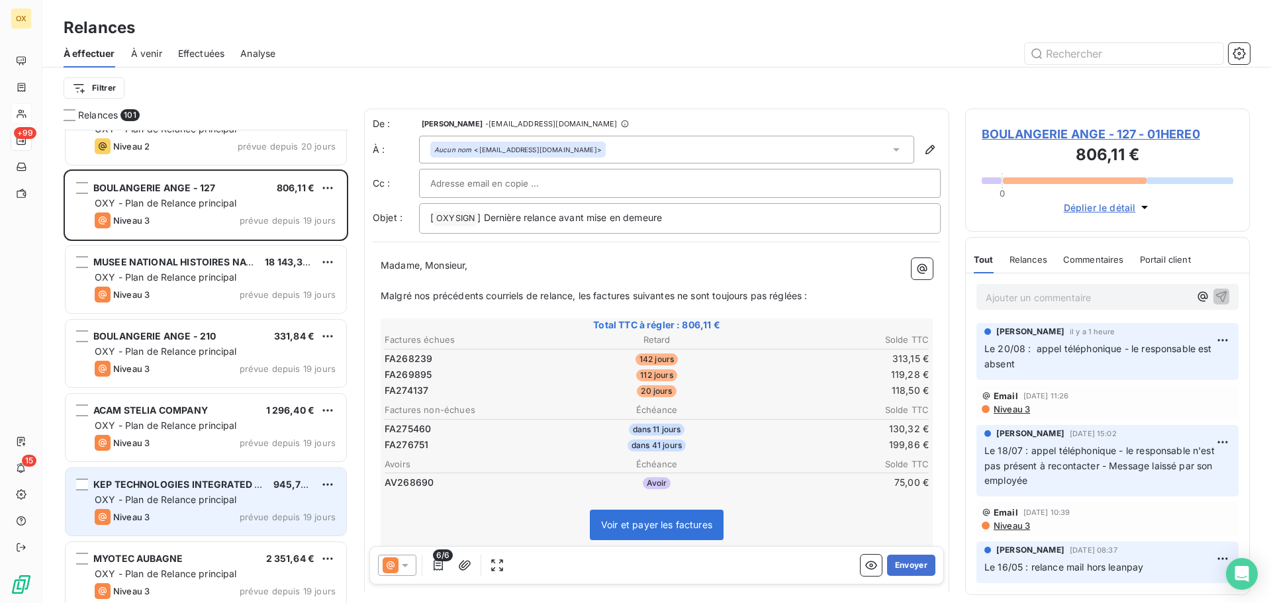
click at [232, 486] on span "KEP TECHNOLOGIES INTEGRATED SY" at bounding box center [180, 484] width 174 height 11
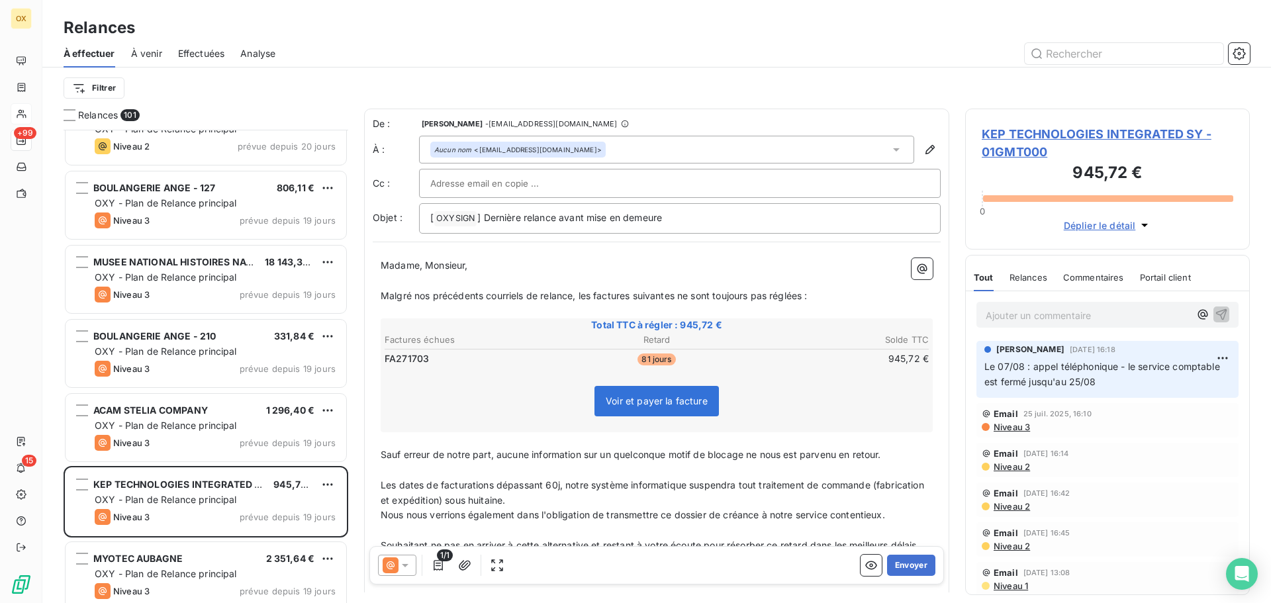
click at [1064, 134] on span "KEP TECHNOLOGIES INTEGRATED SY - 01GMT000" at bounding box center [1108, 143] width 252 height 36
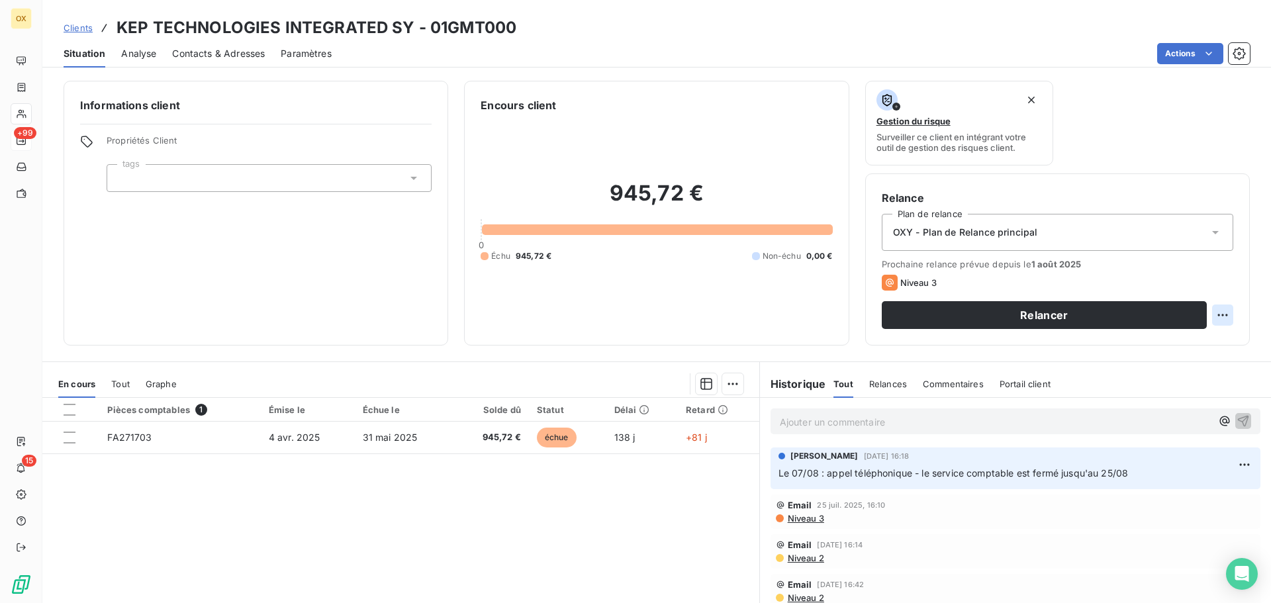
click at [1217, 315] on html "OX +99 15 Clients KEP TECHNOLOGIES INTEGRATED SY - 01GMT000 Situation Analyse C…" at bounding box center [635, 301] width 1271 height 603
click at [1186, 341] on div "Replanifier cette action" at bounding box center [1158, 344] width 118 height 21
select select "7"
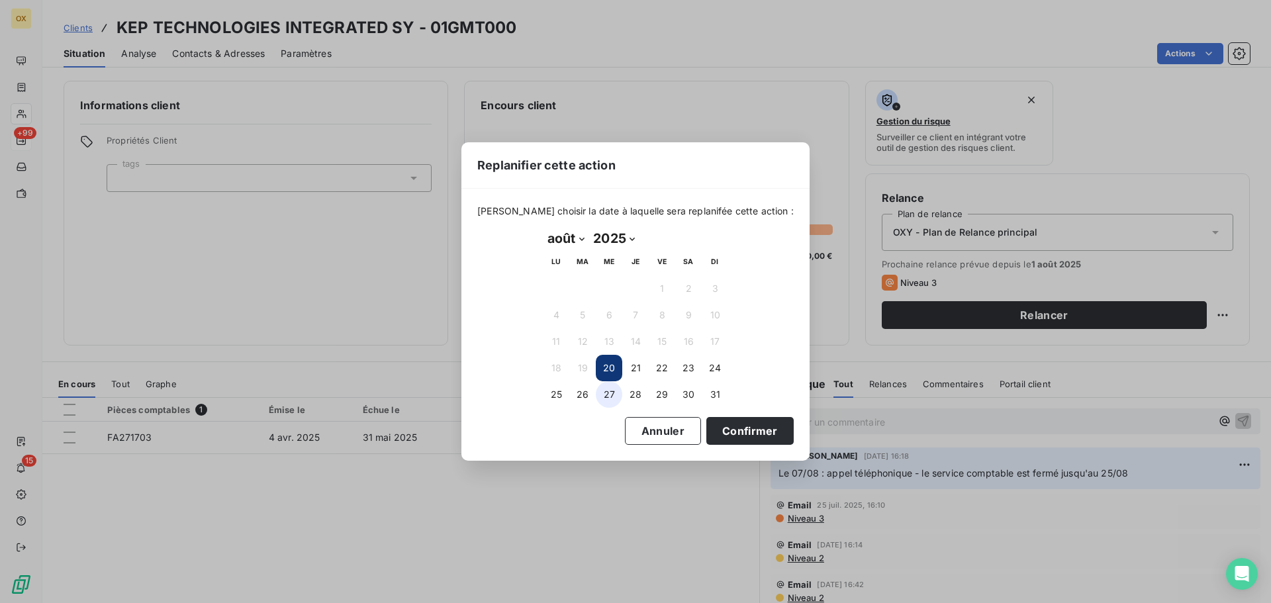
click at [609, 395] on button "27" at bounding box center [609, 394] width 26 height 26
click at [717, 434] on button "Confirmer" at bounding box center [749, 431] width 87 height 28
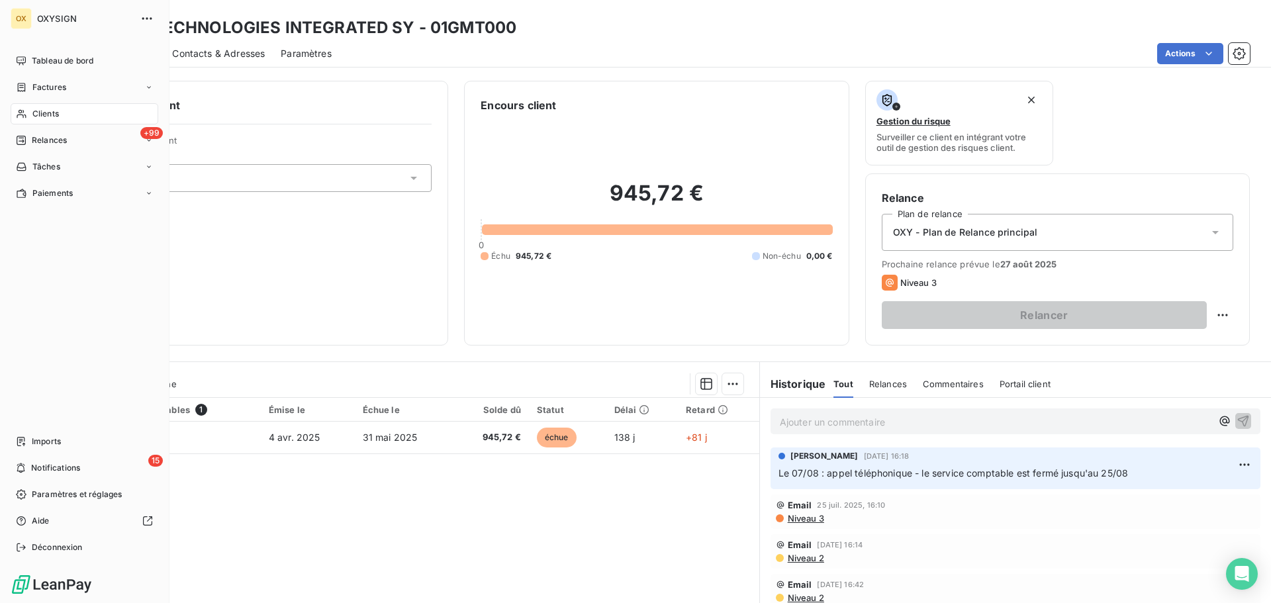
drag, startPoint x: 34, startPoint y: 140, endPoint x: 101, endPoint y: 128, distance: 67.8
click at [34, 140] on span "Relances" at bounding box center [49, 140] width 35 height 12
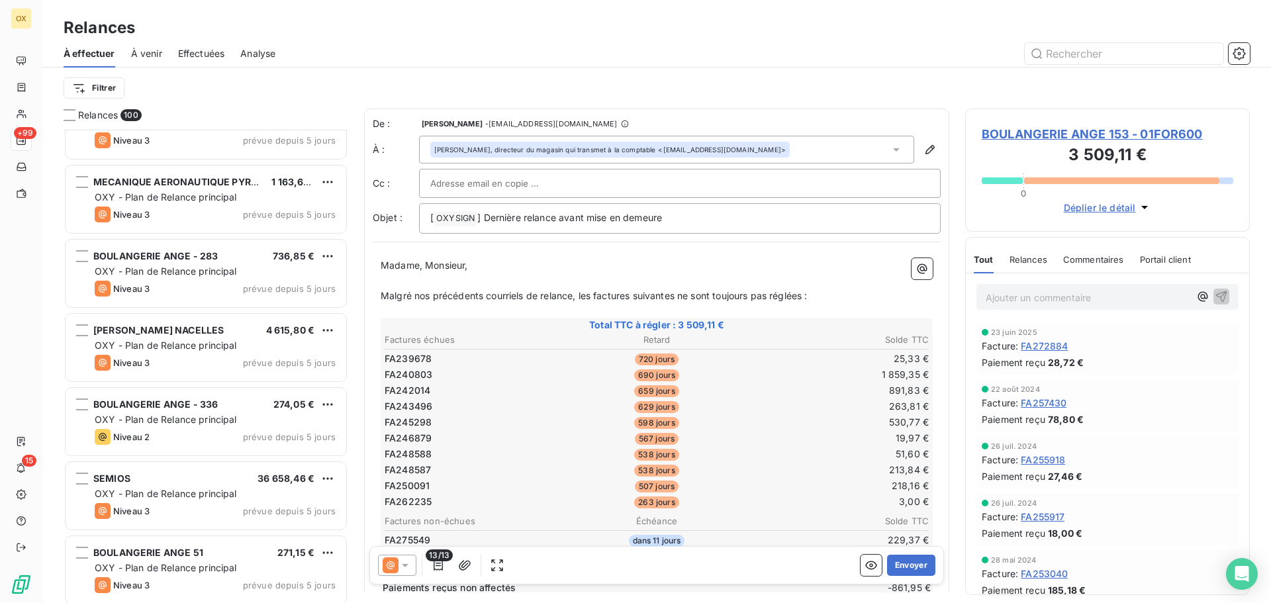
scroll to position [5495, 0]
